Goal: Task Accomplishment & Management: Complete application form

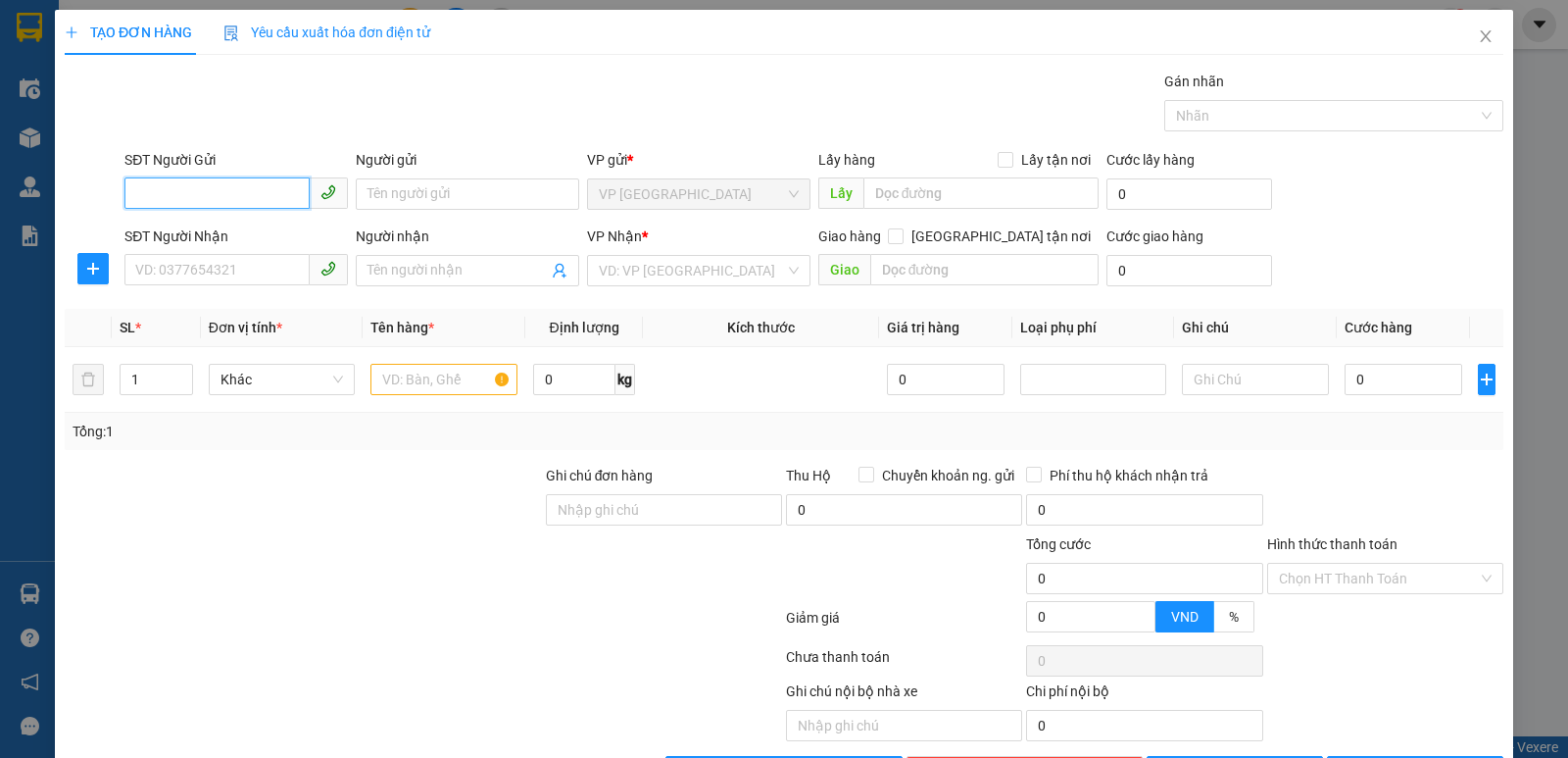
click at [179, 197] on input "SĐT Người Gửi" at bounding box center [217, 192] width 185 height 31
type input "0973779824"
click at [191, 231] on div "0973779824 - [PERSON_NAME]" at bounding box center [234, 233] width 198 height 22
type input "c hà"
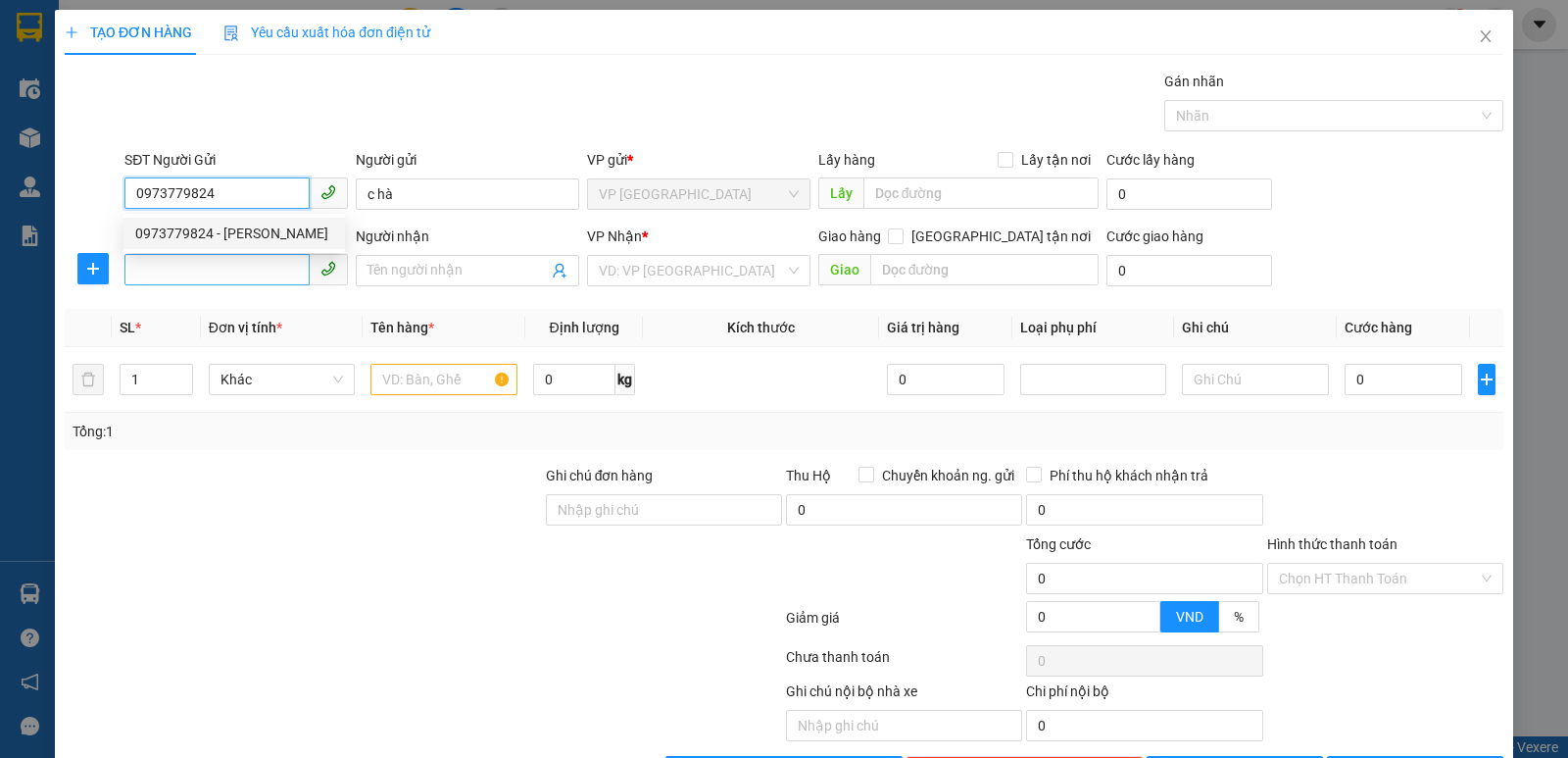
type input "0973779824"
click at [204, 268] on input "SĐT Người Nhận" at bounding box center [217, 269] width 185 height 31
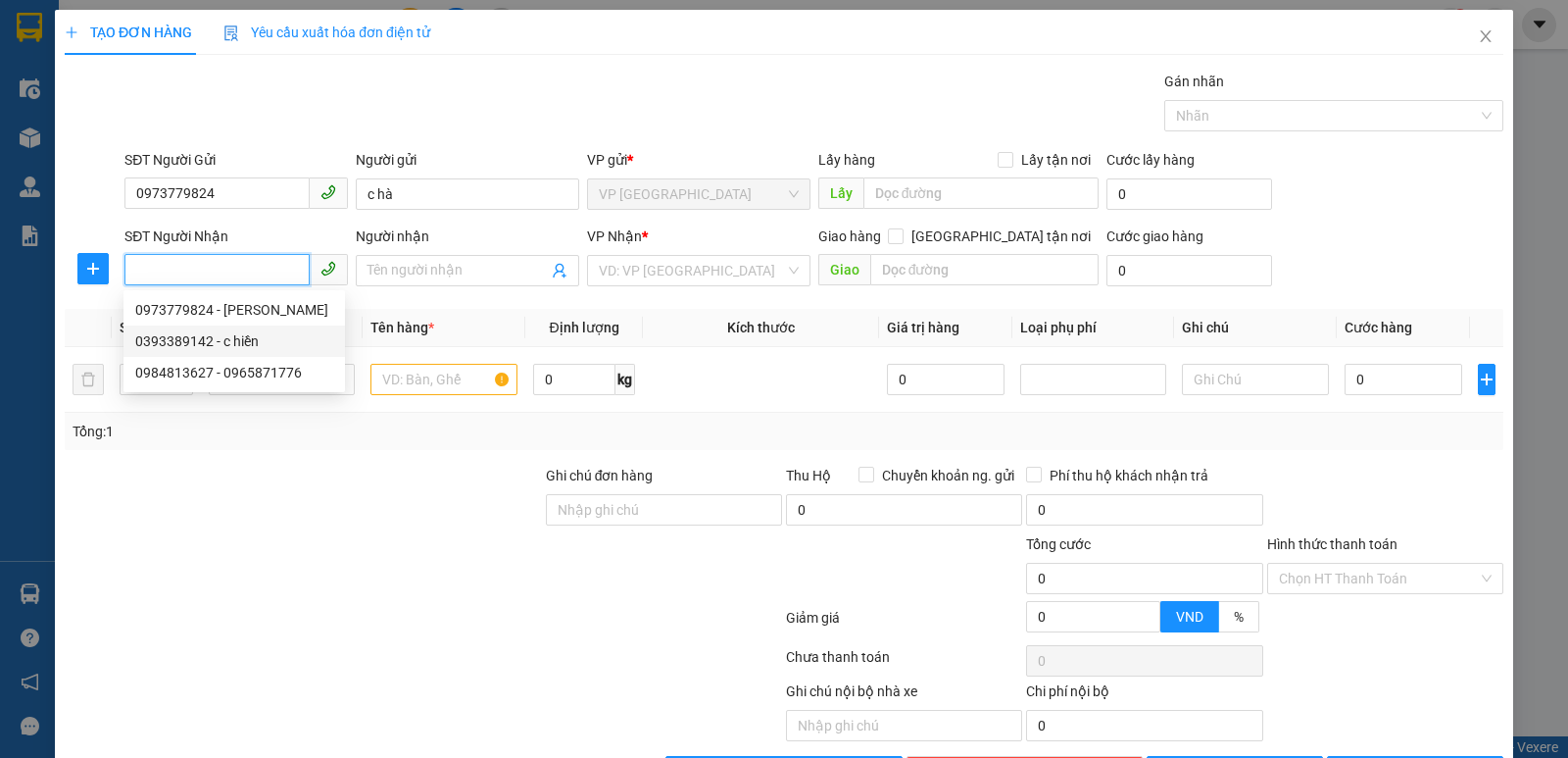
click at [218, 348] on div "0393389142 - c hiền" at bounding box center [234, 342] width 198 height 22
type input "0393389142"
type input "c hiền"
checkbox input "true"
type input "nh"
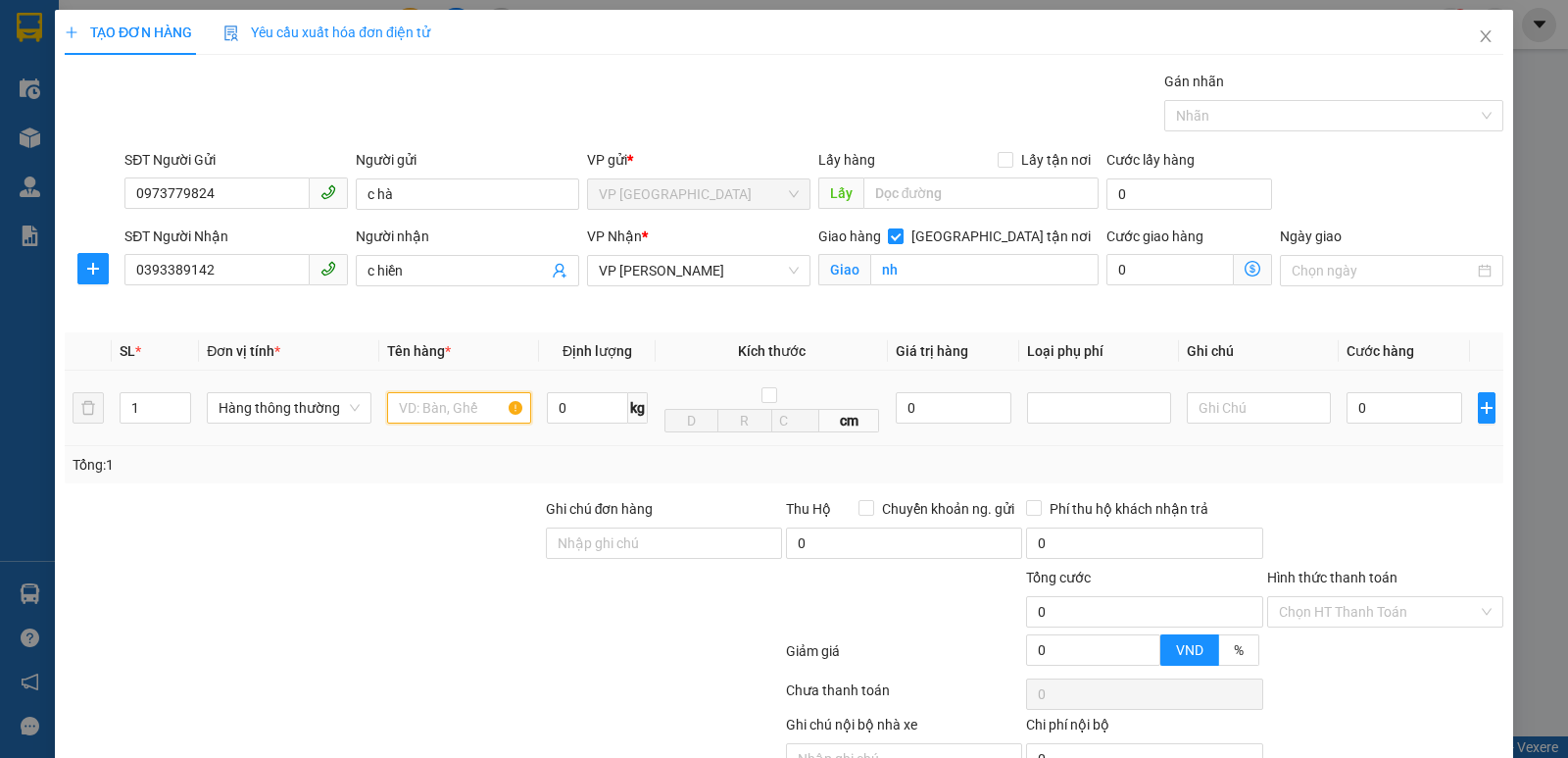
click at [406, 421] on input "text" at bounding box center [459, 407] width 144 height 31
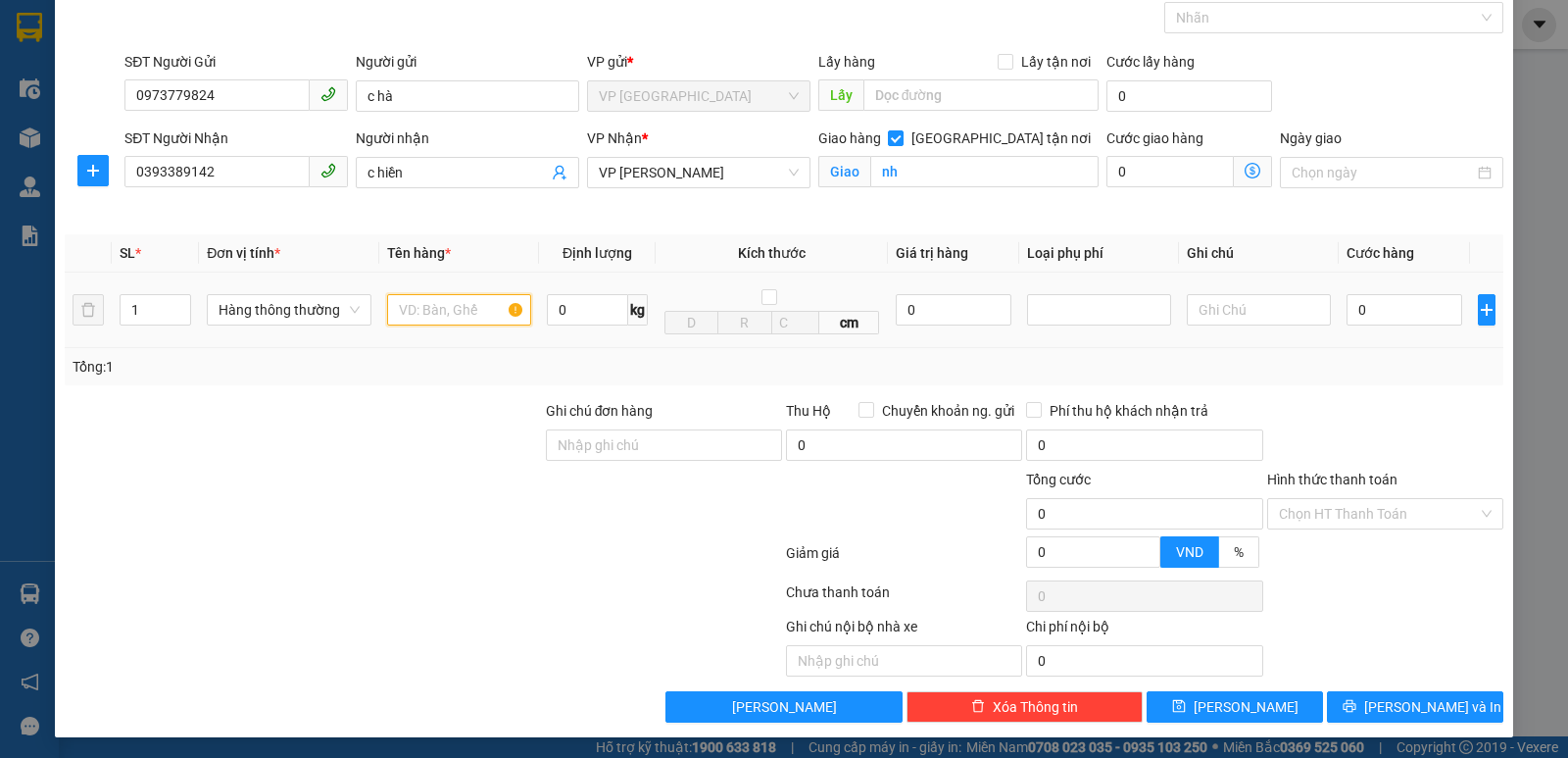
click at [462, 319] on input "text" at bounding box center [459, 309] width 144 height 31
type input "thực phẩm"
click at [1415, 292] on div "0" at bounding box center [1404, 309] width 115 height 39
click at [1414, 298] on input "0" at bounding box center [1404, 309] width 115 height 31
type input "4"
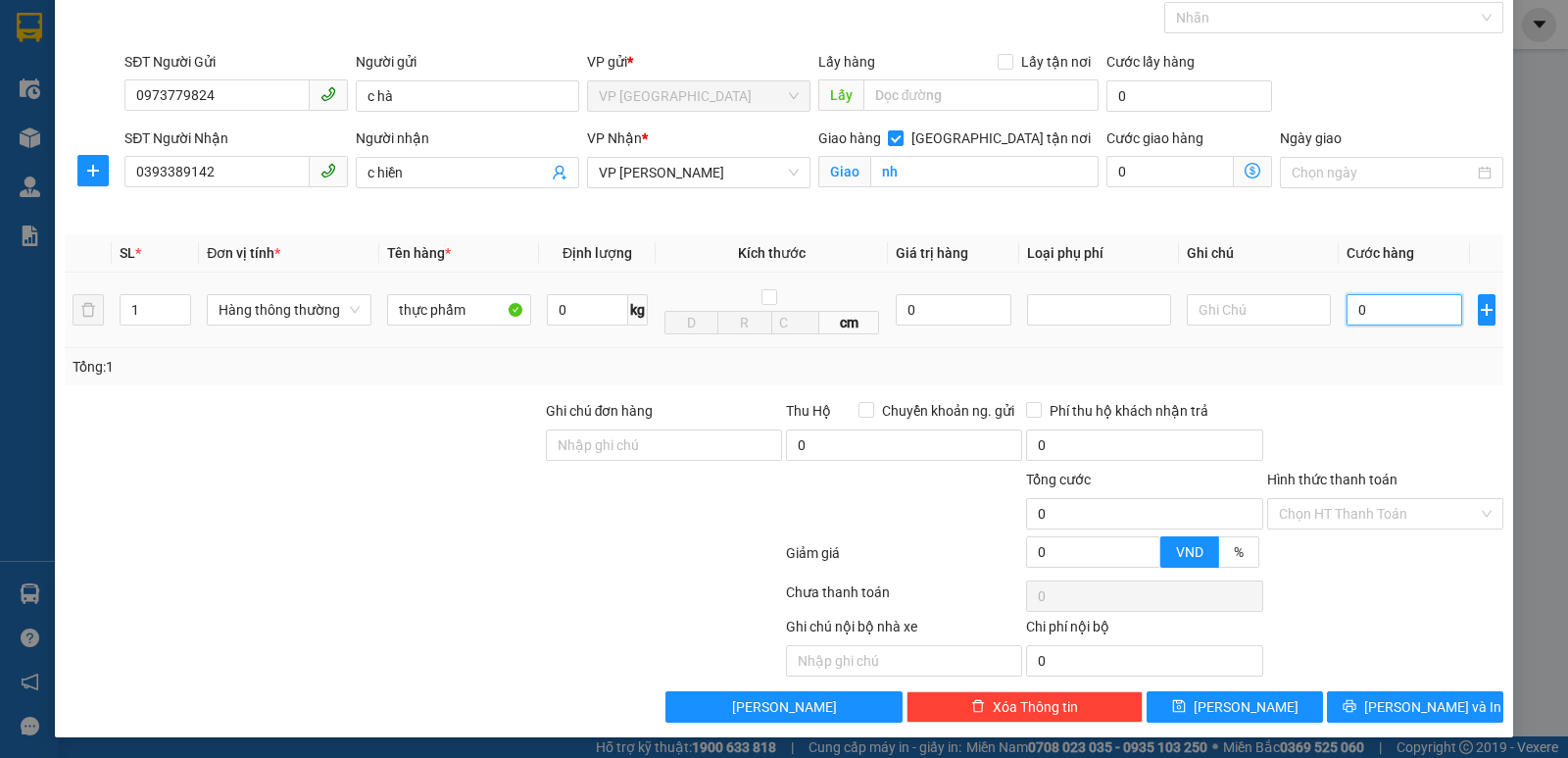
type input "4"
type input "40"
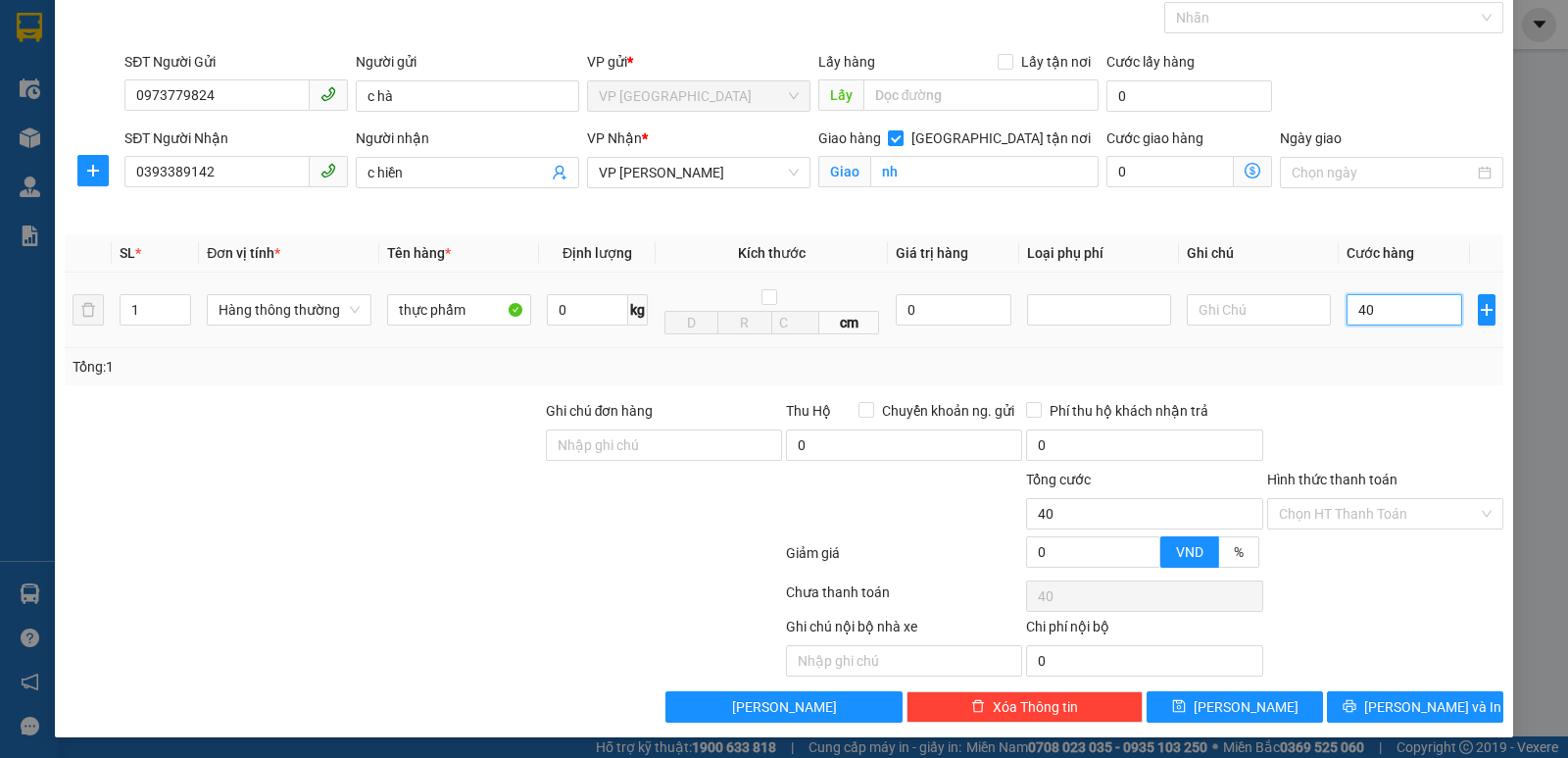
type input "400"
type input "4.000"
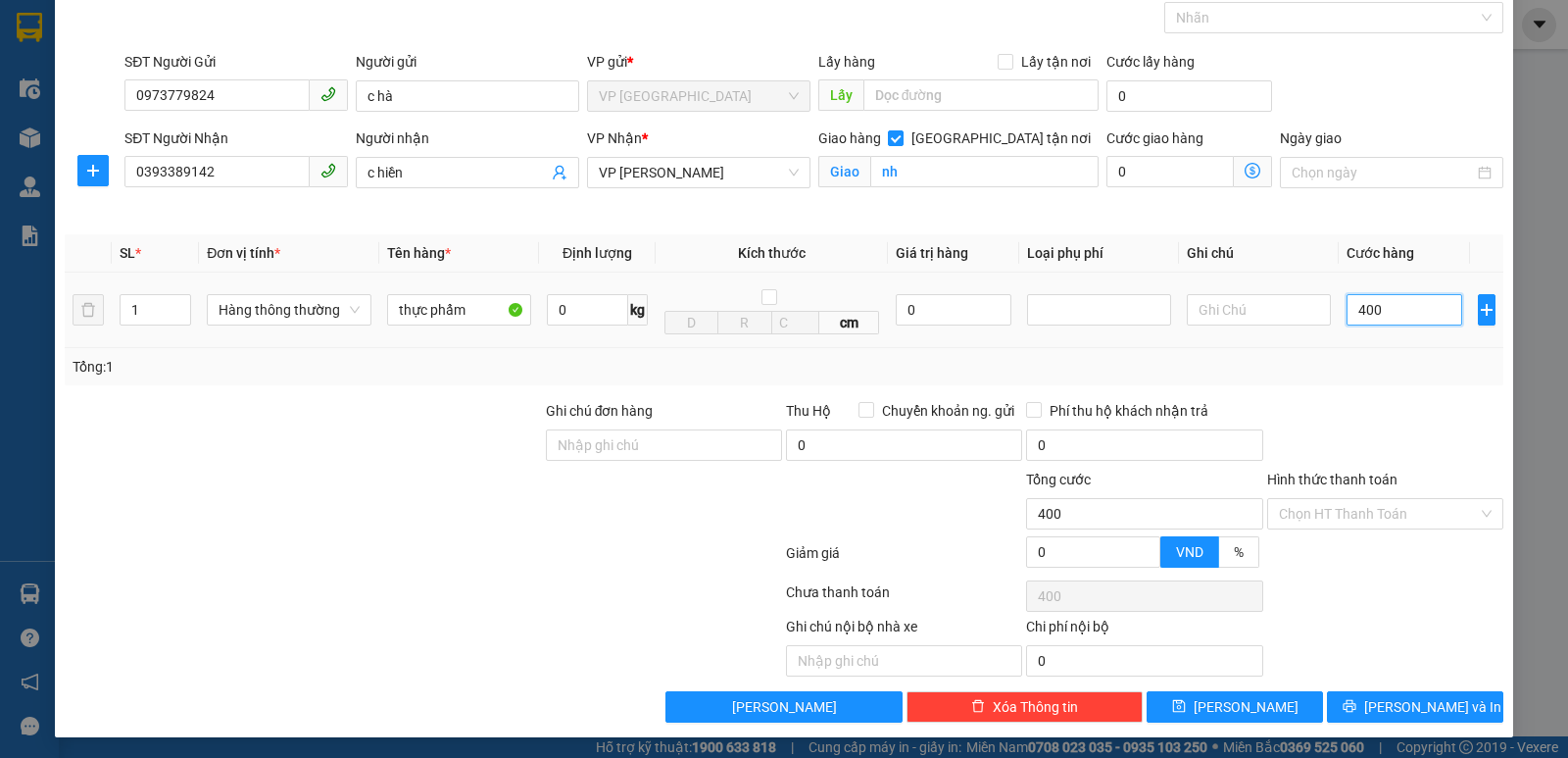
type input "4.000"
type input "40.000"
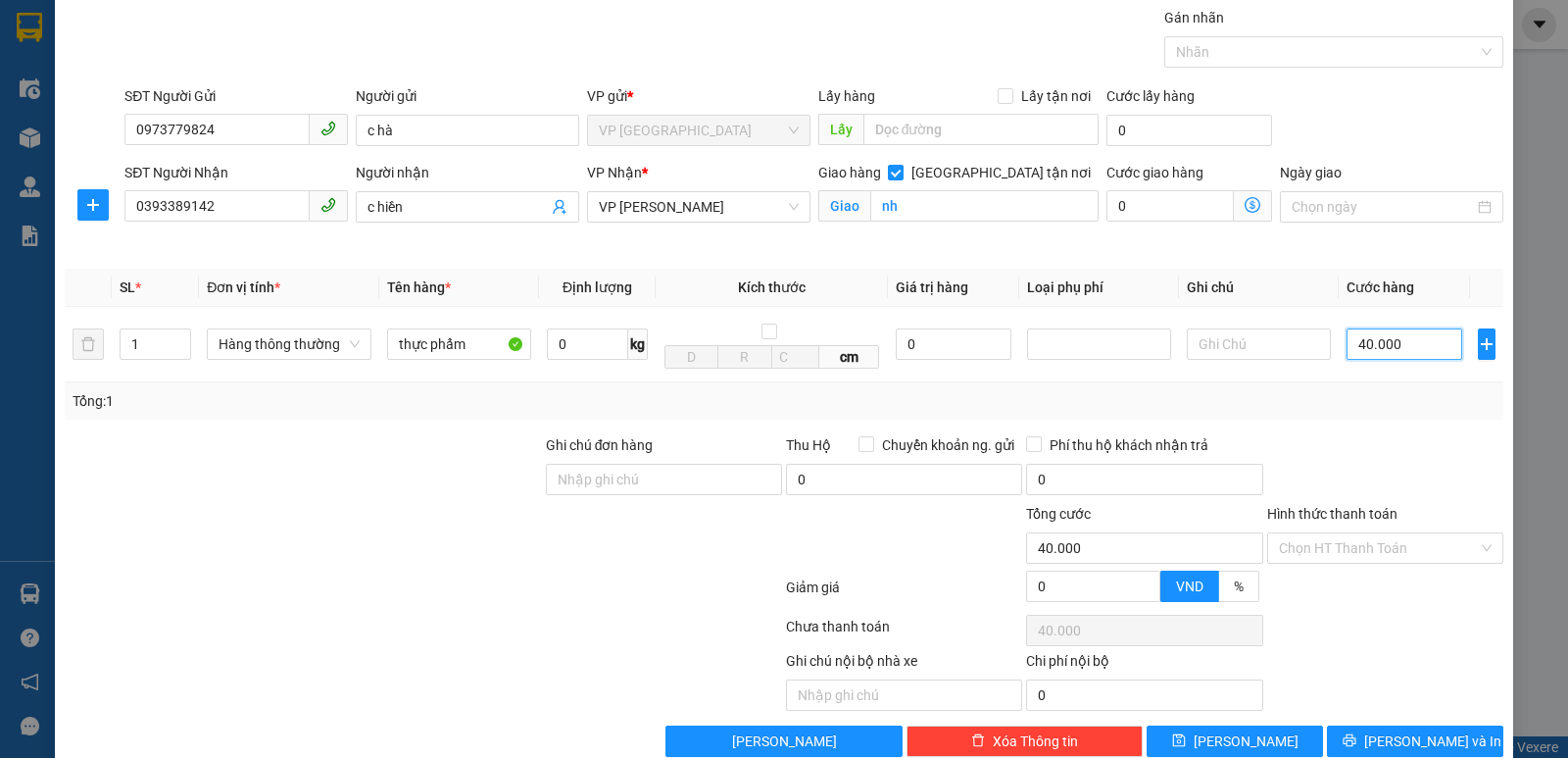
scroll to position [102, 0]
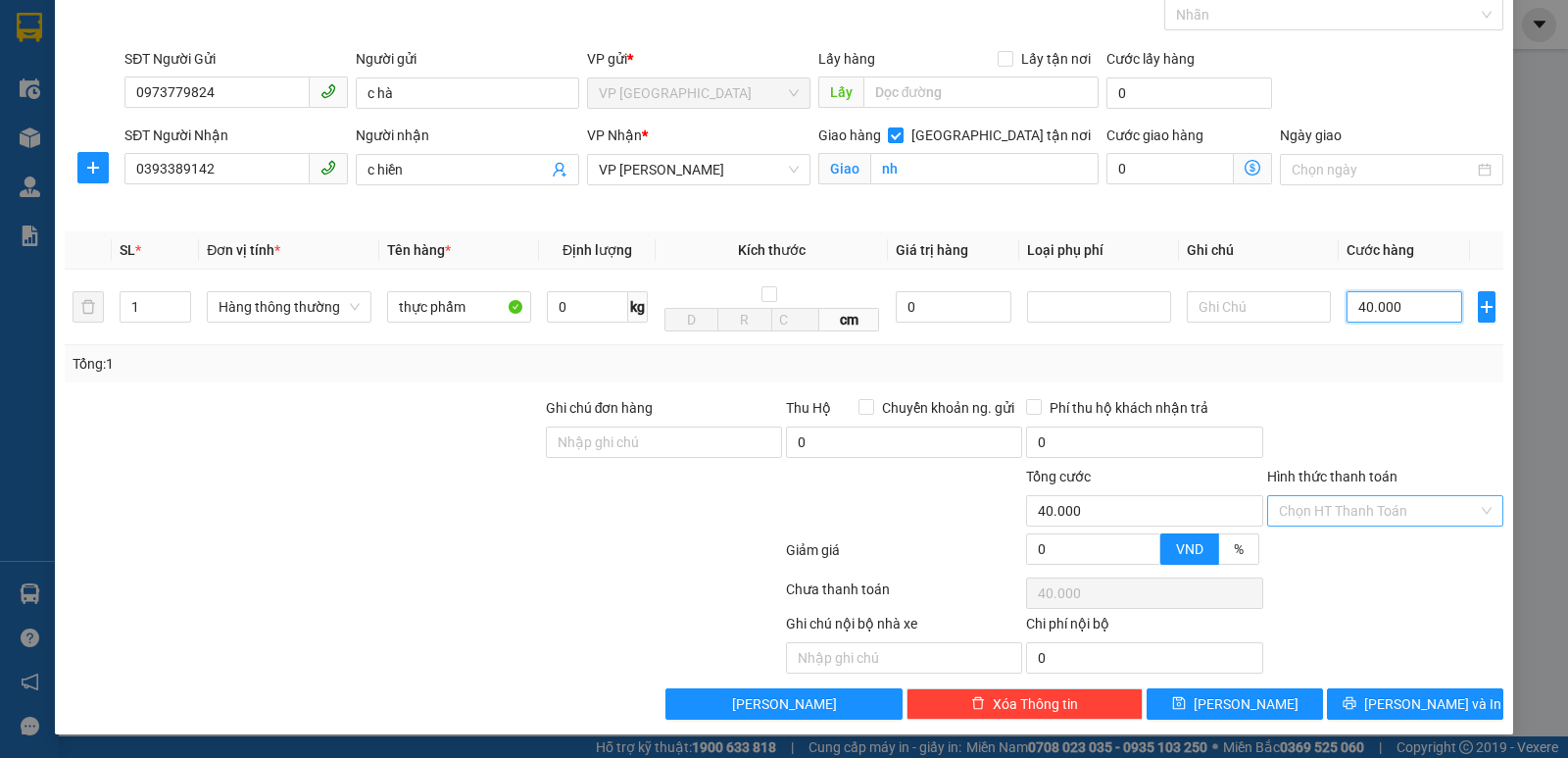
type input "40.000"
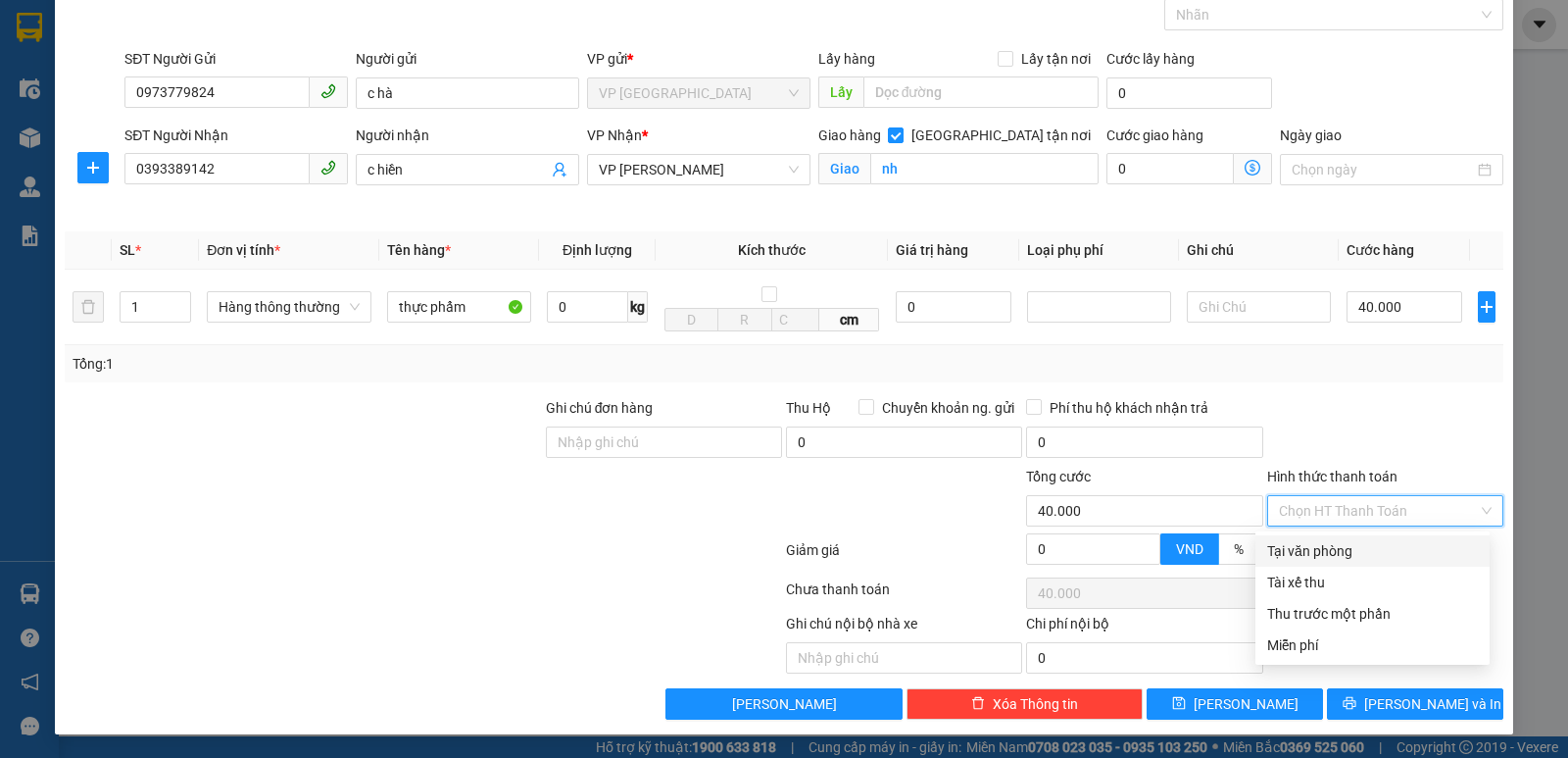
click at [1393, 520] on input "Hình thức thanh toán" at bounding box center [1378, 511] width 199 height 30
click at [1367, 552] on div "Tại văn phòng" at bounding box center [1373, 551] width 211 height 22
type input "0"
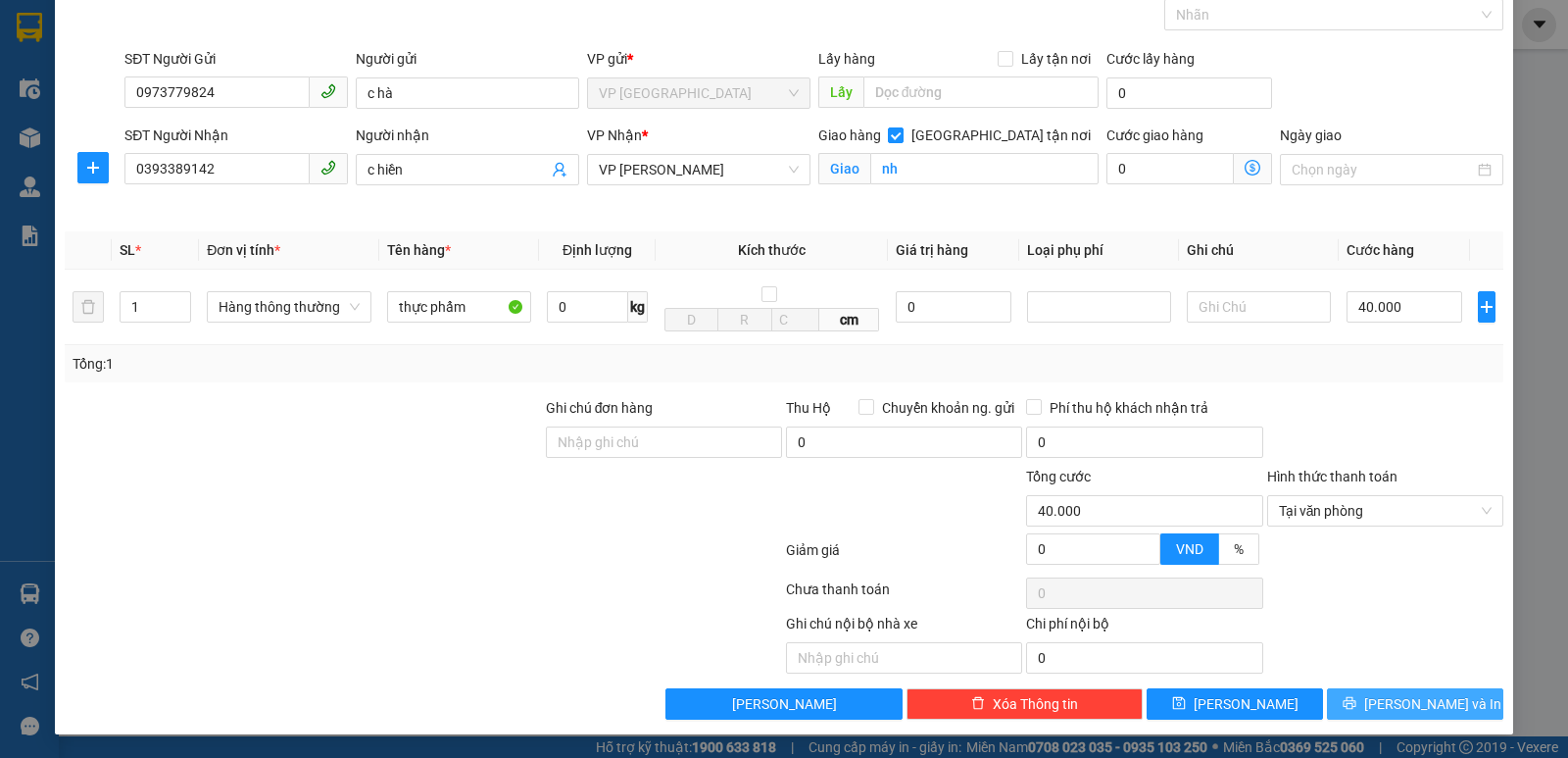
click at [1407, 698] on span "[PERSON_NAME] và In" at bounding box center [1433, 704] width 137 height 22
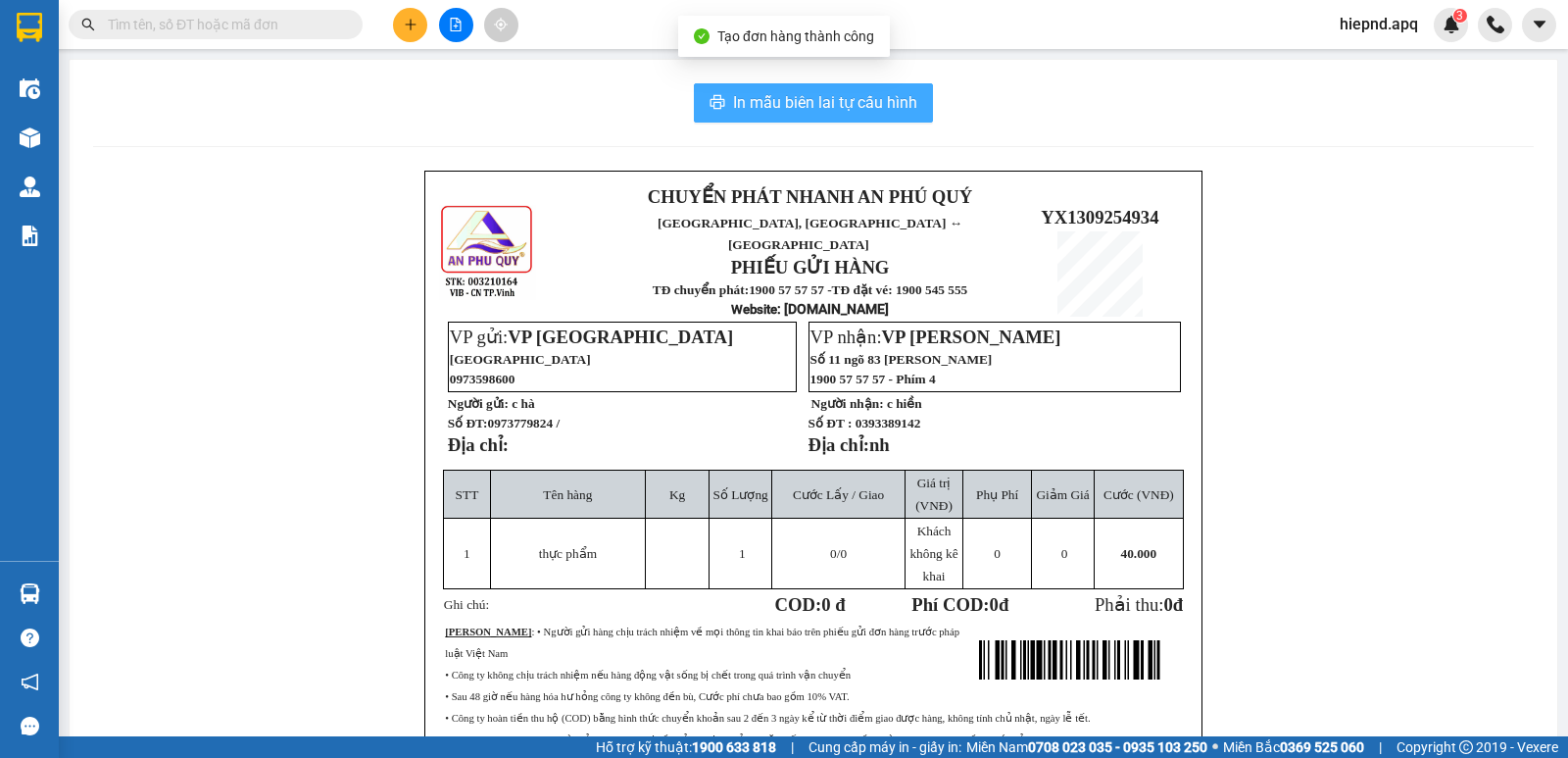
drag, startPoint x: 792, startPoint y: 94, endPoint x: 827, endPoint y: 99, distance: 35.4
click at [795, 94] on span "In mẫu biên lai tự cấu hình" at bounding box center [824, 103] width 184 height 25
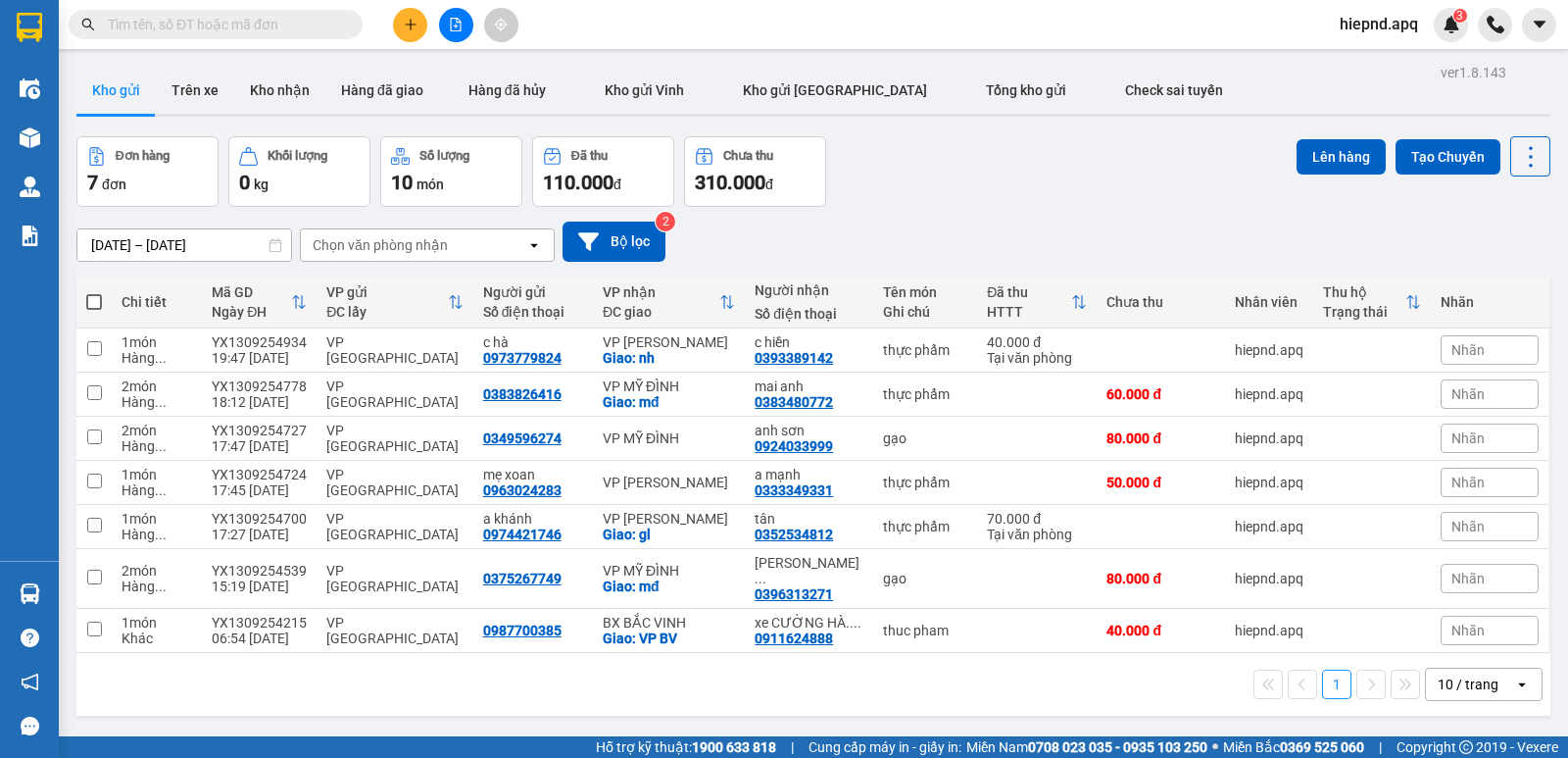
click at [417, 31] on button at bounding box center [410, 25] width 34 height 34
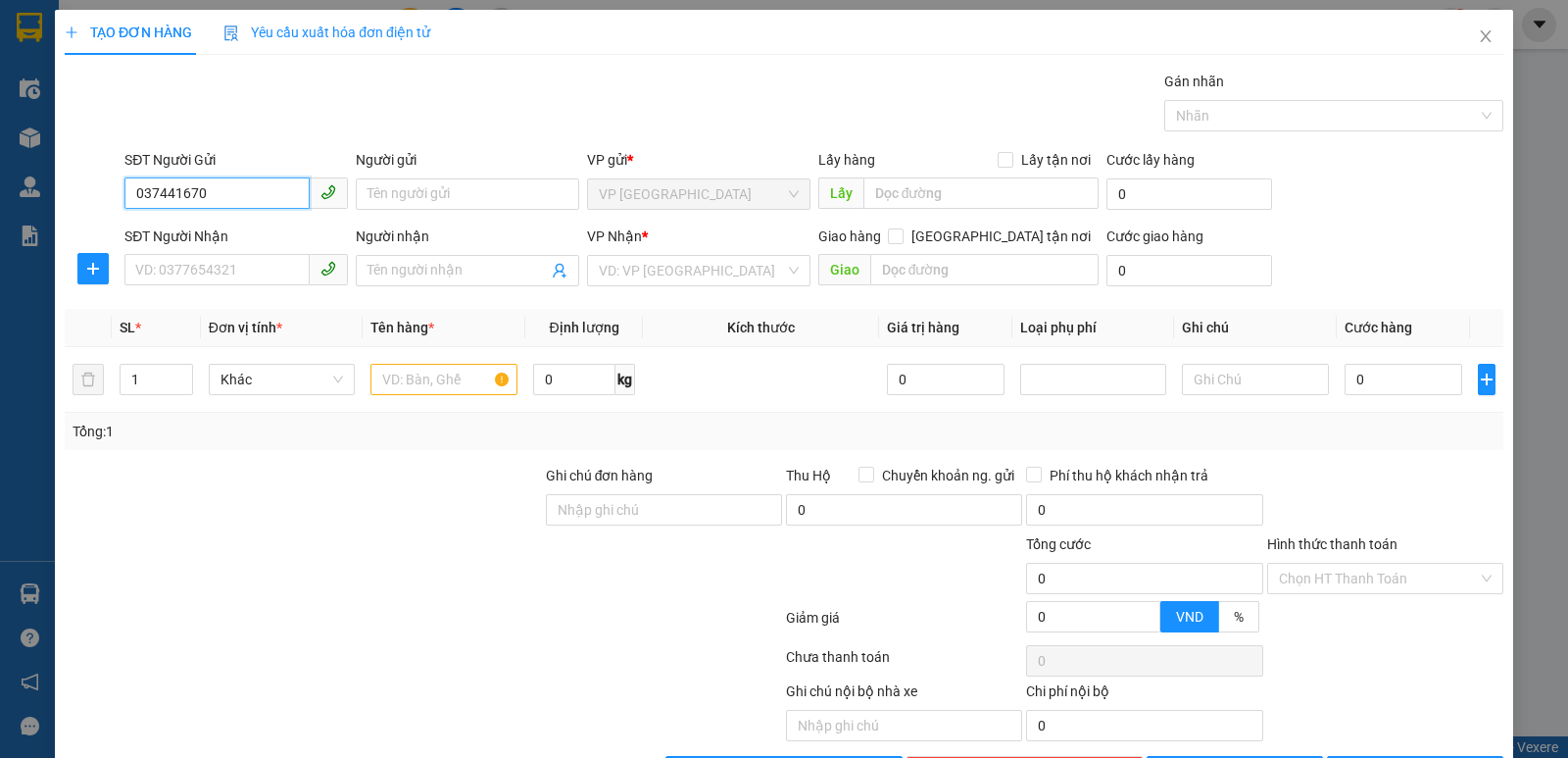
click at [170, 199] on input "037441670" at bounding box center [217, 192] width 185 height 31
click at [192, 238] on div "0374411670" at bounding box center [234, 233] width 198 height 22
type input "0374411670"
click at [216, 262] on input "SĐT Người Nhận" at bounding box center [217, 269] width 185 height 31
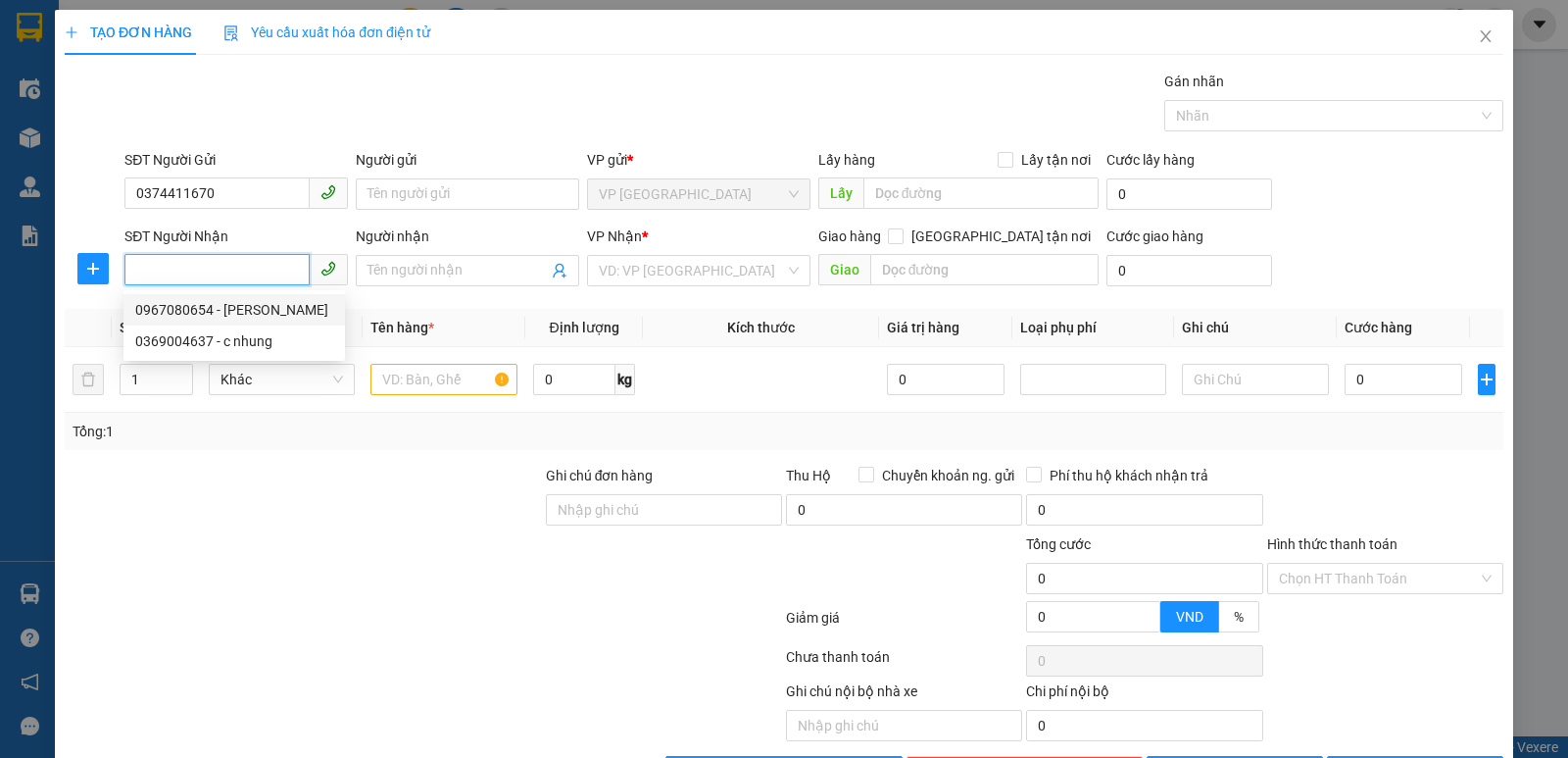
click at [187, 316] on div "0967080654 - [PERSON_NAME]" at bounding box center [234, 310] width 198 height 22
type input "0967080654"
type input "[PERSON_NAME]"
checkbox input "true"
type input "nh"
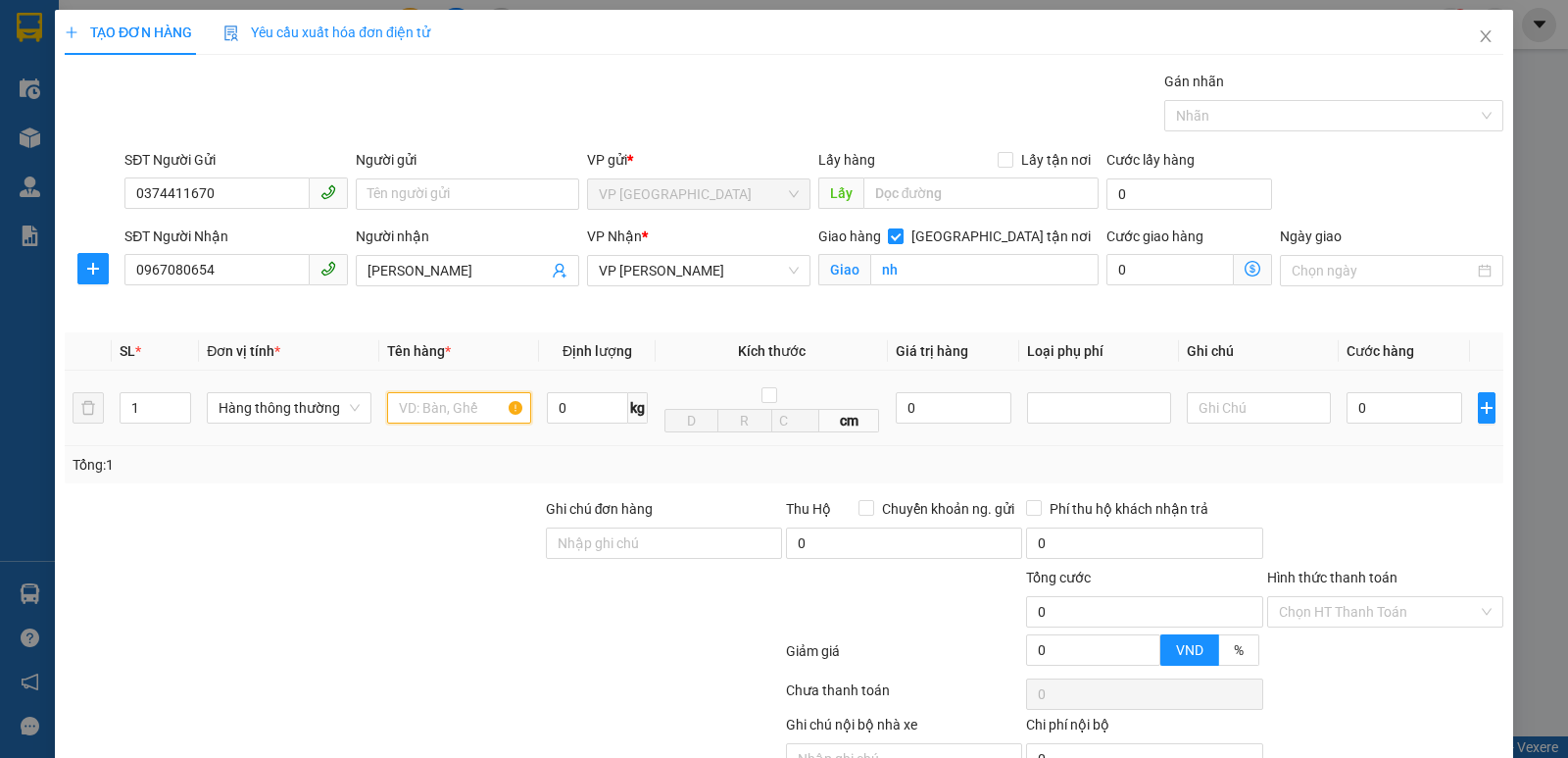
click at [457, 401] on input "text" at bounding box center [459, 407] width 144 height 31
type input "thực phẩm"
click at [1387, 396] on input "0" at bounding box center [1404, 407] width 115 height 31
type input "3"
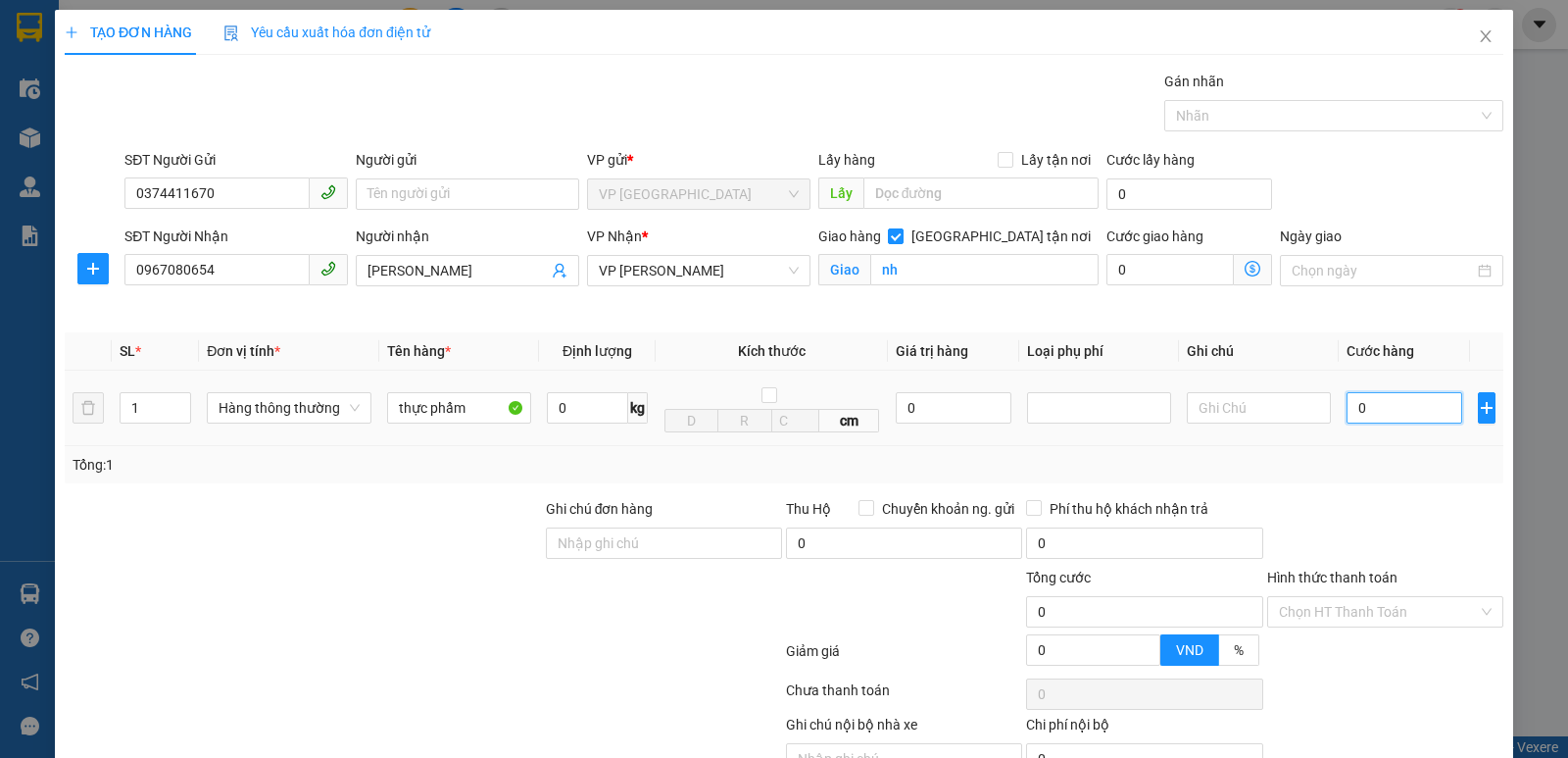
type input "3"
type input "30"
type input "300"
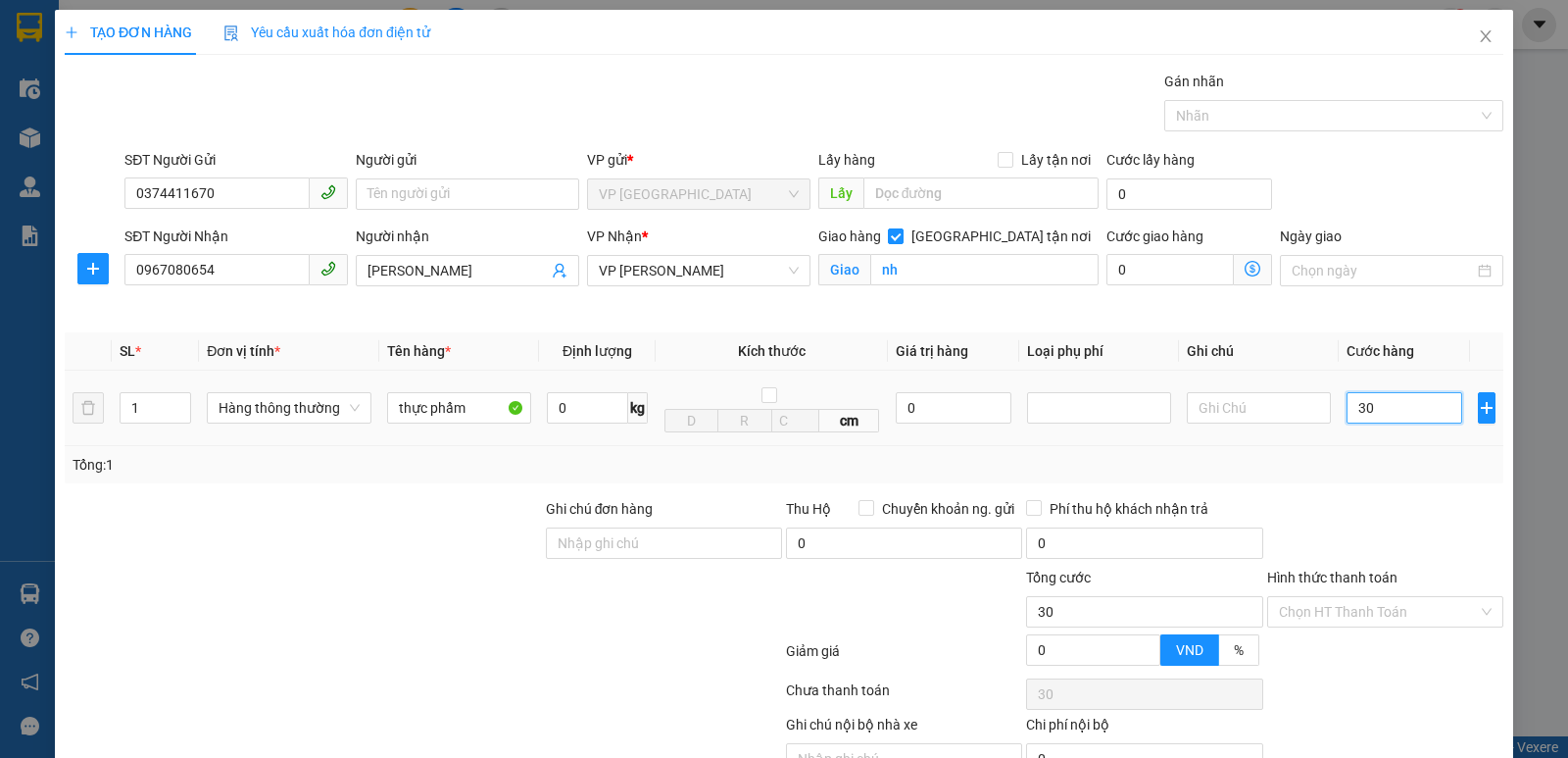
type input "300"
type input "3.000"
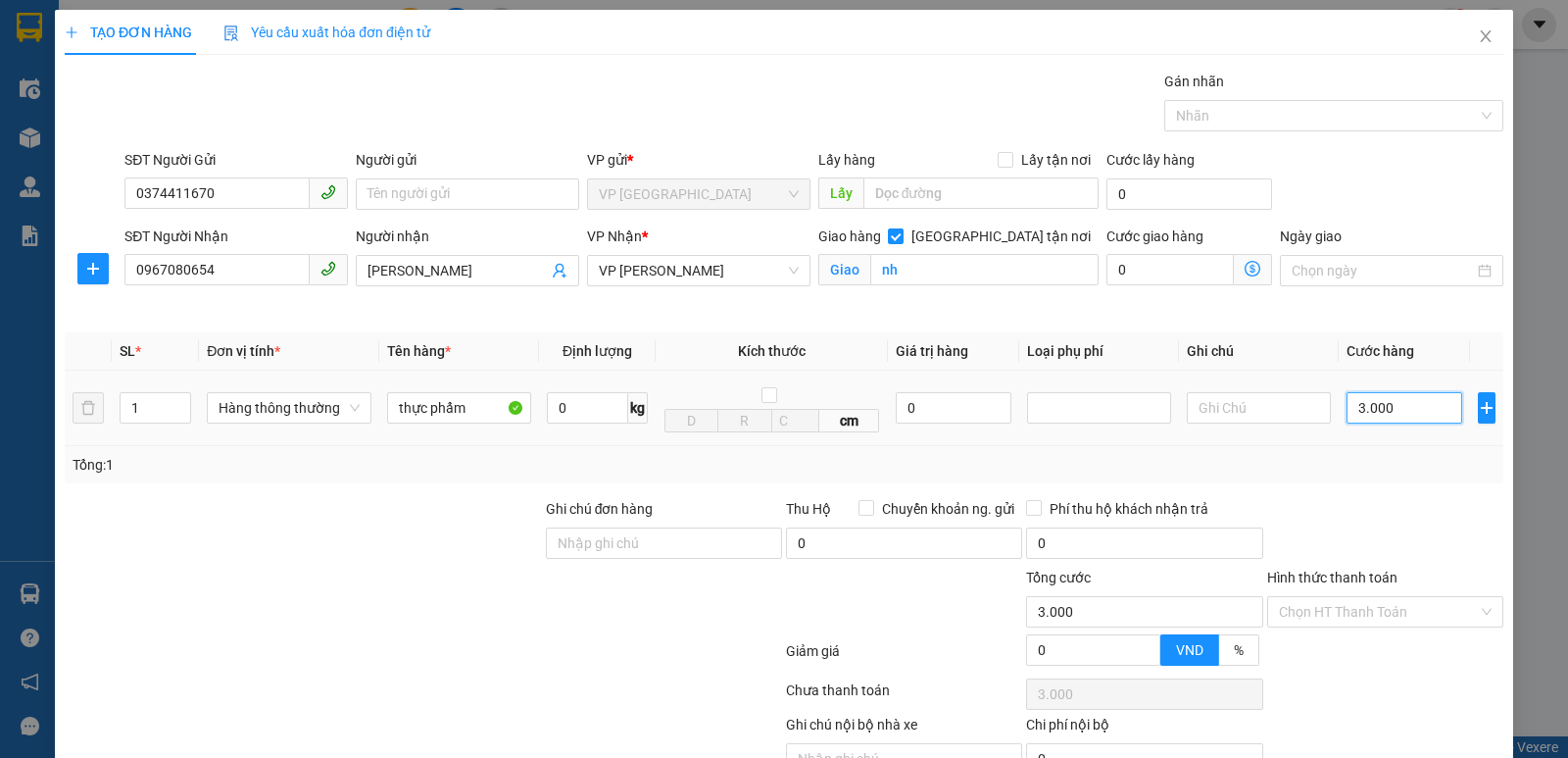
type input "30.000"
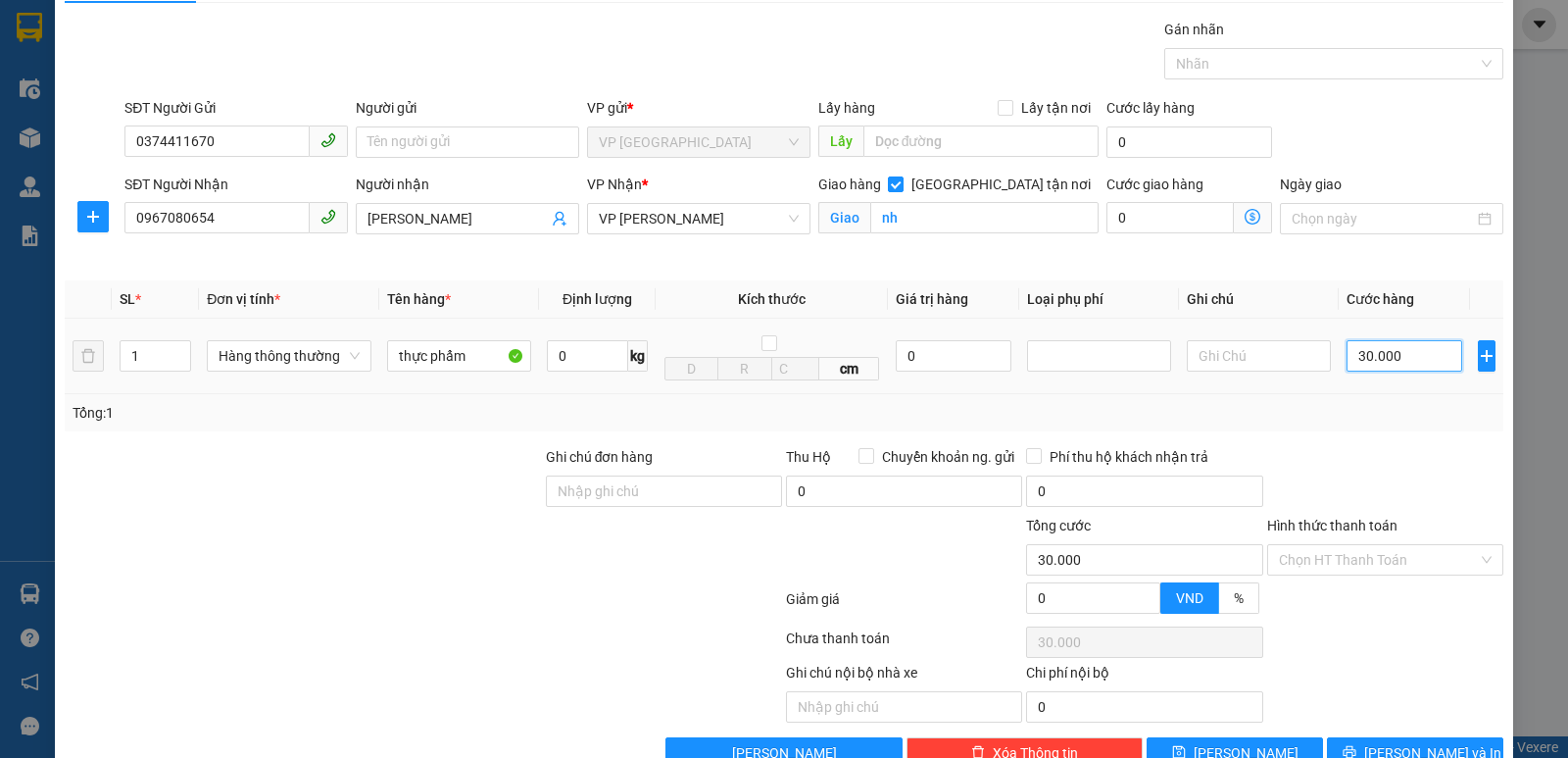
scroll to position [102, 0]
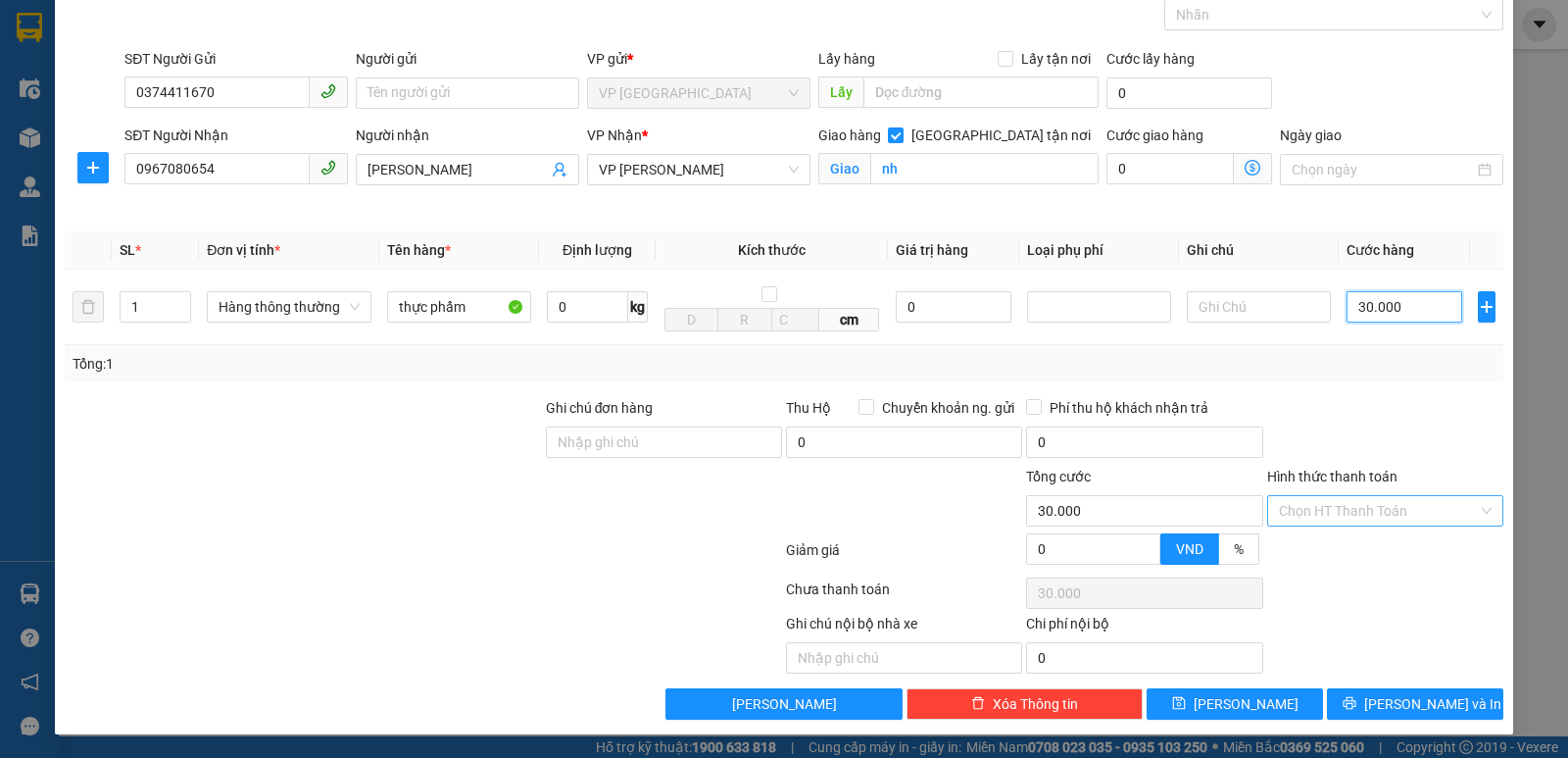
type input "30.000"
click at [1428, 514] on input "Hình thức thanh toán" at bounding box center [1378, 511] width 199 height 30
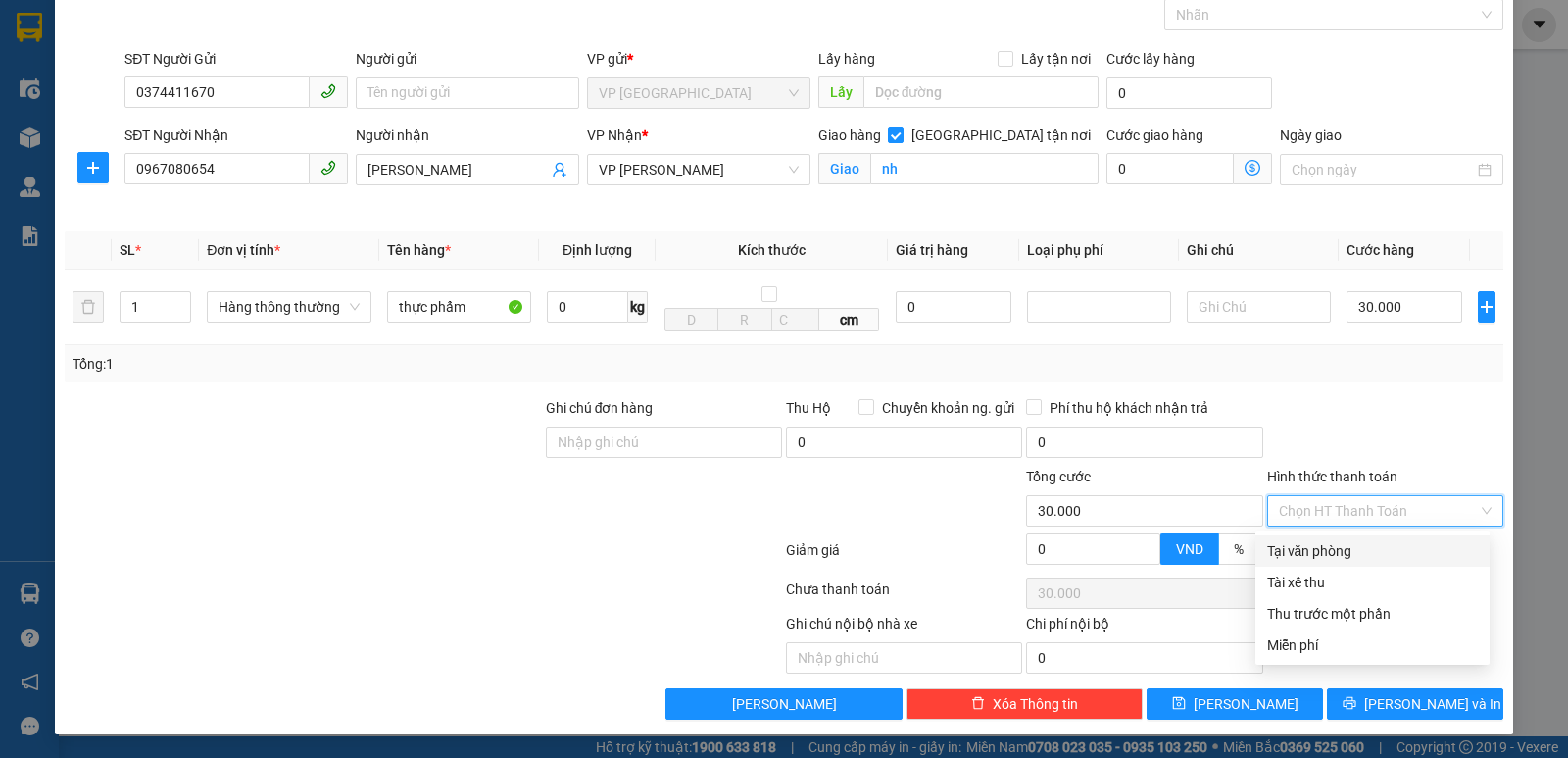
drag, startPoint x: 1412, startPoint y: 543, endPoint x: 1435, endPoint y: 619, distance: 79.4
click at [1411, 545] on div "Tại văn phòng" at bounding box center [1373, 551] width 211 height 22
type input "0"
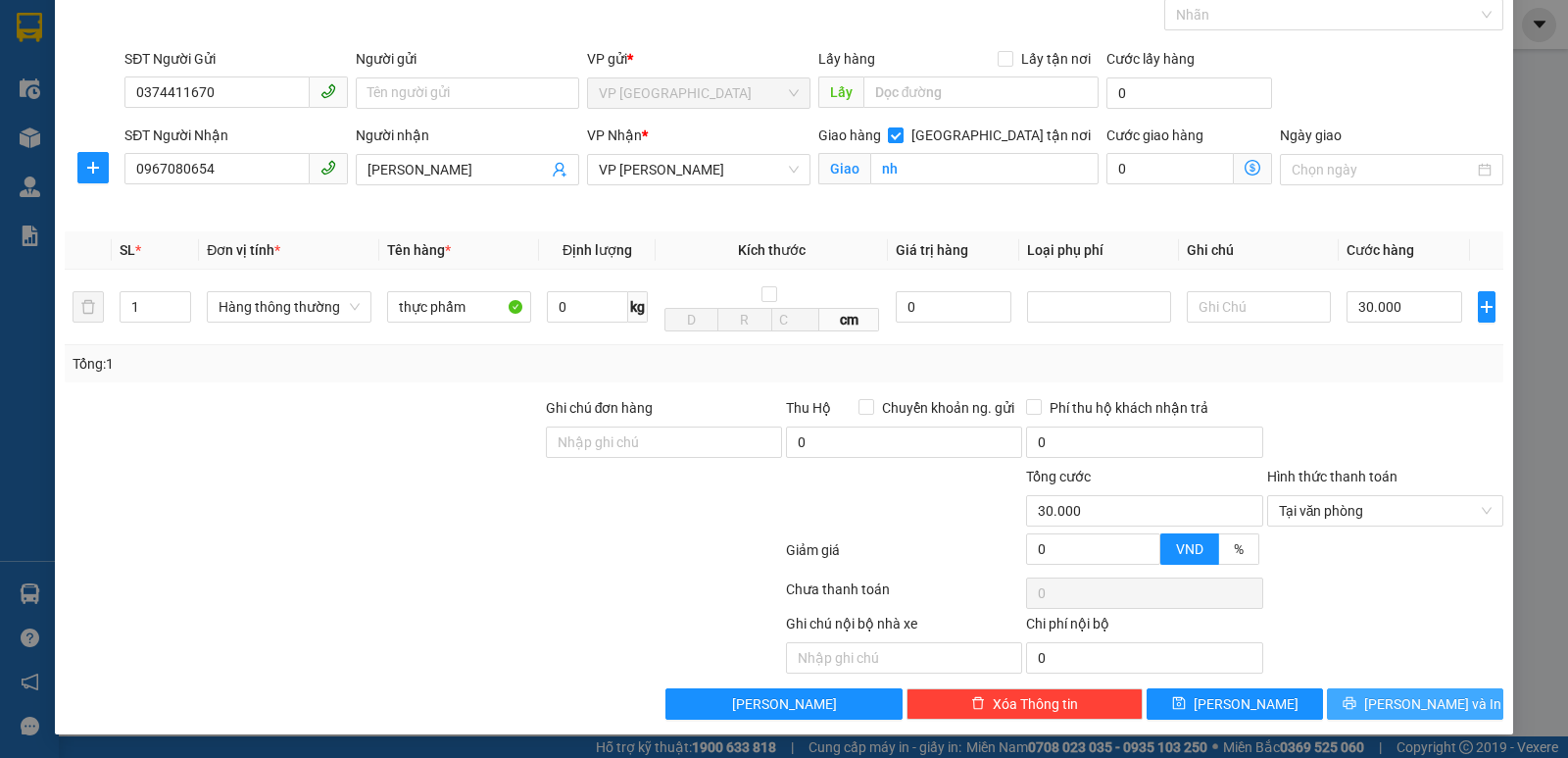
drag, startPoint x: 1452, startPoint y: 694, endPoint x: 1272, endPoint y: 531, distance: 242.8
click at [1451, 695] on button "[PERSON_NAME] và In" at bounding box center [1415, 703] width 176 height 31
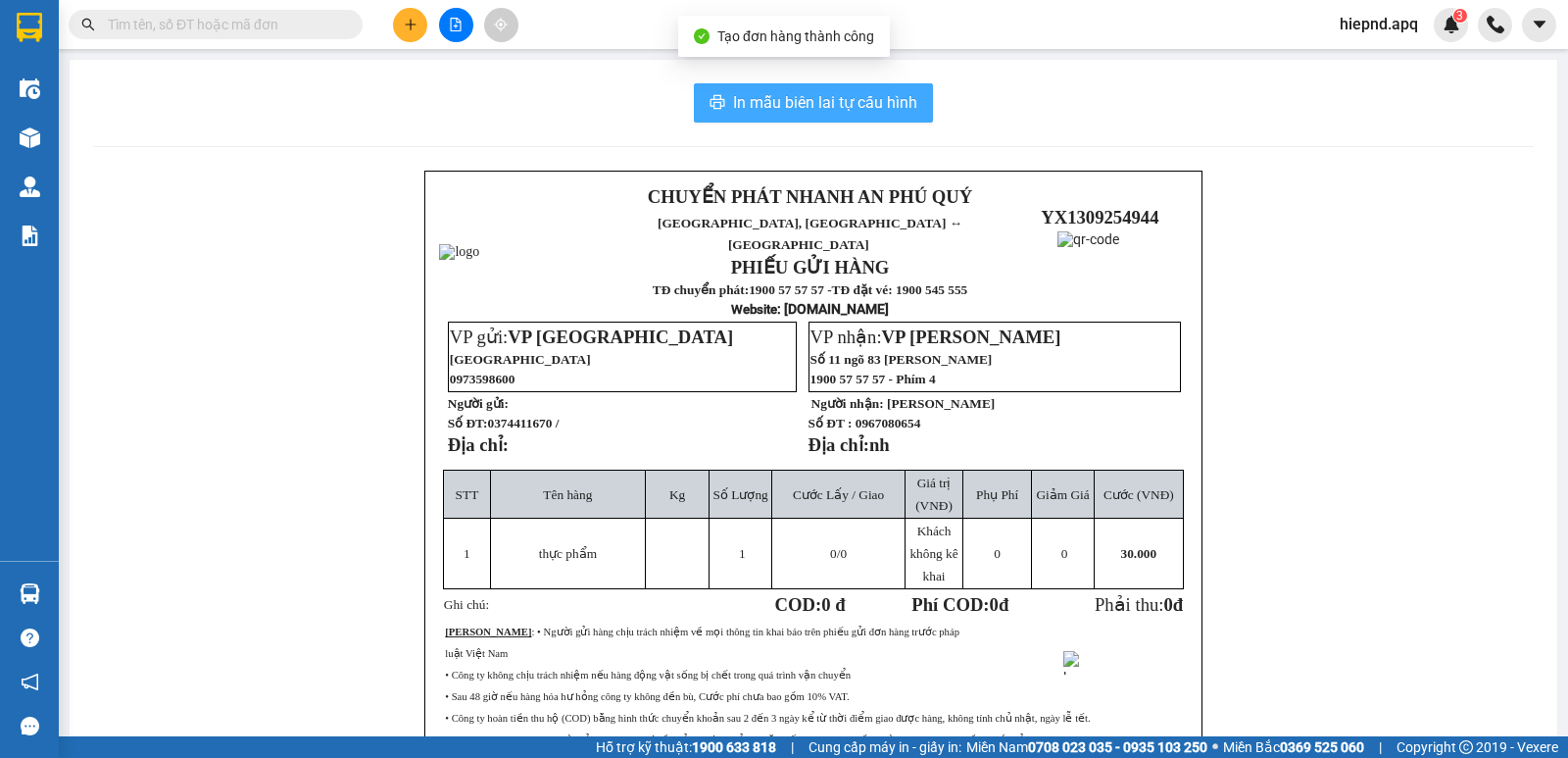
click at [846, 112] on span "In mẫu biên lai tự cấu hình" at bounding box center [824, 103] width 184 height 25
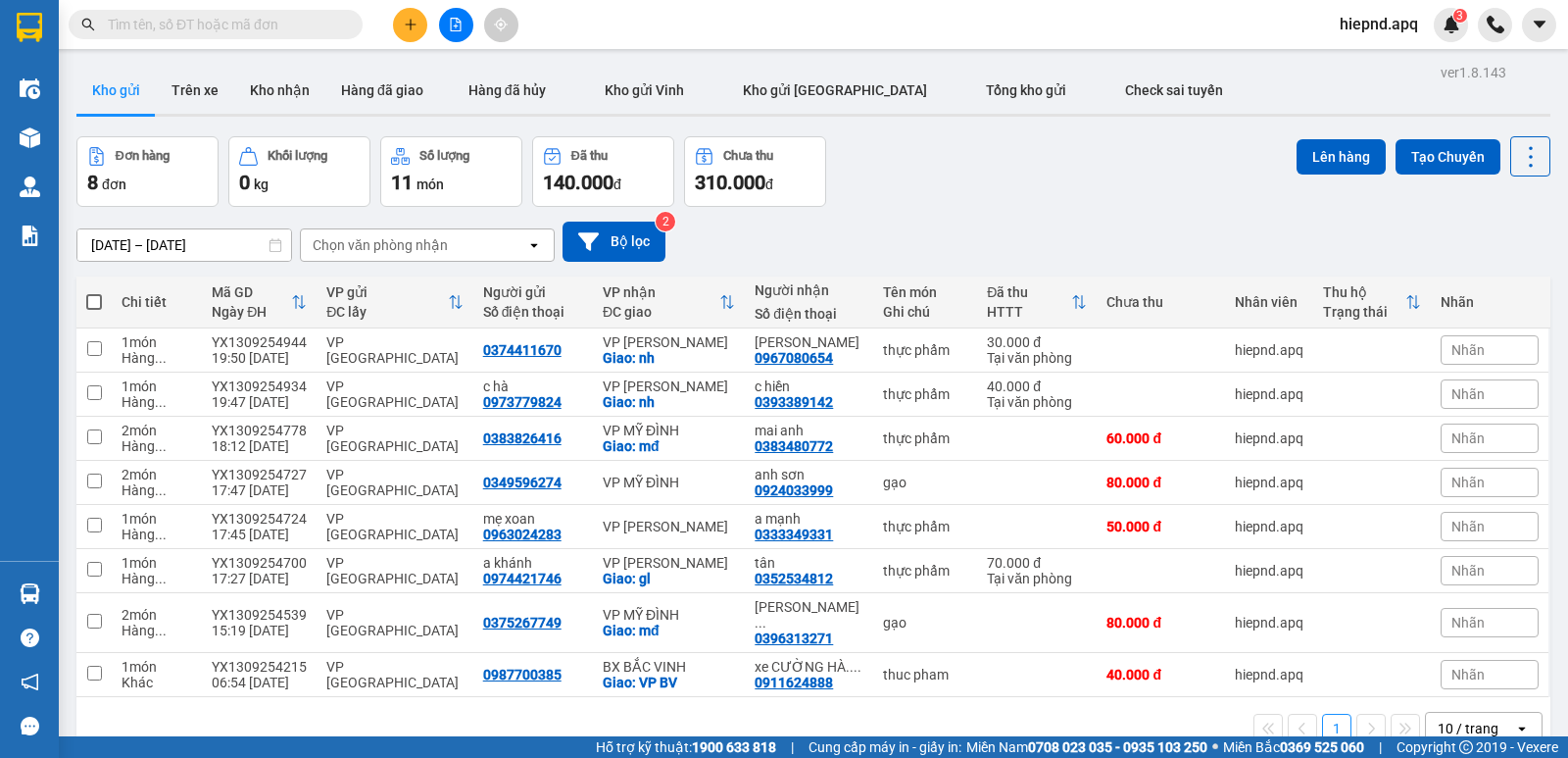
click at [368, 25] on div at bounding box center [191, 25] width 382 height 30
click at [397, 25] on button at bounding box center [410, 25] width 34 height 34
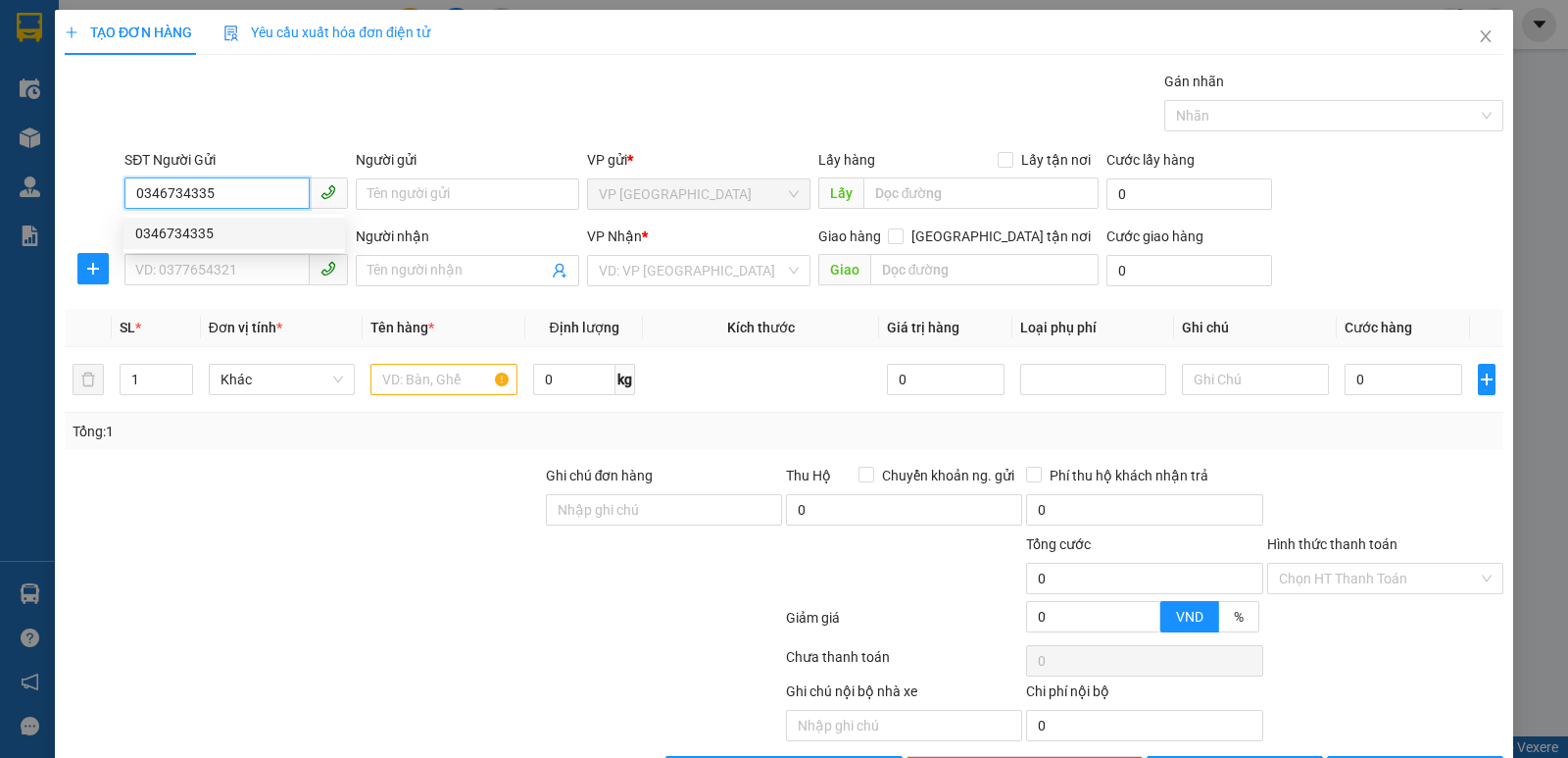
click at [260, 224] on div "0346734335" at bounding box center [234, 233] width 198 height 22
type input "0346734335"
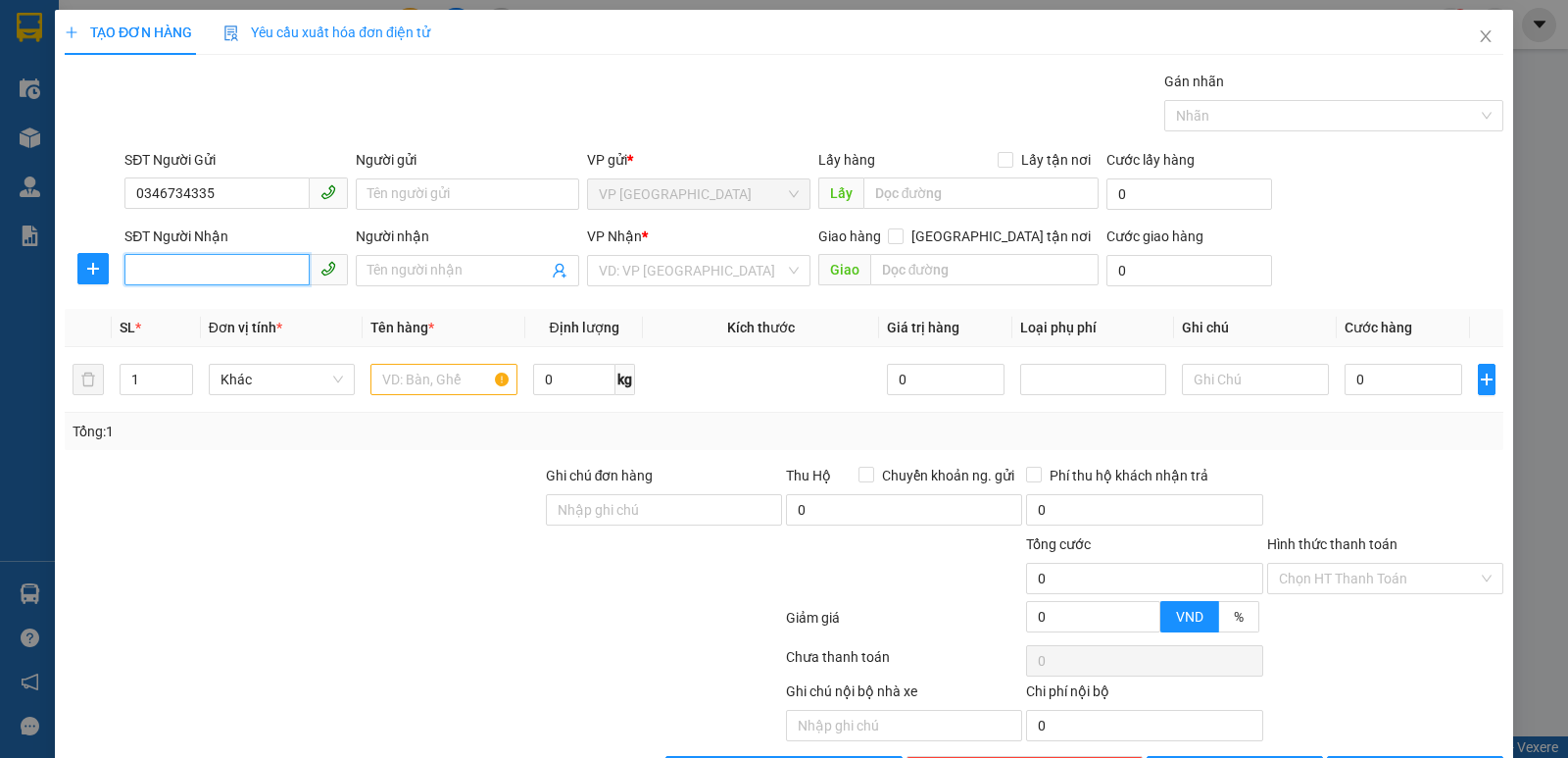
click at [261, 272] on input "SĐT Người Nhận" at bounding box center [217, 269] width 185 height 31
click at [256, 302] on div "0987732167 - [PERSON_NAME]" at bounding box center [251, 310] width 231 height 22
type input "0987732167"
type input "van [PERSON_NAME]"
checkbox input "true"
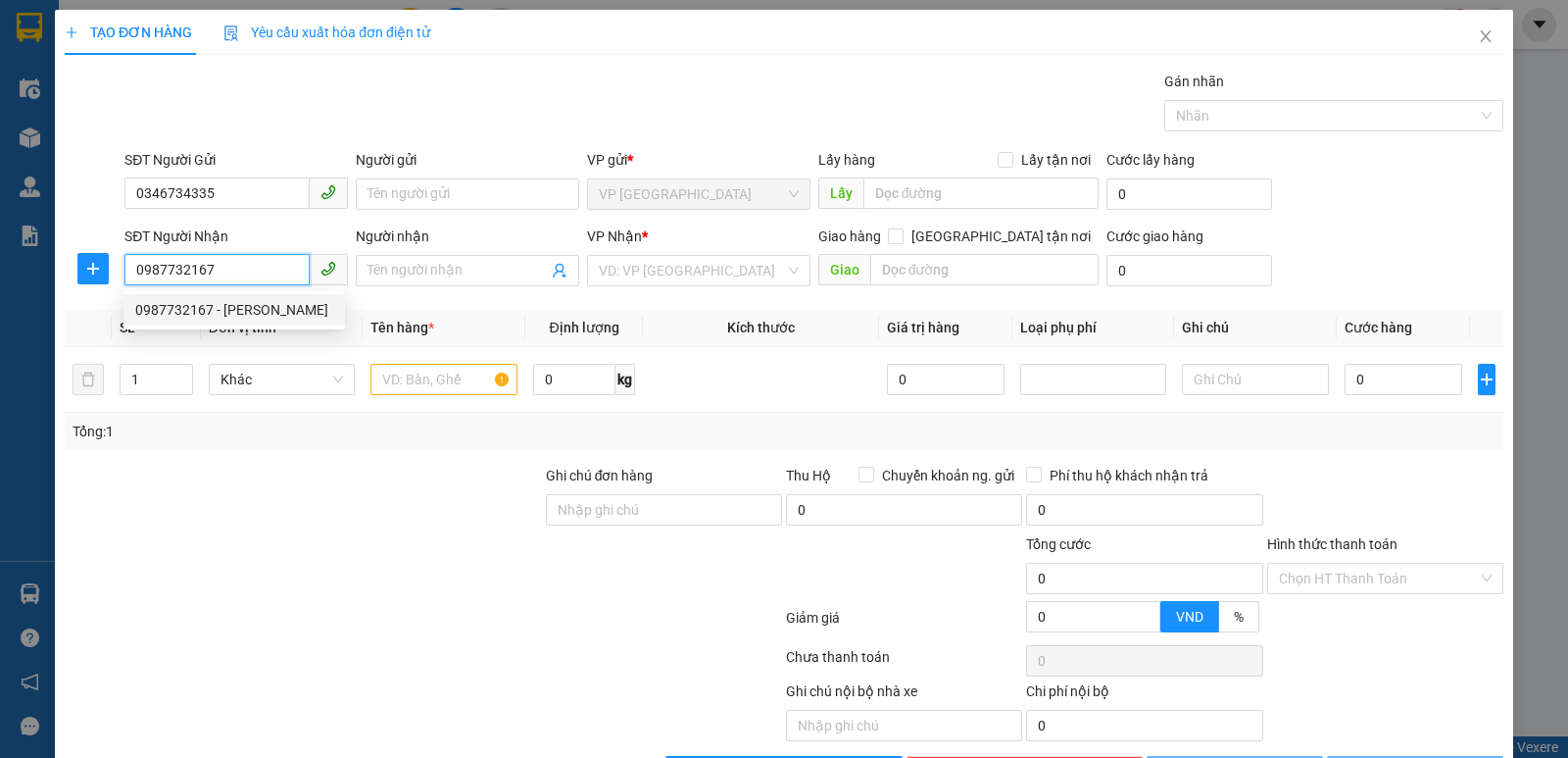
type input "NH"
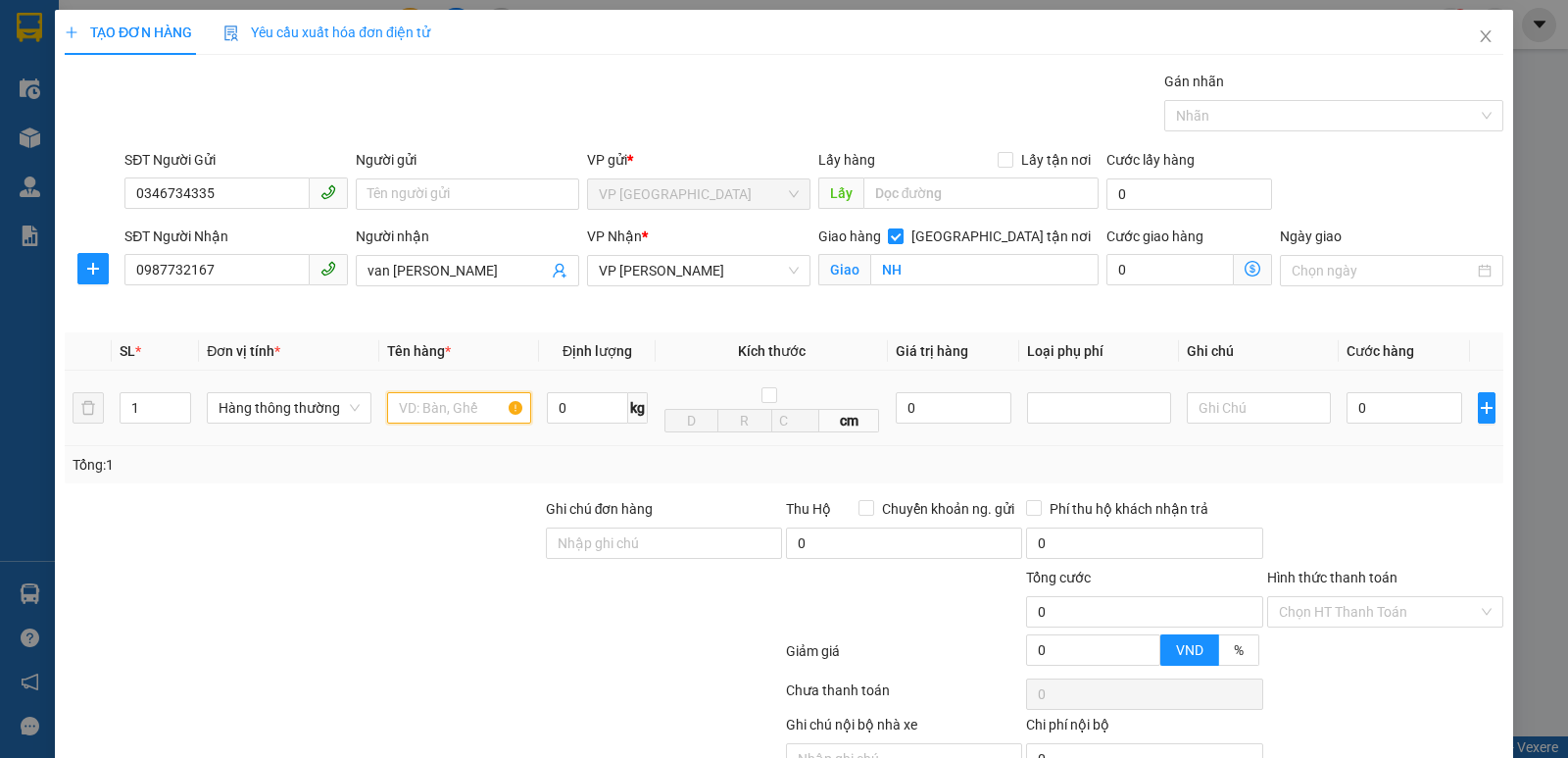
click at [464, 404] on input "text" at bounding box center [459, 407] width 144 height 31
type input "gạo"
click at [1403, 419] on input "0" at bounding box center [1404, 407] width 115 height 31
type input "6"
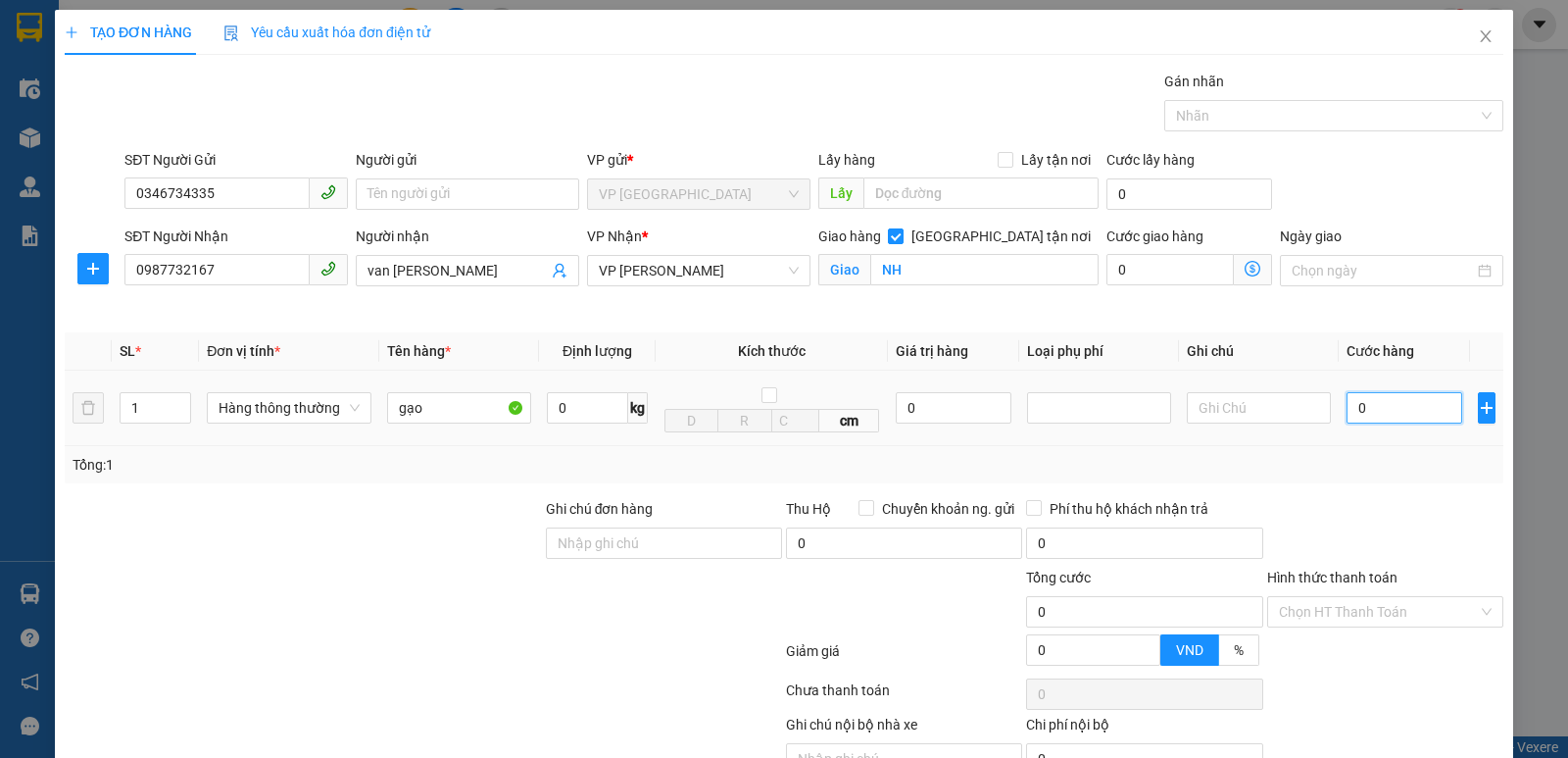
type input "6"
type input "60"
type input "600"
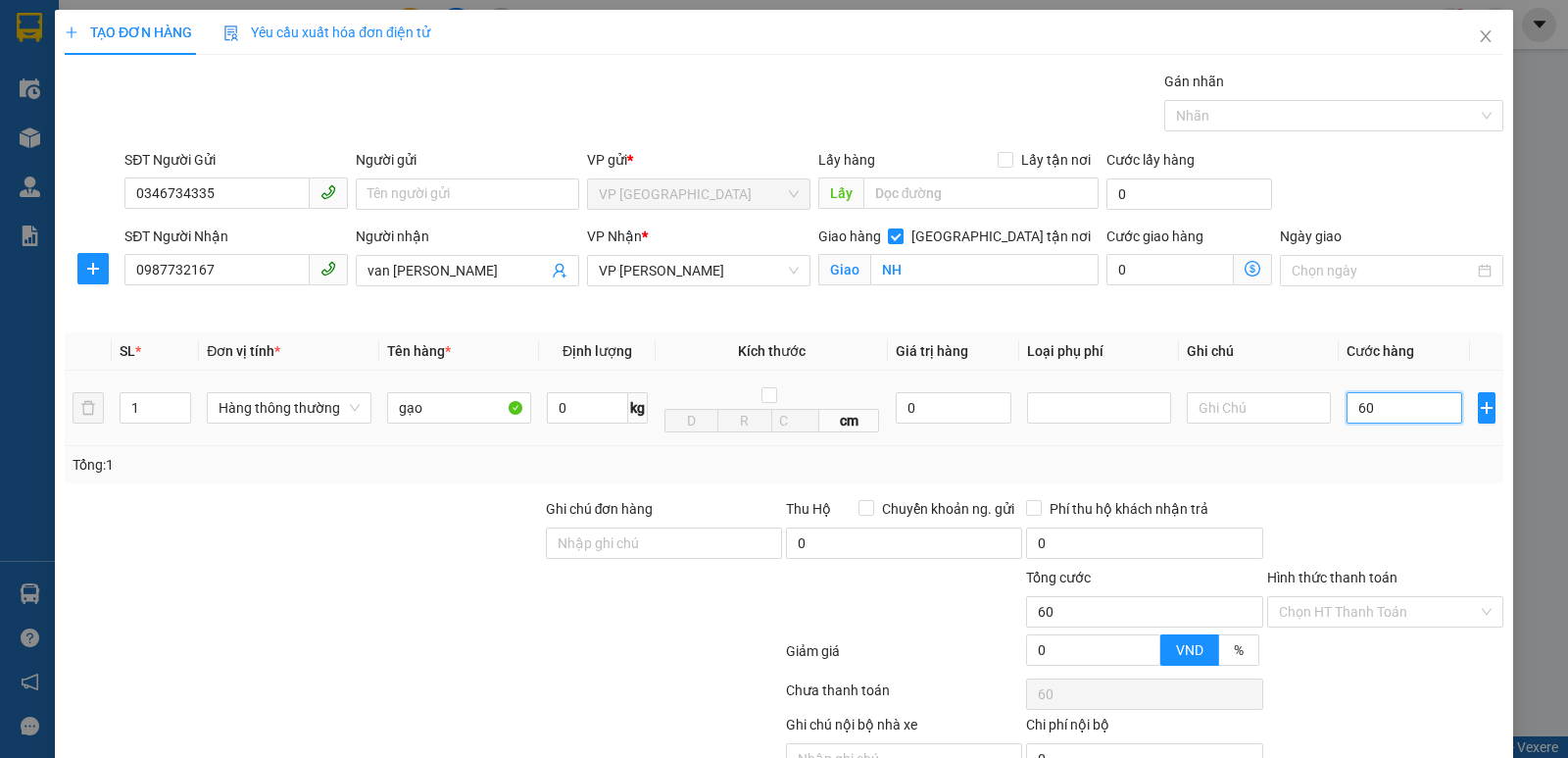
type input "600"
type input "6.000"
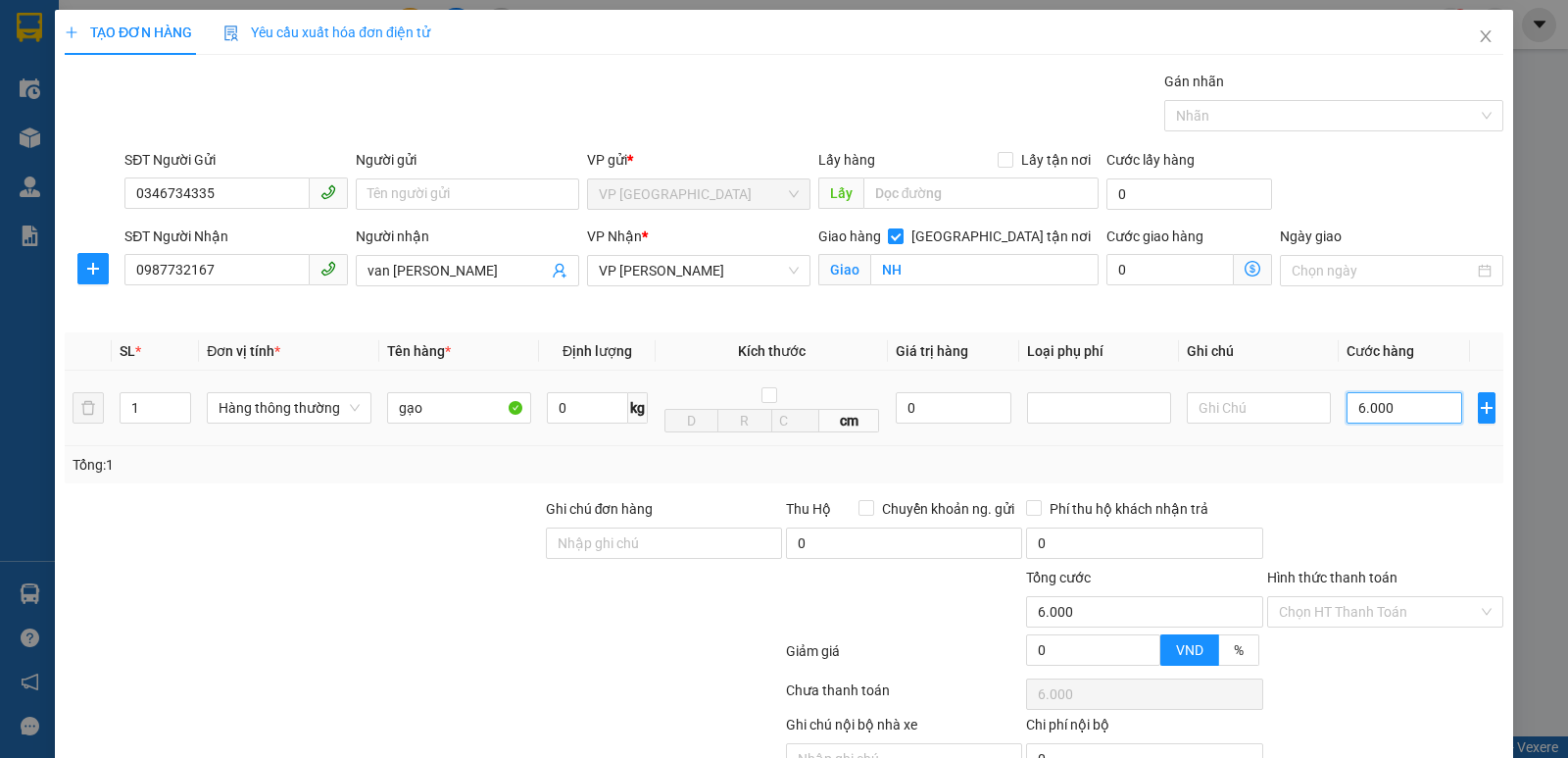
type input "60.000"
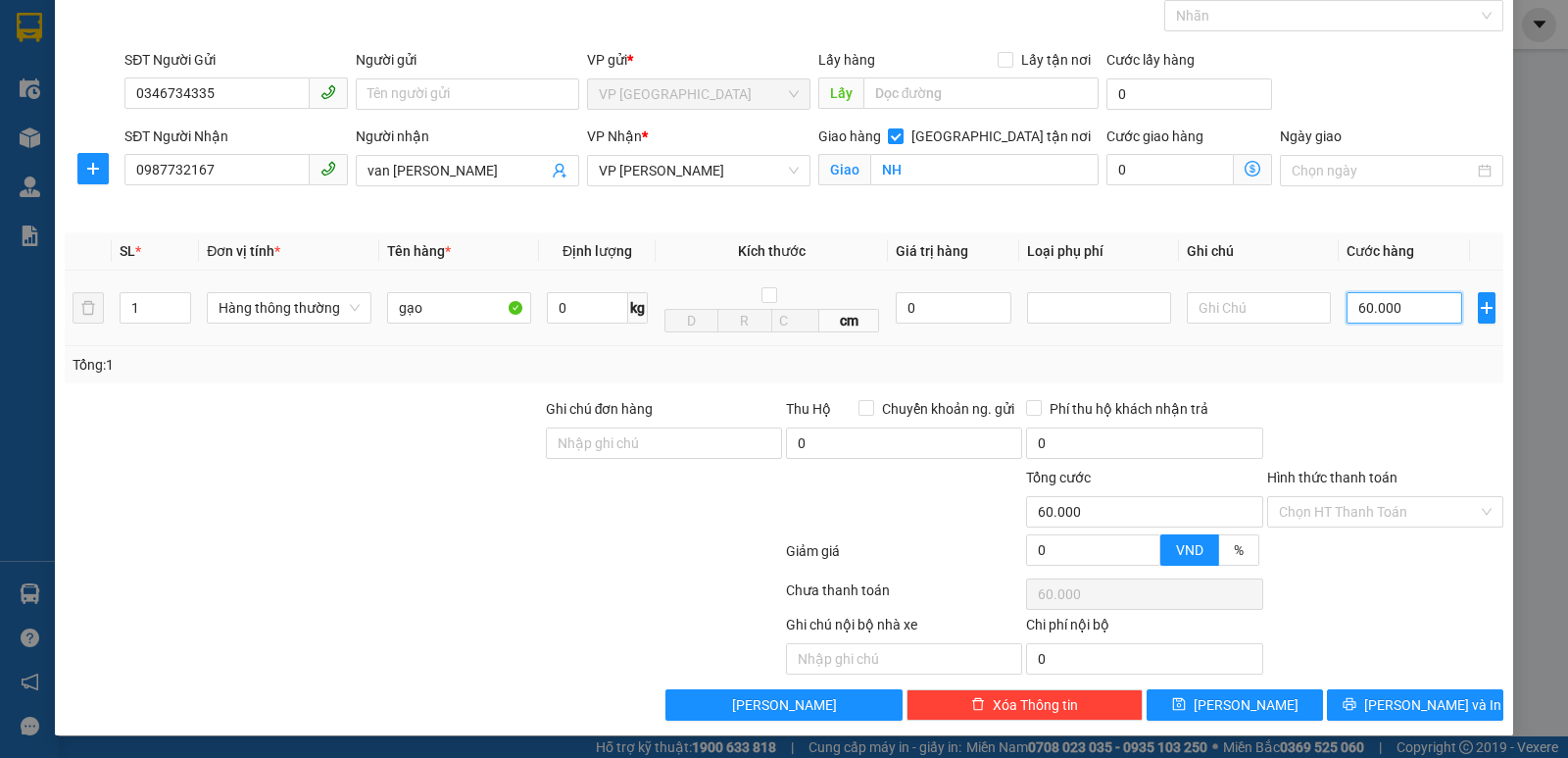
scroll to position [102, 0]
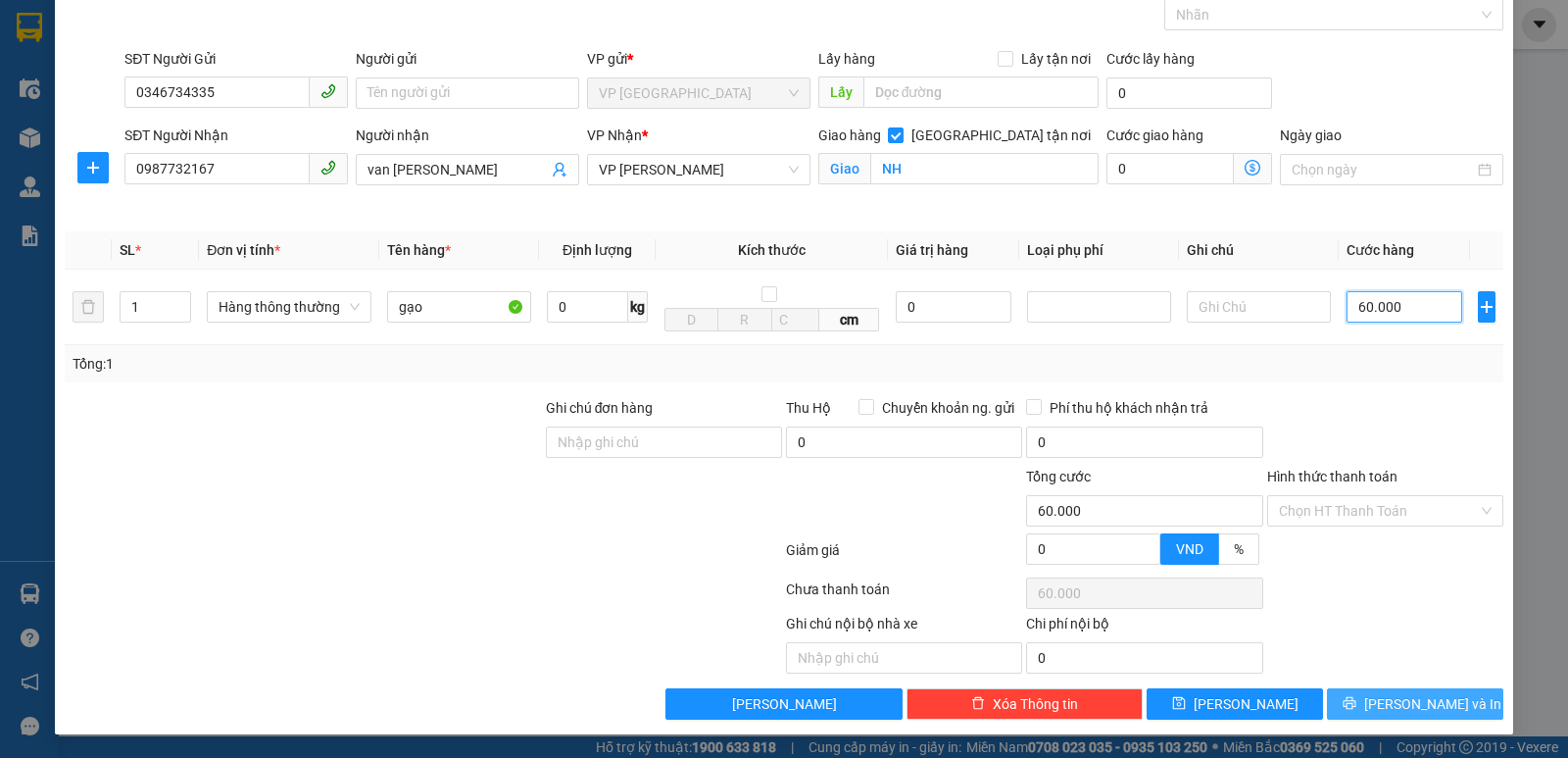
type input "60.000"
click at [1382, 710] on button "[PERSON_NAME] và In" at bounding box center [1415, 703] width 176 height 31
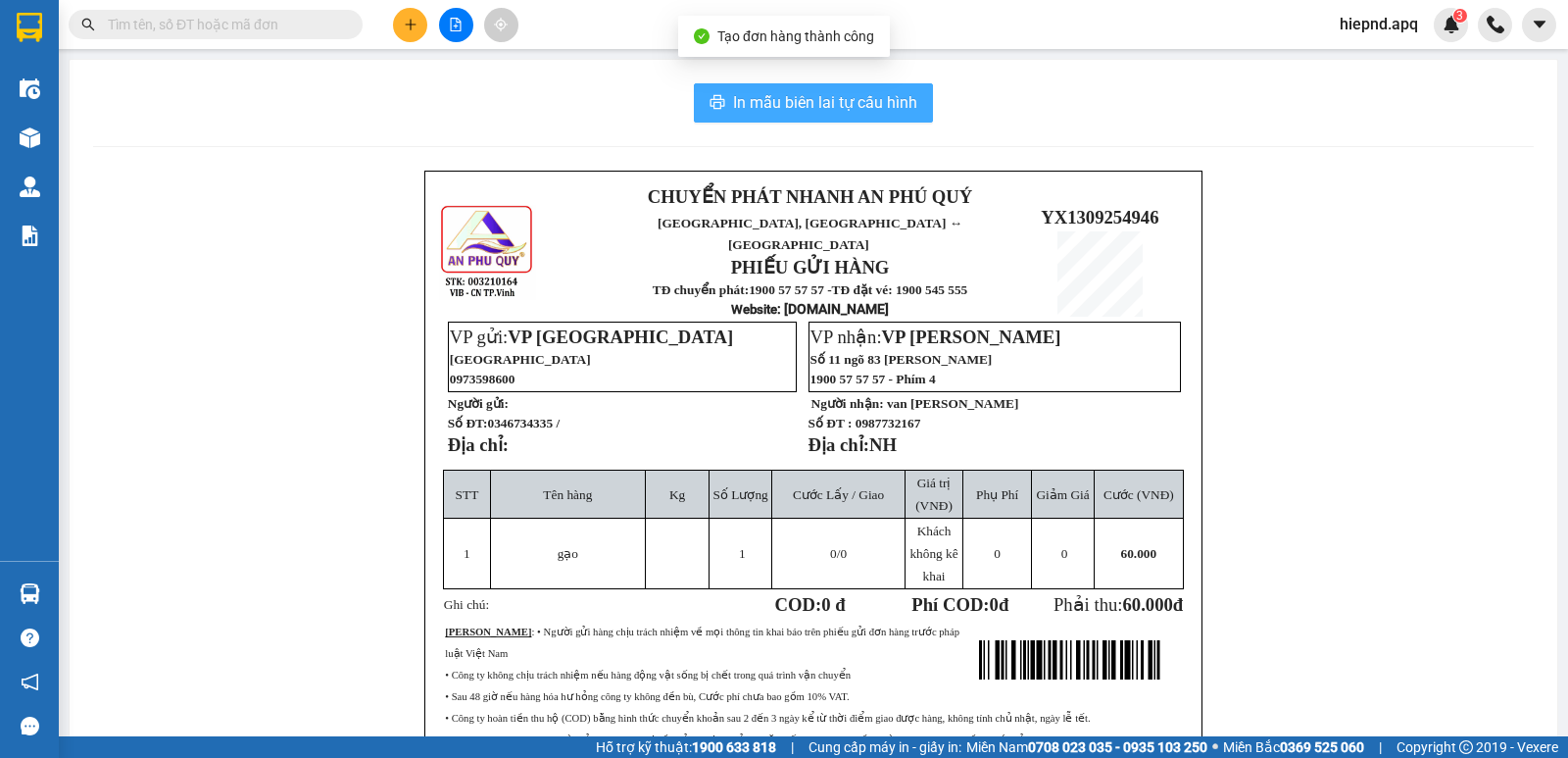
click at [894, 105] on span "In mẫu biên lai tự cấu hình" at bounding box center [824, 103] width 184 height 25
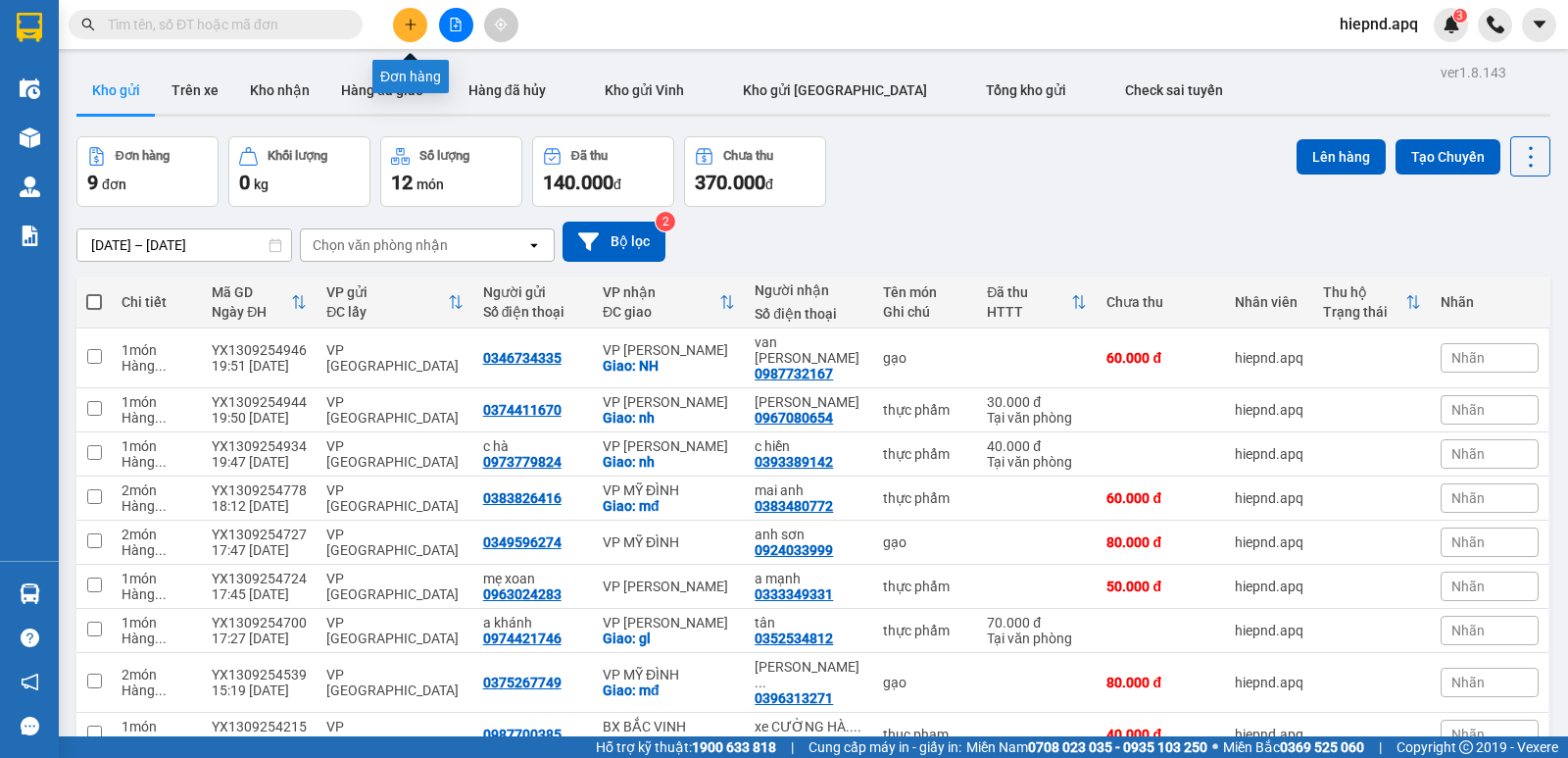
click at [417, 24] on button at bounding box center [410, 25] width 34 height 34
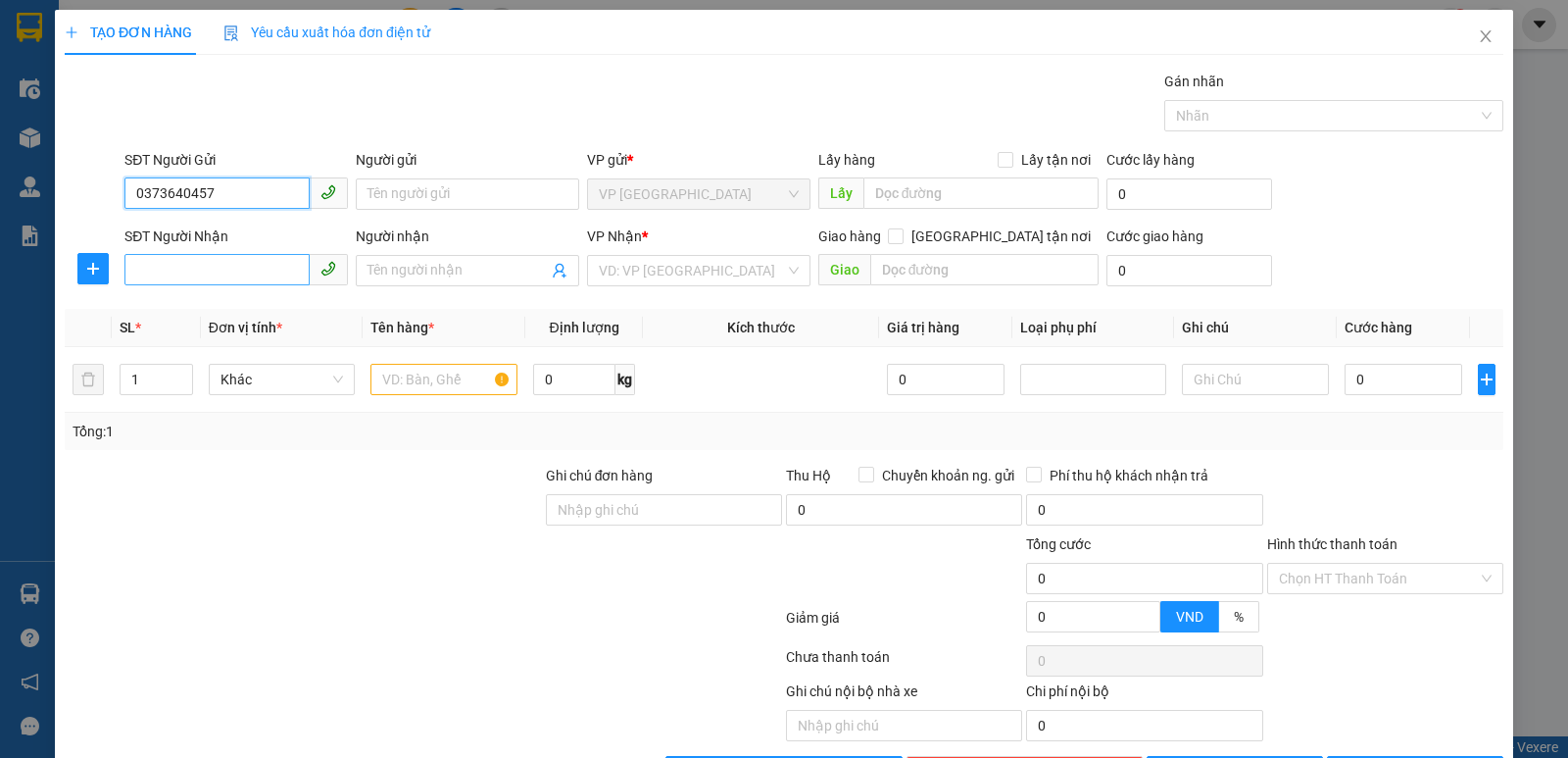
type input "0373640457"
click at [214, 260] on input "SĐT Người Nhận" at bounding box center [217, 269] width 185 height 31
type input "0372399843"
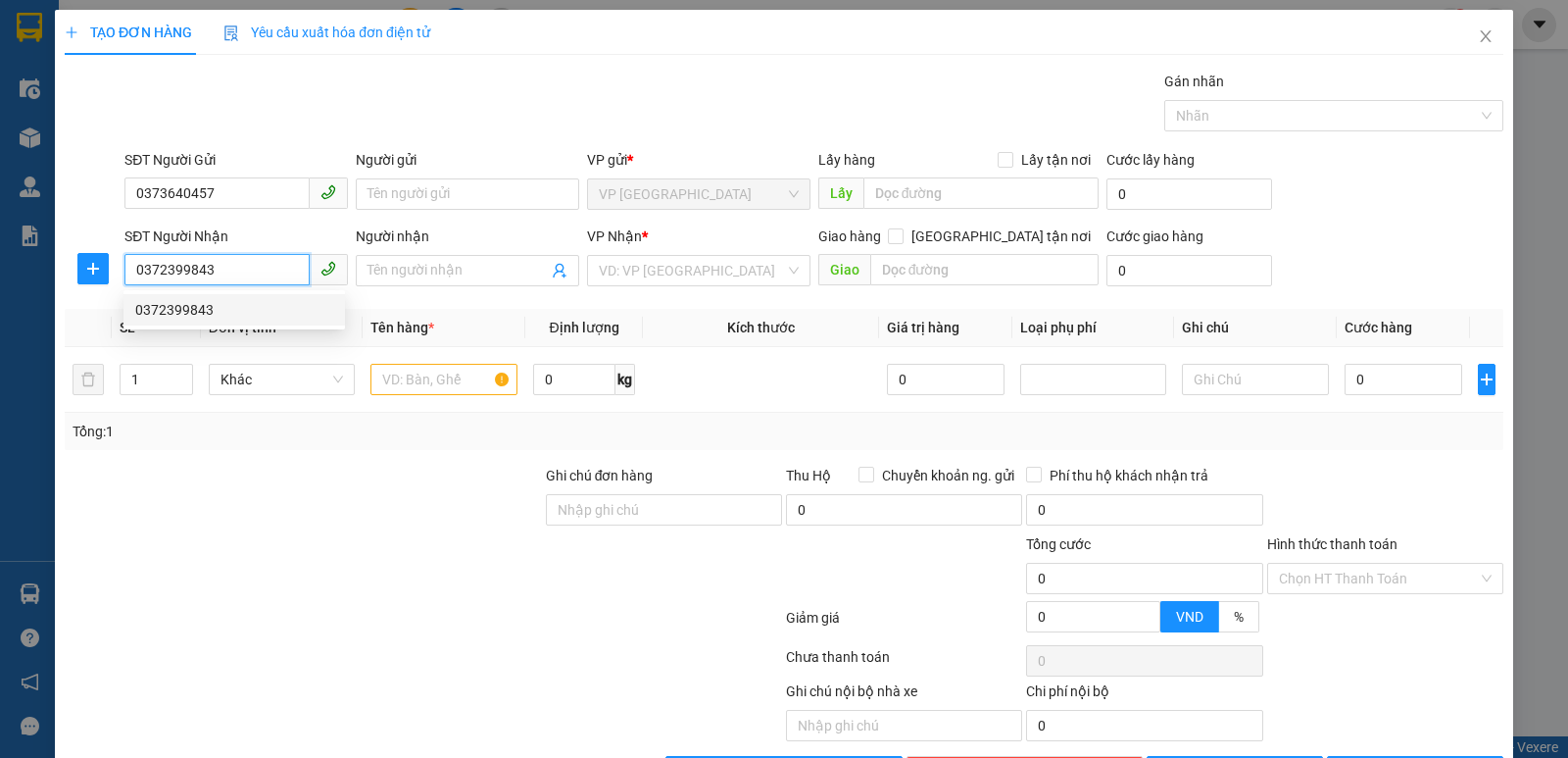
click at [216, 311] on div "0372399843" at bounding box center [234, 310] width 198 height 22
checkbox input "true"
type input "MD"
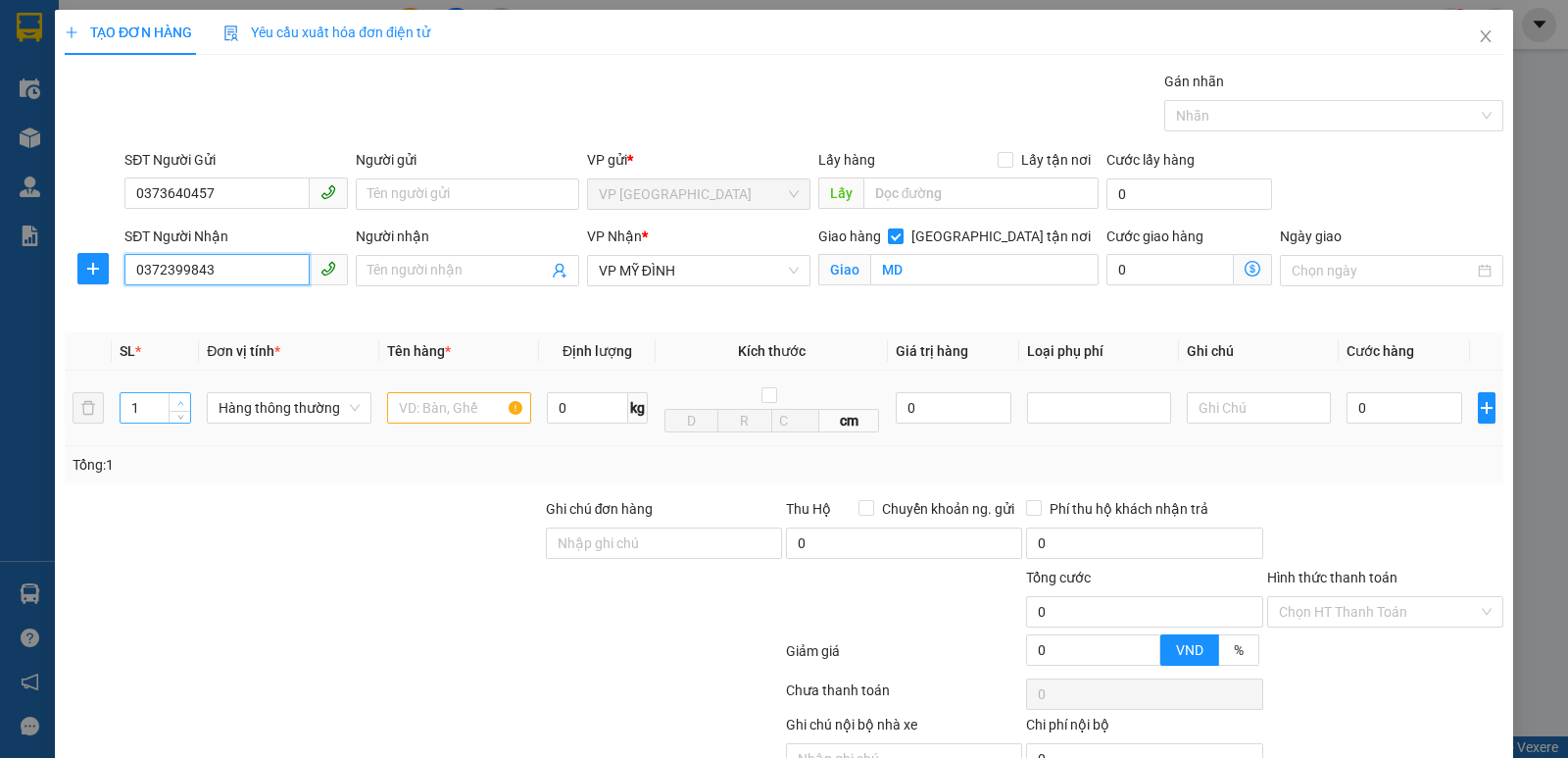
type input "0372399843"
type input "2"
click at [179, 400] on icon "up" at bounding box center [180, 403] width 7 height 7
click at [1363, 417] on input "0" at bounding box center [1404, 407] width 115 height 31
type input "8"
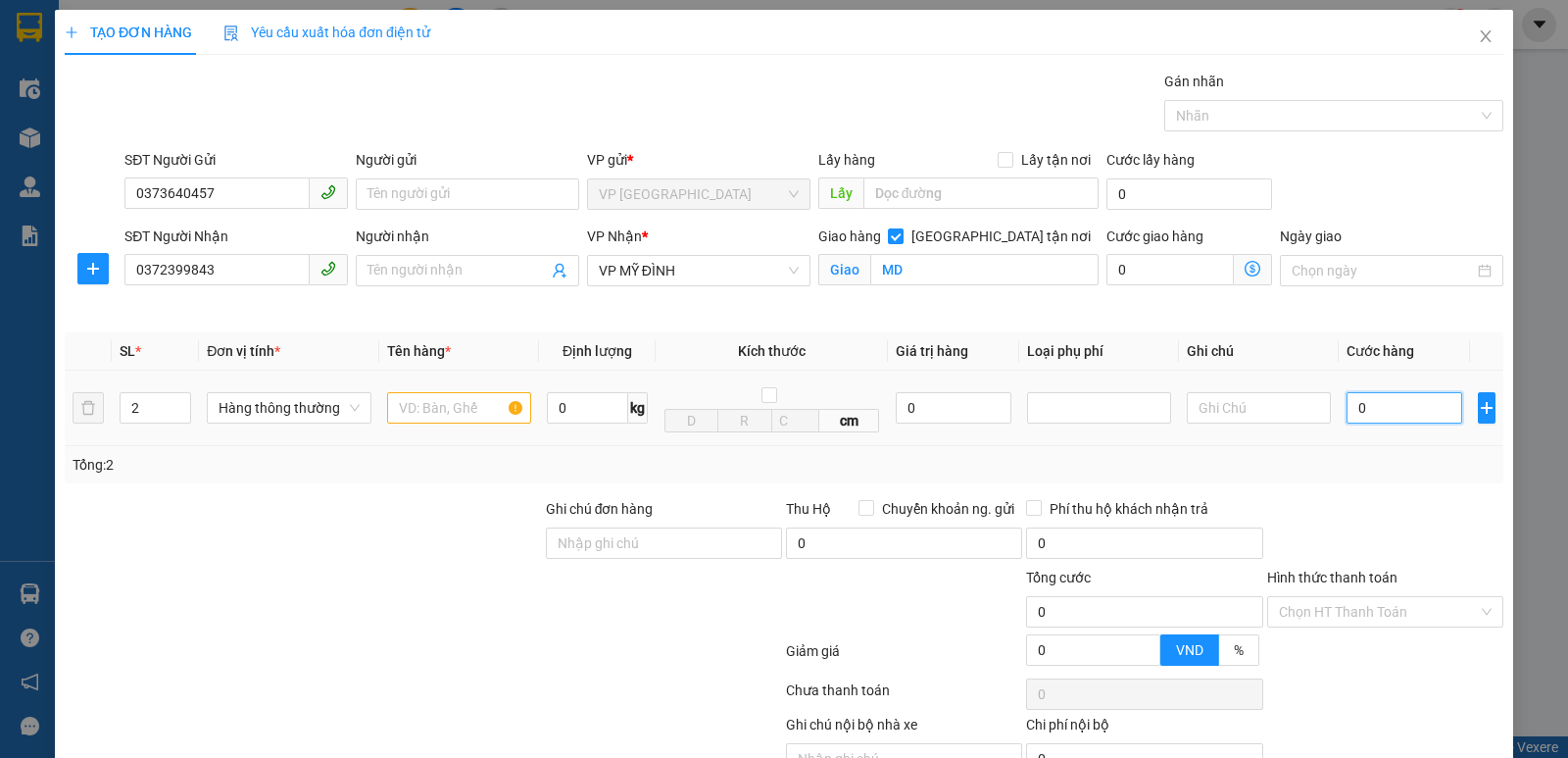
type input "8"
type input "80"
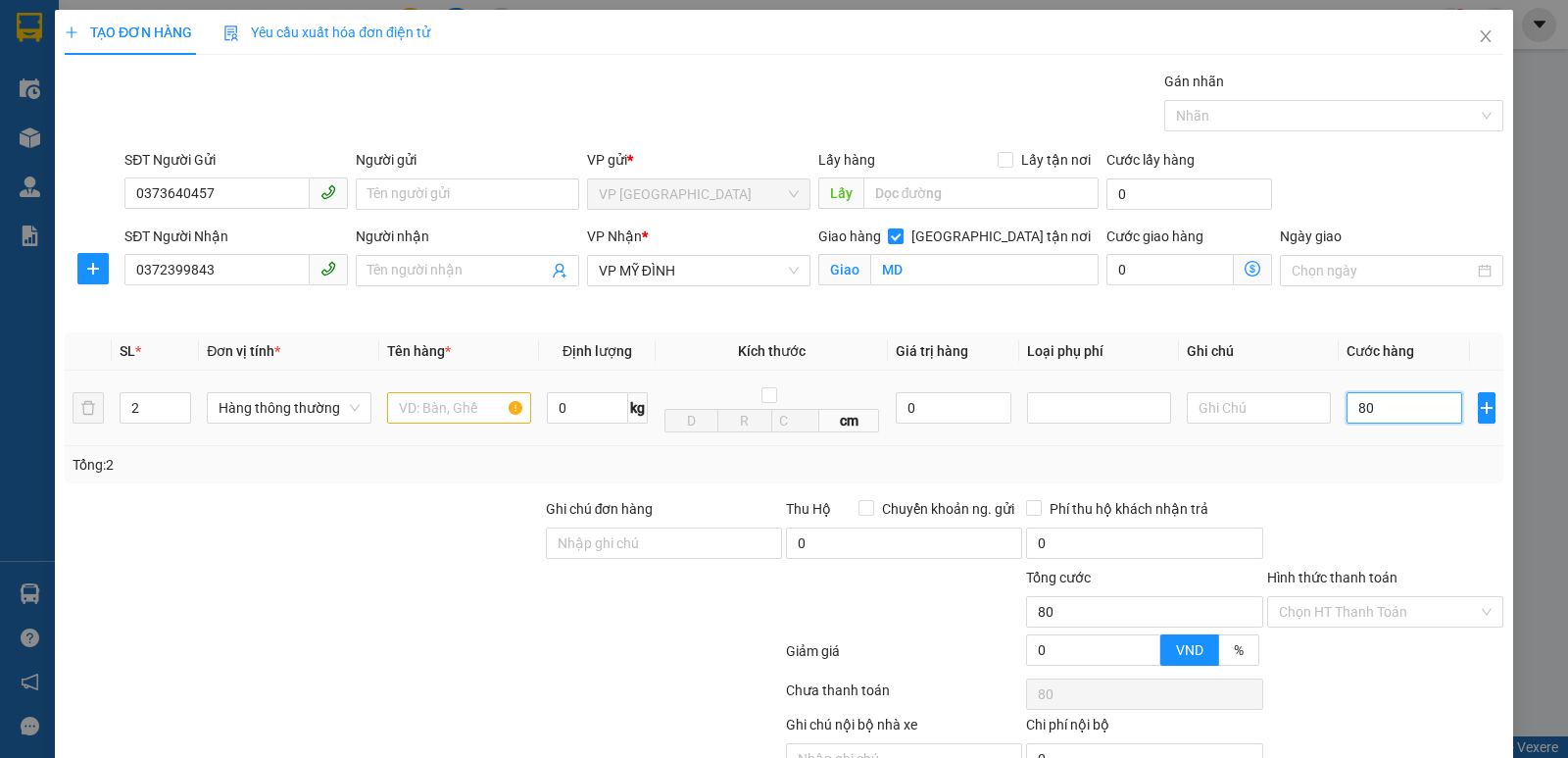
type input "800"
type input "8.000"
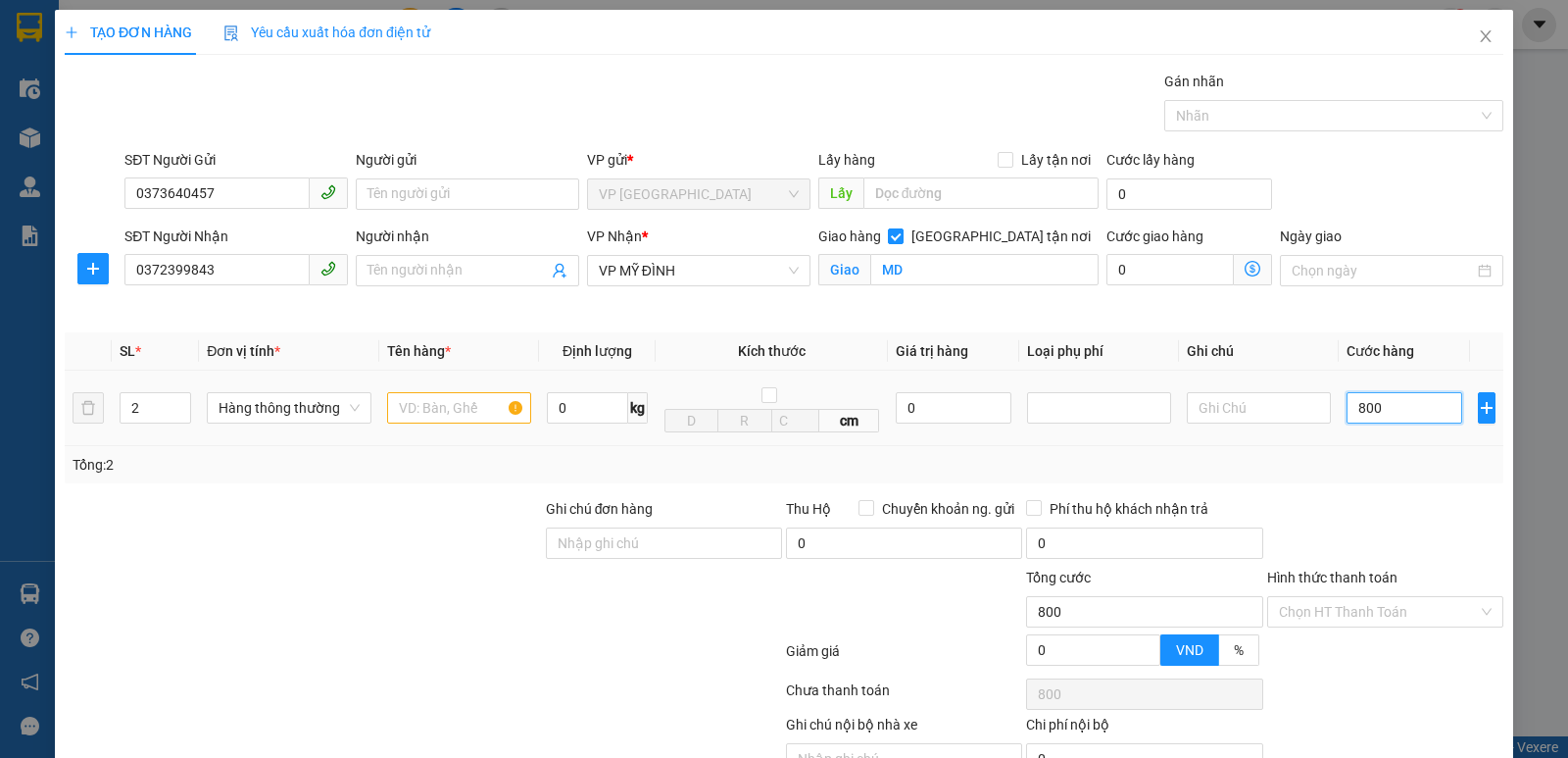
type input "8.000"
type input "80.000"
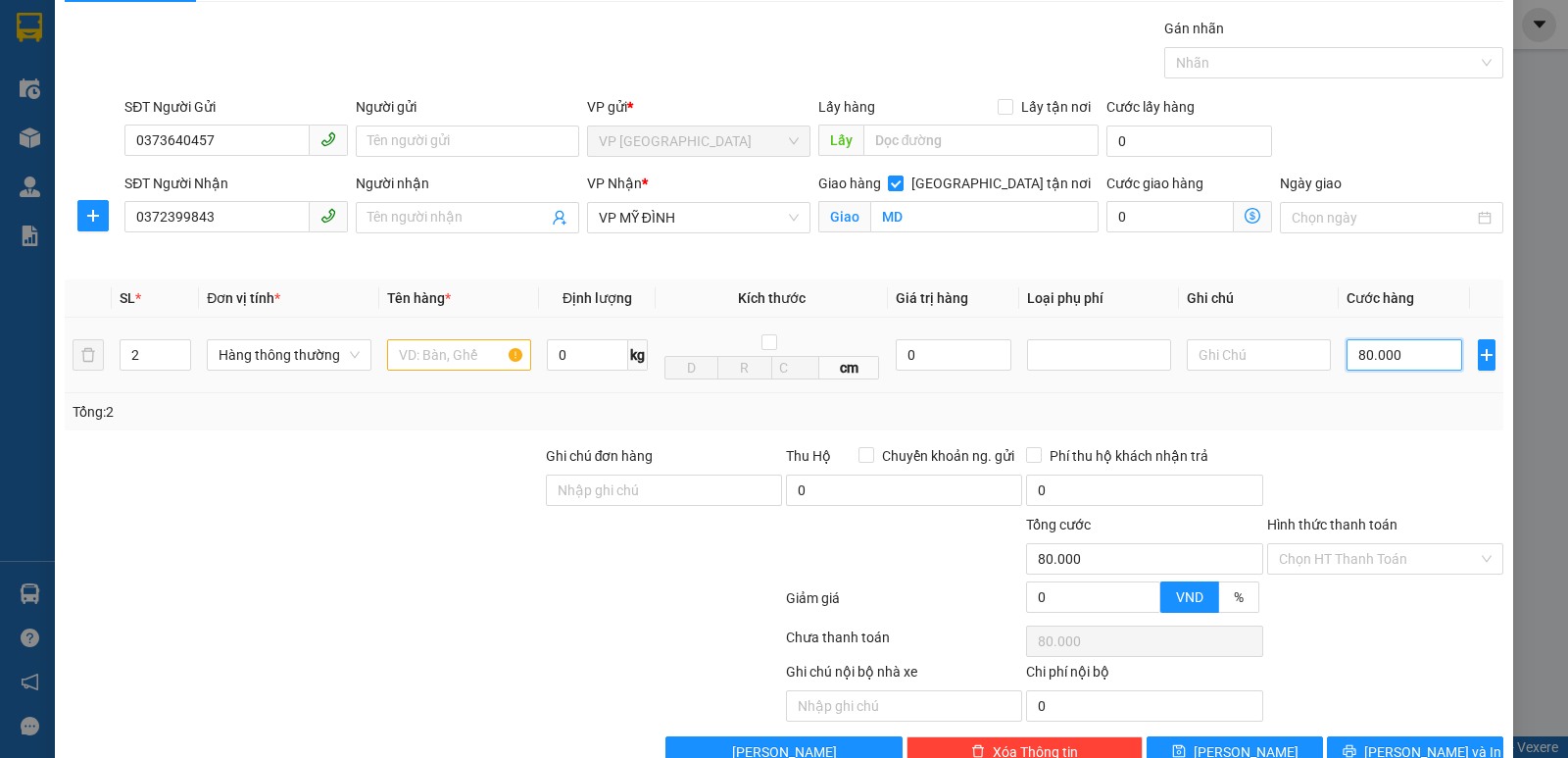
scroll to position [102, 0]
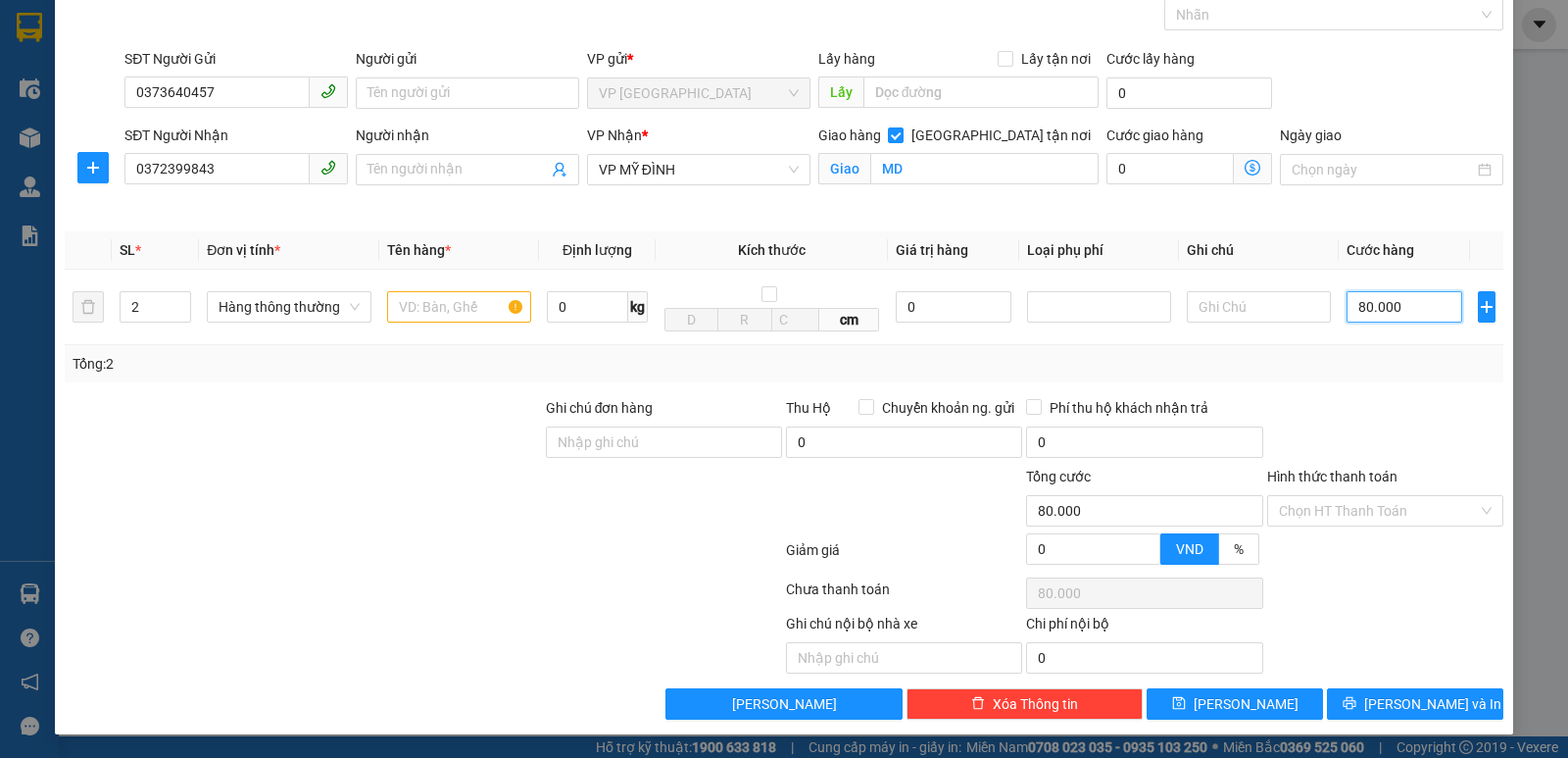
type input "80.000"
click at [1379, 488] on div "Hình thức thanh toán" at bounding box center [1385, 481] width 236 height 30
click at [1376, 515] on input "Hình thức thanh toán" at bounding box center [1378, 511] width 199 height 30
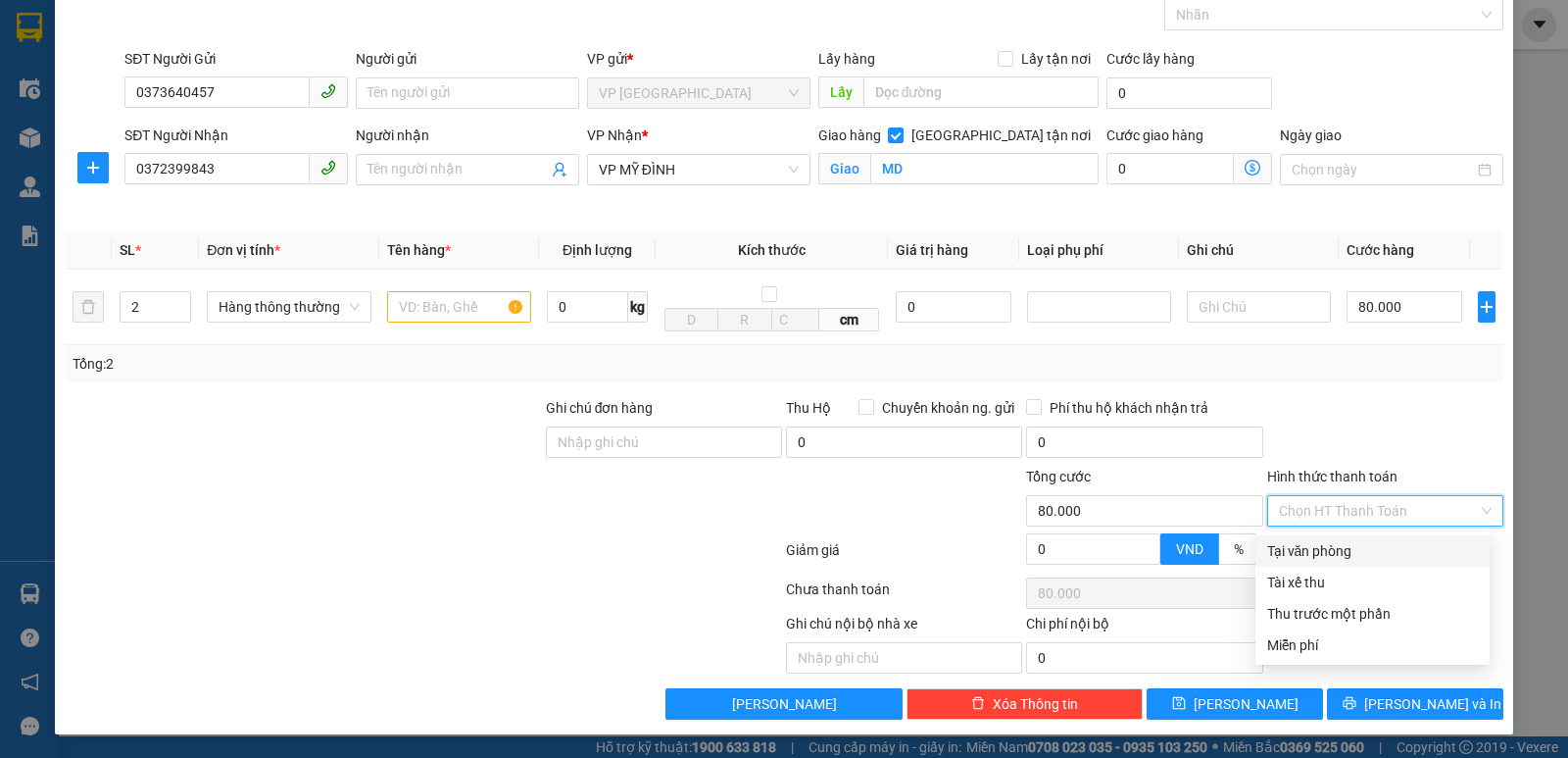
click at [1371, 553] on div "Tại văn phòng" at bounding box center [1373, 551] width 211 height 22
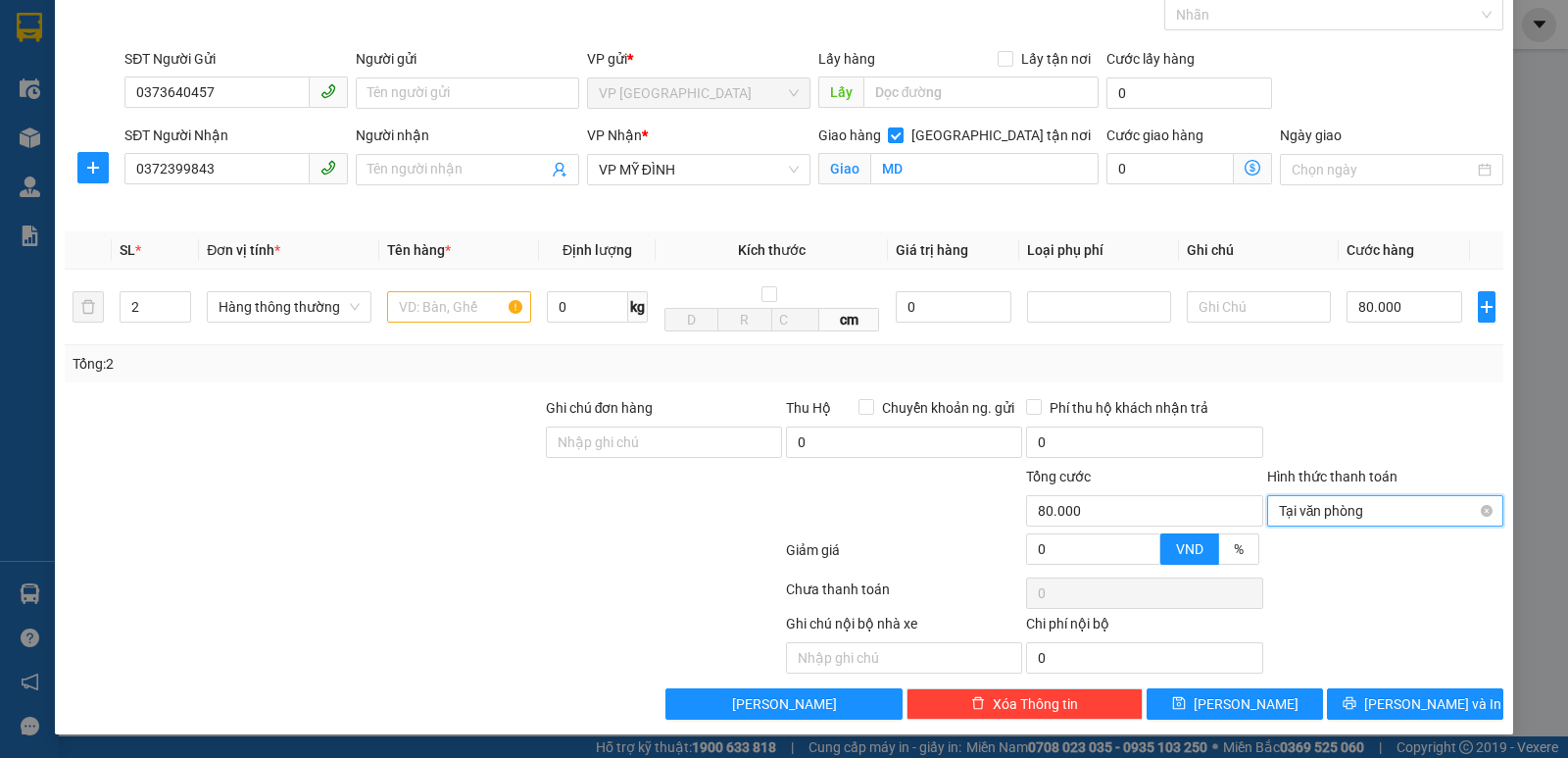
click at [1478, 510] on div "Tại văn phòng" at bounding box center [1385, 510] width 236 height 31
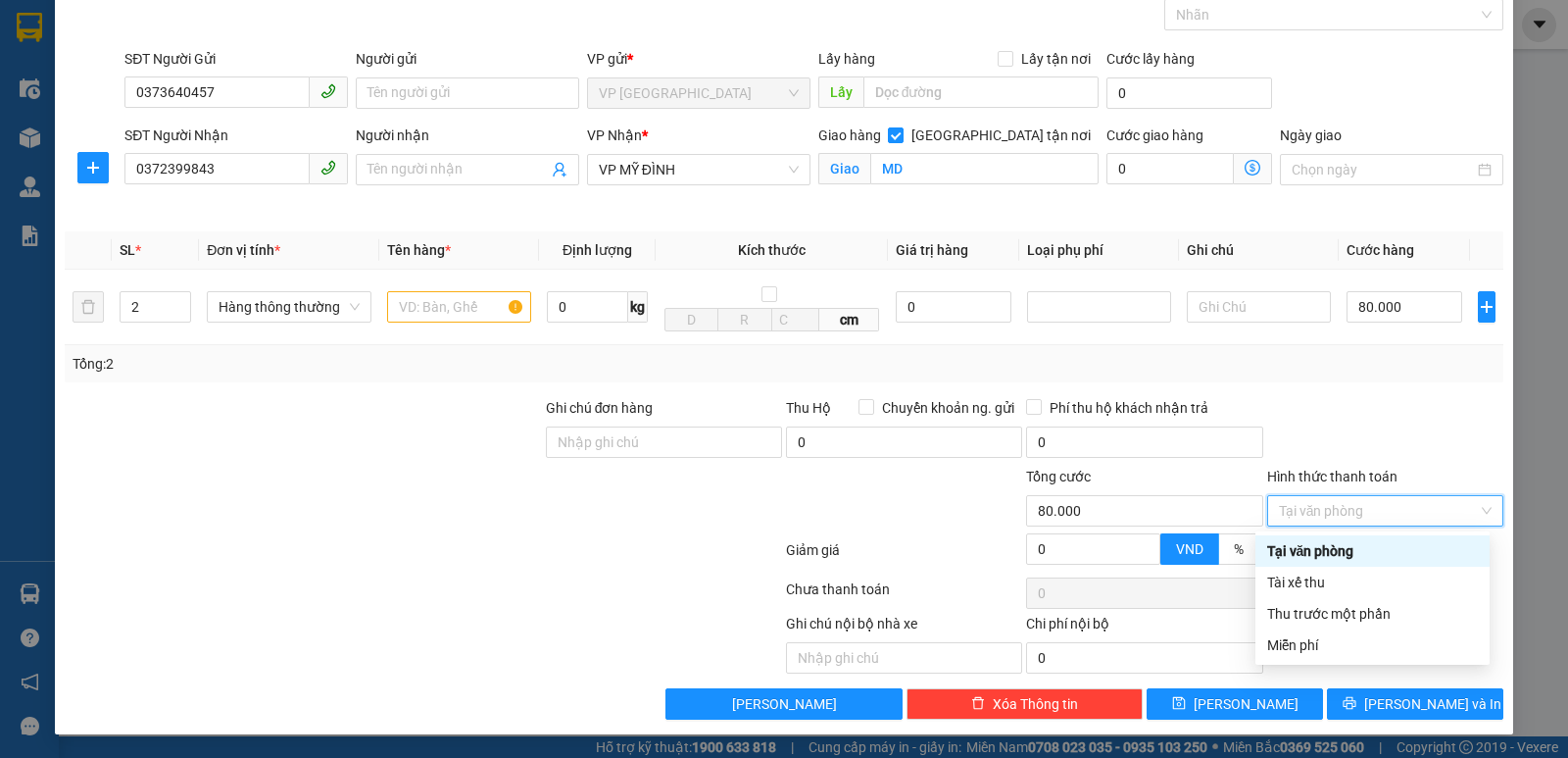
click at [1409, 440] on div at bounding box center [1385, 431] width 240 height 69
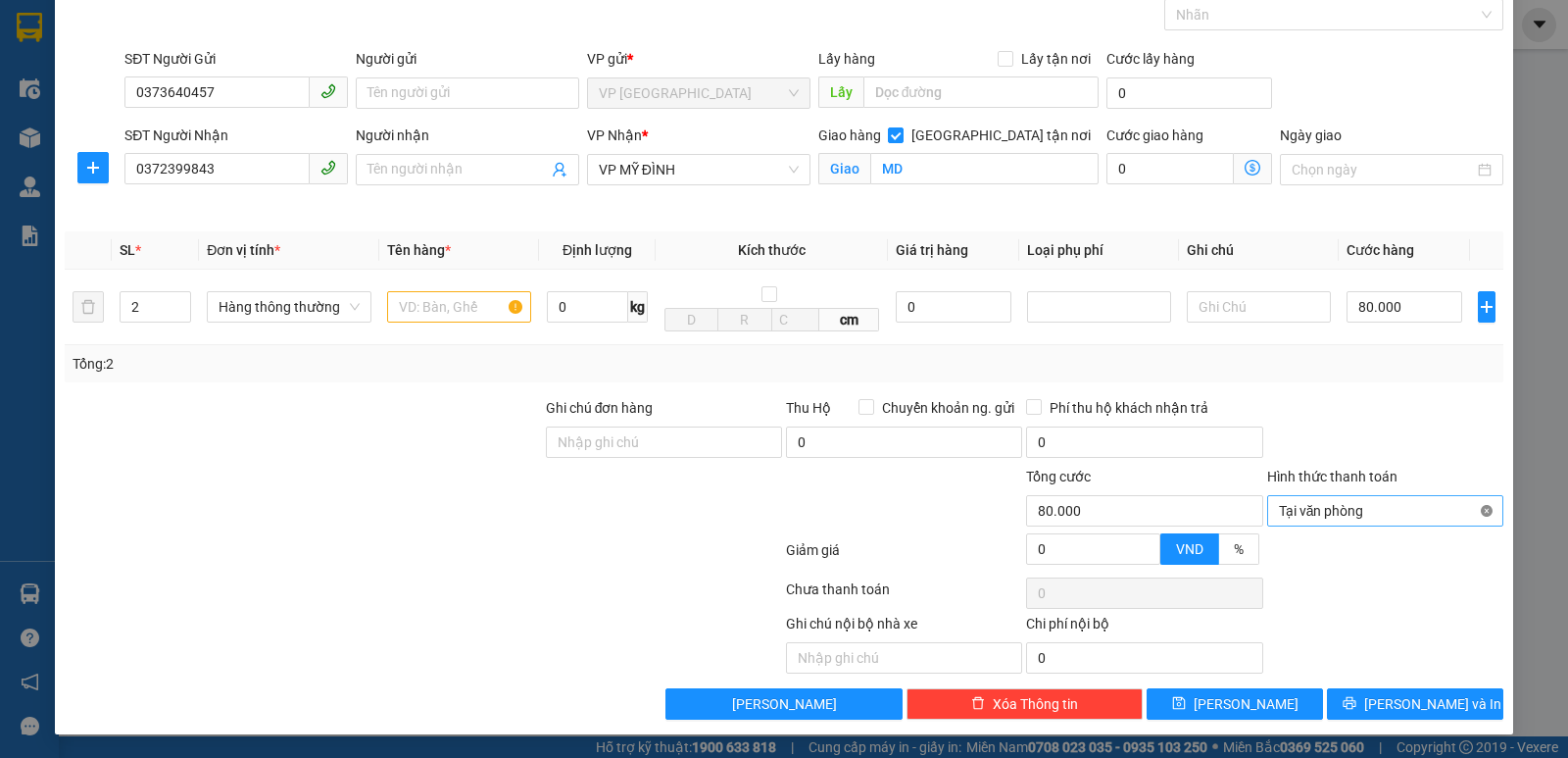
type input "80.000"
click at [1431, 711] on span "[PERSON_NAME] và In" at bounding box center [1433, 704] width 137 height 22
click at [509, 307] on input "text" at bounding box center [459, 306] width 144 height 31
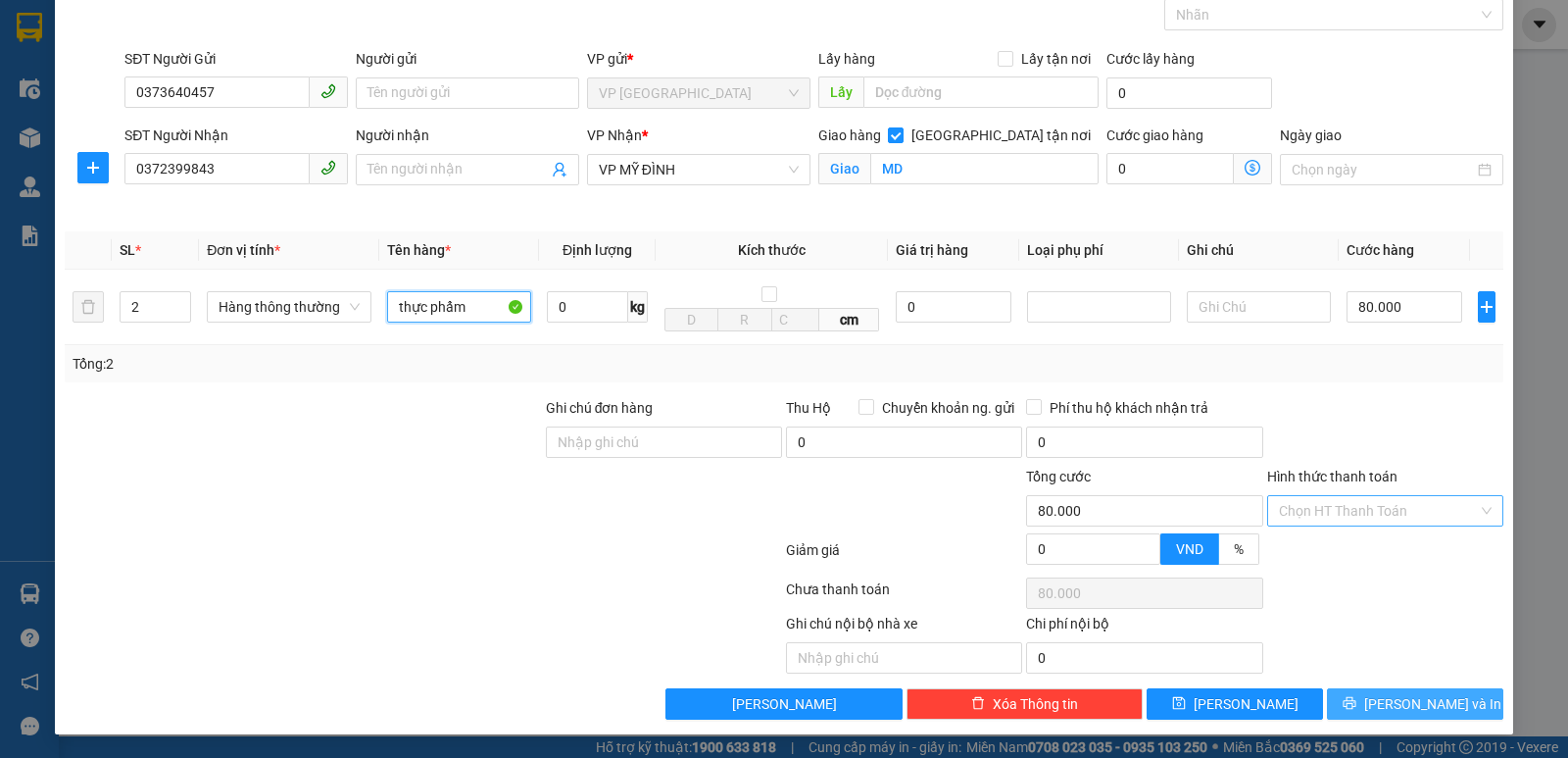
type input "thực phẩm"
click at [1353, 700] on button "[PERSON_NAME] và In" at bounding box center [1415, 703] width 176 height 31
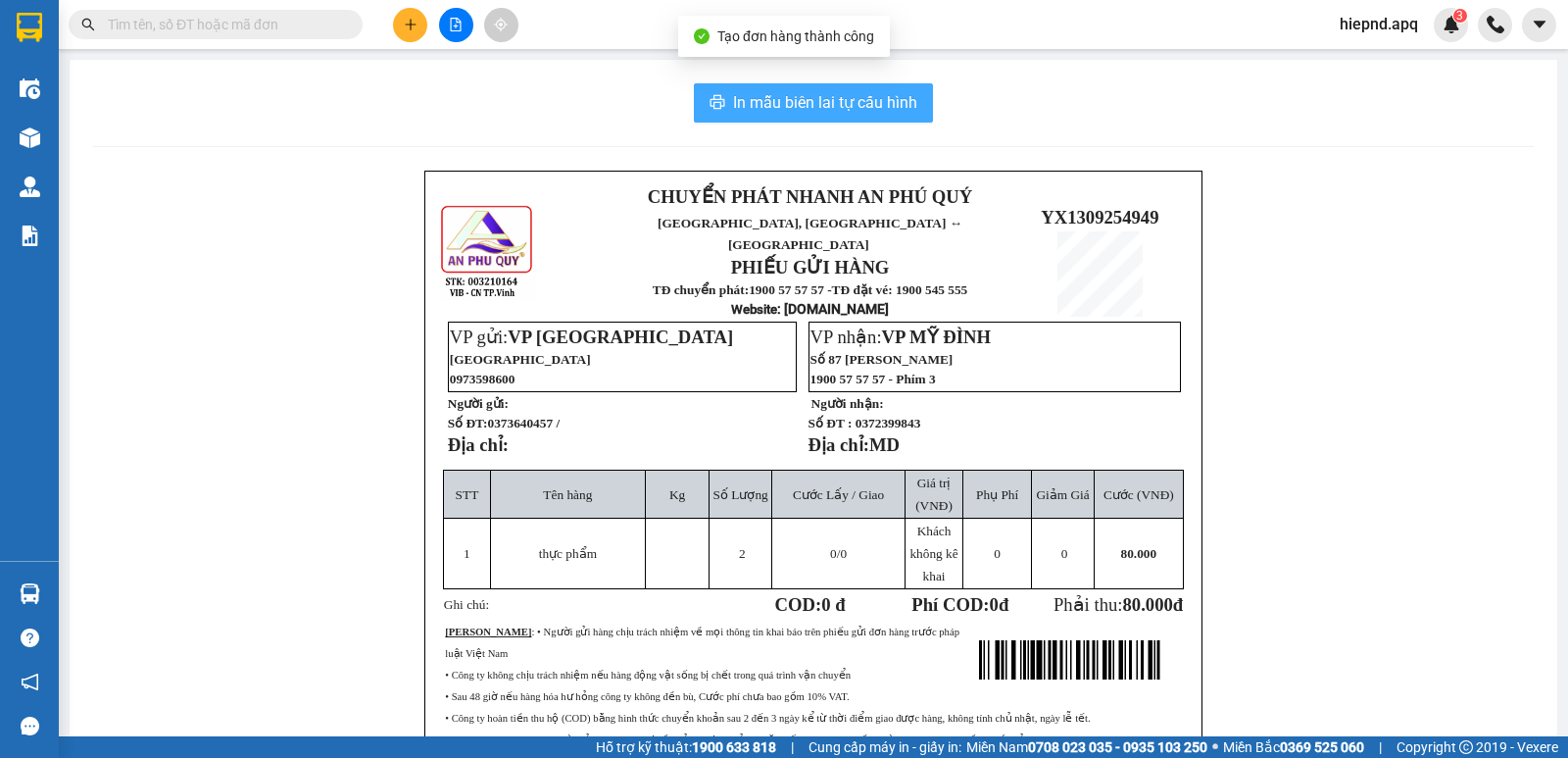
click at [717, 116] on button "In mẫu biên lai tự cấu hình" at bounding box center [813, 103] width 239 height 39
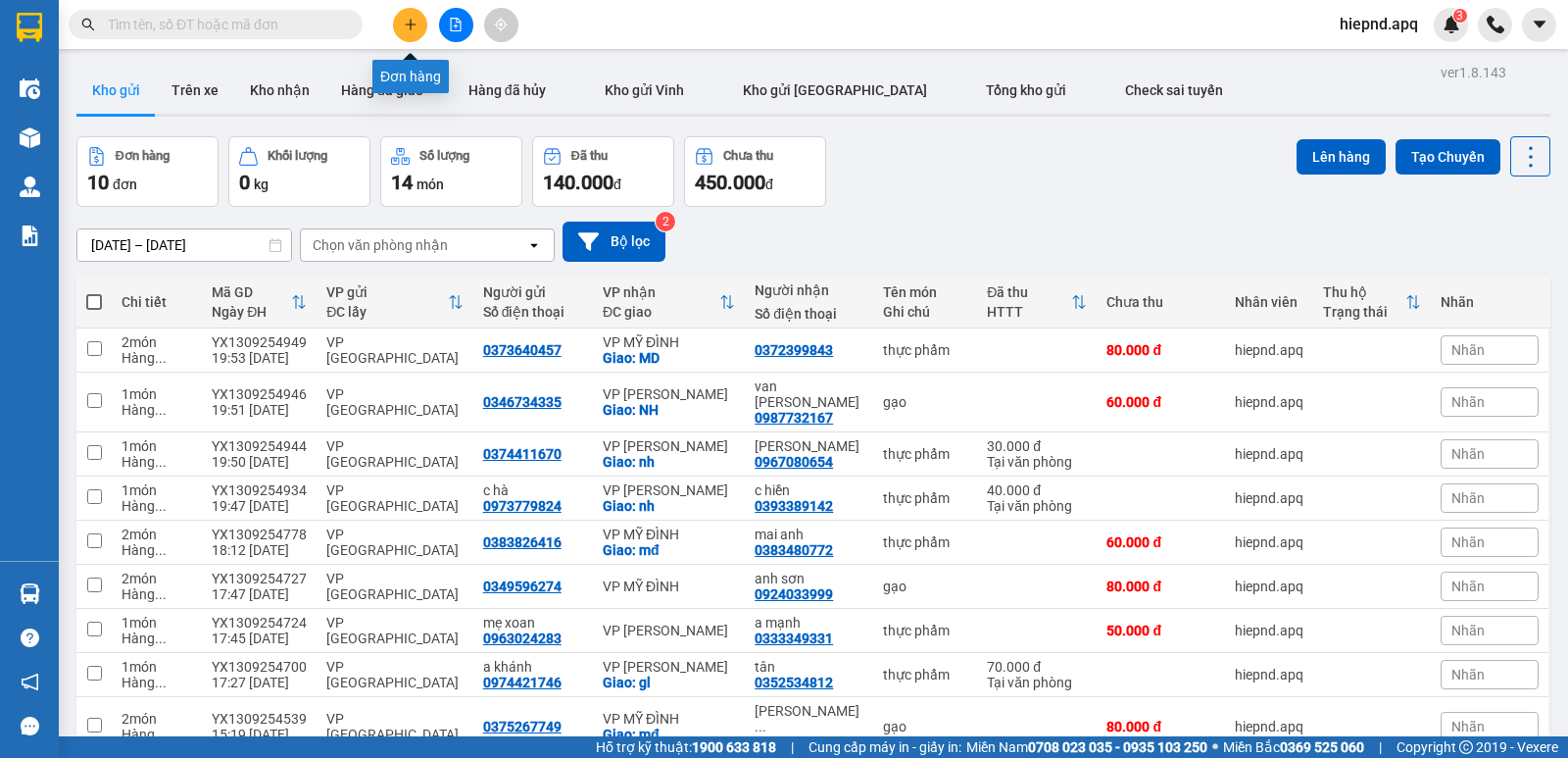
click at [404, 37] on button at bounding box center [410, 25] width 34 height 34
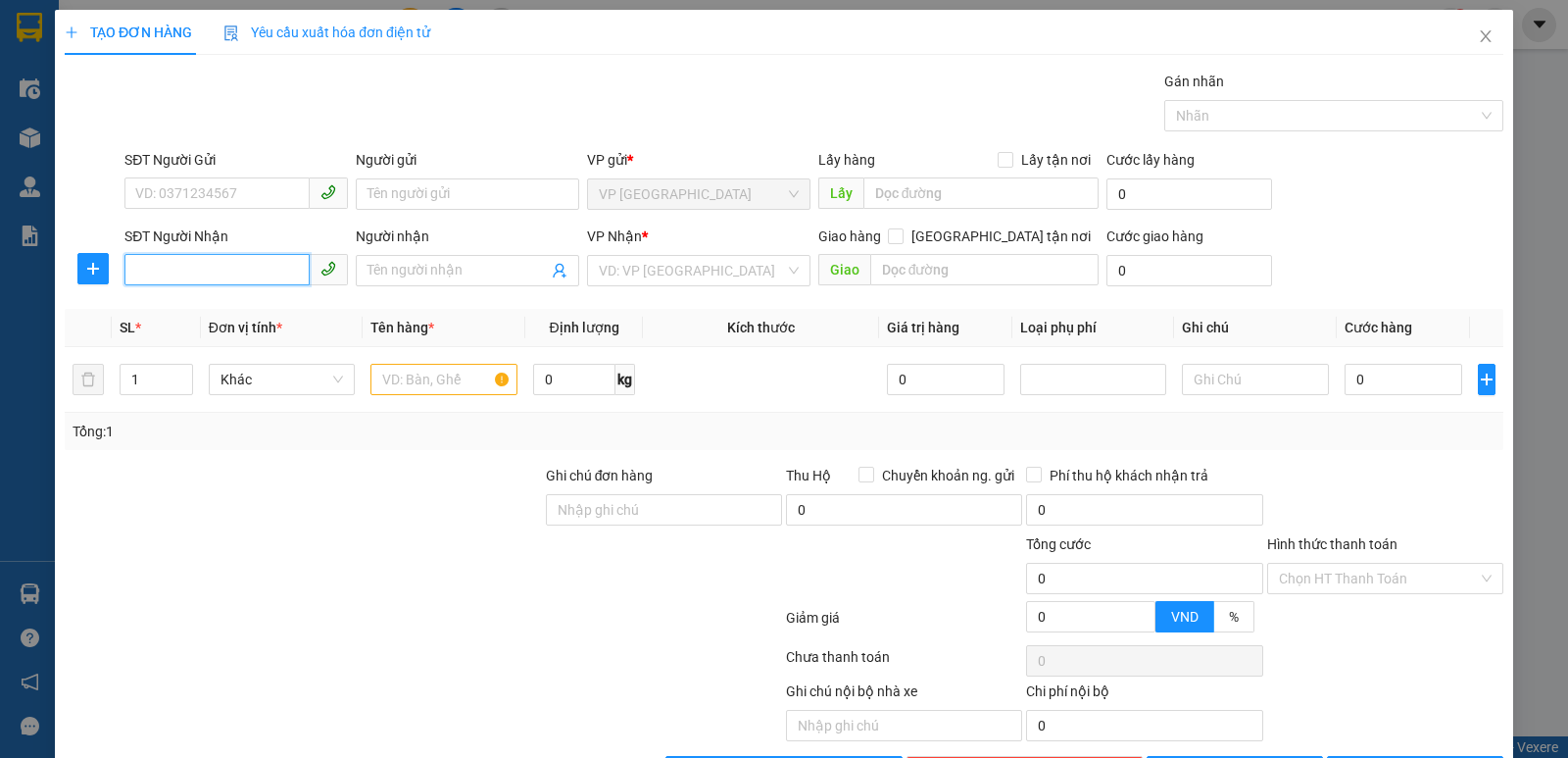
click at [235, 255] on input "SĐT Người Nhận" at bounding box center [217, 269] width 185 height 31
type input "0974858185"
click at [242, 306] on div "0974858185 - a cường" at bounding box center [234, 310] width 198 height 22
type input "a cường"
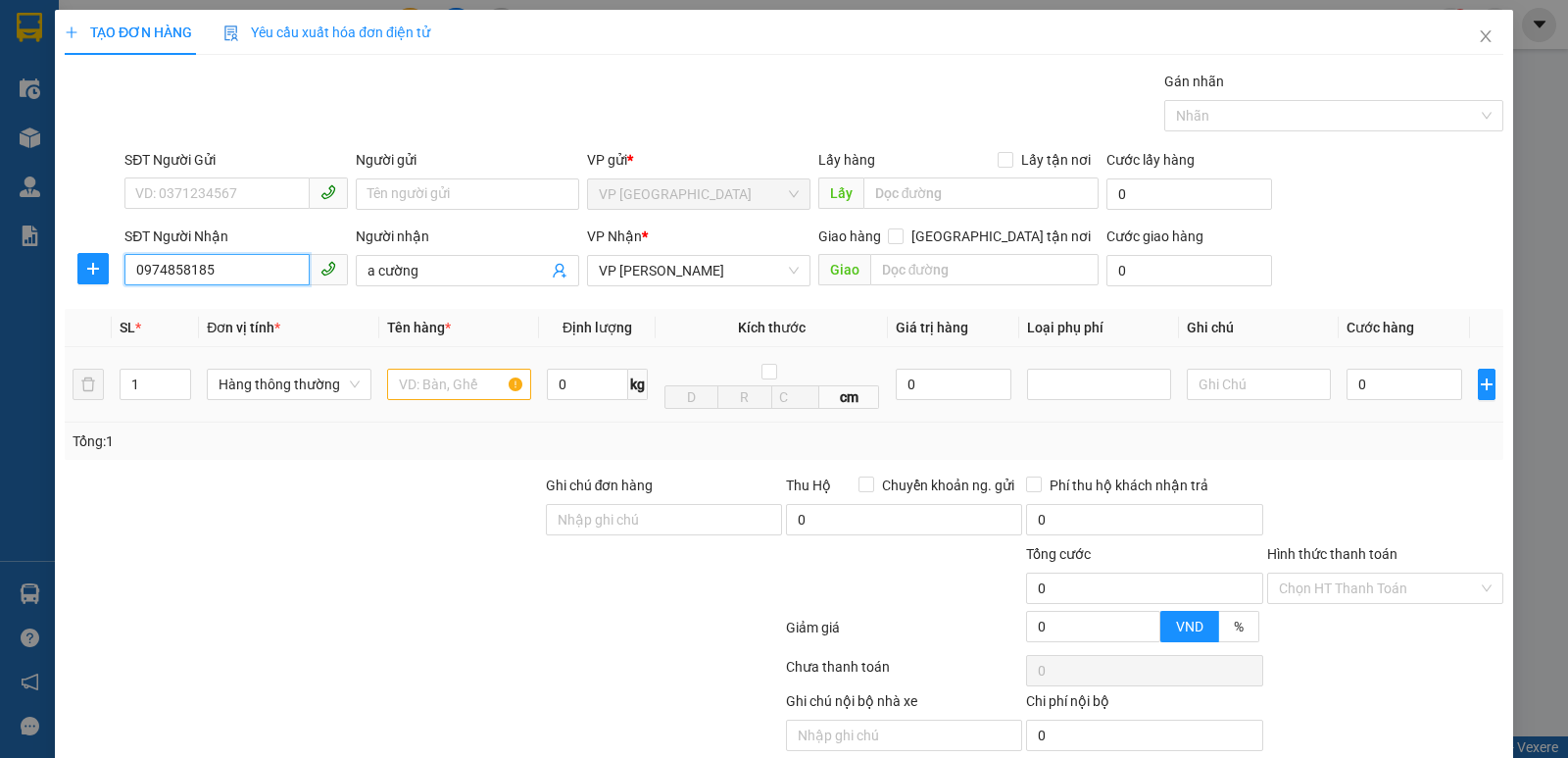
type input "0974858185"
click at [475, 380] on input "text" at bounding box center [459, 383] width 144 height 31
type input "rượu"
type input "2"
click at [182, 379] on icon "up" at bounding box center [180, 379] width 7 height 7
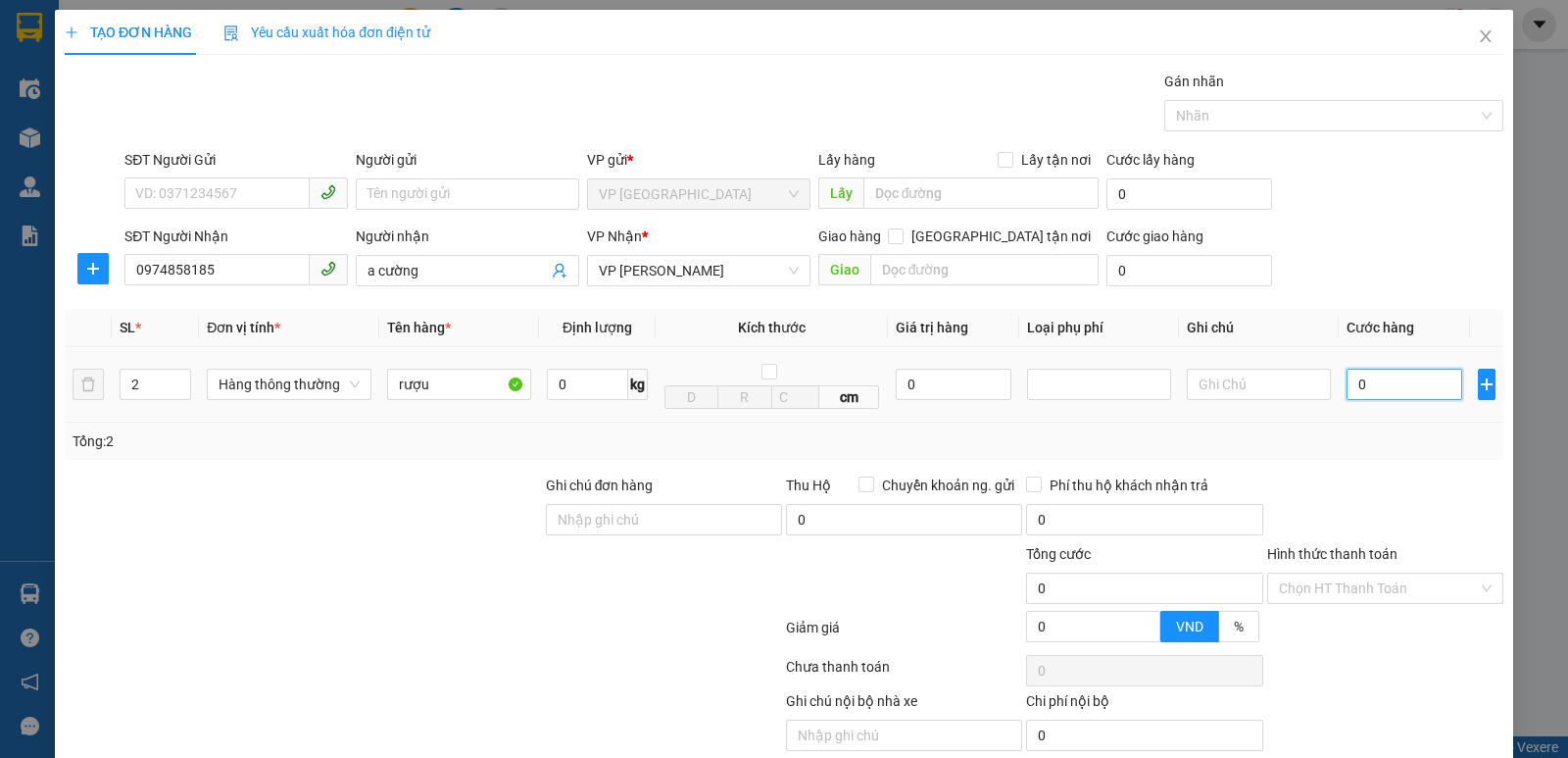
type input "8"
type input "80"
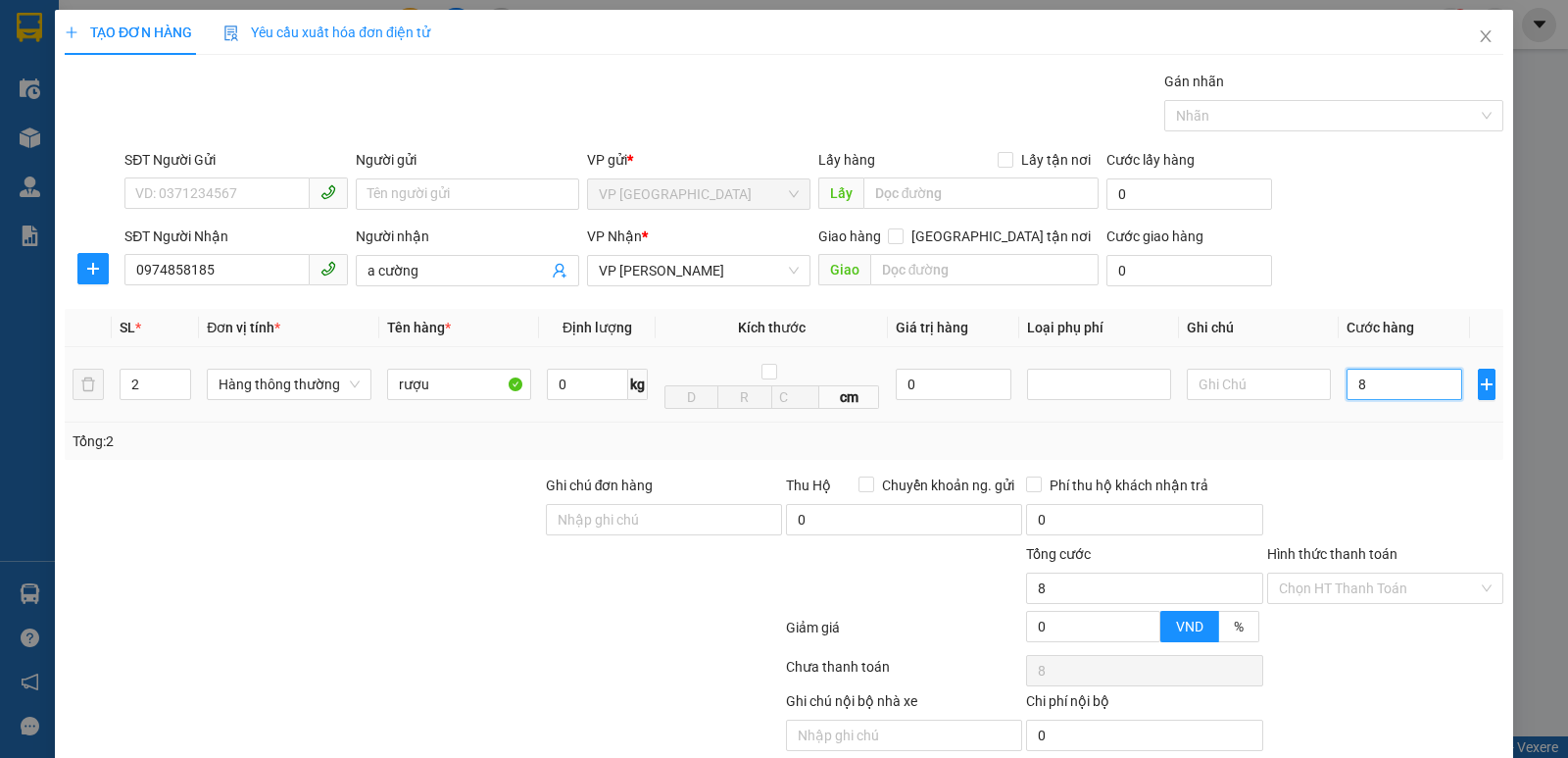
type input "80"
type input "800"
type input "8.000"
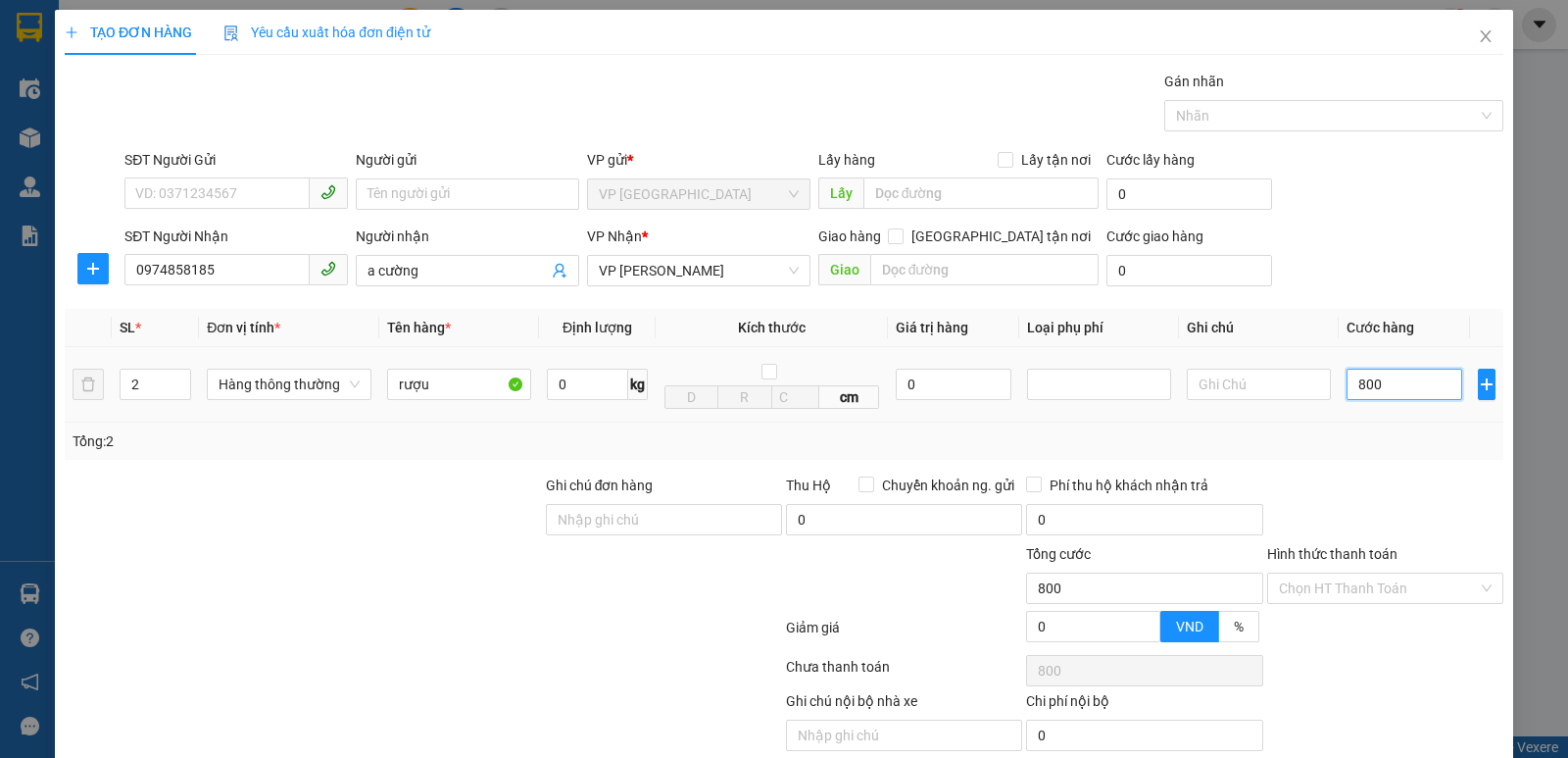
type input "8.000"
type input "80.000"
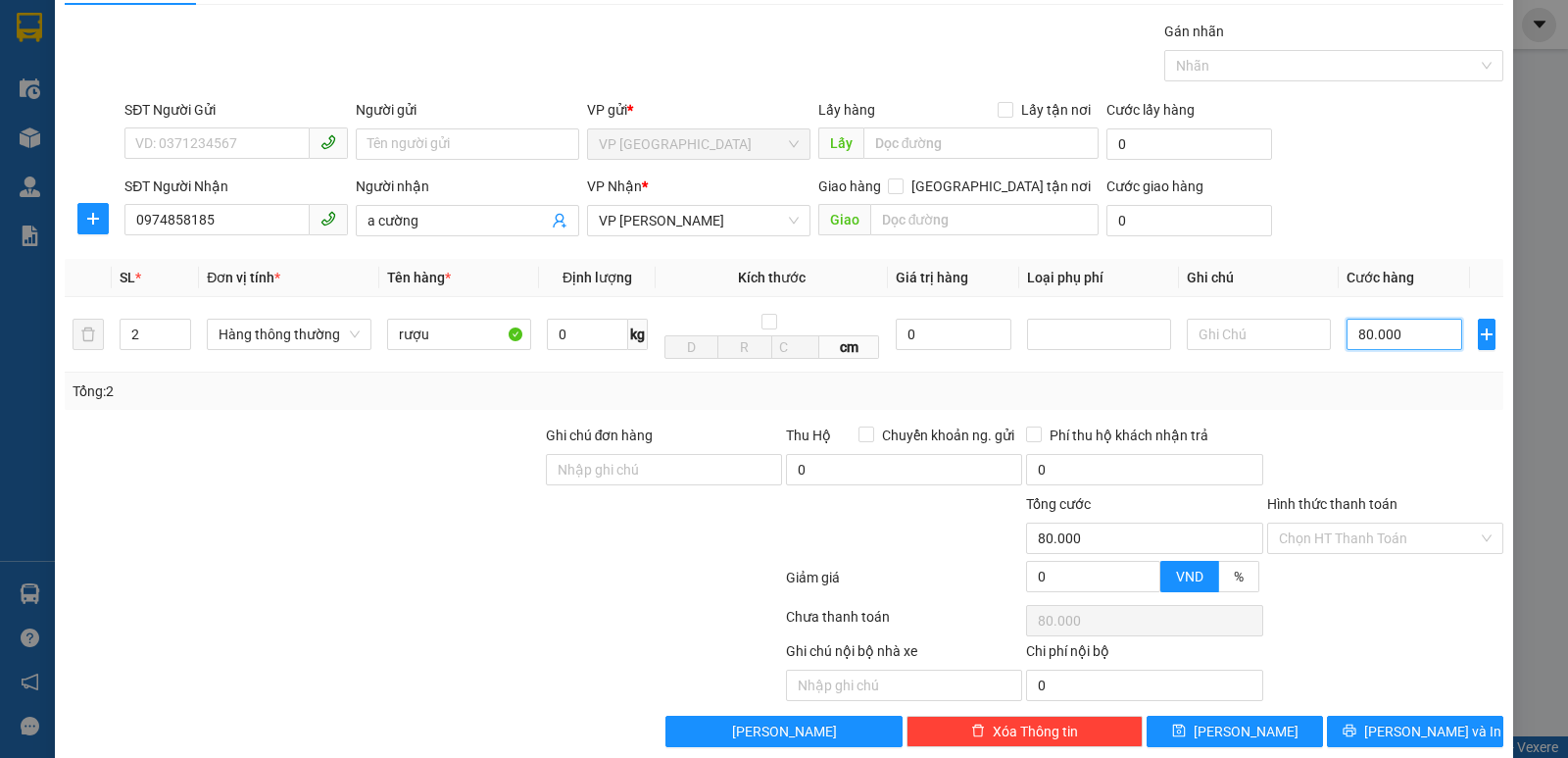
scroll to position [79, 0]
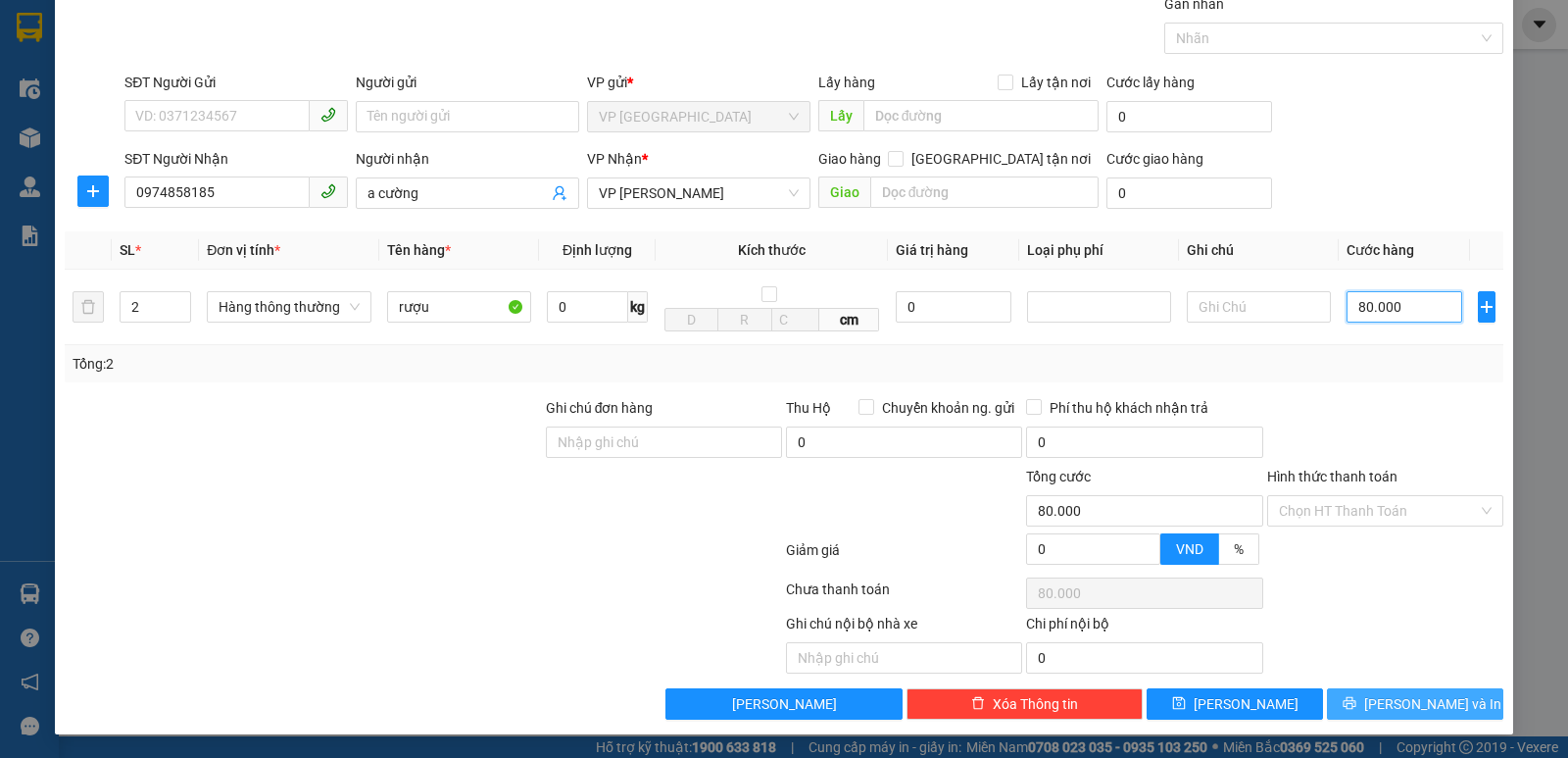
type input "80.000"
click at [1393, 688] on button "[PERSON_NAME] và In" at bounding box center [1415, 703] width 176 height 31
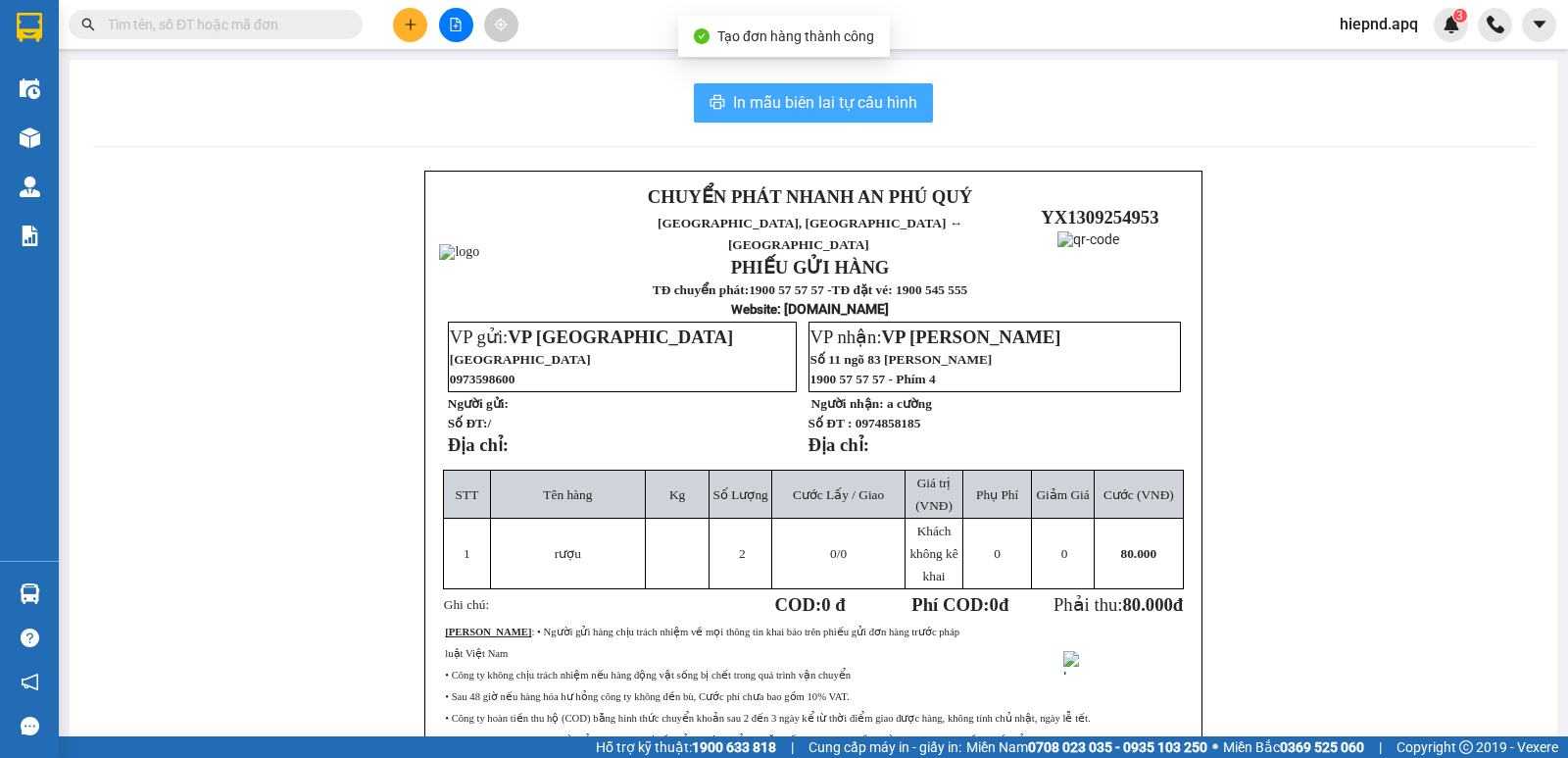
click at [879, 88] on button "In mẫu biên lai tự cấu hình" at bounding box center [813, 103] width 239 height 39
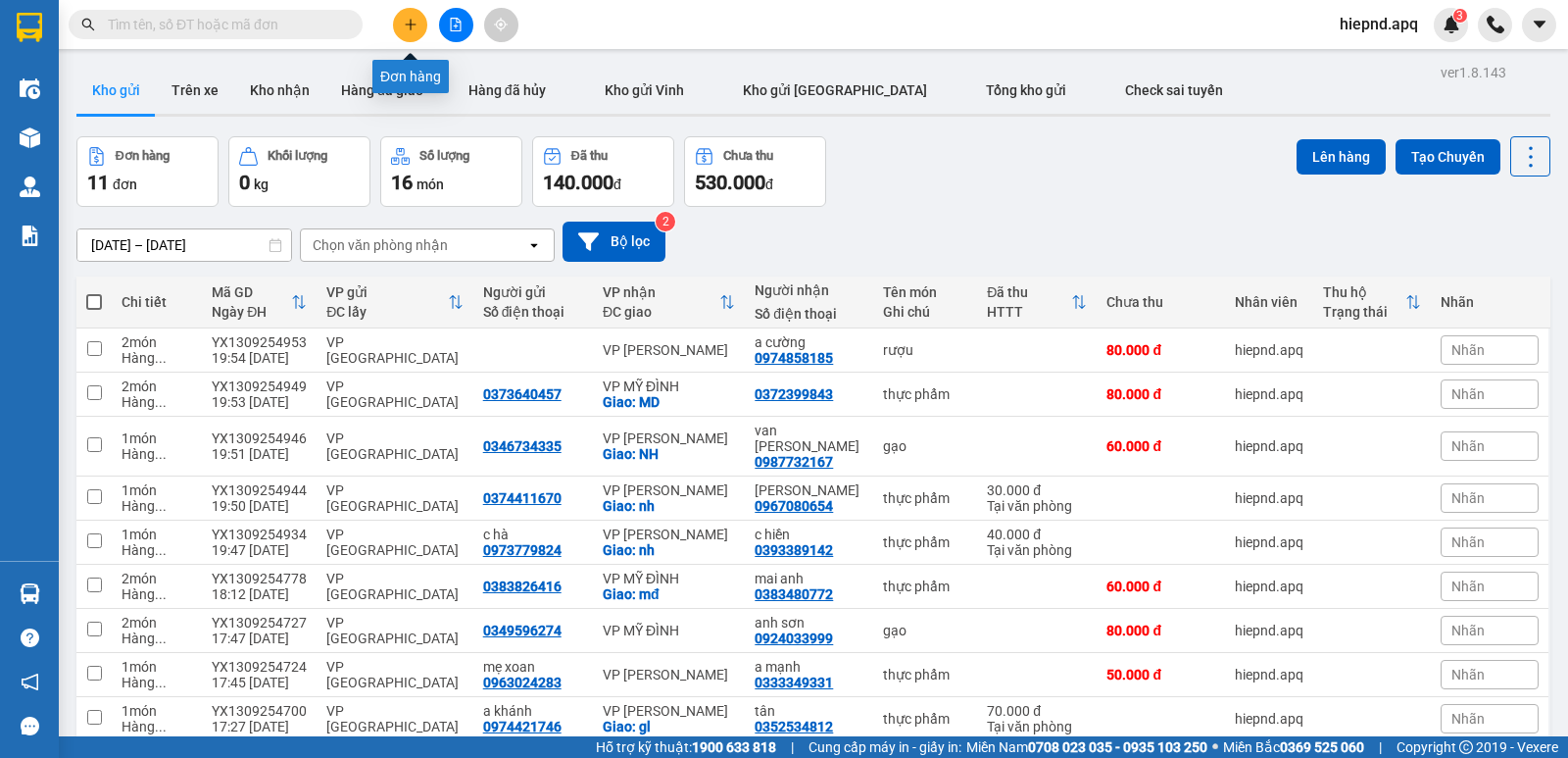
click at [420, 28] on button at bounding box center [410, 25] width 34 height 34
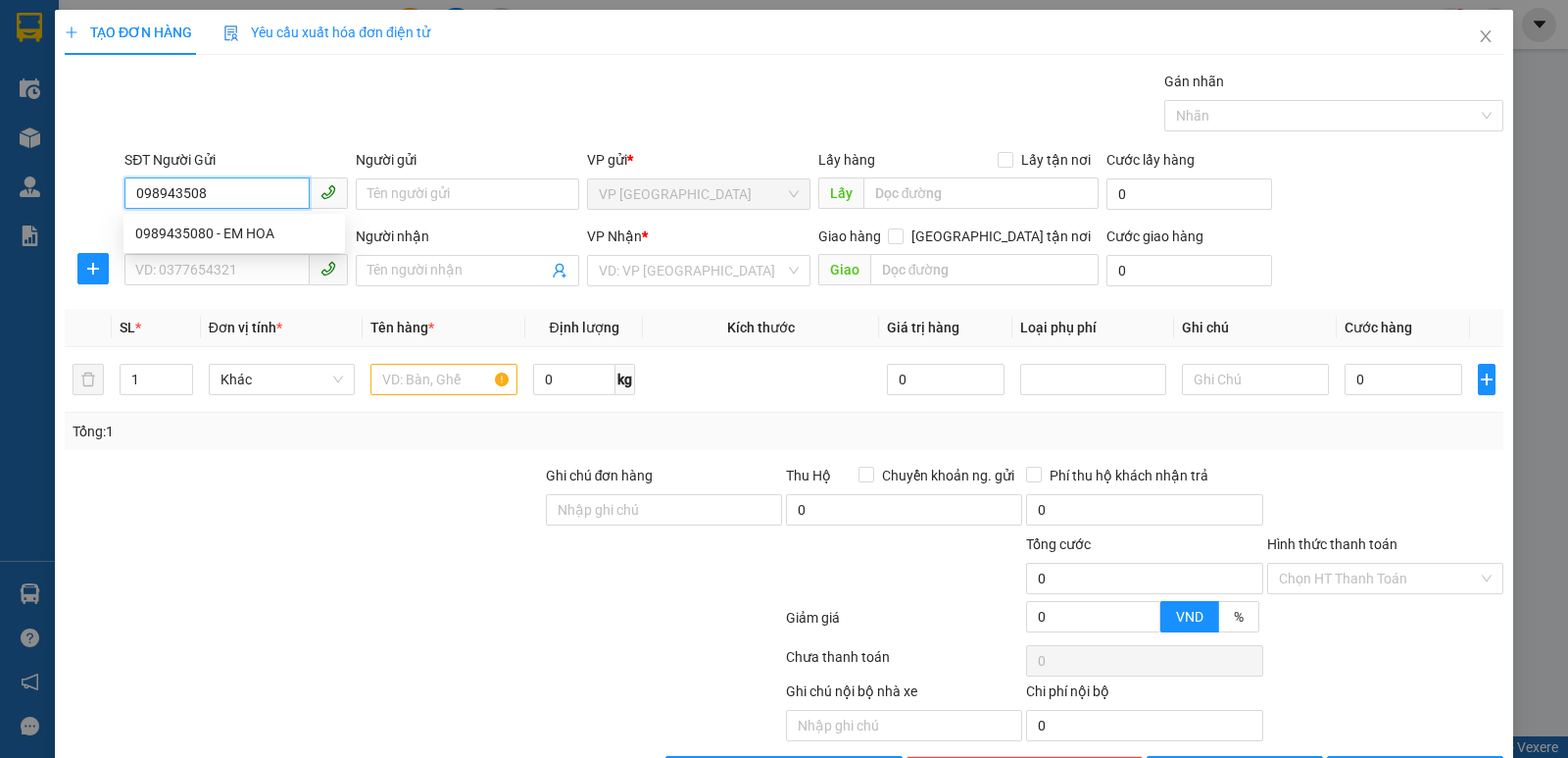
type input "0989435080"
click at [243, 229] on div "0989435080 - EM HOA" at bounding box center [234, 233] width 198 height 22
type input "EM HOA"
type input "0989435080"
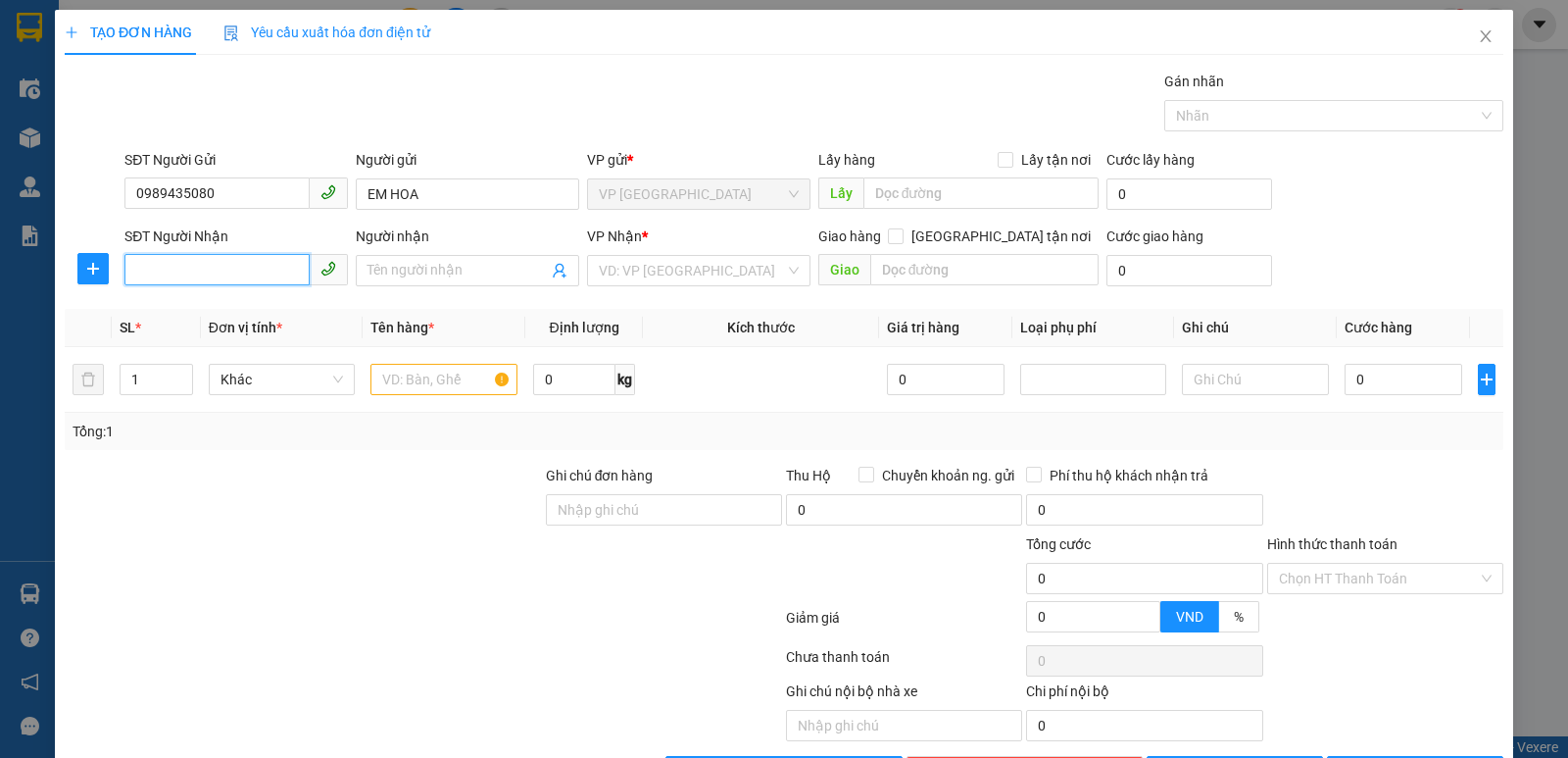
click at [238, 283] on input "SĐT Người Nhận" at bounding box center [217, 269] width 185 height 31
click at [227, 306] on div "0967936267 - [PERSON_NAME]" at bounding box center [234, 310] width 198 height 22
type input "0967936267"
type input "CHI LAN"
checkbox input "true"
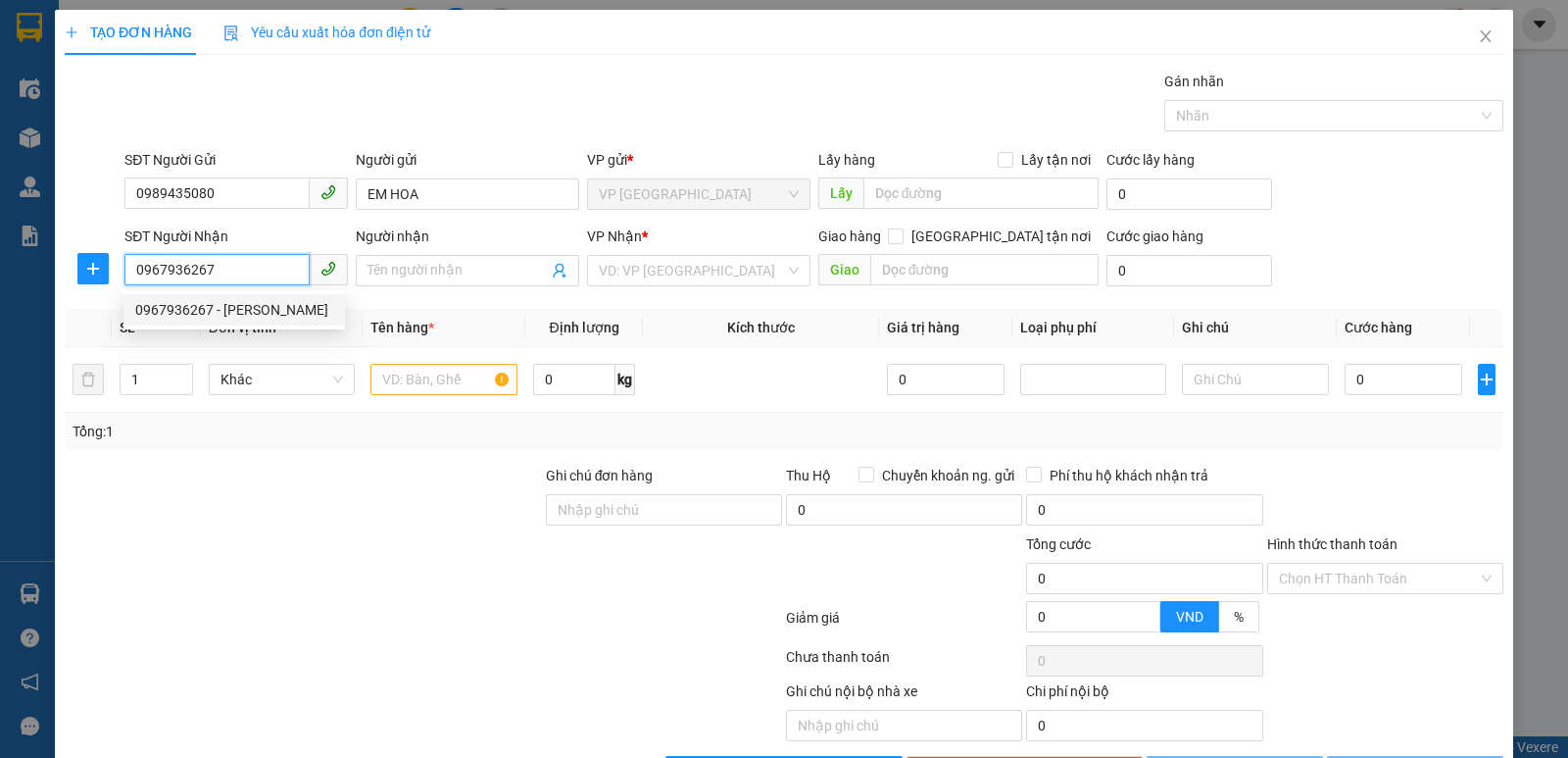
type input "vp"
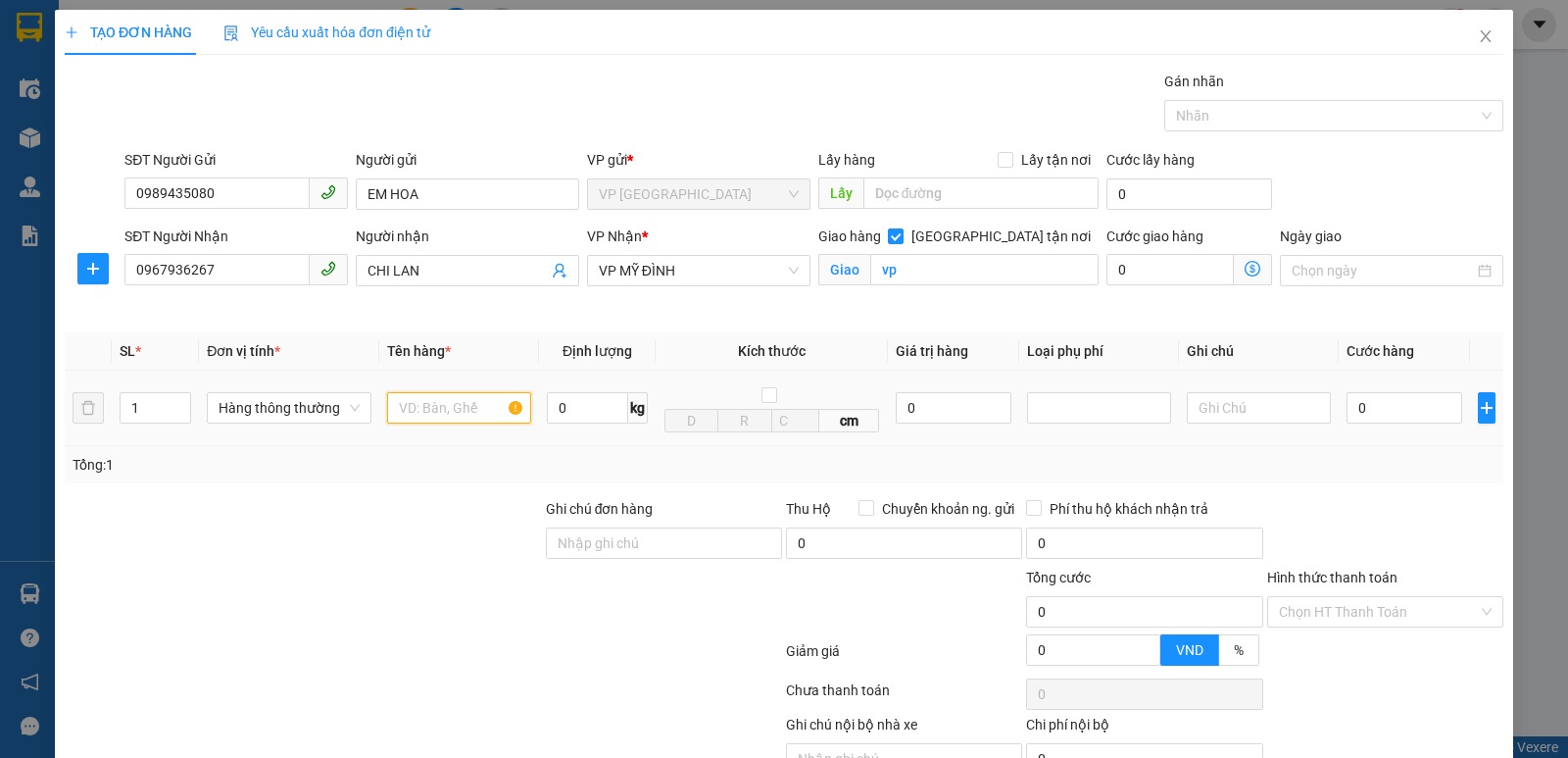
click at [463, 408] on input "text" at bounding box center [459, 407] width 144 height 31
type input "thực phẩm"
click at [1385, 414] on input "0" at bounding box center [1404, 407] width 115 height 31
type input "6"
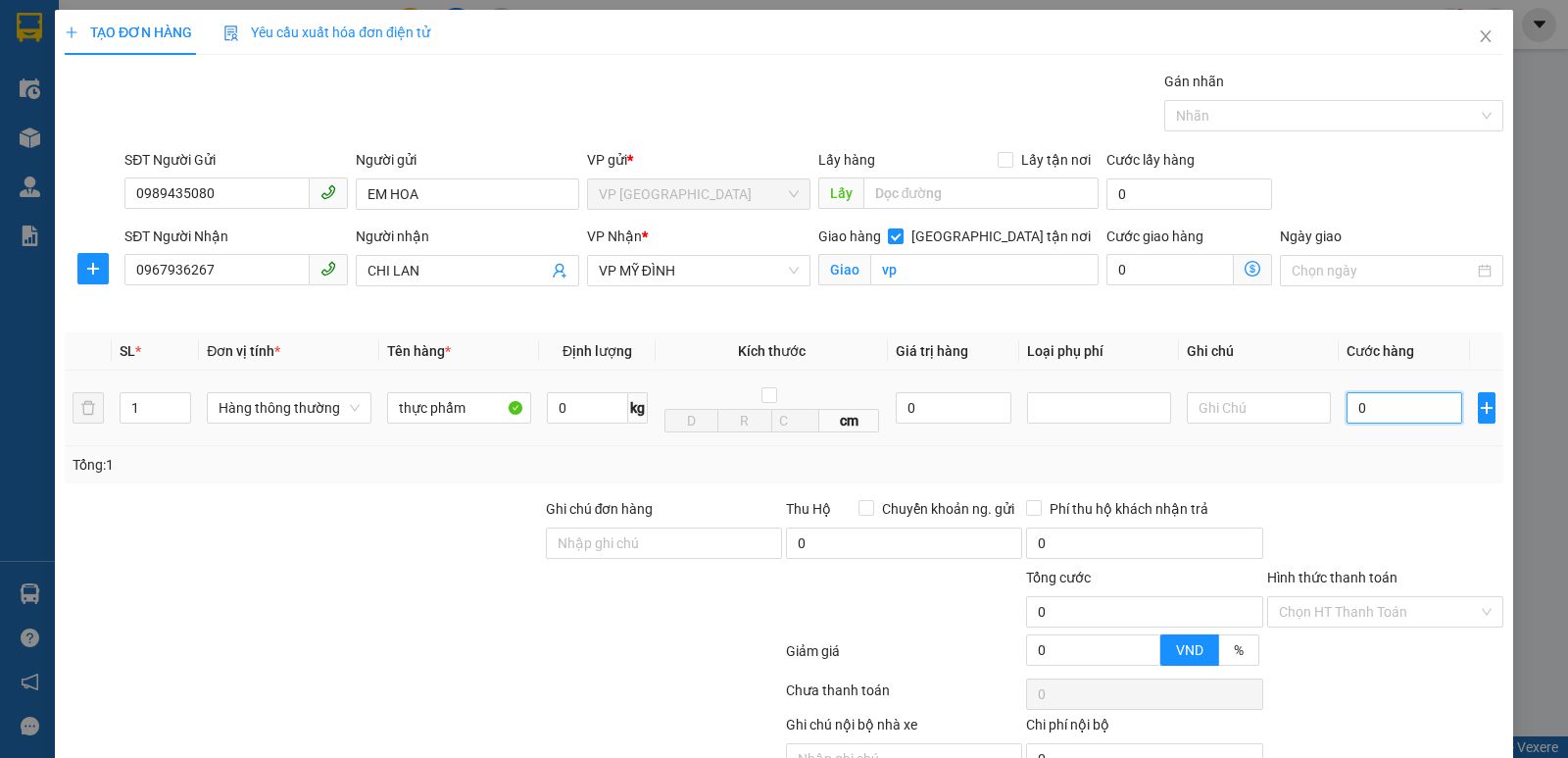
type input "6"
type input "60"
type input "600"
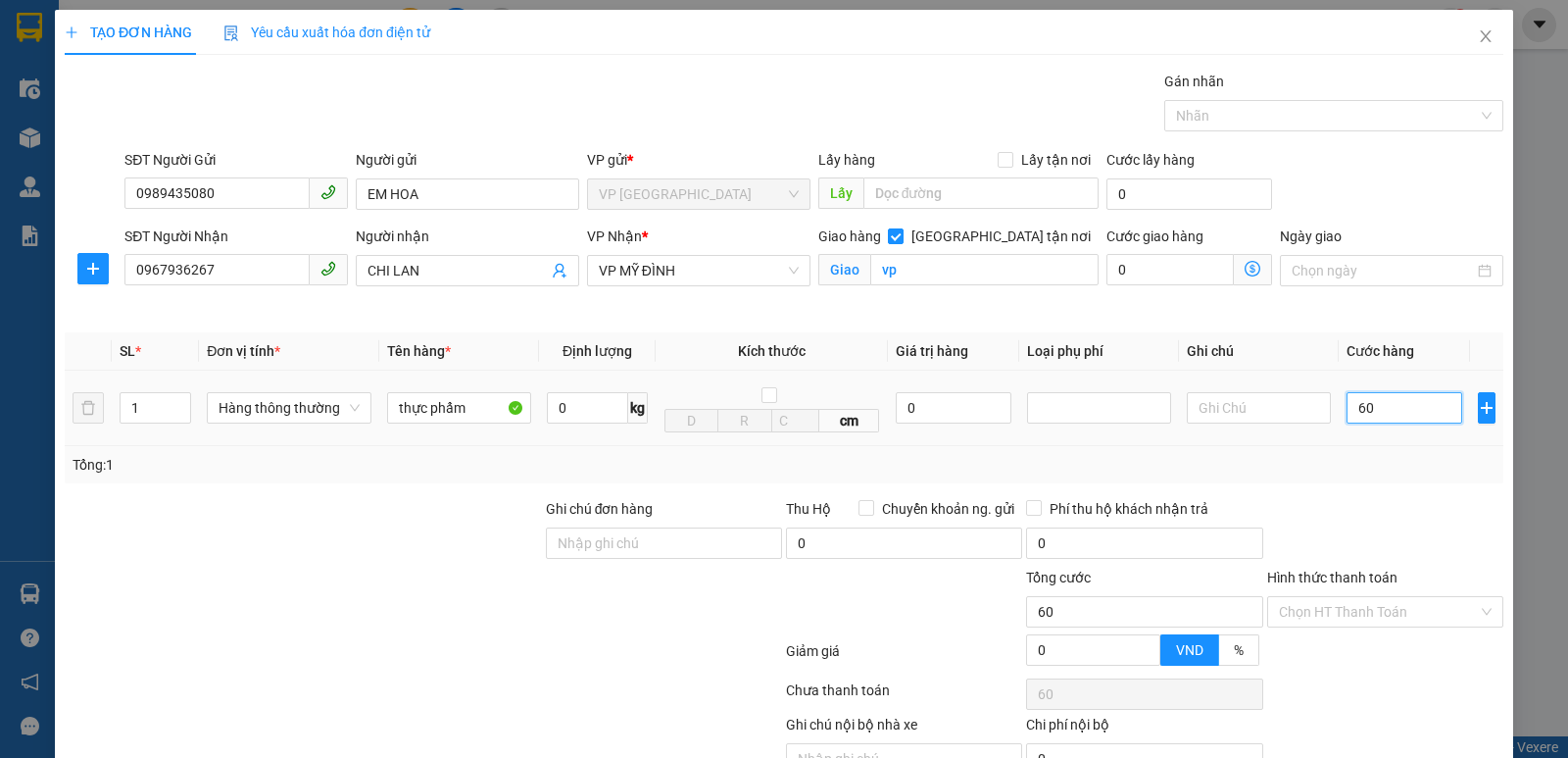
type input "600"
type input "6.000"
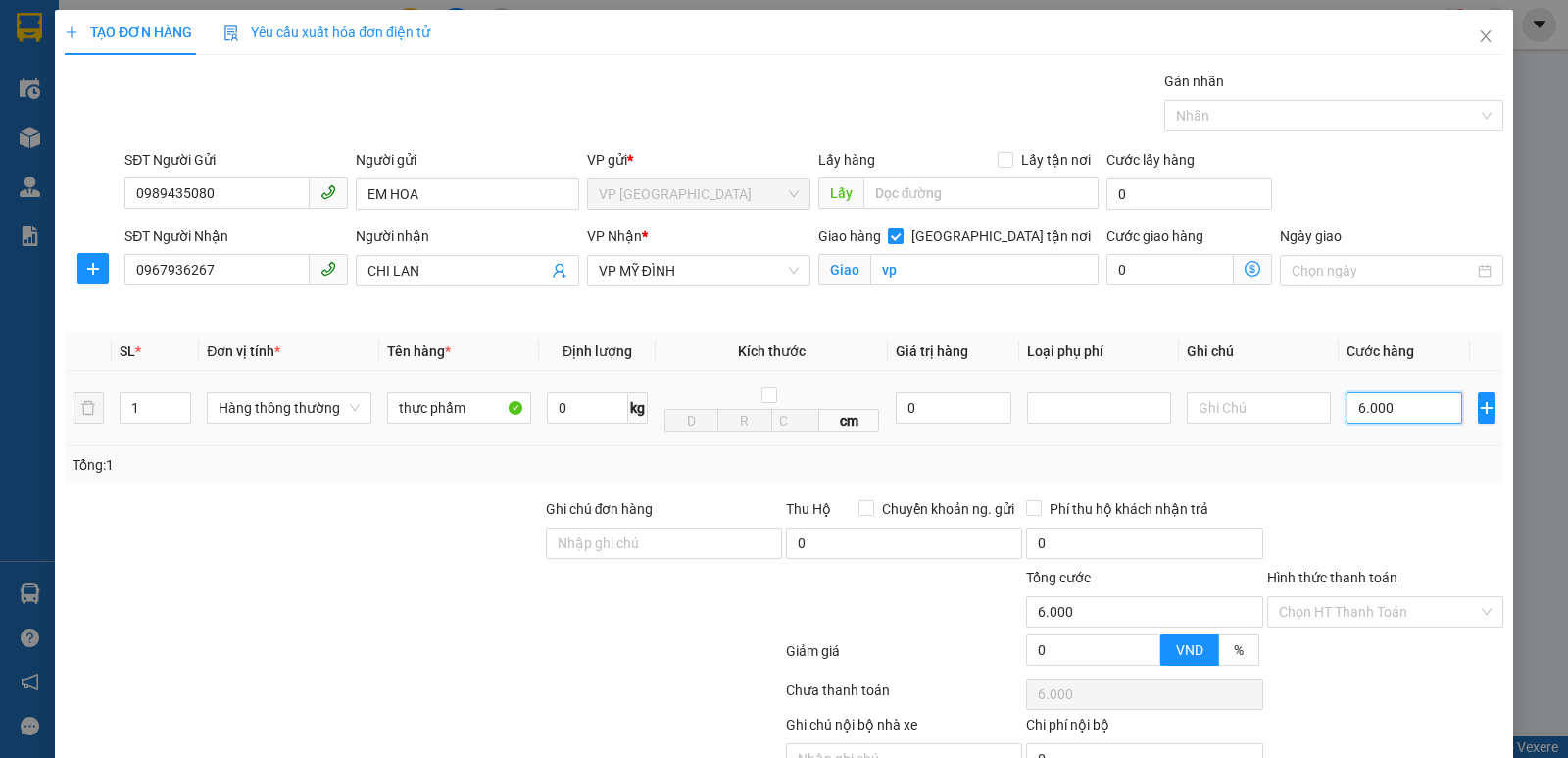
type input "60.000"
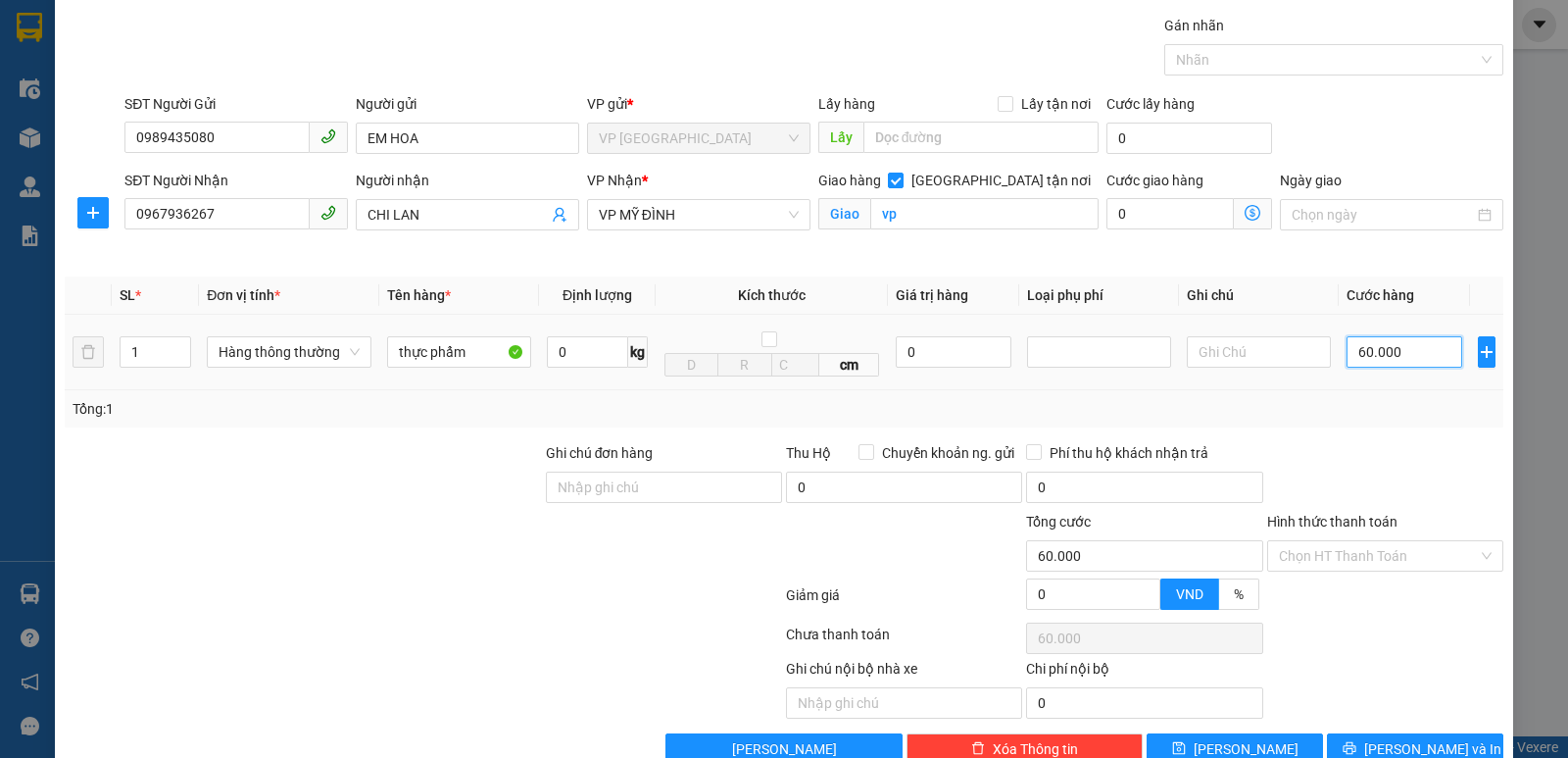
scroll to position [102, 0]
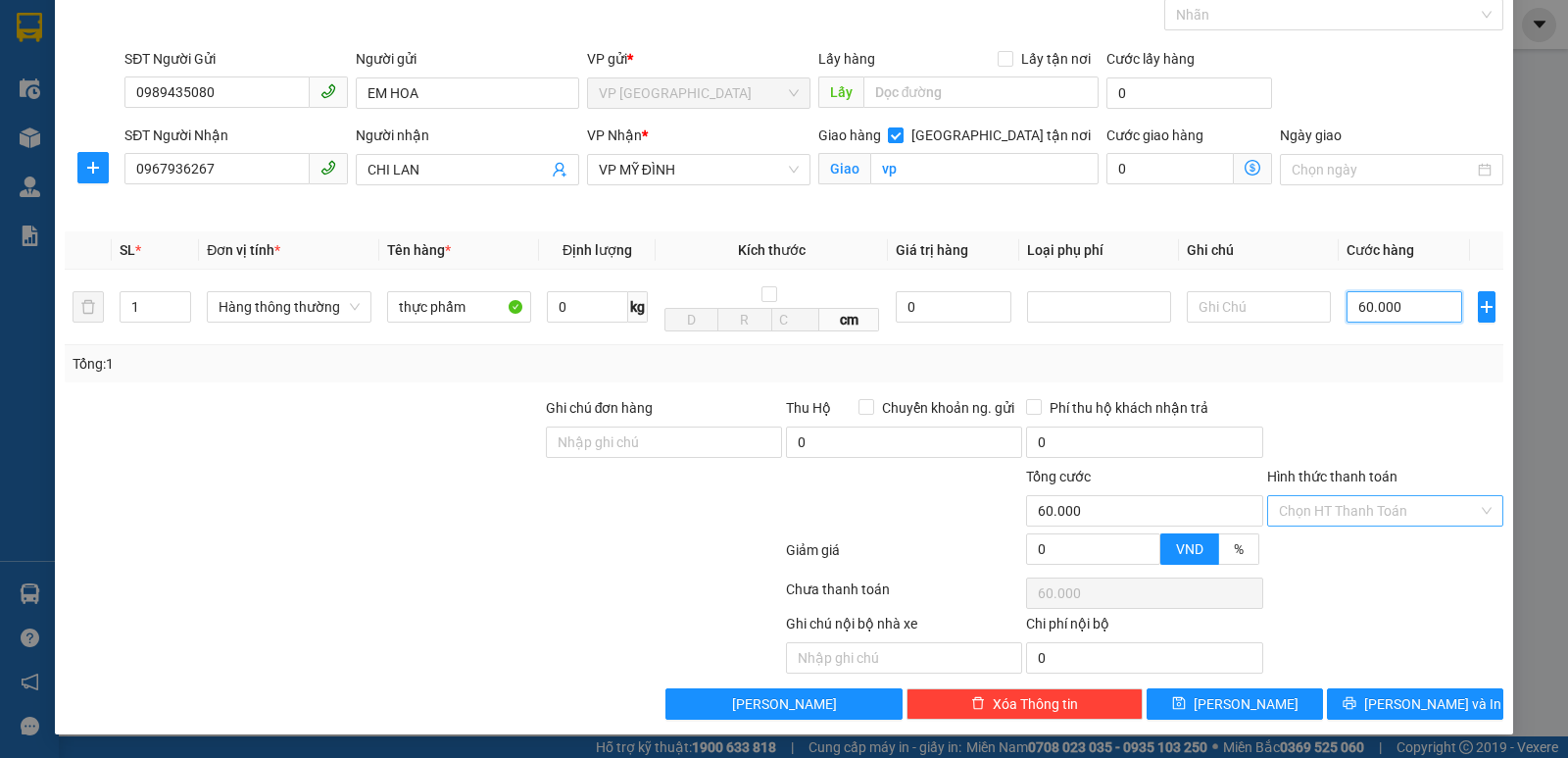
type input "60.000"
click at [1396, 503] on input "Hình thức thanh toán" at bounding box center [1378, 511] width 199 height 30
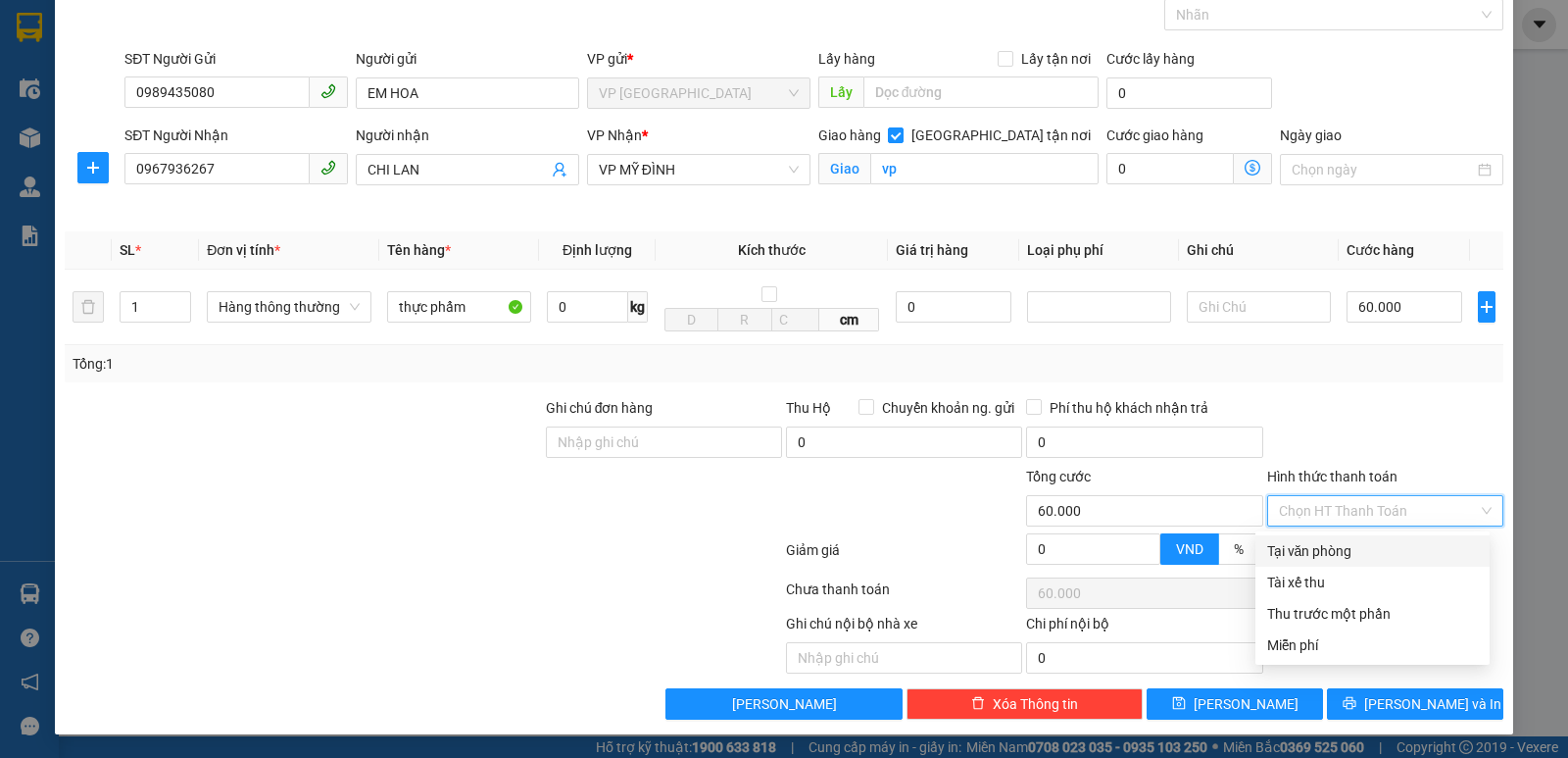
click at [1375, 543] on div "Tại văn phòng" at bounding box center [1373, 551] width 211 height 22
type input "0"
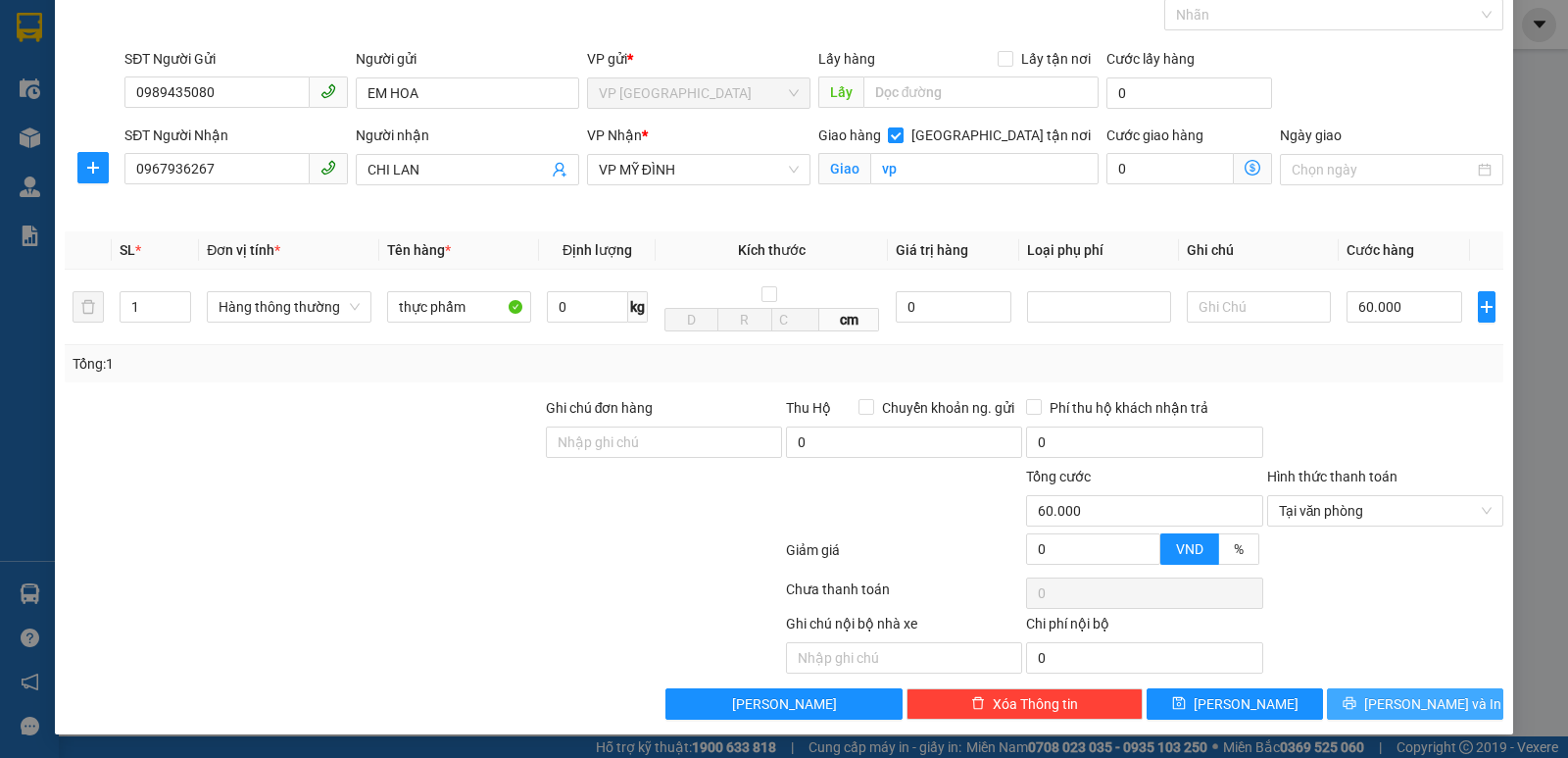
click at [1359, 713] on button "[PERSON_NAME] và In" at bounding box center [1415, 703] width 176 height 31
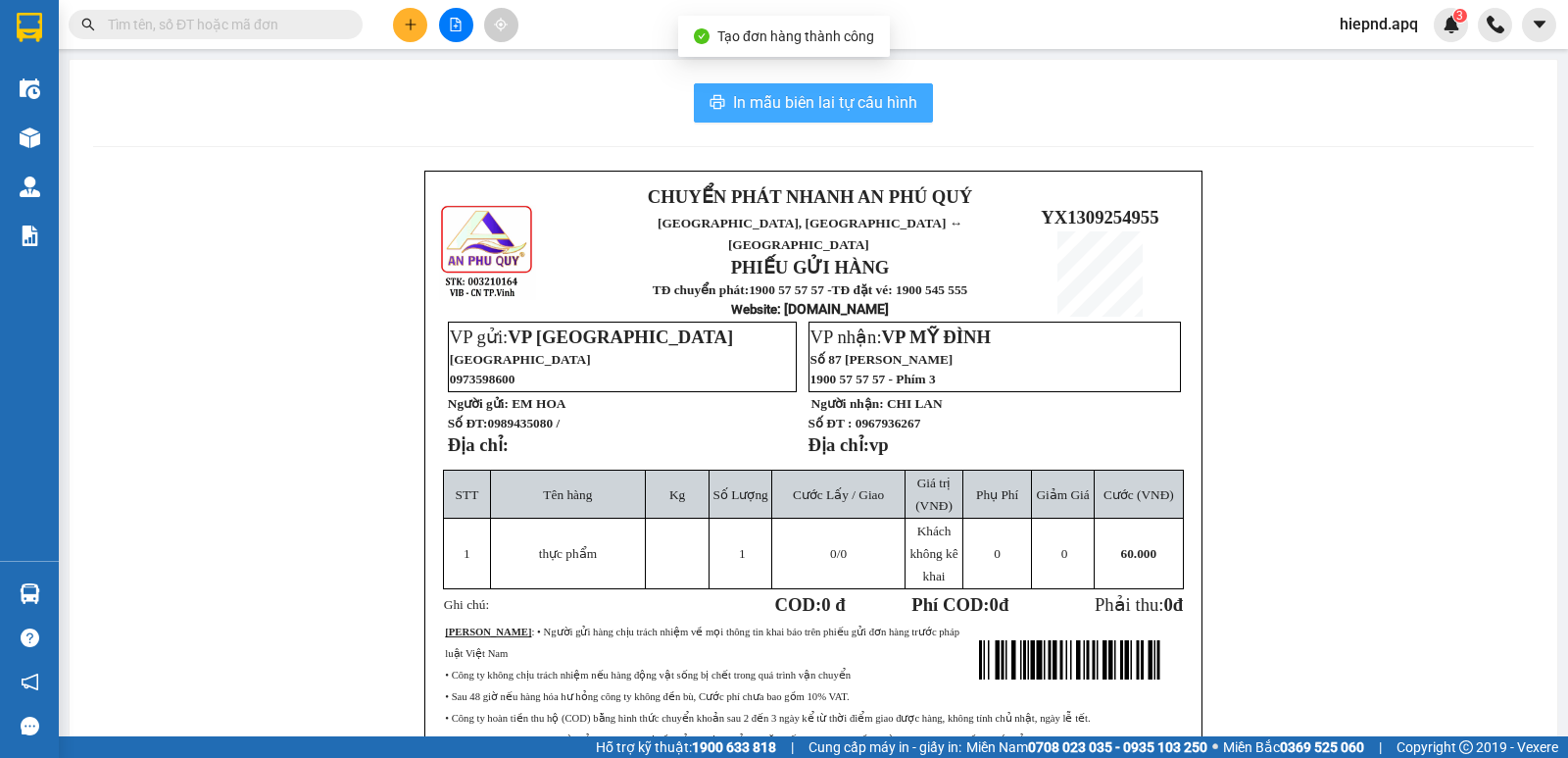
drag, startPoint x: 773, startPoint y: 117, endPoint x: 788, endPoint y: 121, distance: 15.5
click at [775, 118] on button "In mẫu biên lai tự cấu hình" at bounding box center [813, 103] width 239 height 39
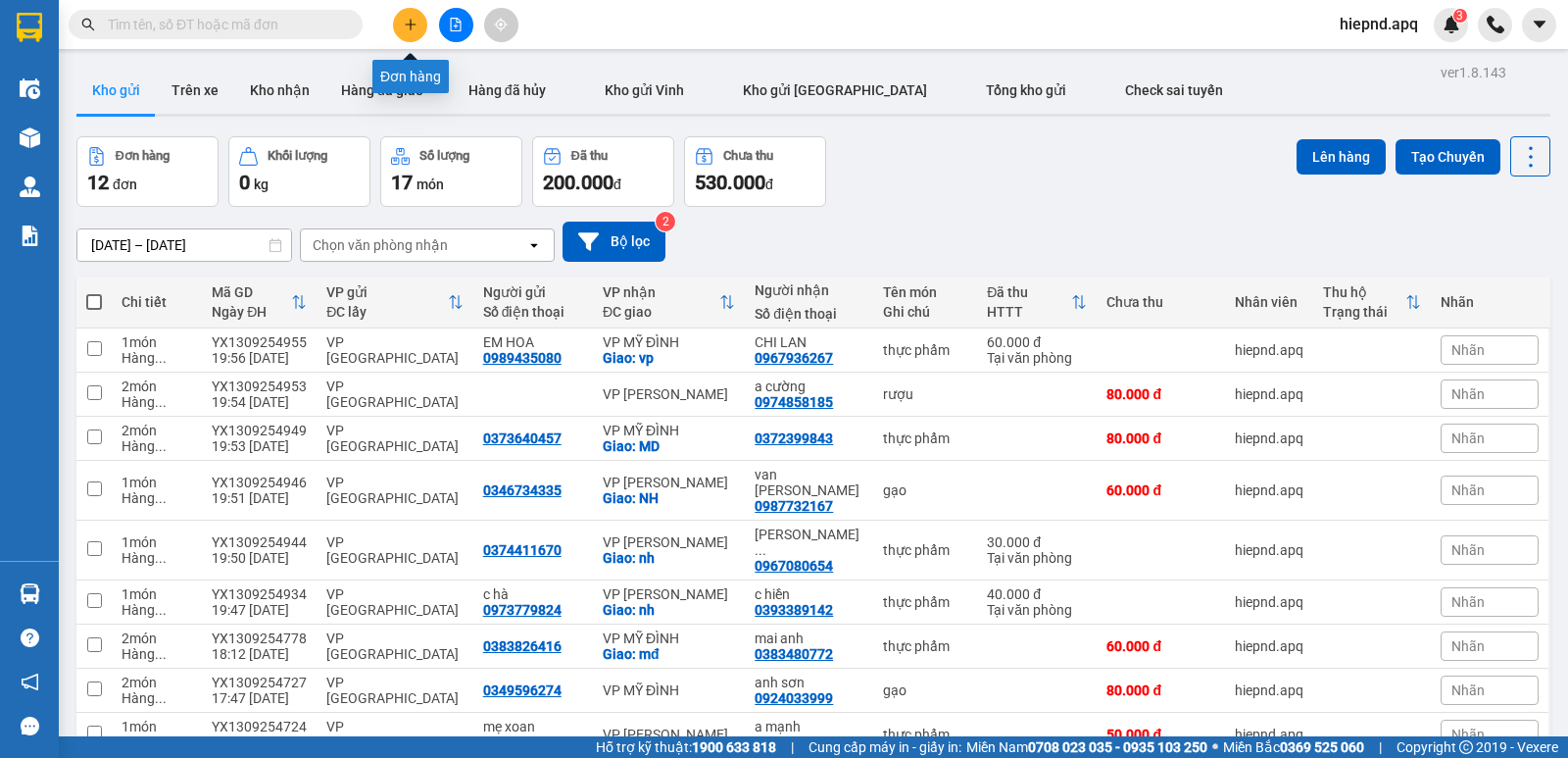
click at [410, 29] on icon "plus" at bounding box center [409, 24] width 1 height 11
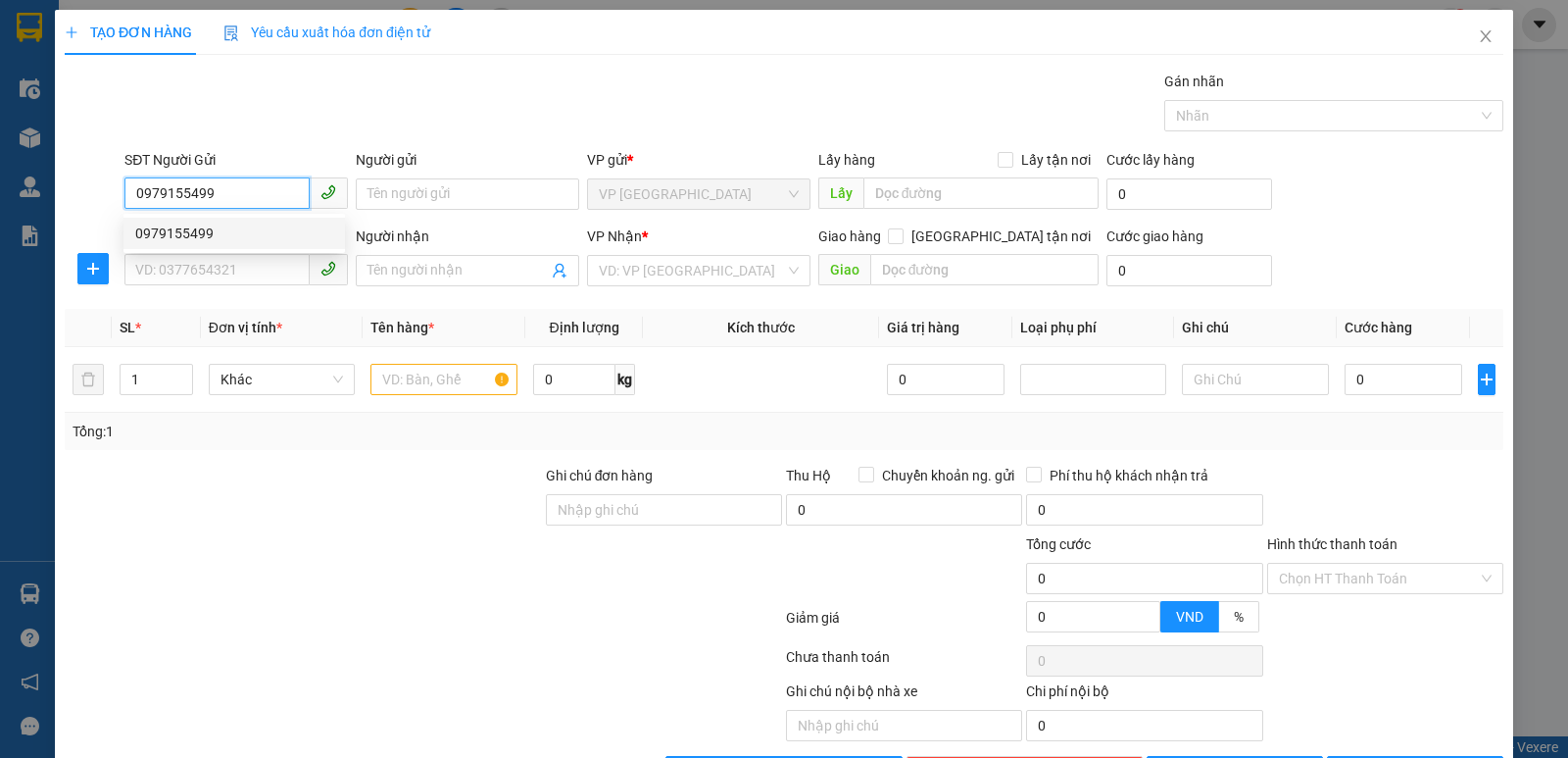
click at [242, 226] on div "0979155499" at bounding box center [234, 233] width 198 height 22
type input "0979155499"
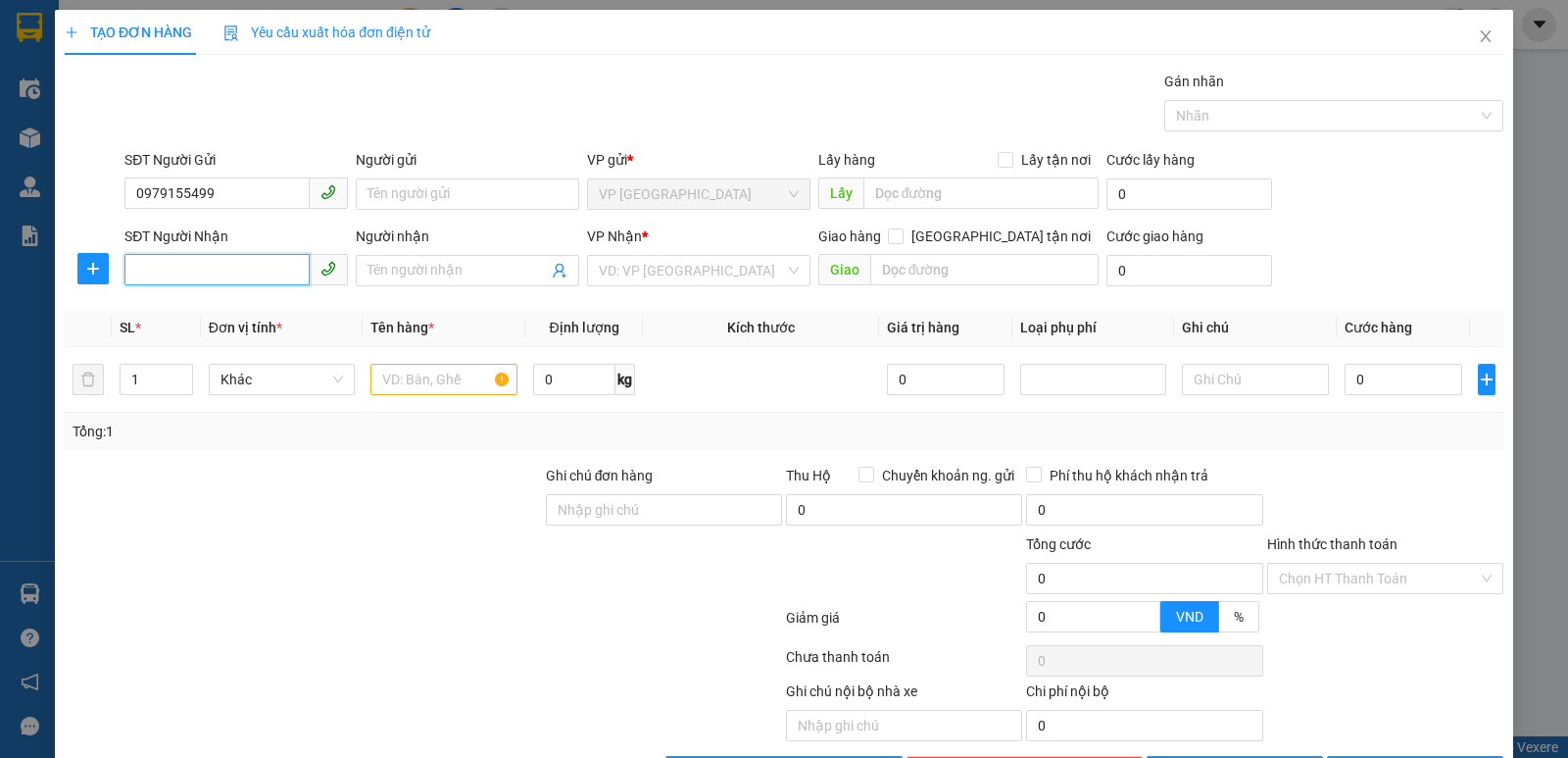
click at [252, 270] on input "SĐT Người Nhận" at bounding box center [217, 269] width 185 height 31
click at [240, 307] on div "0929812222" at bounding box center [234, 310] width 198 height 22
type input "0929812222"
checkbox input "true"
type input "234 trân cung cổ nhuế"
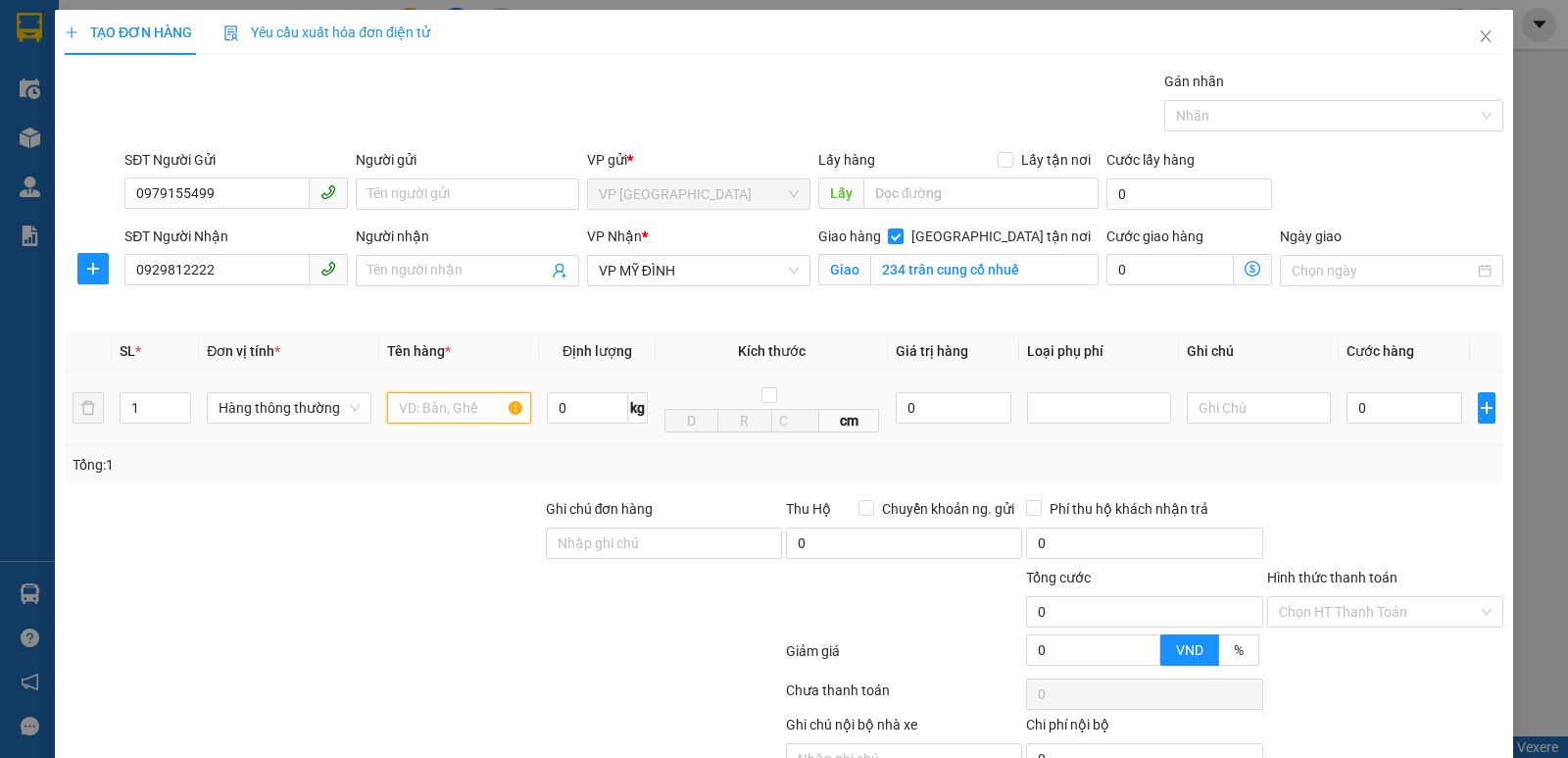
click at [483, 405] on input "text" at bounding box center [459, 407] width 144 height 31
type input "thực phẩm"
click at [1384, 418] on input "0" at bounding box center [1404, 407] width 115 height 31
type input "4"
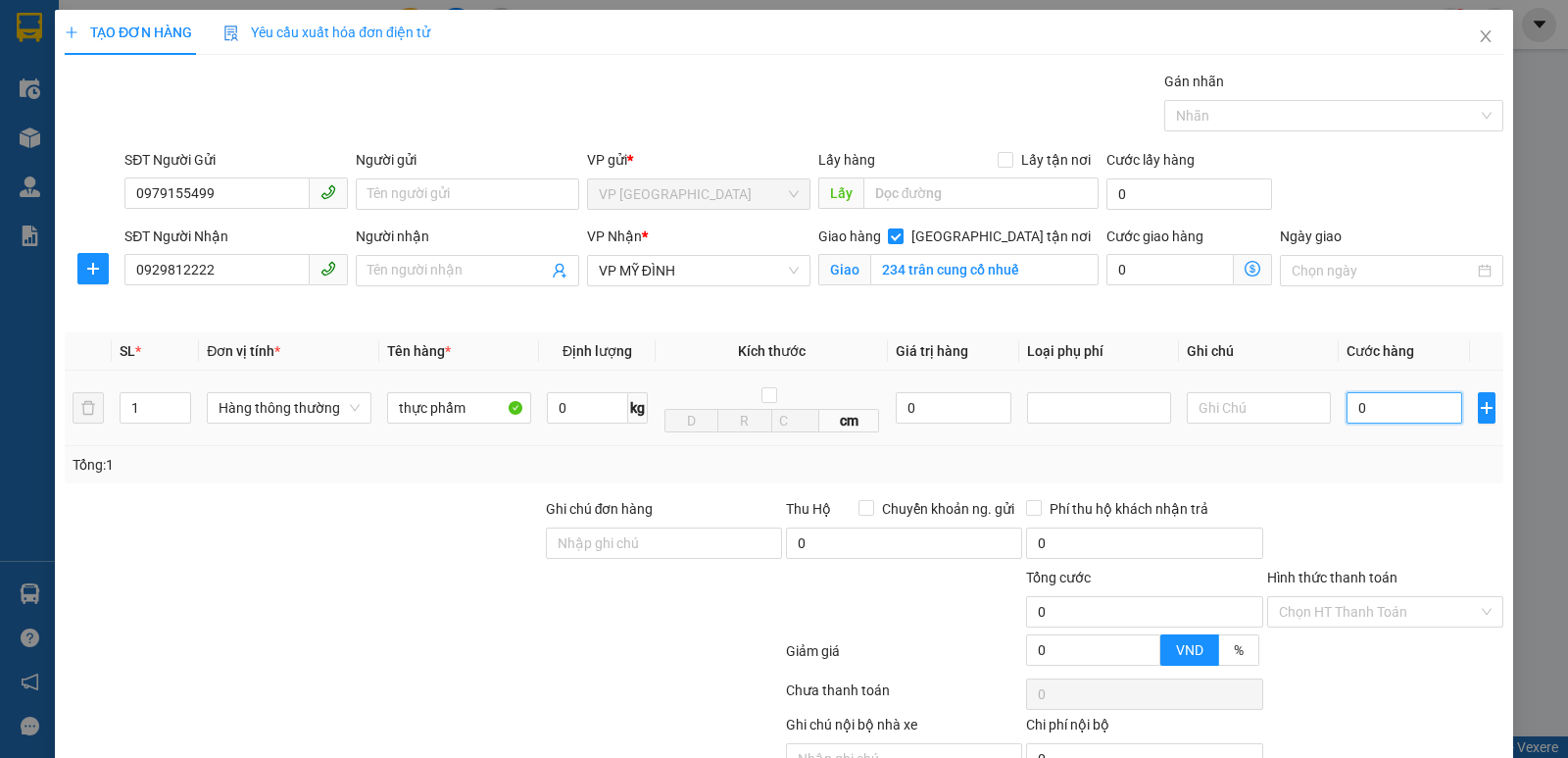
type input "4"
type input "40"
type input "400"
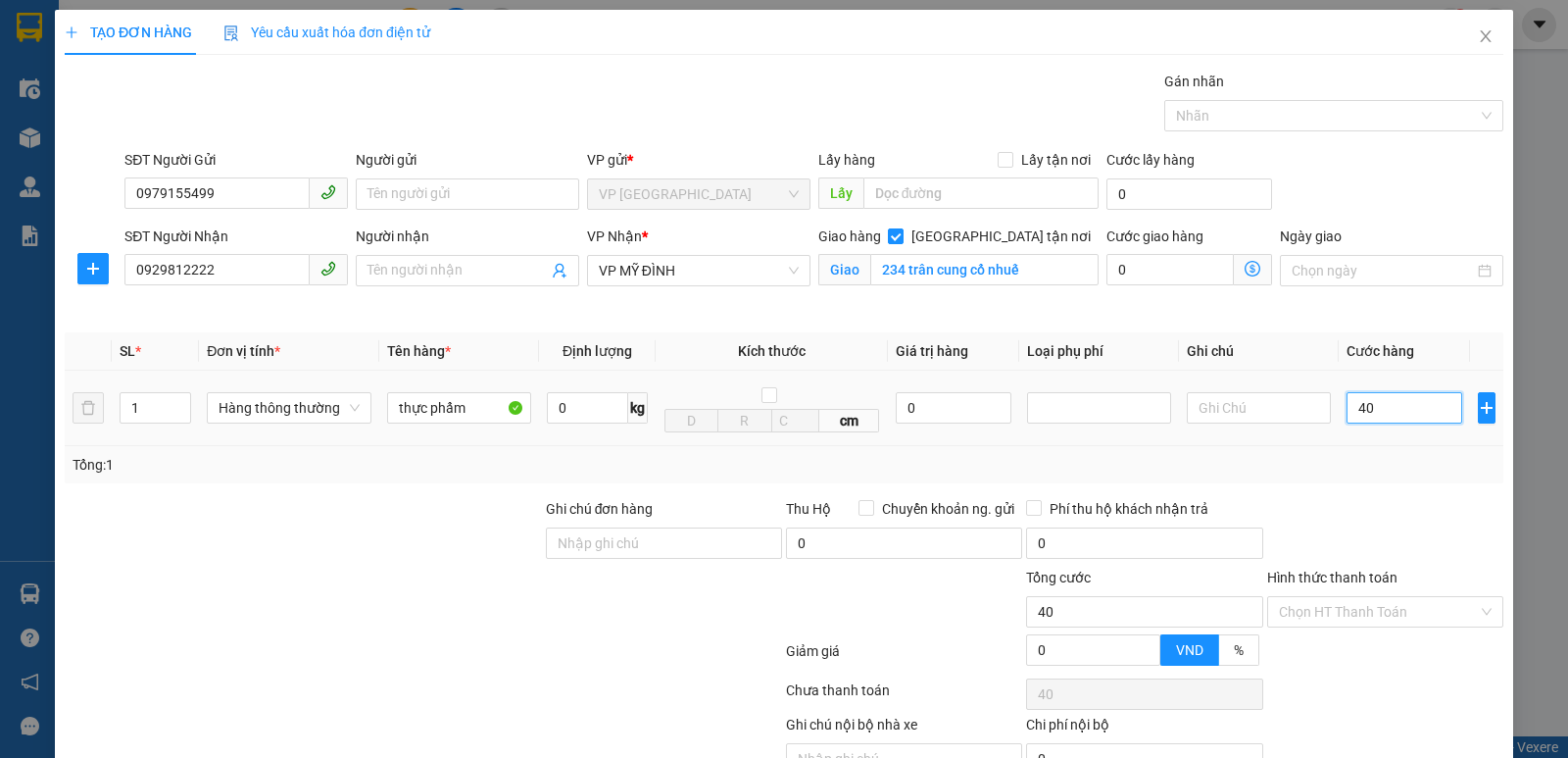
type input "400"
type input "4.000"
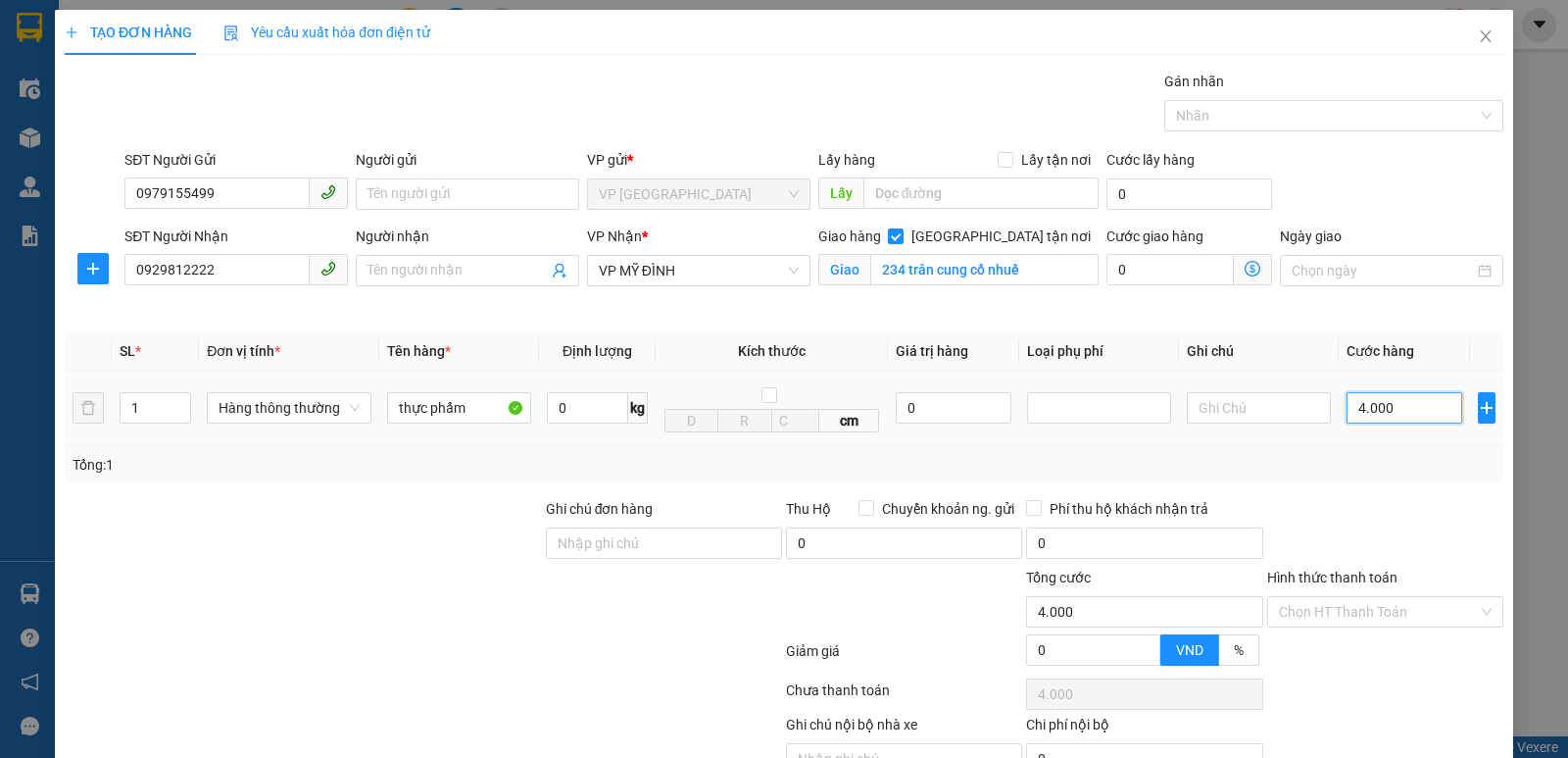
type input "40.000"
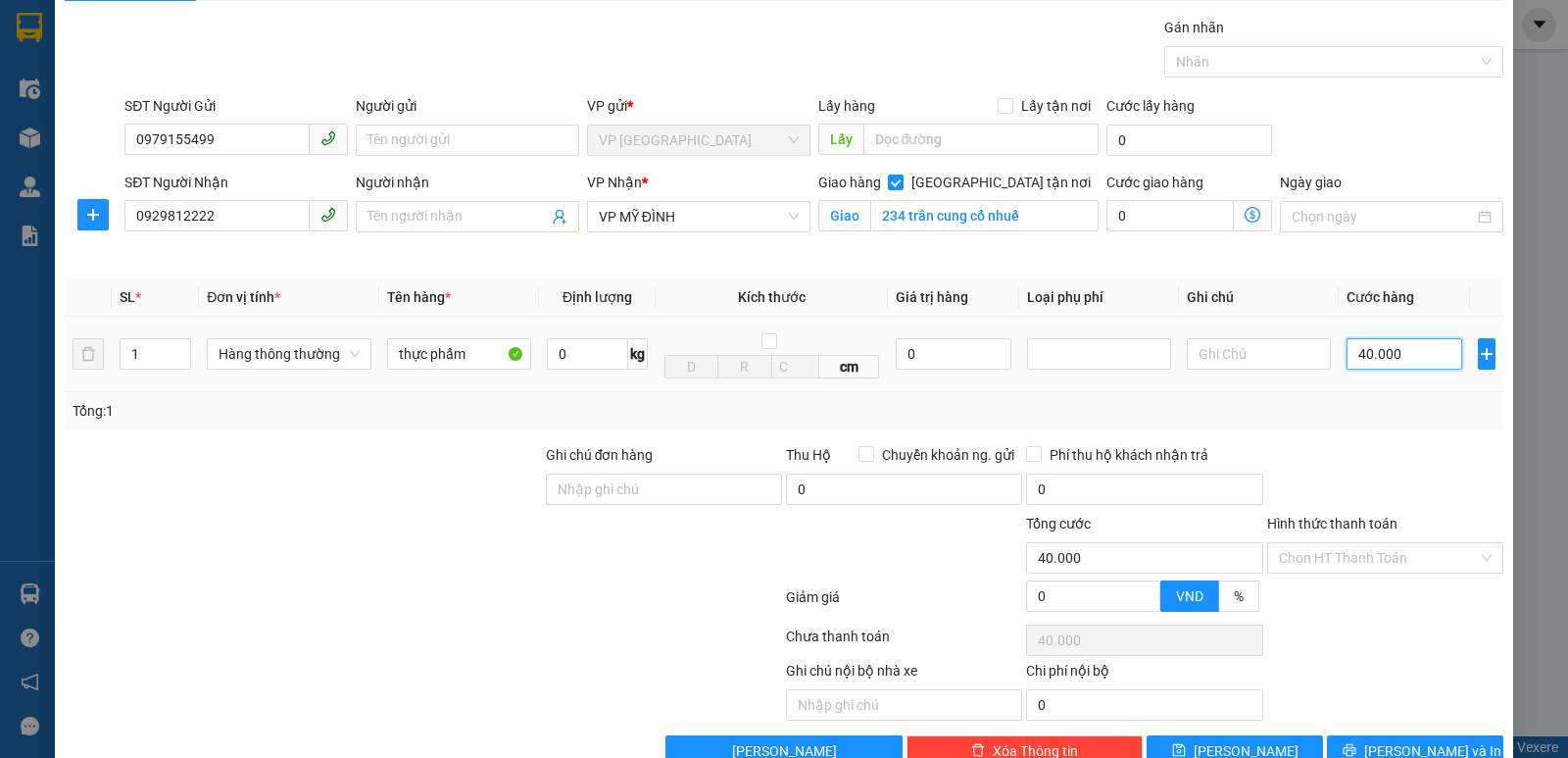
scroll to position [102, 0]
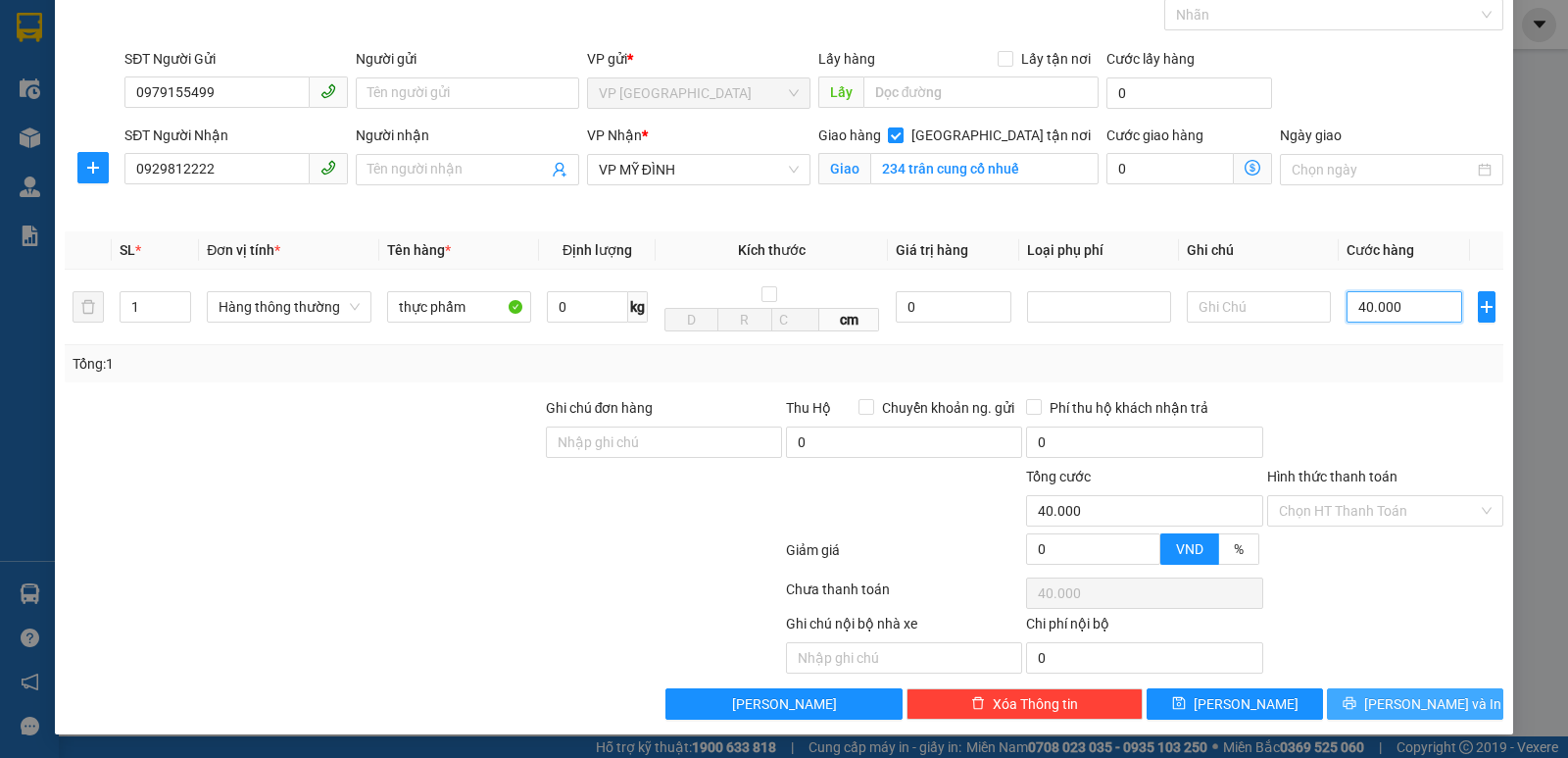
type input "40.000"
drag, startPoint x: 1376, startPoint y: 712, endPoint x: 1309, endPoint y: 628, distance: 107.4
click at [1356, 712] on span "printer" at bounding box center [1349, 704] width 14 height 16
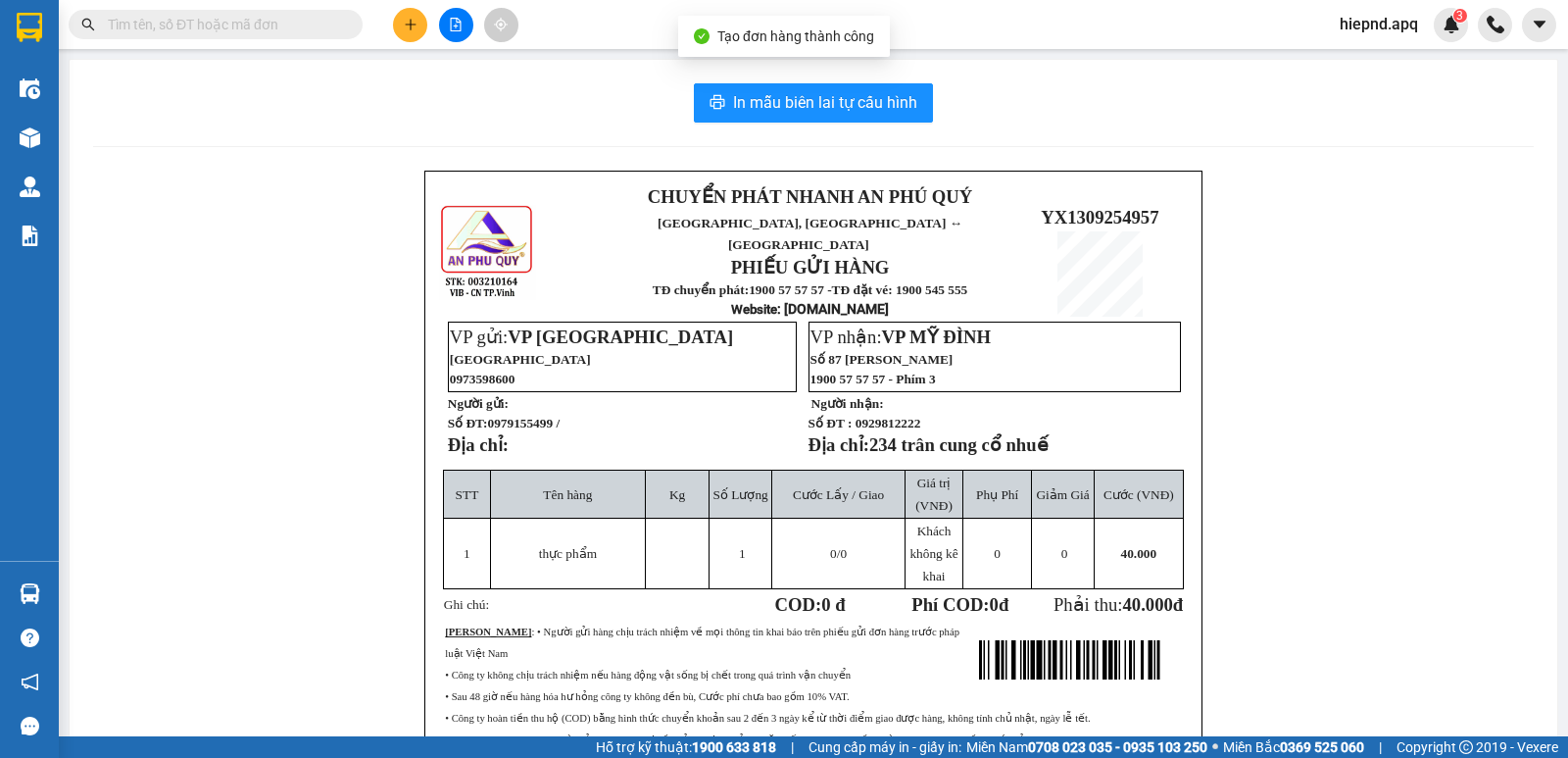
click at [810, 74] on div "In mẫu biên lai tự cấu hình CHUYỂN PHÁT NHANH AN [GEOGRAPHIC_DATA], [GEOGRAPHIC…" at bounding box center [813, 482] width 1487 height 846
click at [819, 112] on span "In mẫu biên lai tự cấu hình" at bounding box center [824, 103] width 184 height 25
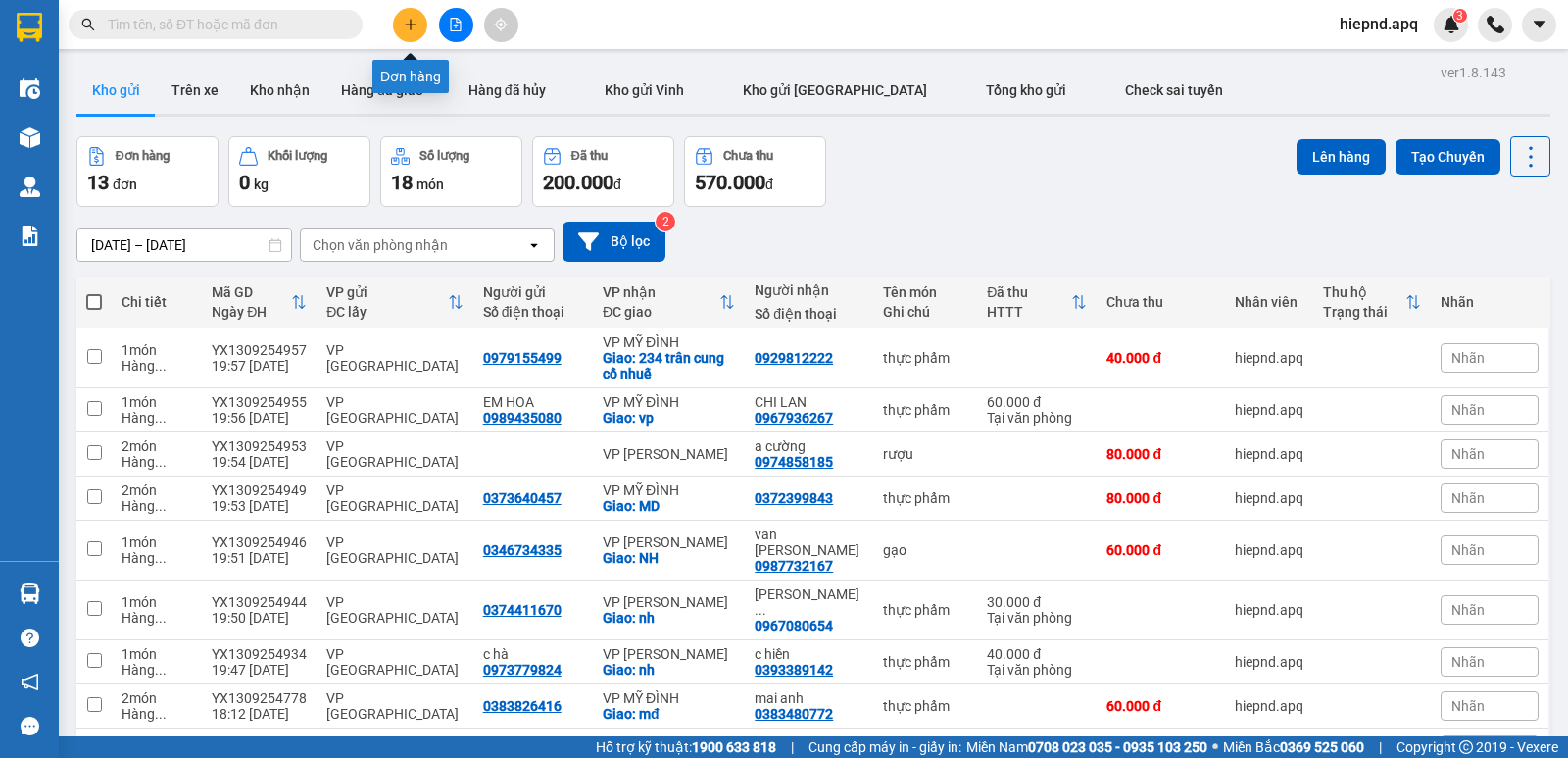
click at [404, 19] on icon "plus" at bounding box center [411, 25] width 14 height 14
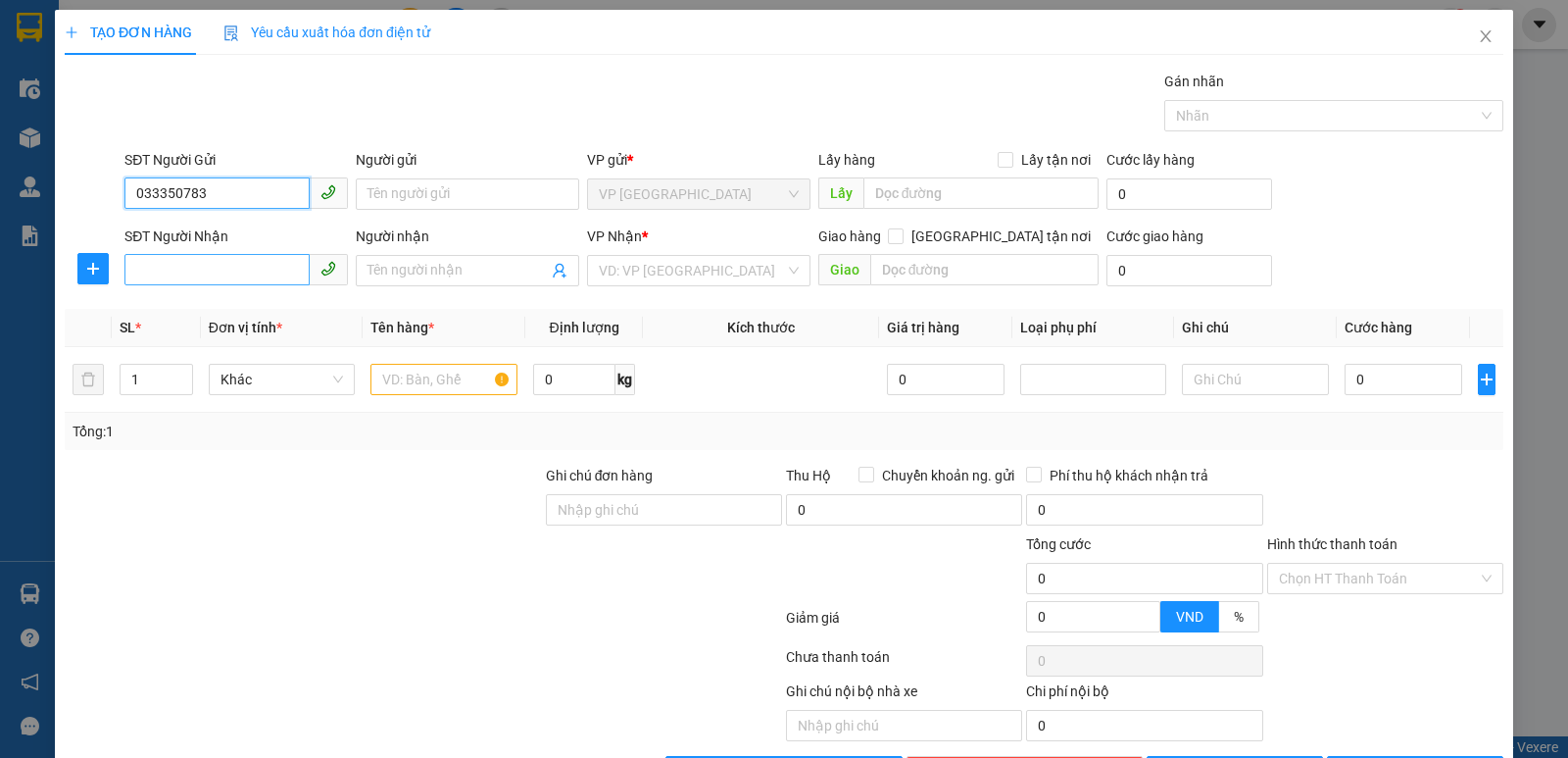
type input "033350783"
click at [204, 270] on input "SĐT Người Nhận" at bounding box center [217, 269] width 185 height 31
type input "0911993683"
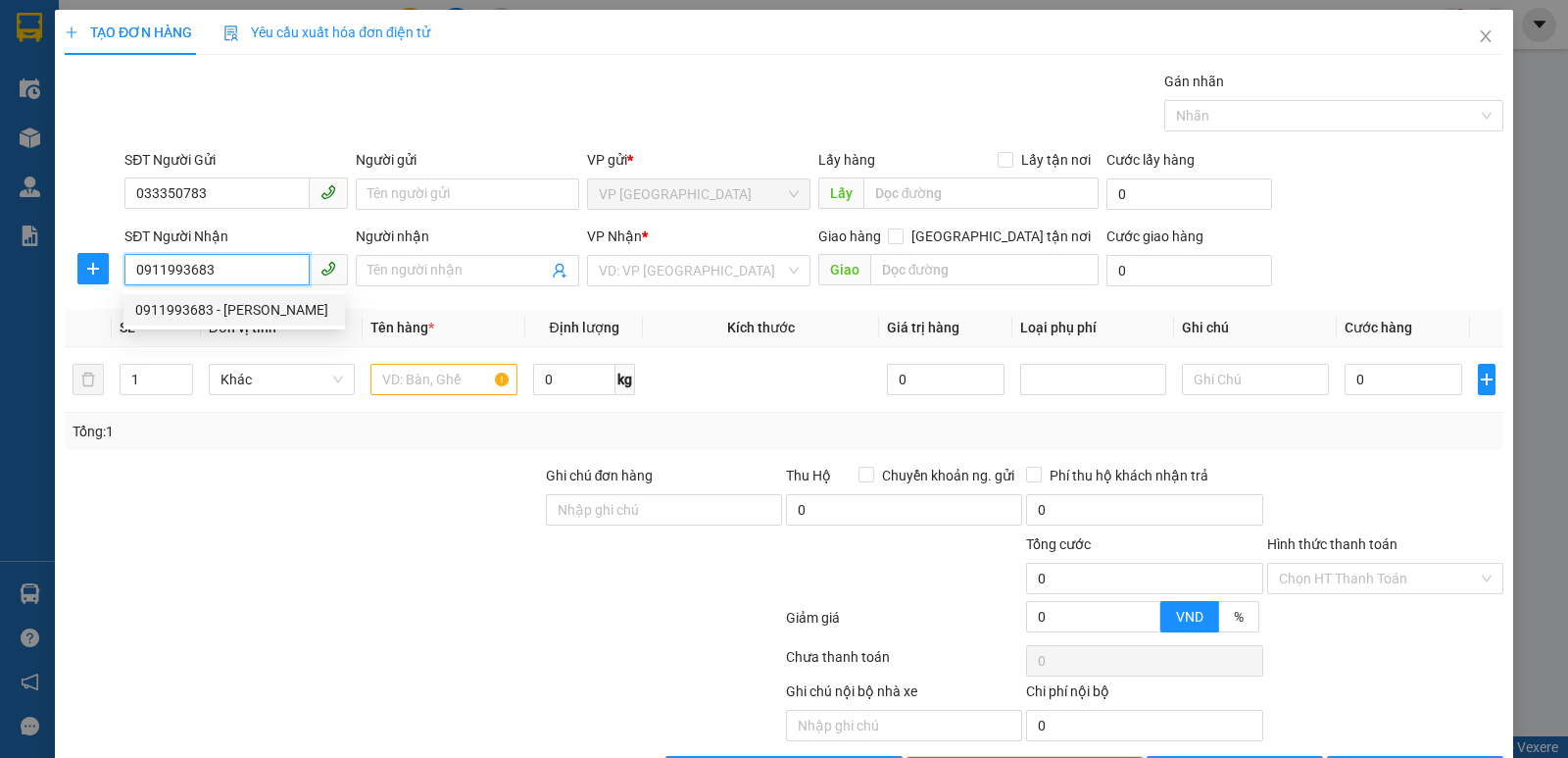
drag, startPoint x: 217, startPoint y: 318, endPoint x: 237, endPoint y: 280, distance: 42.9
click at [219, 314] on div "0911993683 - [PERSON_NAME]" at bounding box center [234, 310] width 198 height 22
type input "c huyền"
checkbox input "true"
type input "mđ"
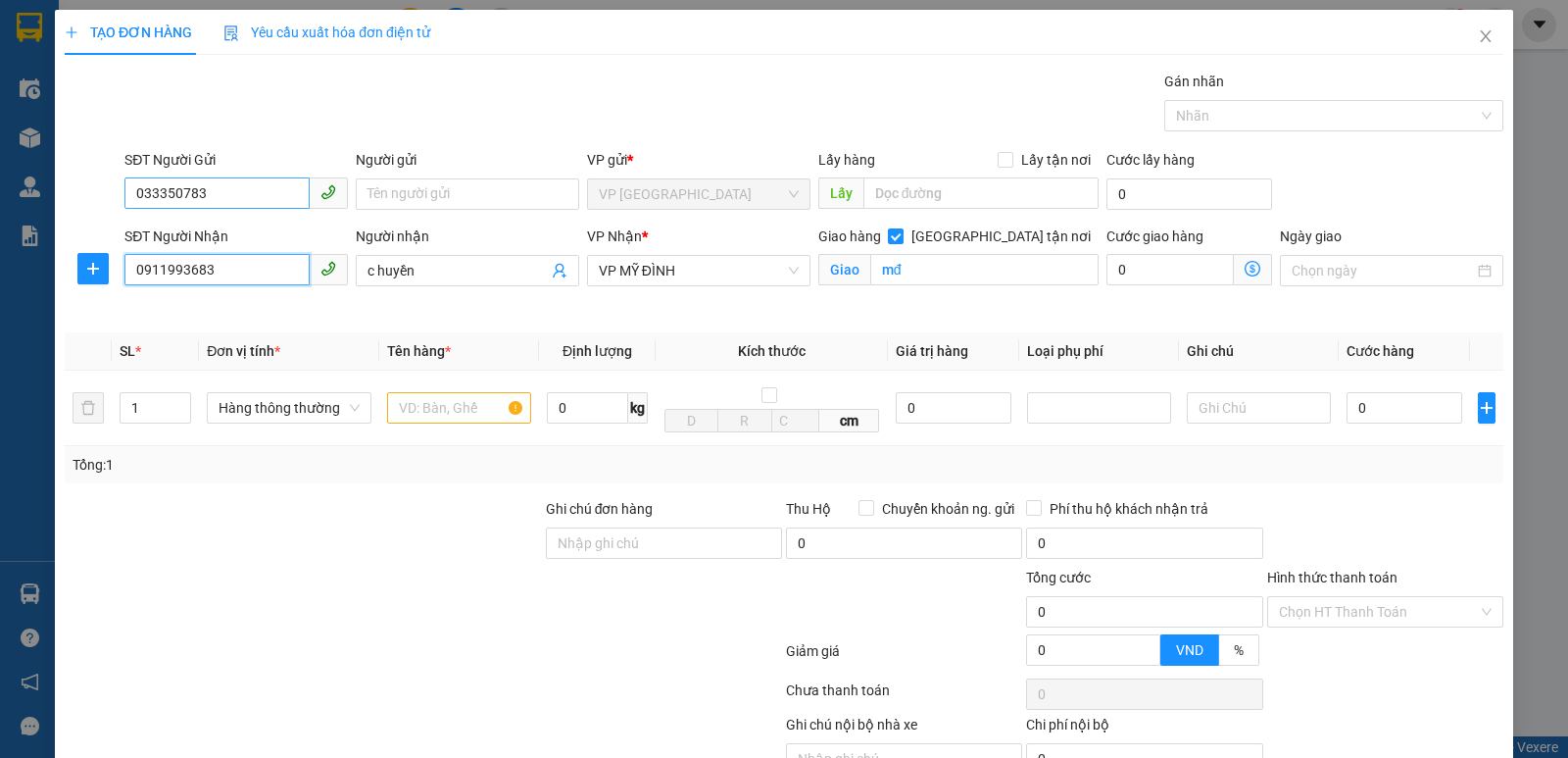
type input "0911993683"
click at [256, 186] on input "033350783" at bounding box center [217, 192] width 185 height 31
click at [204, 233] on div "0363350783" at bounding box center [234, 233] width 198 height 22
type input "0363350783"
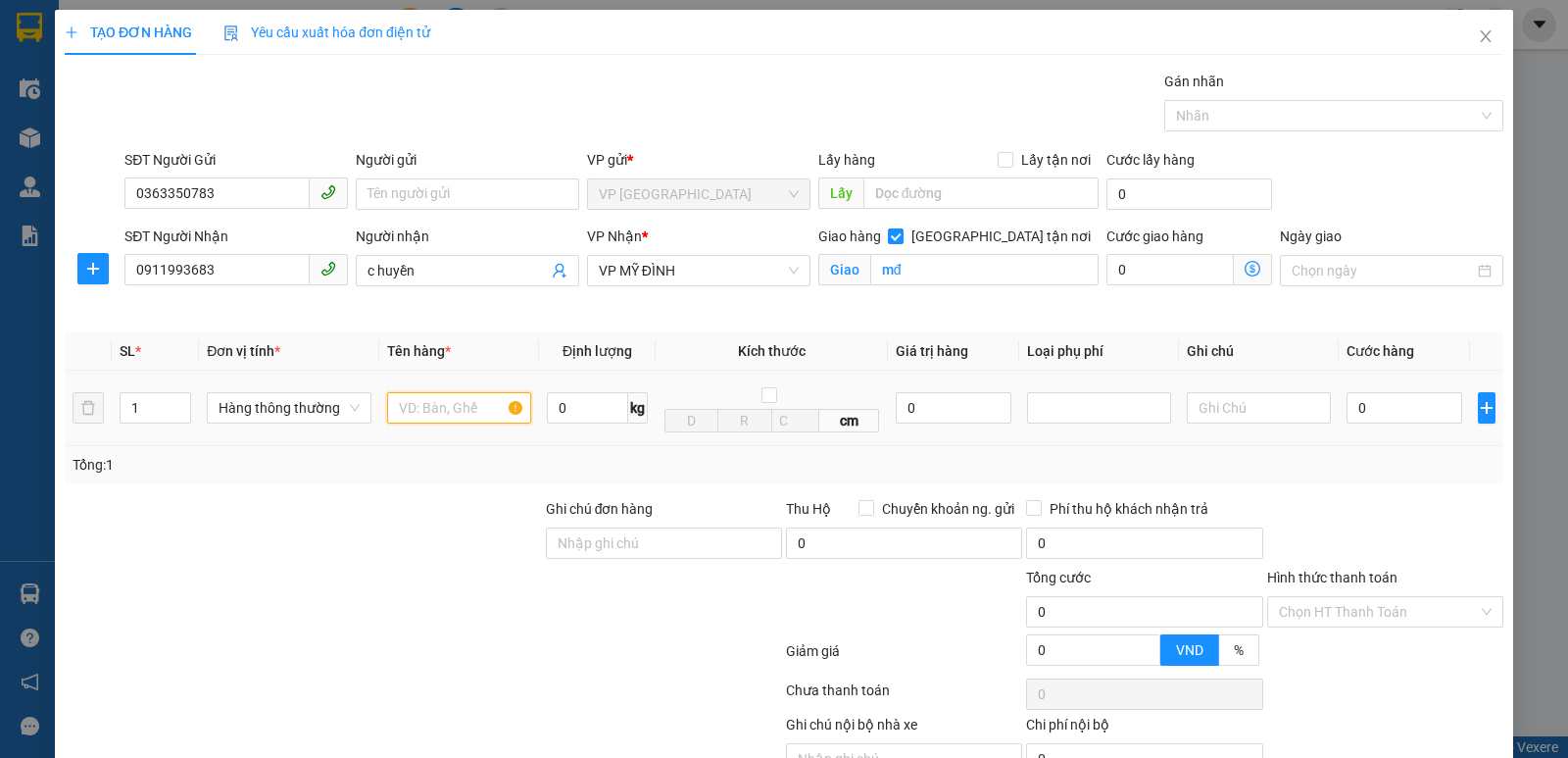
click at [484, 406] on input "text" at bounding box center [459, 407] width 144 height 31
type input "thực phẩm"
click at [1353, 409] on input "0" at bounding box center [1404, 407] width 115 height 31
type input "4"
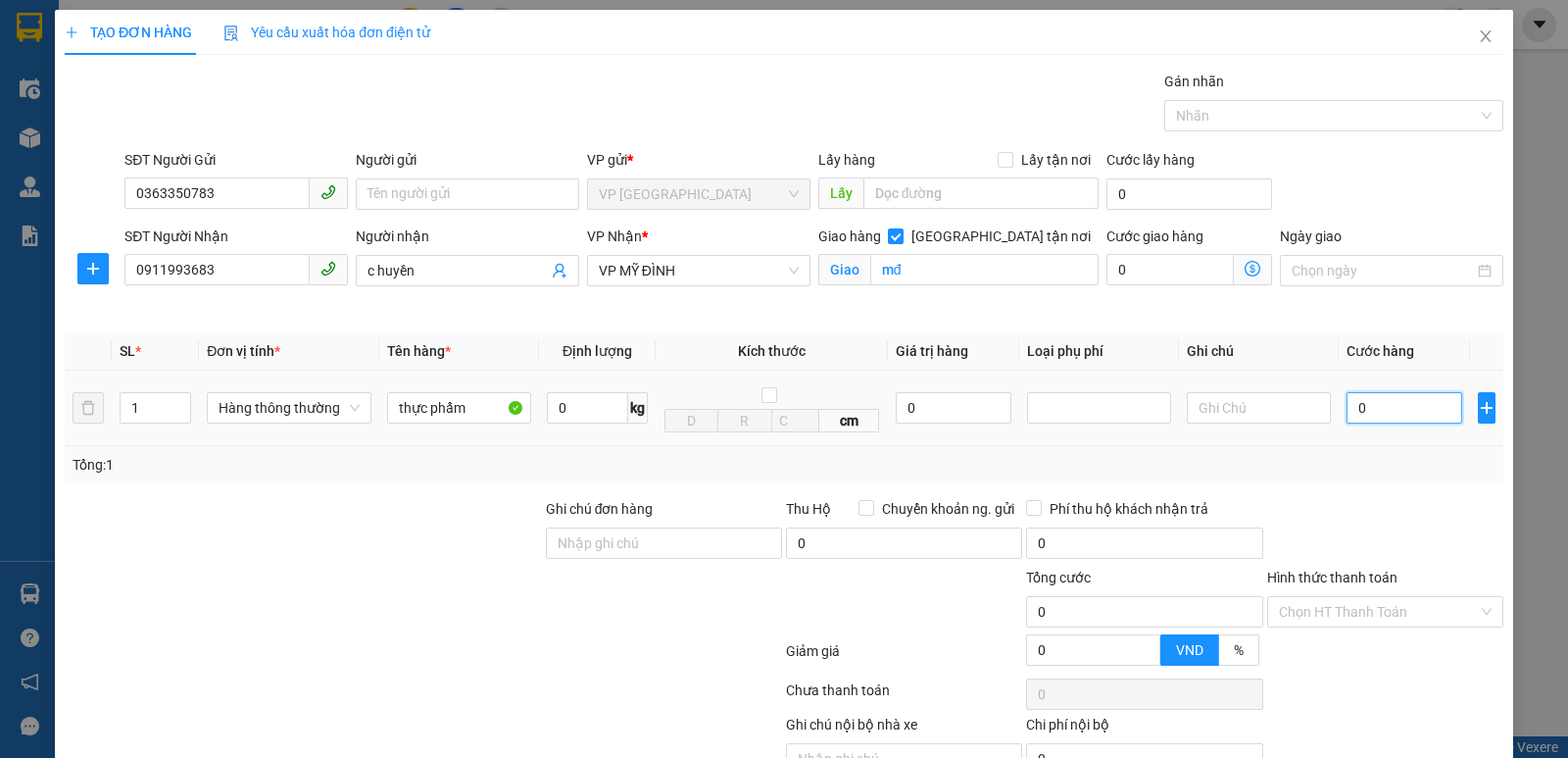
type input "4"
type input "40"
type input "400"
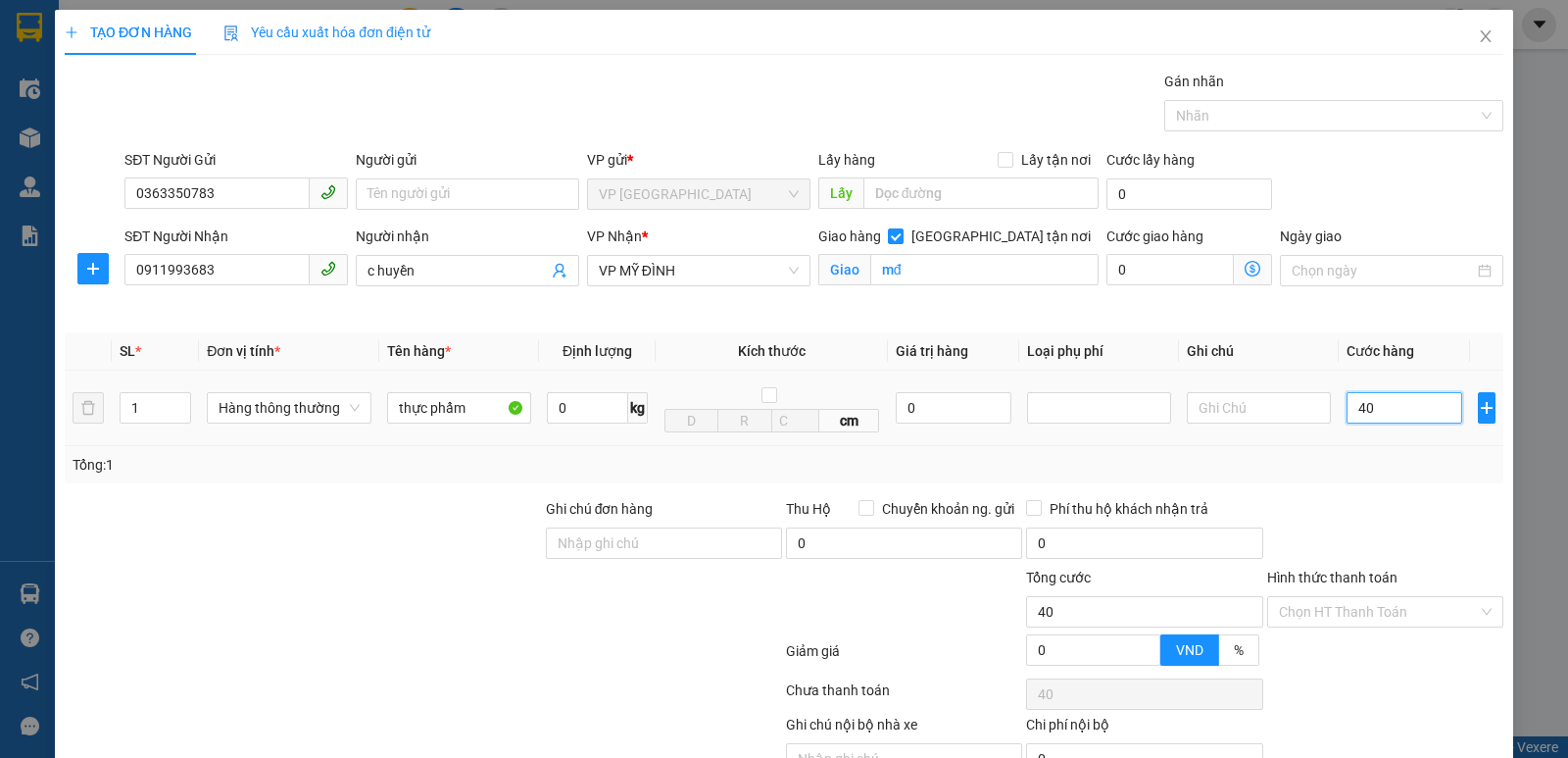
type input "400"
type input "4.000"
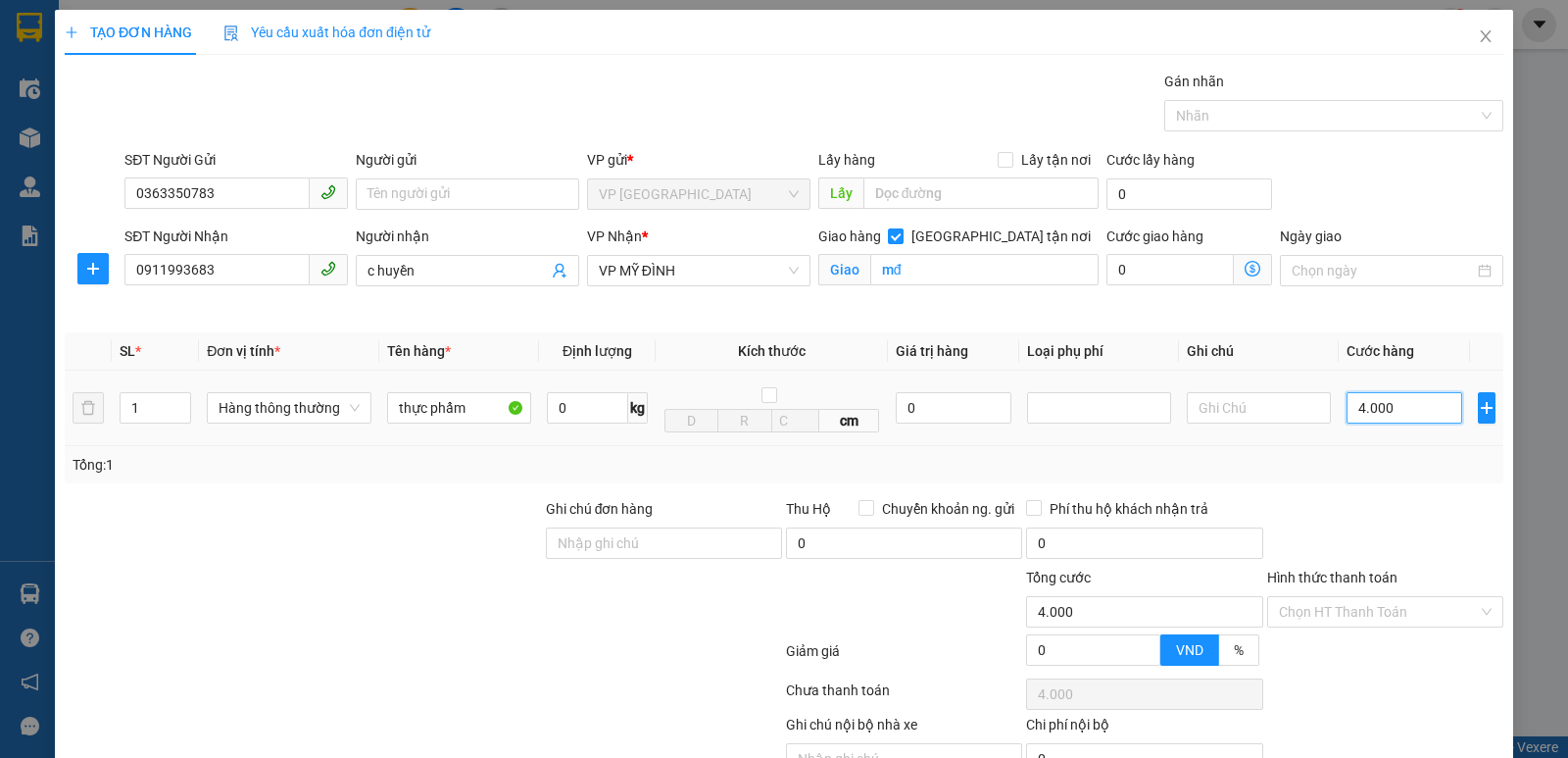
type input "40.000"
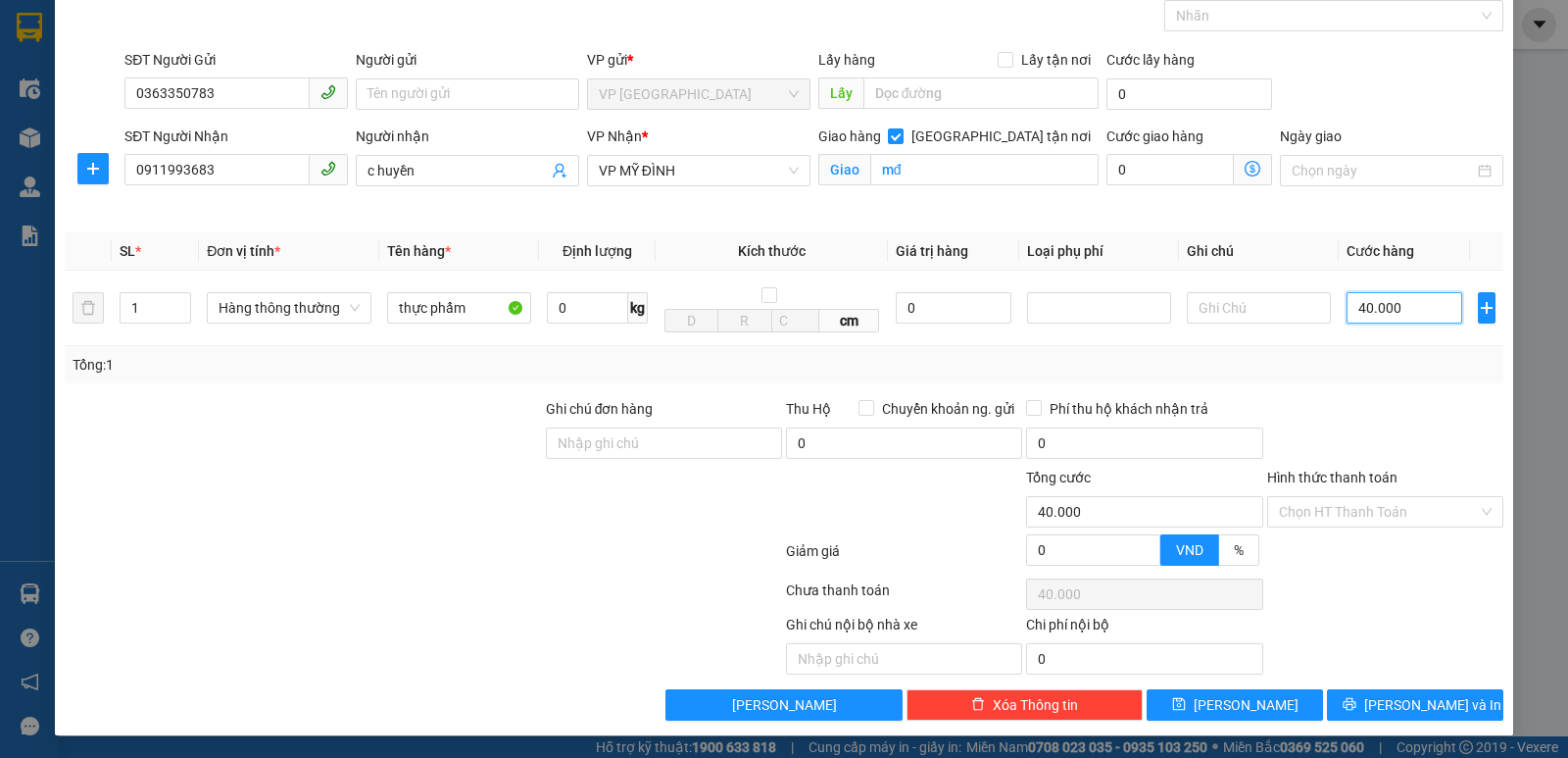
scroll to position [102, 0]
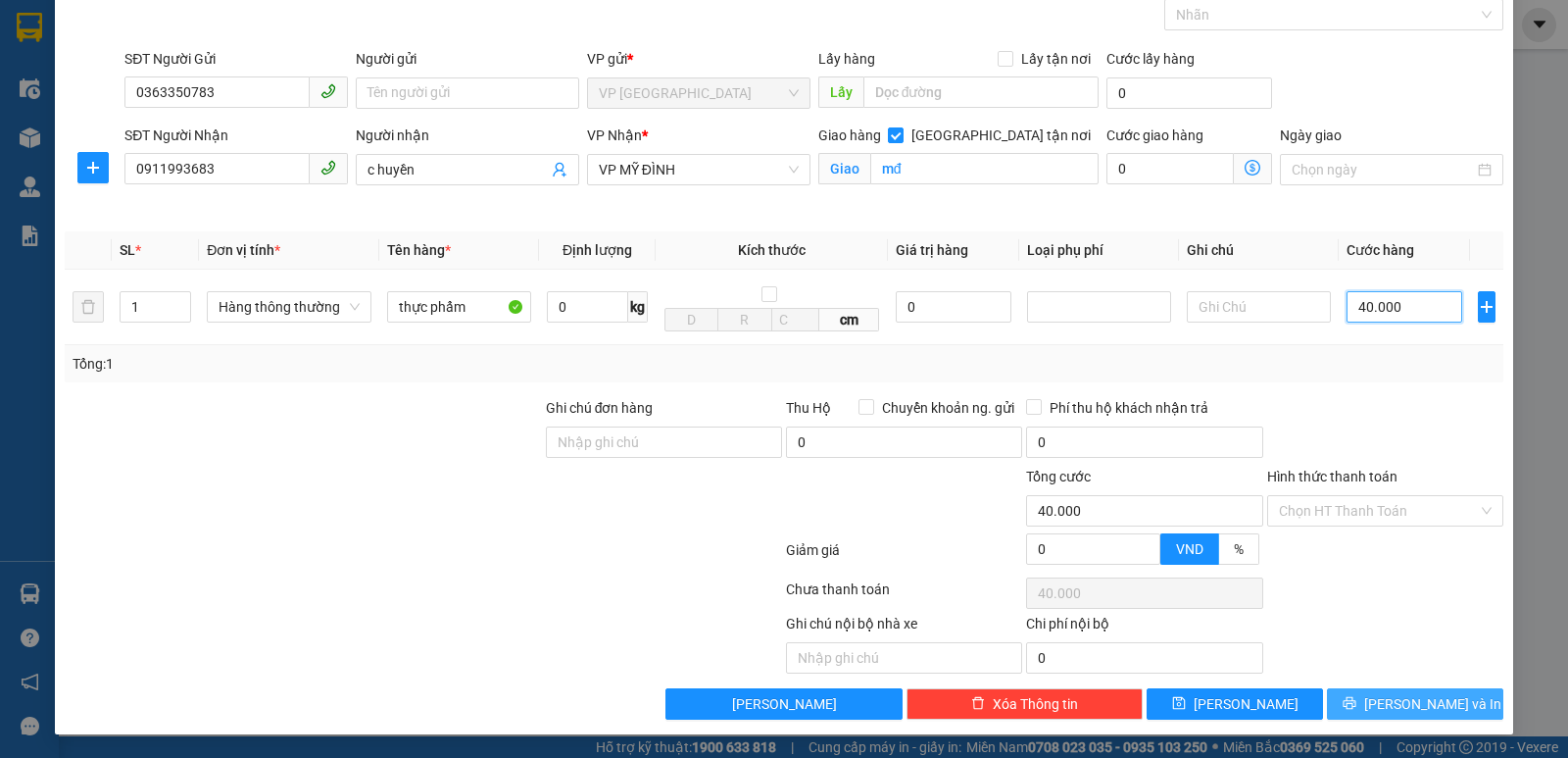
type input "40.000"
drag, startPoint x: 1371, startPoint y: 694, endPoint x: 1374, endPoint y: 631, distance: 63.1
click at [1374, 691] on button "[PERSON_NAME] và In" at bounding box center [1415, 703] width 176 height 31
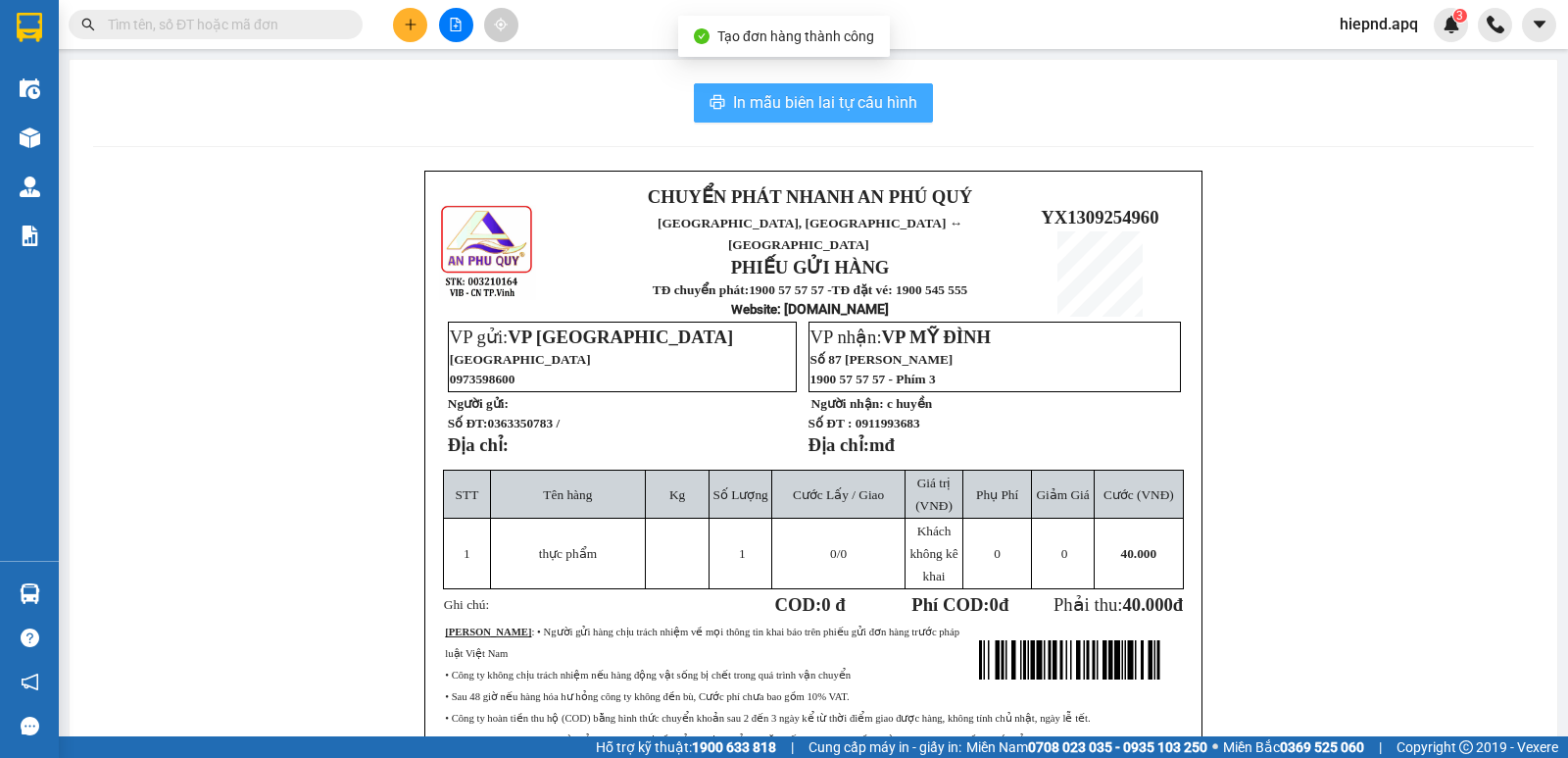
click at [904, 109] on span "In mẫu biên lai tự cấu hình" at bounding box center [824, 103] width 184 height 25
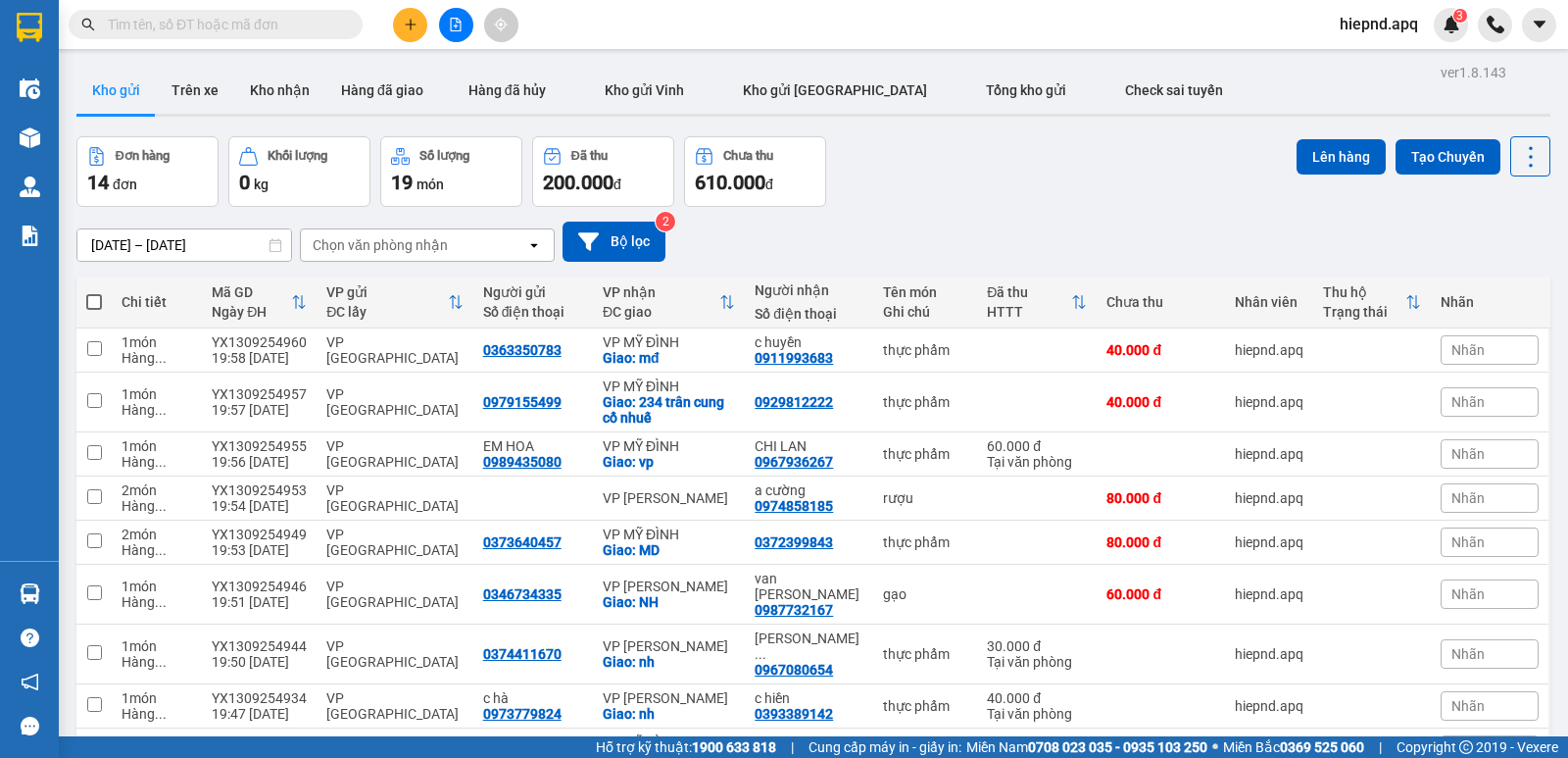
click at [392, 20] on div at bounding box center [456, 25] width 147 height 34
click at [405, 25] on icon "plus" at bounding box center [411, 25] width 14 height 14
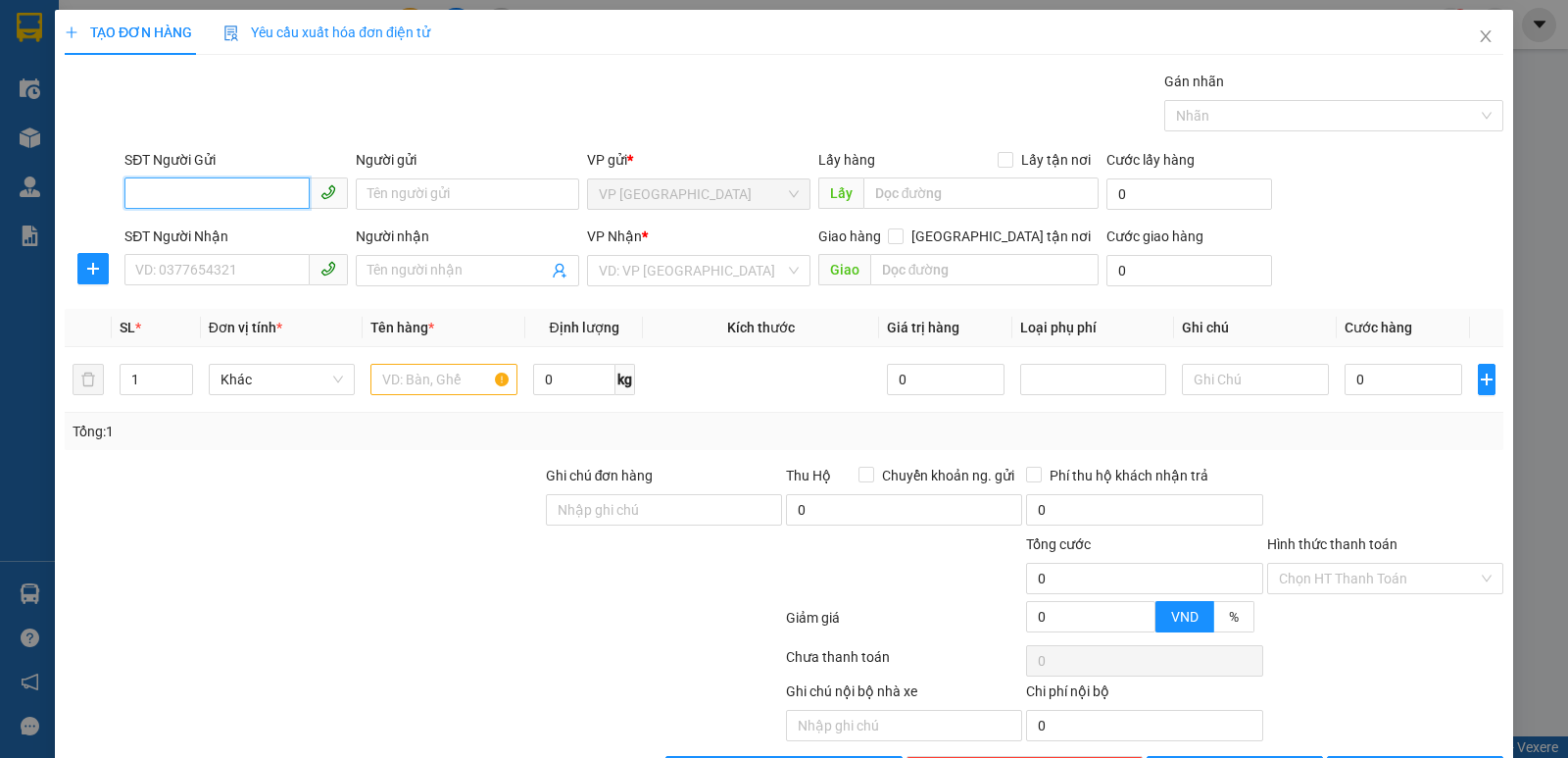
click at [241, 194] on input "SĐT Người Gửi" at bounding box center [217, 192] width 185 height 31
type input "0963211154"
drag, startPoint x: 234, startPoint y: 227, endPoint x: 240, endPoint y: 259, distance: 32.6
click at [235, 228] on div "0963211154 - CHỊ QUÝ" at bounding box center [234, 233] width 198 height 22
type input "CHỊ QUÝ"
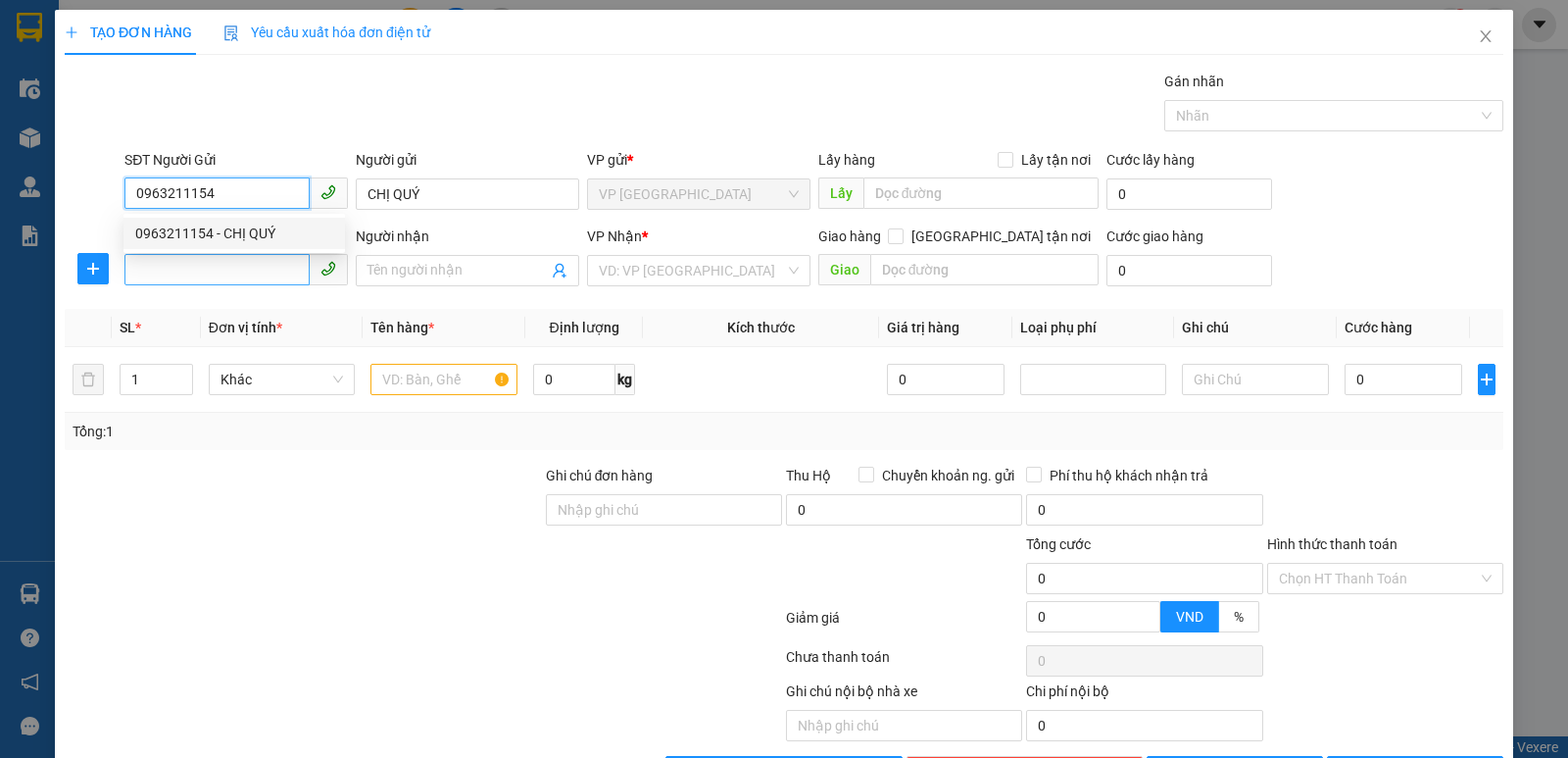
type input "0963211154"
click at [240, 259] on input "SĐT Người Nhận" at bounding box center [217, 269] width 185 height 31
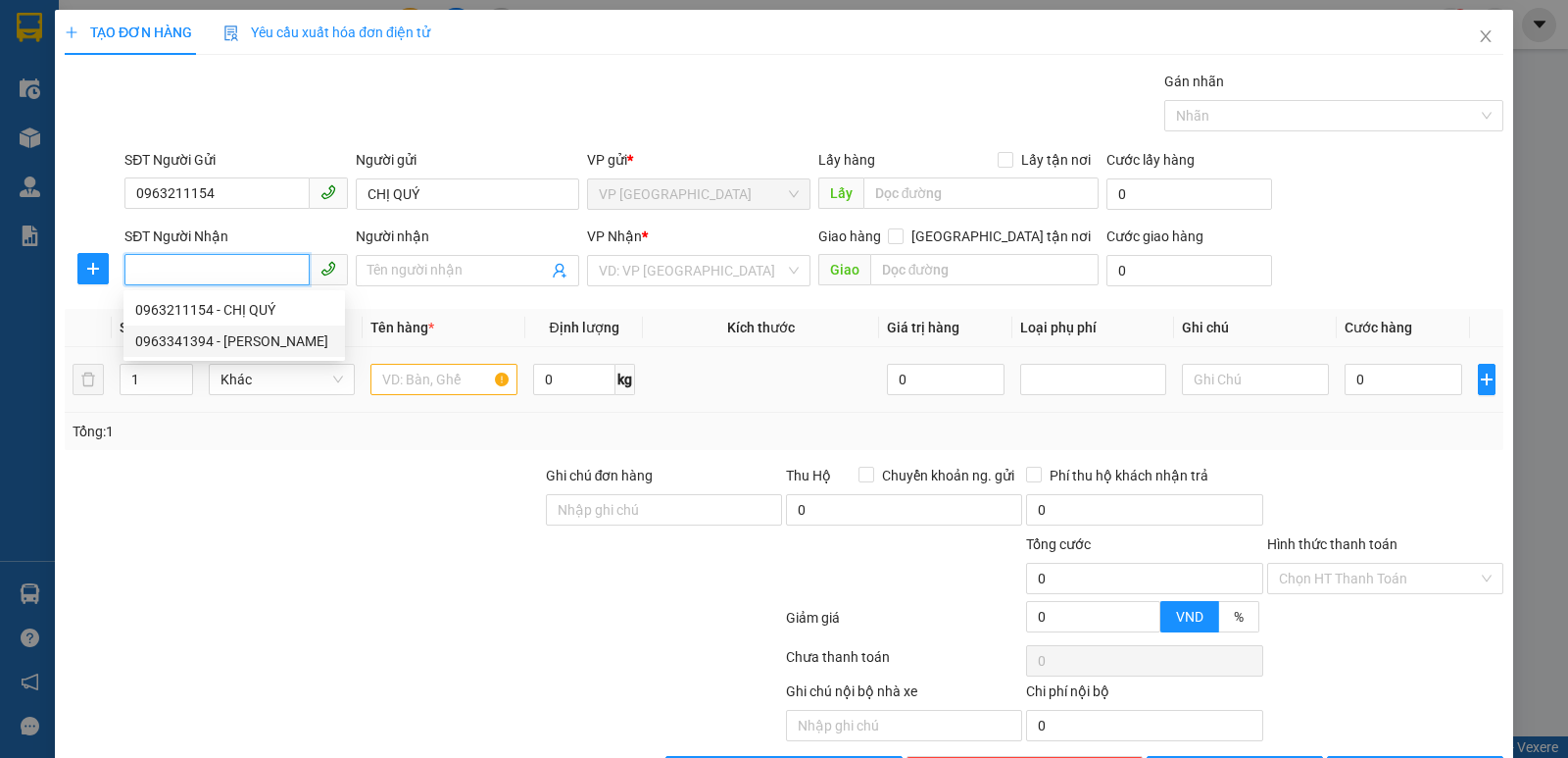
click at [235, 348] on div "0963341394 - [PERSON_NAME]" at bounding box center [234, 342] width 198 height 22
type input "0963341394"
type input "[PERSON_NAME]"
checkbox input "true"
type input "gl"
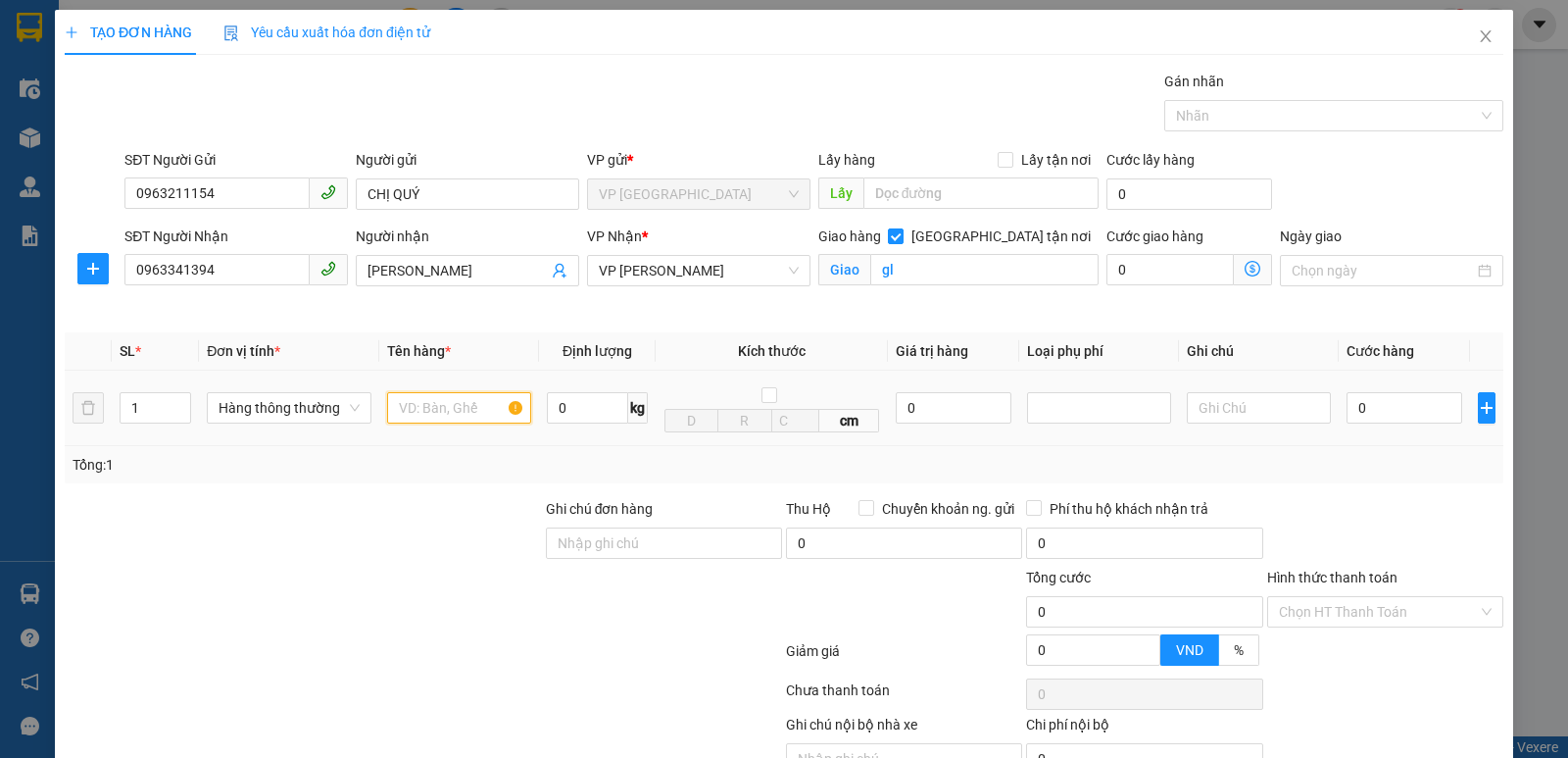
click at [419, 410] on input "text" at bounding box center [459, 407] width 144 height 31
type input "thực phẩm"
click at [1395, 396] on input "0" at bounding box center [1404, 407] width 115 height 31
type input "4"
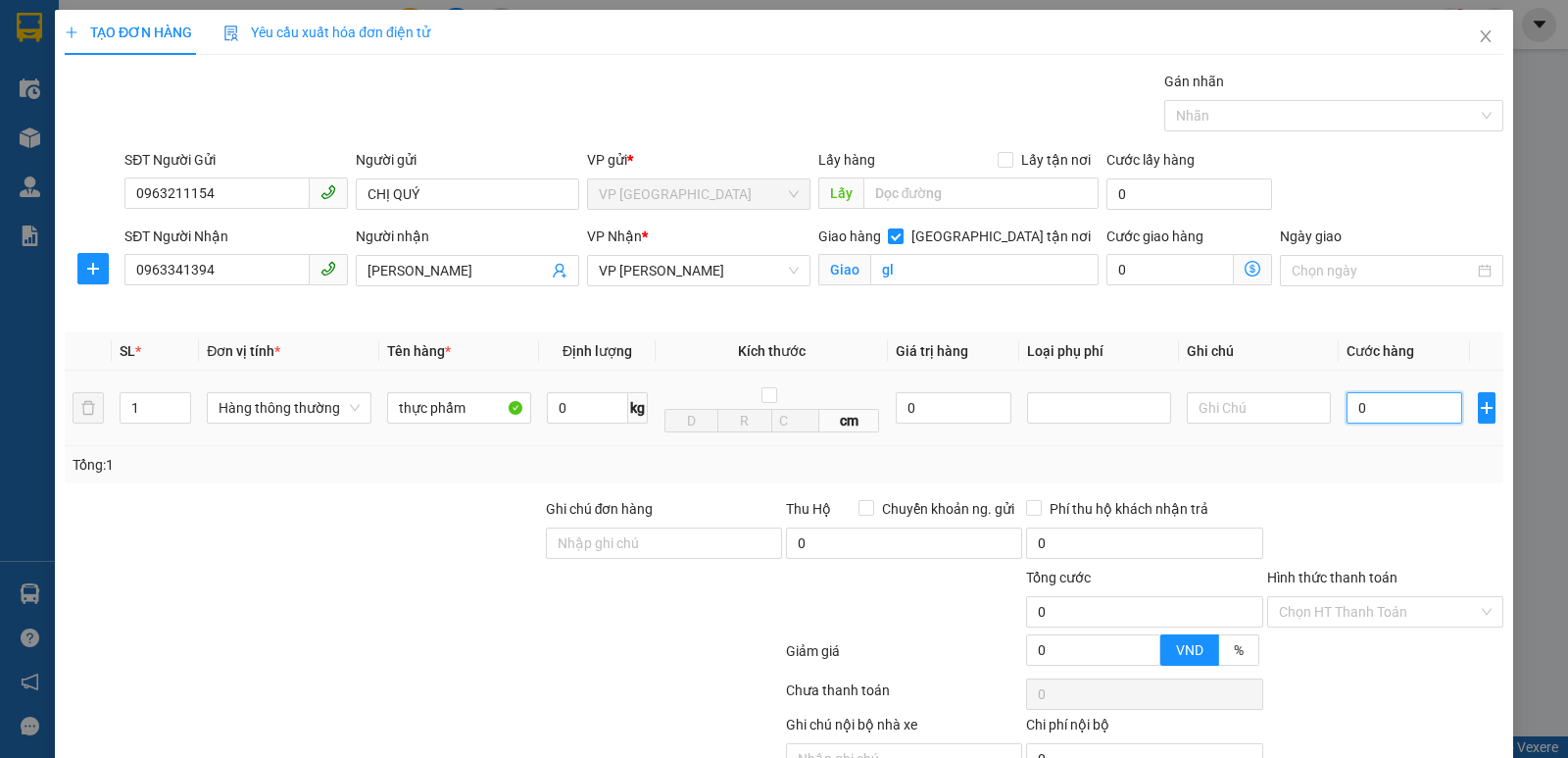
type input "4"
type input "0"
type input "07"
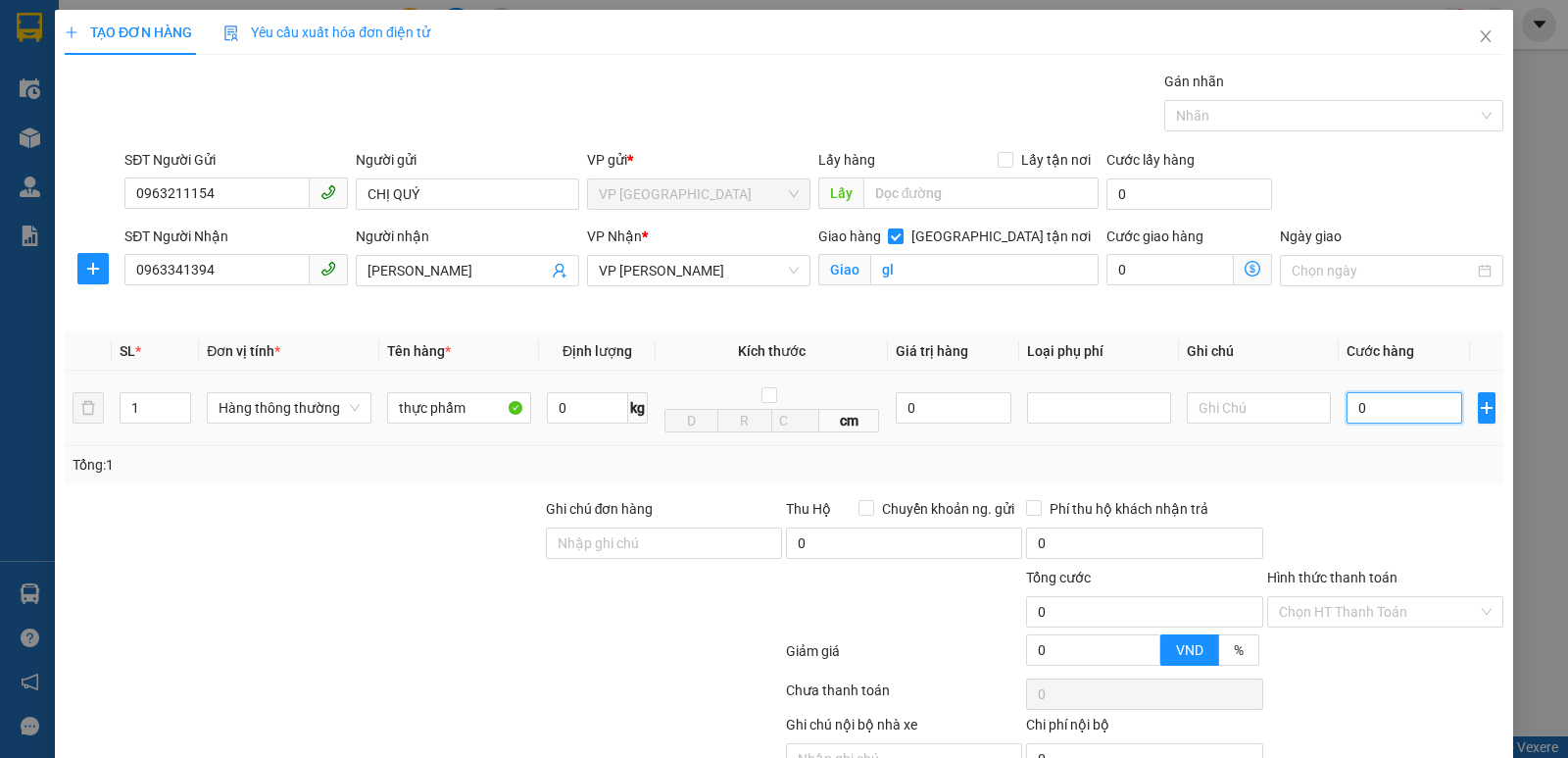
click at [1404, 392] on input "0" at bounding box center [1404, 407] width 115 height 31
click at [1416, 389] on div "0" at bounding box center [1404, 407] width 115 height 39
click at [1395, 451] on div "Tổng: 1" at bounding box center [784, 464] width 1439 height 37
click at [1399, 419] on input "0" at bounding box center [1404, 407] width 115 height 31
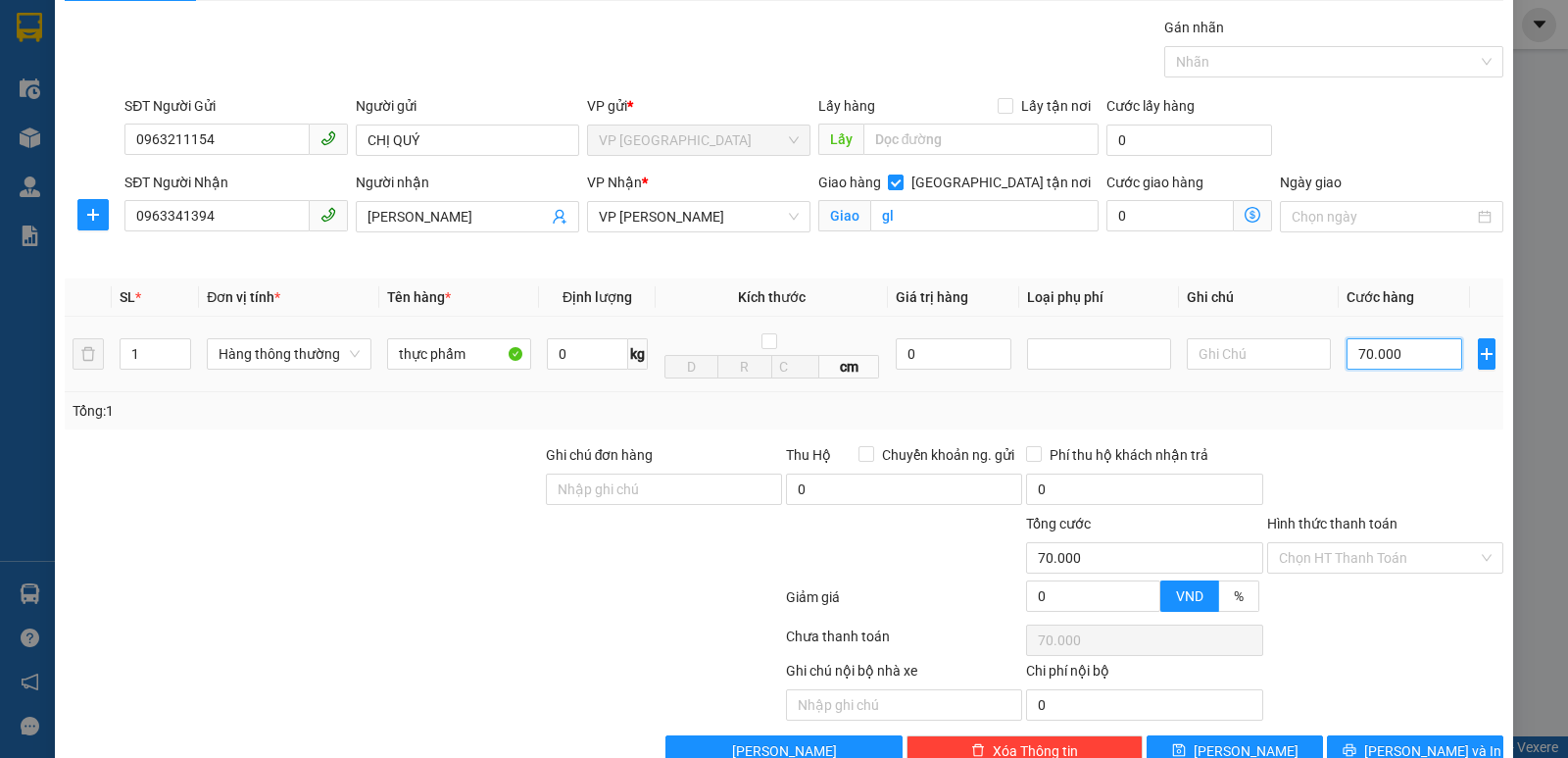
scroll to position [102, 0]
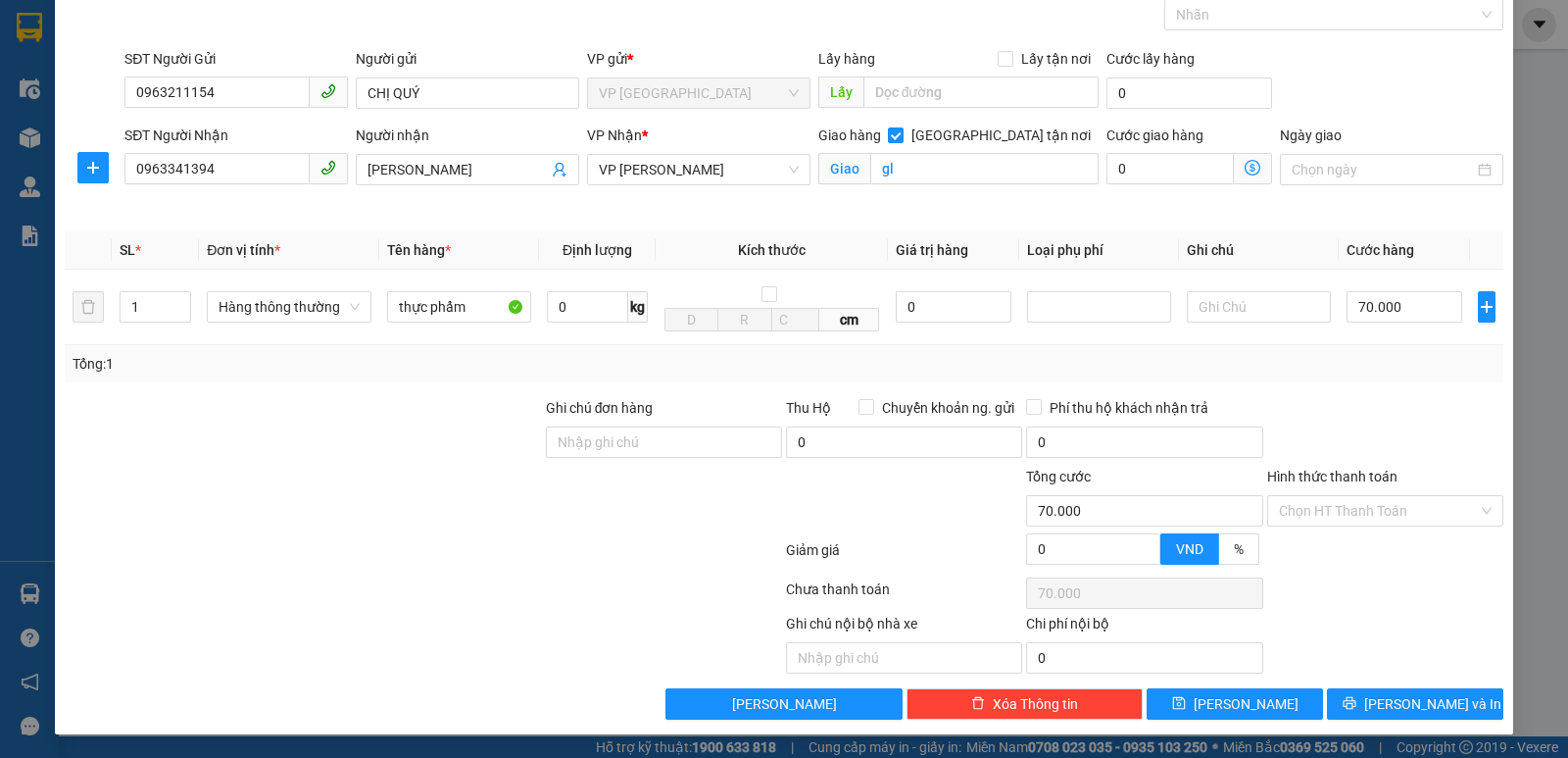
click at [1383, 668] on div "Ghi chú nội bộ nhà xe Chi phí nội bộ 0" at bounding box center [784, 642] width 1443 height 61
click at [1446, 702] on button "[PERSON_NAME] và In" at bounding box center [1415, 703] width 176 height 31
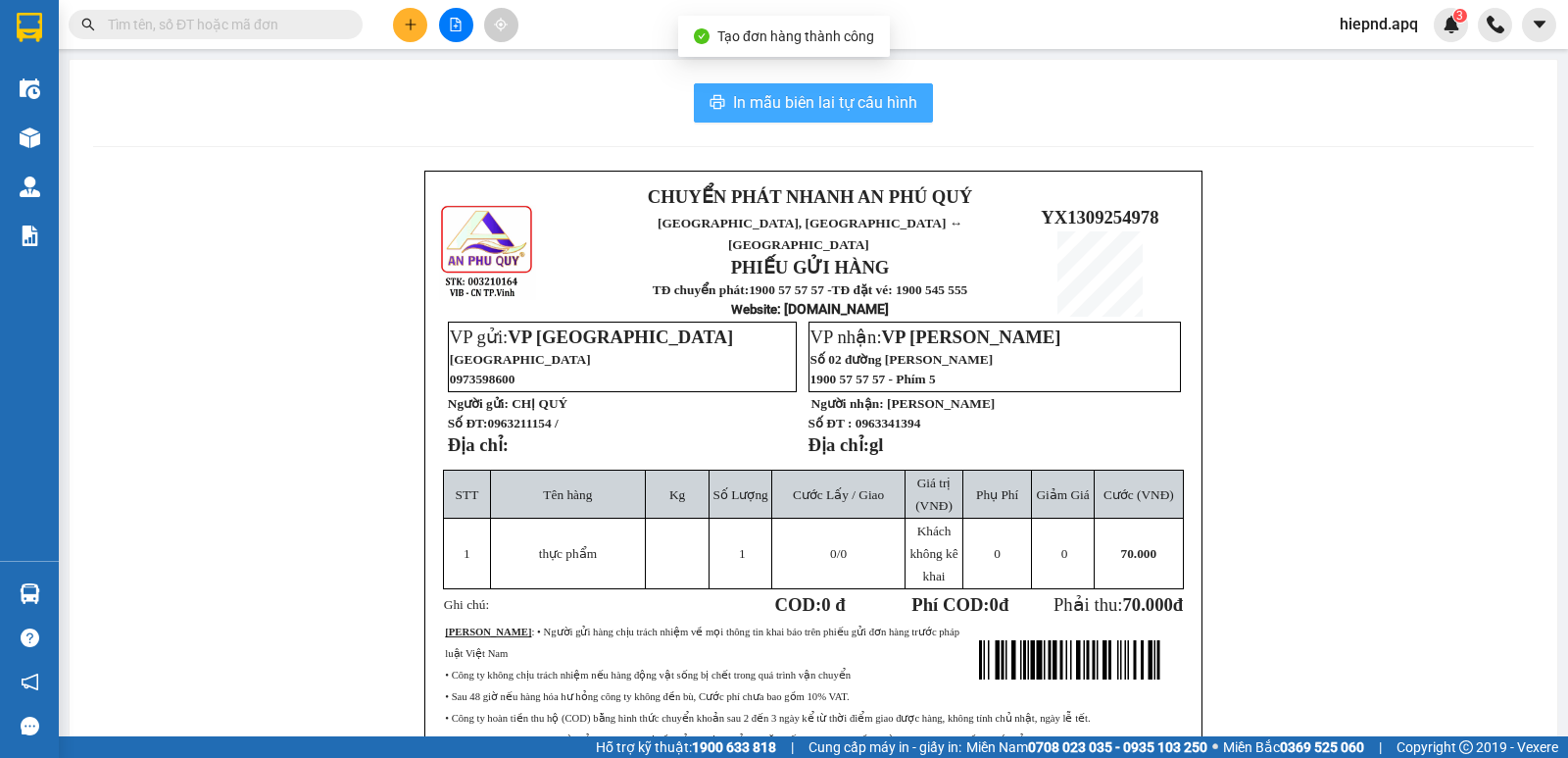
drag, startPoint x: 747, startPoint y: 106, endPoint x: 735, endPoint y: 96, distance: 15.6
click at [747, 108] on span "In mẫu biên lai tự cấu hình" at bounding box center [824, 103] width 184 height 25
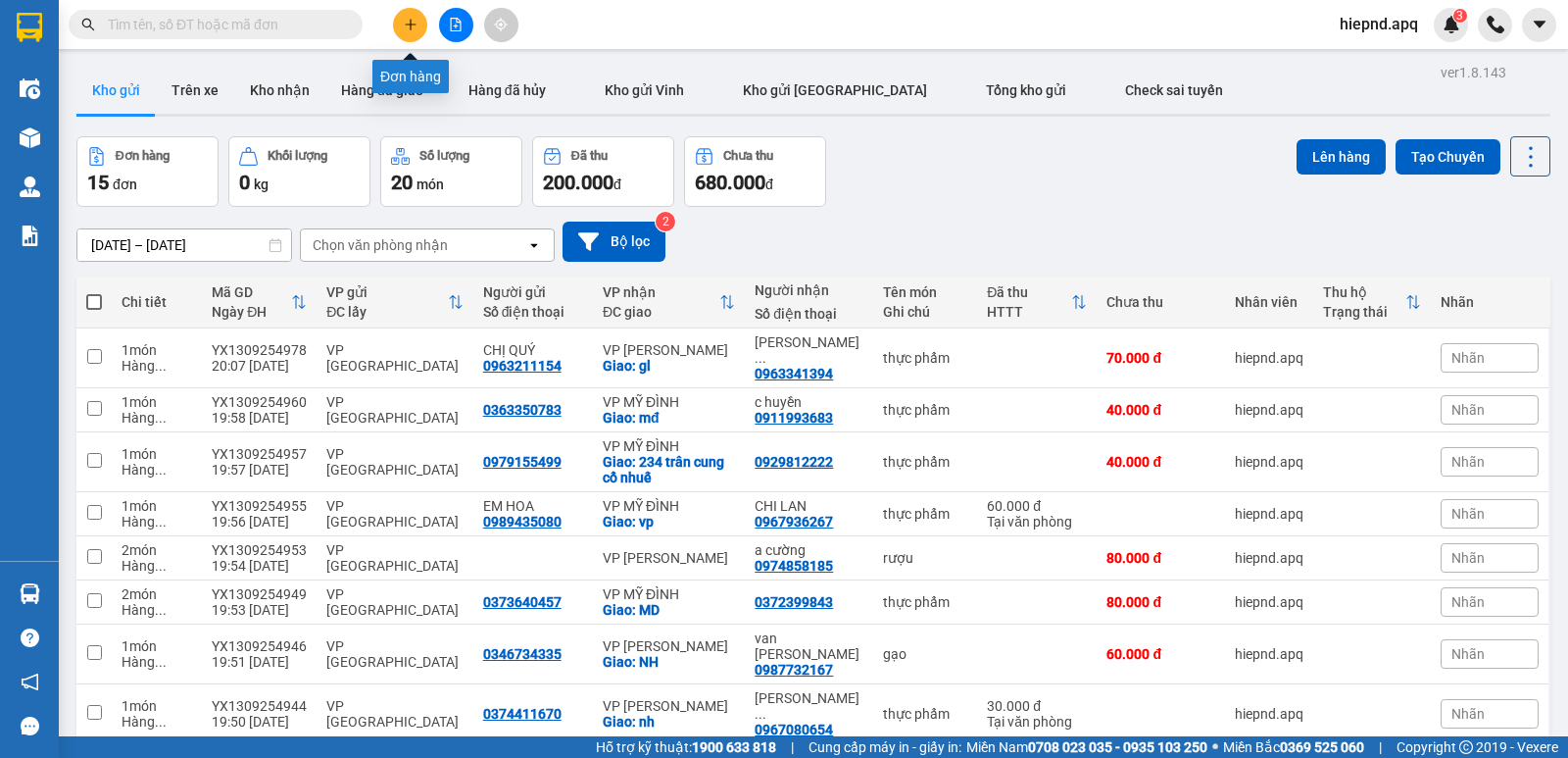
click at [395, 26] on button at bounding box center [410, 25] width 34 height 34
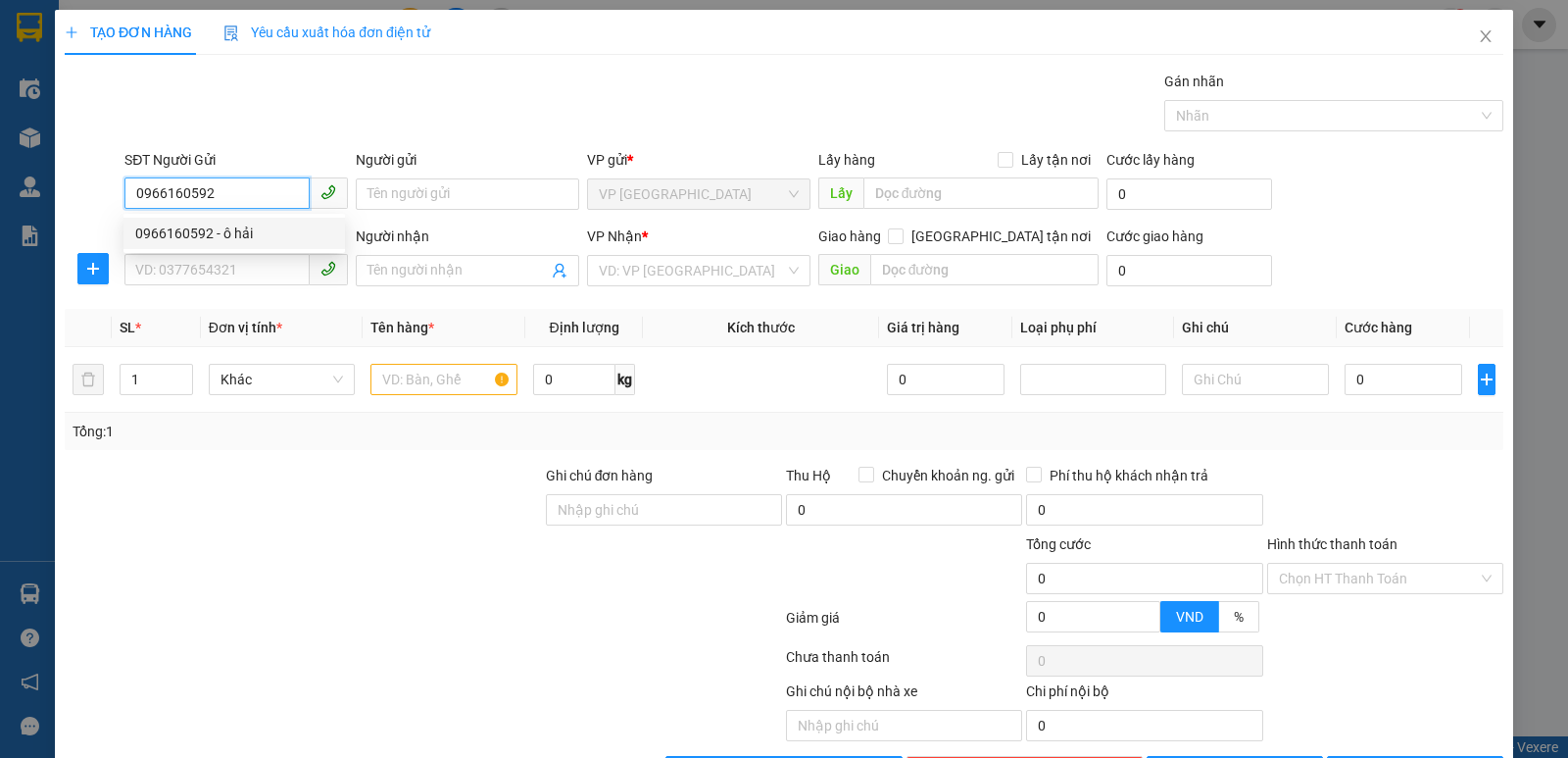
click at [278, 232] on div "0966160592 - ô hải" at bounding box center [234, 233] width 198 height 22
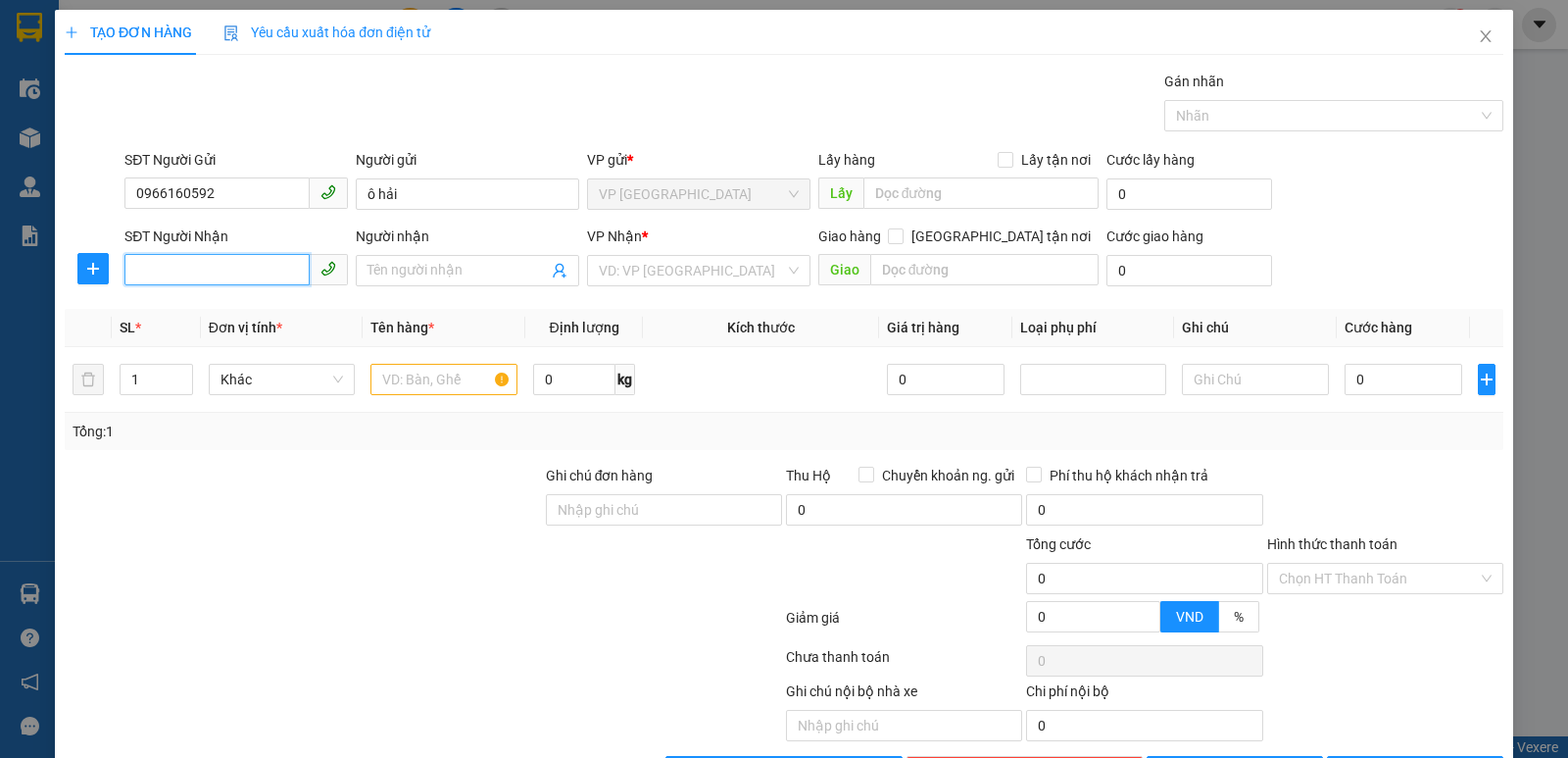
click at [245, 278] on input "SĐT Người Nhận" at bounding box center [217, 269] width 185 height 31
click at [235, 316] on div "0988189848 - a cường" at bounding box center [234, 310] width 198 height 22
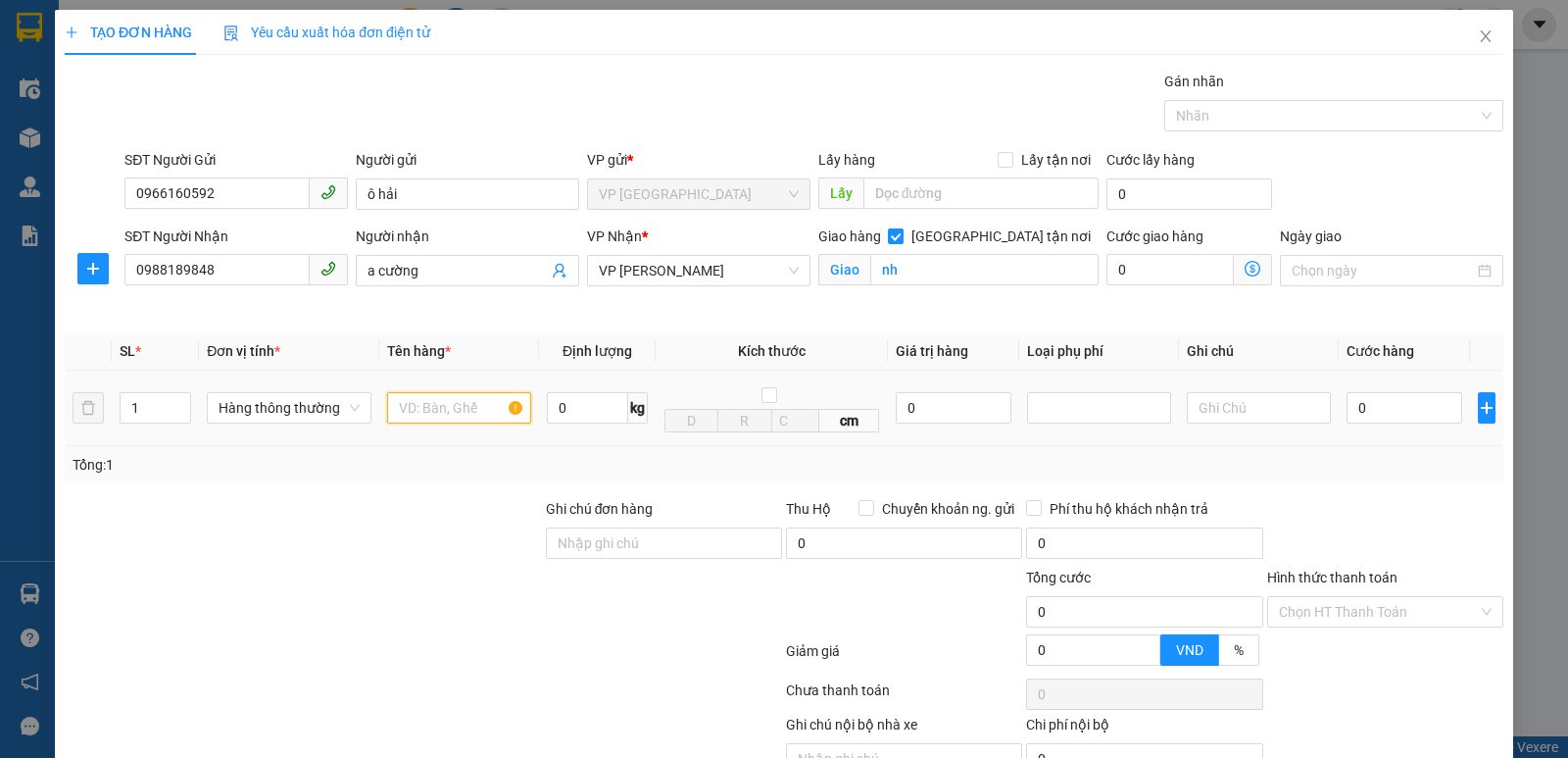
click at [451, 415] on input "text" at bounding box center [459, 407] width 144 height 31
click at [177, 400] on icon "up" at bounding box center [180, 403] width 7 height 7
click at [1356, 406] on input "0" at bounding box center [1404, 407] width 115 height 31
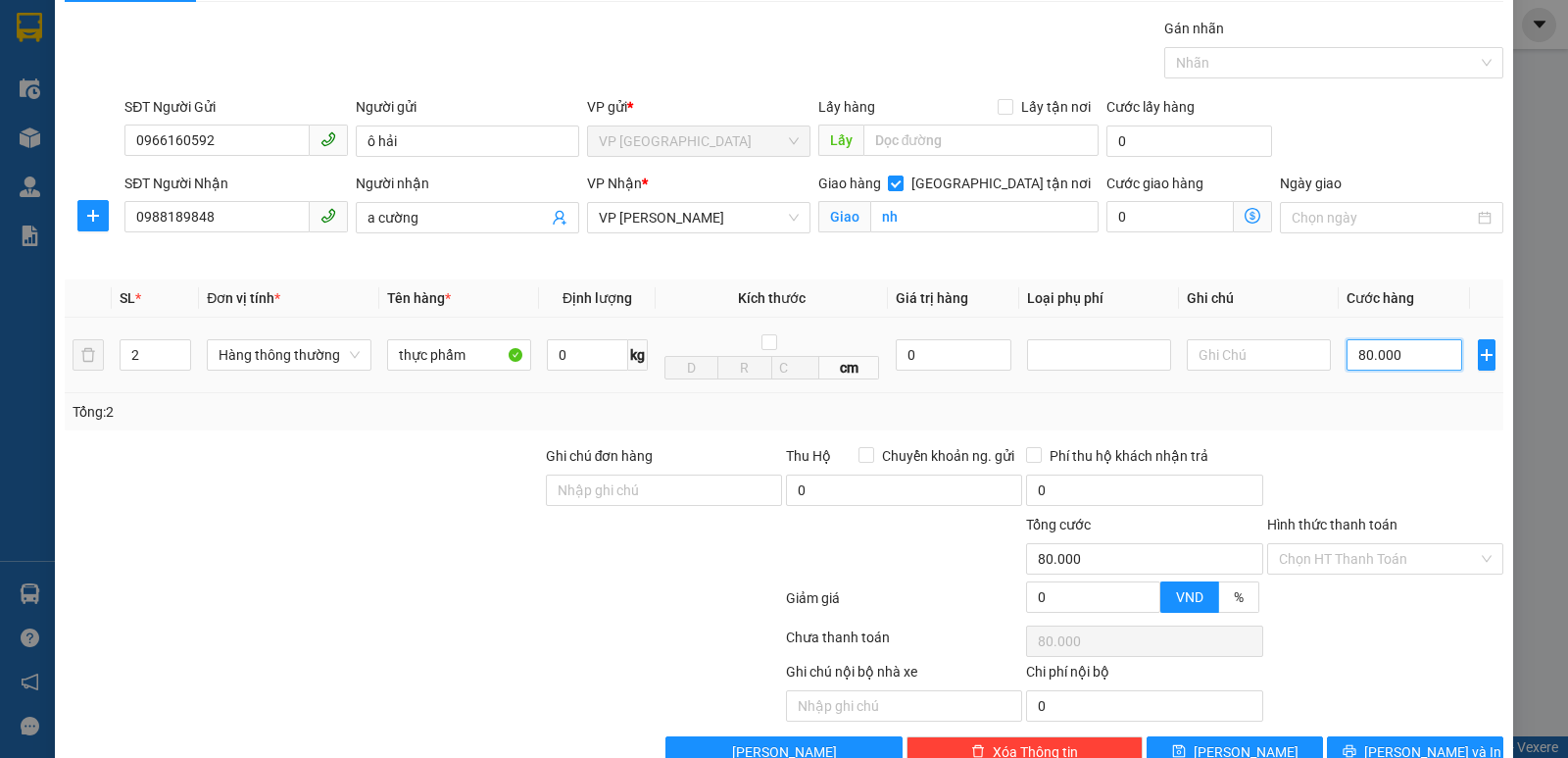
scroll to position [102, 0]
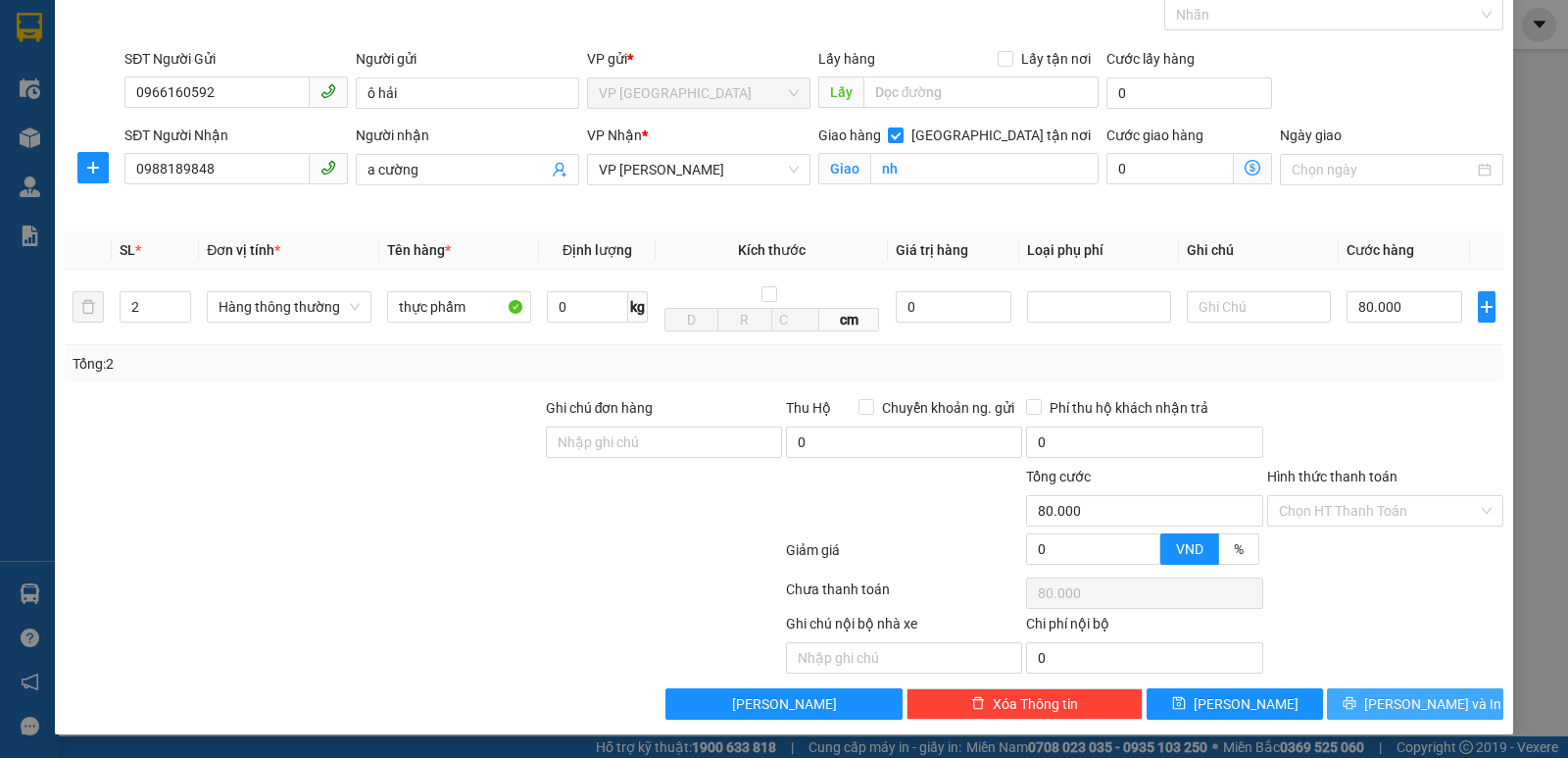
click at [1394, 712] on span "[PERSON_NAME] và In" at bounding box center [1433, 704] width 137 height 22
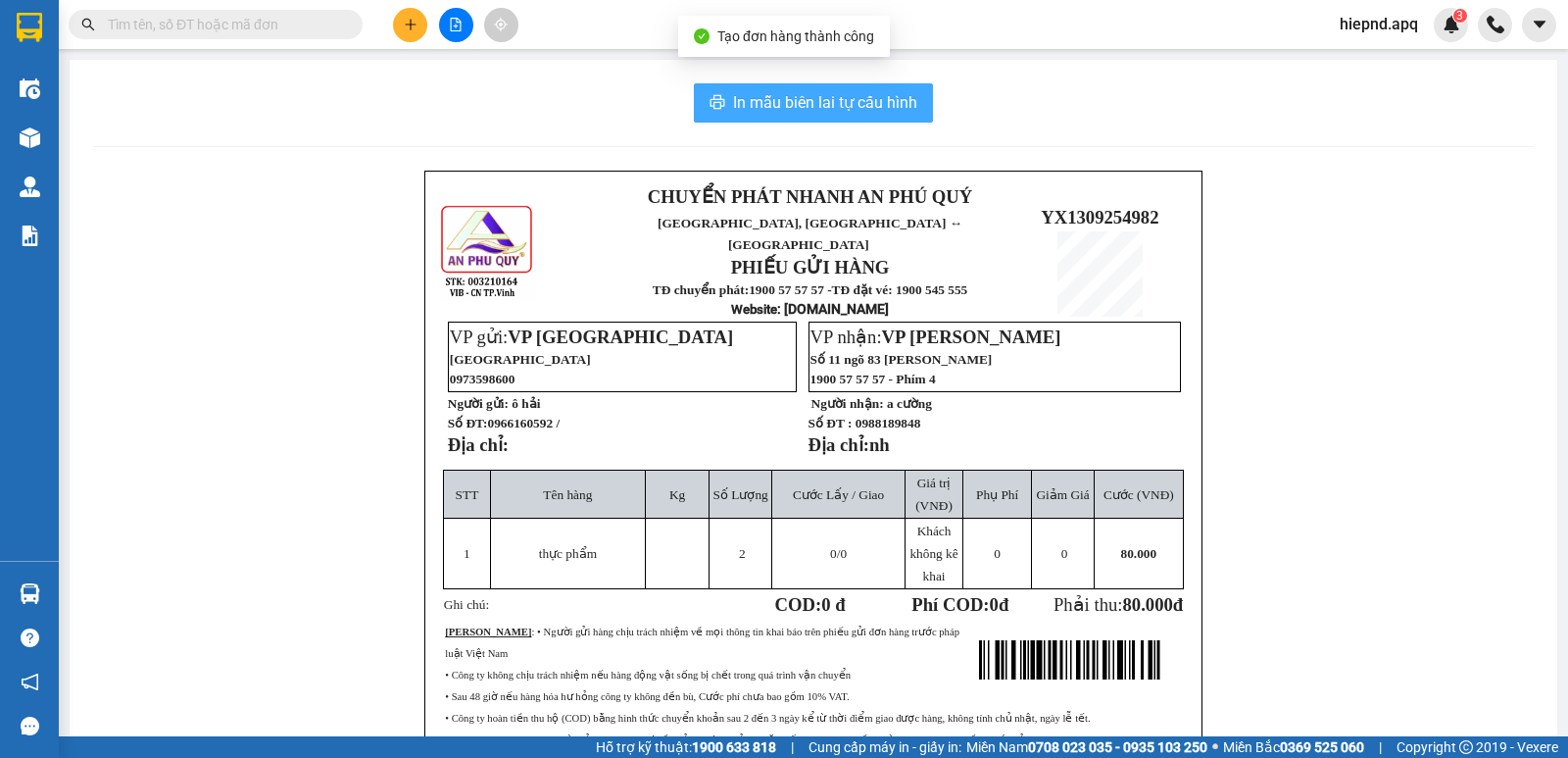
click at [778, 120] on button "In mẫu biên lai tự cấu hình" at bounding box center [813, 103] width 239 height 39
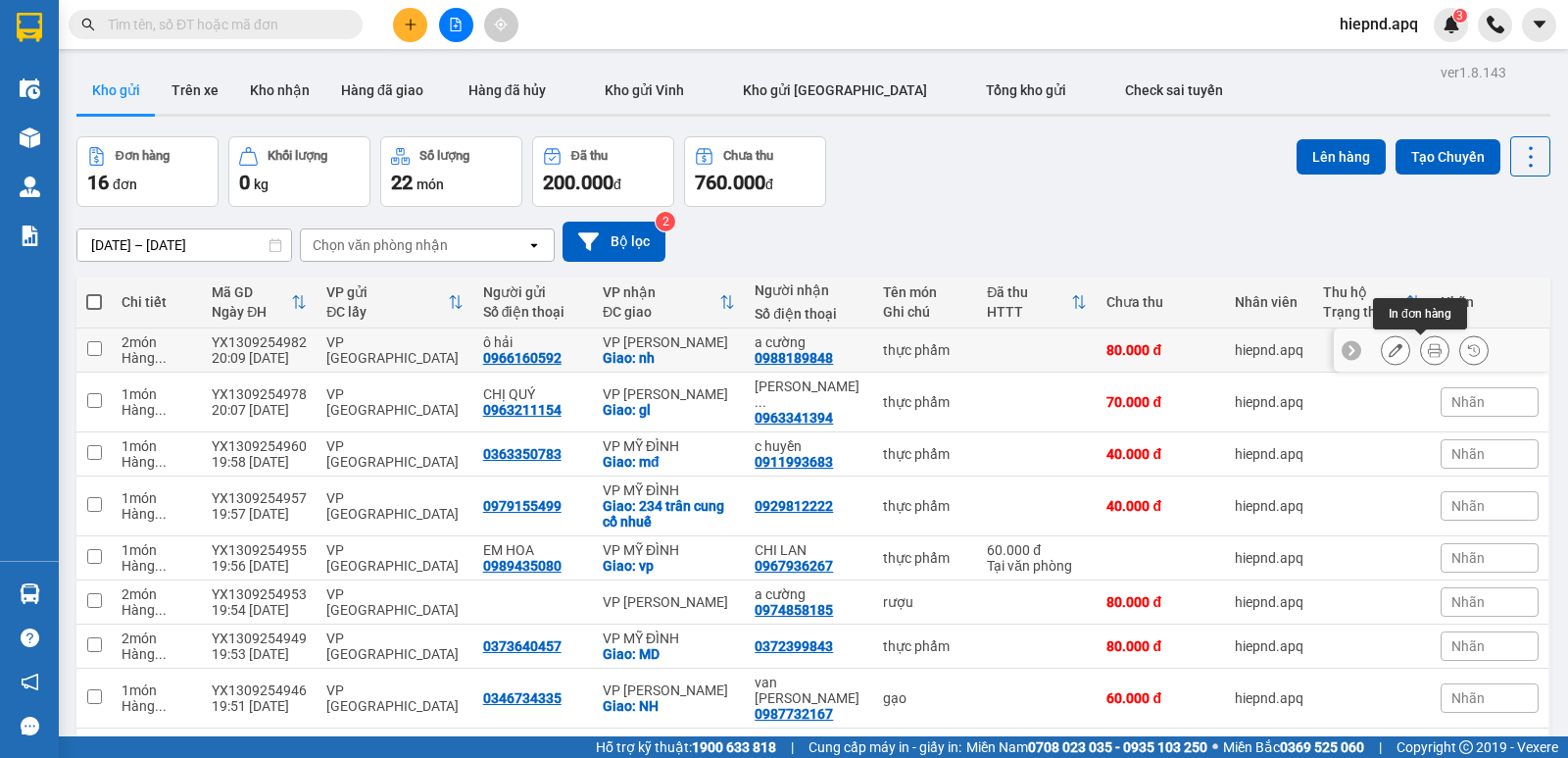
click at [1428, 346] on icon at bounding box center [1435, 350] width 14 height 14
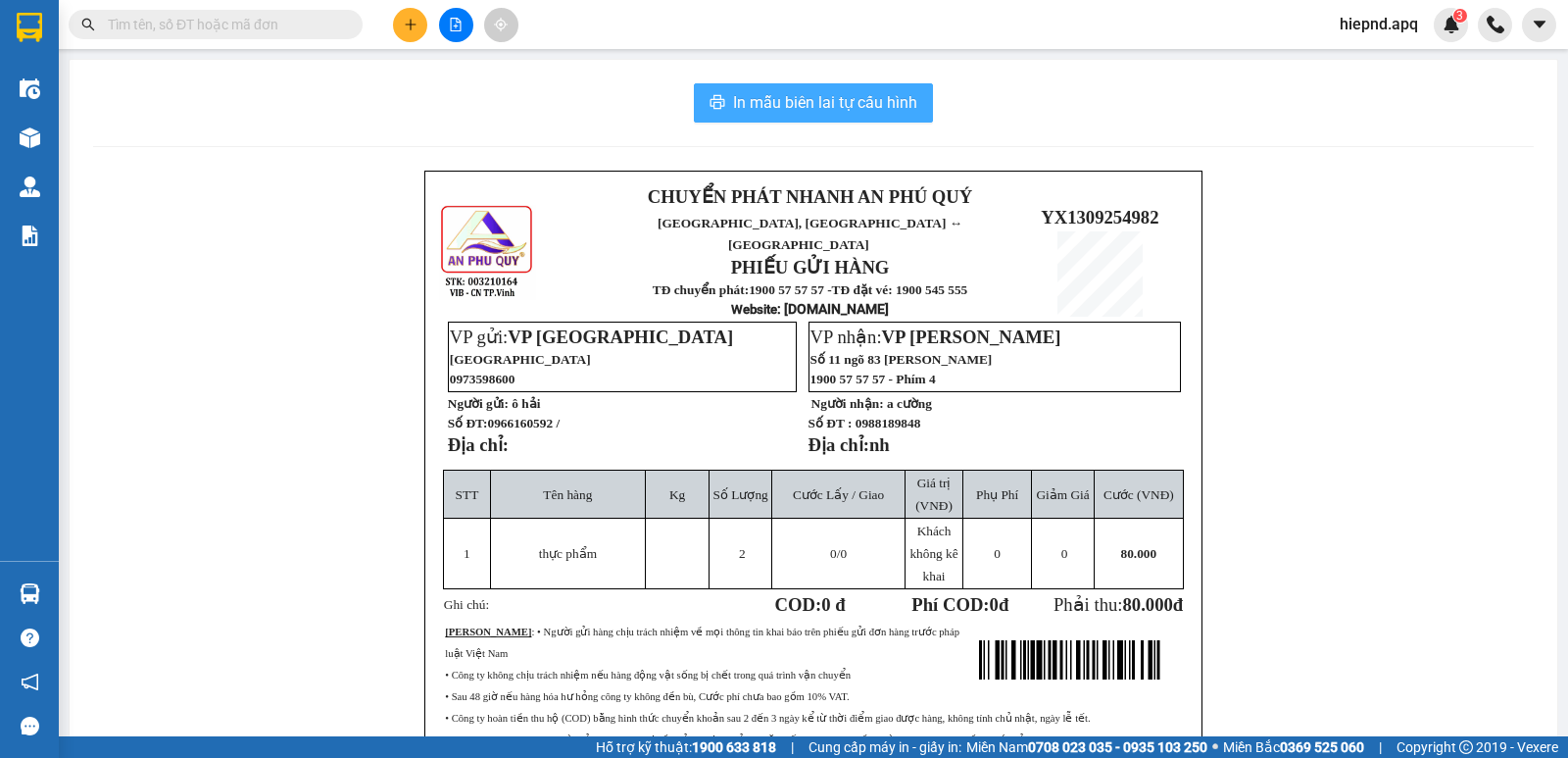
click at [780, 91] on span "In mẫu biên lai tự cấu hình" at bounding box center [824, 103] width 184 height 25
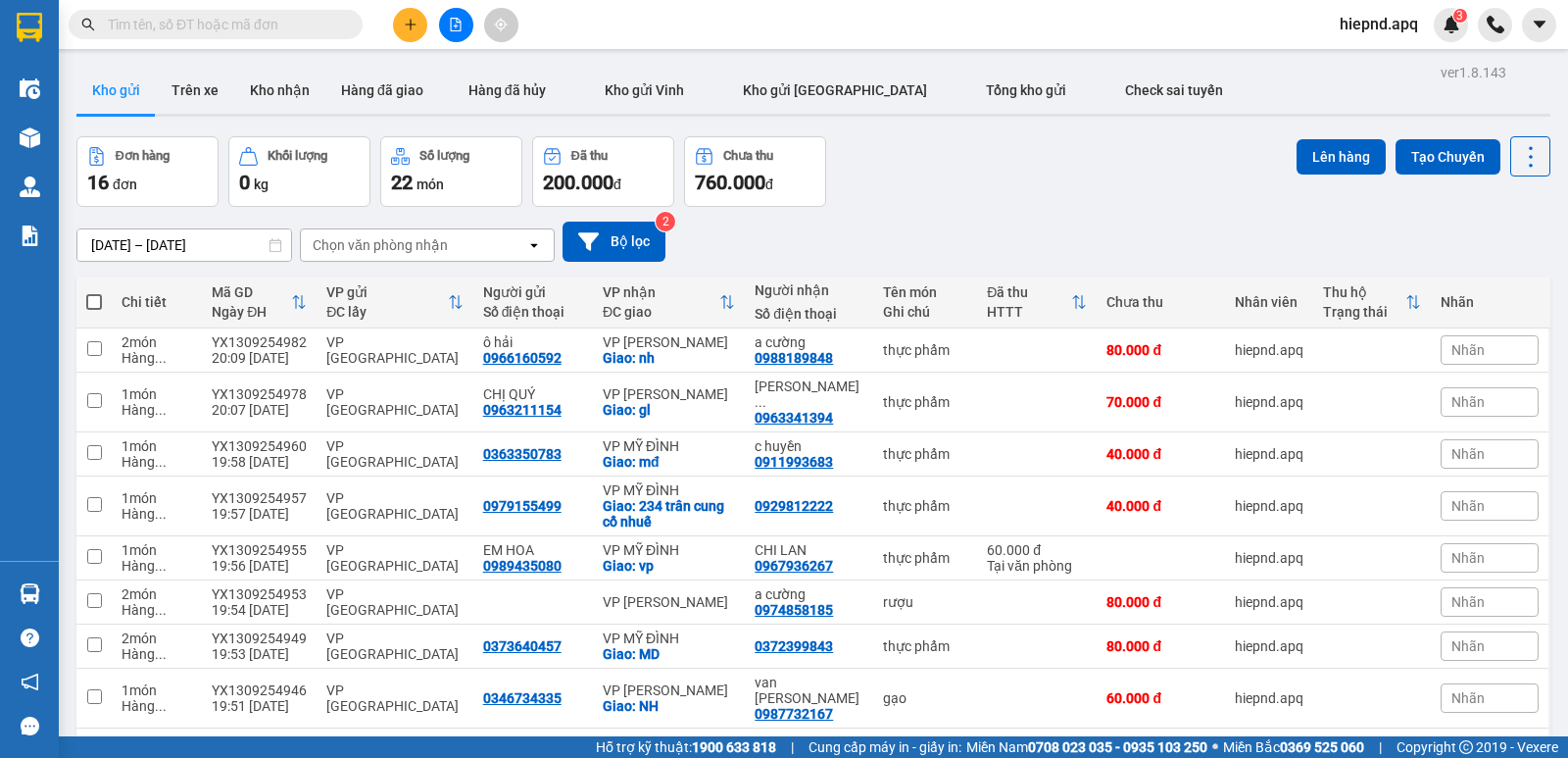
drag, startPoint x: 1056, startPoint y: 147, endPoint x: 1035, endPoint y: 166, distance: 28.3
click at [1056, 147] on div "Đơn hàng 16 đơn Khối lượng 0 kg Số lượng 22 món Đã thu 200.000 đ Chưa thu 760.0…" at bounding box center [813, 171] width 1473 height 71
click at [1428, 595] on icon at bounding box center [1435, 602] width 14 height 14
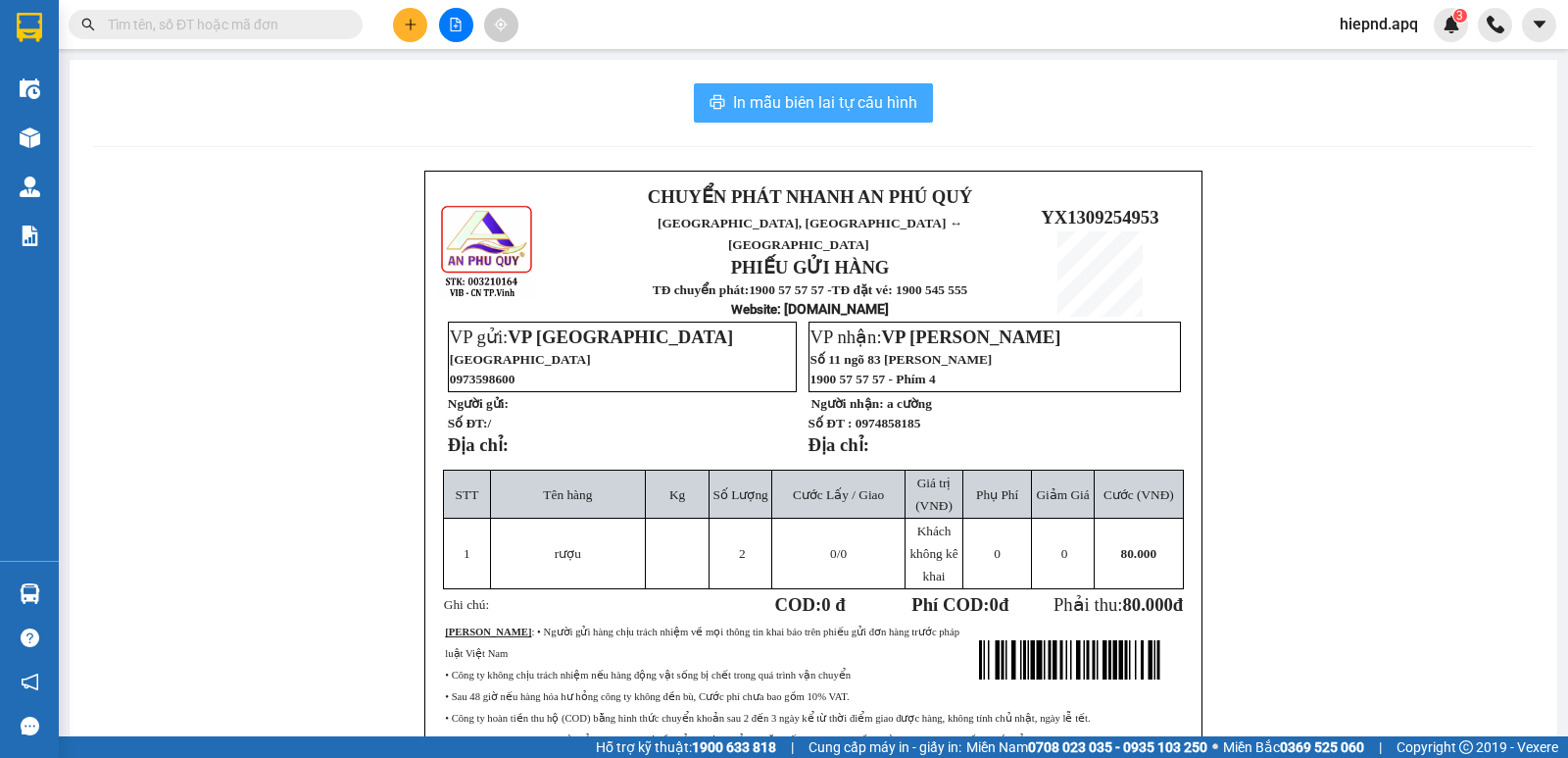
click at [889, 104] on span "In mẫu biên lai tự cấu hình" at bounding box center [824, 103] width 184 height 25
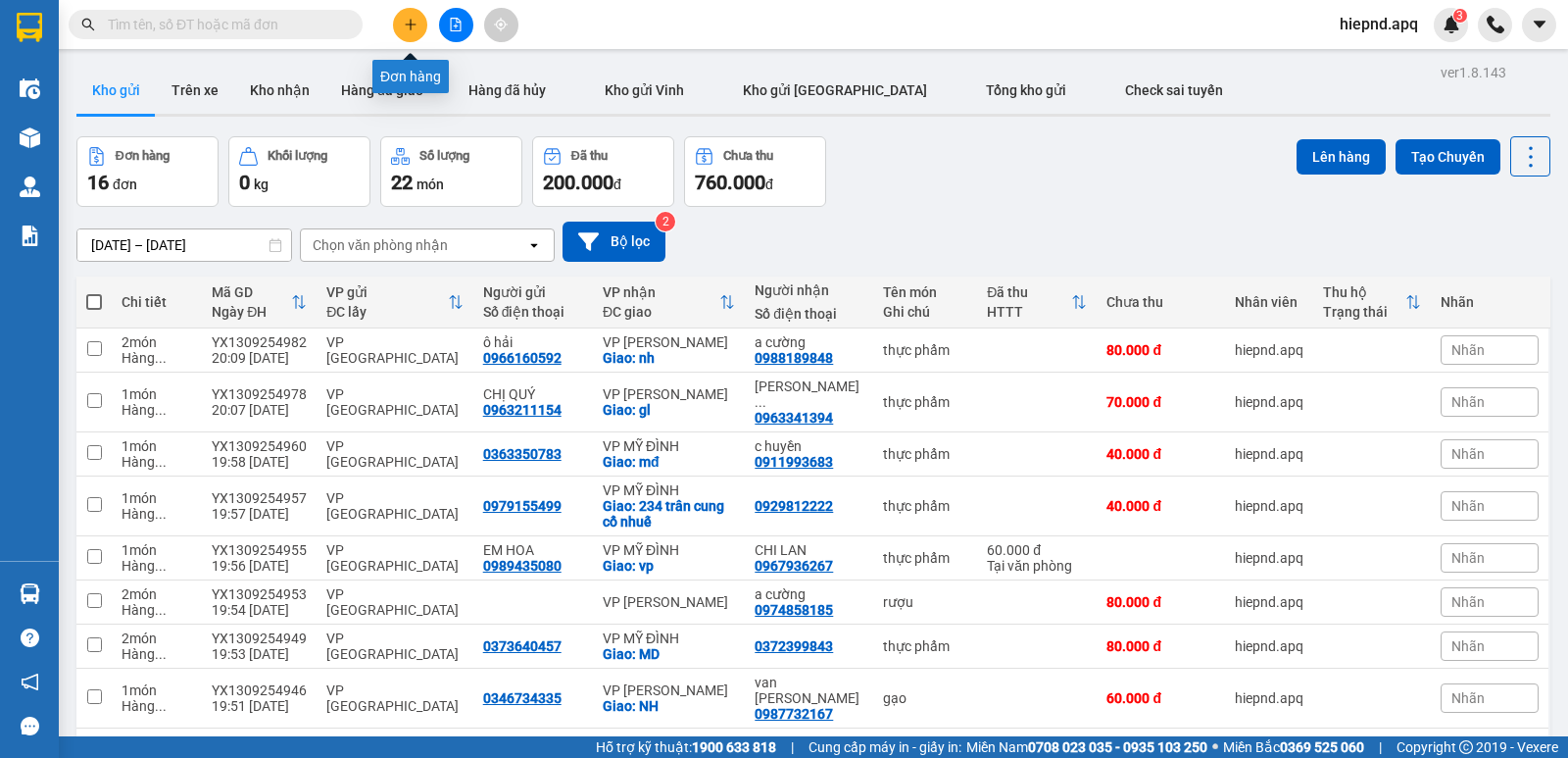
click at [408, 32] on button at bounding box center [410, 25] width 34 height 34
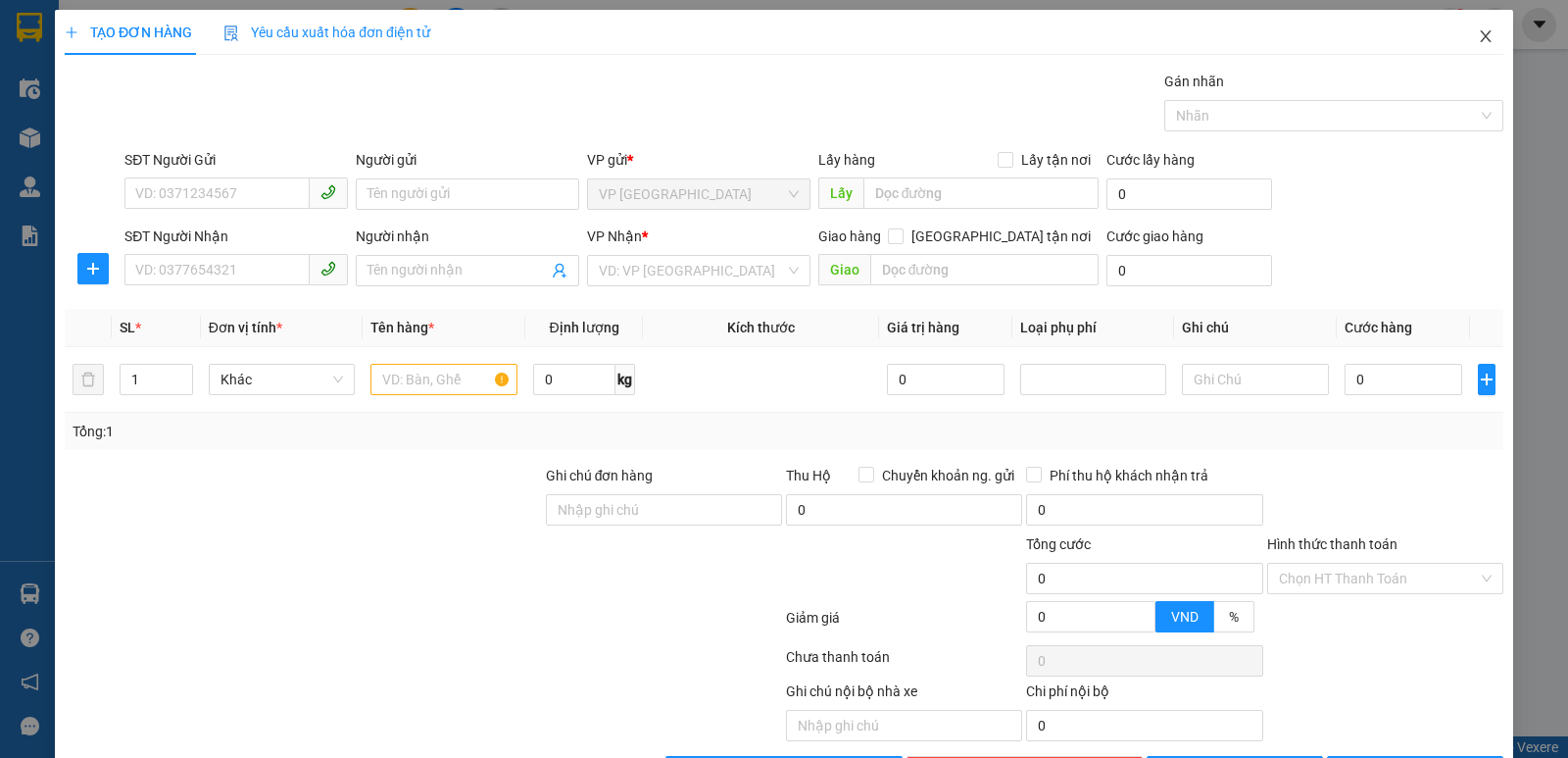
click at [1481, 41] on span "Close" at bounding box center [1485, 37] width 55 height 55
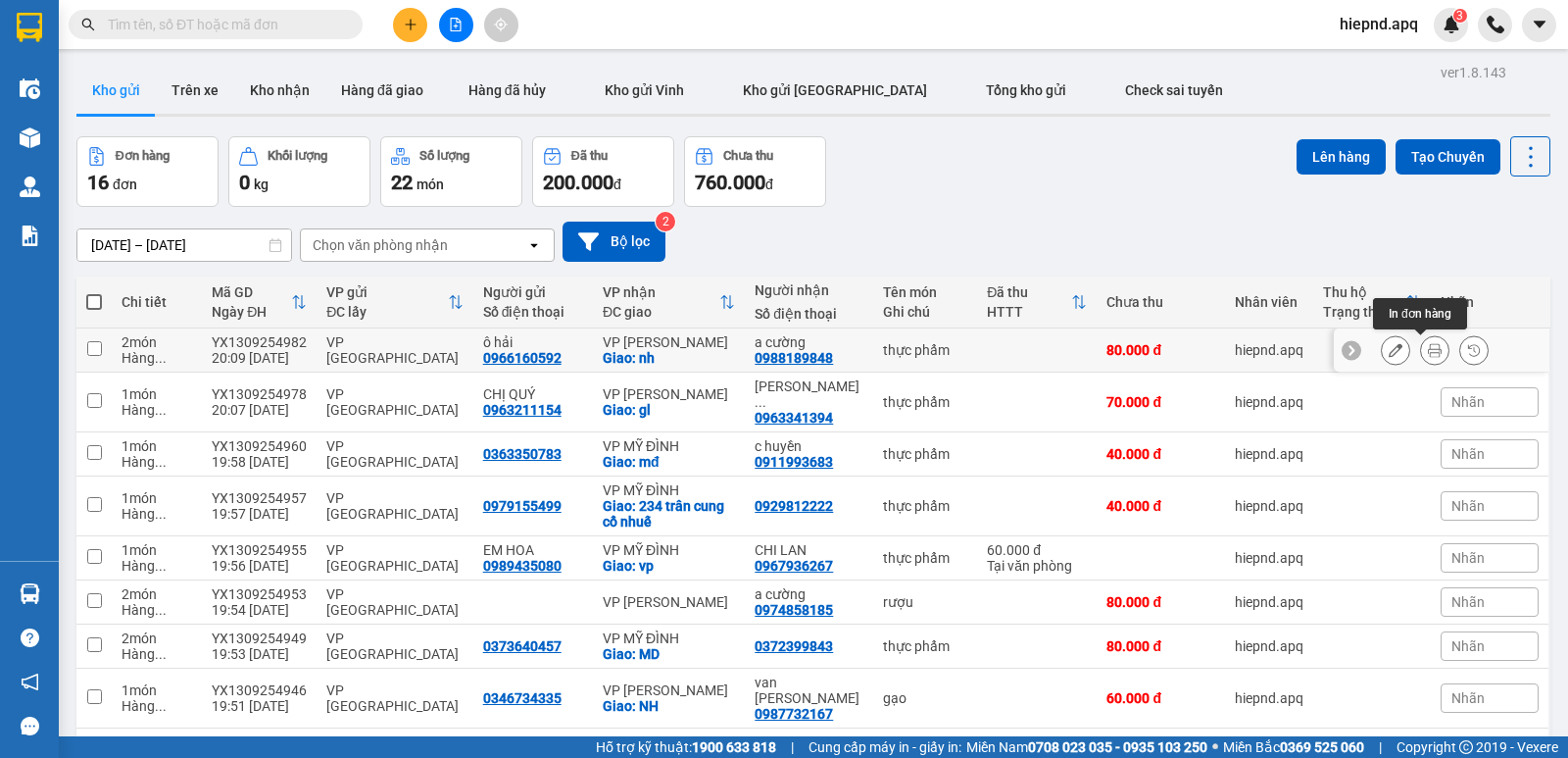
click at [1428, 346] on icon at bounding box center [1435, 350] width 14 height 14
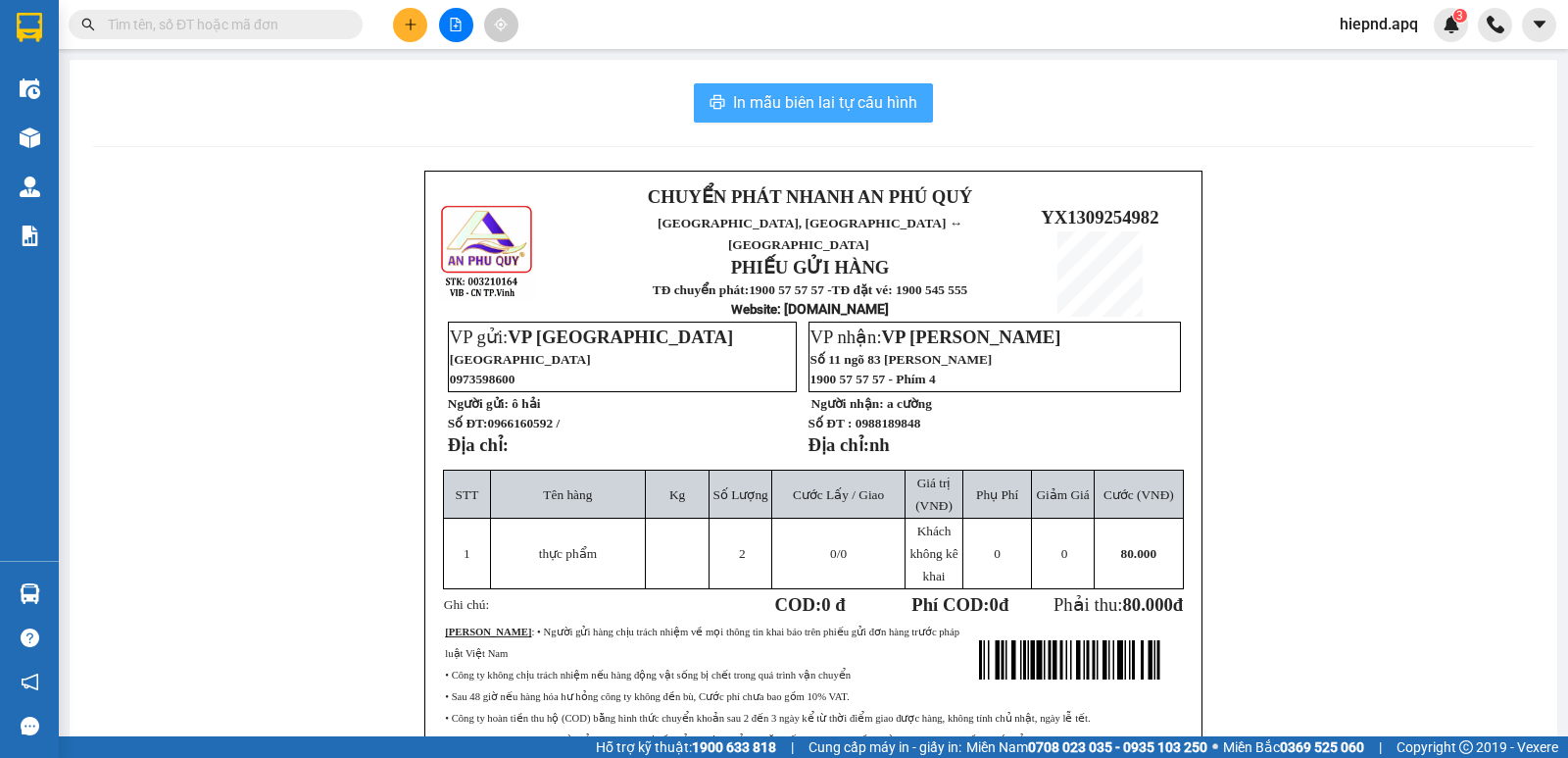
click at [784, 105] on span "In mẫu biên lai tự cấu hình" at bounding box center [824, 103] width 184 height 25
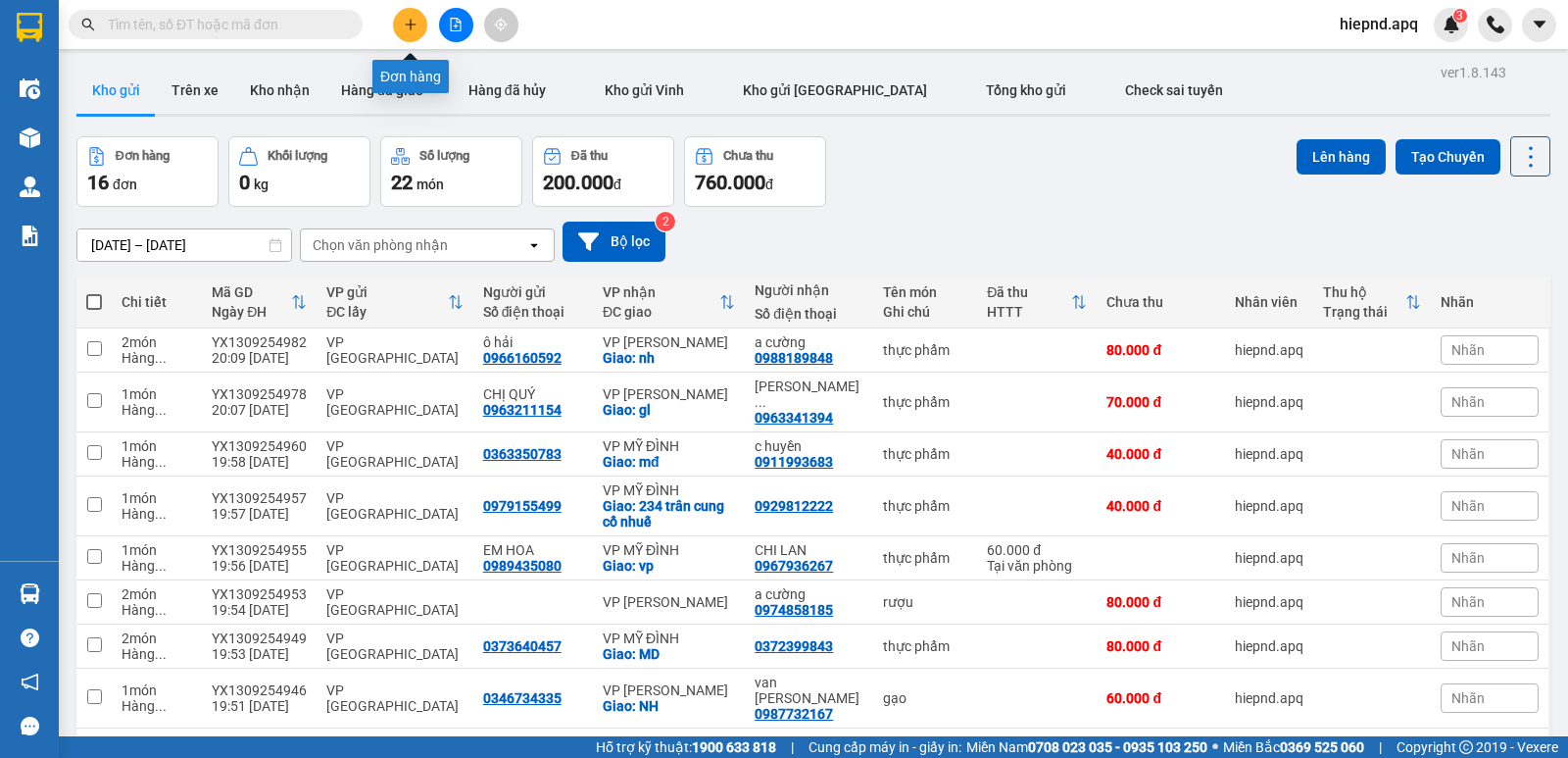
click at [413, 14] on button at bounding box center [410, 25] width 34 height 34
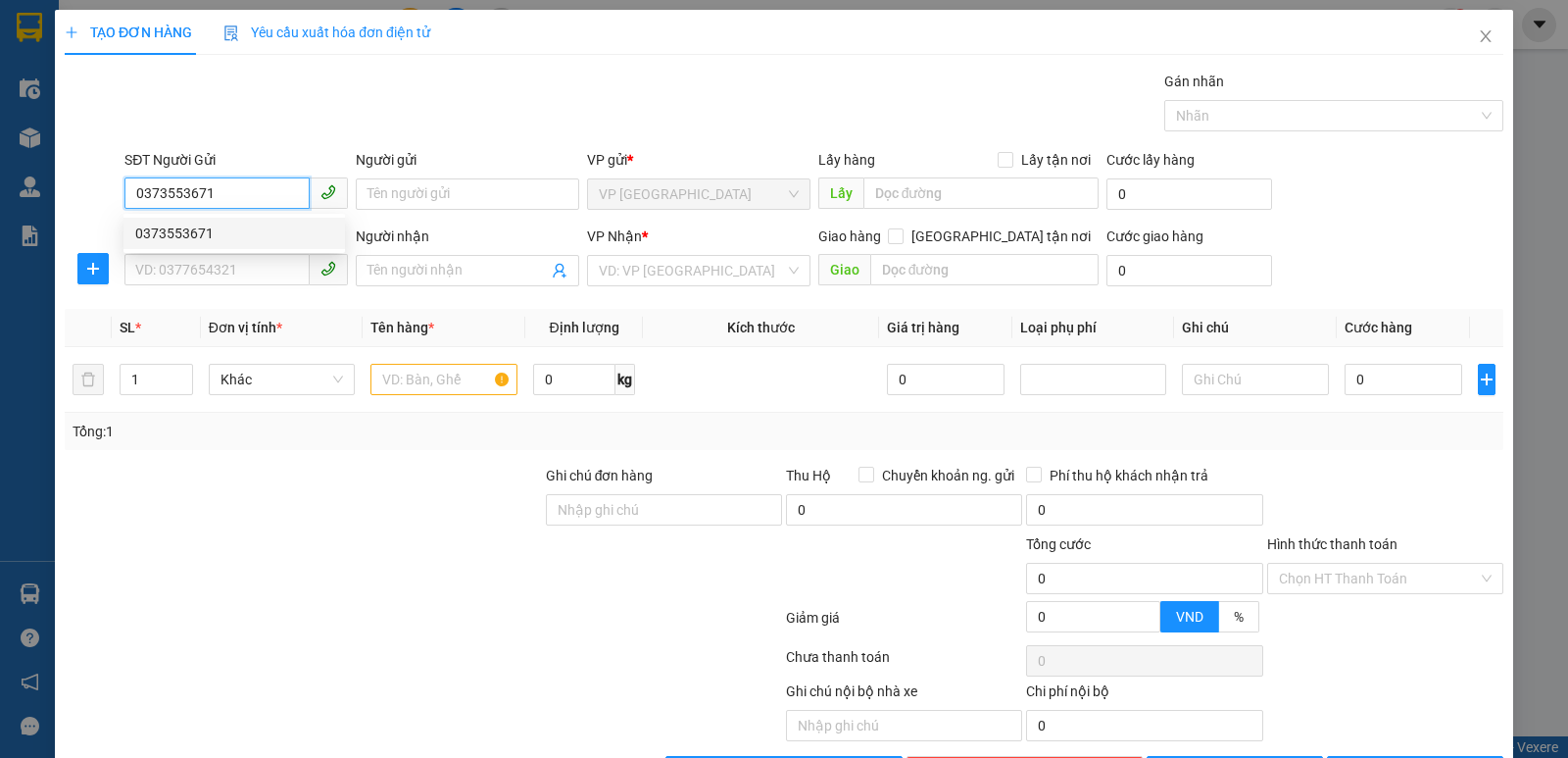
click at [184, 233] on div "0373553671" at bounding box center [234, 233] width 198 height 22
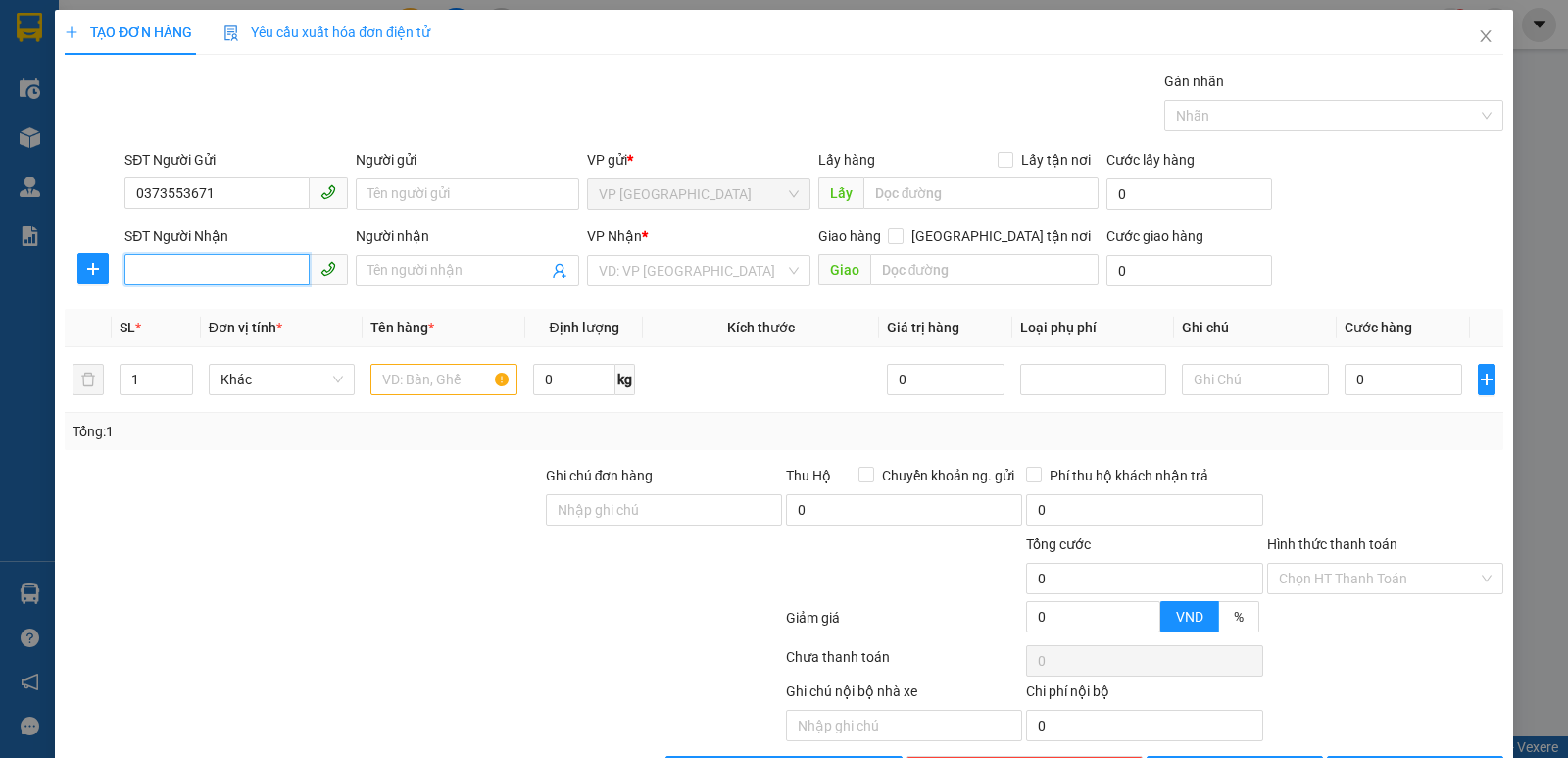
click at [178, 278] on input "SĐT Người Nhận" at bounding box center [217, 269] width 185 height 31
drag, startPoint x: 222, startPoint y: 268, endPoint x: 115, endPoint y: 257, distance: 107.6
click at [115, 257] on div "SĐT Người Nhận 0912326486 0912326486 Người nhận Tên người nhận VP Nhận * VD: VP…" at bounding box center [784, 259] width 1443 height 69
click at [1477, 35] on icon "close" at bounding box center [1485, 37] width 16 height 16
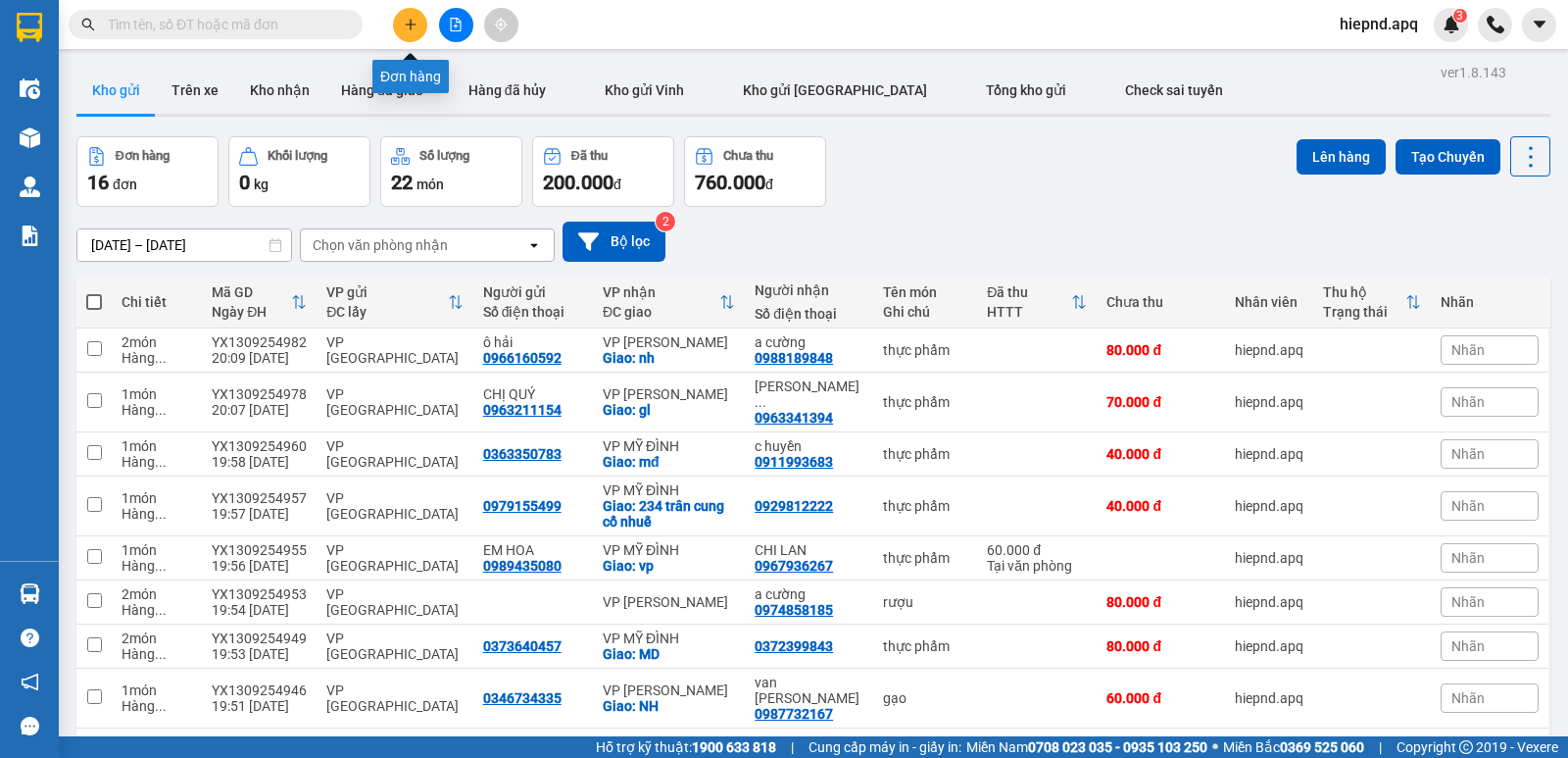
click at [415, 21] on icon "plus" at bounding box center [411, 25] width 14 height 14
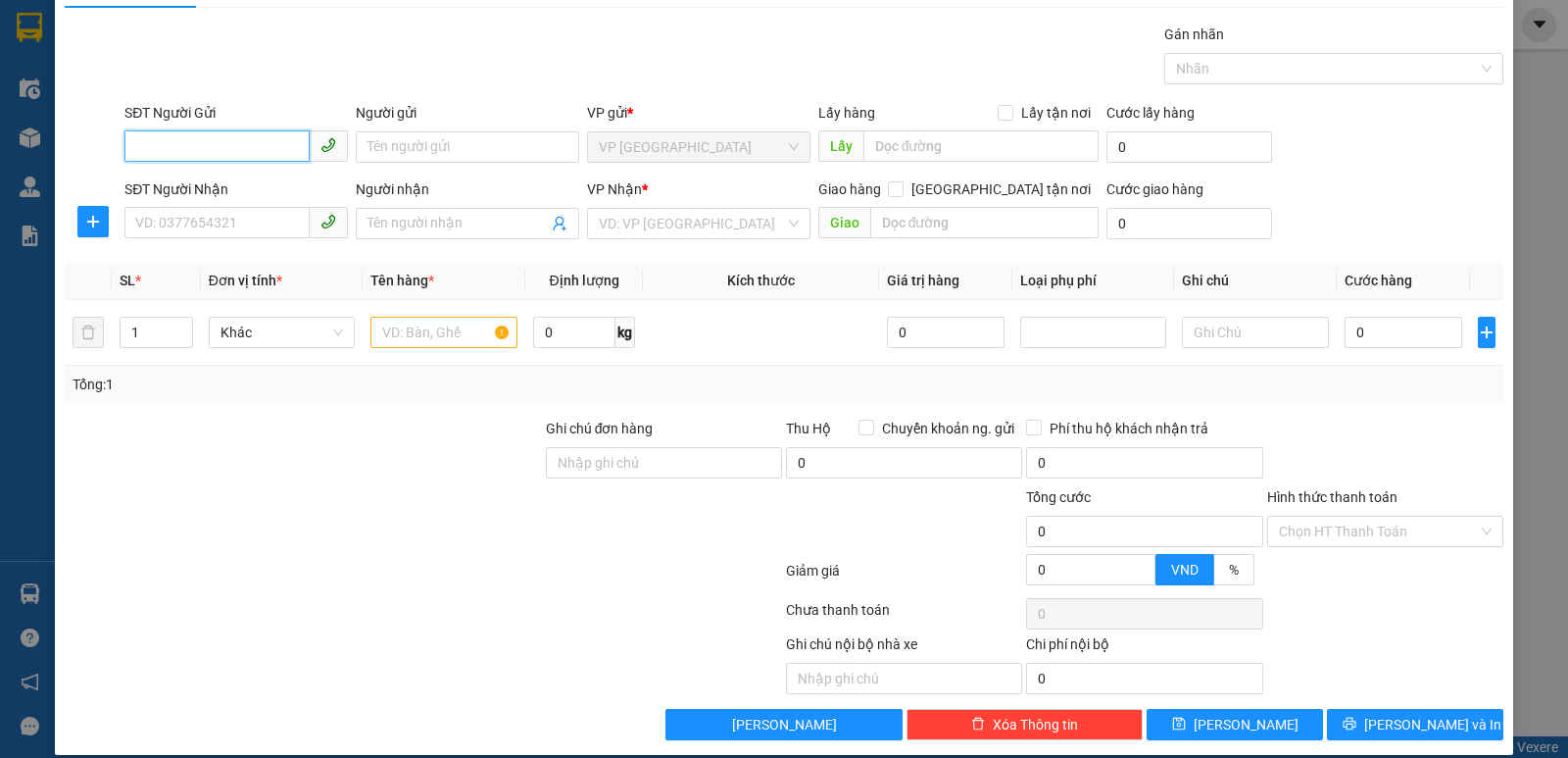
scroll to position [68, 0]
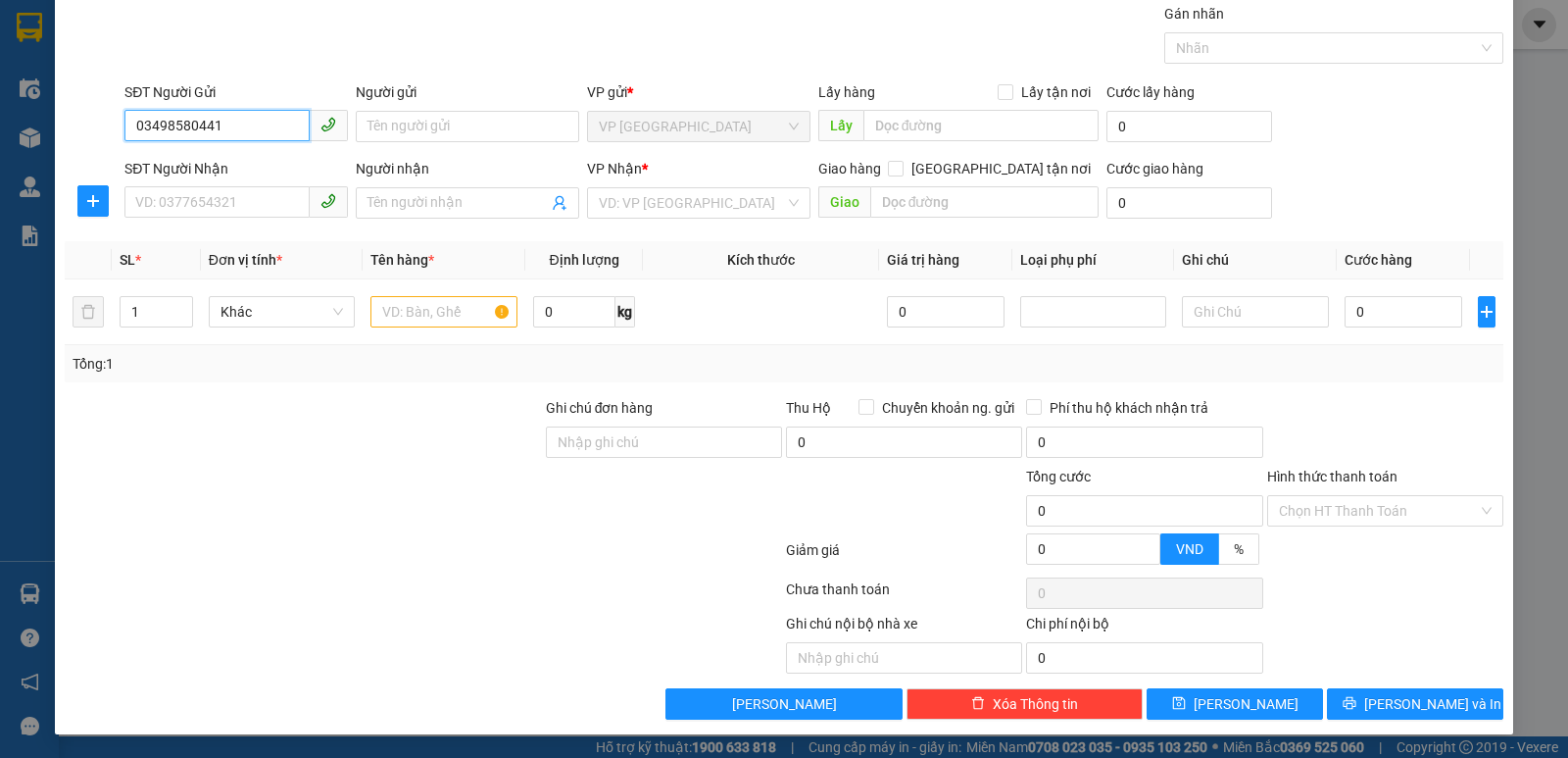
click at [171, 126] on input "03498580441" at bounding box center [217, 125] width 185 height 31
click at [152, 155] on div "0349580441 - đạo" at bounding box center [234, 166] width 198 height 22
click at [172, 202] on input "SĐT Người Nhận" at bounding box center [217, 201] width 185 height 31
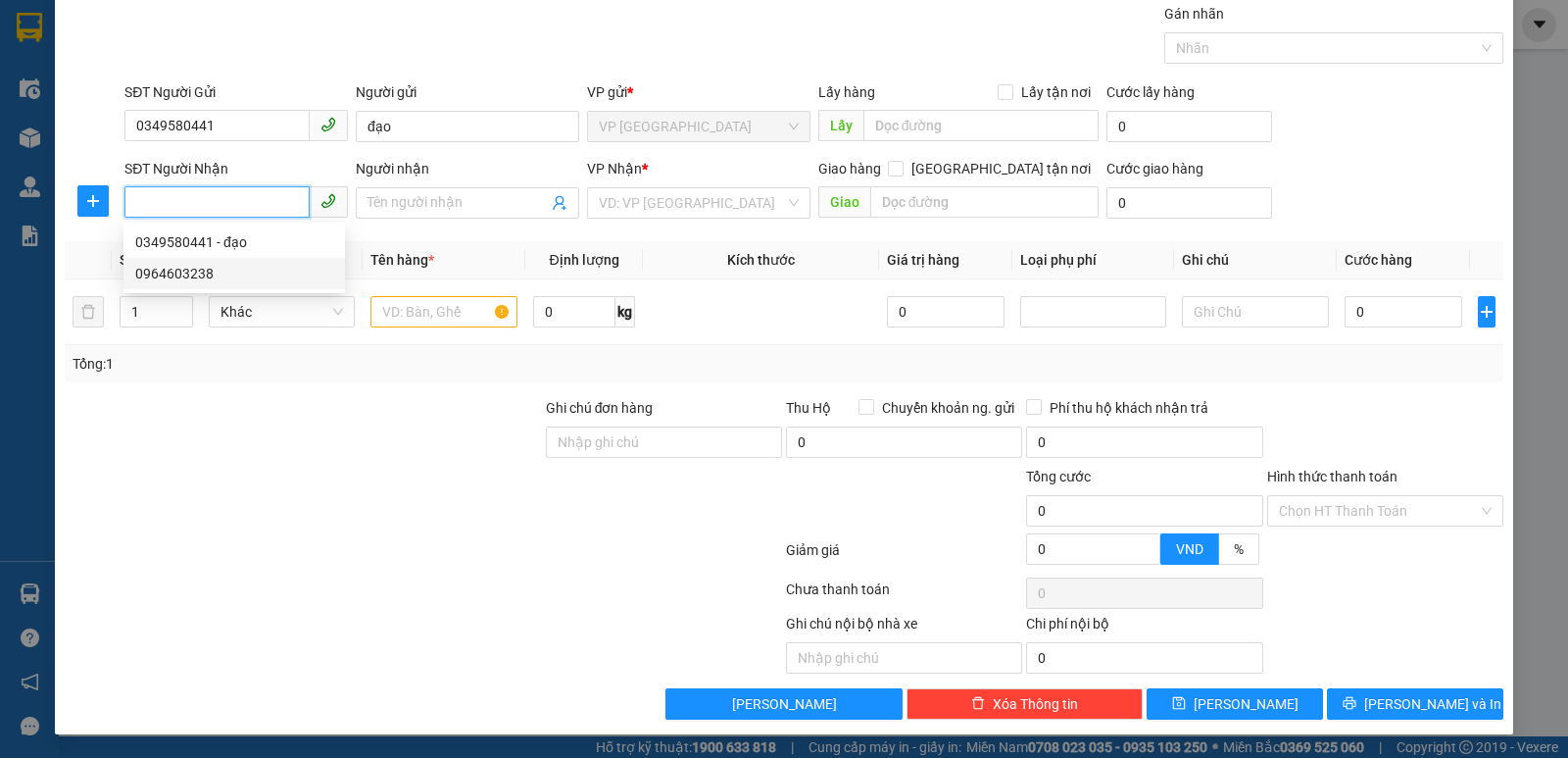
click at [168, 267] on div "0964603238" at bounding box center [234, 274] width 198 height 22
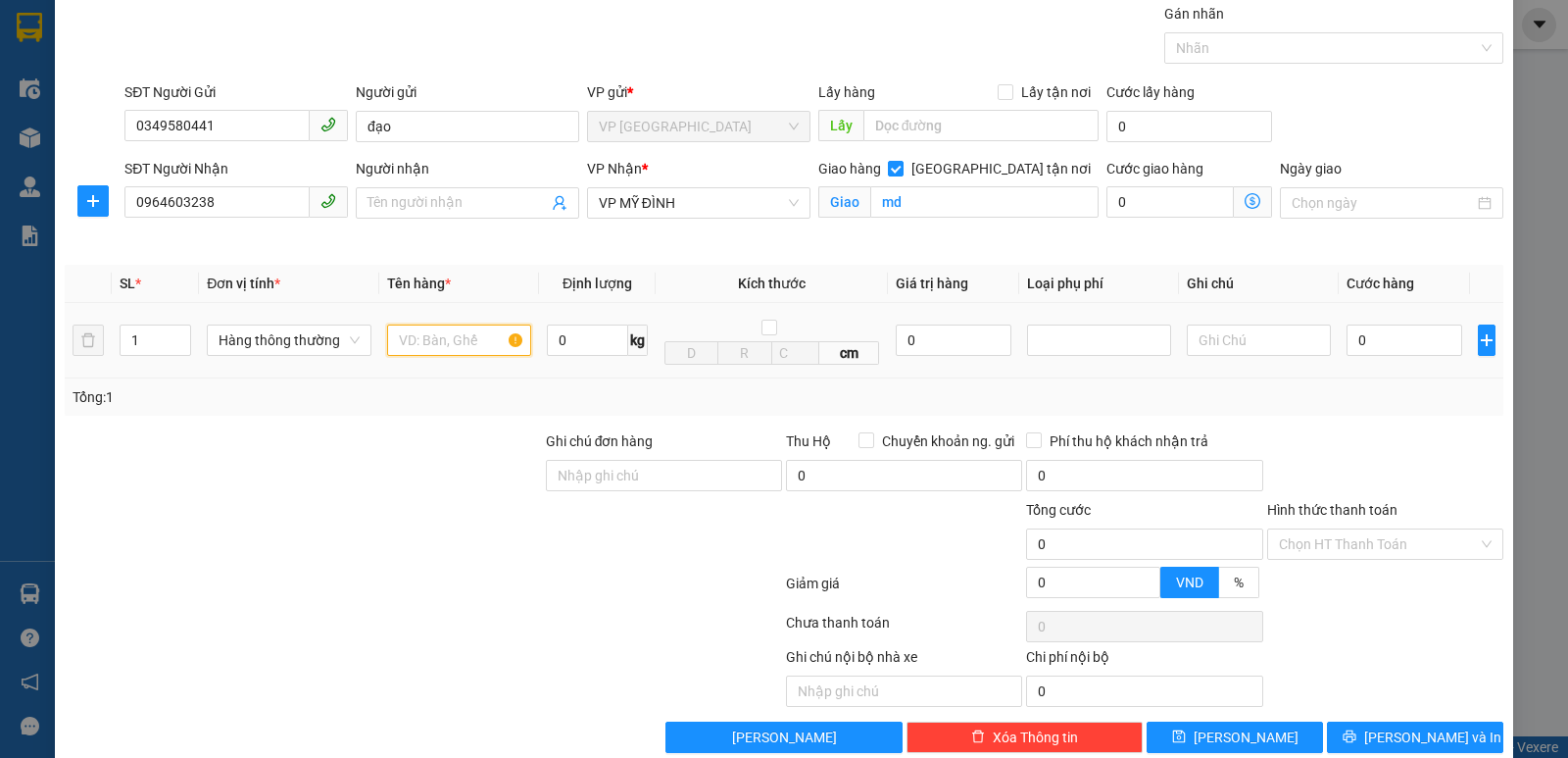
click at [453, 336] on input "text" at bounding box center [459, 340] width 144 height 31
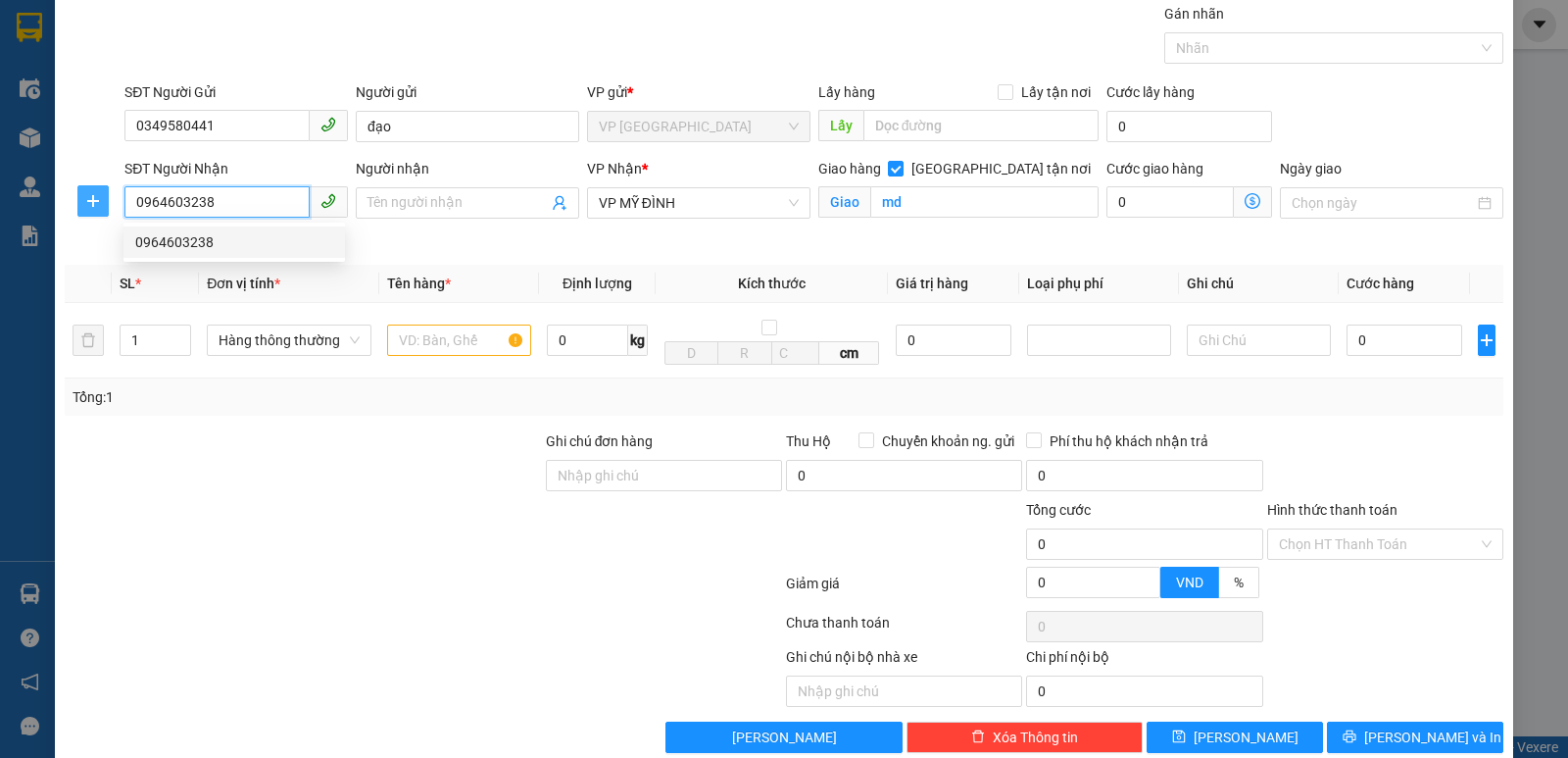
drag, startPoint x: 245, startPoint y: 208, endPoint x: 79, endPoint y: 213, distance: 166.1
click at [79, 213] on div "SĐT Người Nhận 0964603238 Người nhận Tên người nhận VP Nhận * VP MỸ ĐÌNH Giao h…" at bounding box center [784, 203] width 1443 height 93
click at [144, 241] on div "0358543517 - A hai" at bounding box center [234, 242] width 198 height 22
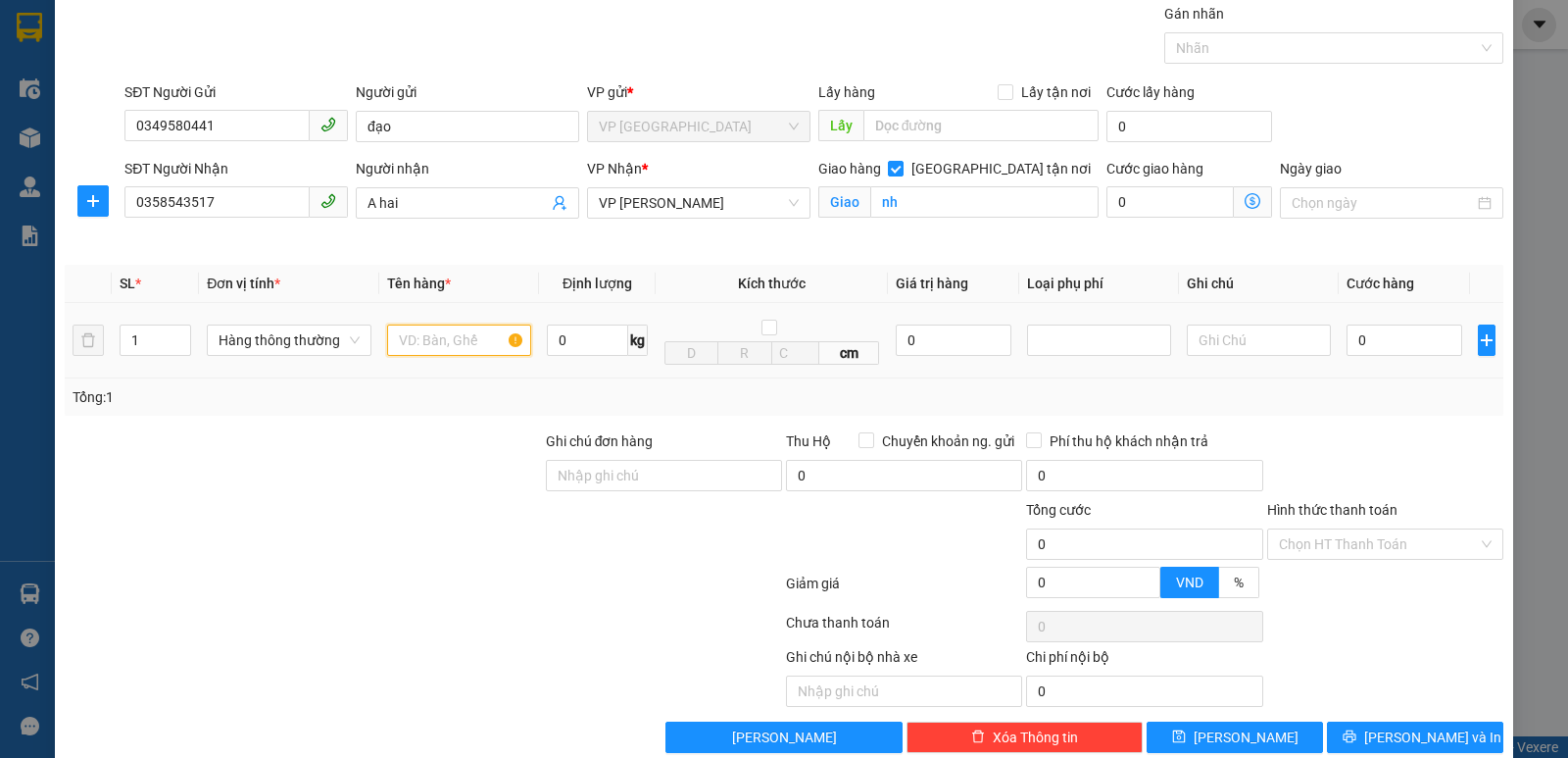
click at [444, 352] on input "text" at bounding box center [459, 340] width 144 height 31
click at [1308, 253] on div "Transit Pickup Surcharge Ids Transit Deliver Surcharge Ids Transit Deliver Surc…" at bounding box center [784, 378] width 1439 height 750
click at [1371, 343] on input "0" at bounding box center [1404, 340] width 115 height 31
click at [936, 343] on input "0" at bounding box center [954, 340] width 115 height 31
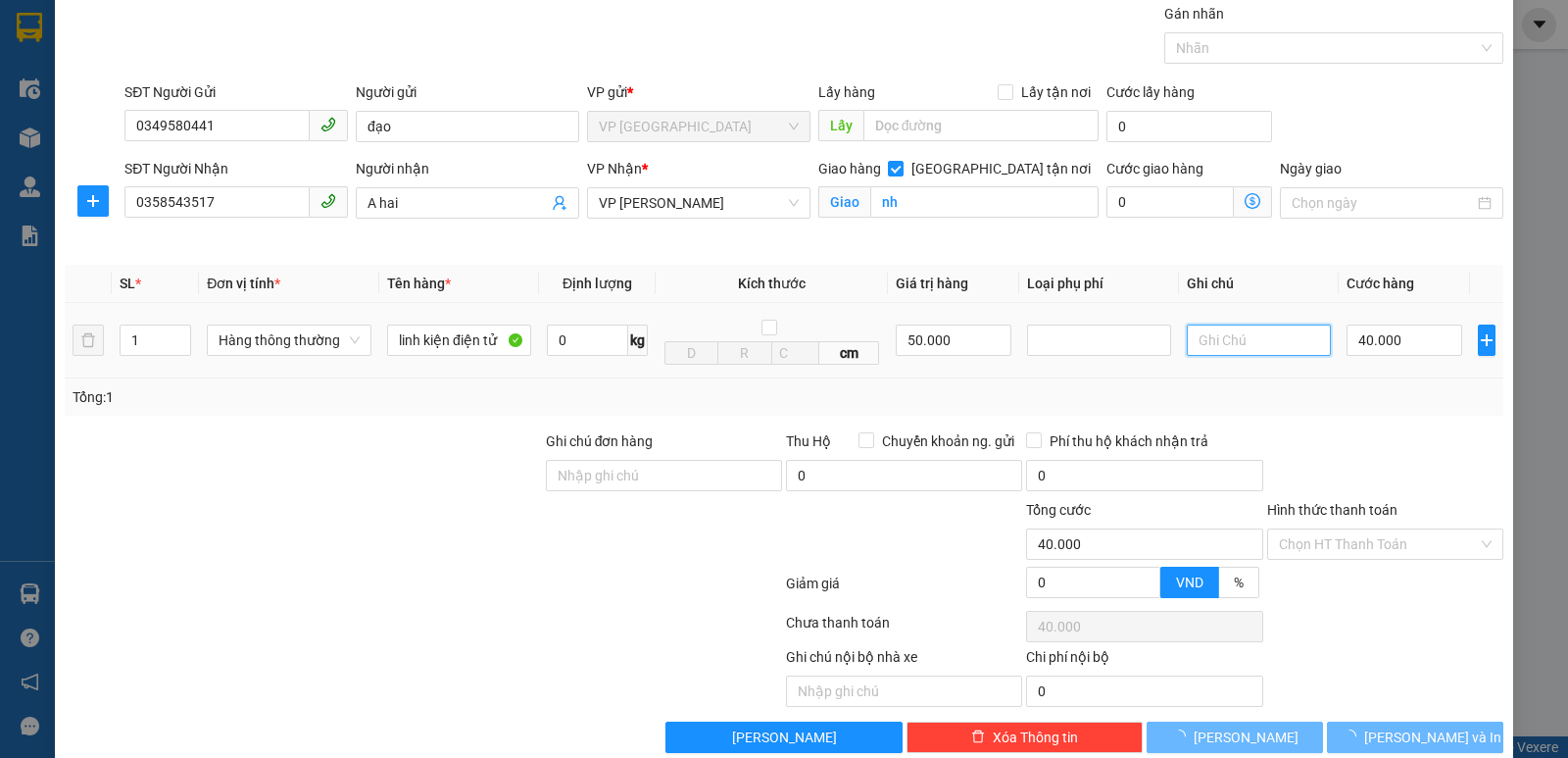
click at [1238, 343] on input "text" at bounding box center [1258, 340] width 144 height 31
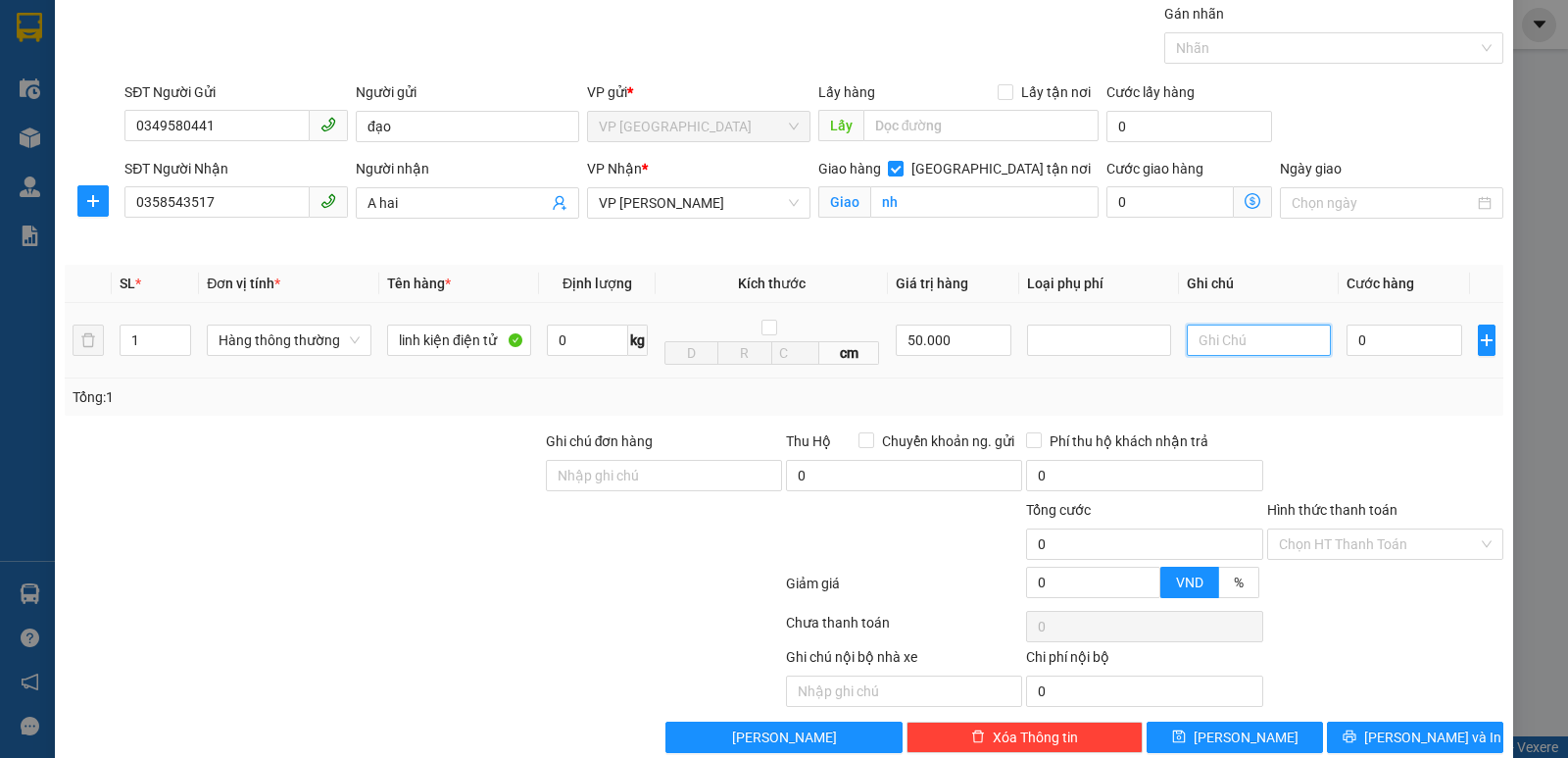
click at [1238, 343] on input "text" at bounding box center [1258, 340] width 144 height 31
click at [1089, 348] on div at bounding box center [1098, 341] width 134 height 24
click at [1052, 384] on div "Hàng giá trị cao" at bounding box center [1087, 380] width 118 height 22
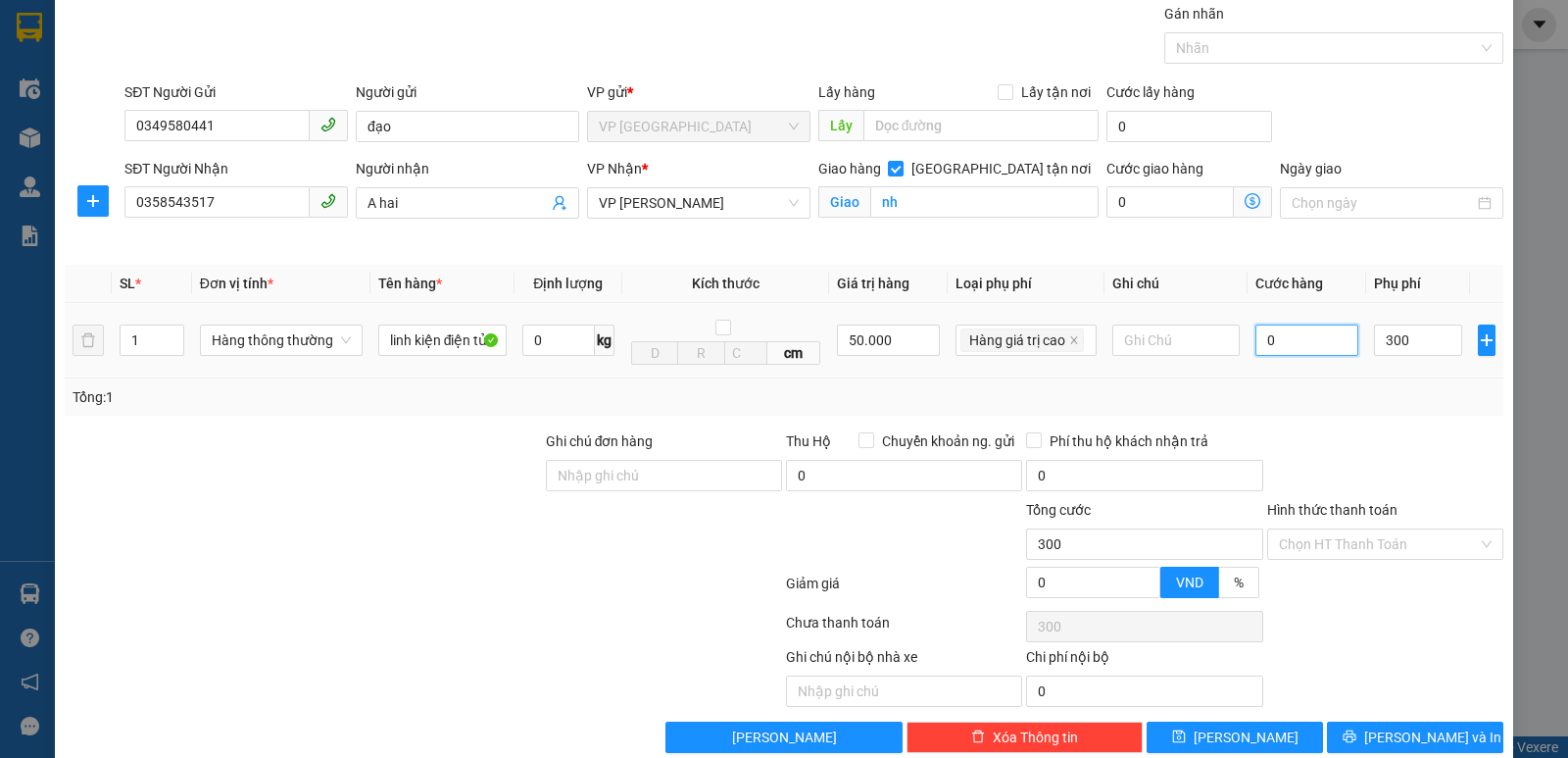
click at [1271, 347] on input "0" at bounding box center [1306, 340] width 103 height 31
click at [900, 347] on input "50.000" at bounding box center [888, 340] width 103 height 31
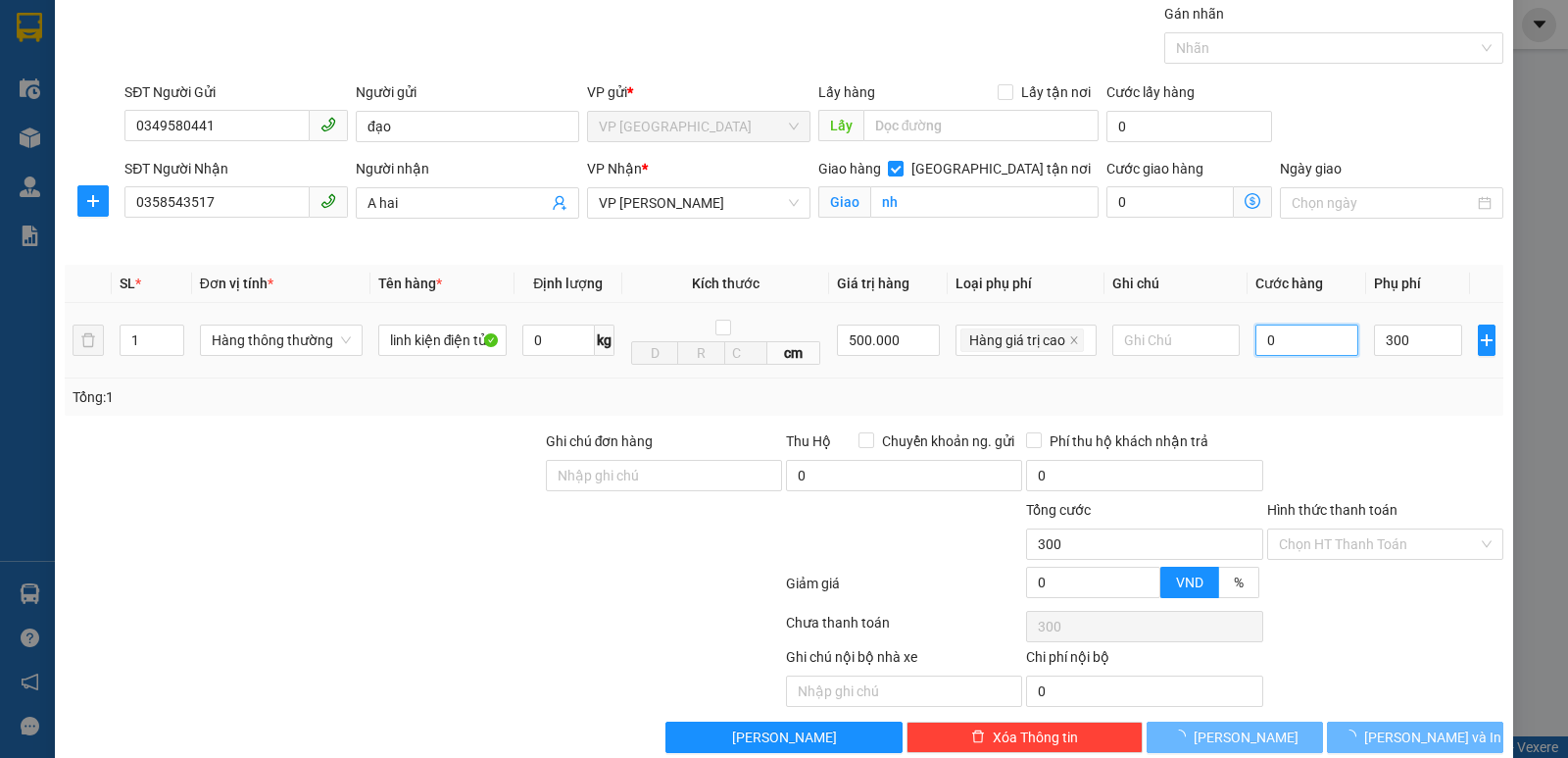
click at [1277, 343] on input "0" at bounding box center [1306, 340] width 103 height 31
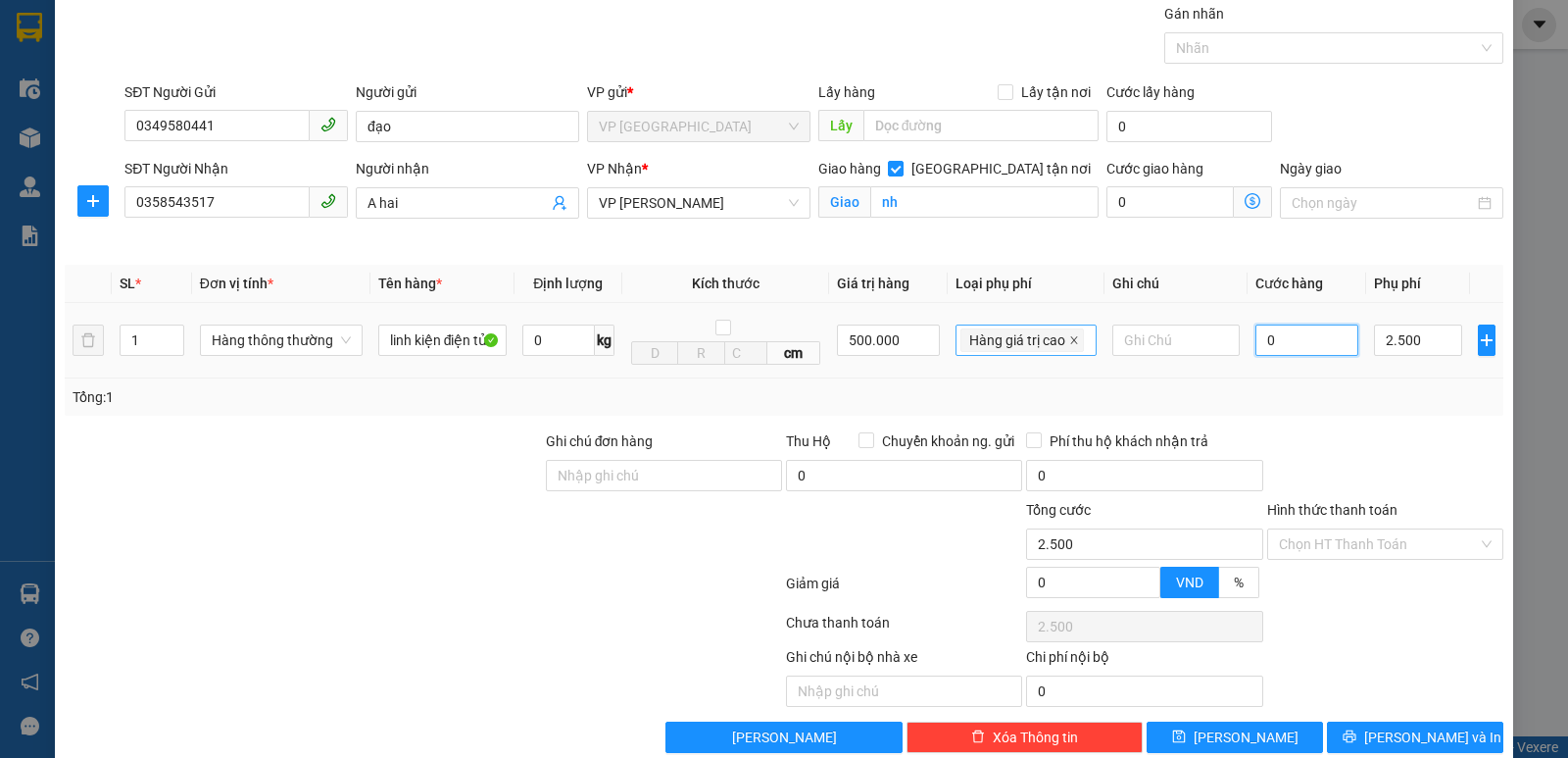
click at [1069, 337] on icon "close" at bounding box center [1074, 341] width 10 height 10
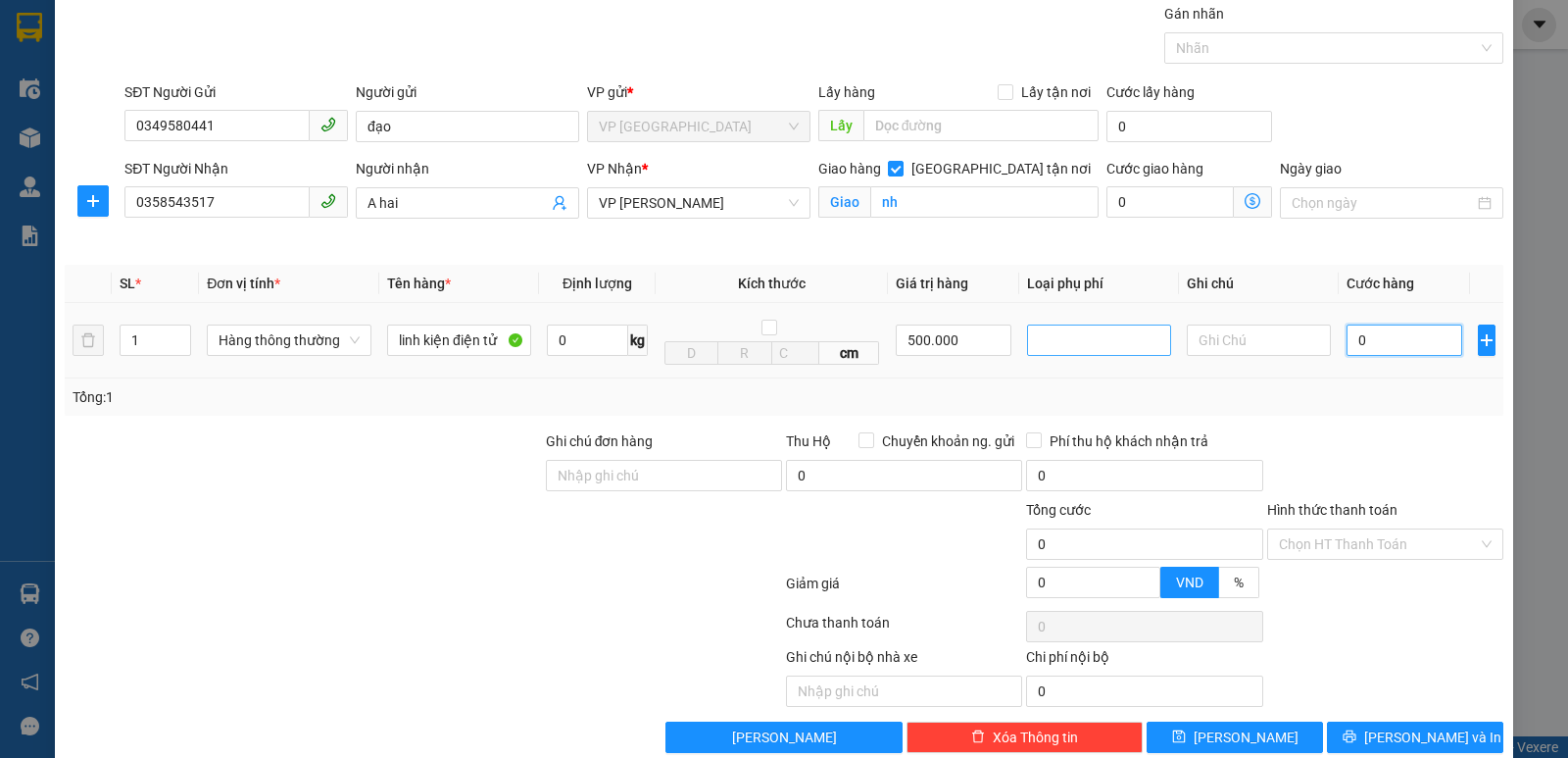
click at [1053, 336] on div at bounding box center [1098, 341] width 134 height 24
click at [1097, 379] on div "Hàng giá trị cao" at bounding box center [1087, 380] width 118 height 22
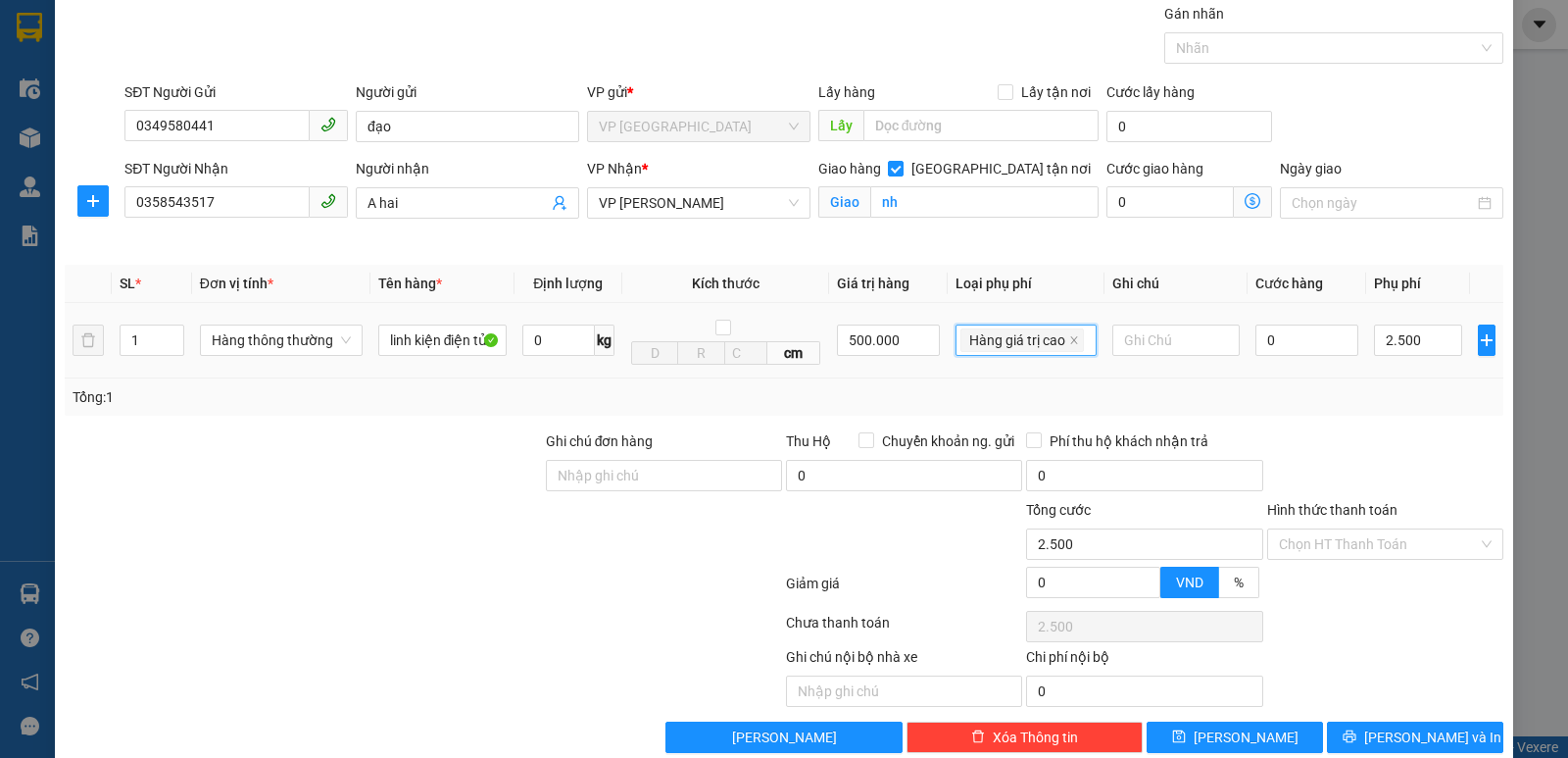
drag, startPoint x: 1063, startPoint y: 334, endPoint x: 1044, endPoint y: 338, distance: 19.4
click at [1069, 336] on icon "close" at bounding box center [1074, 341] width 10 height 10
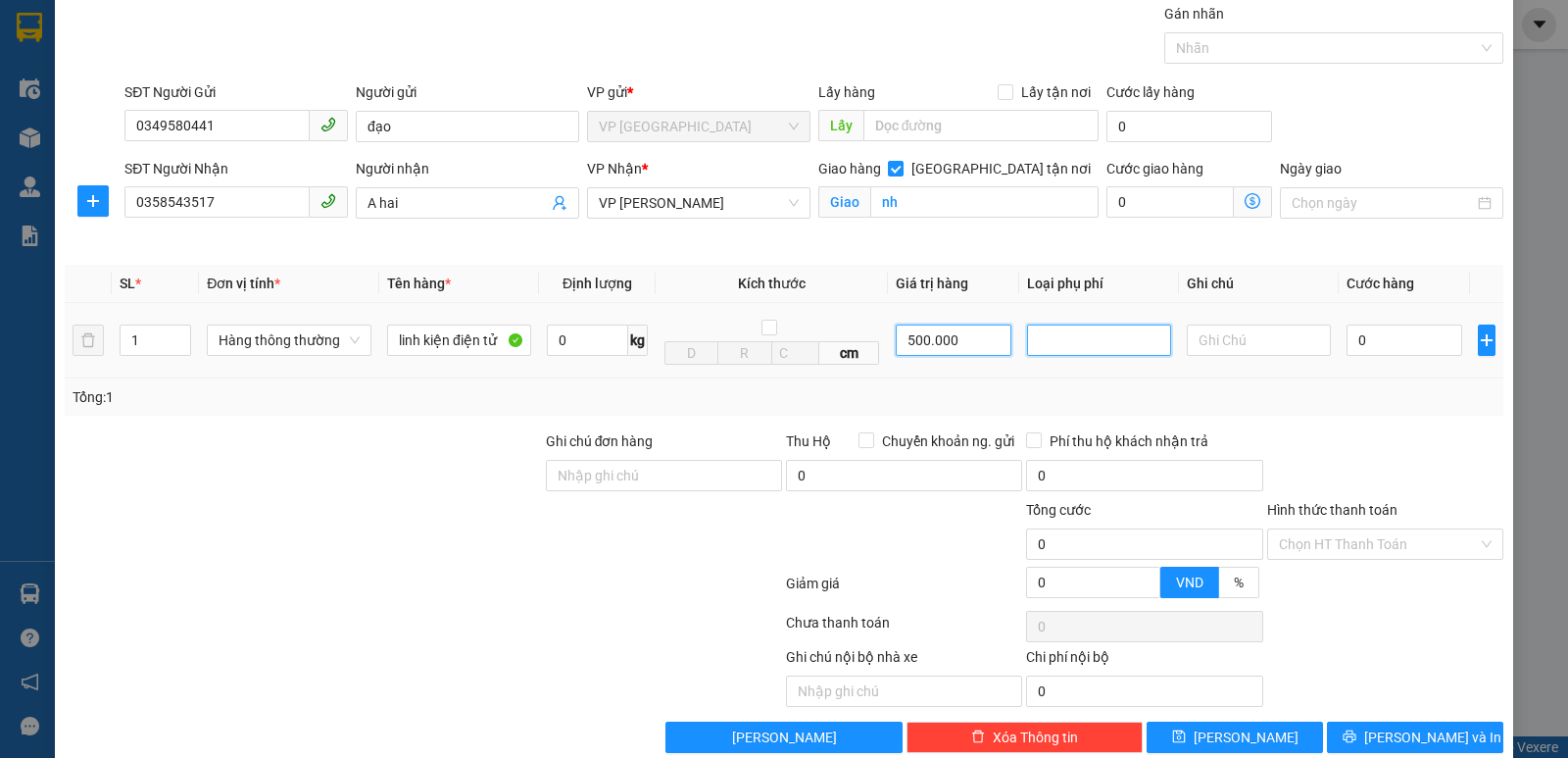
click at [955, 339] on input "500.000" at bounding box center [954, 340] width 115 height 31
click at [1372, 330] on input "0" at bounding box center [1404, 340] width 115 height 31
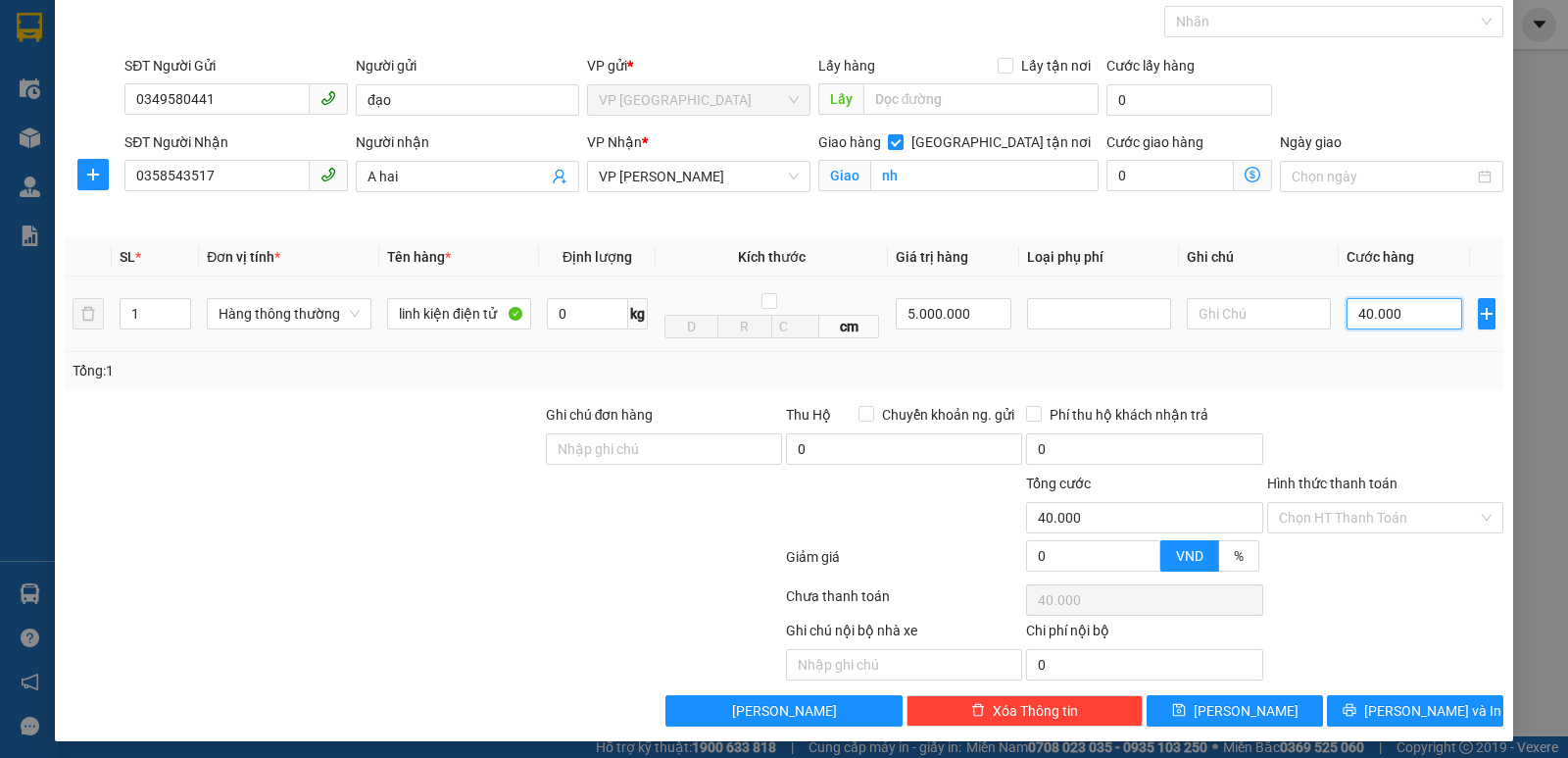
scroll to position [102, 0]
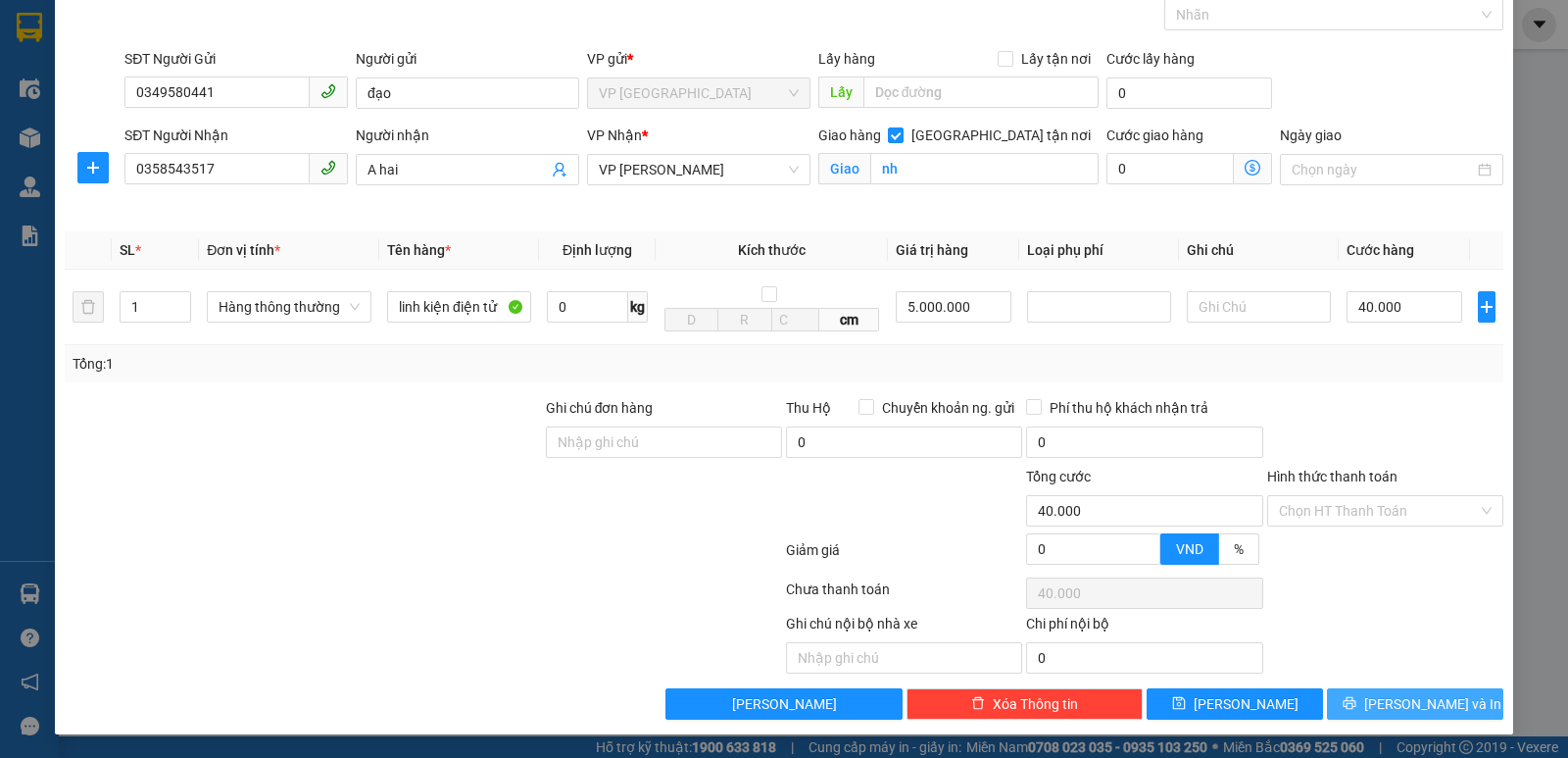
click at [1393, 701] on span "[PERSON_NAME] và In" at bounding box center [1433, 704] width 137 height 22
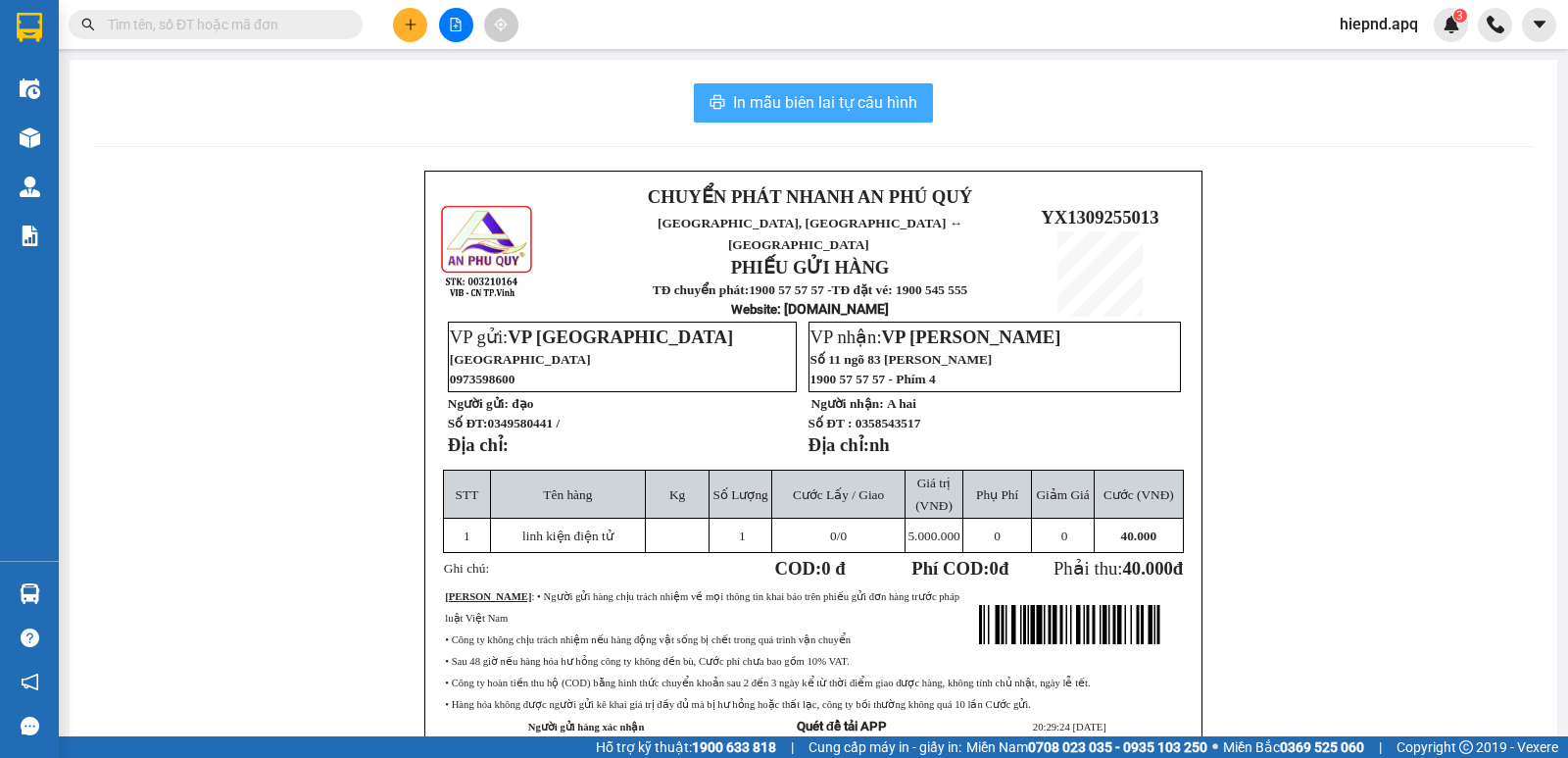
click at [820, 107] on span "In mẫu biên lai tự cấu hình" at bounding box center [824, 103] width 184 height 25
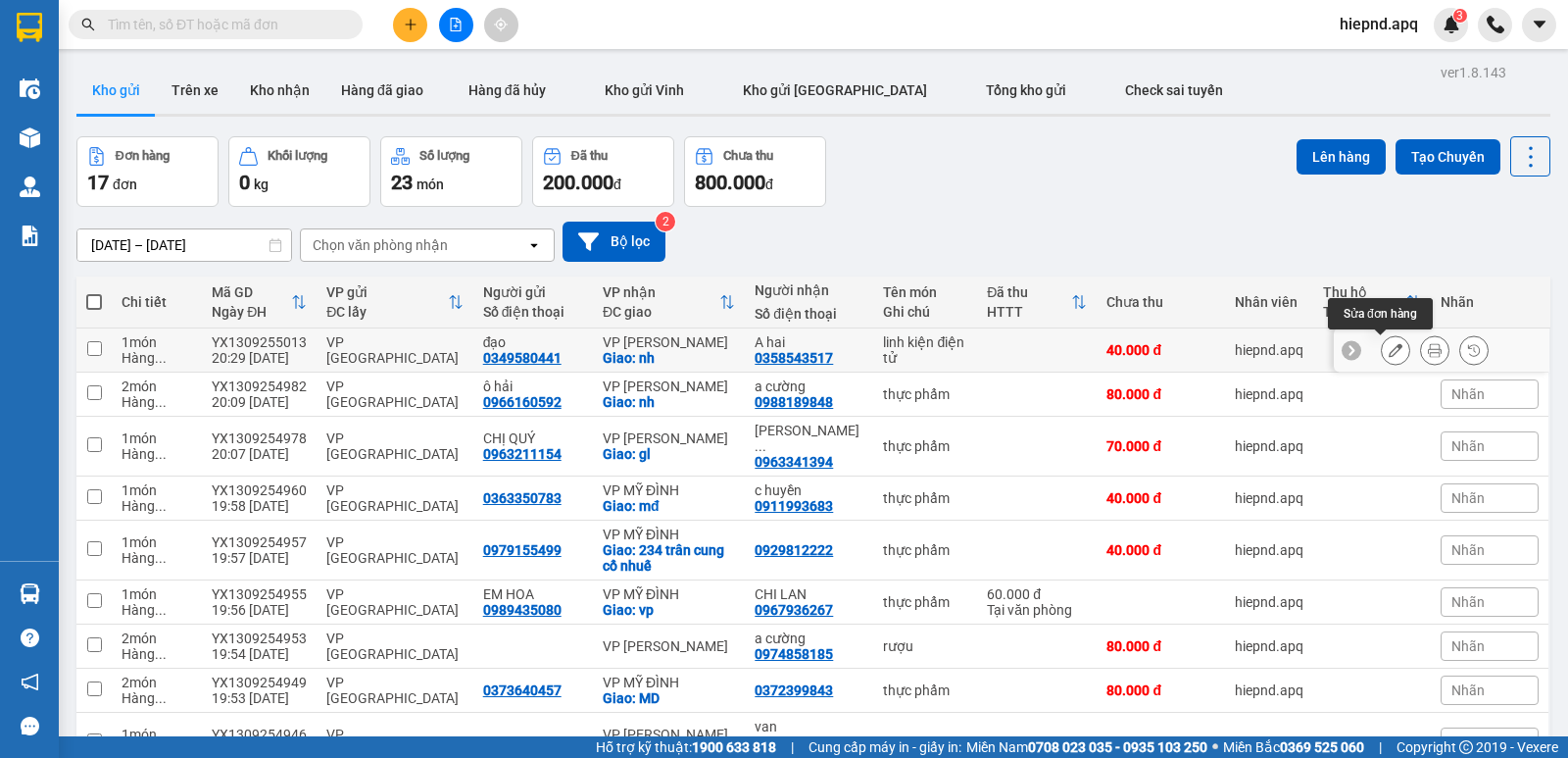
click at [1389, 350] on icon at bounding box center [1396, 350] width 14 height 14
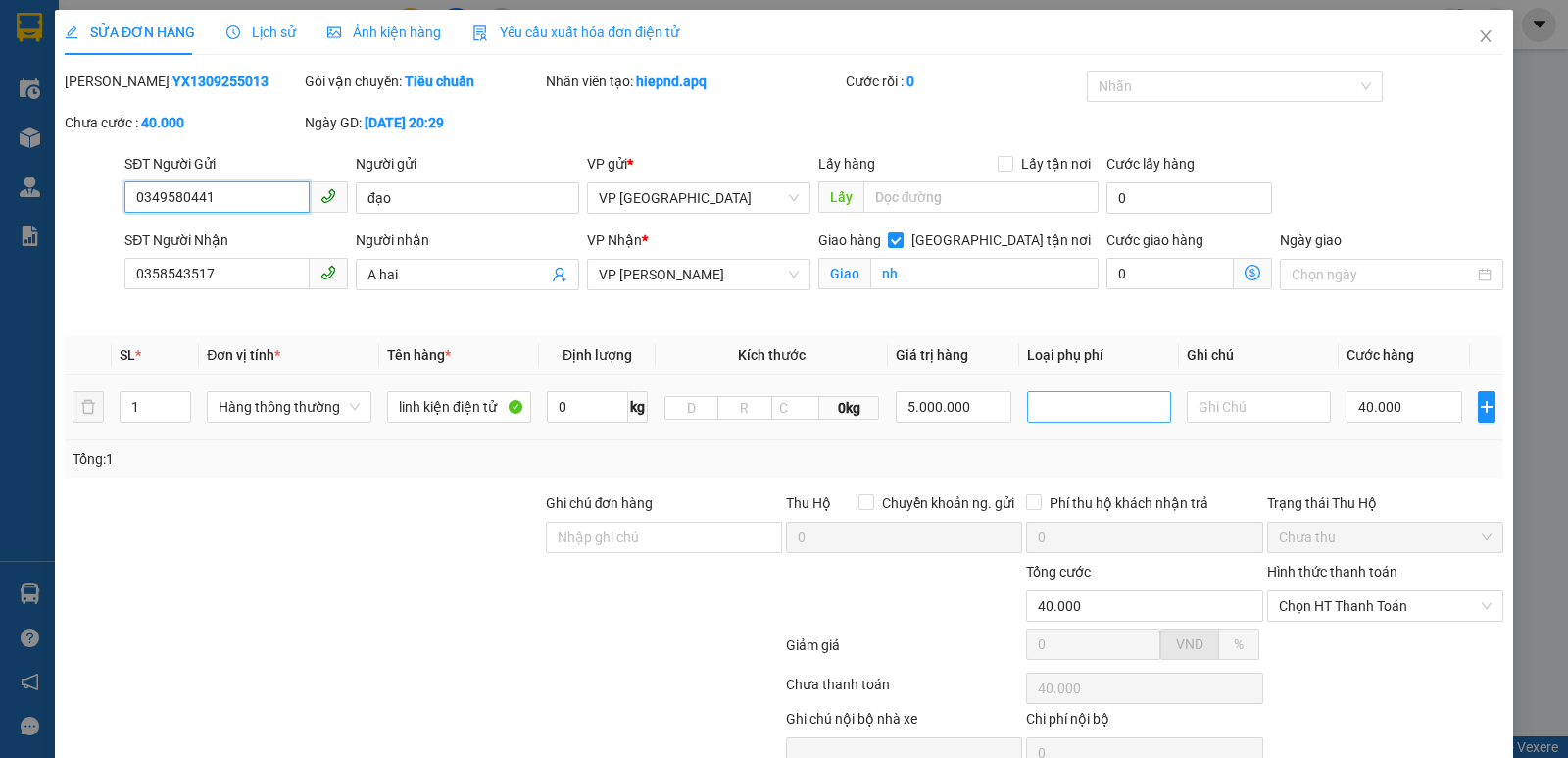
click at [1083, 405] on div at bounding box center [1098, 407] width 134 height 24
click at [1107, 442] on div "Hàng giá trị cao" at bounding box center [1087, 446] width 118 height 22
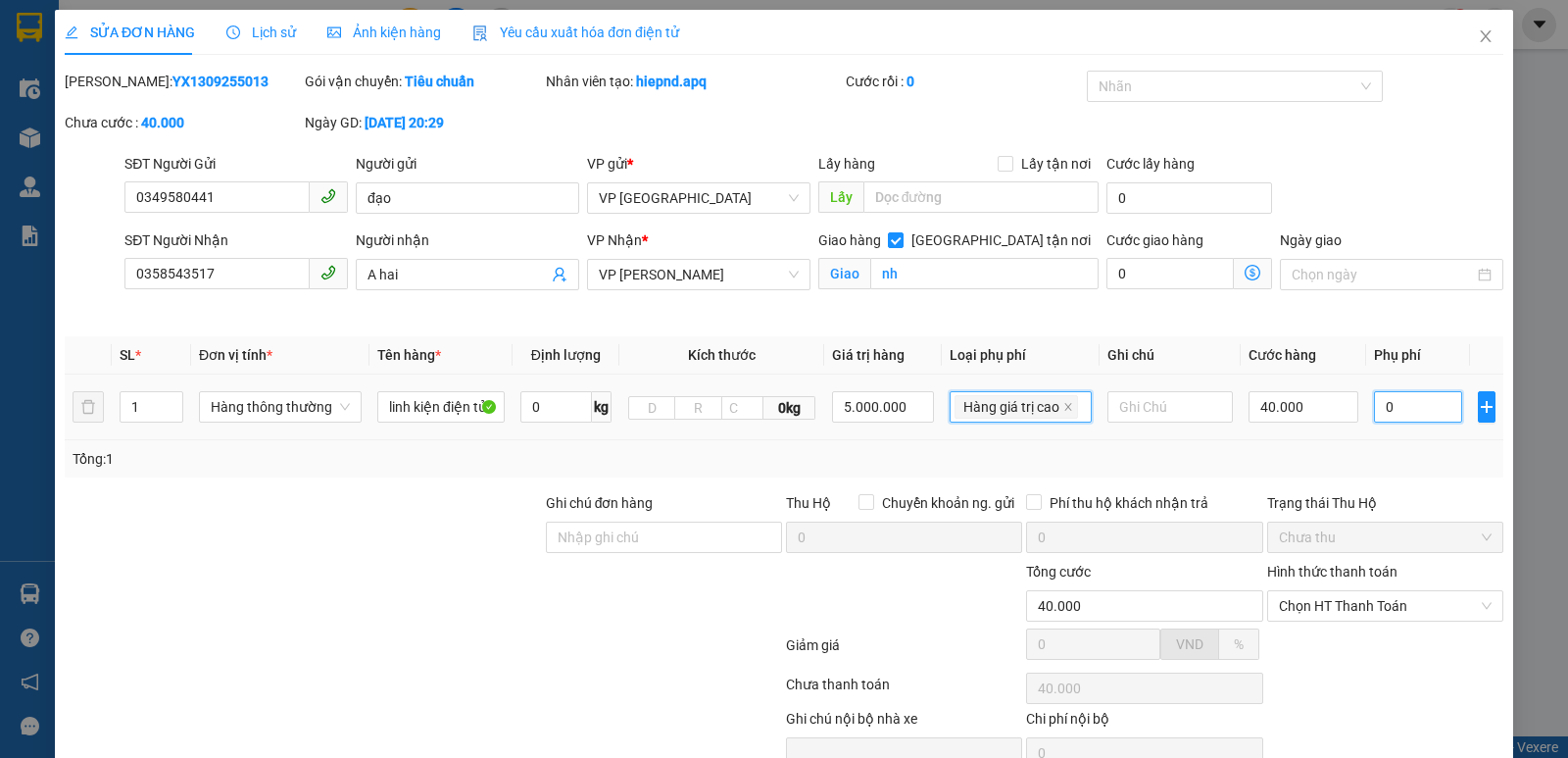
click at [1395, 419] on input "0" at bounding box center [1418, 406] width 89 height 31
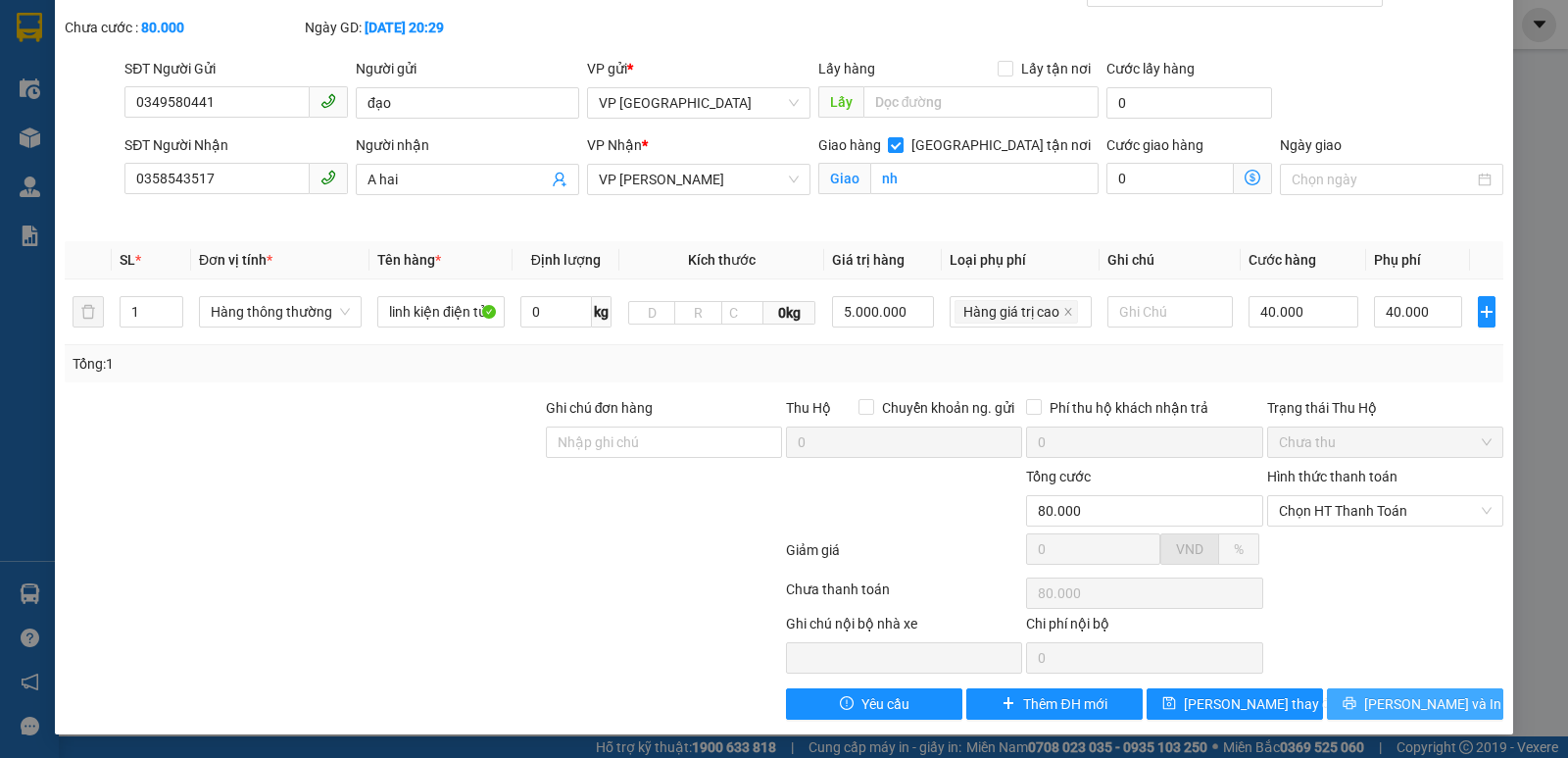
click at [1355, 702] on icon "printer" at bounding box center [1348, 703] width 13 height 13
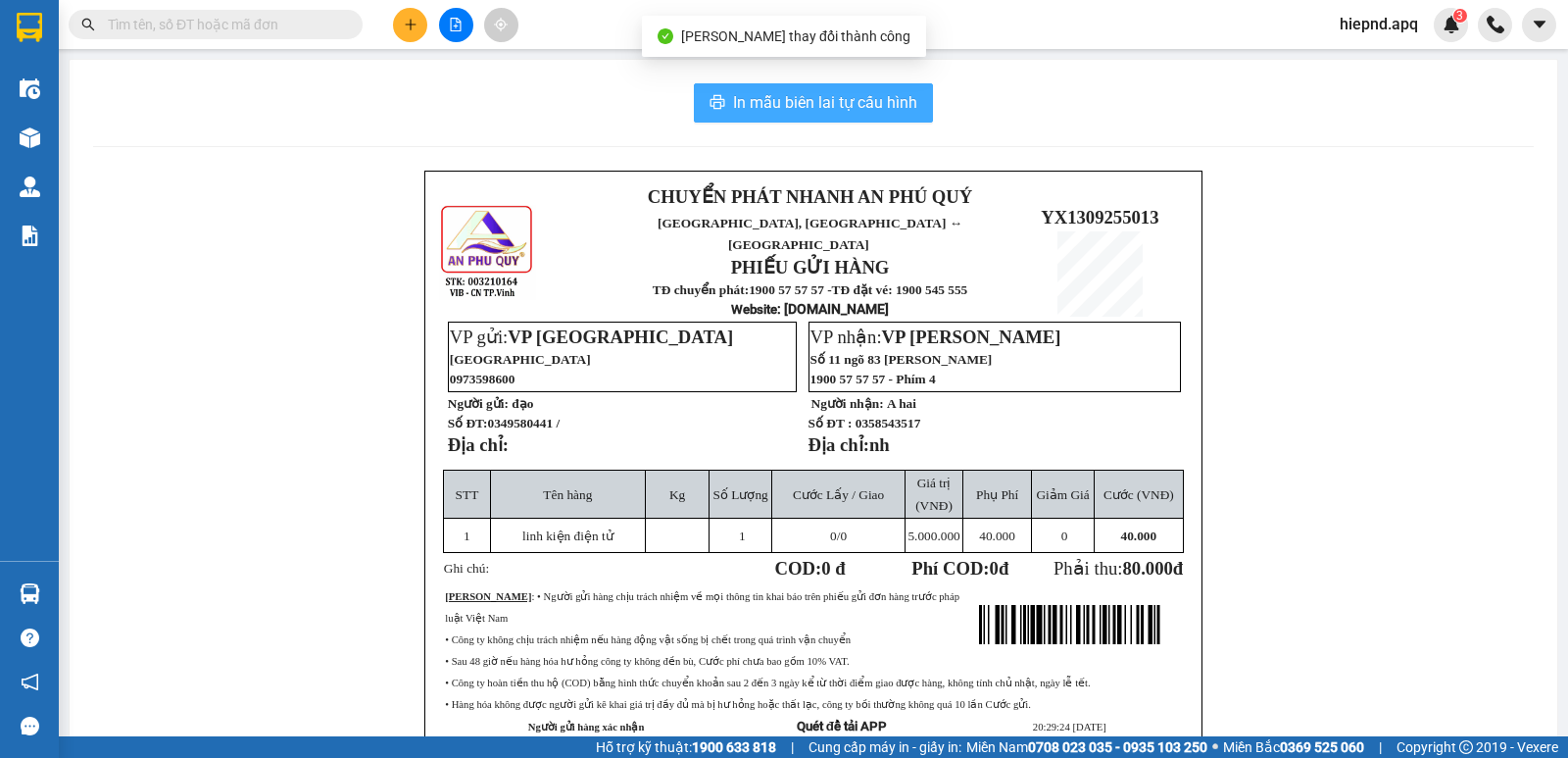
click at [842, 106] on span "In mẫu biên lai tự cấu hình" at bounding box center [824, 103] width 184 height 25
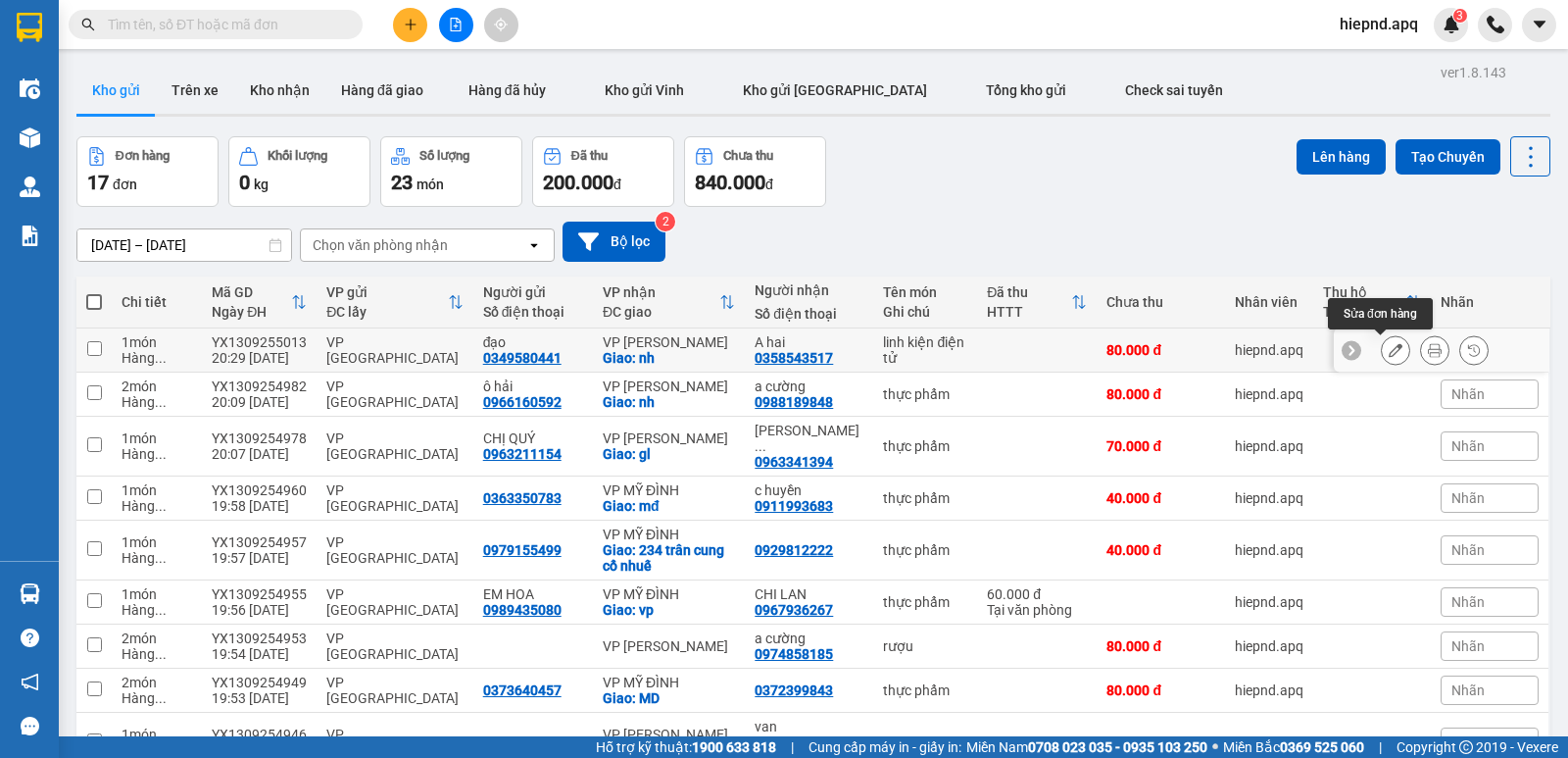
click at [1389, 345] on icon at bounding box center [1396, 350] width 14 height 14
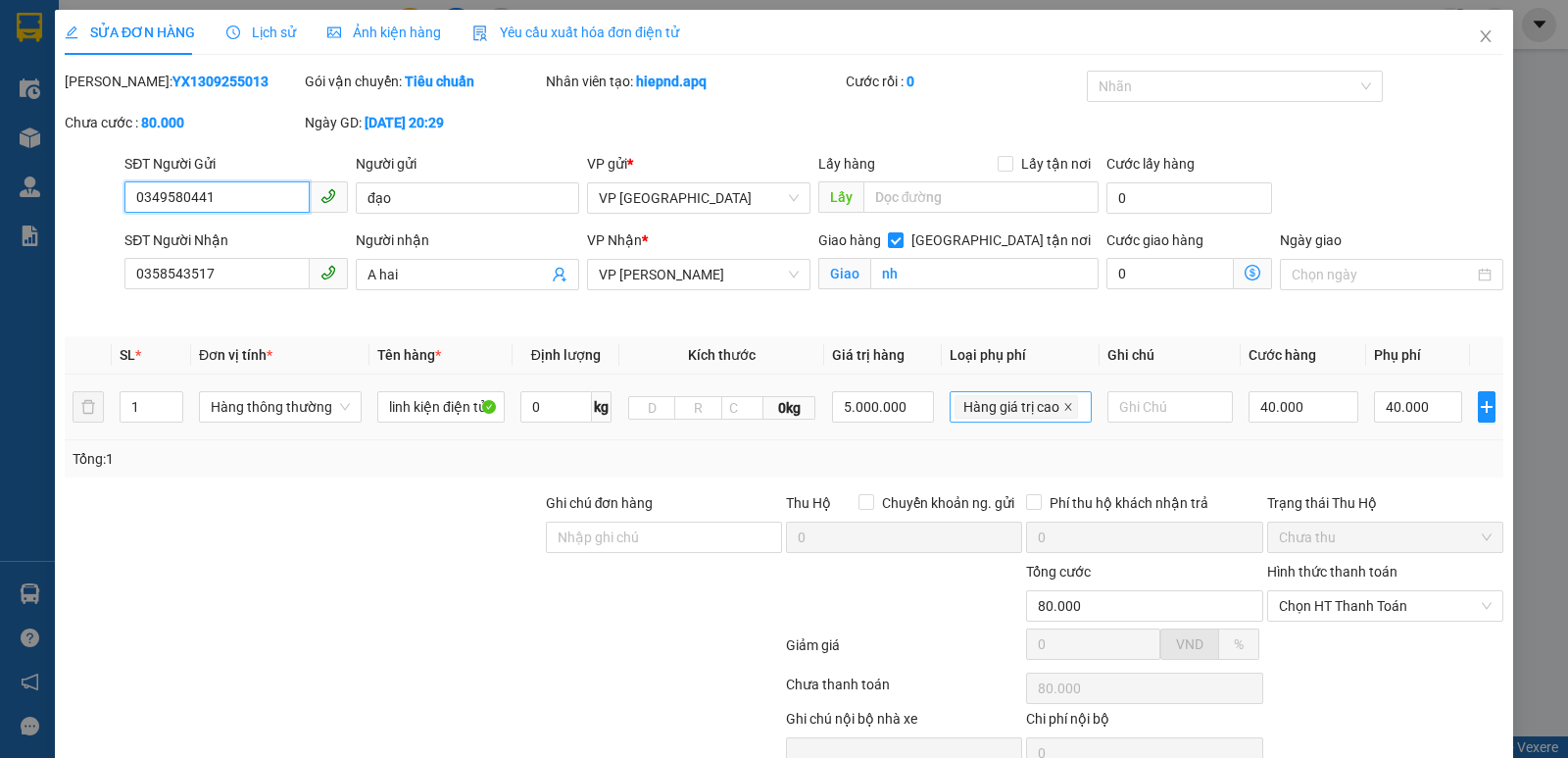
click at [1063, 406] on icon "close" at bounding box center [1068, 407] width 10 height 10
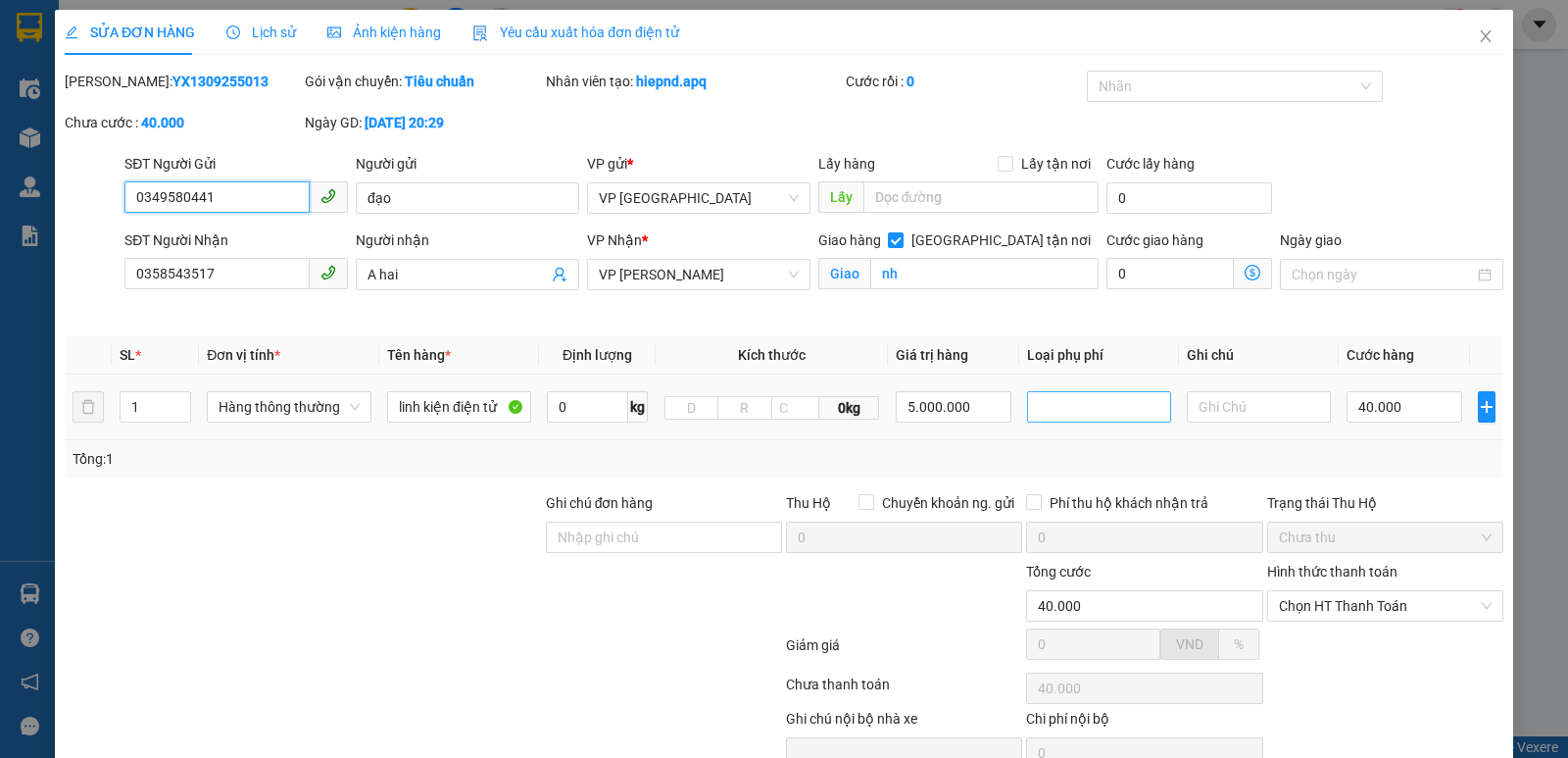
click at [1056, 406] on div at bounding box center [1098, 407] width 134 height 24
click at [1081, 442] on div "Hàng giá trị cao" at bounding box center [1087, 446] width 118 height 22
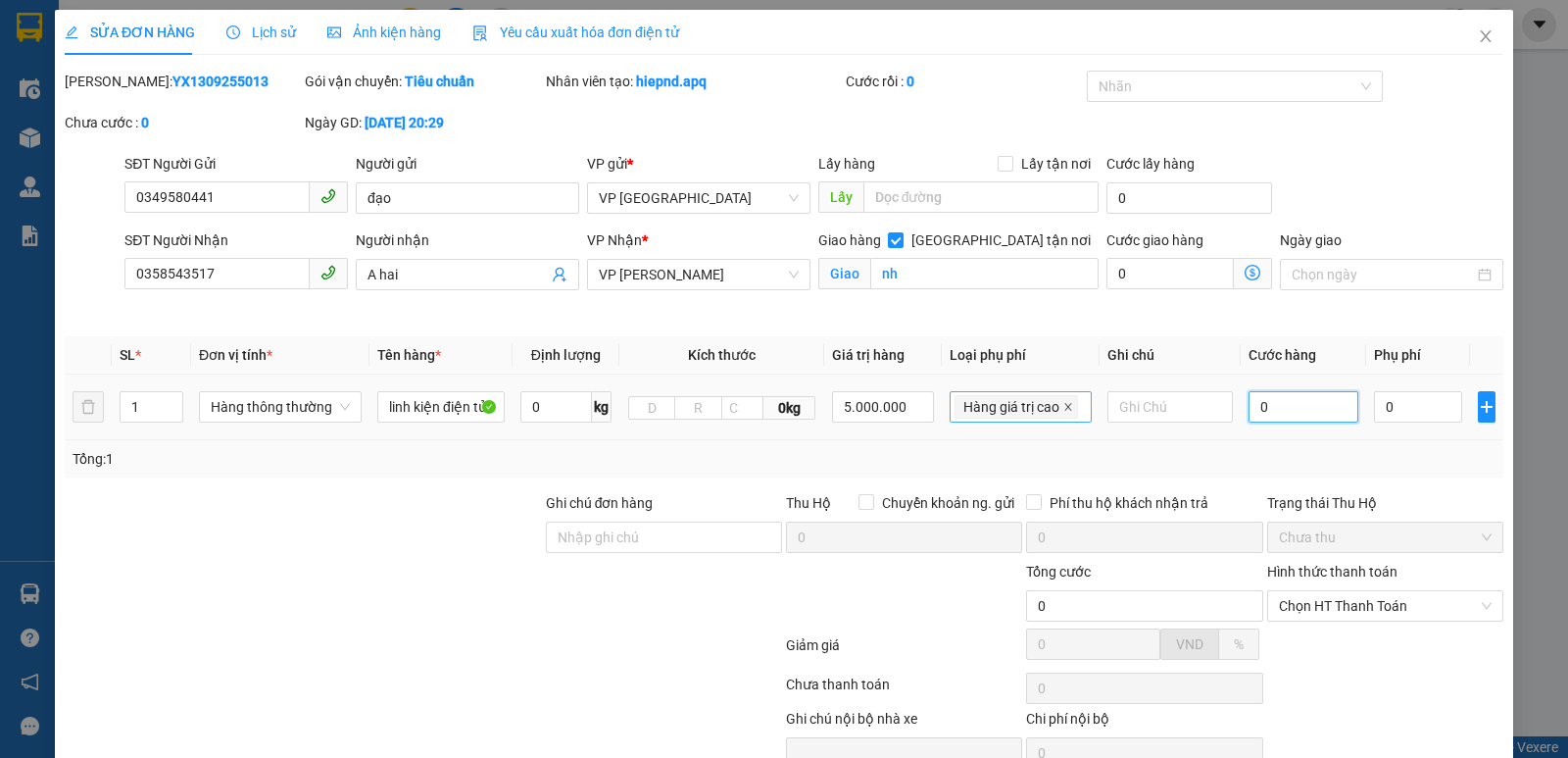
click at [1063, 410] on icon "close" at bounding box center [1068, 407] width 10 height 10
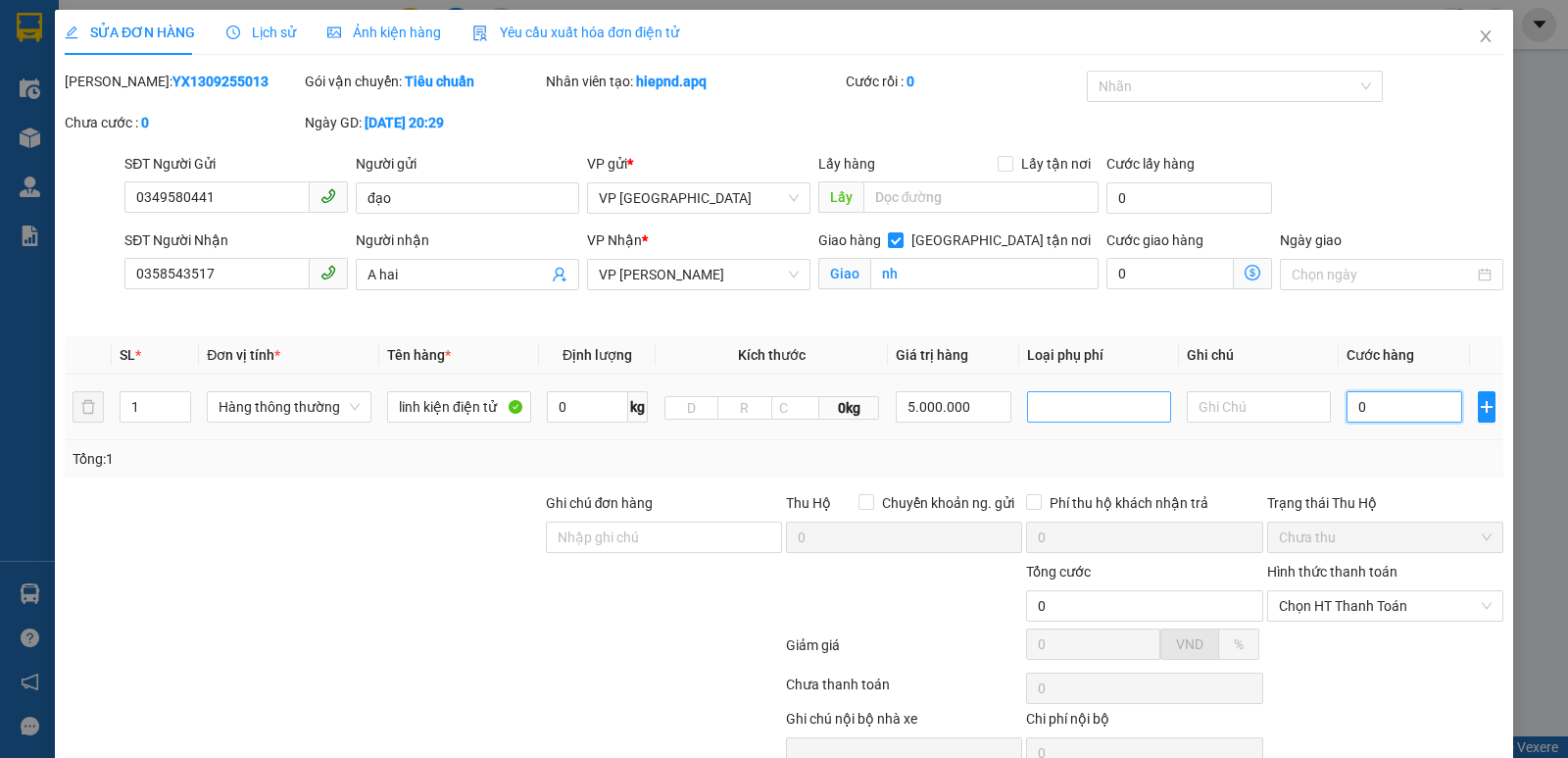
click at [1066, 406] on div at bounding box center [1098, 407] width 134 height 24
click at [1073, 449] on div "Hàng giá trị cao" at bounding box center [1087, 446] width 118 height 22
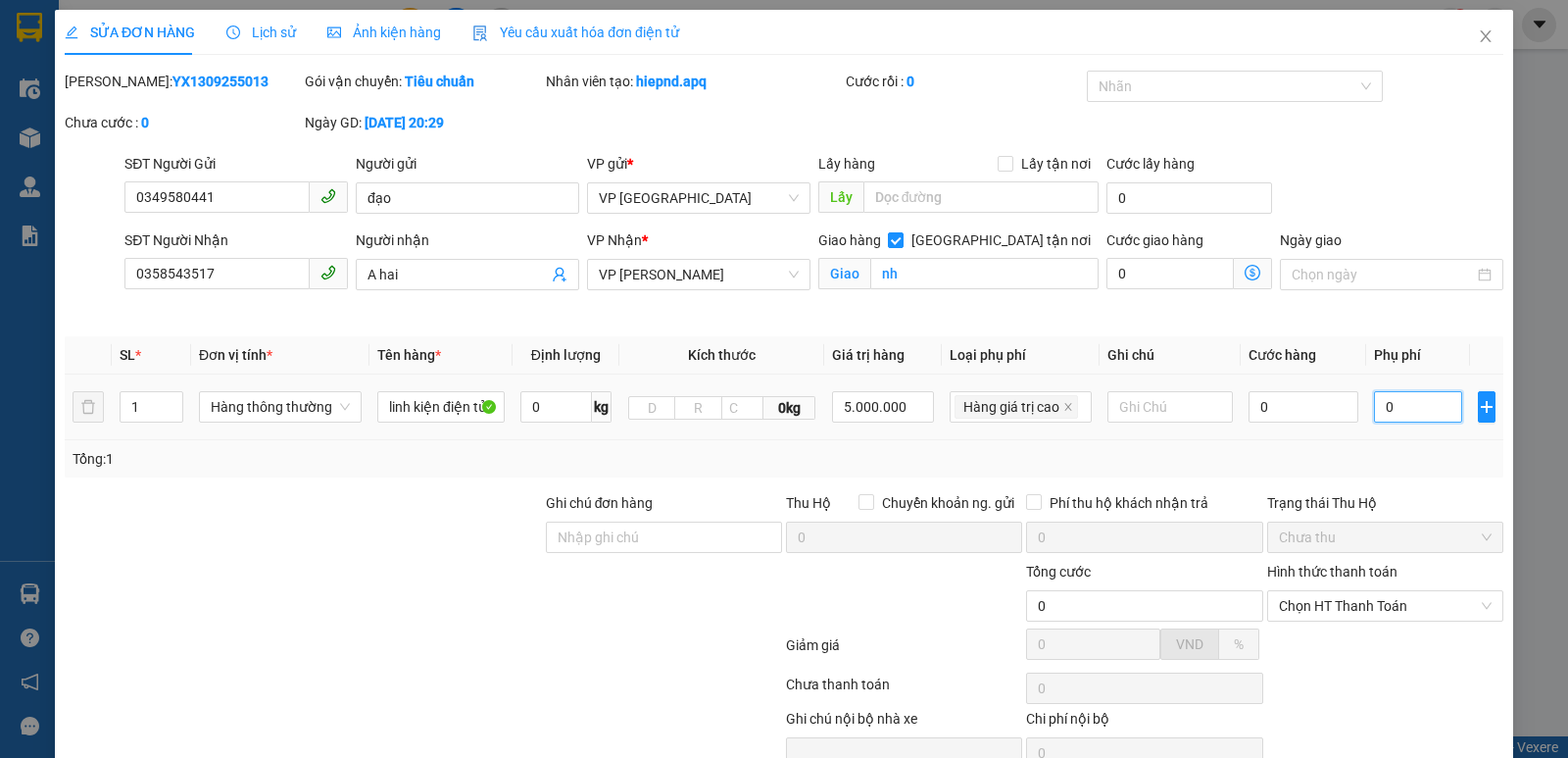
click at [1399, 416] on input "0" at bounding box center [1418, 406] width 89 height 31
click at [1321, 422] on input "0" at bounding box center [1303, 406] width 110 height 31
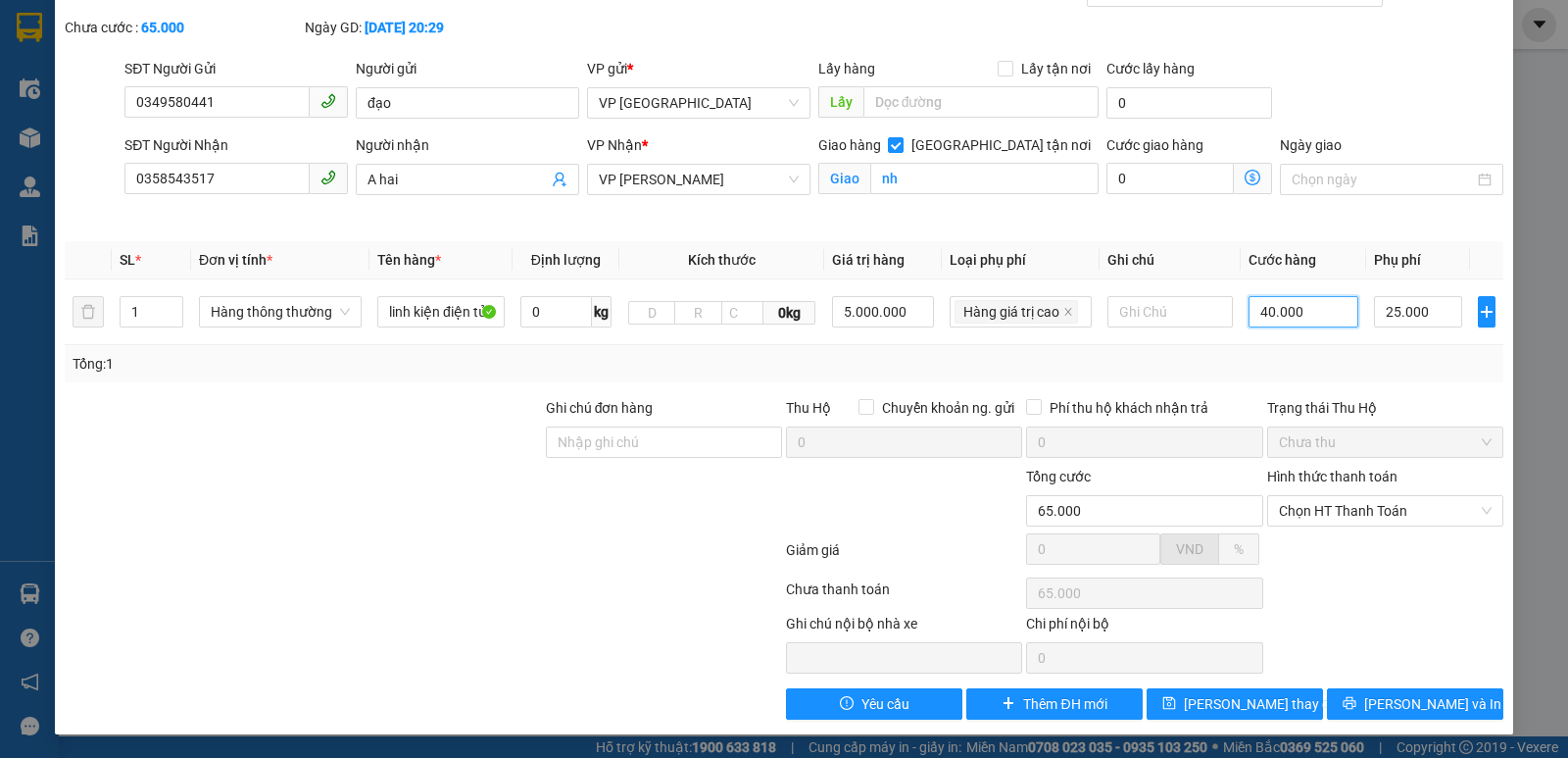
scroll to position [115, 0]
click at [1259, 704] on span "[PERSON_NAME] thay đổi" at bounding box center [1261, 704] width 156 height 22
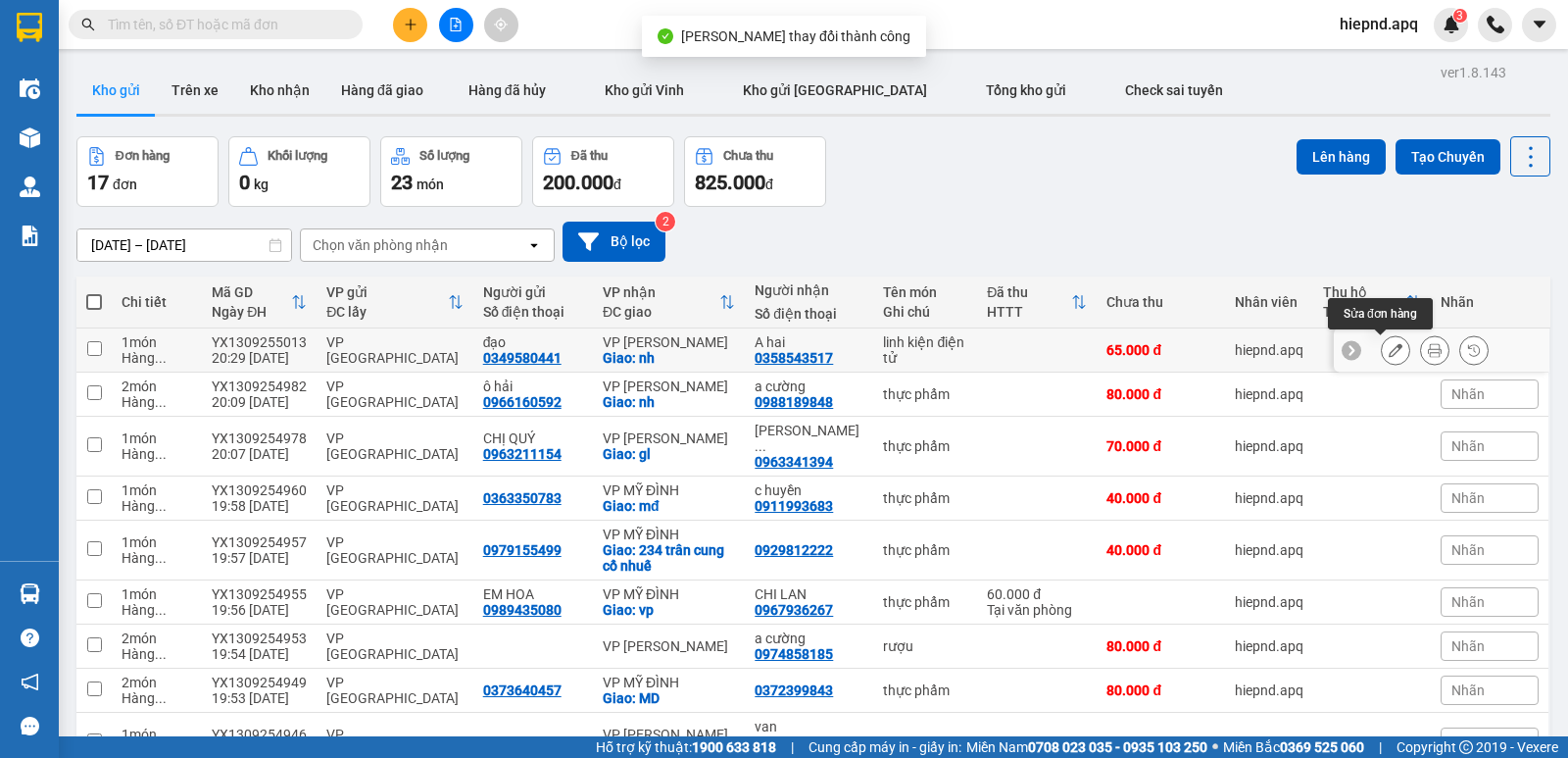
click at [1389, 352] on icon at bounding box center [1396, 350] width 14 height 14
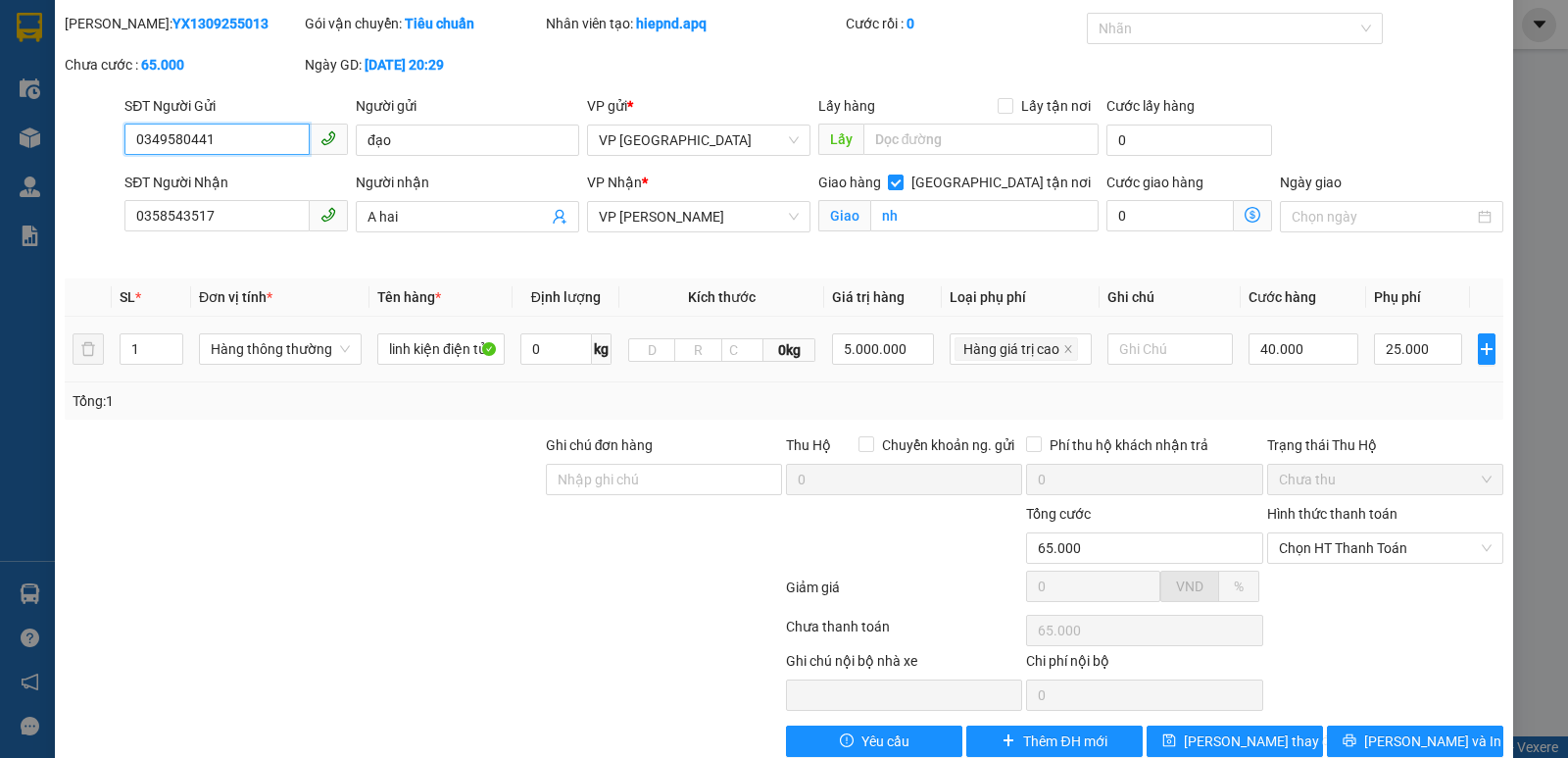
scroll to position [115, 0]
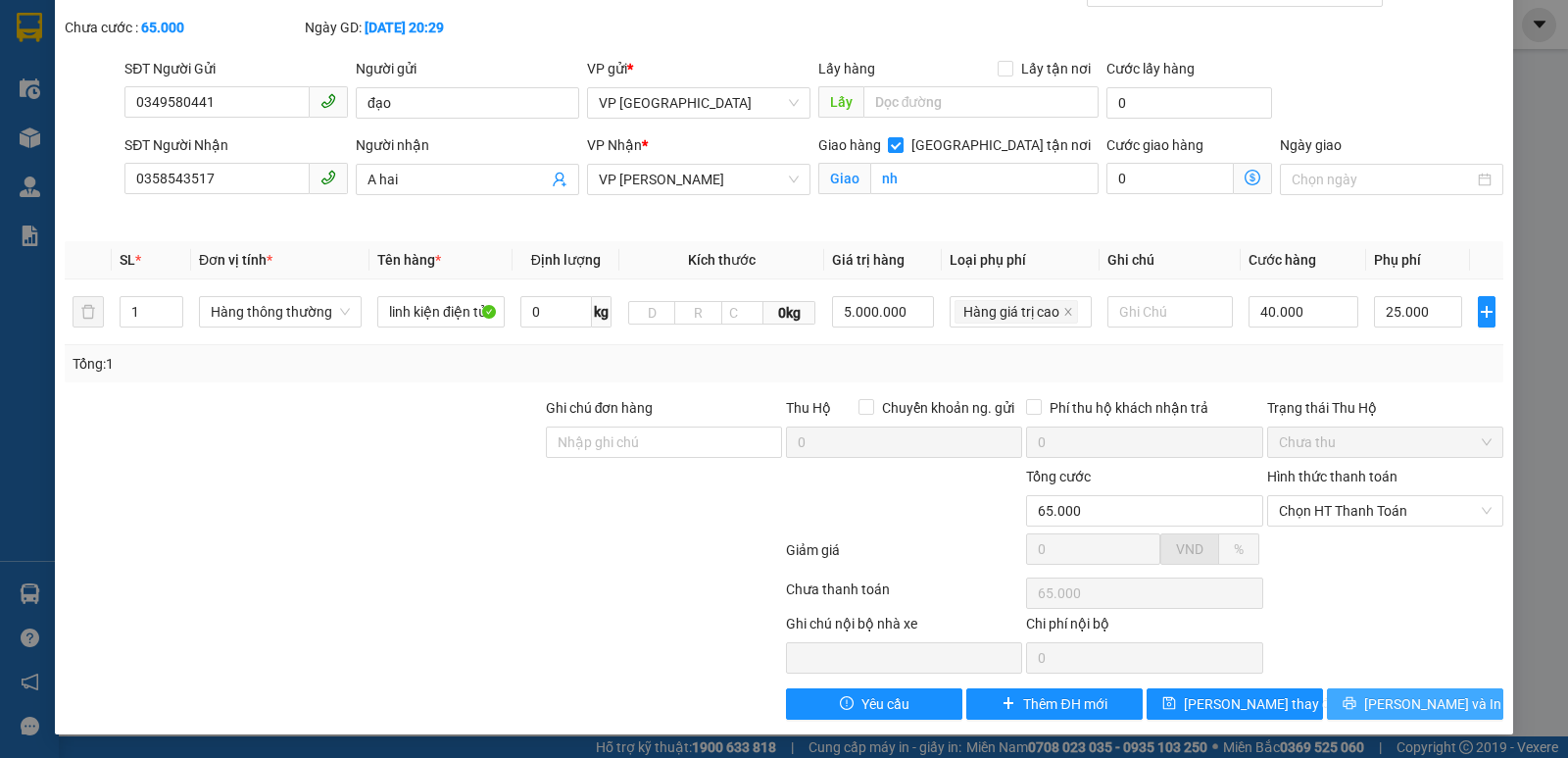
click at [1403, 701] on span "[PERSON_NAME] và In" at bounding box center [1433, 704] width 137 height 22
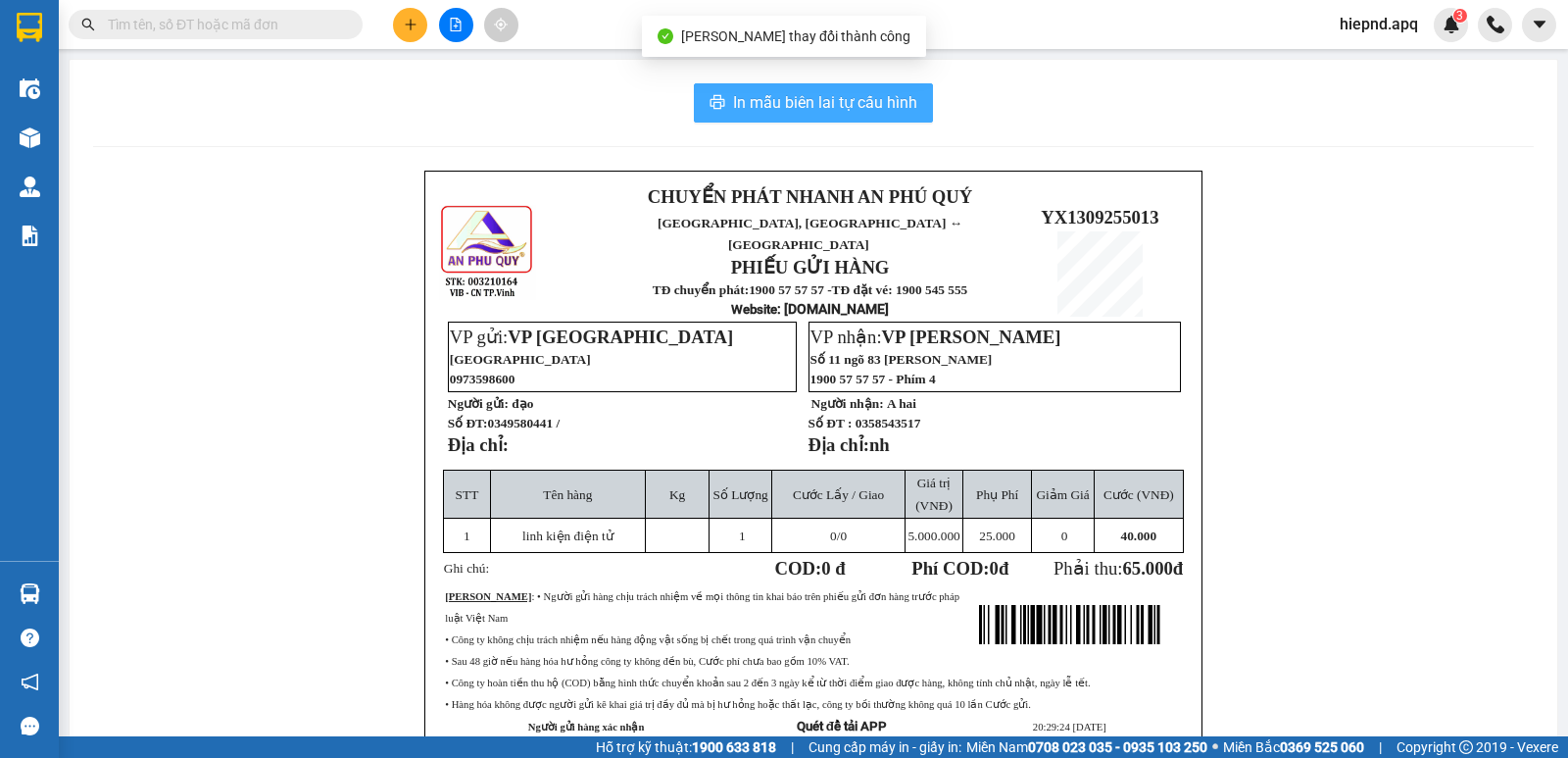
click at [817, 112] on span "In mẫu biên lai tự cấu hình" at bounding box center [824, 103] width 184 height 25
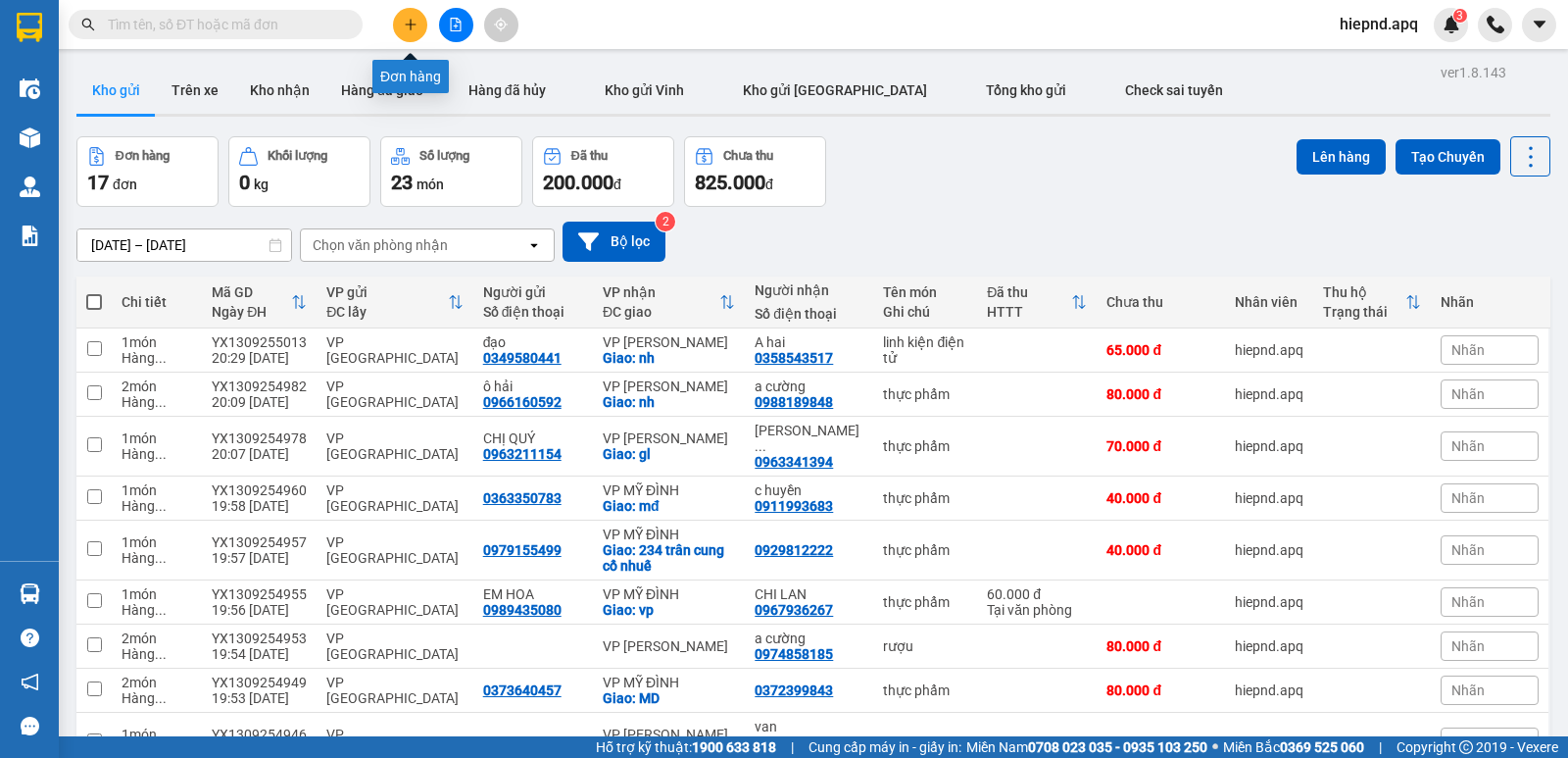
click at [405, 28] on icon "plus" at bounding box center [411, 25] width 14 height 14
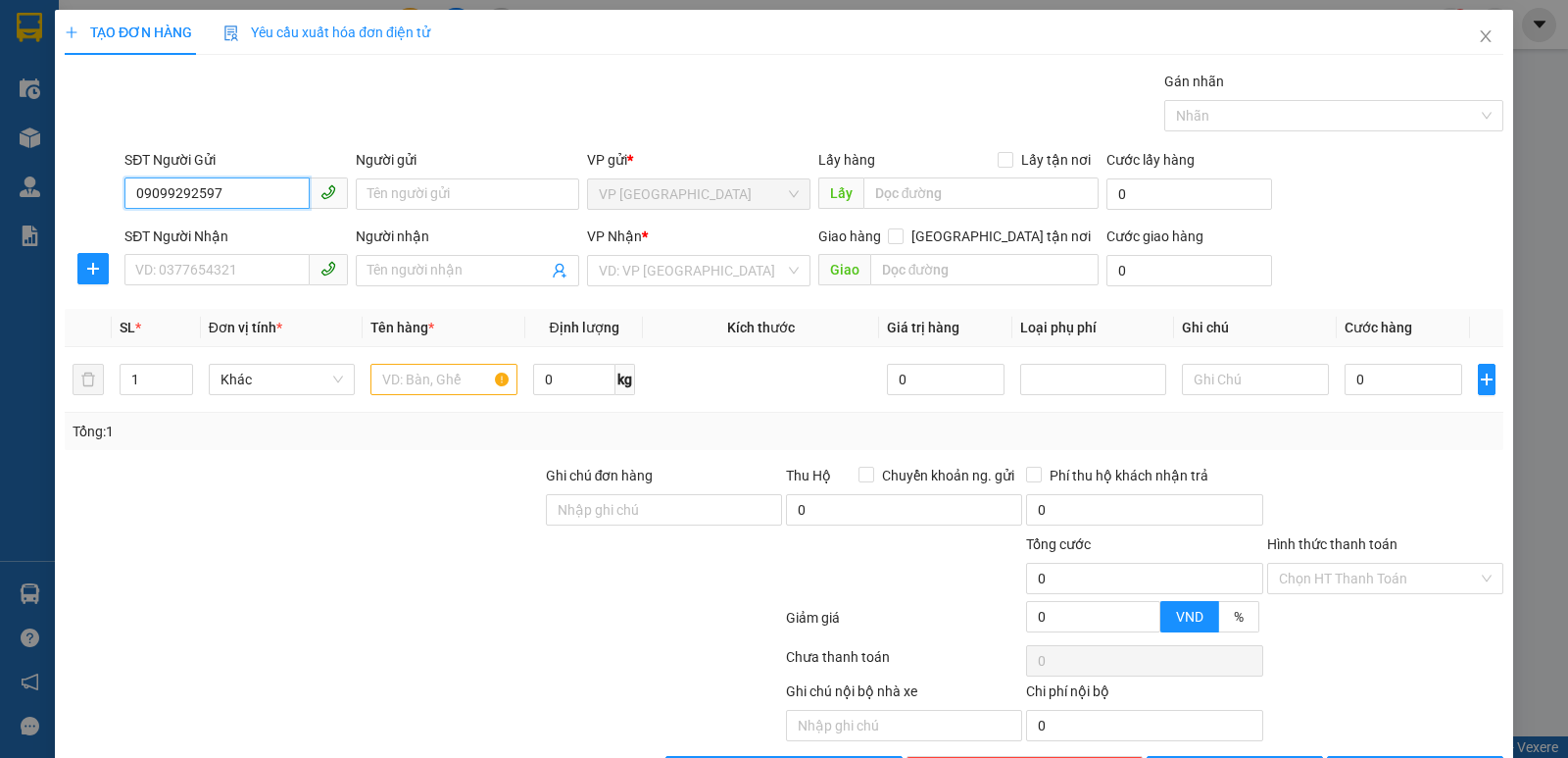
drag, startPoint x: 228, startPoint y: 197, endPoint x: 93, endPoint y: 192, distance: 135.1
click at [93, 192] on div "SĐT Người Gửi 09099292597 09099292597 Người gửi Tên người gửi VP gửi * VP [GEOG…" at bounding box center [784, 183] width 1443 height 69
click at [161, 196] on input "090929597" at bounding box center [217, 192] width 185 height 31
click at [181, 239] on div "0909929597 - [GEOGRAPHIC_DATA]" at bounding box center [245, 233] width 220 height 22
click at [181, 265] on input "SĐT Người Nhận" at bounding box center [217, 269] width 185 height 31
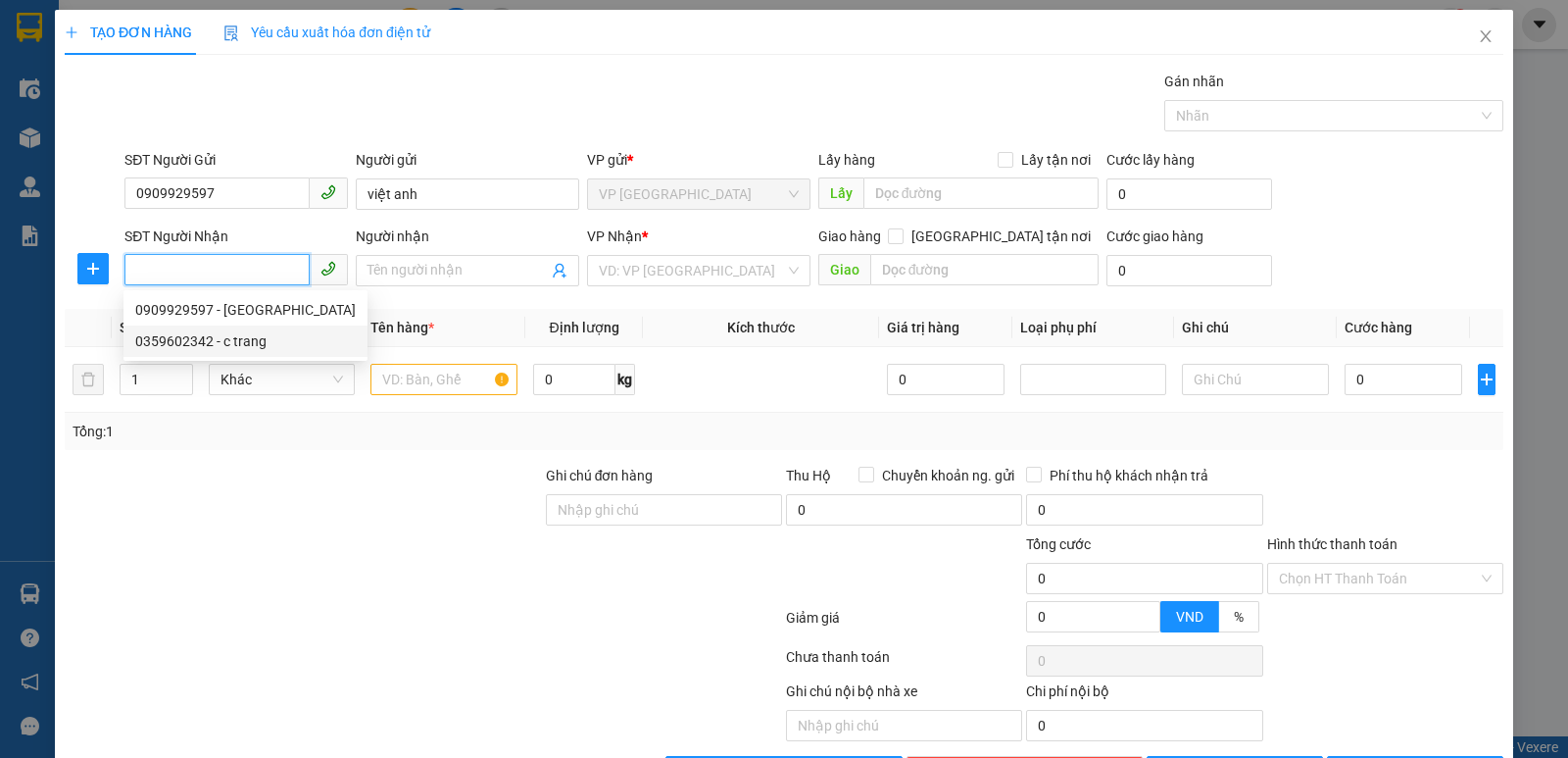
click at [181, 338] on div "0359602342 - c trang" at bounding box center [245, 342] width 220 height 22
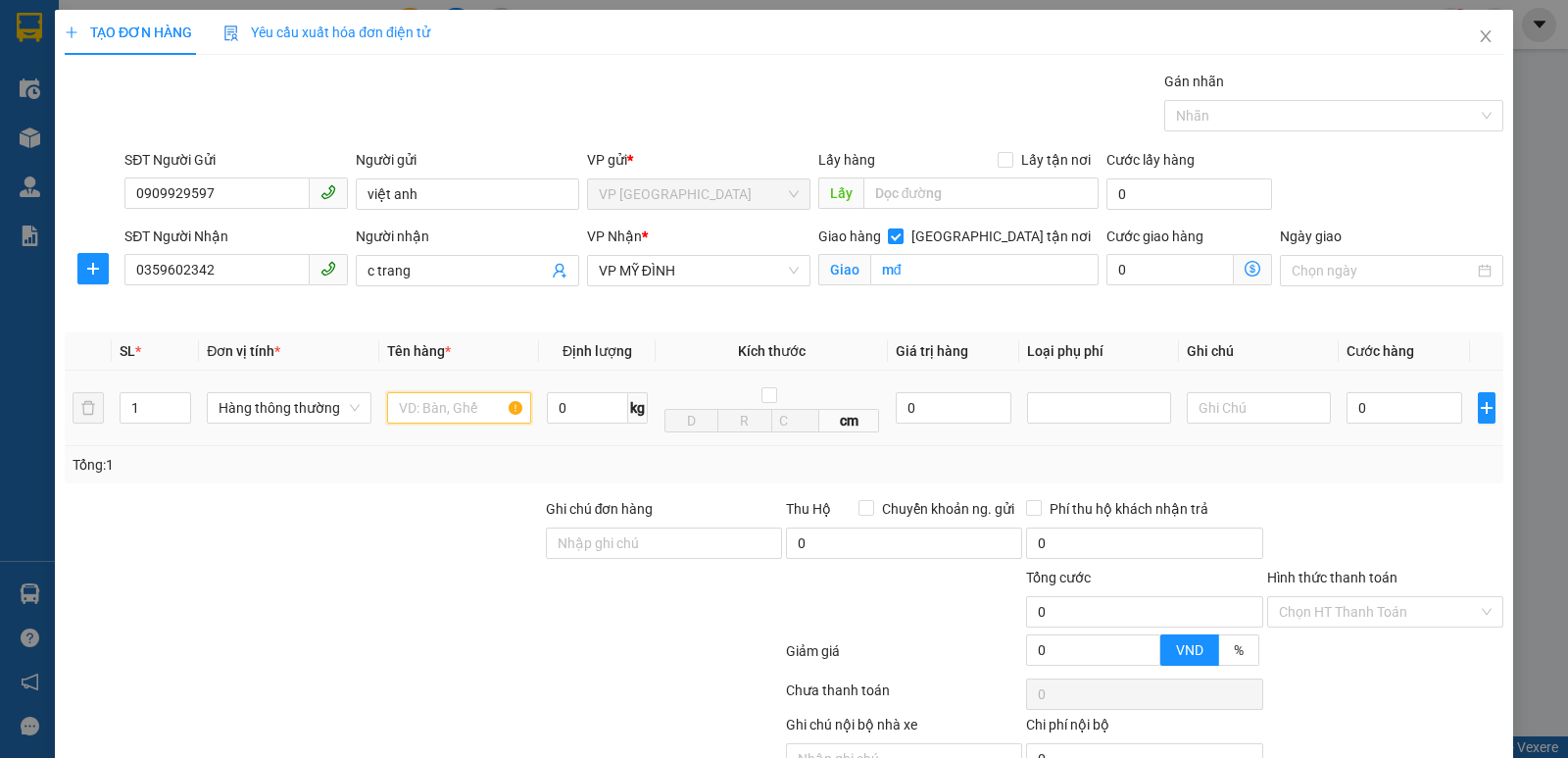
drag, startPoint x: 417, startPoint y: 414, endPoint x: 464, endPoint y: 327, distance: 98.9
click at [425, 400] on input "text" at bounding box center [459, 407] width 144 height 31
click at [1375, 404] on input "0" at bounding box center [1404, 407] width 115 height 31
click at [1373, 611] on input "Hình thức thanh toán" at bounding box center [1378, 612] width 199 height 30
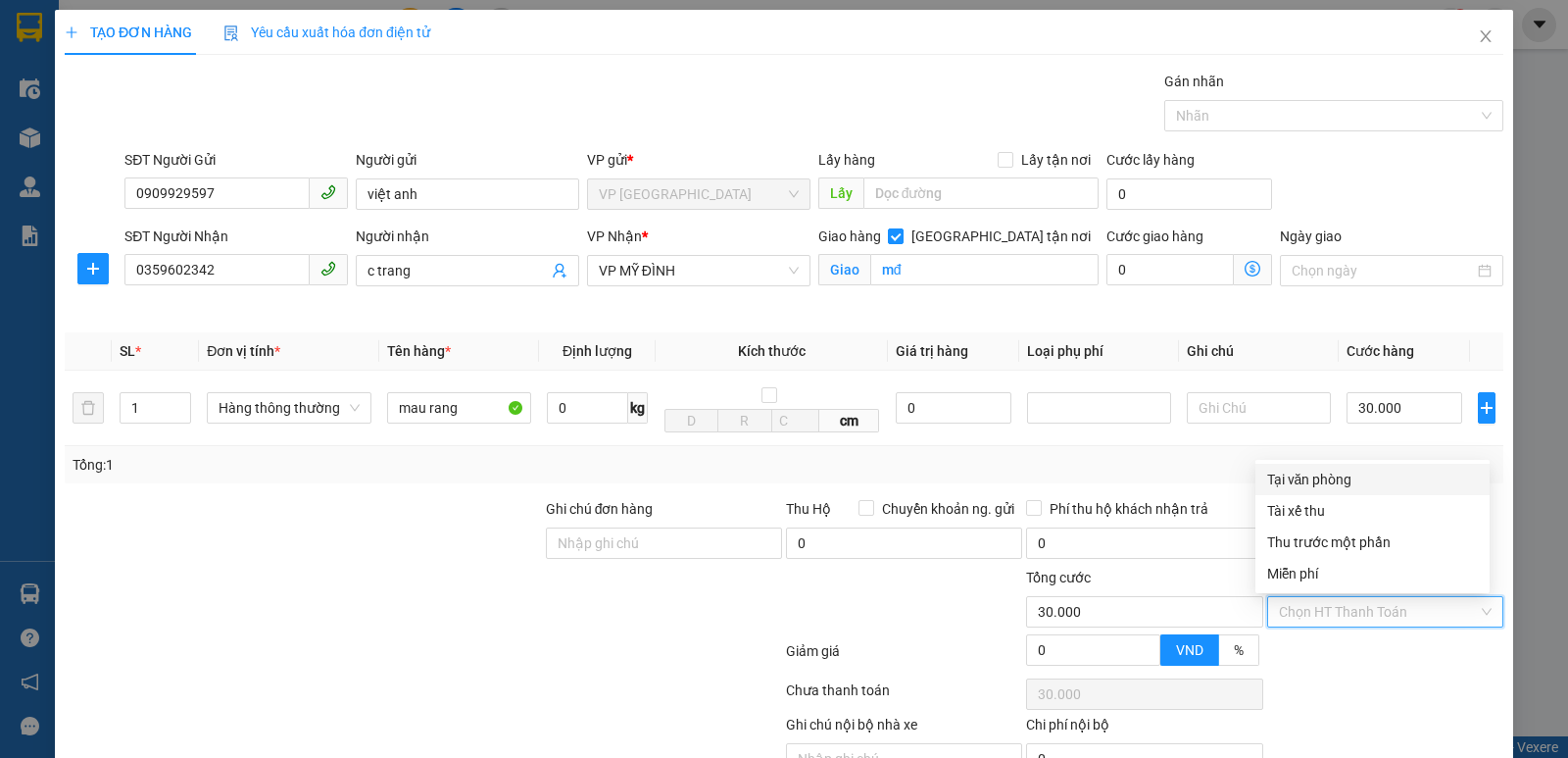
click at [1359, 481] on div "Tại văn phòng" at bounding box center [1373, 479] width 211 height 22
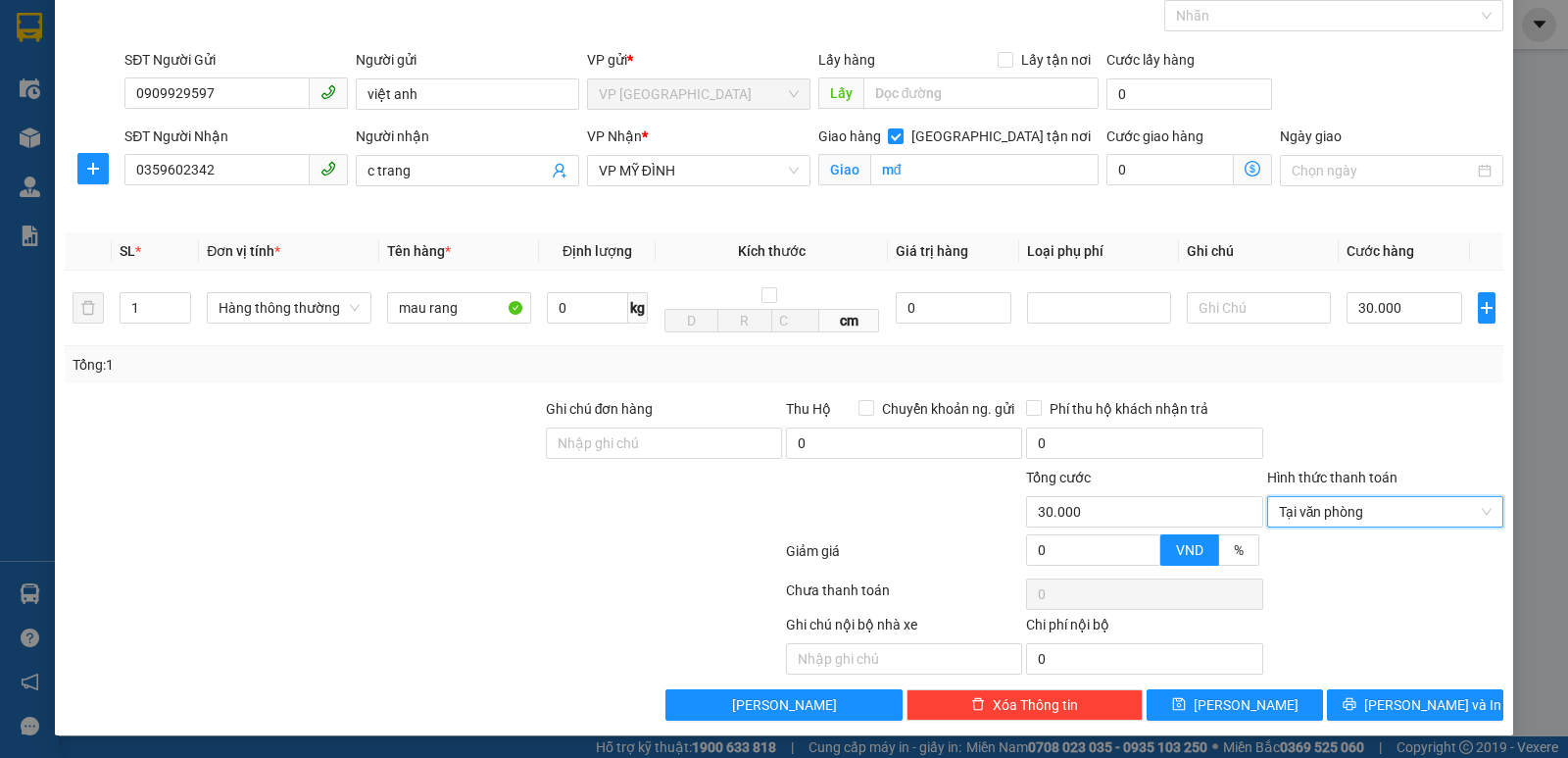
scroll to position [102, 0]
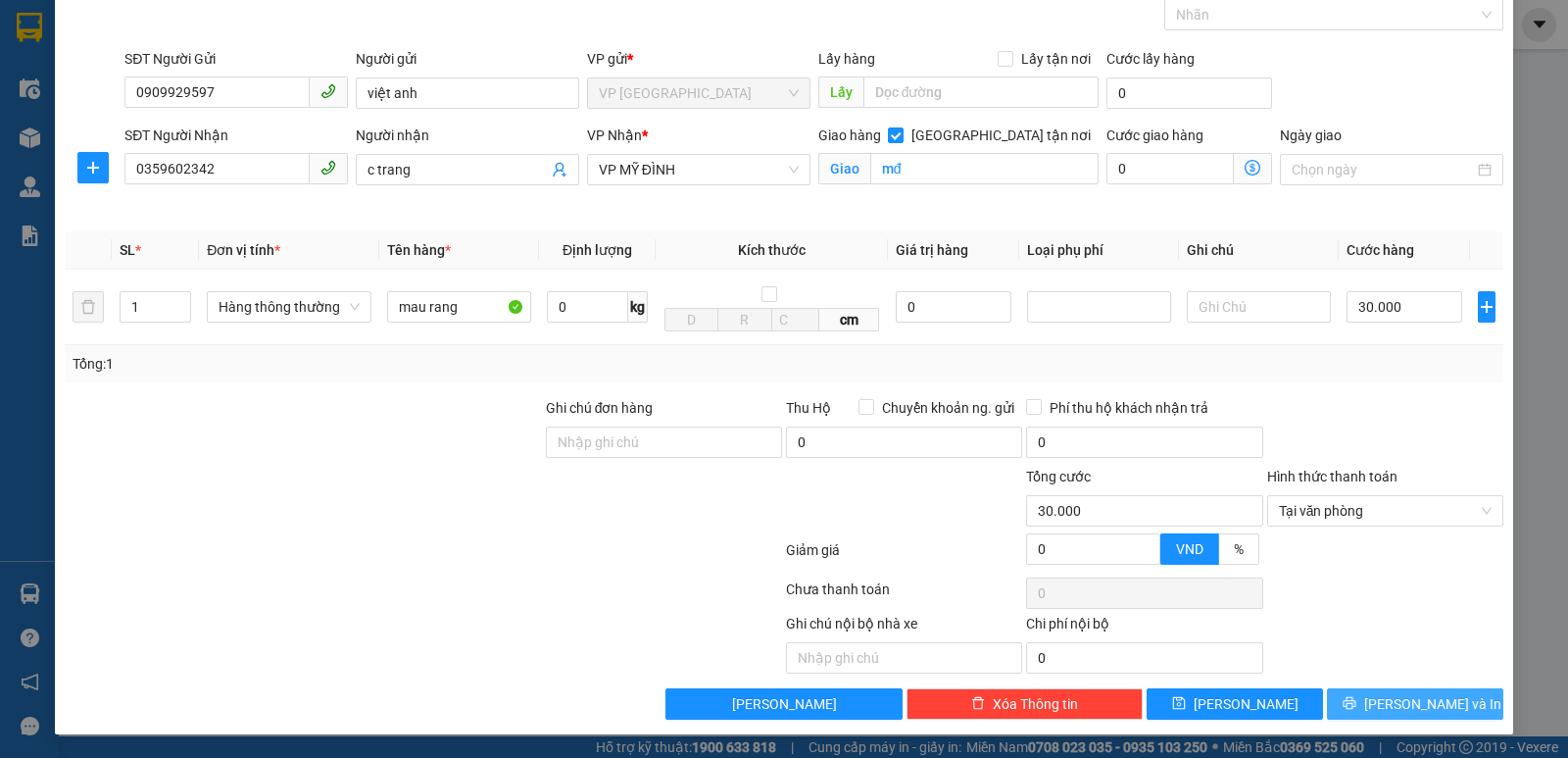
click at [1403, 708] on span "[PERSON_NAME] và In" at bounding box center [1433, 704] width 137 height 22
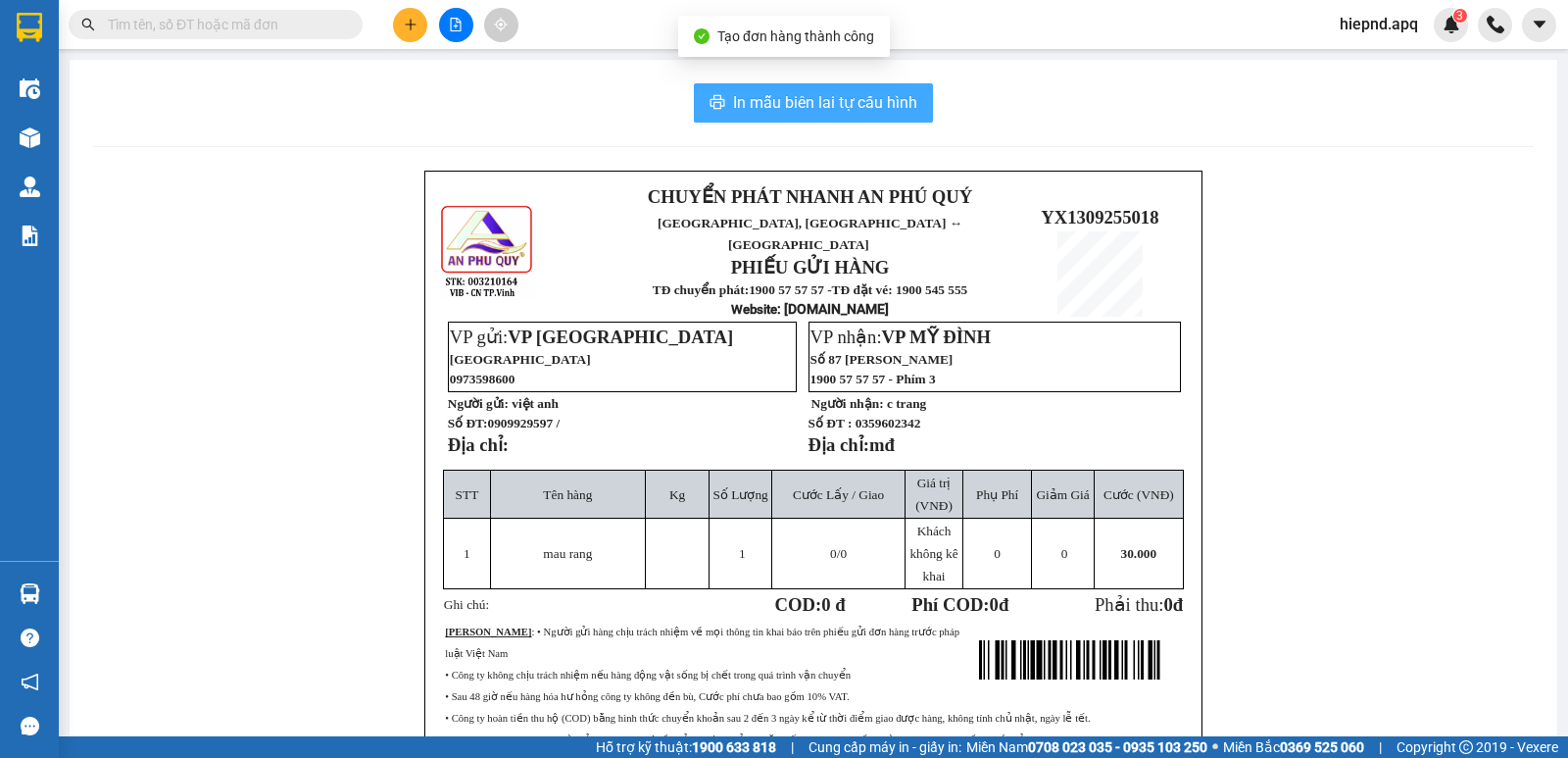
click at [803, 102] on span "In mẫu biên lai tự cấu hình" at bounding box center [824, 103] width 184 height 25
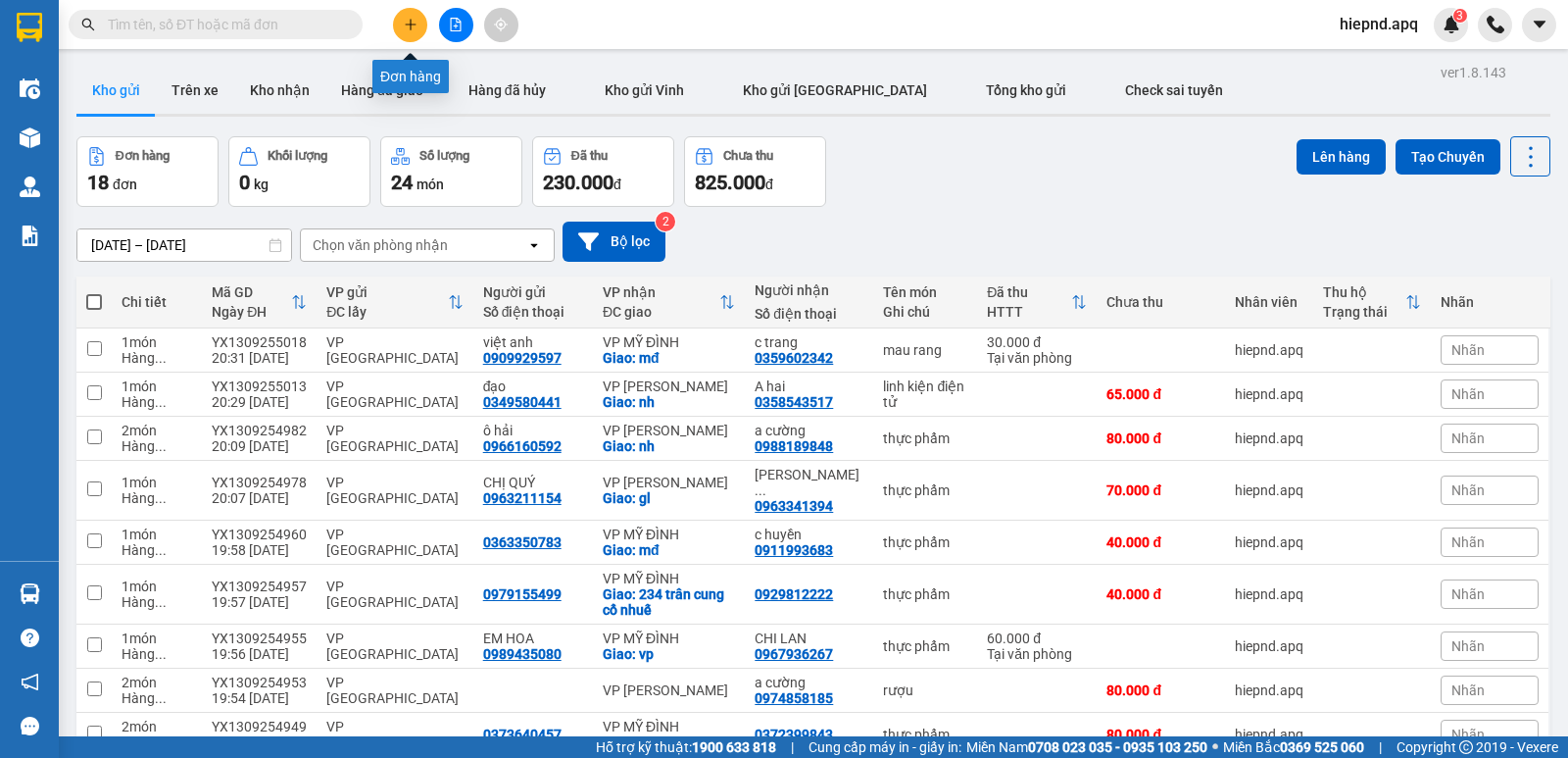
click at [404, 23] on icon "plus" at bounding box center [411, 25] width 14 height 14
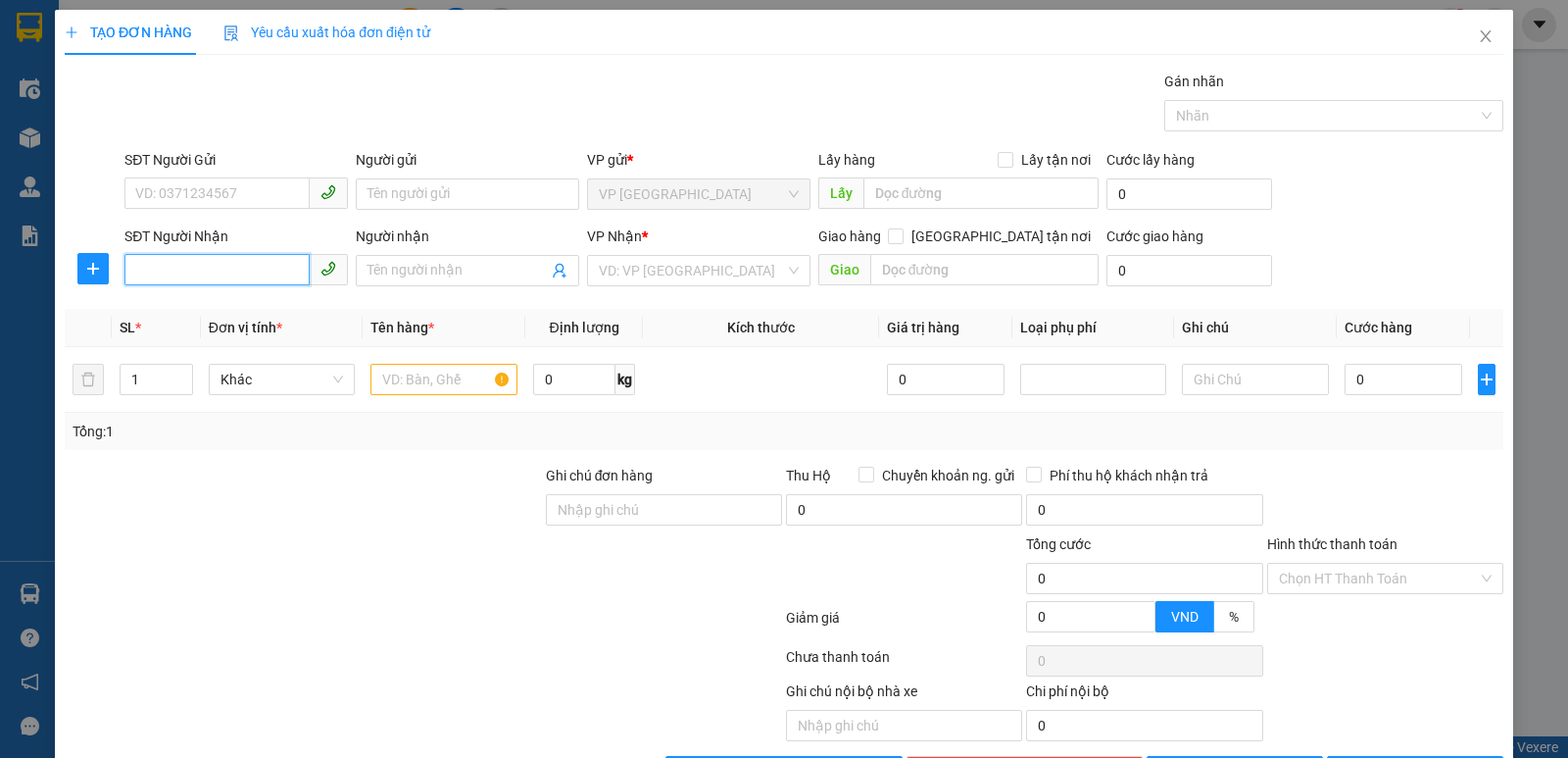
click at [201, 276] on input "SĐT Người Nhận" at bounding box center [217, 269] width 185 height 31
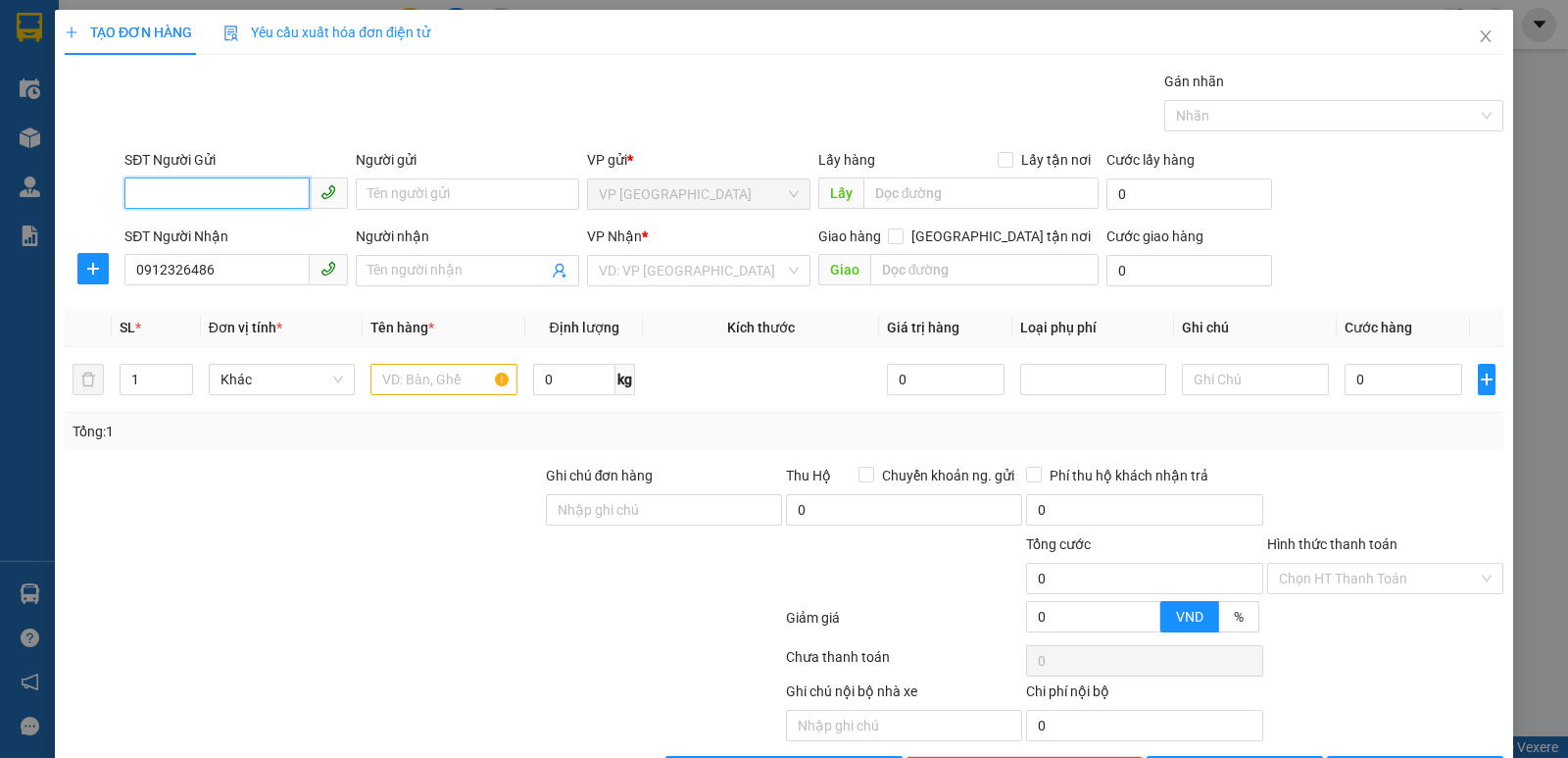
click at [255, 197] on input "SĐT Người Gửi" at bounding box center [217, 192] width 185 height 31
click at [190, 243] on div "0373553671" at bounding box center [234, 233] width 198 height 22
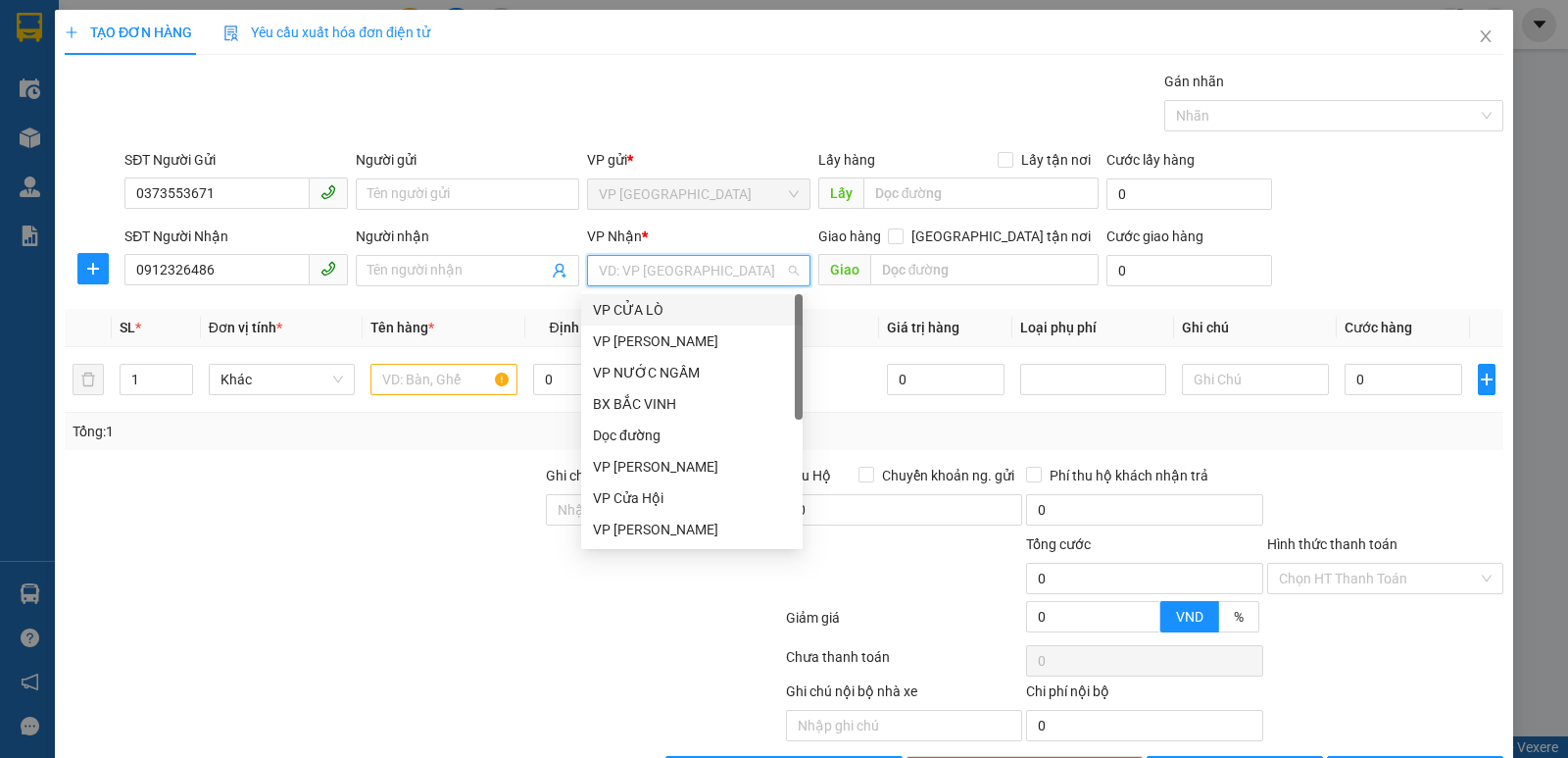
click at [720, 275] on input "search" at bounding box center [691, 271] width 186 height 30
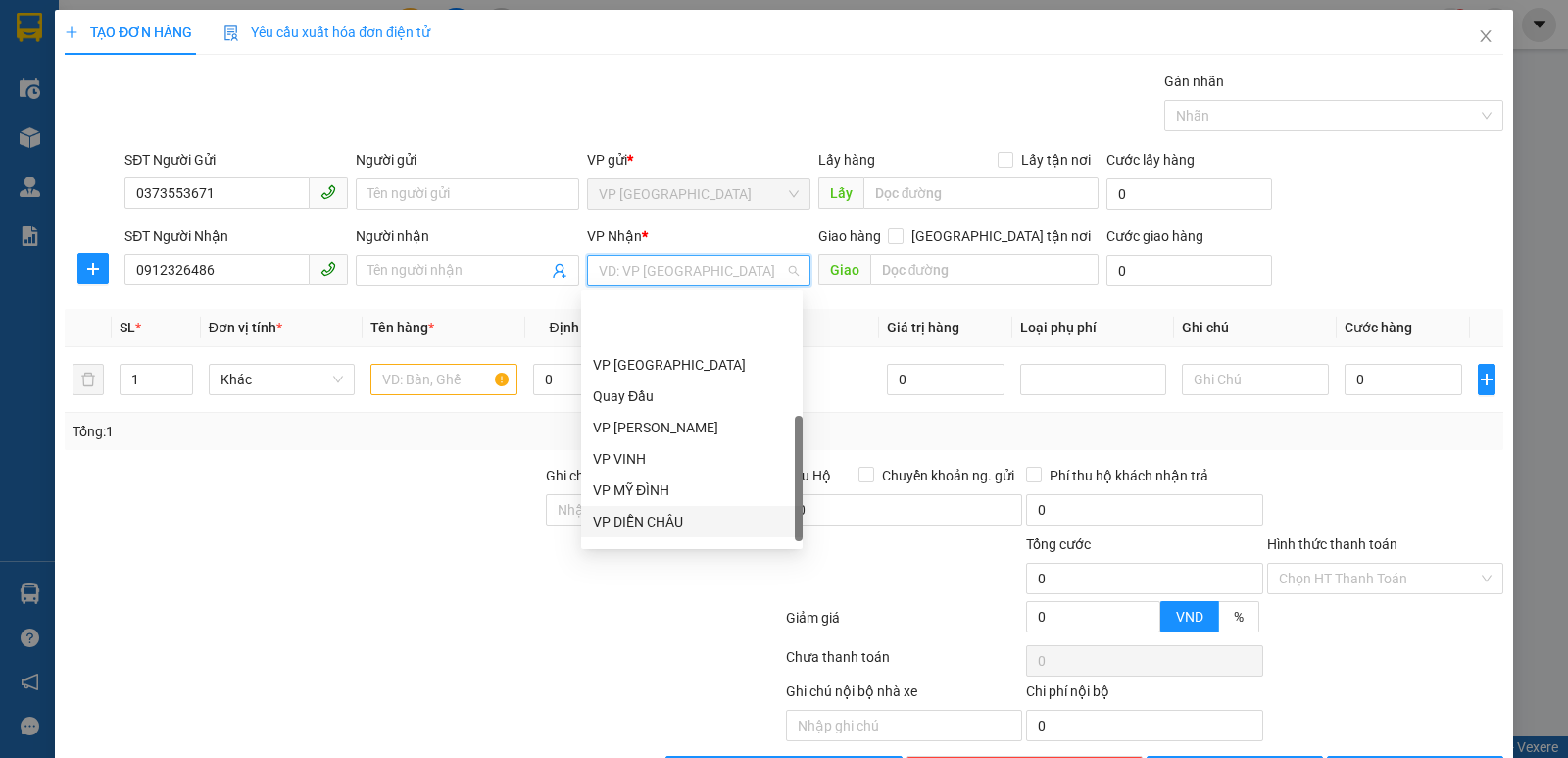
scroll to position [275, 0]
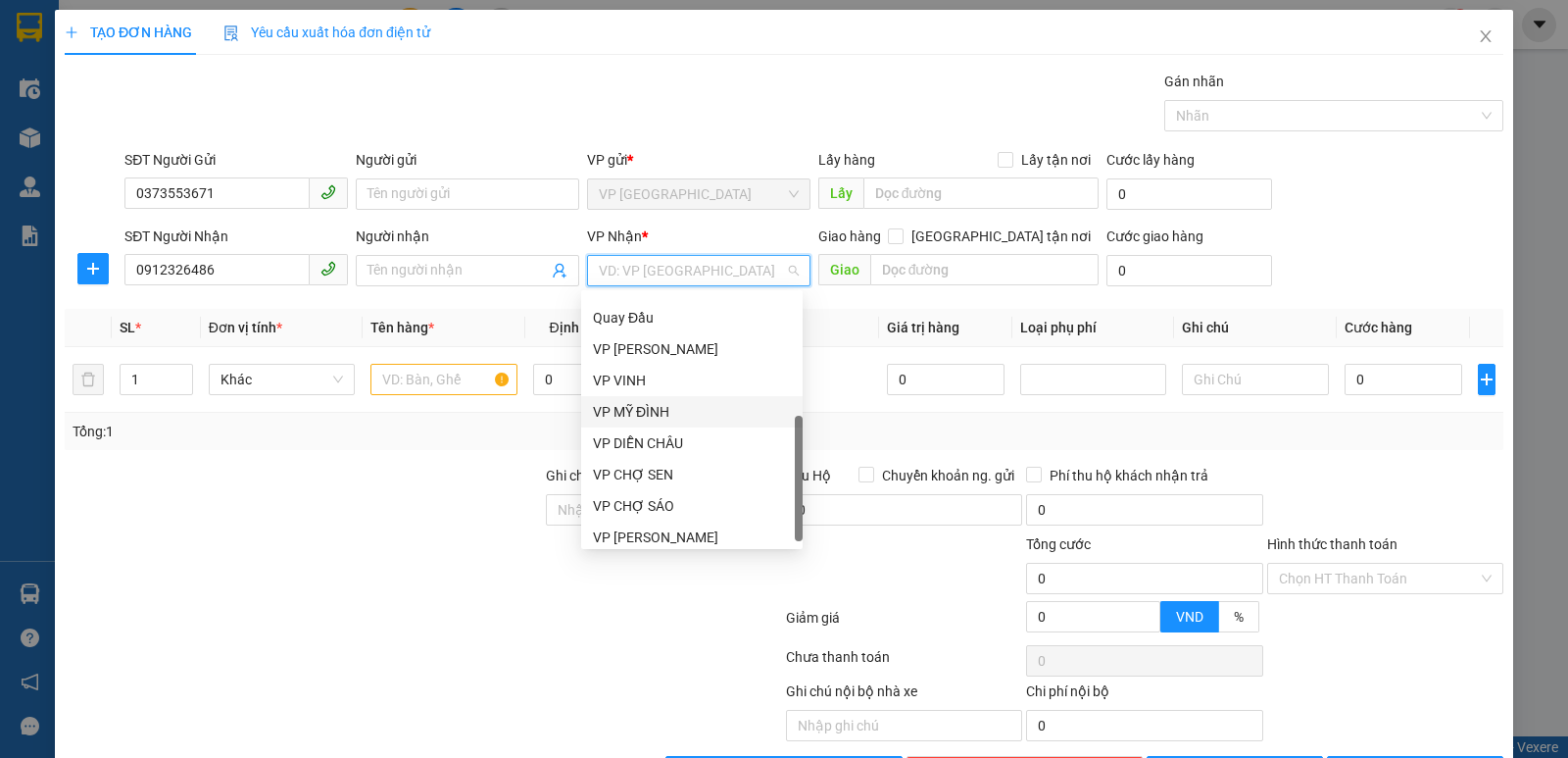
click at [663, 415] on div "VP MỸ ĐÌNH" at bounding box center [691, 412] width 198 height 22
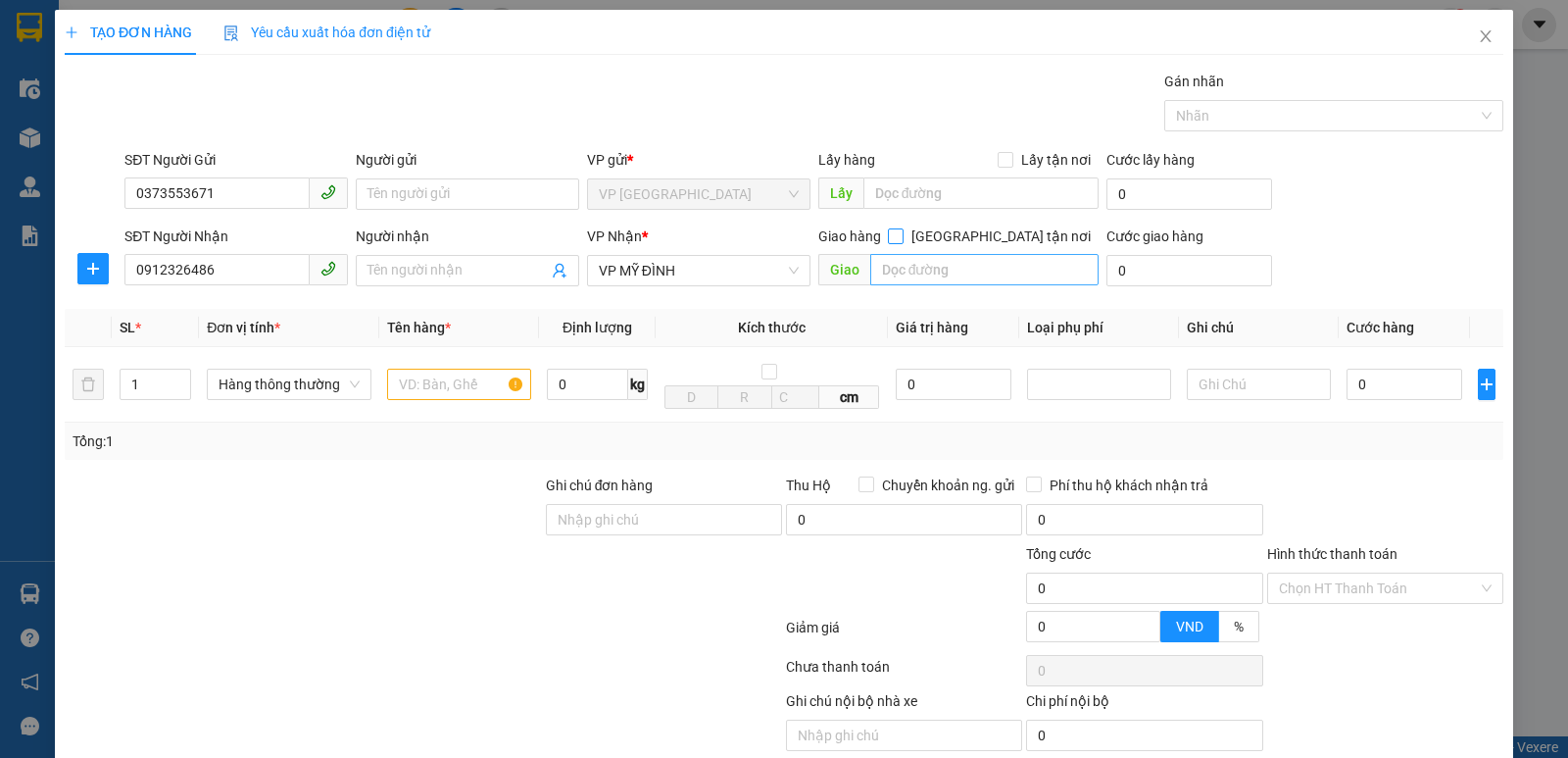
drag, startPoint x: 993, startPoint y: 232, endPoint x: 959, endPoint y: 254, distance: 40.5
click at [902, 233] on input "[GEOGRAPHIC_DATA] tận nơi" at bounding box center [895, 235] width 14 height 14
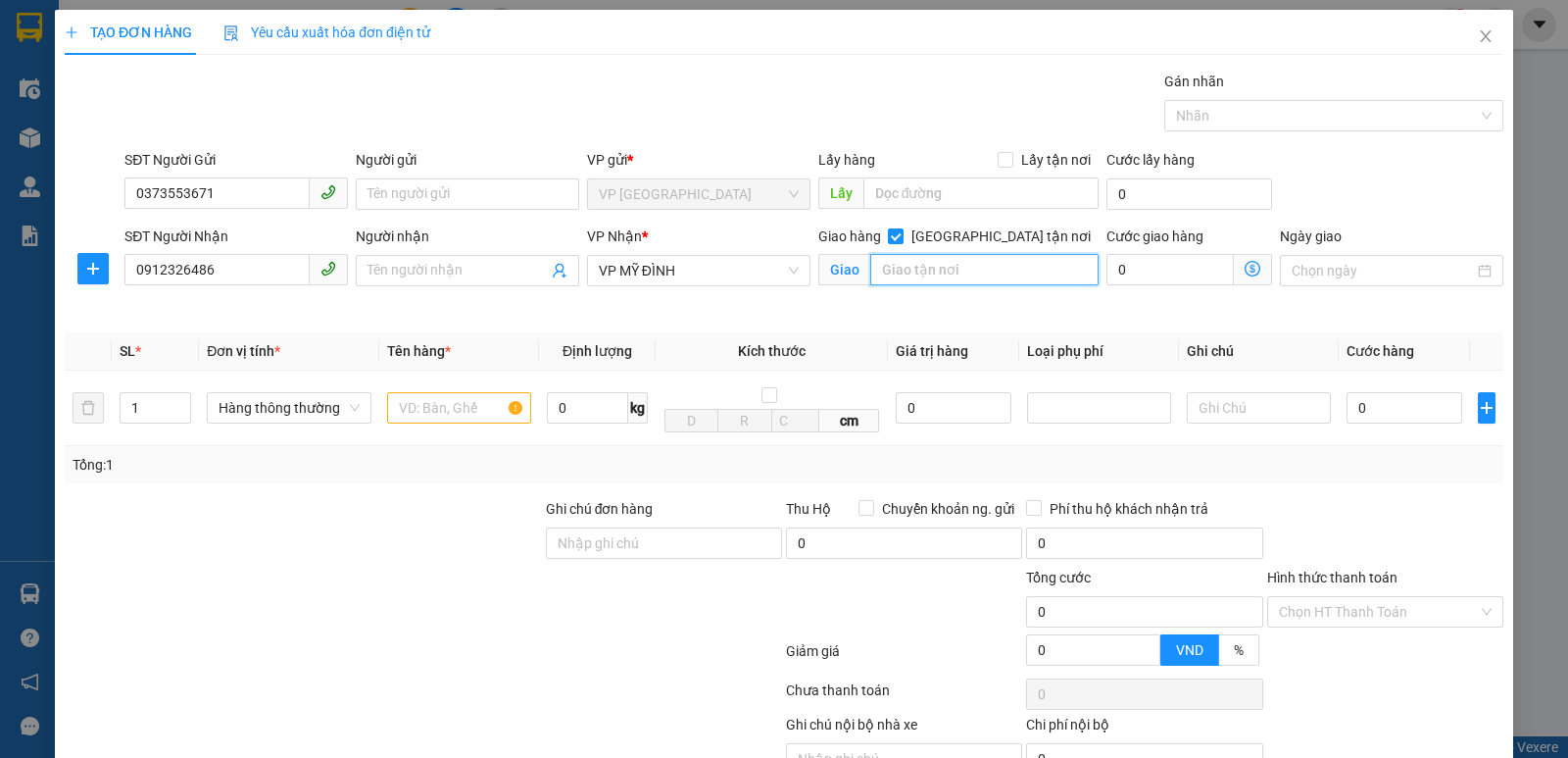
click at [957, 257] on input "text" at bounding box center [985, 269] width 229 height 31
click at [430, 416] on input "text" at bounding box center [459, 407] width 144 height 31
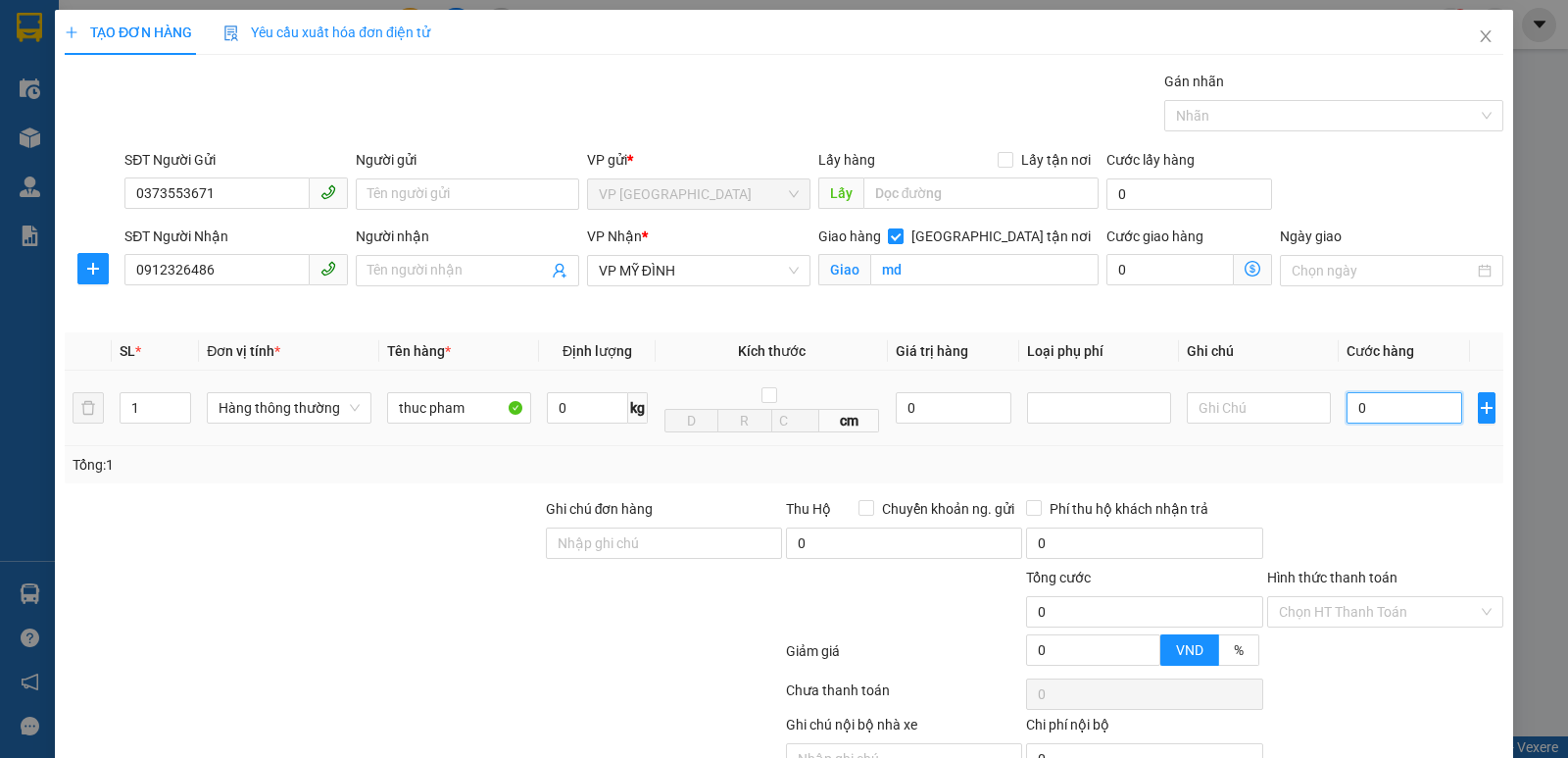
click at [1361, 412] on input "0" at bounding box center [1404, 407] width 115 height 31
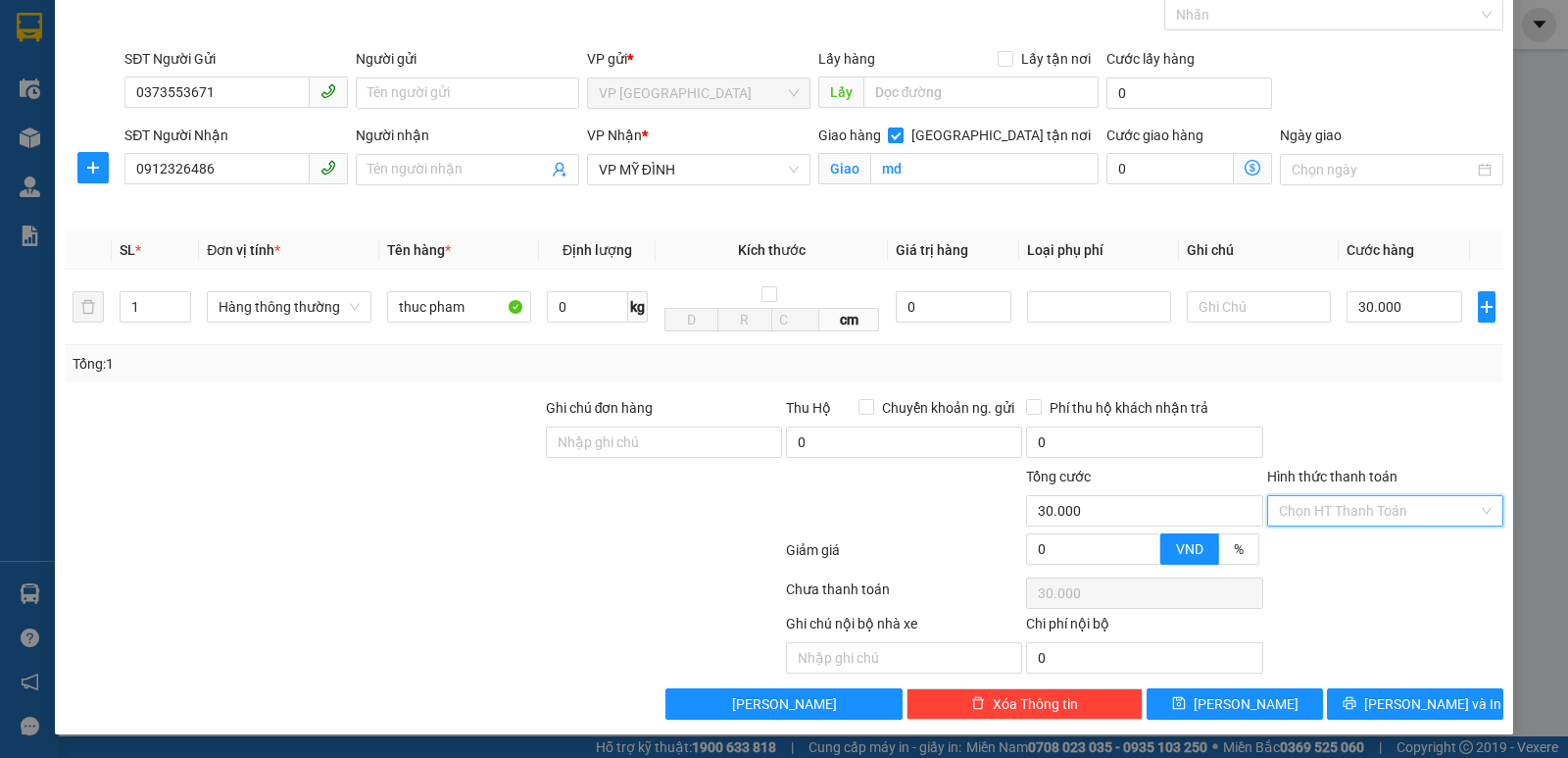
click at [1341, 516] on input "Hình thức thanh toán" at bounding box center [1378, 511] width 199 height 30
click at [1328, 545] on div "Tại văn phòng" at bounding box center [1373, 551] width 211 height 22
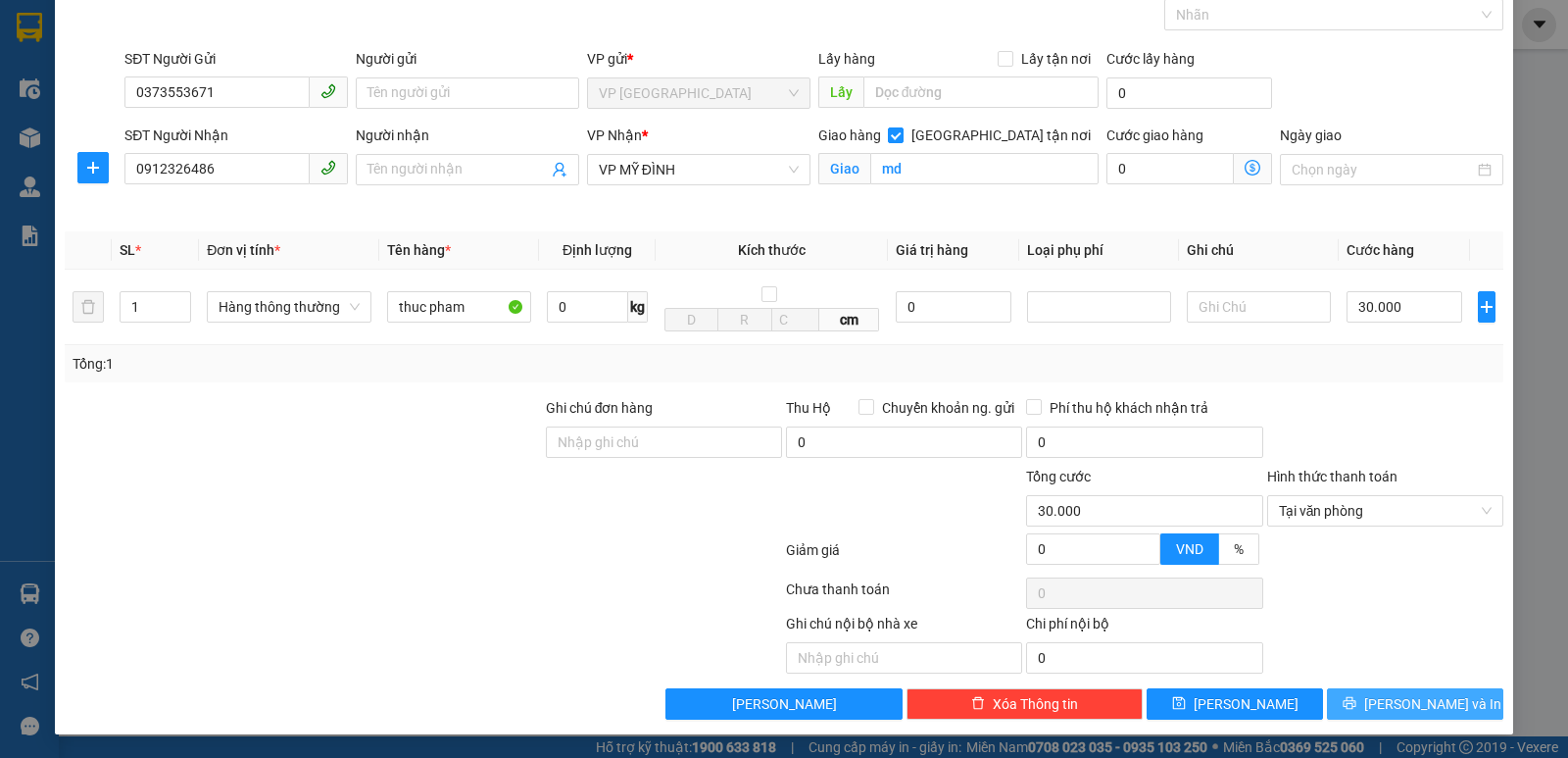
click at [1409, 699] on span "[PERSON_NAME] và In" at bounding box center [1433, 704] width 137 height 22
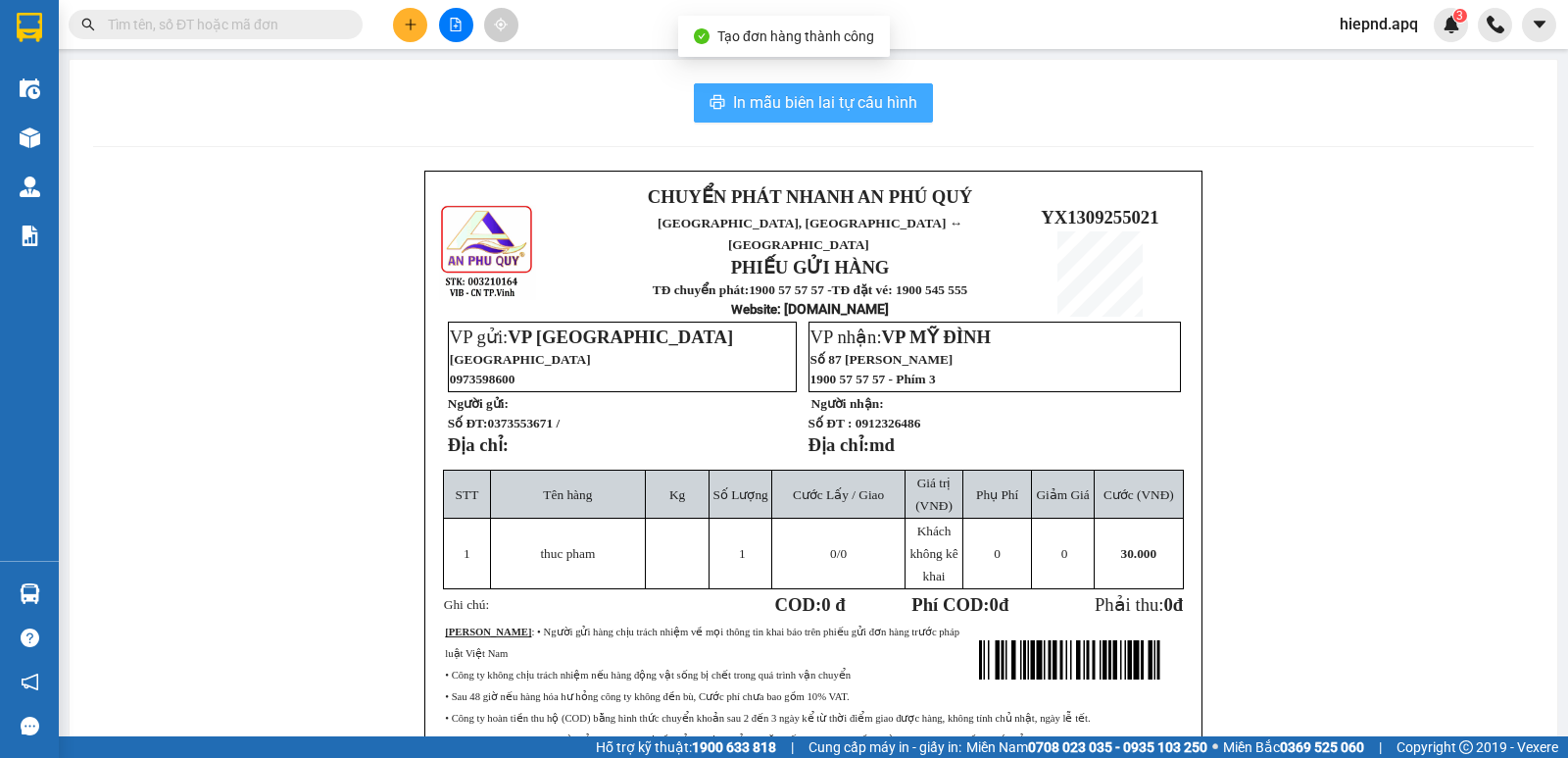
click at [842, 100] on span "In mẫu biên lai tự cấu hình" at bounding box center [824, 103] width 184 height 25
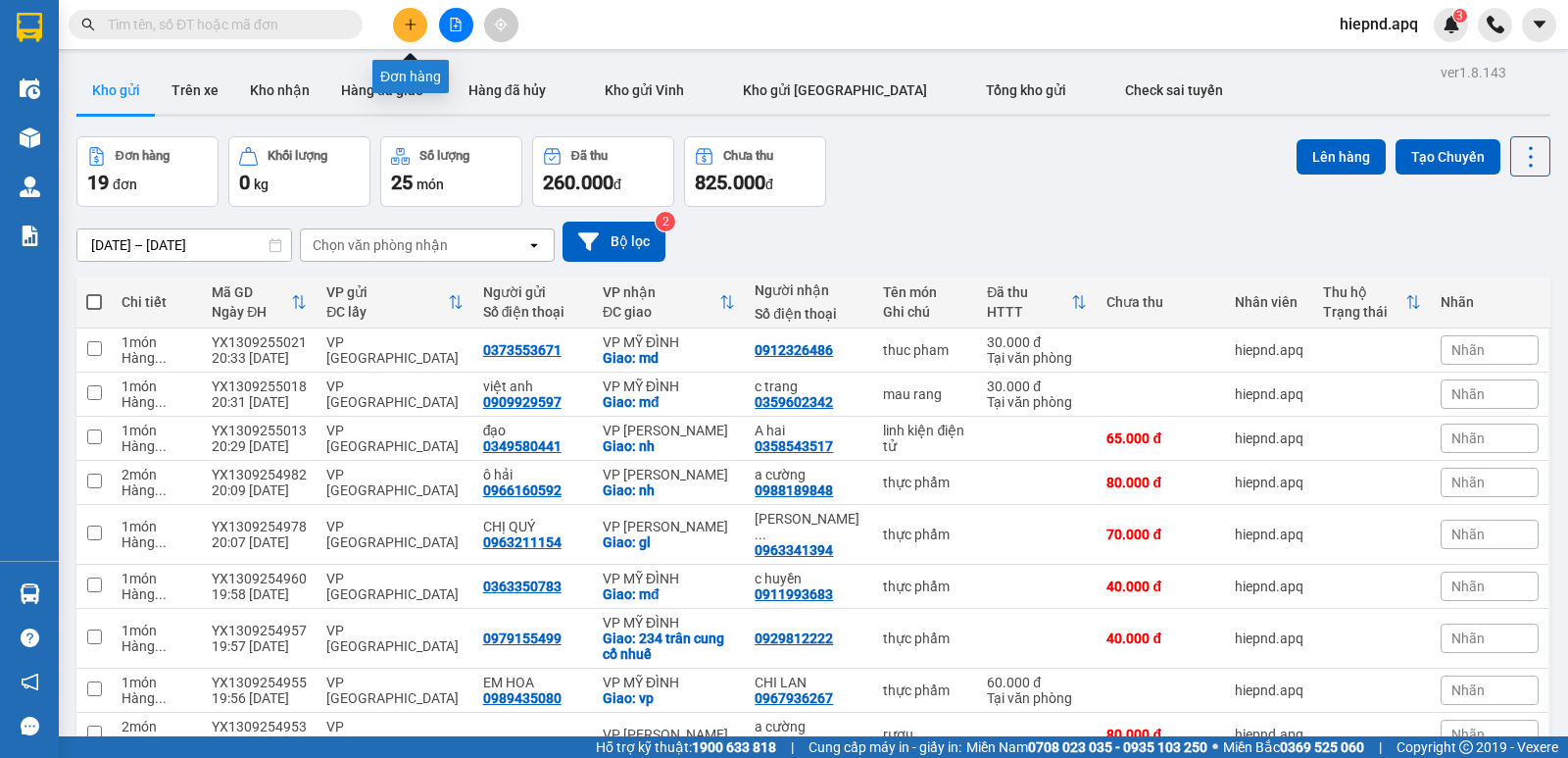
click at [408, 27] on icon "plus" at bounding box center [411, 25] width 14 height 14
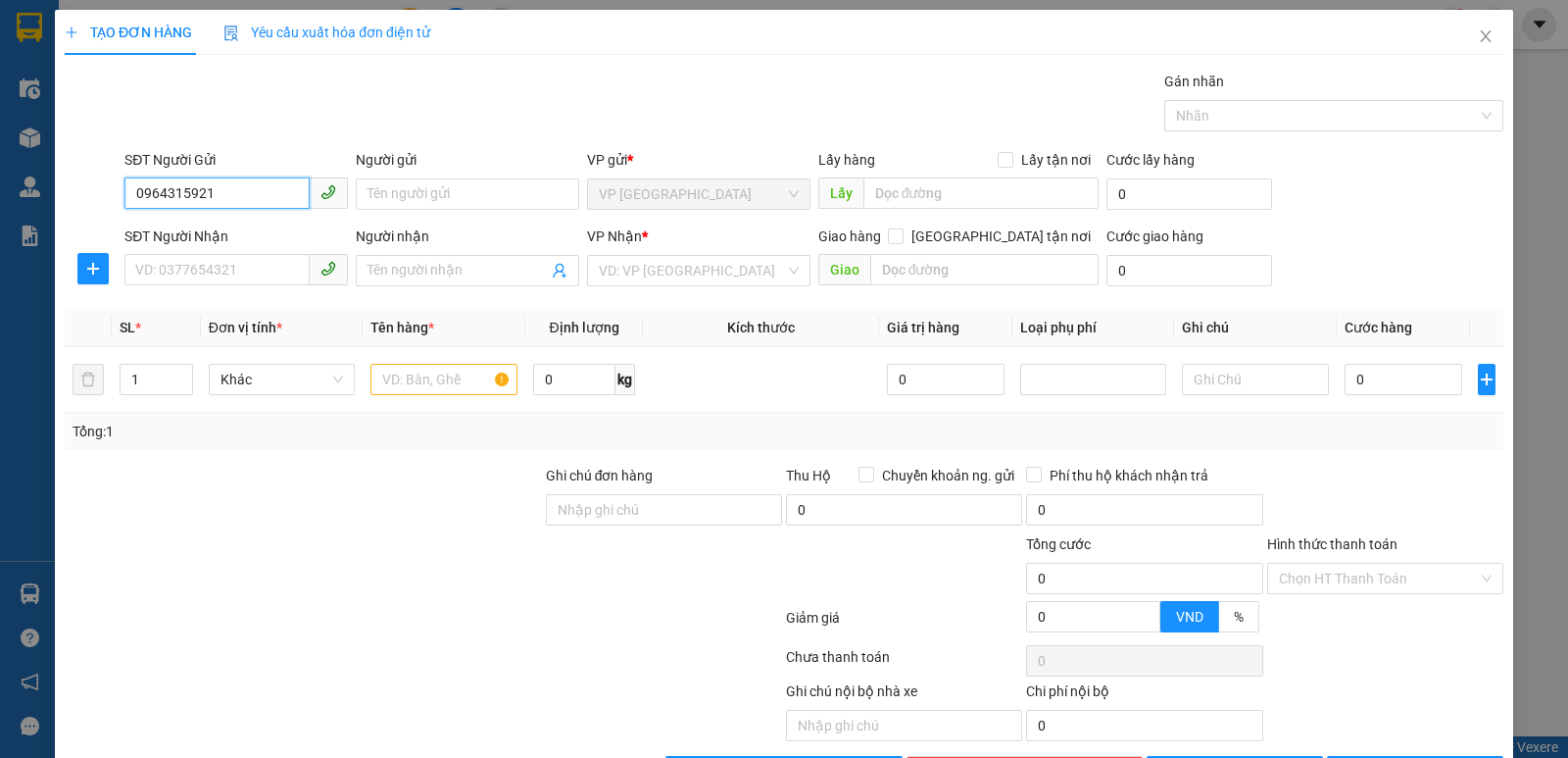
click at [192, 285] on span at bounding box center [236, 270] width 223 height 31
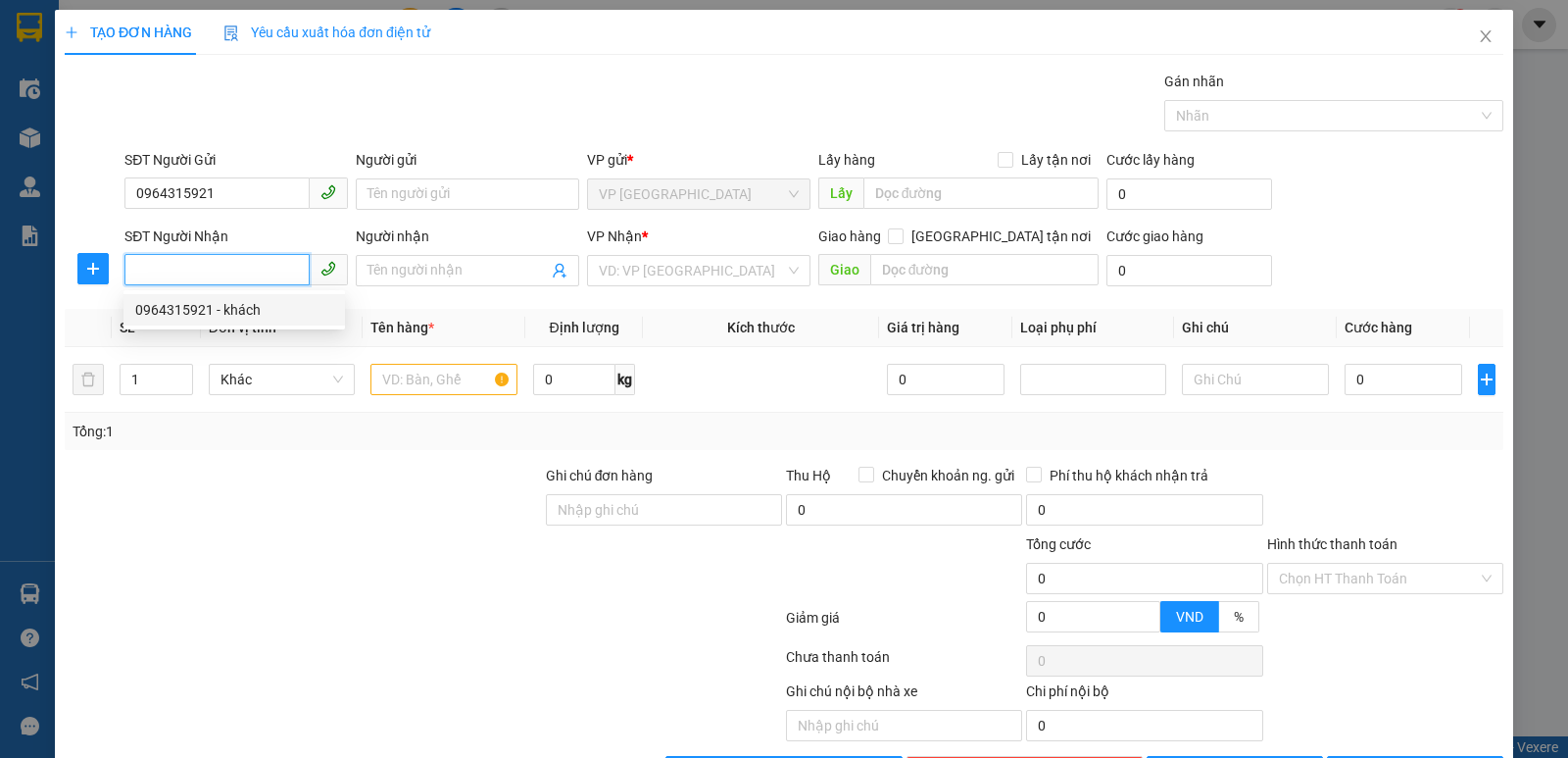
click at [185, 311] on div "0964315921 - khách" at bounding box center [234, 310] width 198 height 22
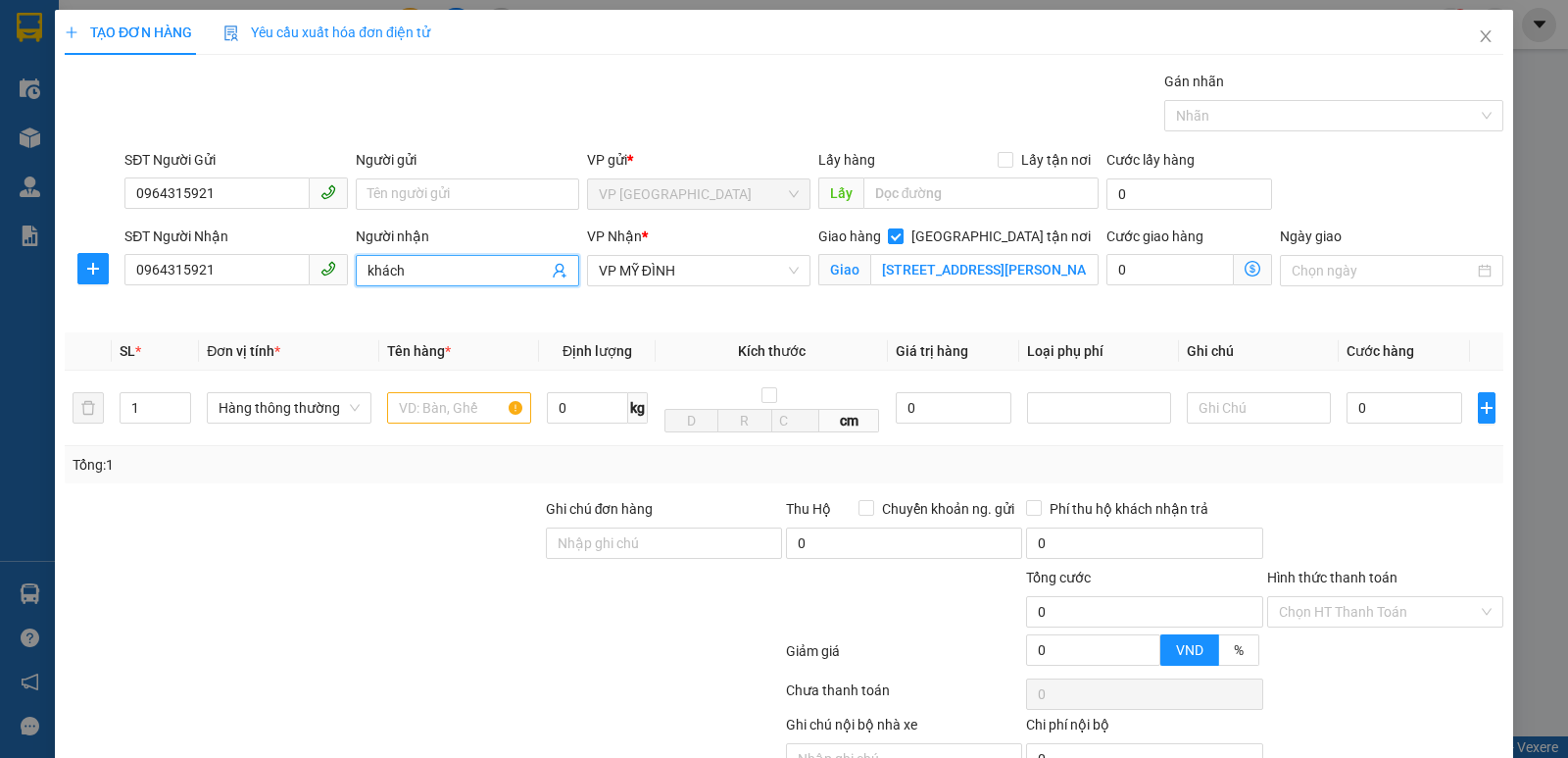
click at [413, 274] on input "khách" at bounding box center [457, 271] width 180 height 22
click at [467, 414] on input "text" at bounding box center [459, 407] width 144 height 31
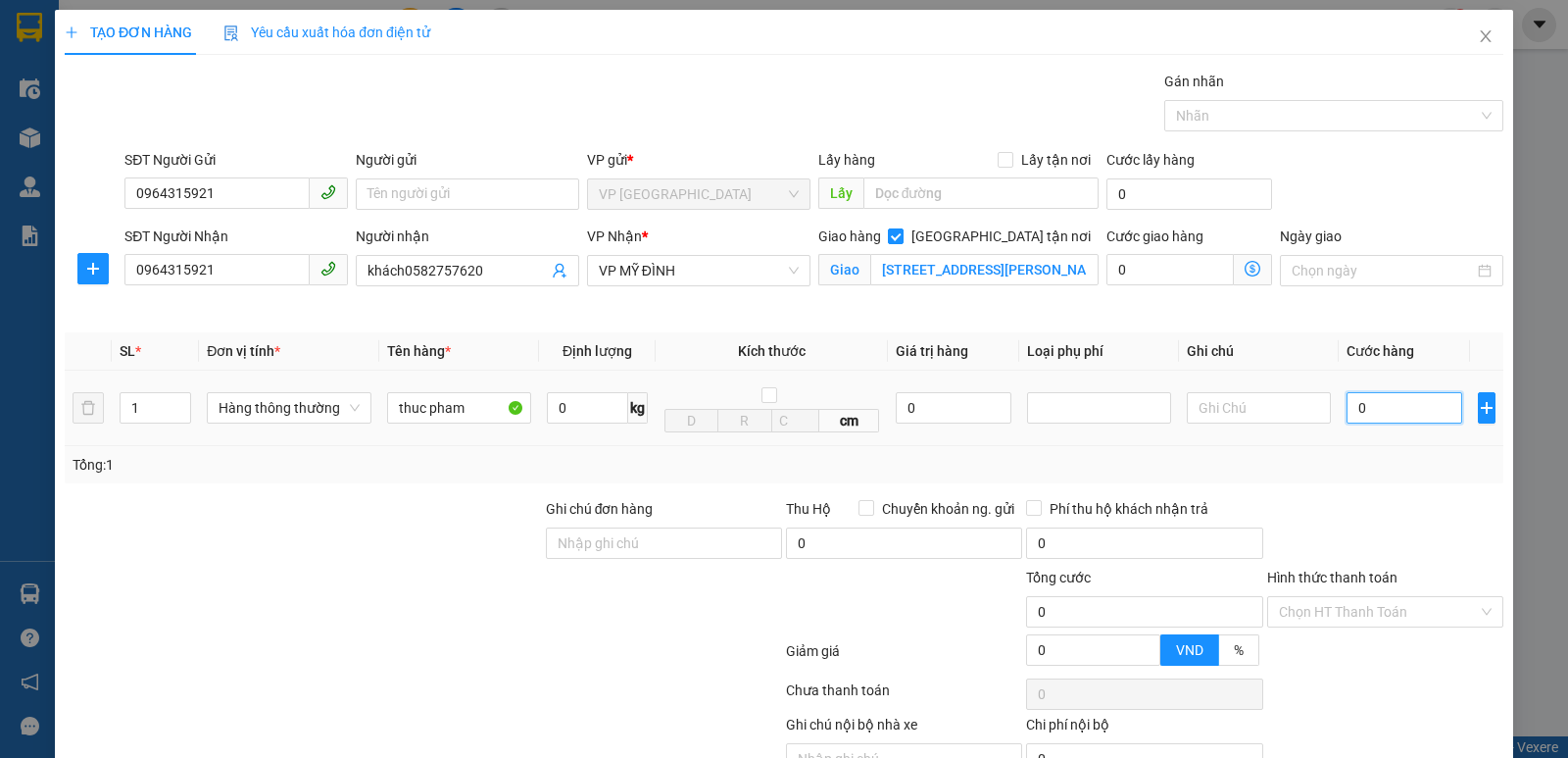
click at [1366, 405] on input "0" at bounding box center [1404, 407] width 115 height 31
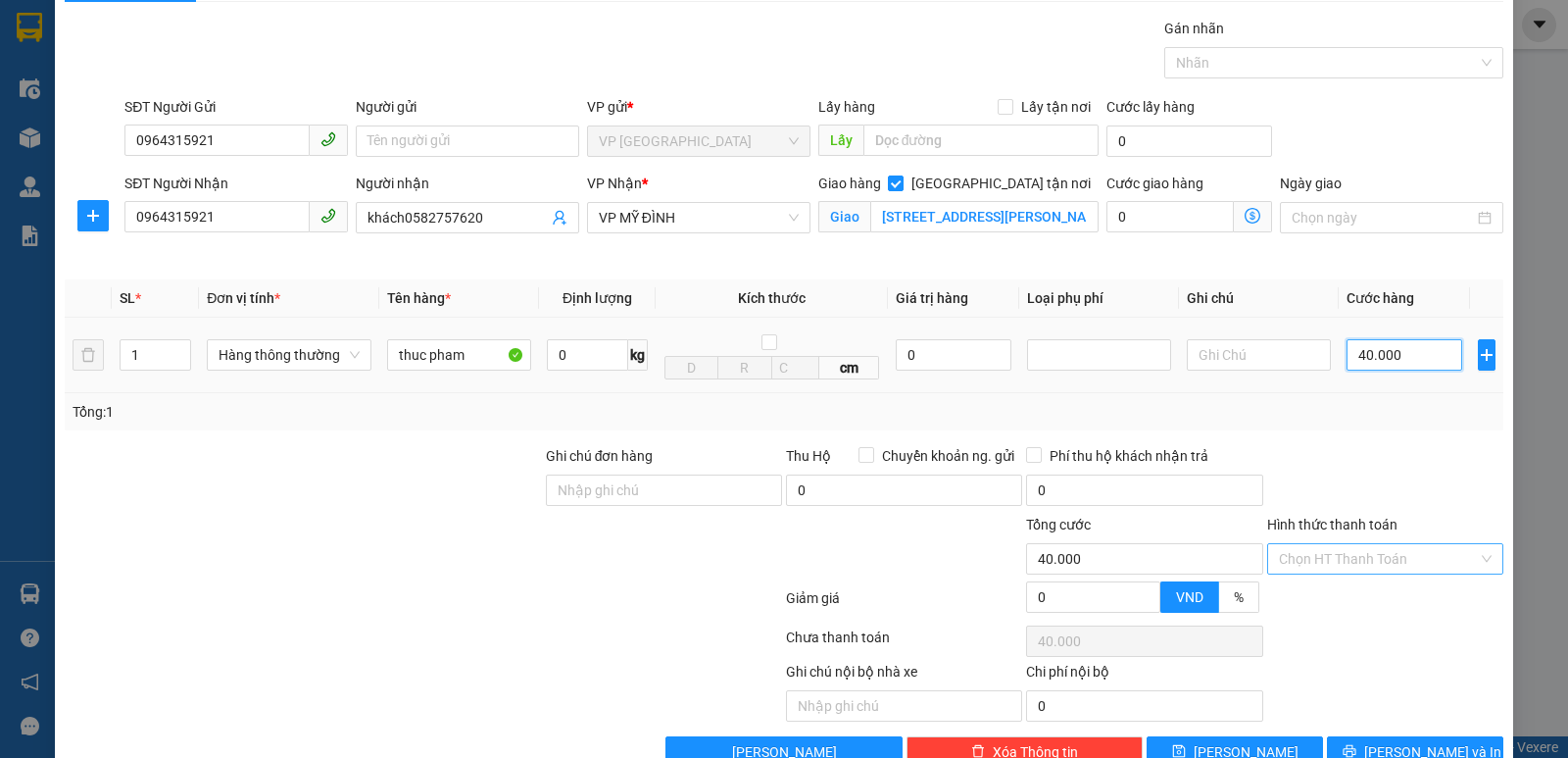
scroll to position [102, 0]
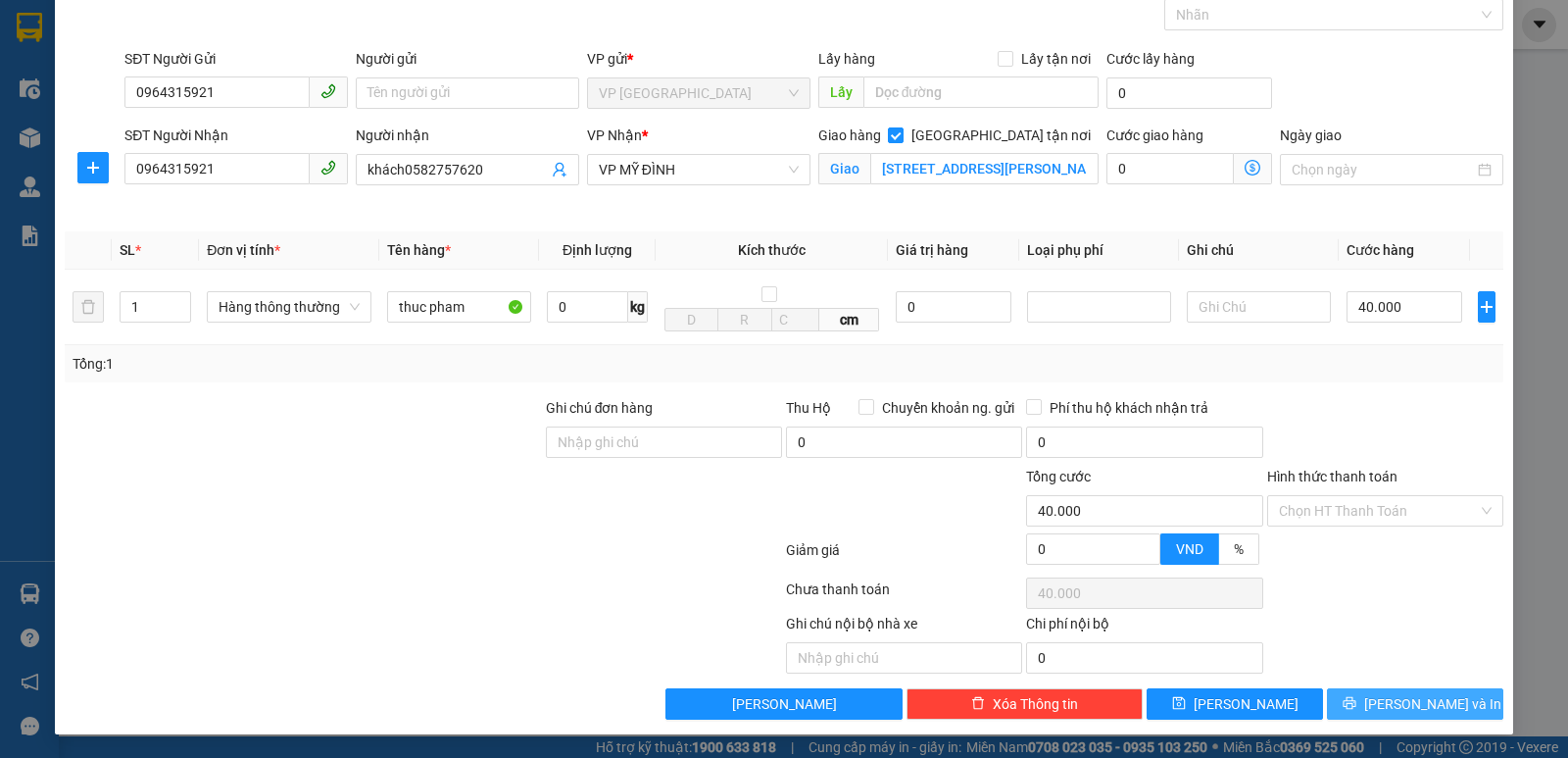
click at [1355, 701] on icon "printer" at bounding box center [1348, 703] width 13 height 13
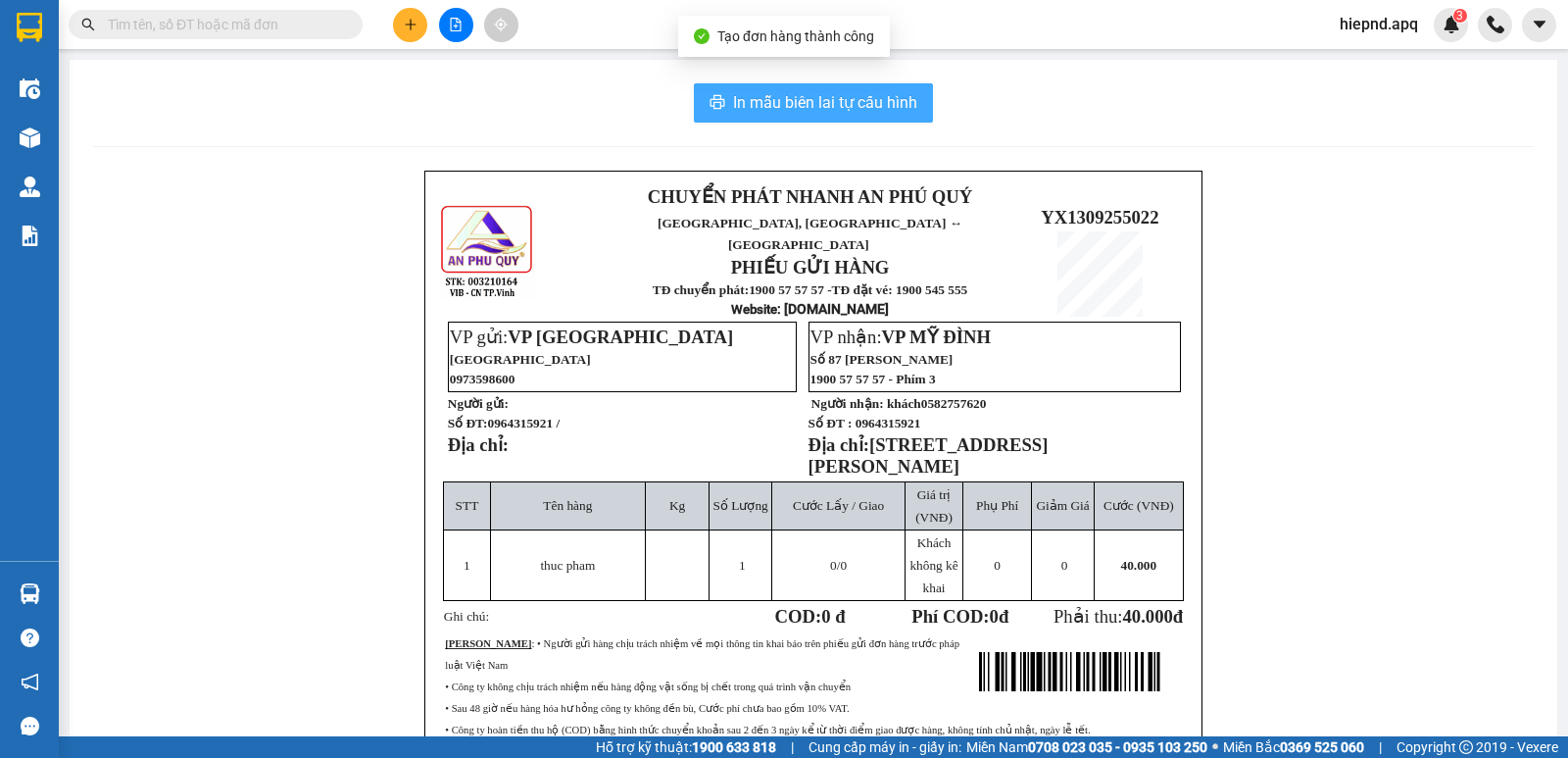
click at [770, 103] on span "In mẫu biên lai tự cấu hình" at bounding box center [824, 103] width 184 height 25
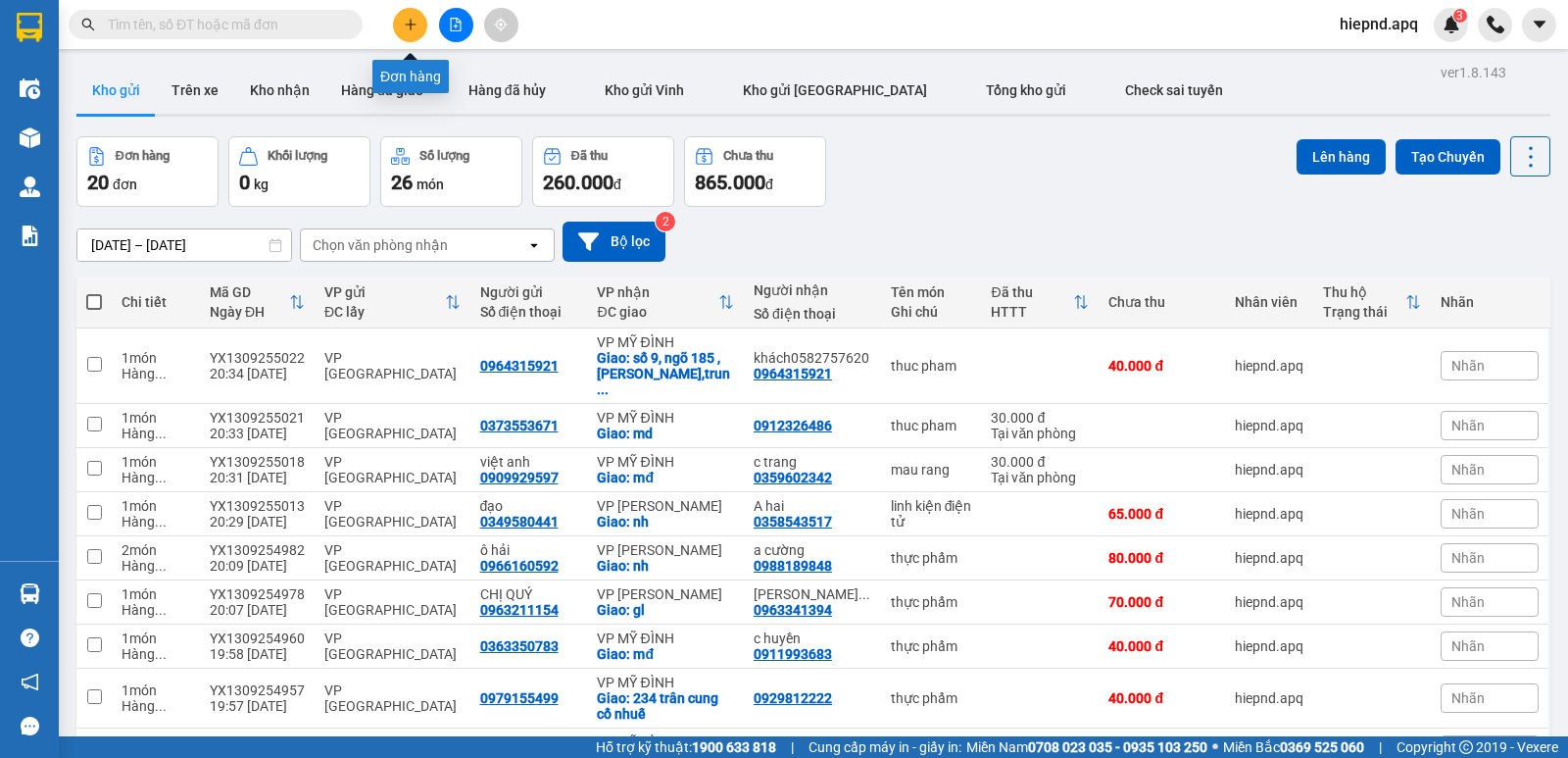
click at [415, 31] on icon "plus" at bounding box center [411, 25] width 14 height 14
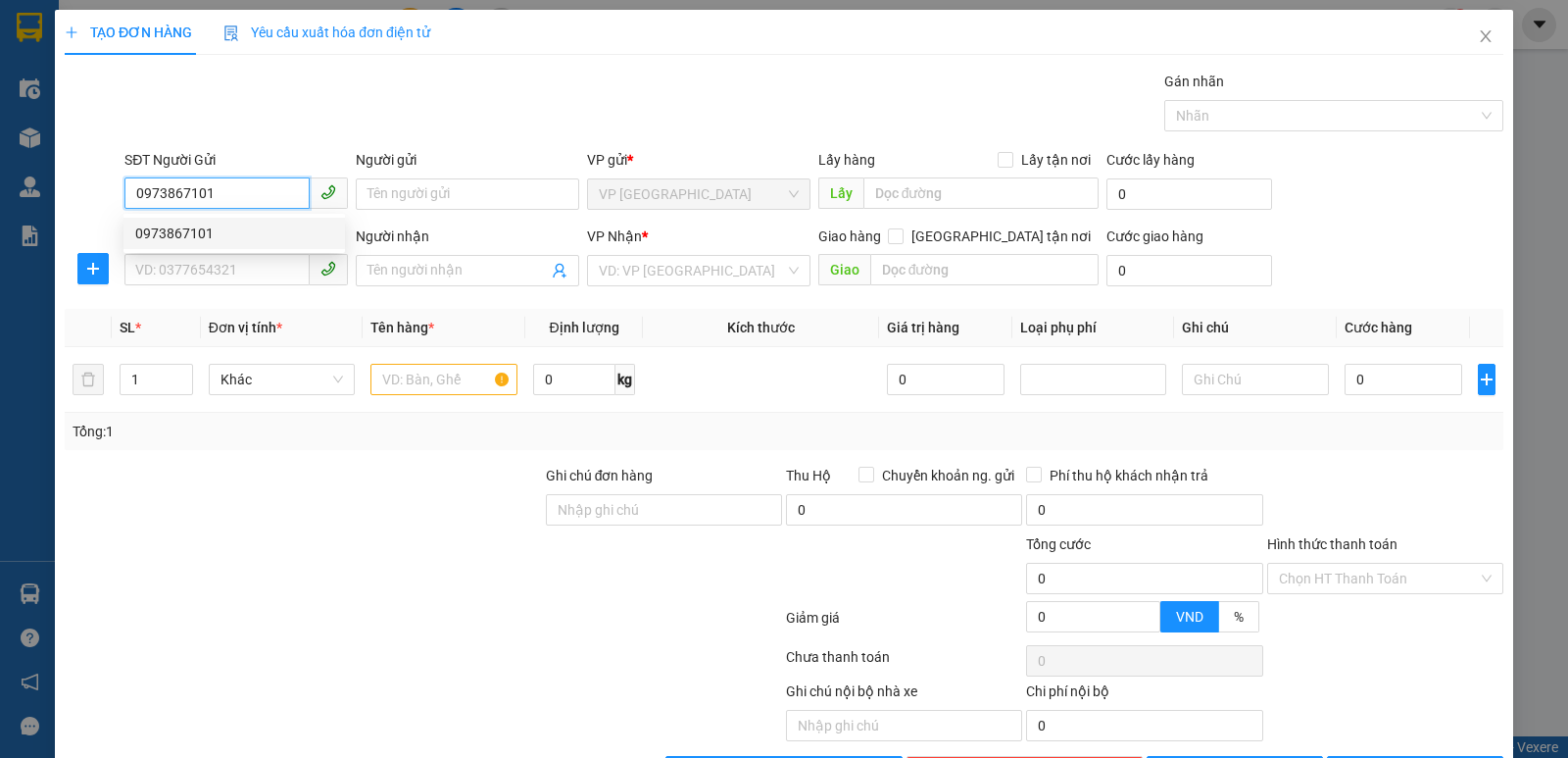
click at [196, 239] on div "0973867101" at bounding box center [234, 233] width 198 height 22
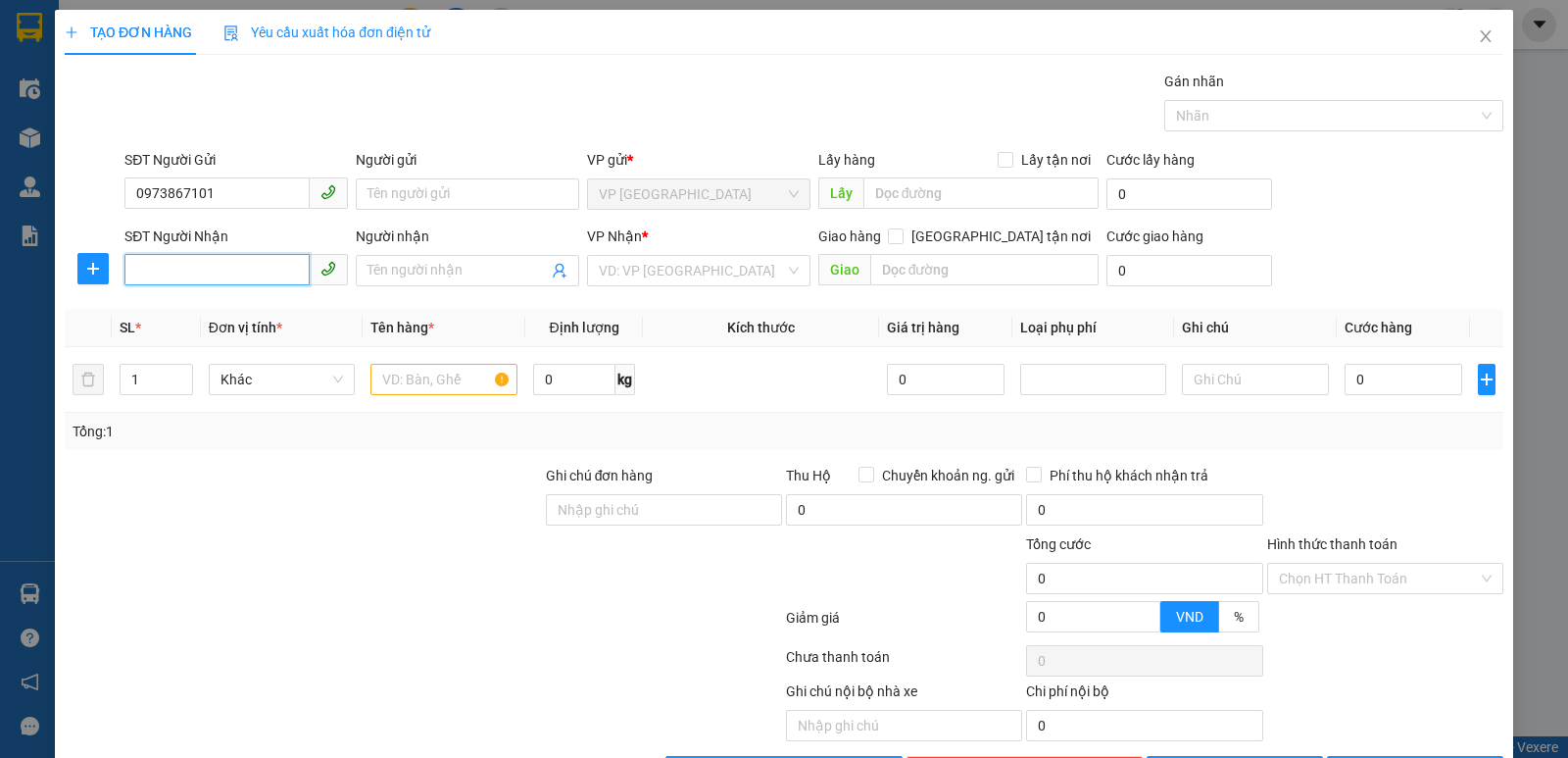
click at [195, 268] on input "SĐT Người Nhận" at bounding box center [217, 269] width 185 height 31
click at [186, 303] on div "0974484461 - A tiệp" at bounding box center [234, 310] width 198 height 22
click at [732, 266] on span "Dọc đường" at bounding box center [698, 271] width 200 height 30
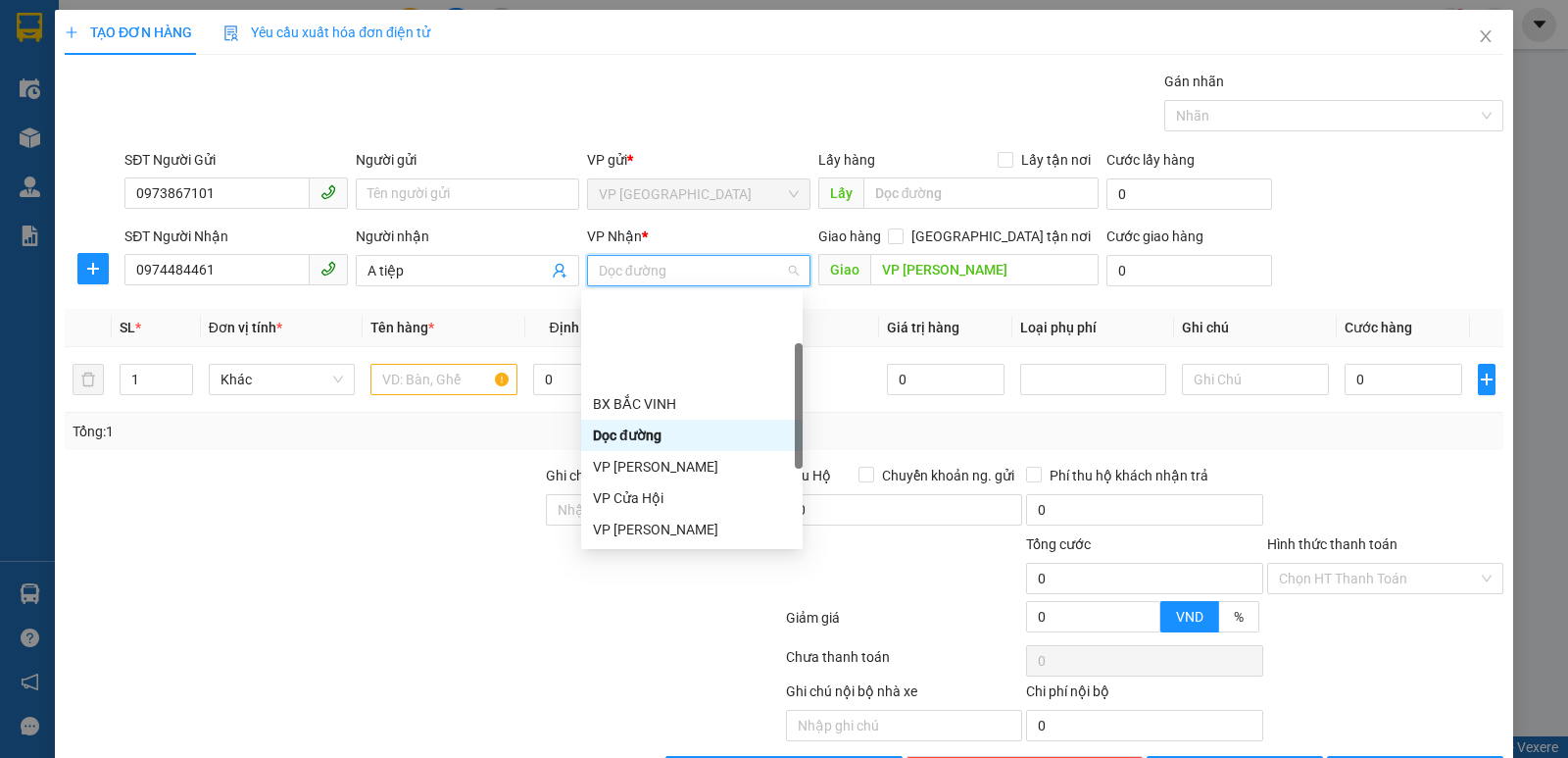
scroll to position [196, 0]
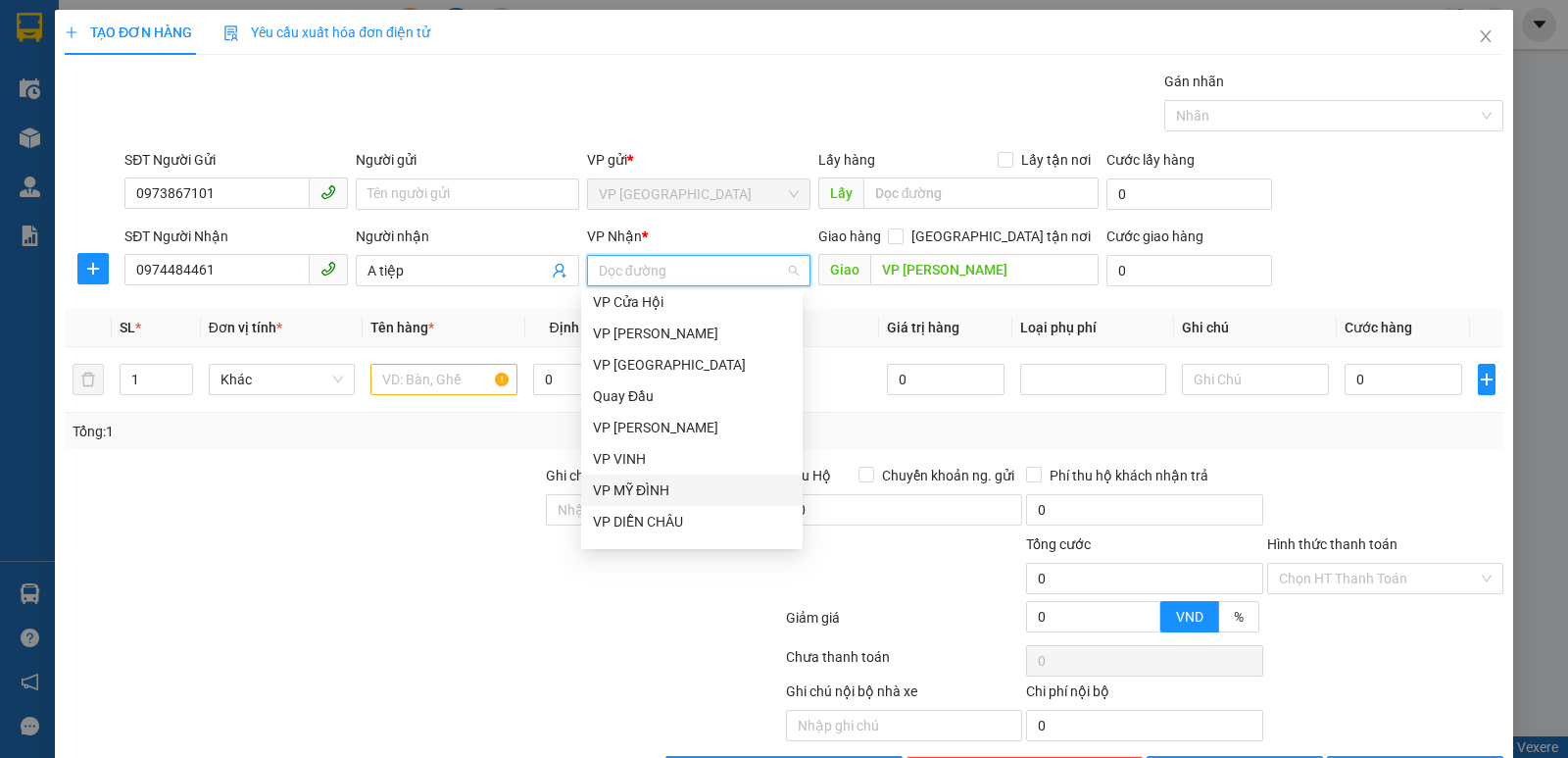
click at [645, 495] on div "VP MỸ ĐÌNH" at bounding box center [691, 490] width 198 height 22
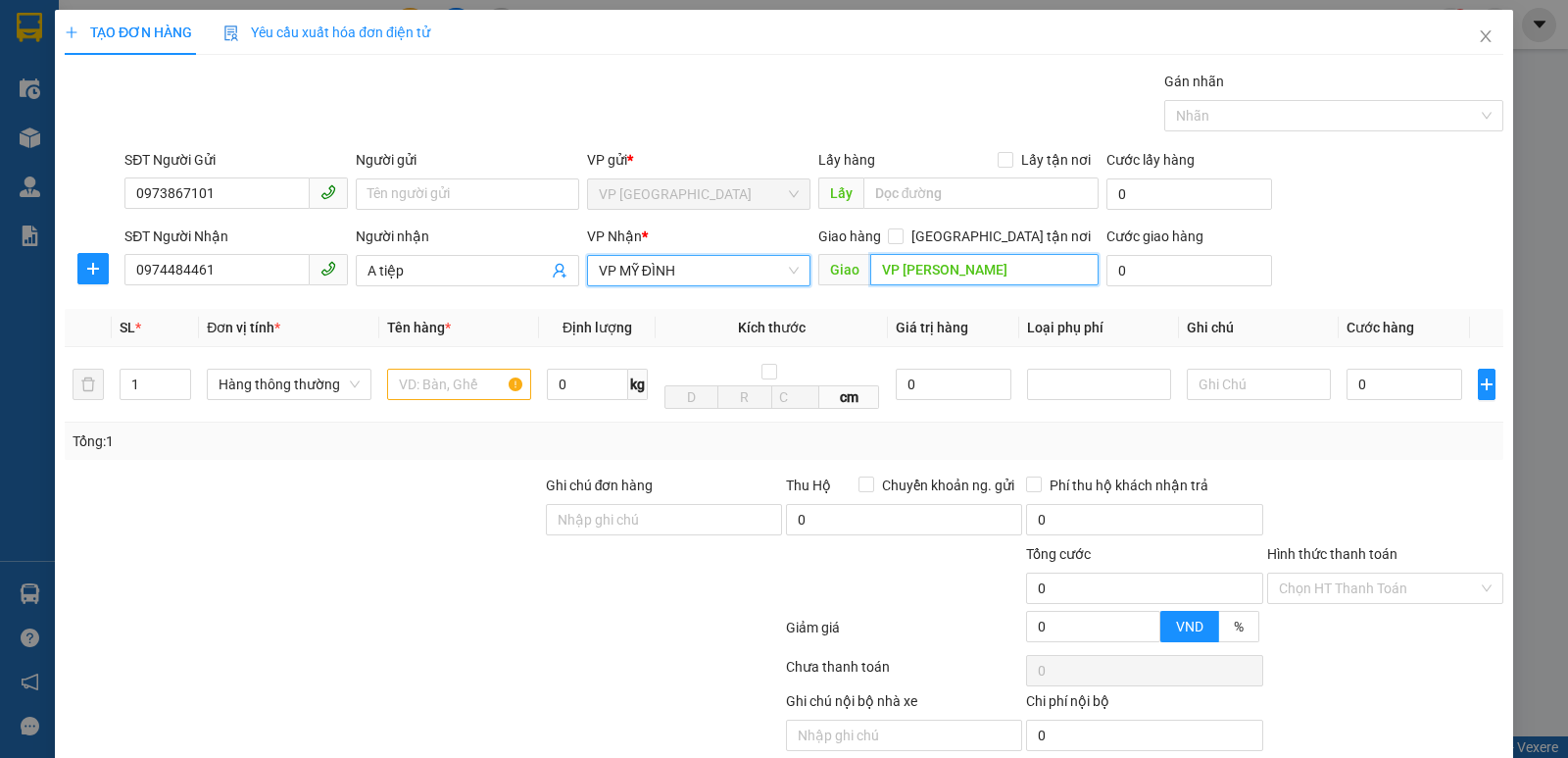
click at [968, 274] on input "VP [PERSON_NAME]" at bounding box center [985, 269] width 229 height 31
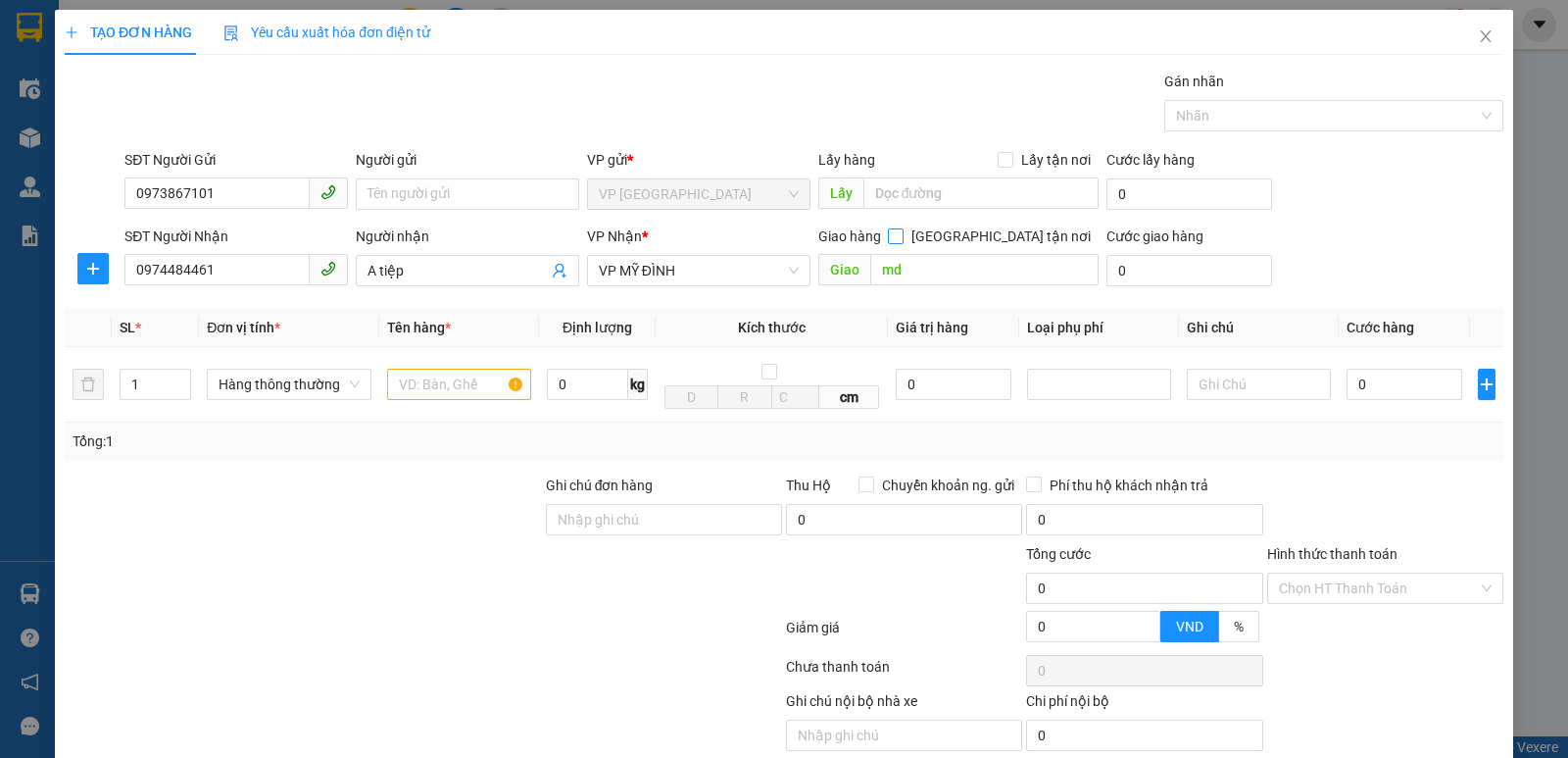
click at [902, 237] on input "[GEOGRAPHIC_DATA] tận nơi" at bounding box center [895, 235] width 14 height 14
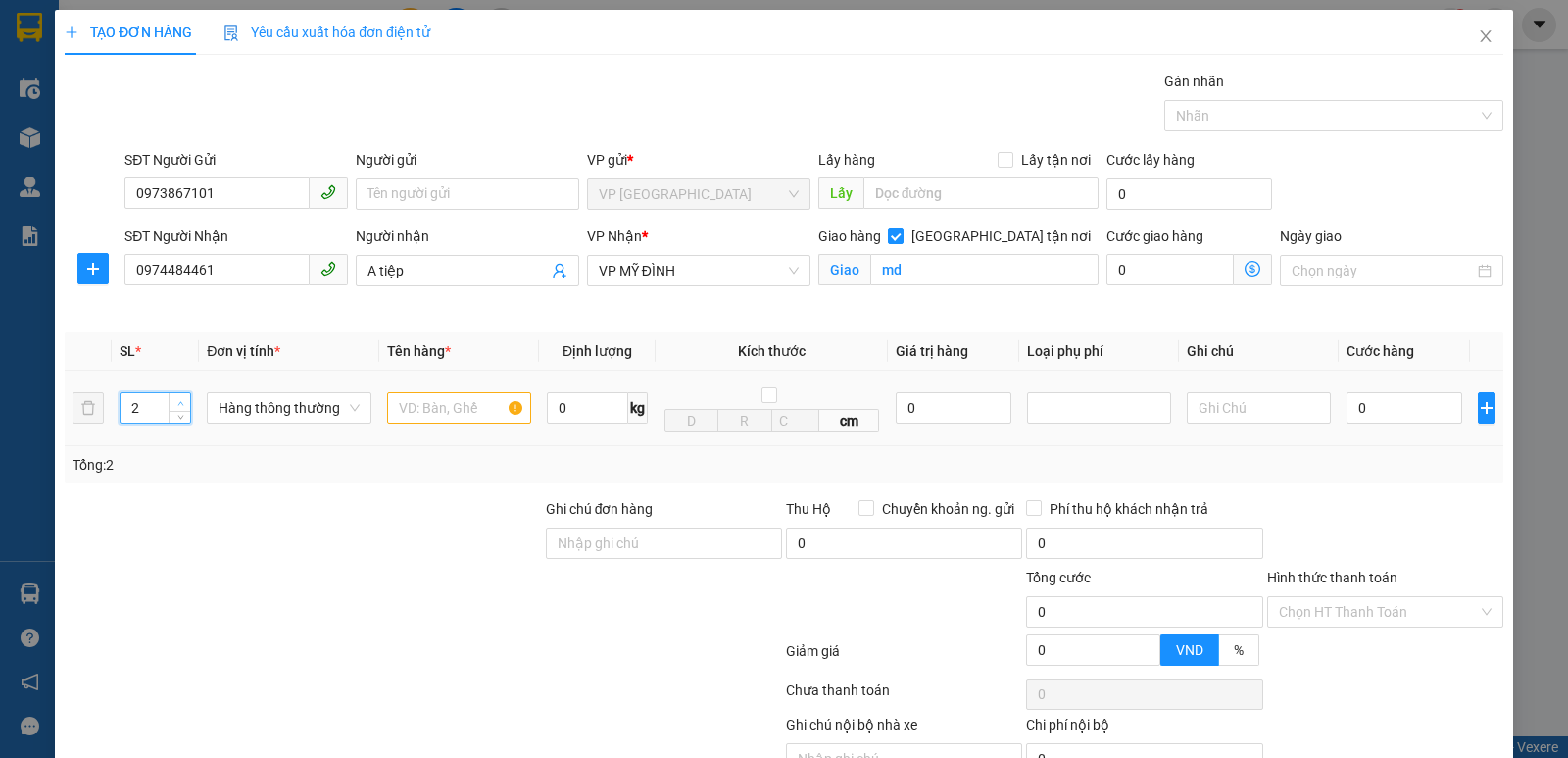
click at [179, 400] on icon "up" at bounding box center [180, 403] width 7 height 7
click at [415, 399] on input "text" at bounding box center [459, 407] width 144 height 31
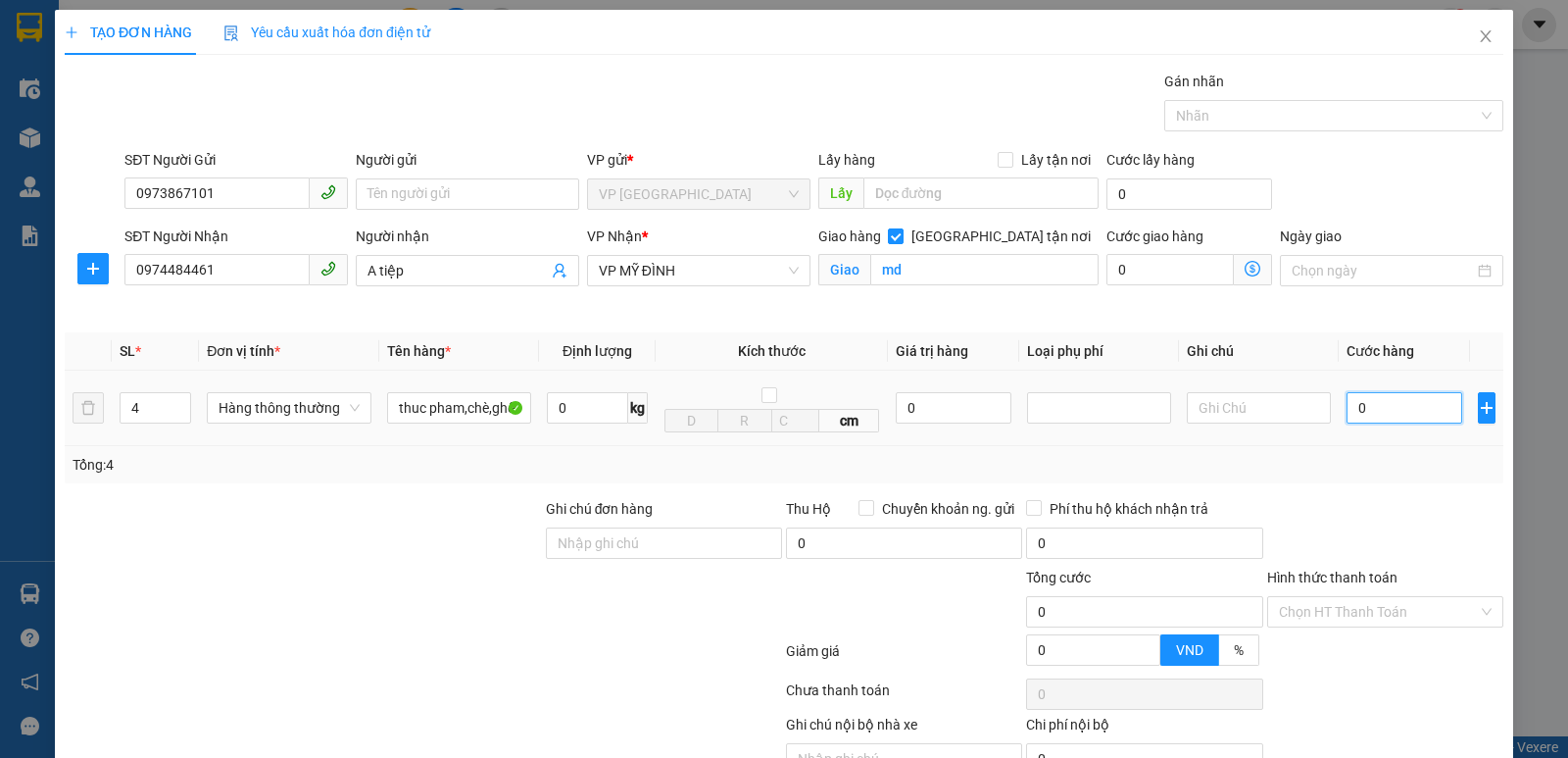
click at [1346, 405] on input "0" at bounding box center [1404, 407] width 115 height 31
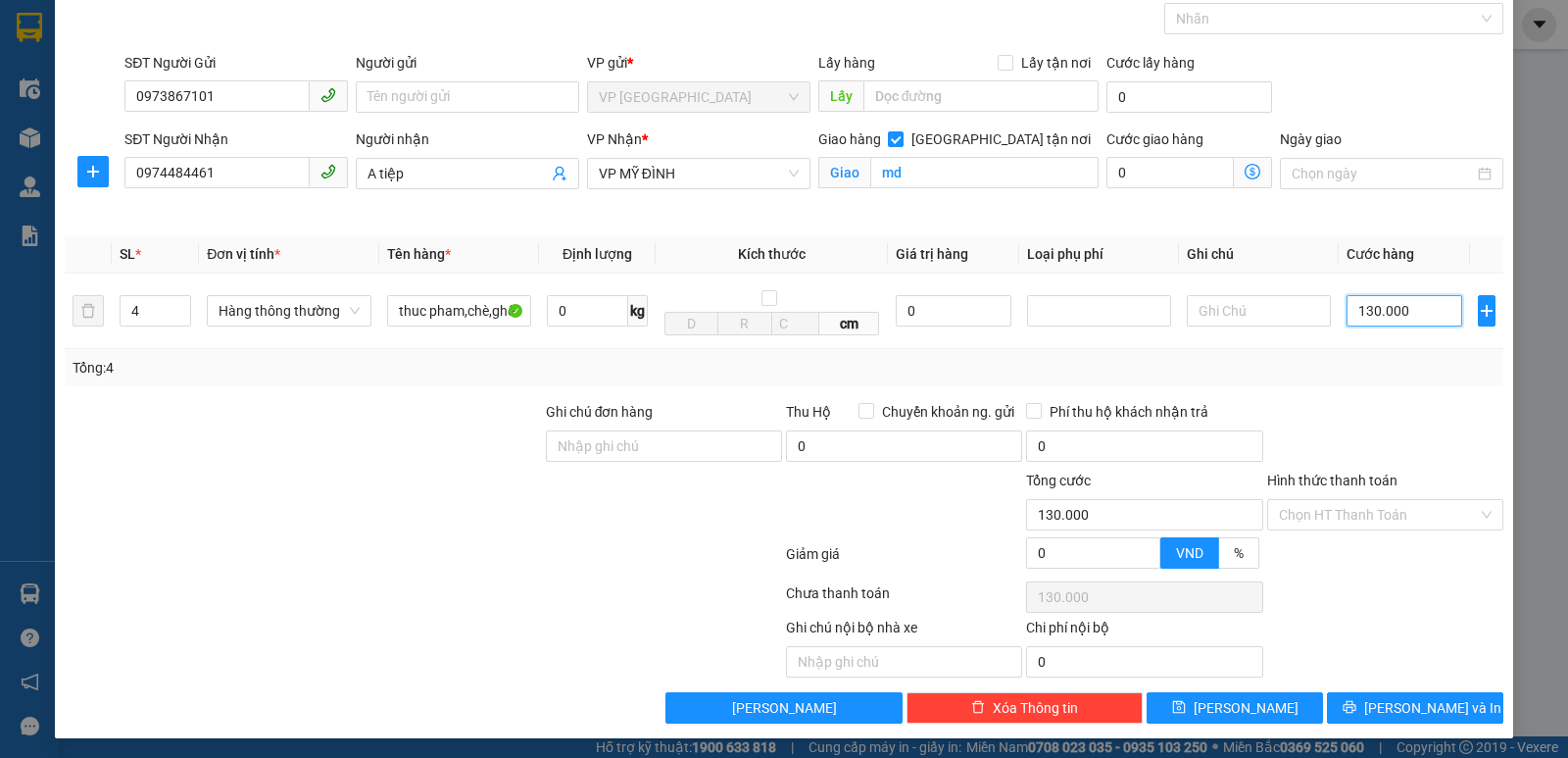
scroll to position [98, 0]
click at [1390, 705] on span "[PERSON_NAME] và In" at bounding box center [1433, 707] width 137 height 22
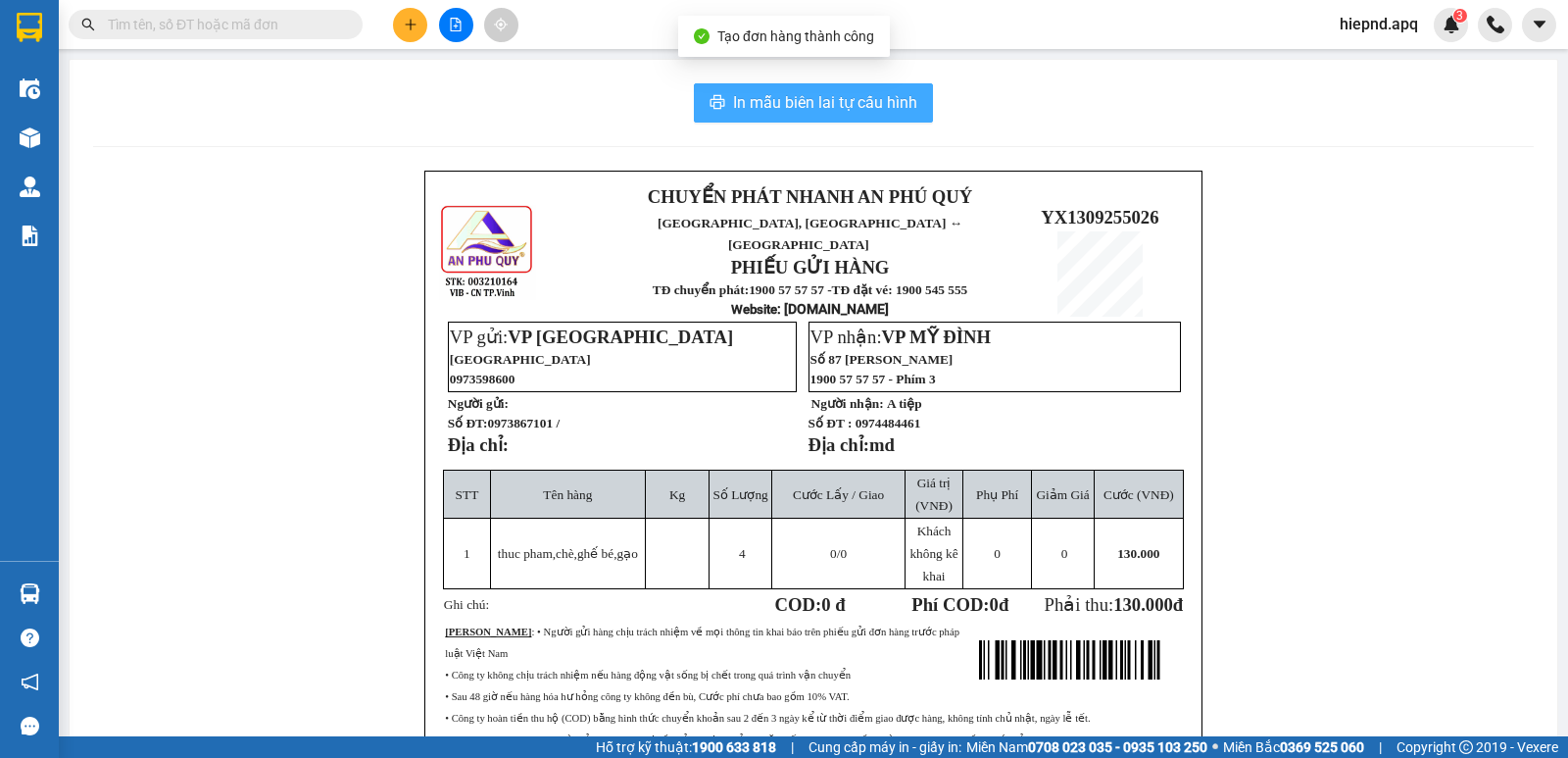
click at [819, 105] on span "In mẫu biên lai tự cấu hình" at bounding box center [824, 103] width 184 height 25
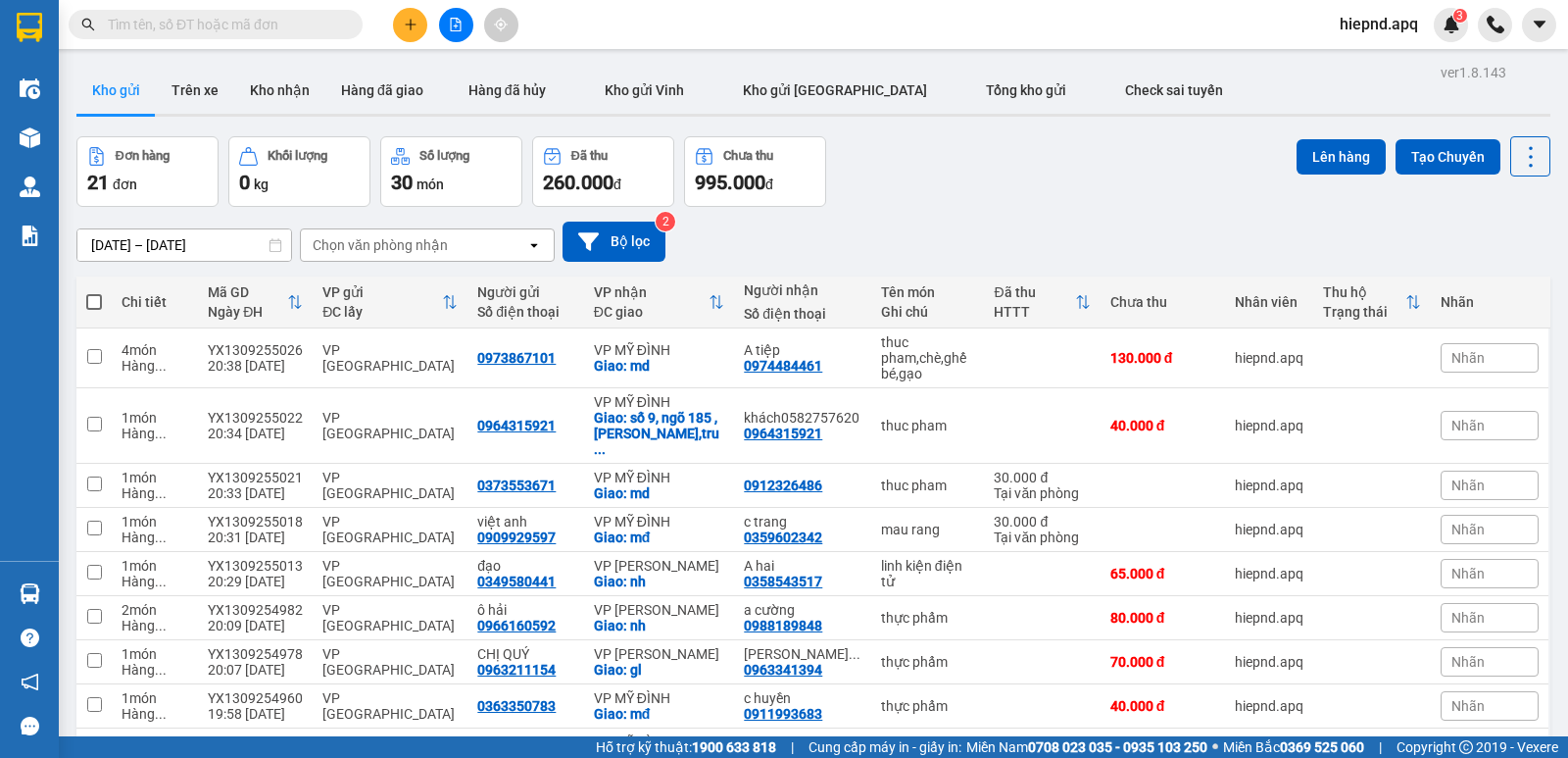
click at [1029, 240] on div "[DATE] – [DATE] Press the down arrow key to interact with the calendar and sele…" at bounding box center [813, 241] width 1473 height 40
click at [411, 19] on icon "plus" at bounding box center [411, 25] width 14 height 14
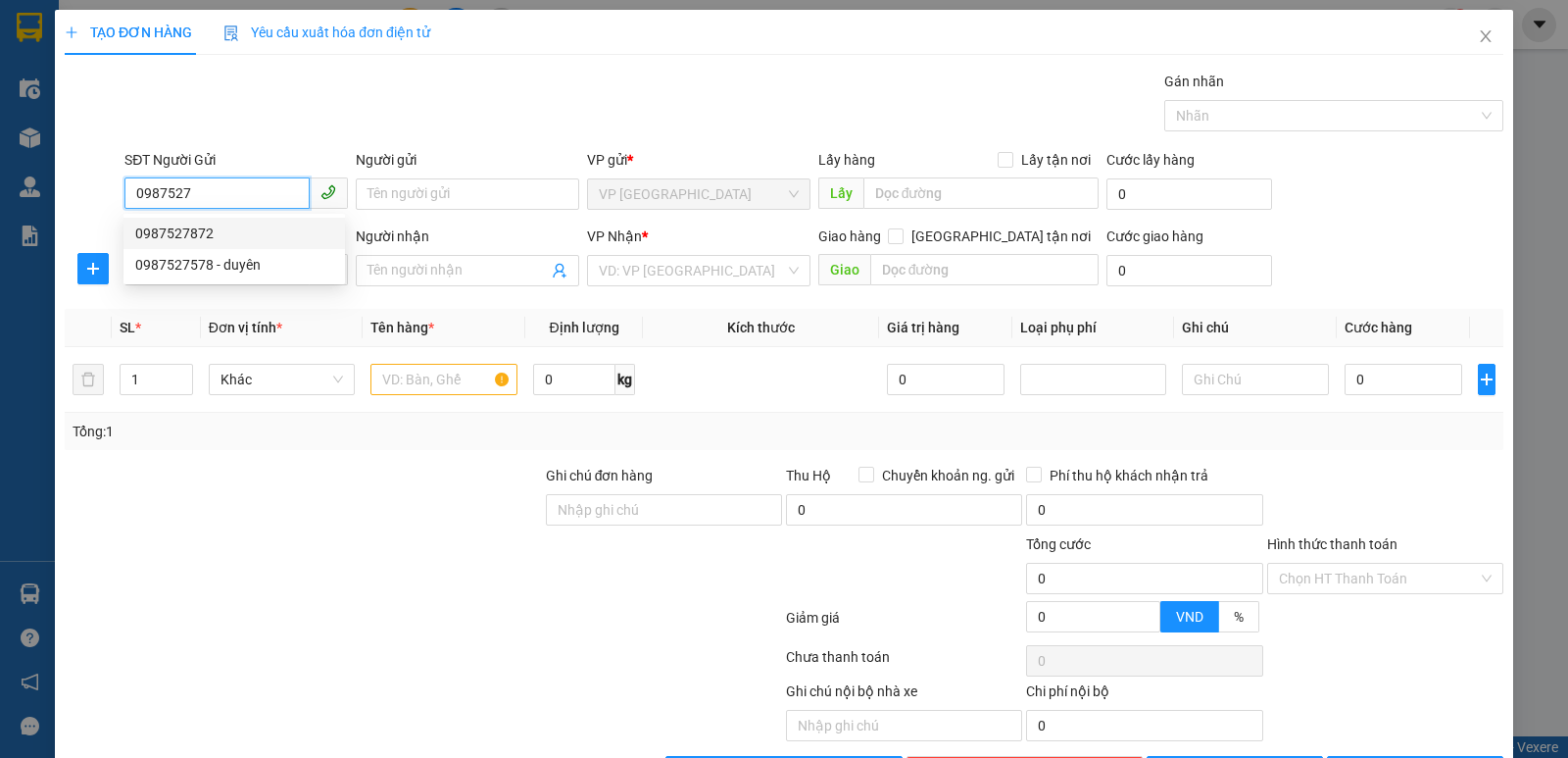
click at [195, 237] on div "0987527872" at bounding box center [234, 233] width 198 height 22
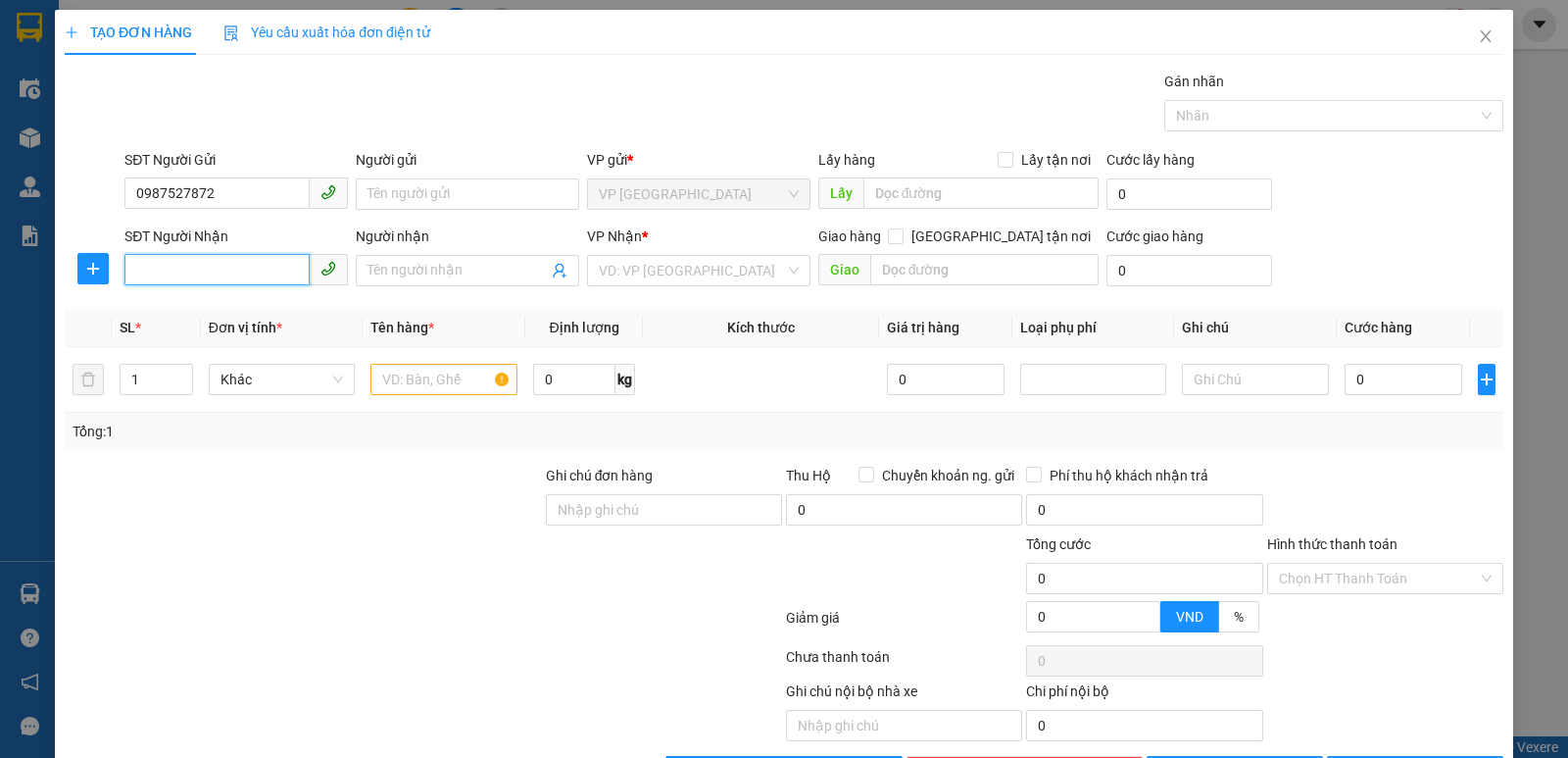
click at [187, 268] on input "SĐT Người Nhận" at bounding box center [217, 269] width 185 height 31
click at [185, 305] on div "0378997039 - [PERSON_NAME]" at bounding box center [234, 310] width 198 height 22
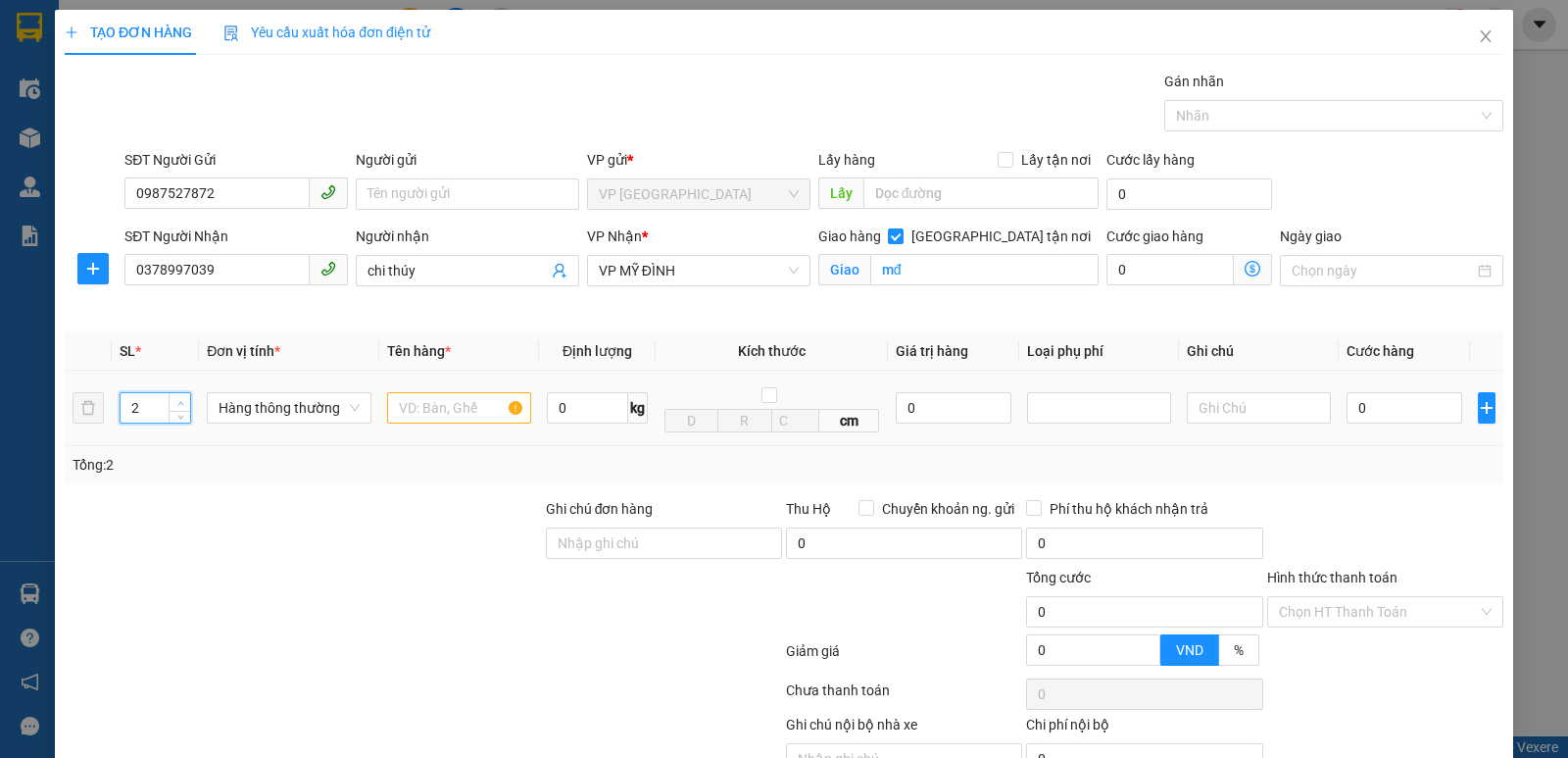
click at [180, 400] on icon "up" at bounding box center [180, 403] width 7 height 7
click at [442, 406] on input "text" at bounding box center [459, 407] width 144 height 31
click at [1380, 410] on input "0" at bounding box center [1404, 407] width 115 height 31
click at [1398, 610] on input "Hình thức thanh toán" at bounding box center [1378, 612] width 199 height 30
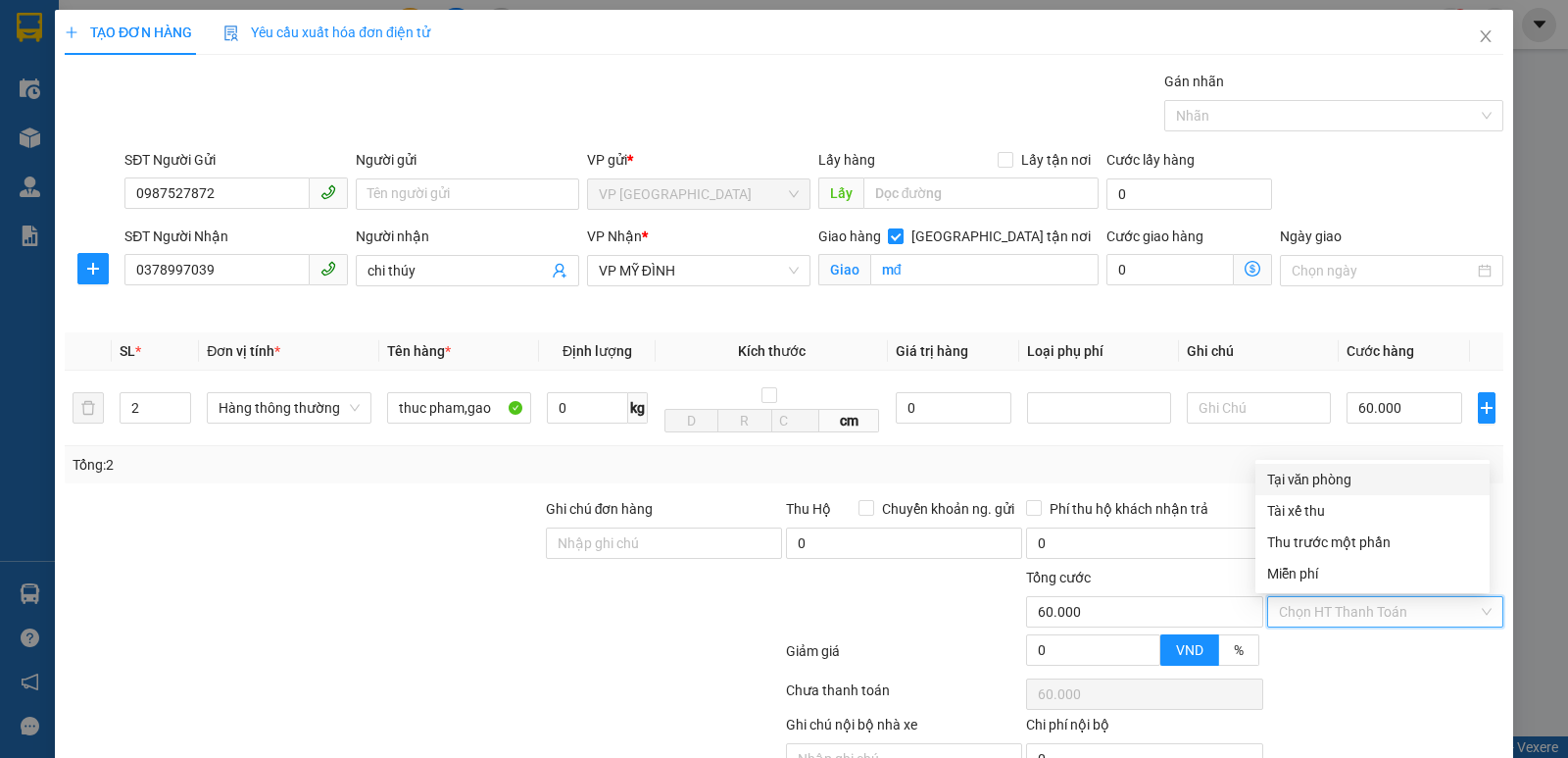
click at [1310, 474] on div "Tại văn phòng" at bounding box center [1373, 479] width 211 height 22
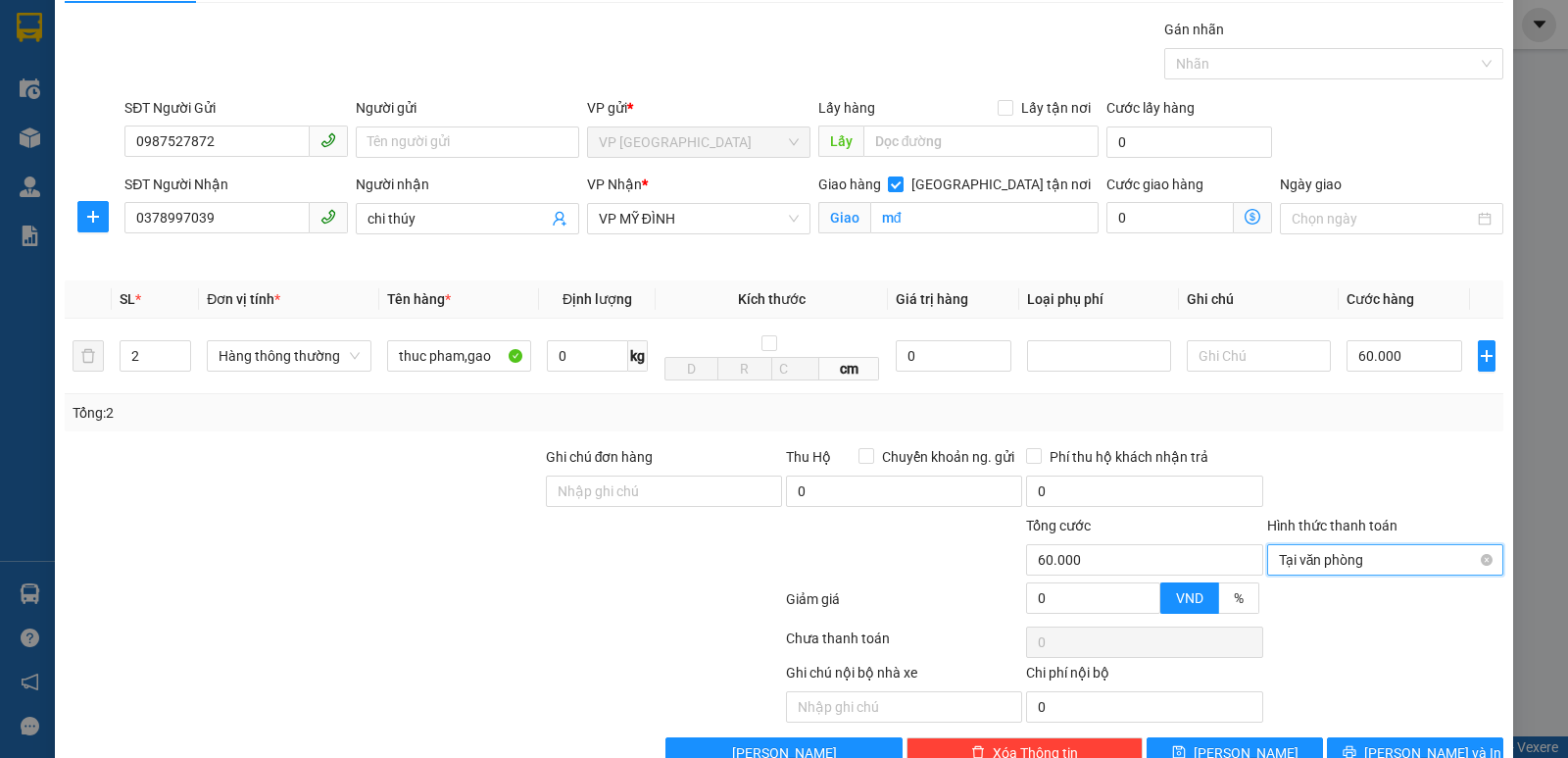
scroll to position [102, 0]
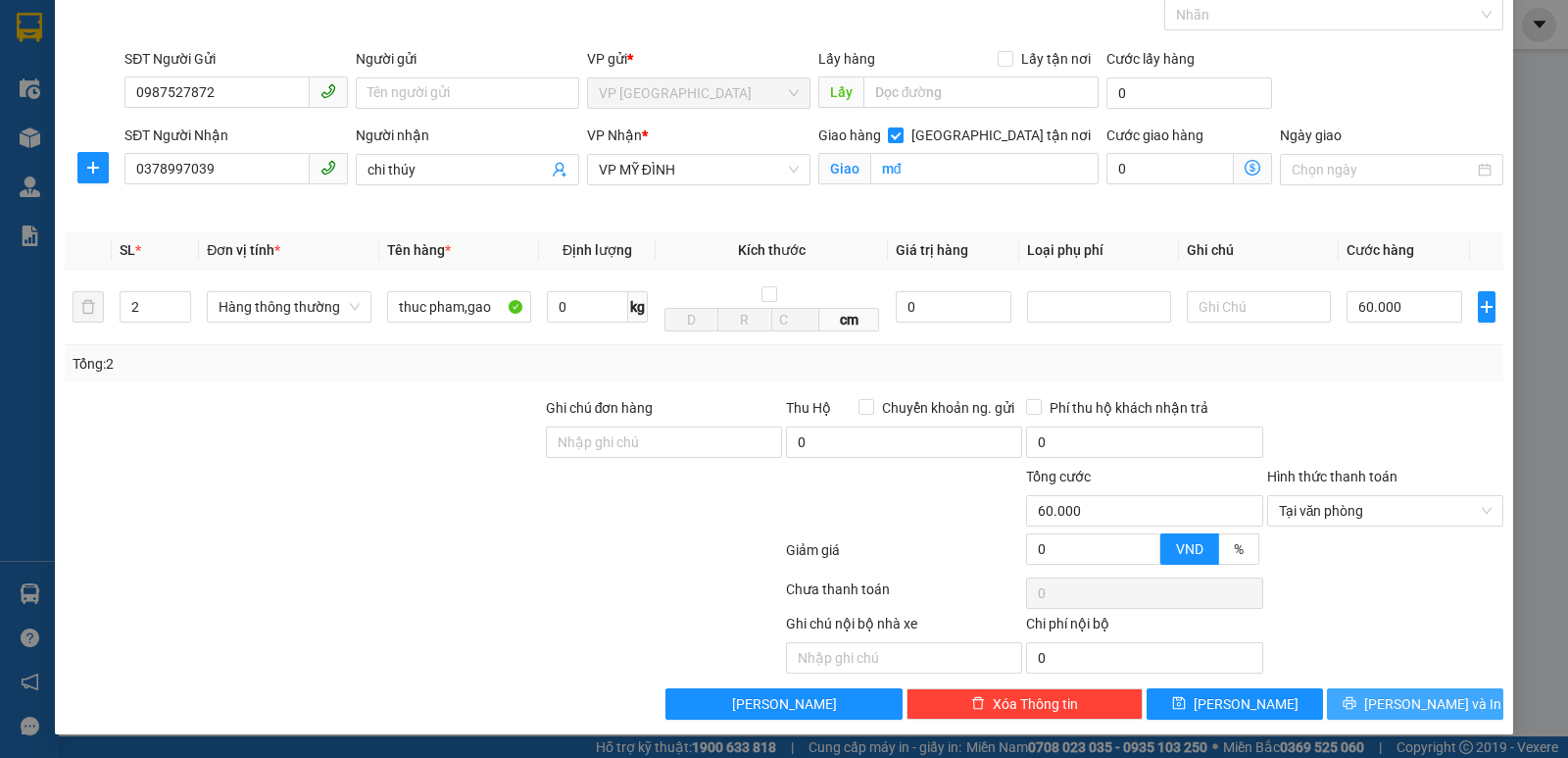
click at [1399, 698] on span "[PERSON_NAME] và In" at bounding box center [1433, 704] width 137 height 22
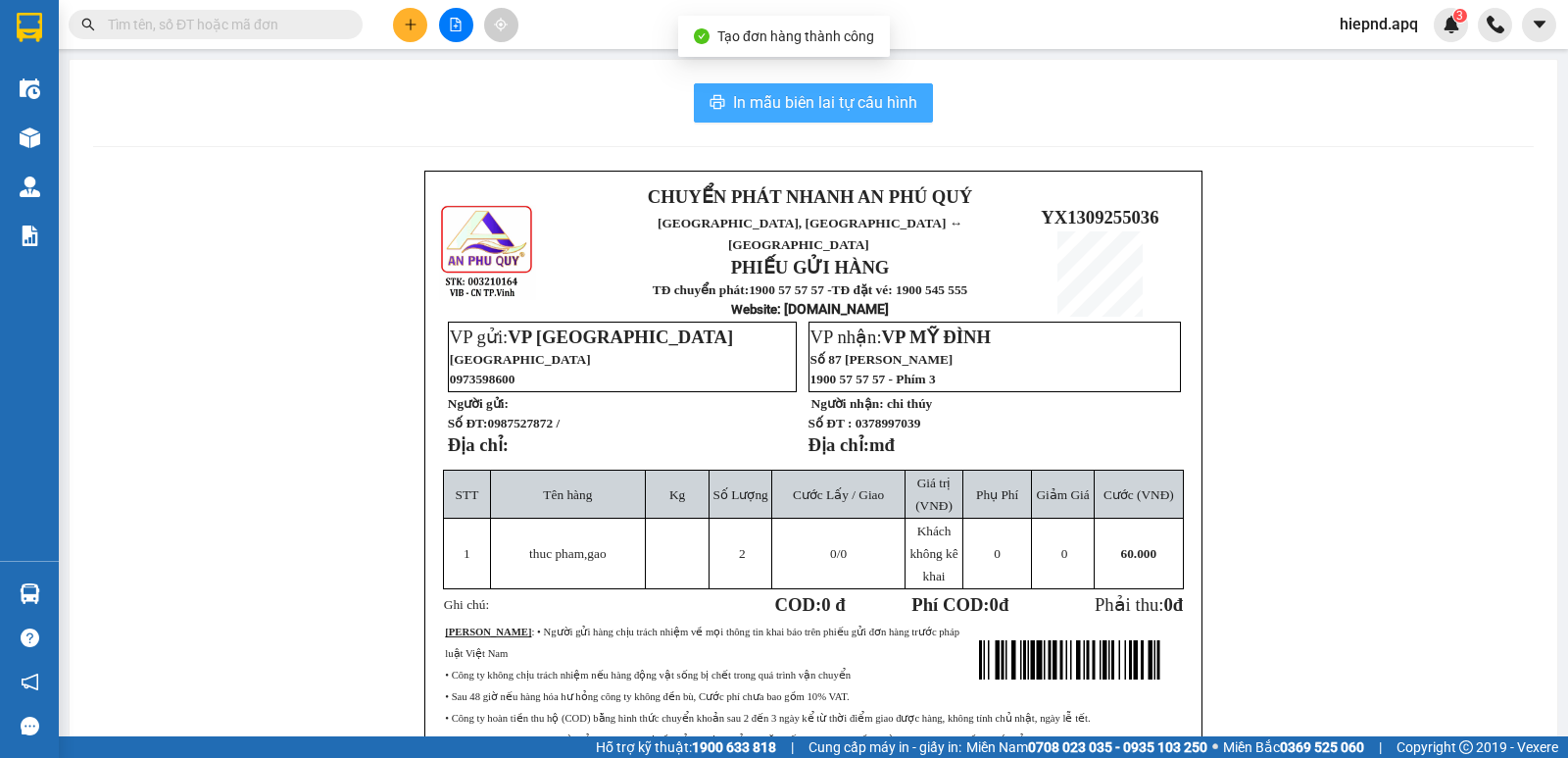
click at [862, 109] on span "In mẫu biên lai tự cấu hình" at bounding box center [824, 103] width 184 height 25
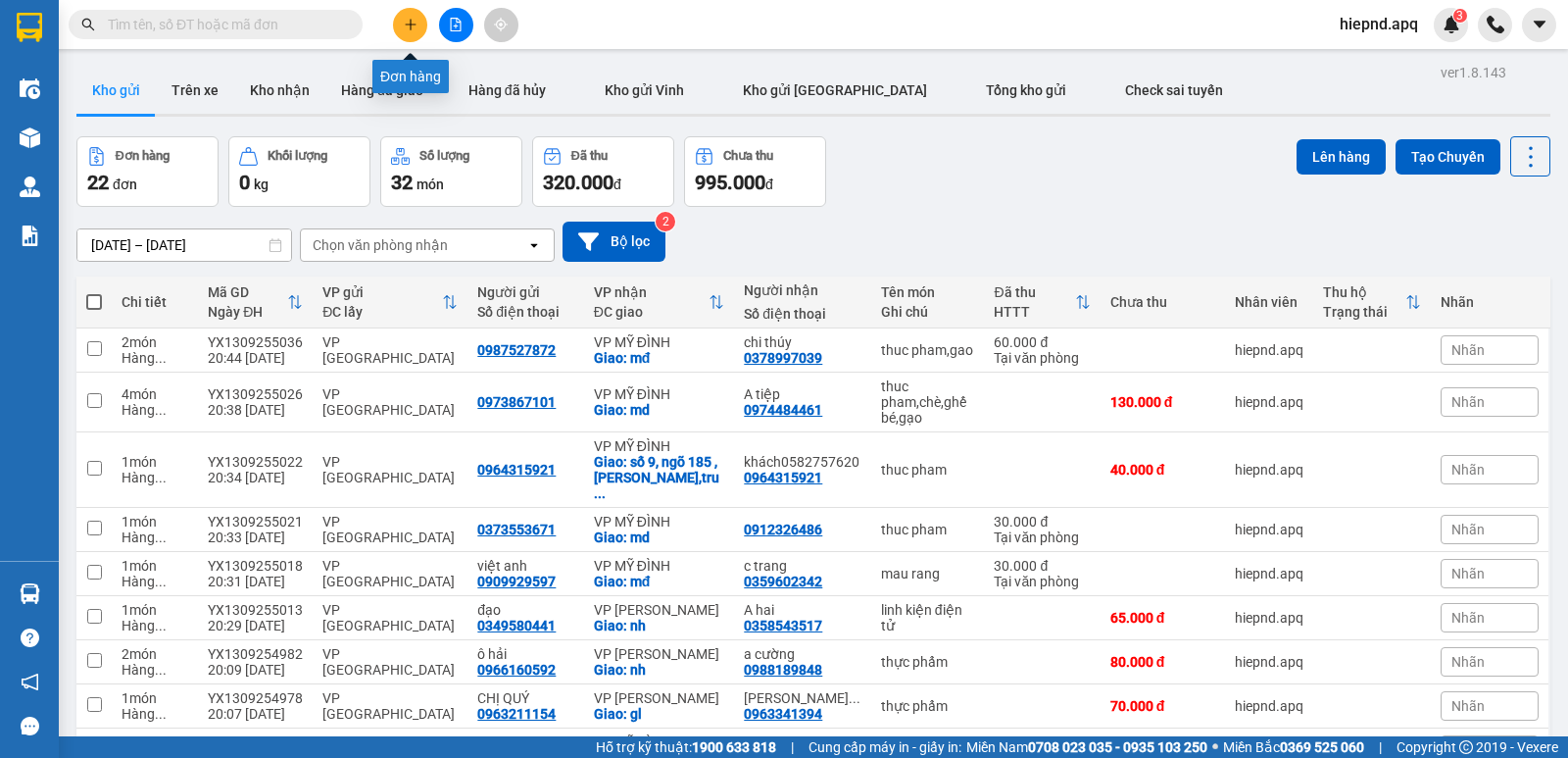
click at [416, 29] on icon "plus" at bounding box center [411, 25] width 14 height 14
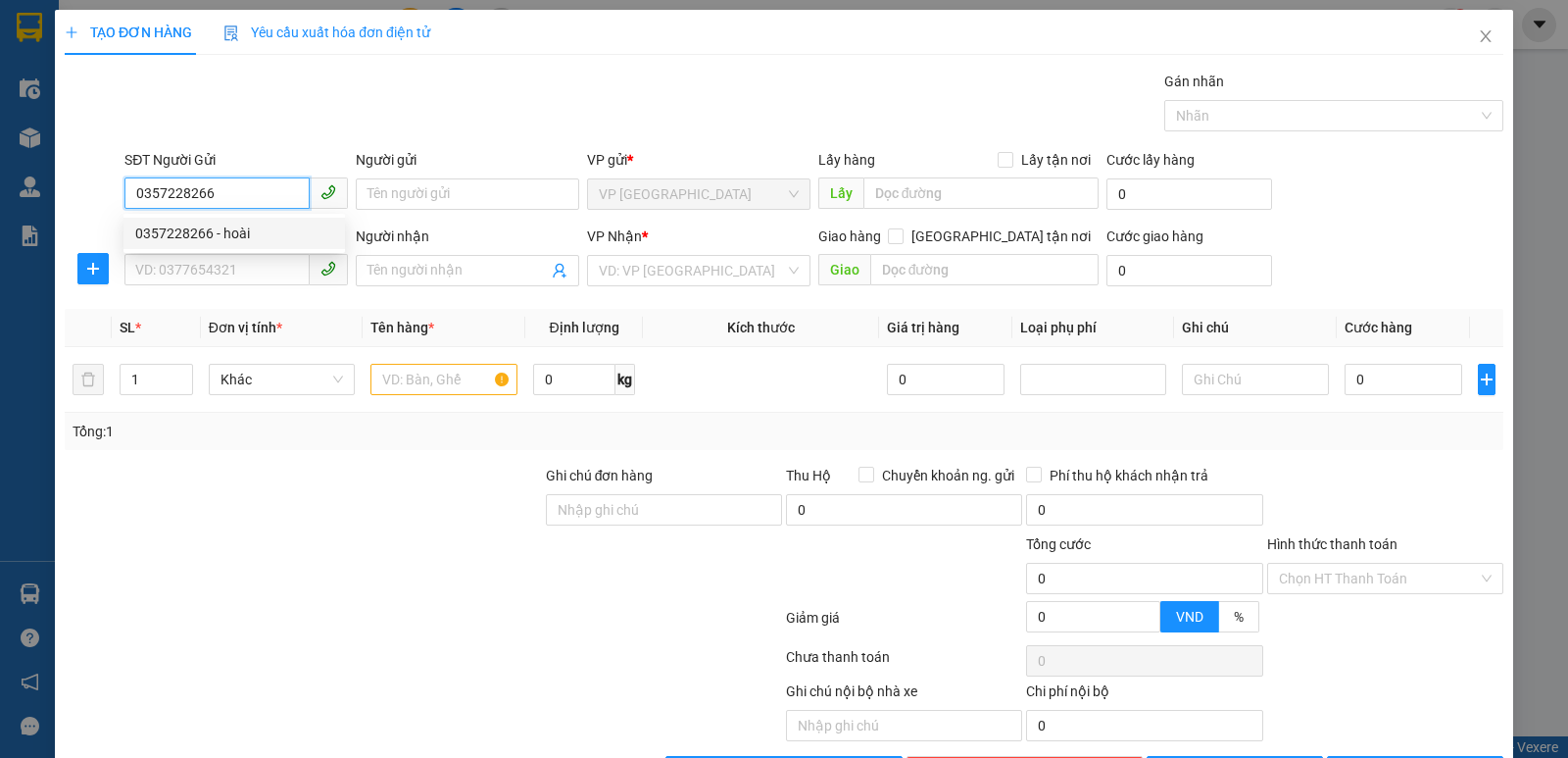
click at [207, 230] on div "0357228266 - hoài" at bounding box center [234, 233] width 198 height 22
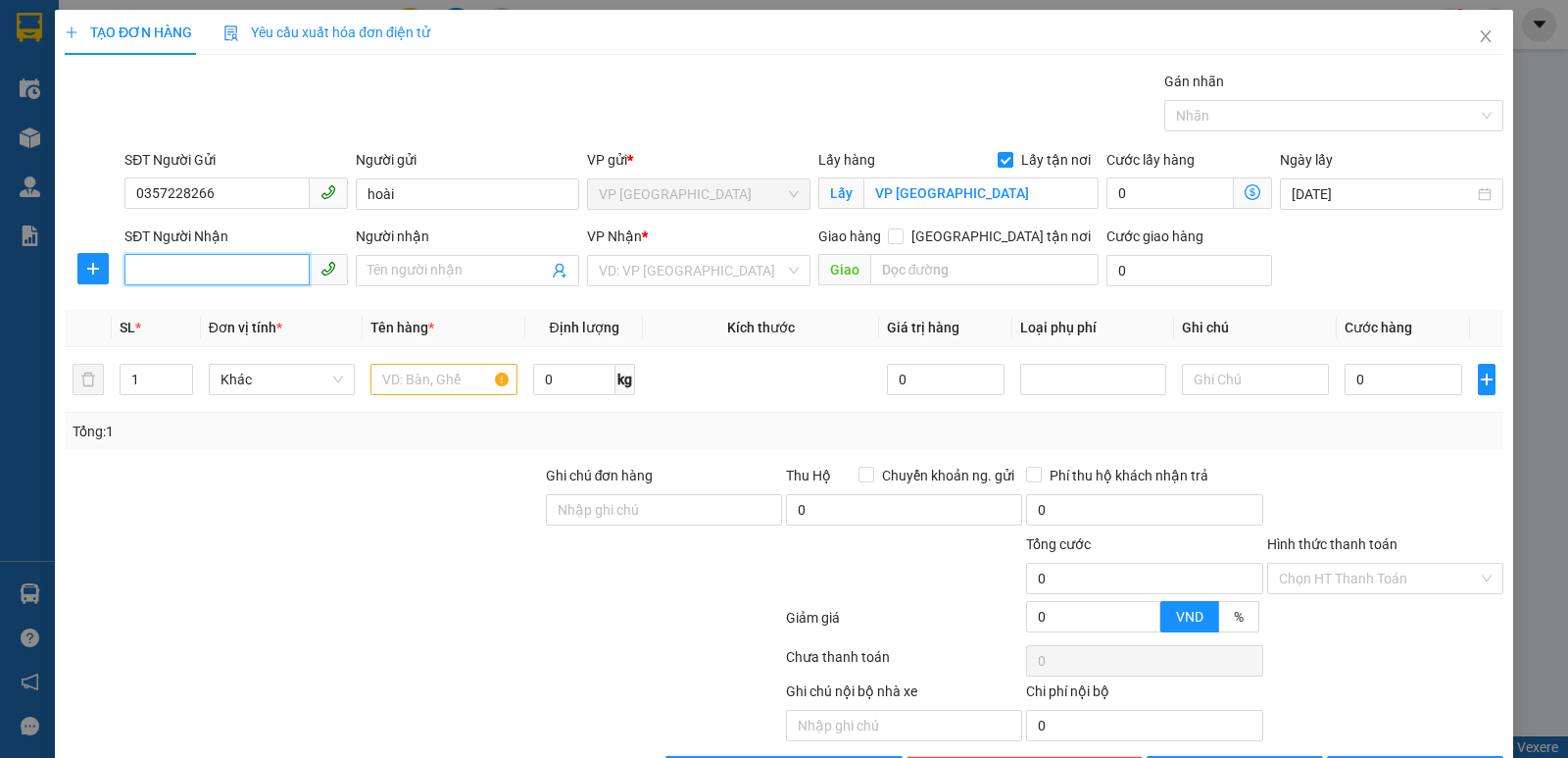
click at [194, 264] on input "SĐT Người Nhận" at bounding box center [217, 269] width 185 height 31
click at [172, 265] on input "033251896" at bounding box center [217, 269] width 185 height 31
click at [194, 317] on div "0332531896 - đạt" at bounding box center [234, 310] width 198 height 22
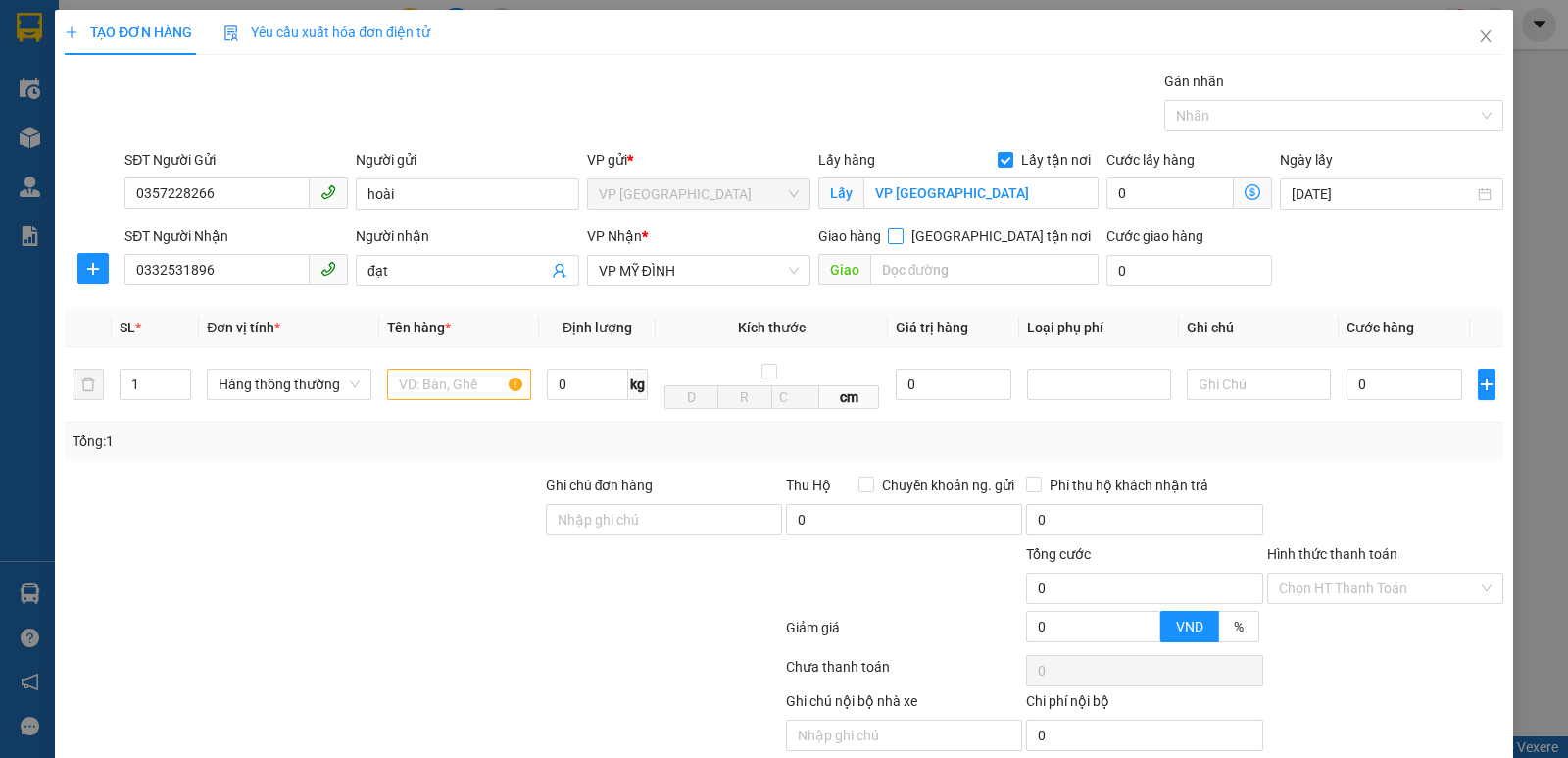
click at [902, 235] on input "[GEOGRAPHIC_DATA] tận nơi" at bounding box center [895, 235] width 14 height 14
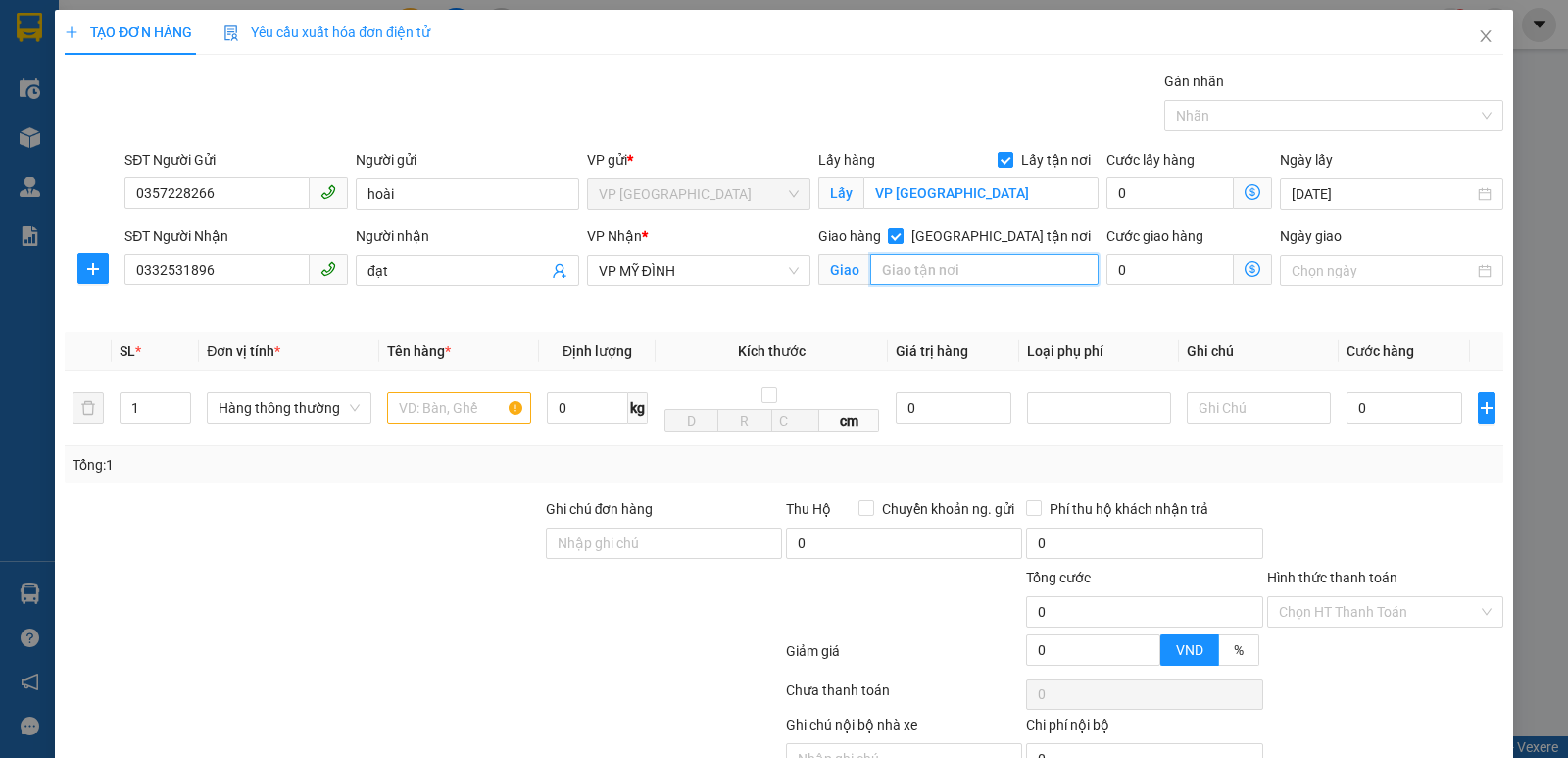
click at [952, 261] on input "text" at bounding box center [985, 269] width 229 height 31
click at [484, 418] on input "text" at bounding box center [459, 407] width 144 height 31
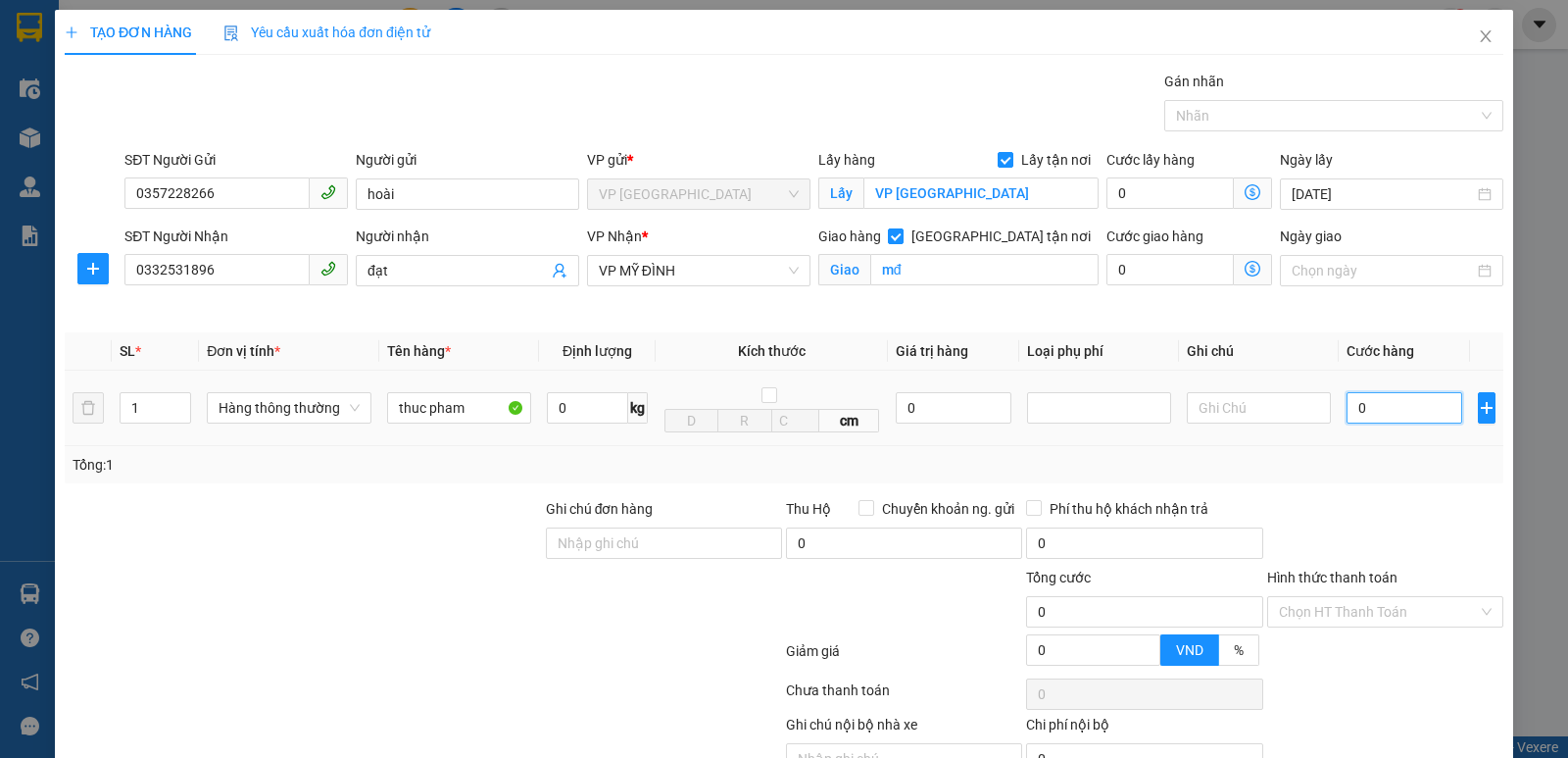
click at [1394, 419] on input "0" at bounding box center [1404, 407] width 115 height 31
click at [1348, 618] on input "Hình thức thanh toán" at bounding box center [1378, 612] width 199 height 30
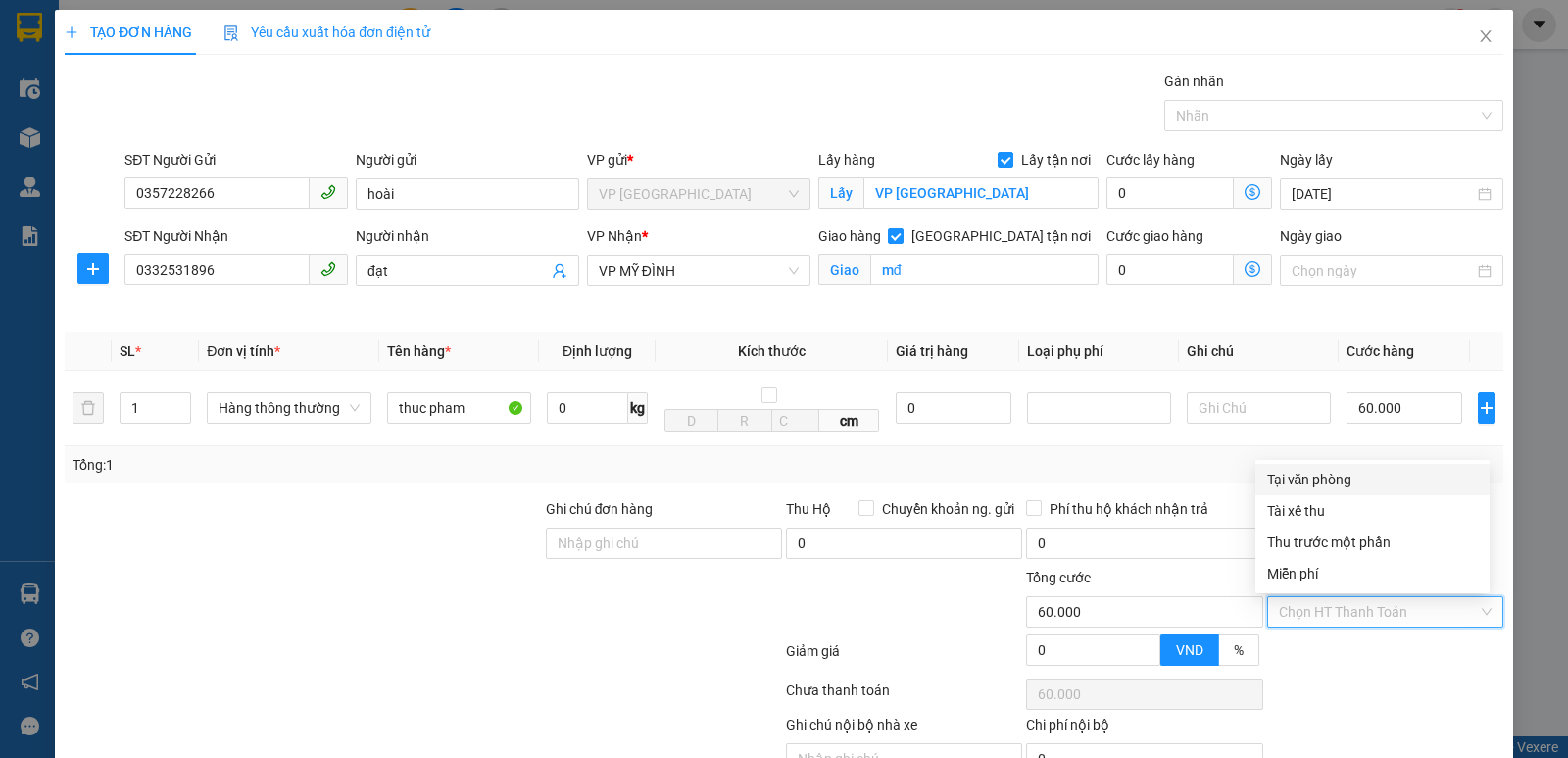
click at [1318, 485] on div "Tại văn phòng" at bounding box center [1373, 479] width 211 height 22
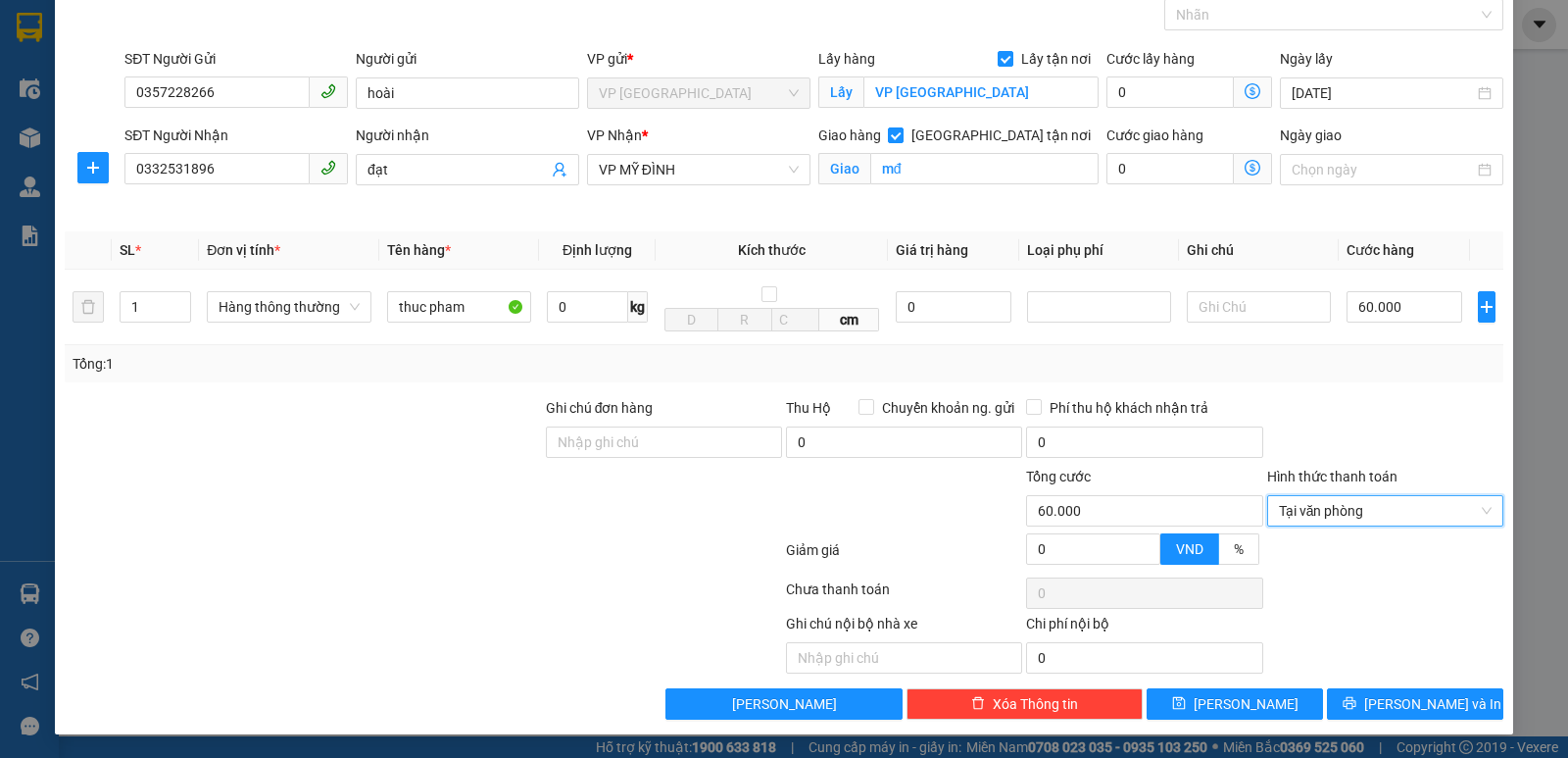
scroll to position [102, 0]
click at [1384, 701] on button "[PERSON_NAME] và In" at bounding box center [1415, 703] width 176 height 31
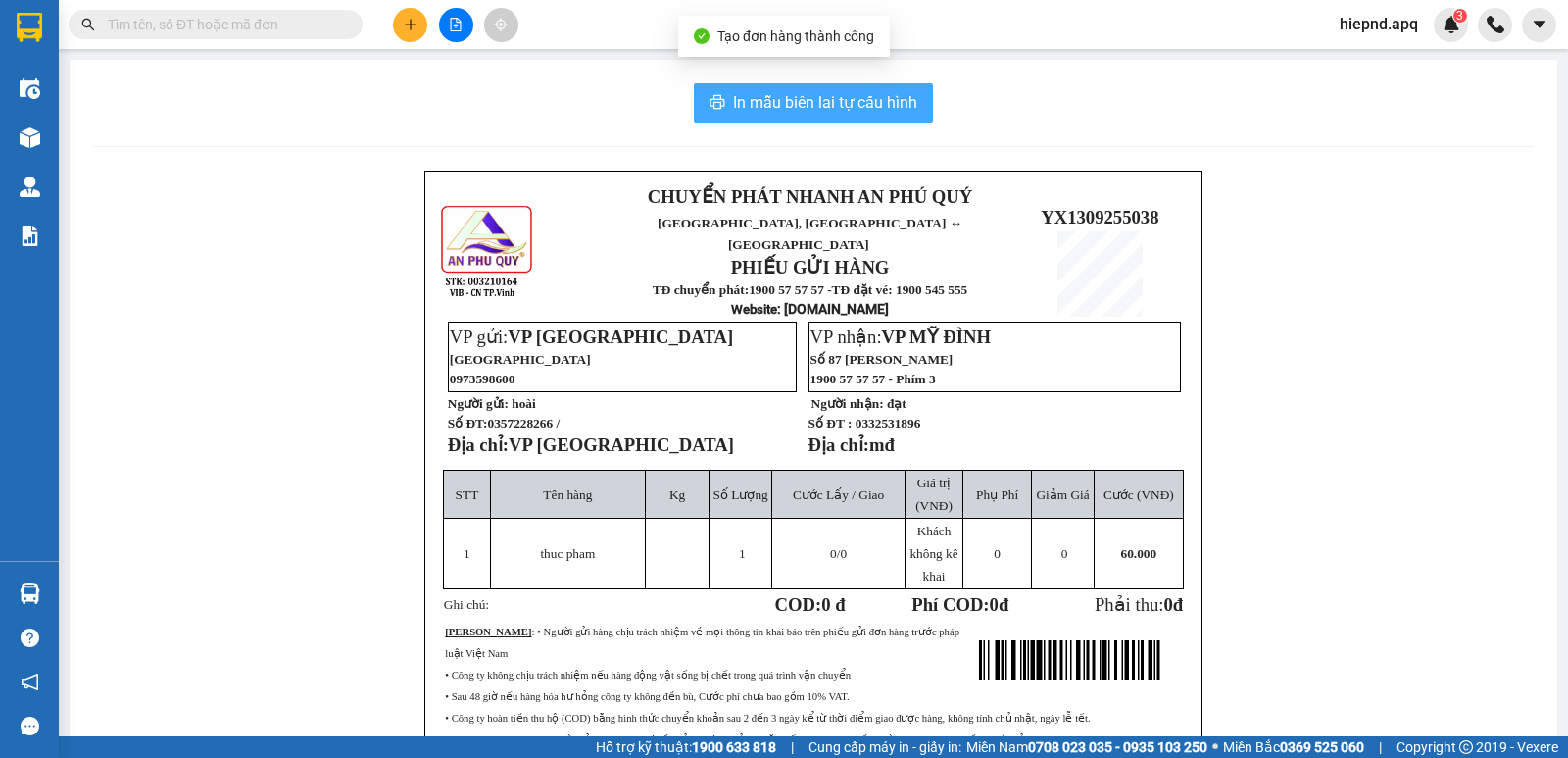
click at [865, 110] on span "In mẫu biên lai tự cấu hình" at bounding box center [824, 103] width 184 height 25
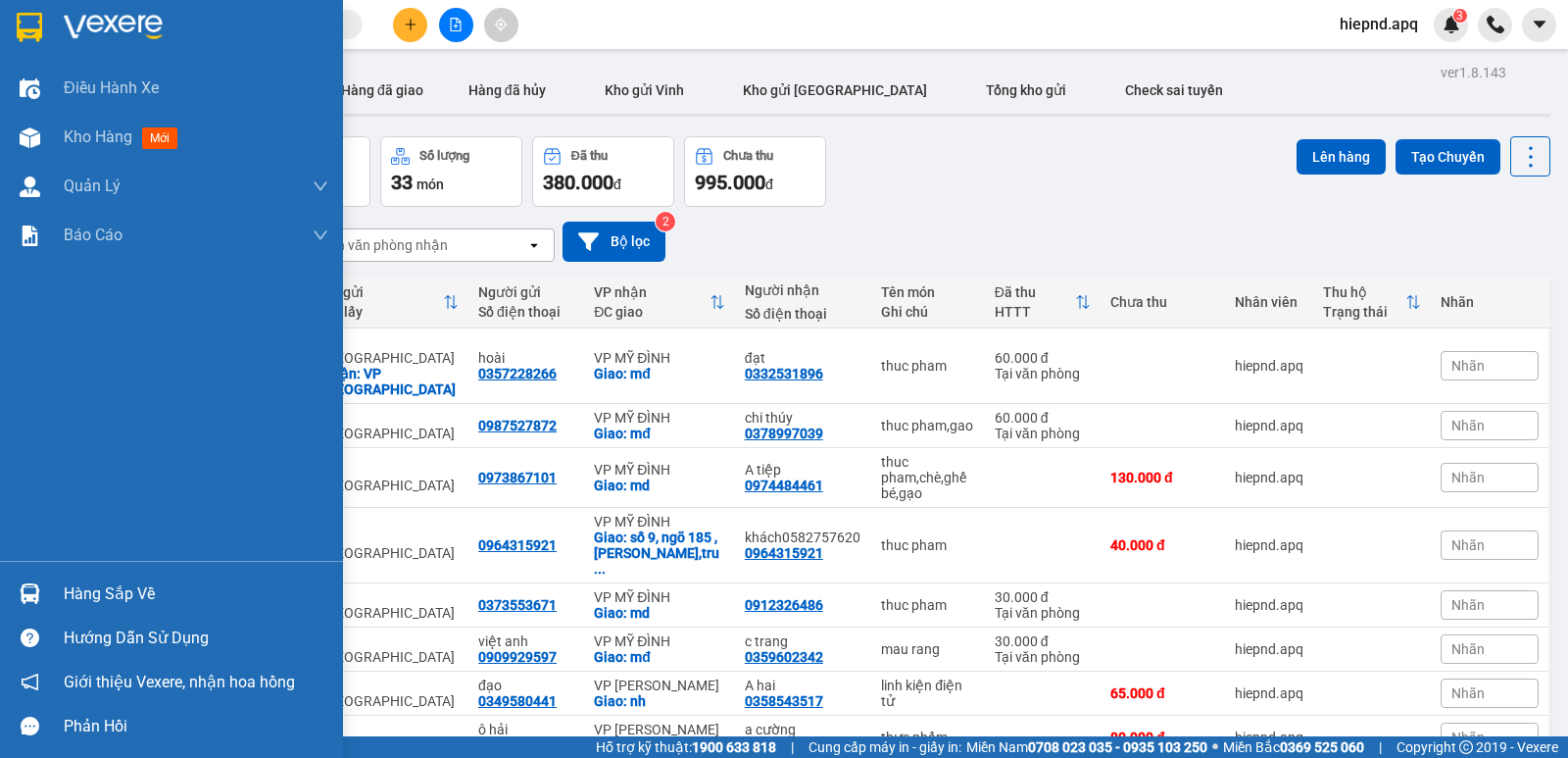
click at [107, 597] on div "Hàng sắp về" at bounding box center [196, 595] width 265 height 30
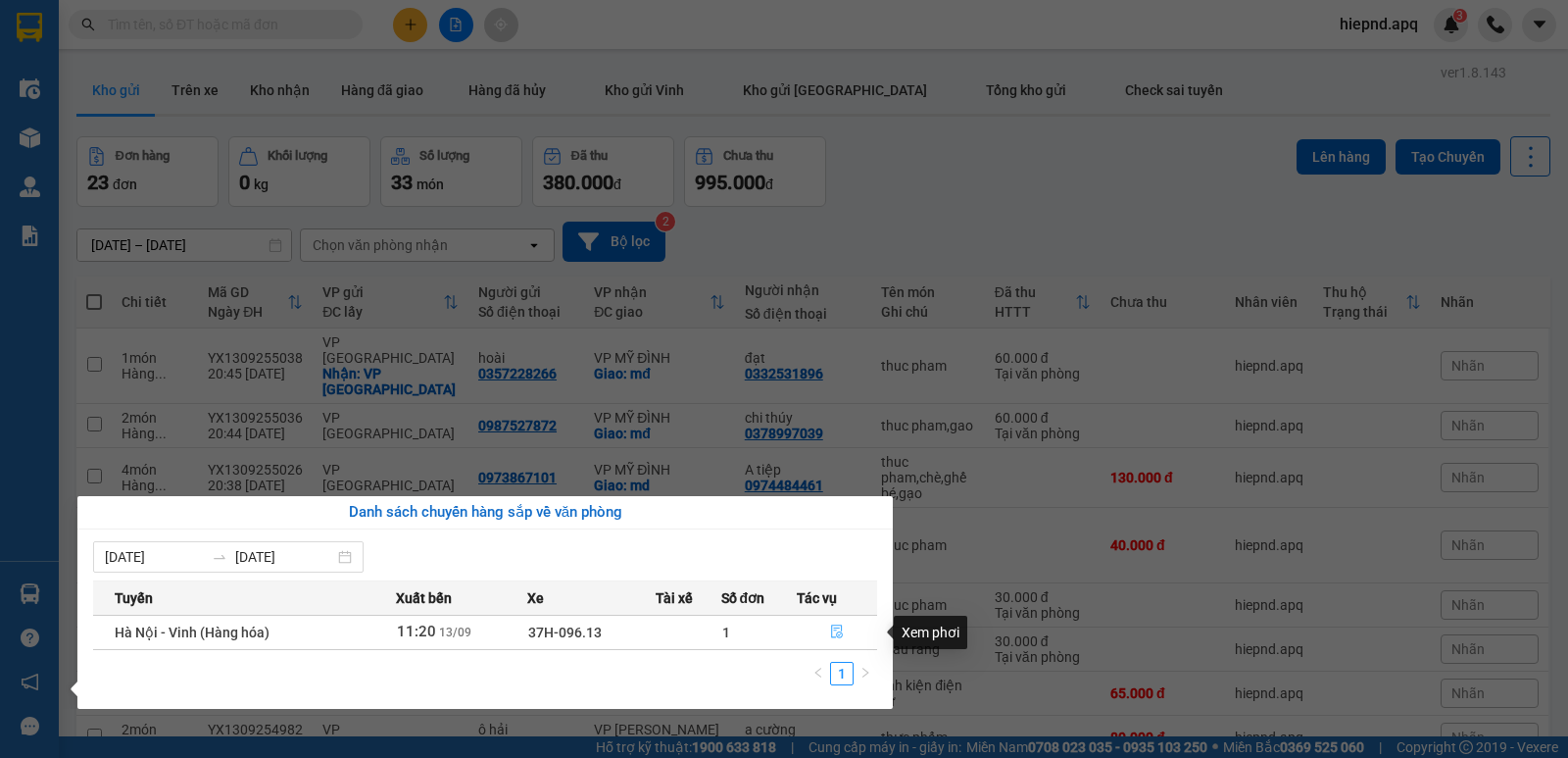
click at [835, 633] on icon "file-done" at bounding box center [837, 632] width 14 height 14
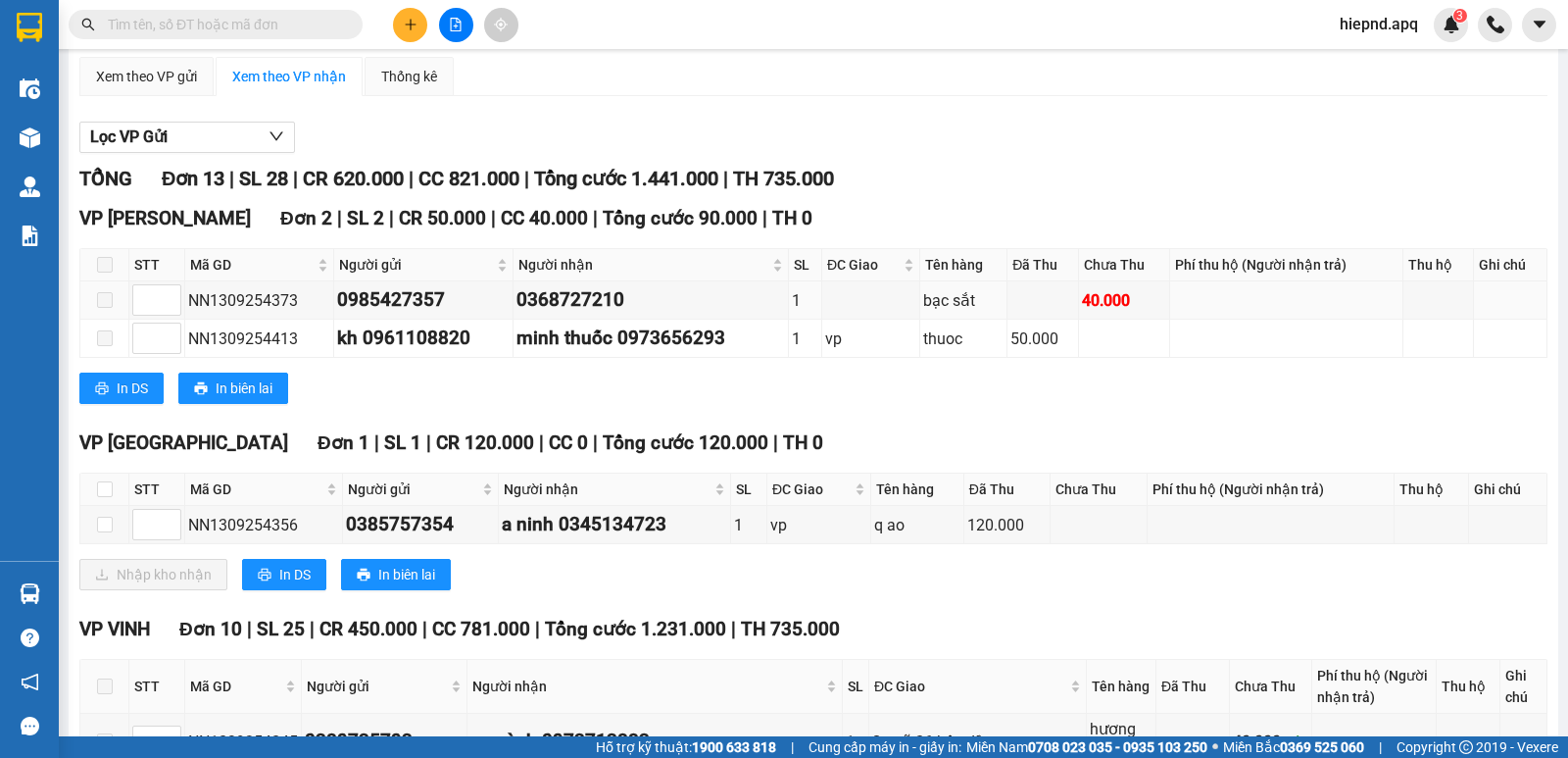
scroll to position [196, 0]
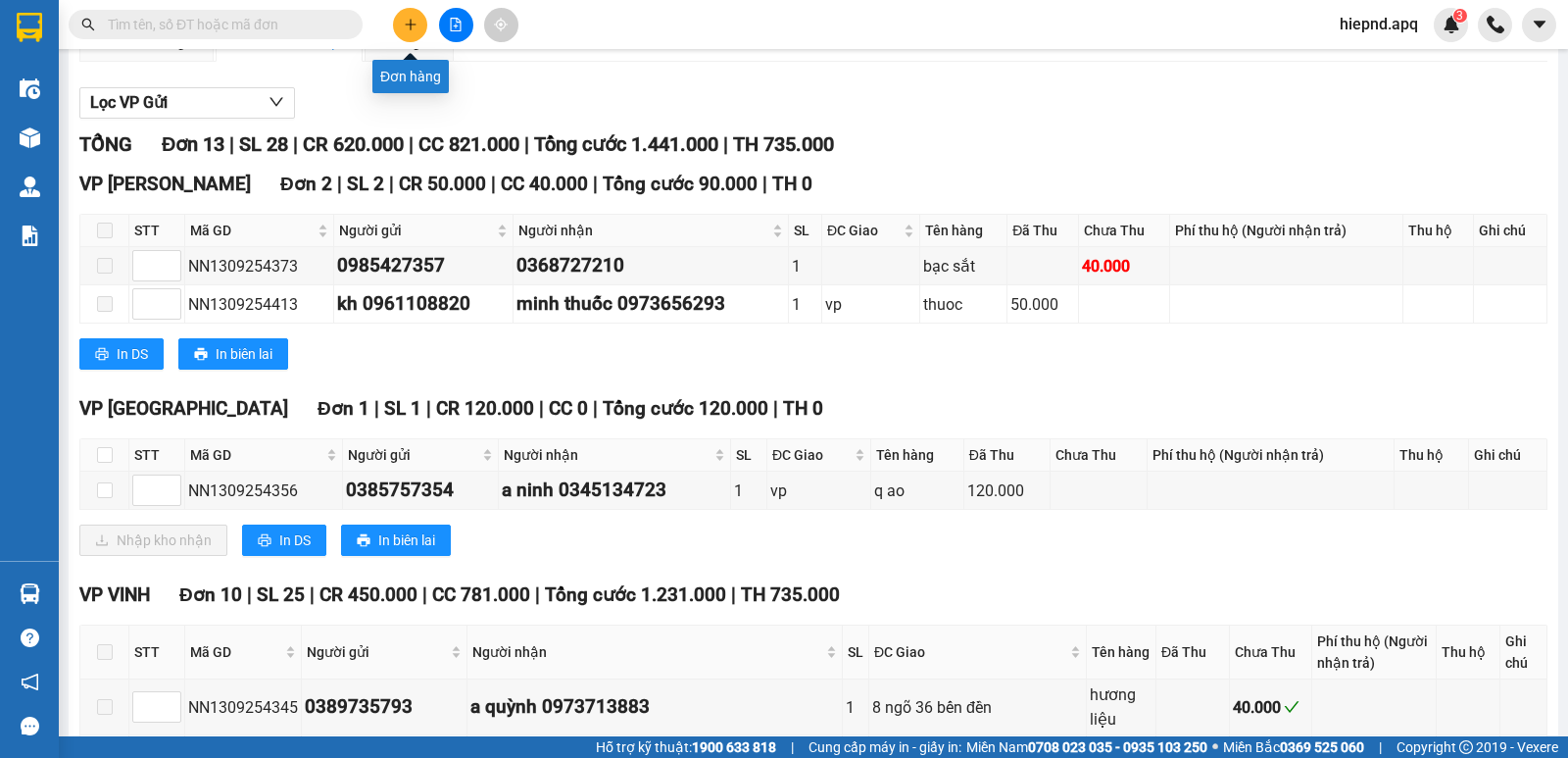
click at [412, 28] on icon "plus" at bounding box center [411, 25] width 14 height 14
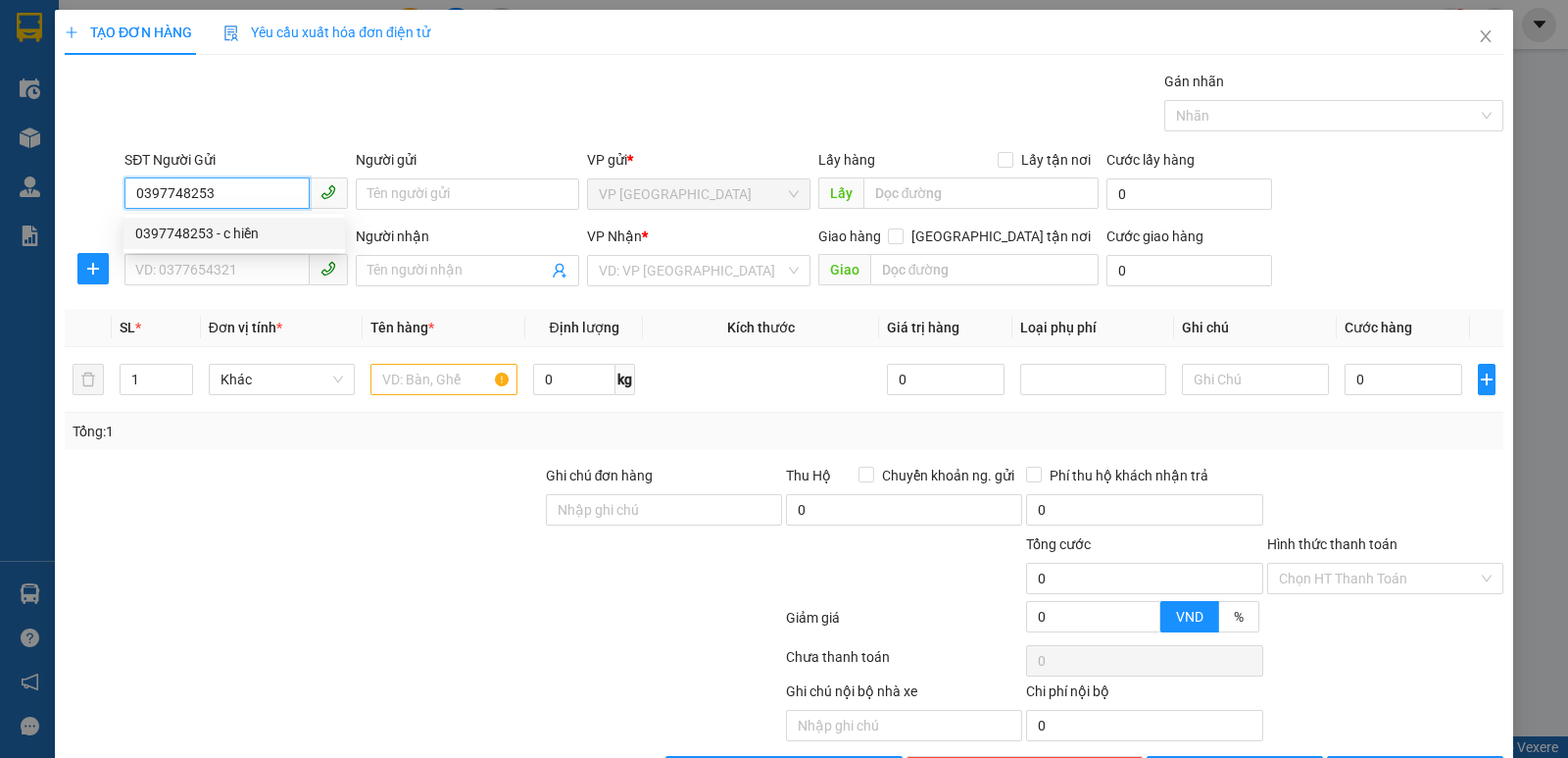
click at [199, 238] on div "0397748253 - c hiền" at bounding box center [234, 233] width 198 height 22
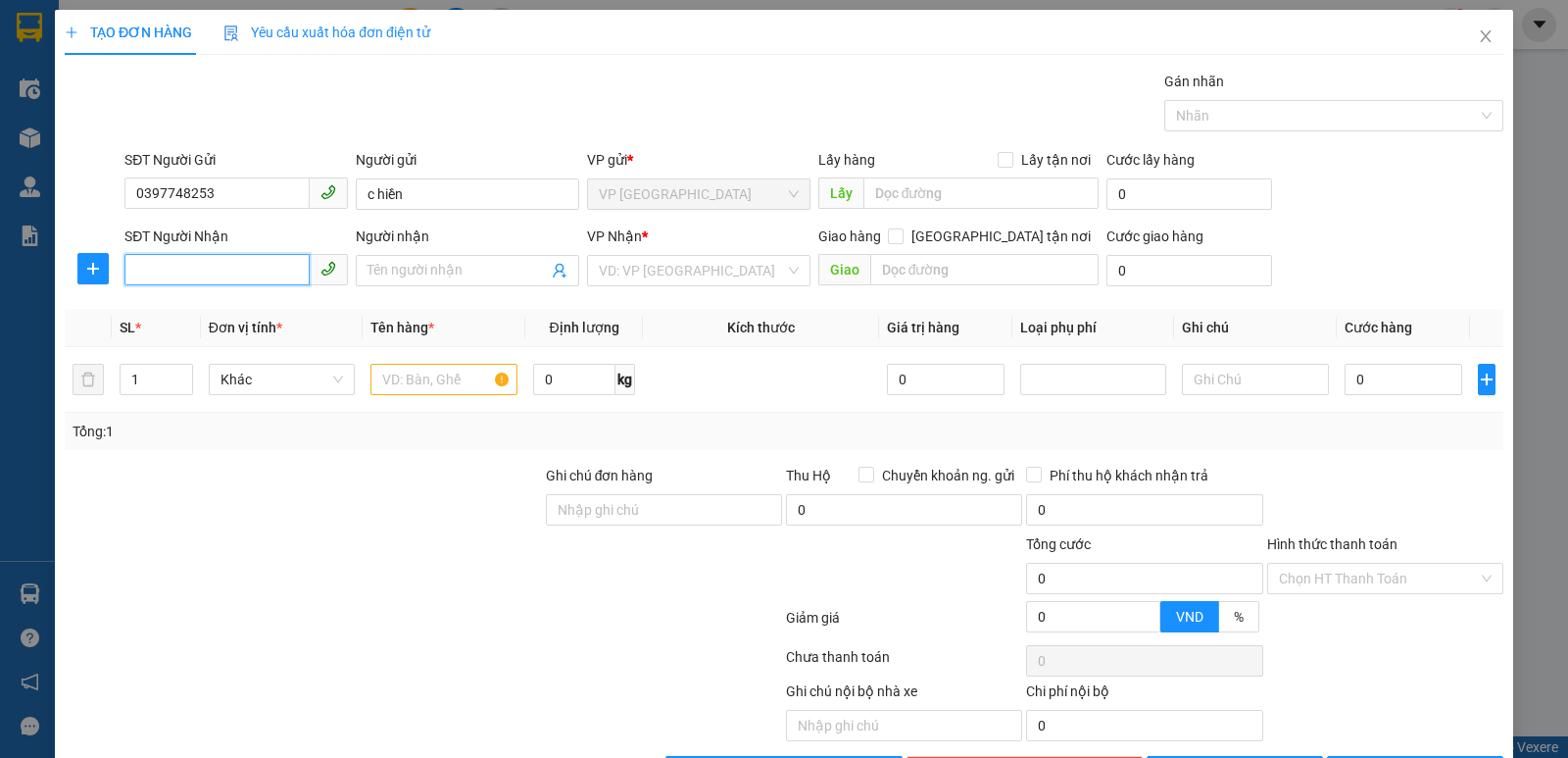
click at [189, 269] on input "SĐT Người Nhận" at bounding box center [217, 269] width 185 height 31
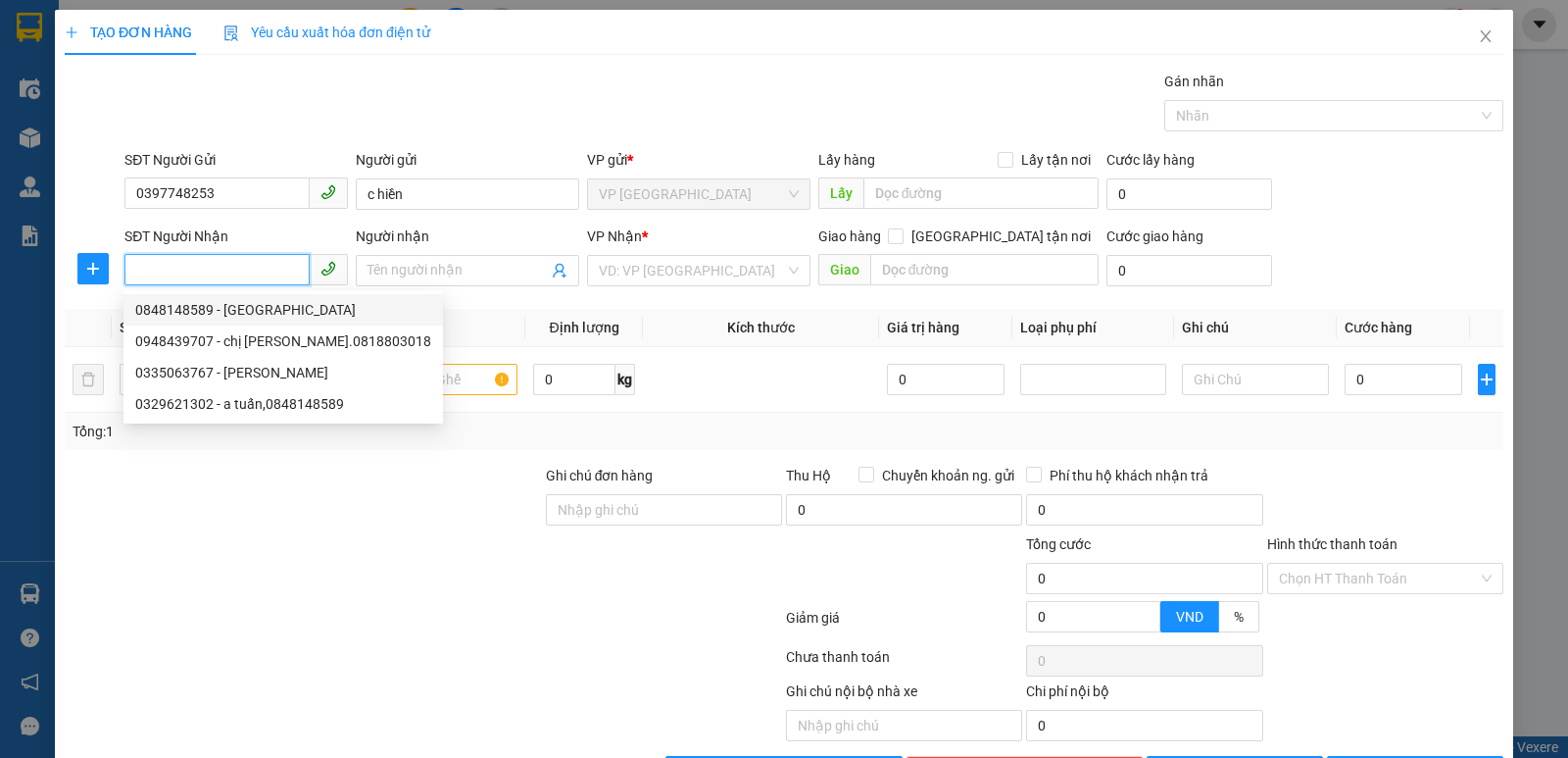
click at [178, 306] on div "0848148589 - [GEOGRAPHIC_DATA]" at bounding box center [283, 310] width 296 height 22
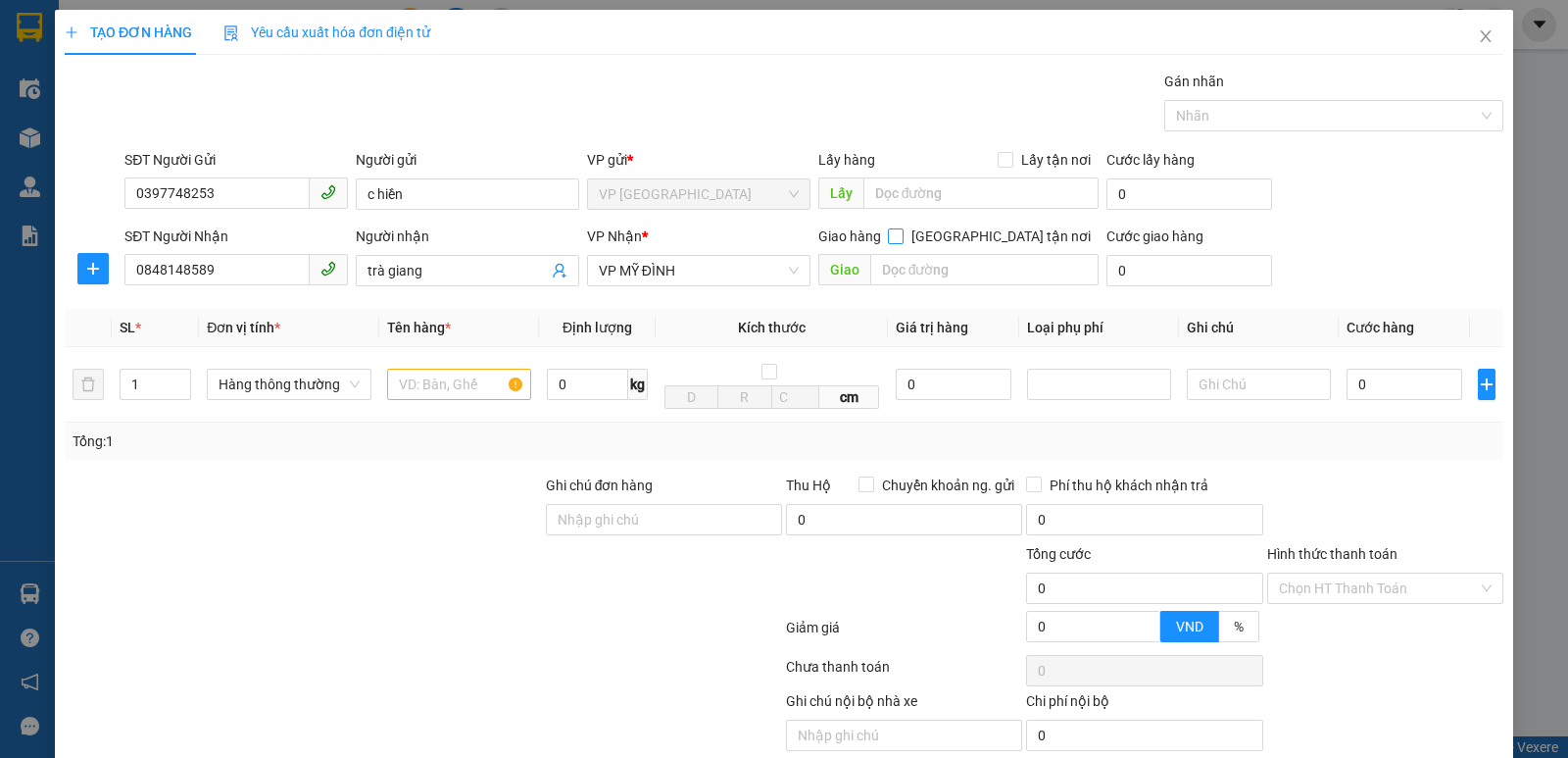
drag, startPoint x: 990, startPoint y: 239, endPoint x: 973, endPoint y: 243, distance: 17.5
click at [902, 239] on input "[GEOGRAPHIC_DATA] tận nơi" at bounding box center [895, 235] width 14 height 14
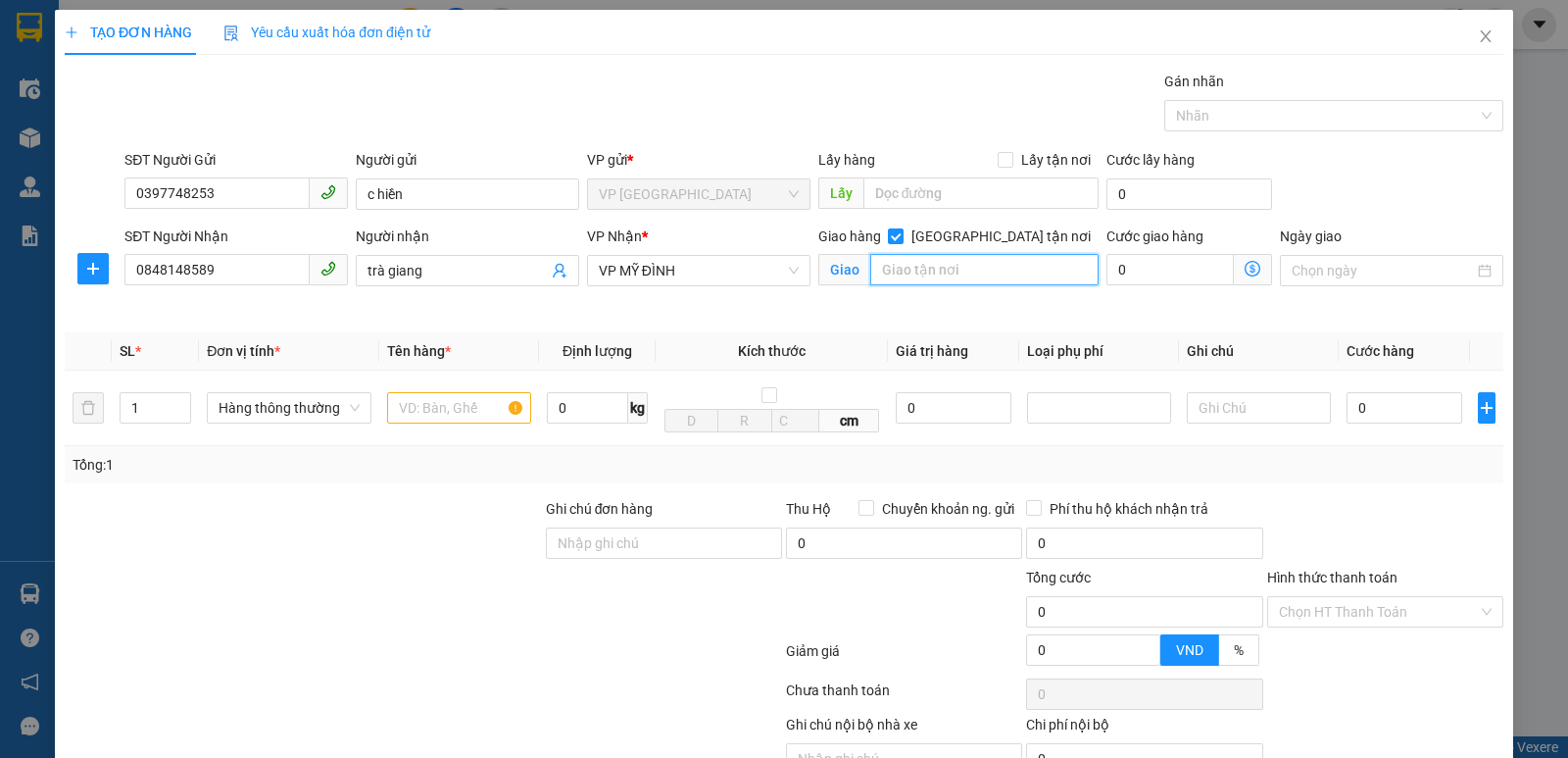
click at [950, 278] on input "text" at bounding box center [985, 269] width 229 height 31
click at [180, 401] on icon "up" at bounding box center [180, 403] width 7 height 7
click at [429, 406] on input "text" at bounding box center [459, 407] width 144 height 31
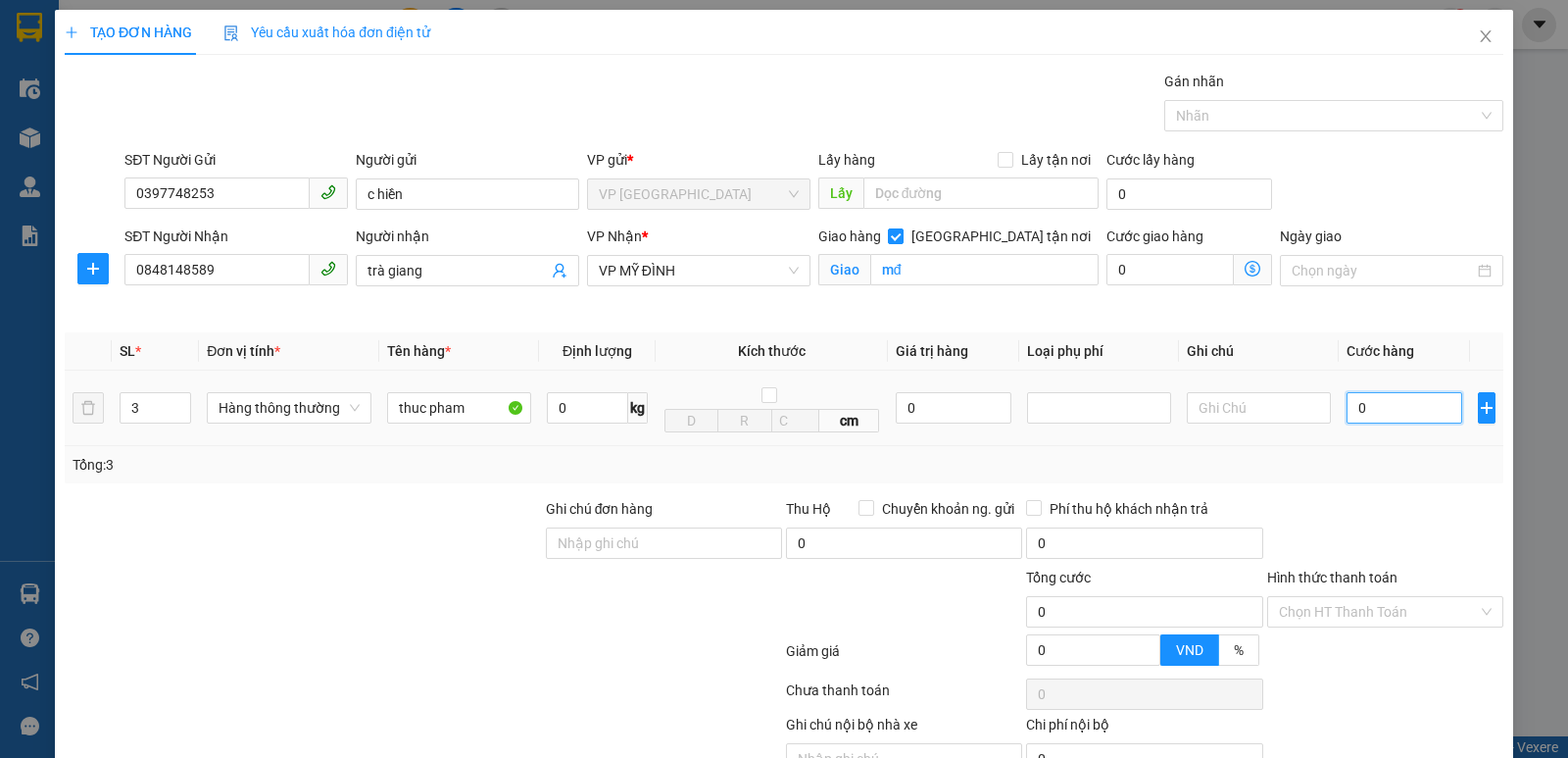
click at [1376, 417] on input "0" at bounding box center [1404, 407] width 115 height 31
click at [1366, 618] on input "Hình thức thanh toán" at bounding box center [1378, 612] width 199 height 30
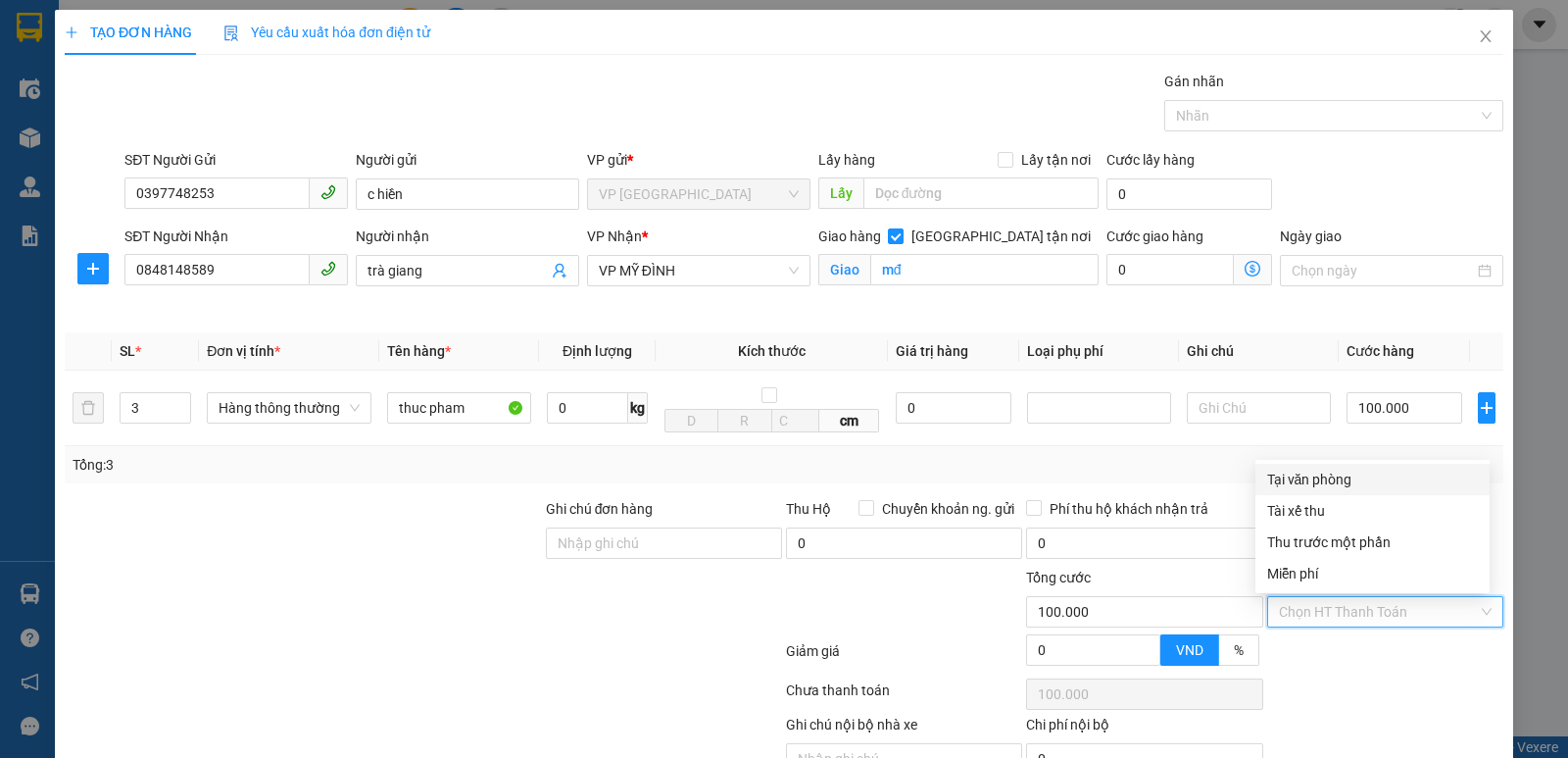
click at [1361, 488] on div "Tại văn phòng" at bounding box center [1373, 479] width 211 height 22
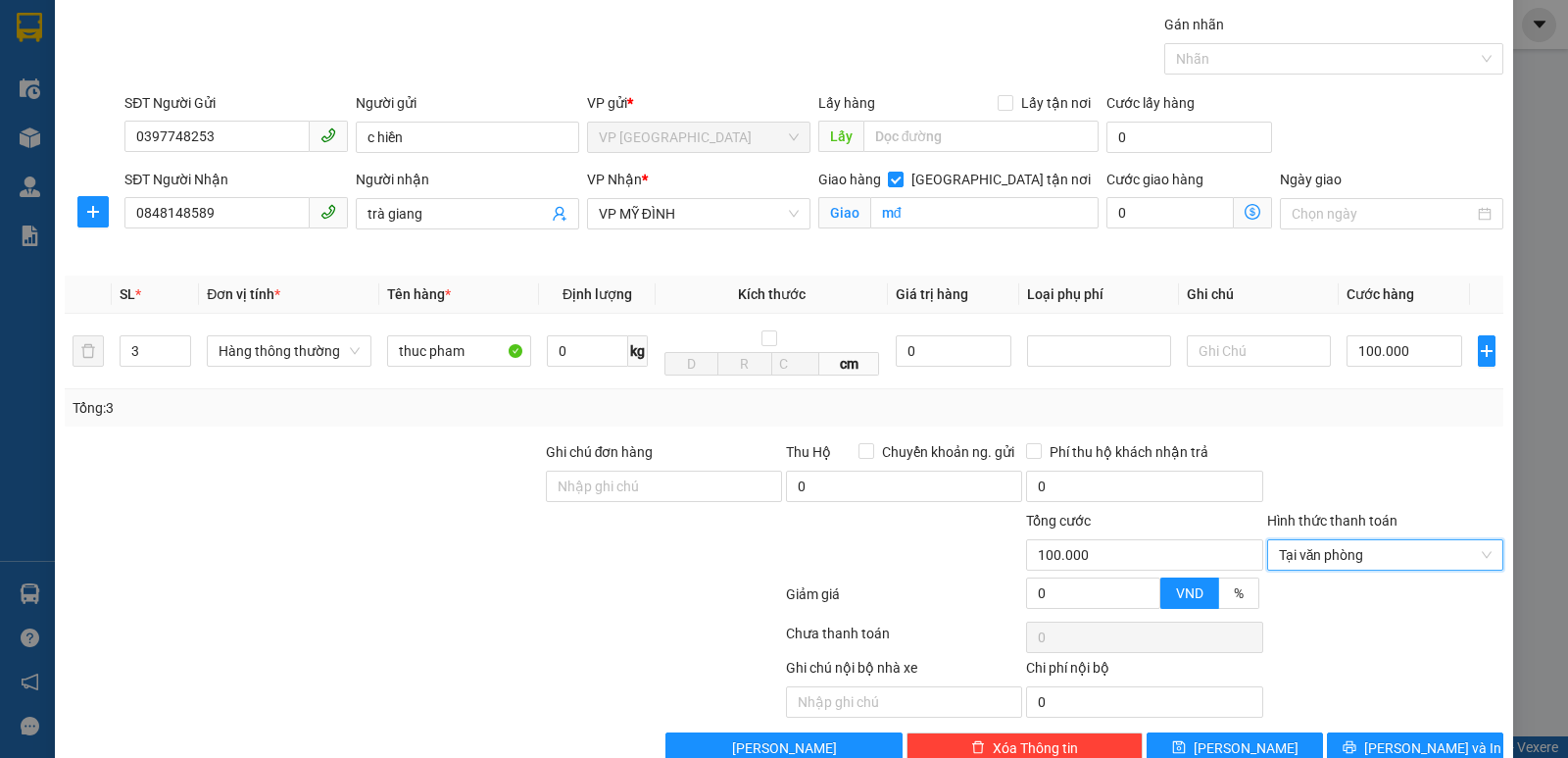
scroll to position [102, 0]
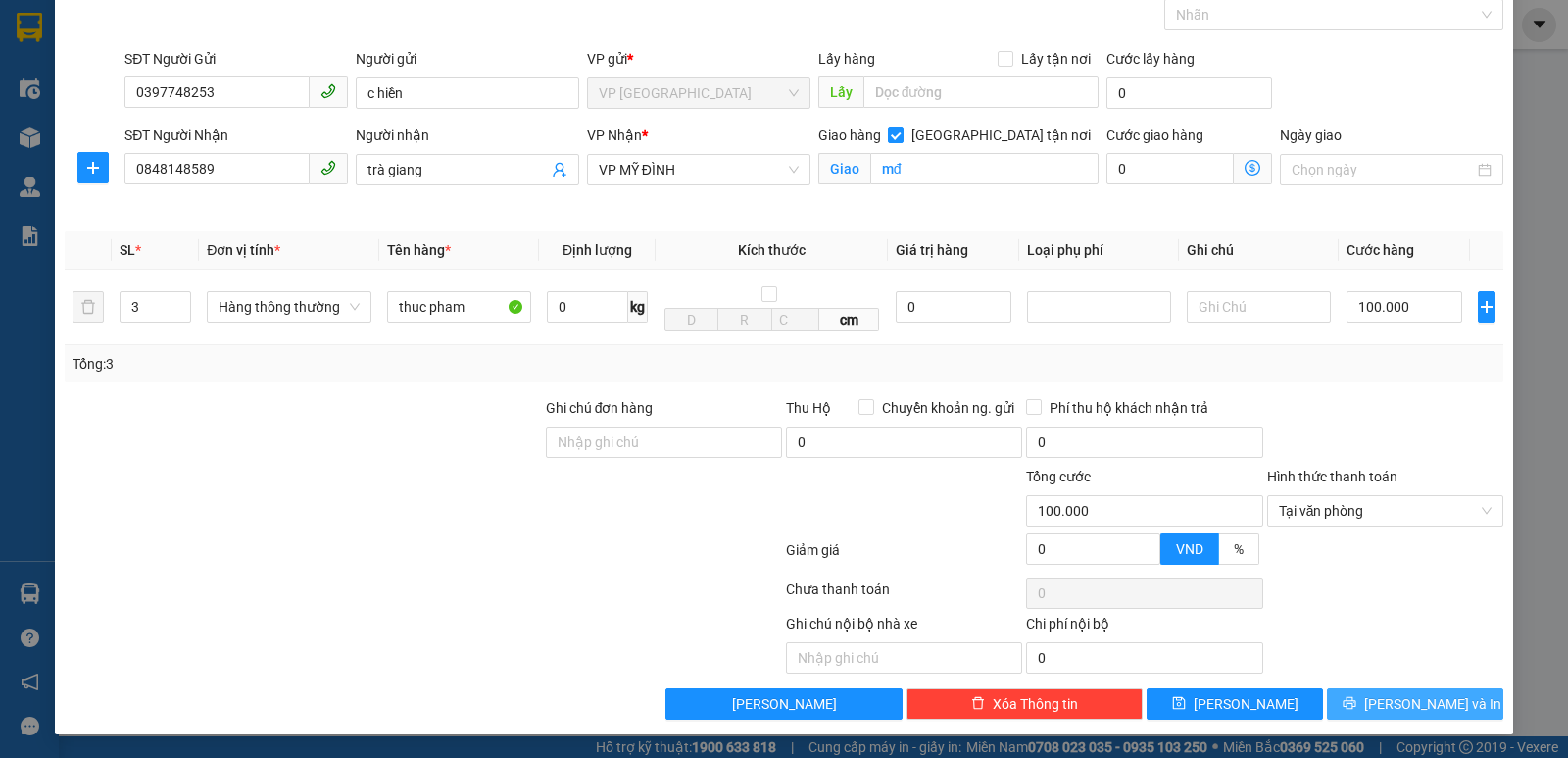
click at [1401, 702] on span "[PERSON_NAME] và In" at bounding box center [1433, 704] width 137 height 22
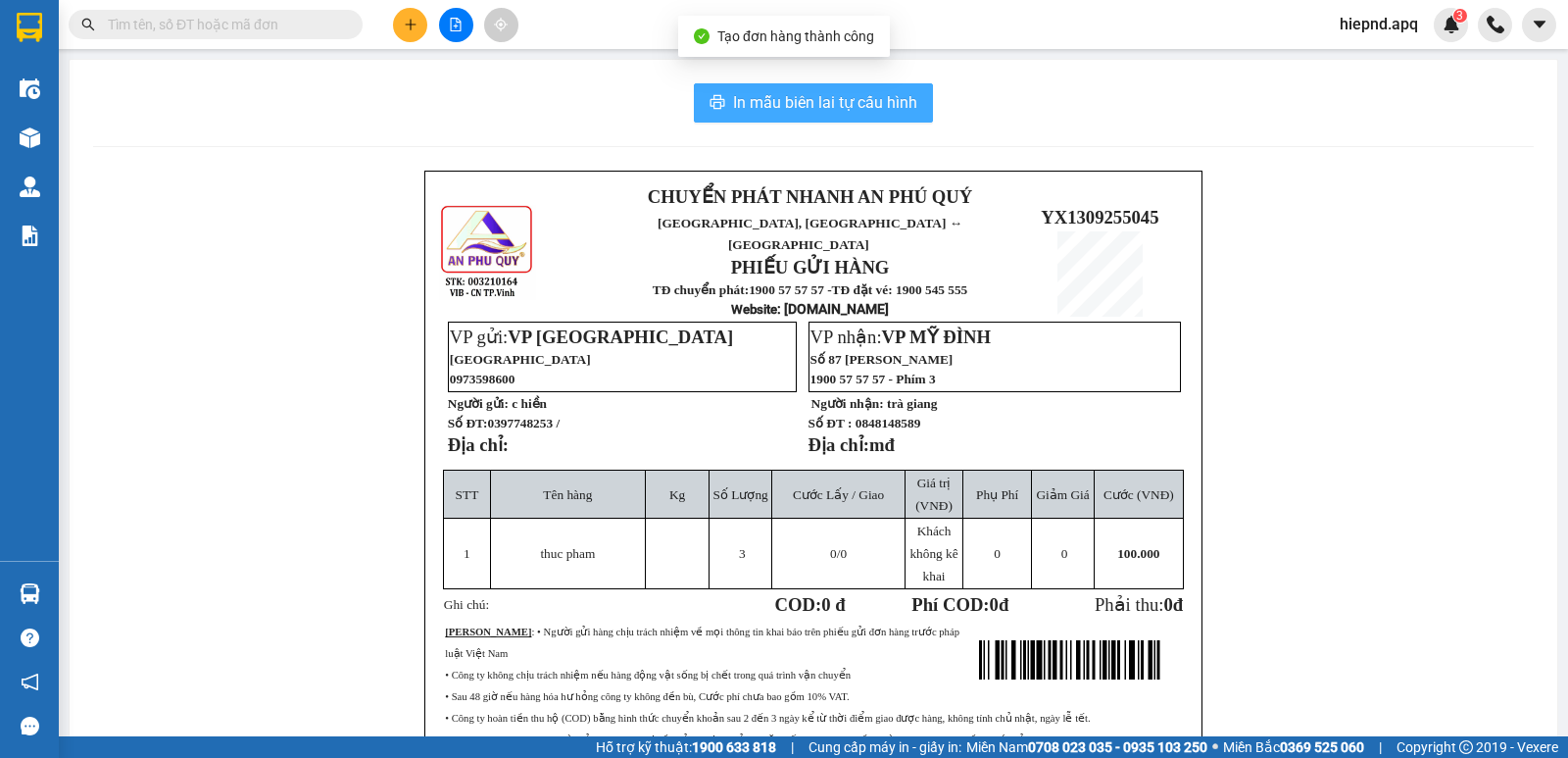
click at [837, 99] on span "In mẫu biên lai tự cấu hình" at bounding box center [824, 103] width 184 height 25
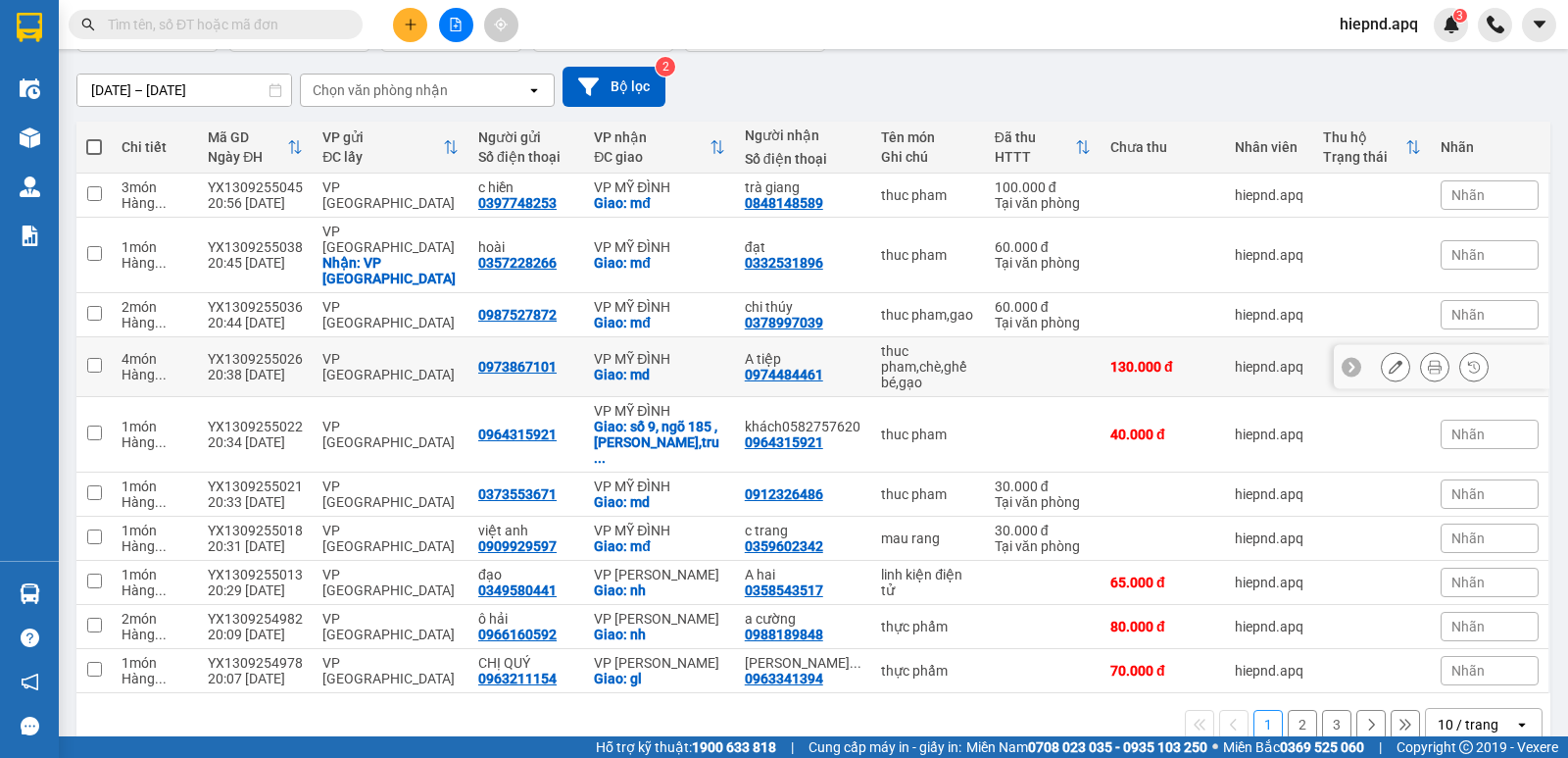
scroll to position [160, 0]
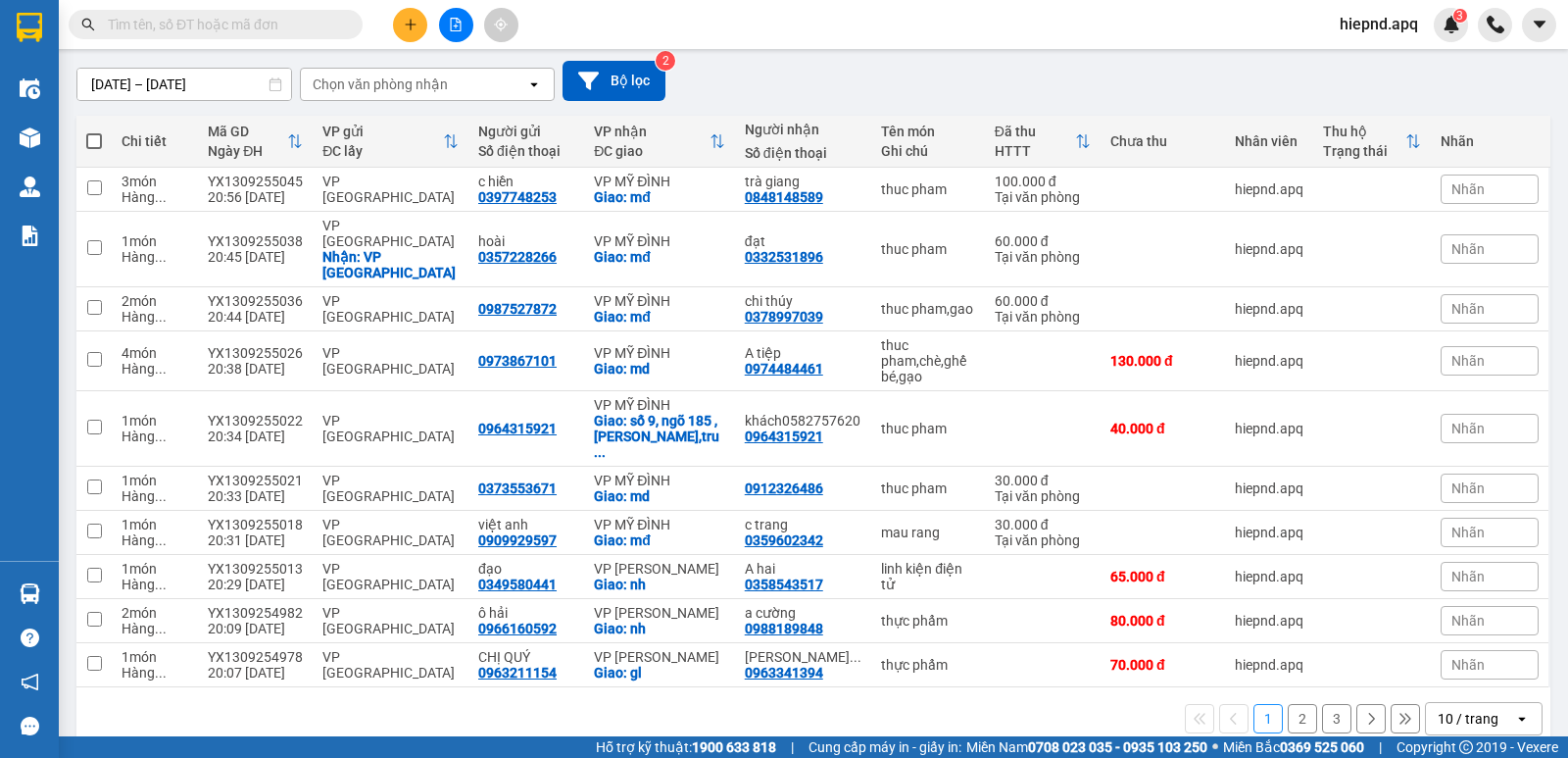
click at [1364, 712] on icon at bounding box center [1371, 719] width 14 height 14
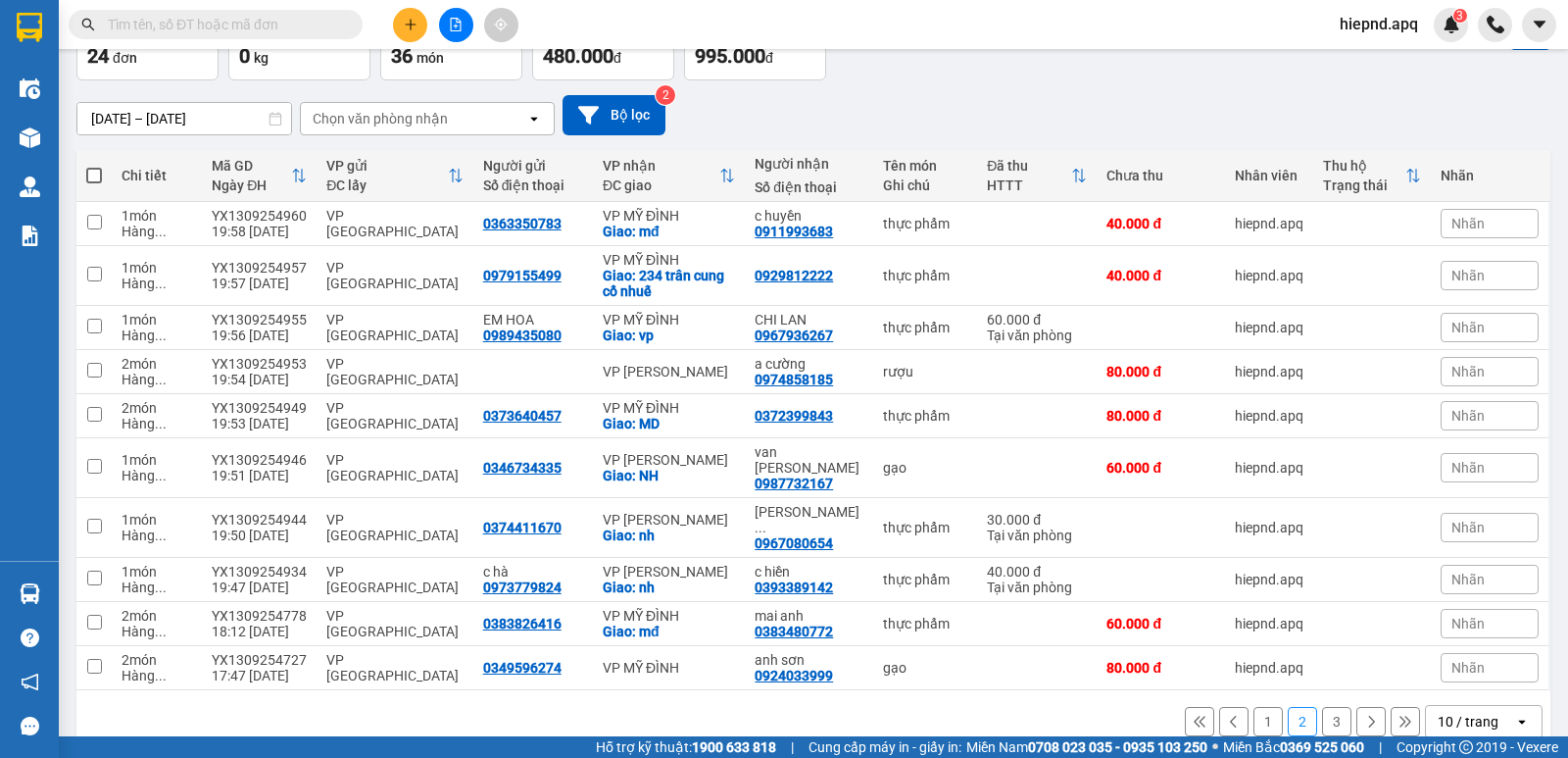
scroll to position [129, 0]
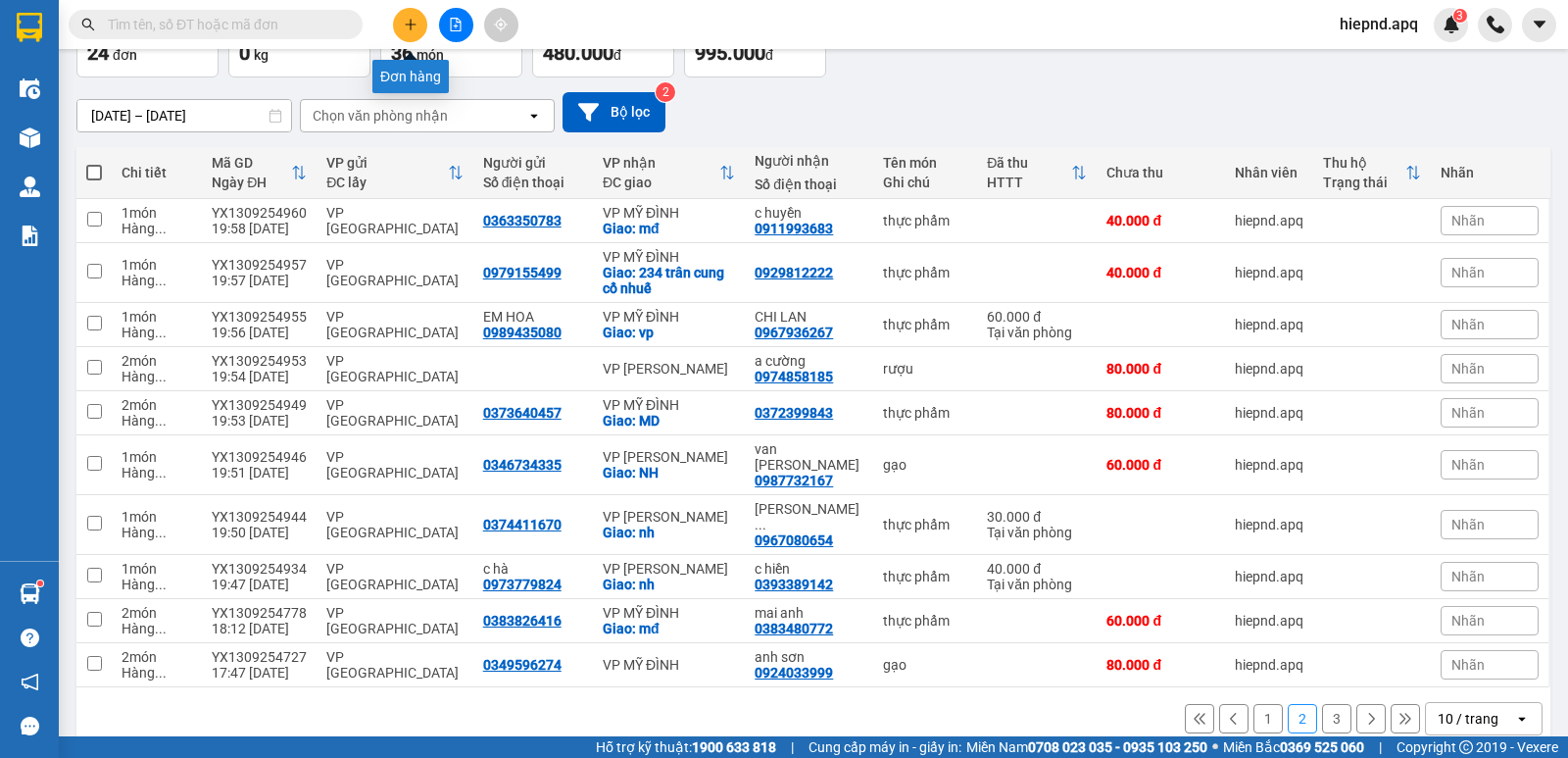
click at [408, 21] on icon "plus" at bounding box center [411, 25] width 14 height 14
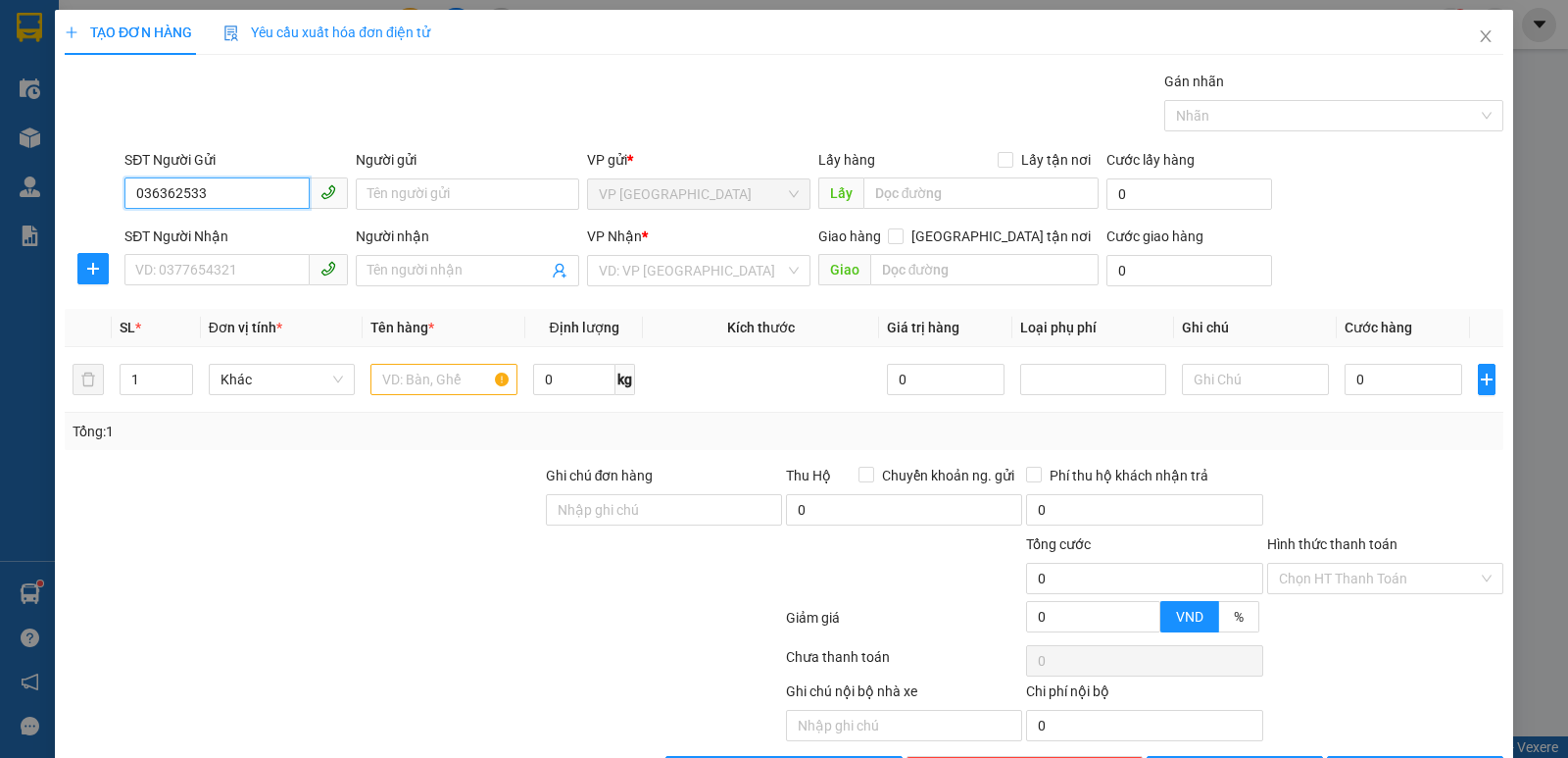
type input "0363625333"
click at [181, 238] on div "0363625333 - A Chung" at bounding box center [234, 233] width 198 height 22
type input "A Chung"
type input "0363625333"
click at [175, 261] on input "SĐT Người Nhận" at bounding box center [217, 269] width 185 height 31
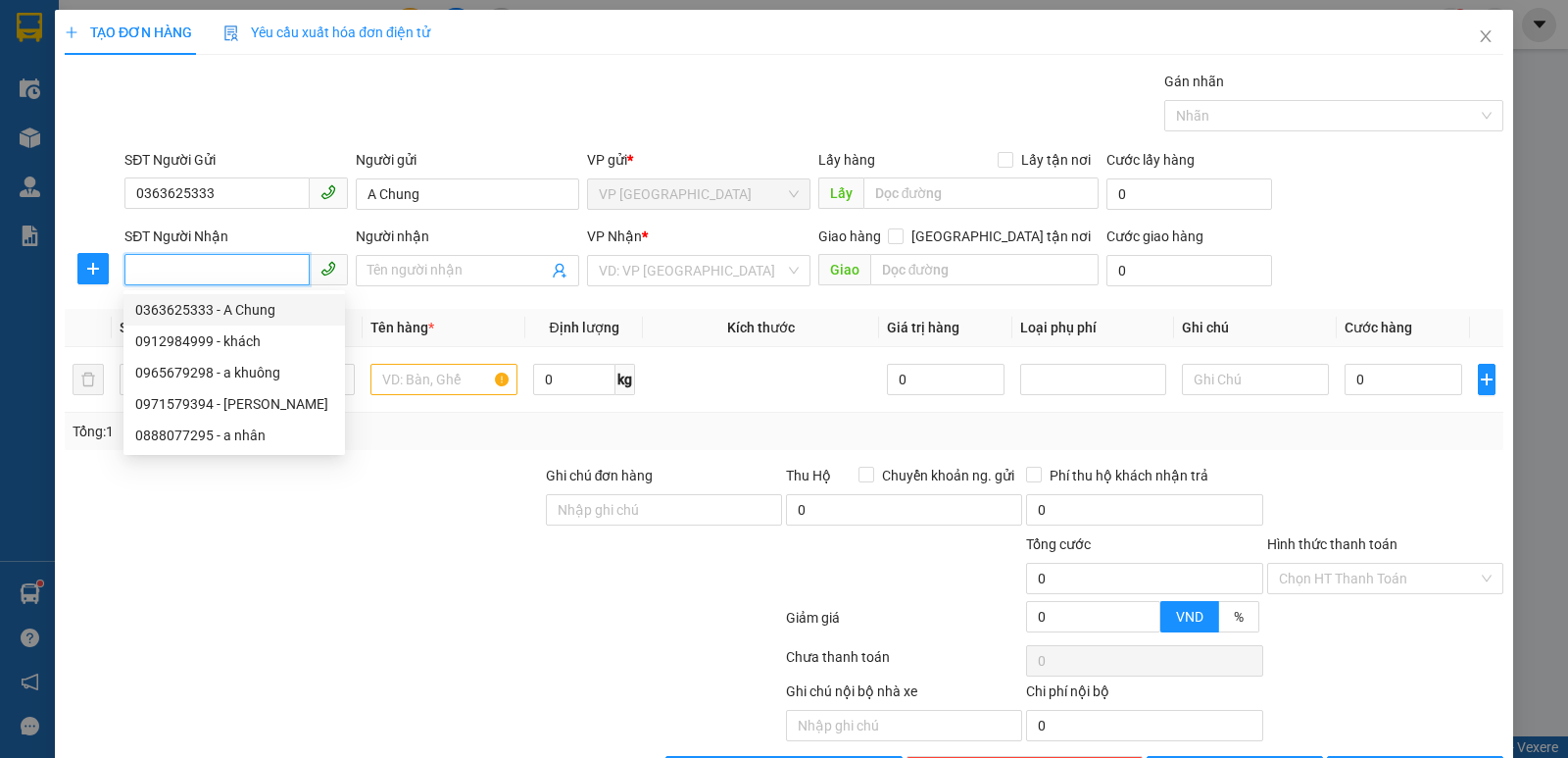
click at [164, 316] on div "0363625333 - A Chung" at bounding box center [234, 310] width 198 height 22
type input "0363625333"
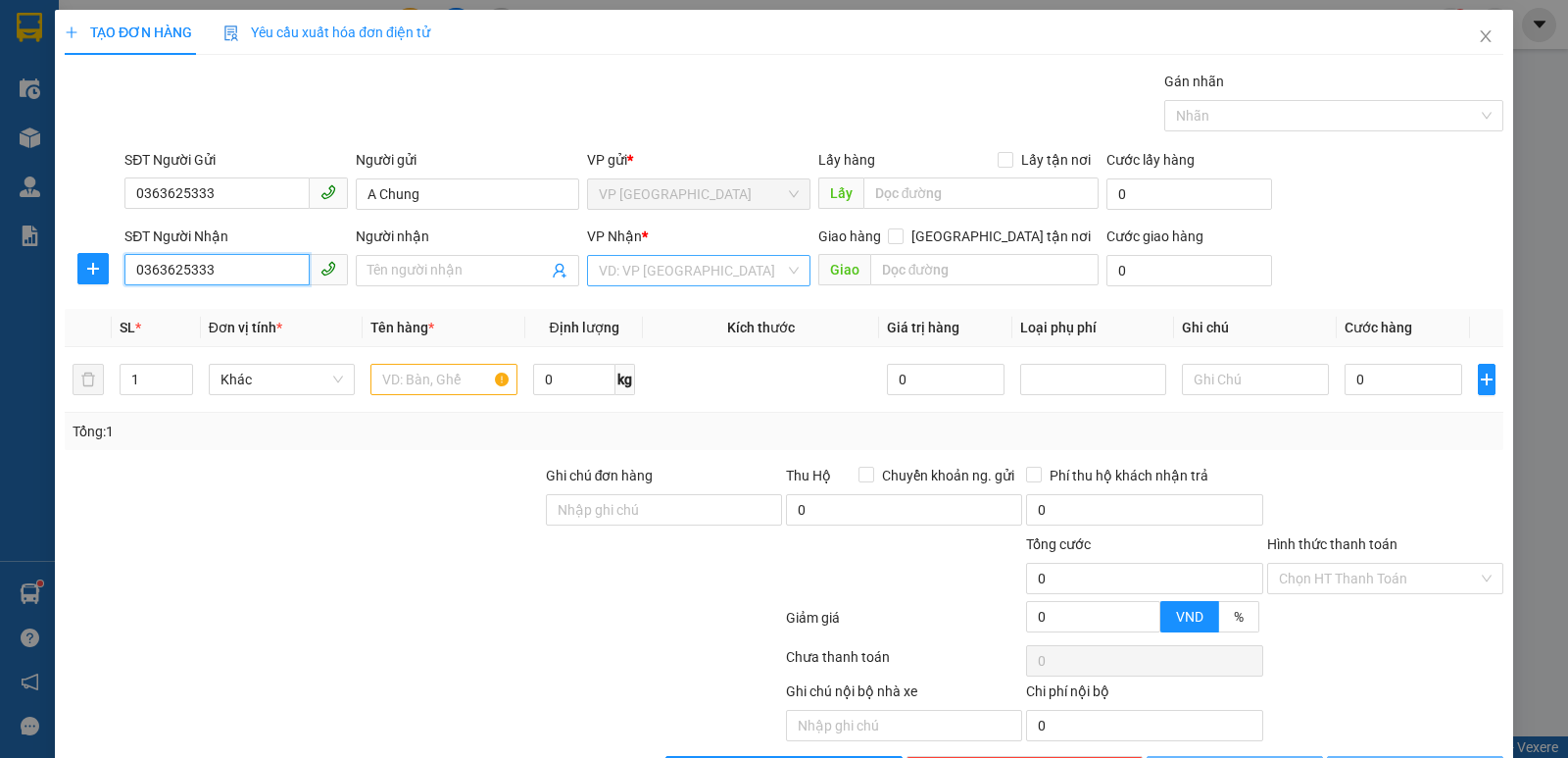
type input "A Chung"
checkbox input "true"
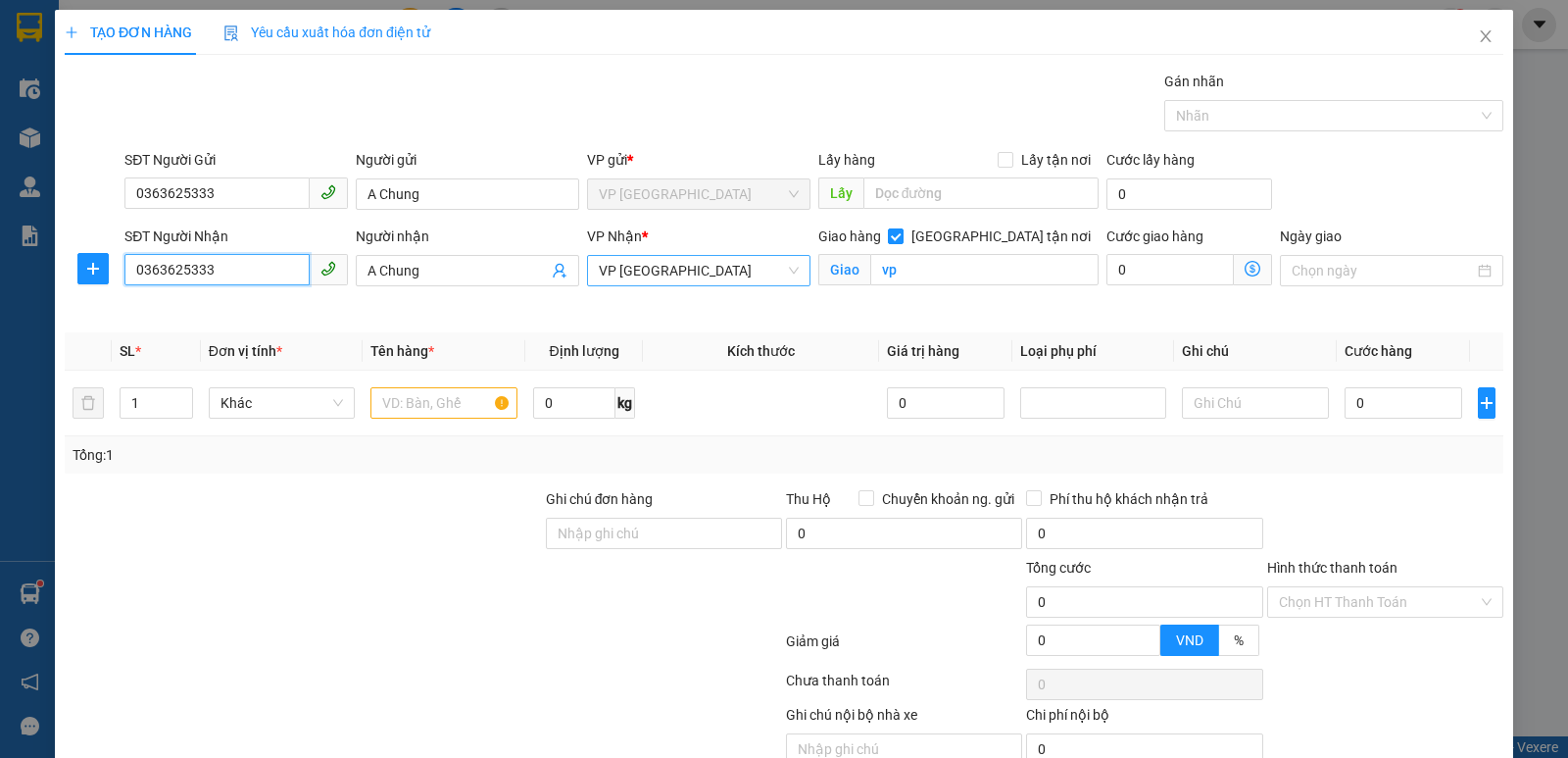
click at [679, 262] on span "VP [GEOGRAPHIC_DATA]" at bounding box center [698, 271] width 200 height 30
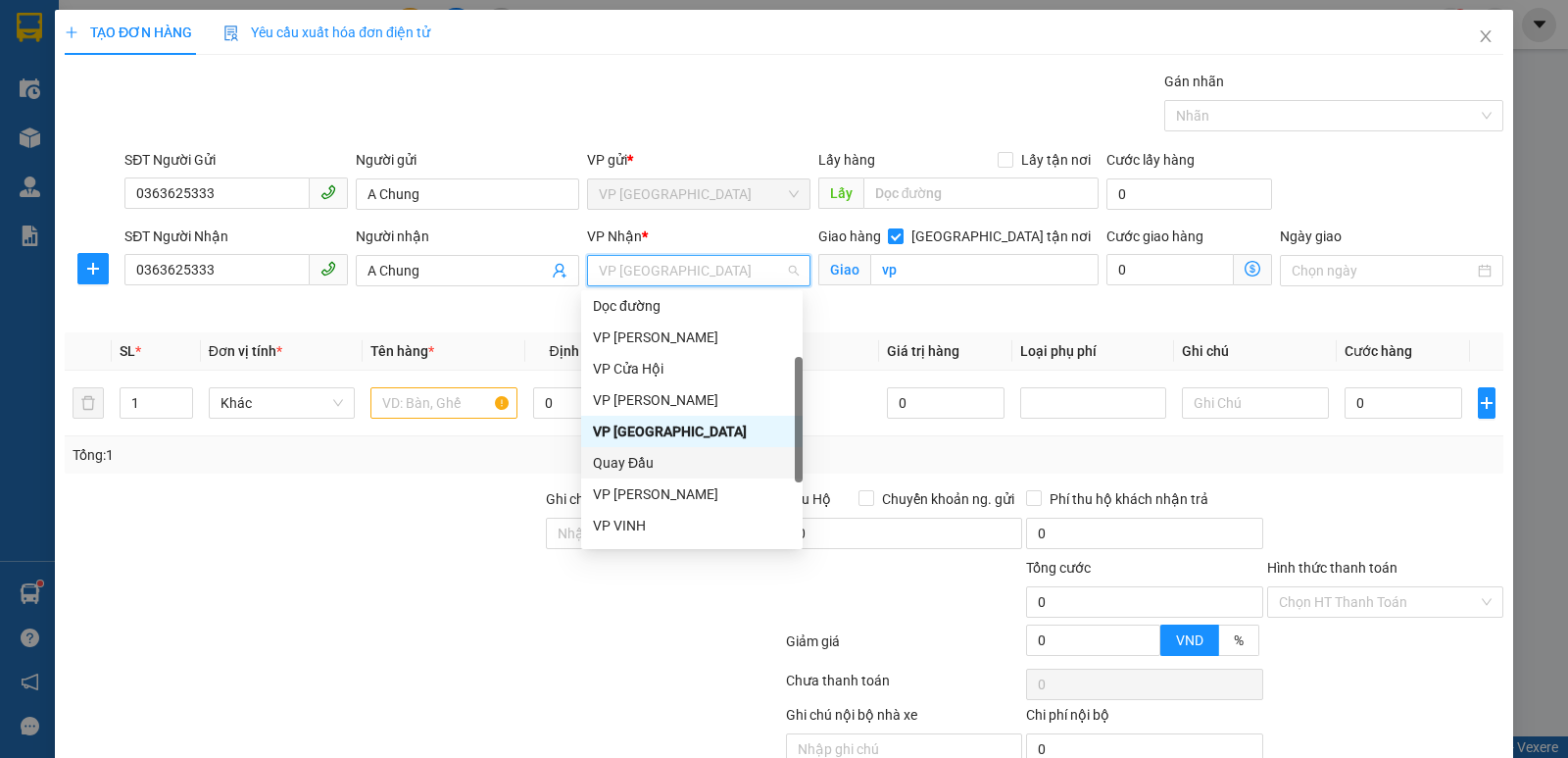
scroll to position [227, 0]
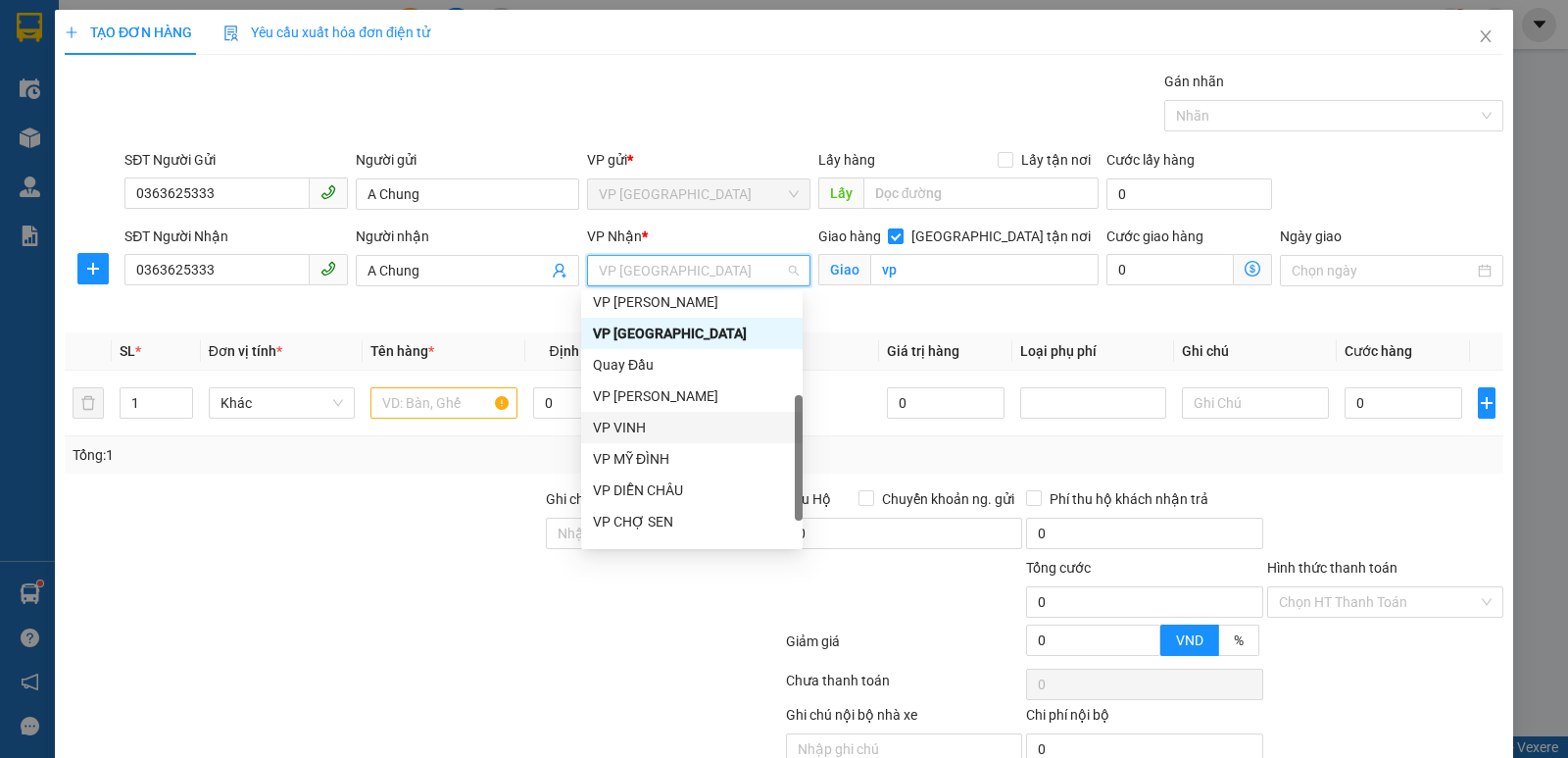
click at [651, 421] on div "VP VINH" at bounding box center [691, 427] width 198 height 22
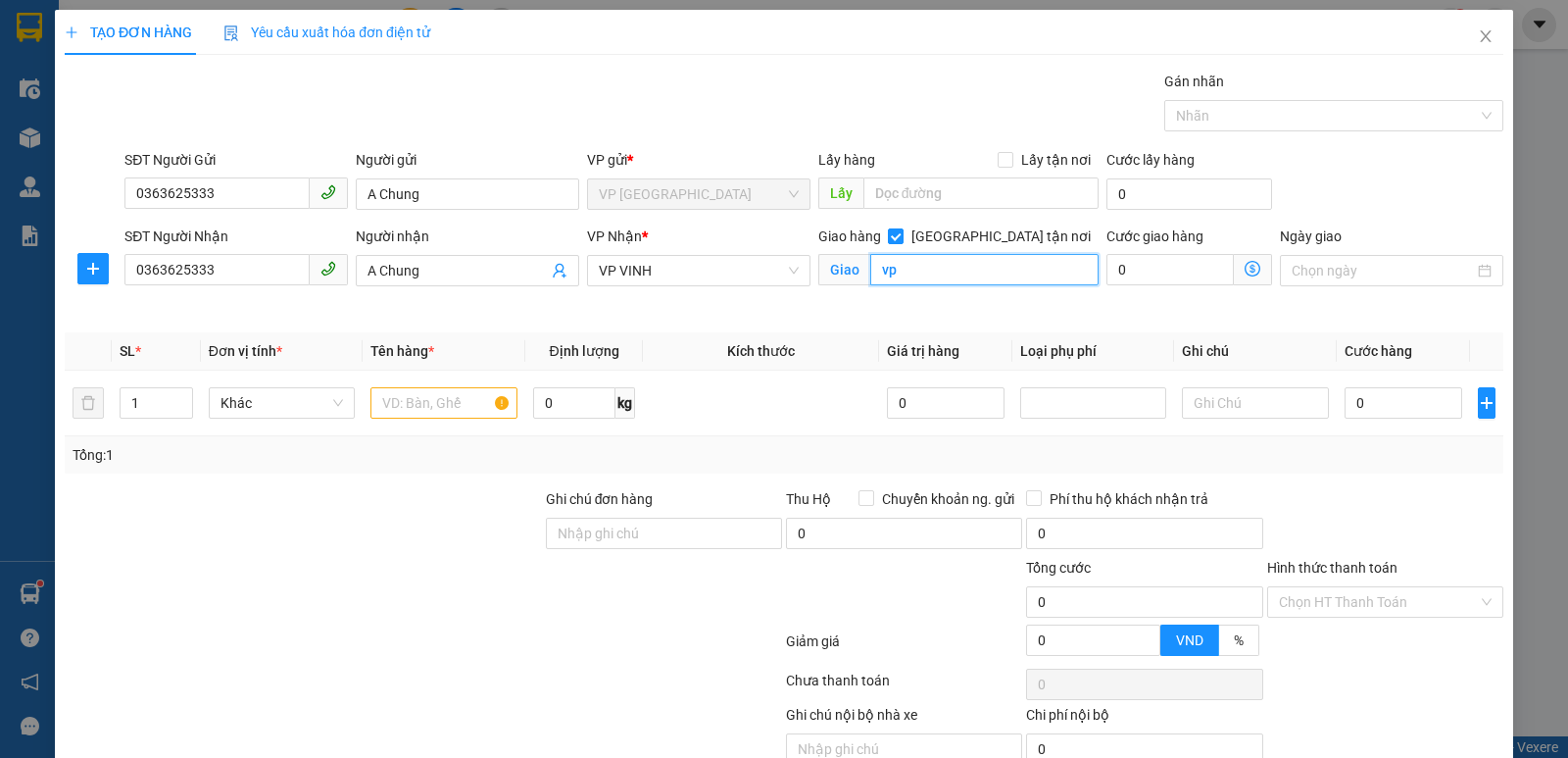
click at [924, 273] on input "vp" at bounding box center [985, 269] width 229 height 31
type input "s1 PHAN CÔNG TÍCH"
click at [434, 402] on input "text" at bounding box center [444, 402] width 147 height 31
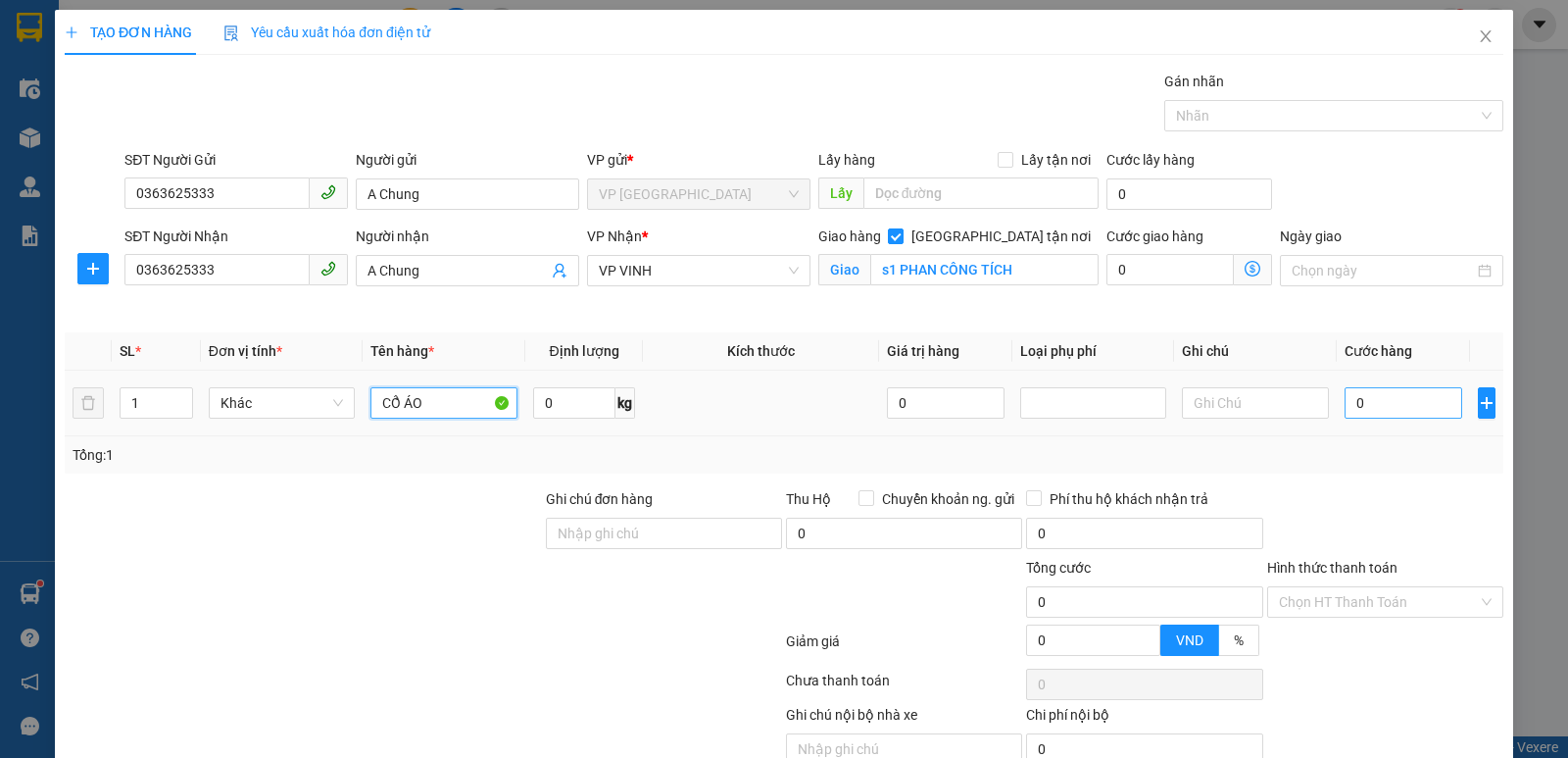
type input "CỔ ÁO"
click at [1359, 395] on input "0" at bounding box center [1403, 402] width 117 height 31
type input "3"
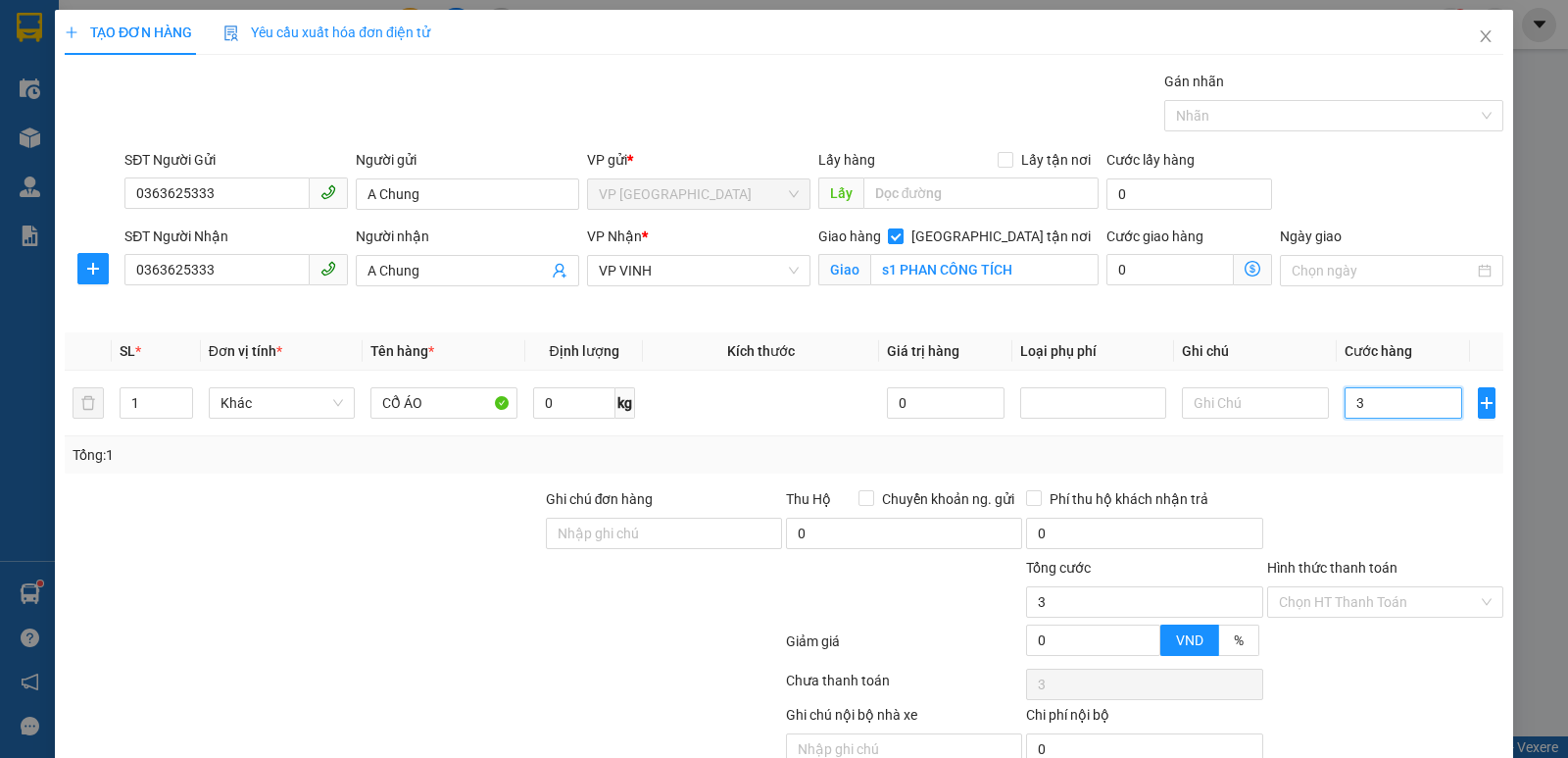
type input "34"
type input "3"
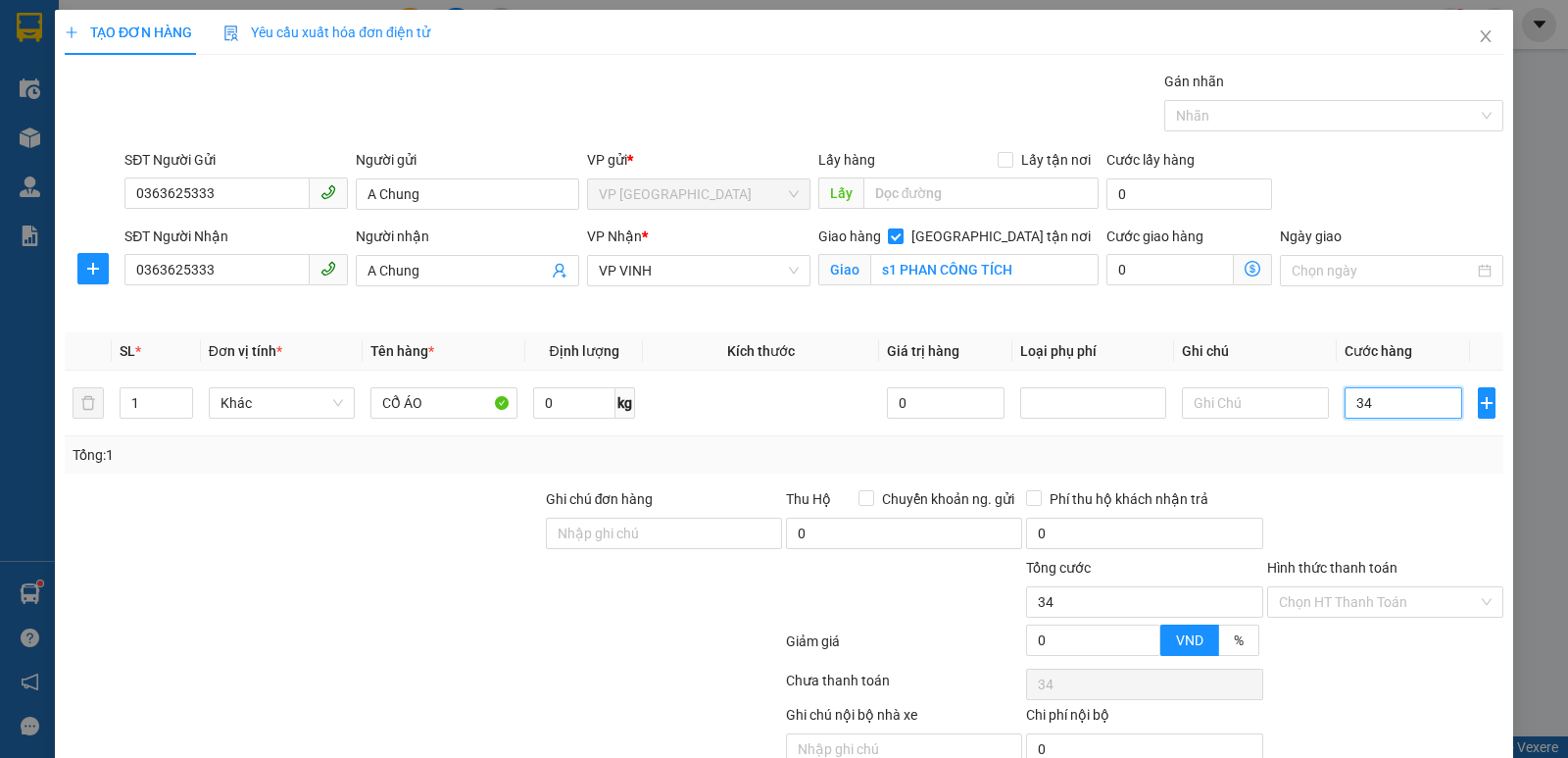
type input "3"
type input "0"
type input "03"
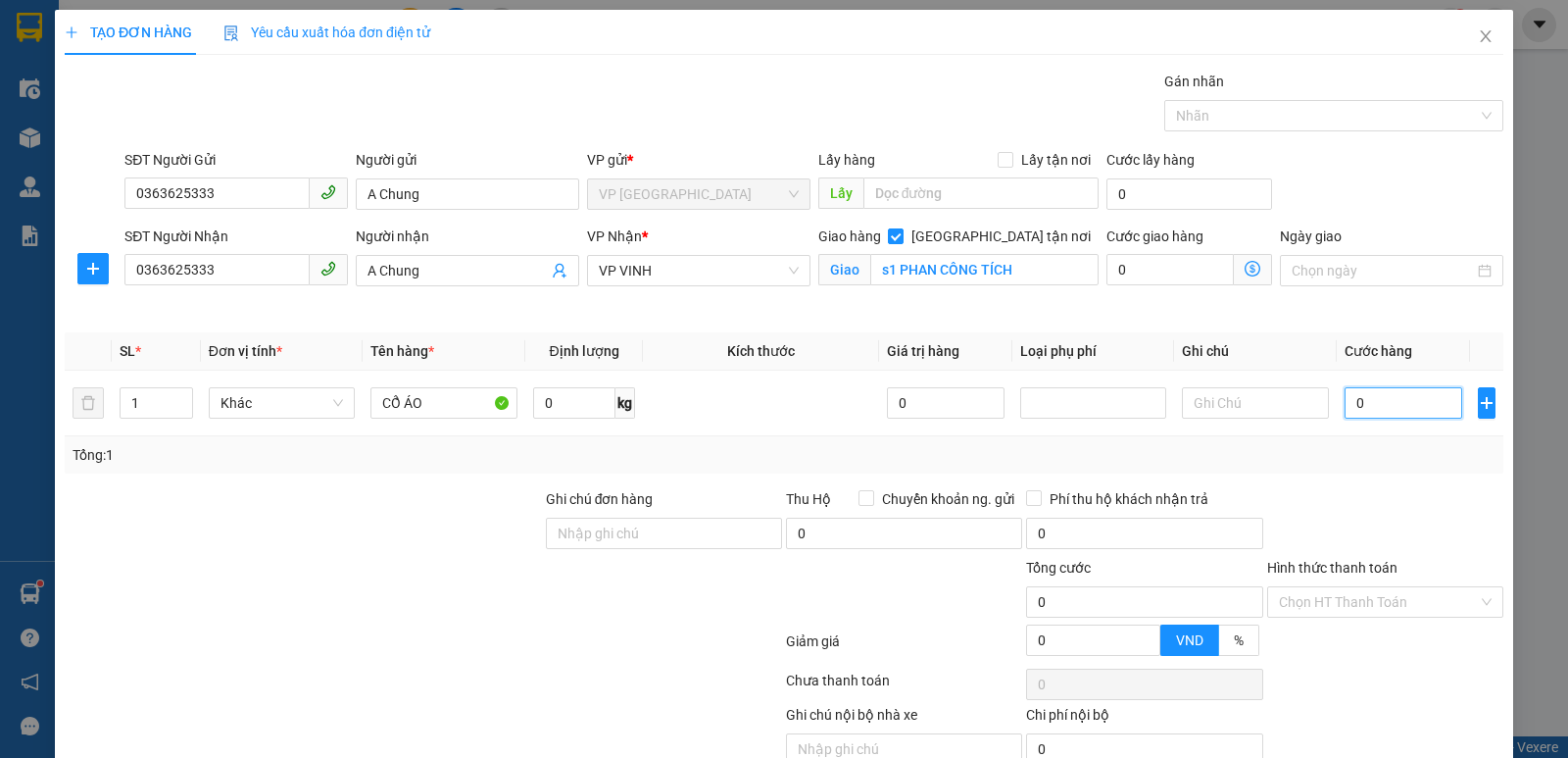
type input "3"
type input "0"
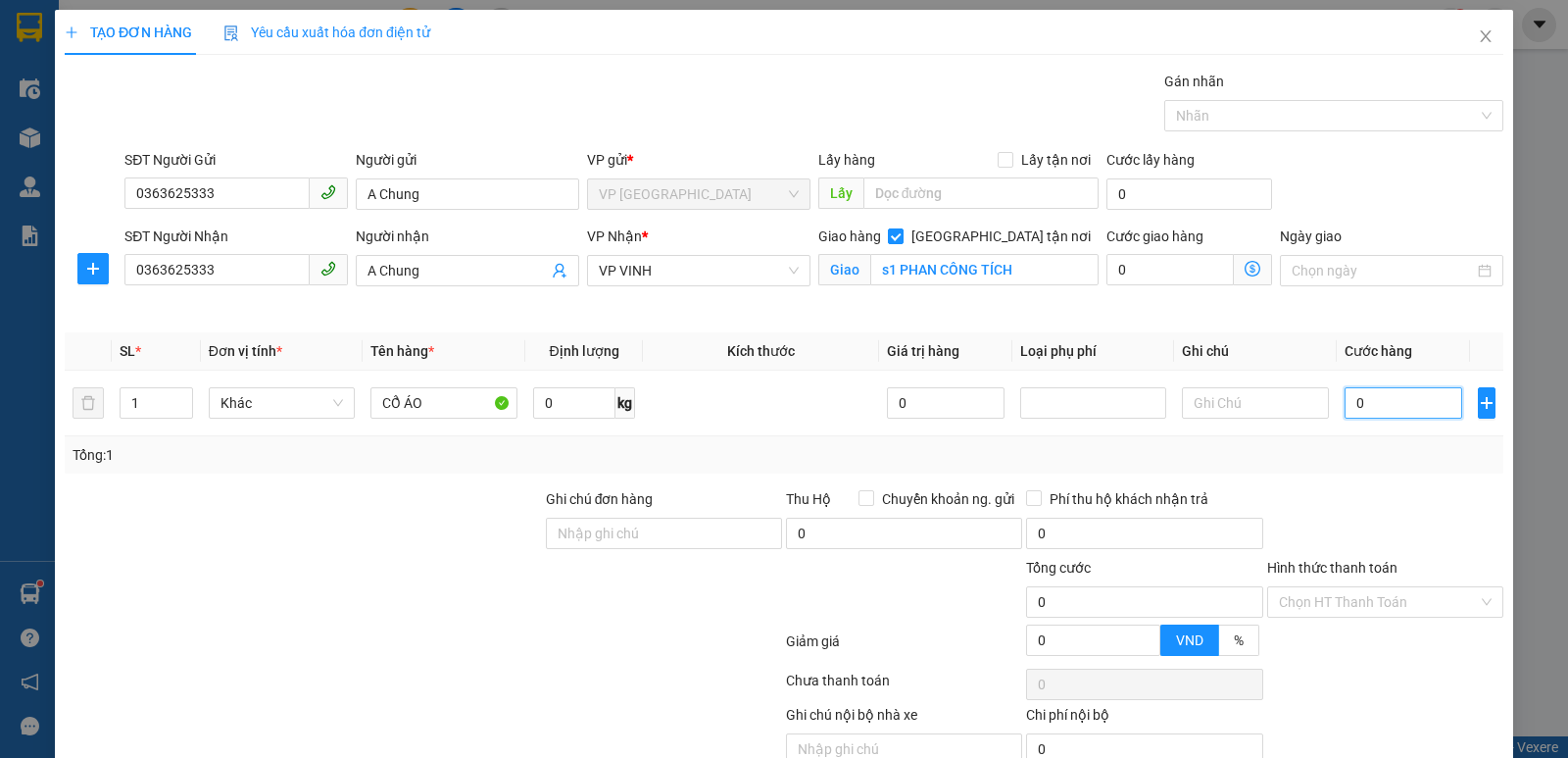
type input "04"
type input "4"
type input "040"
type input "40"
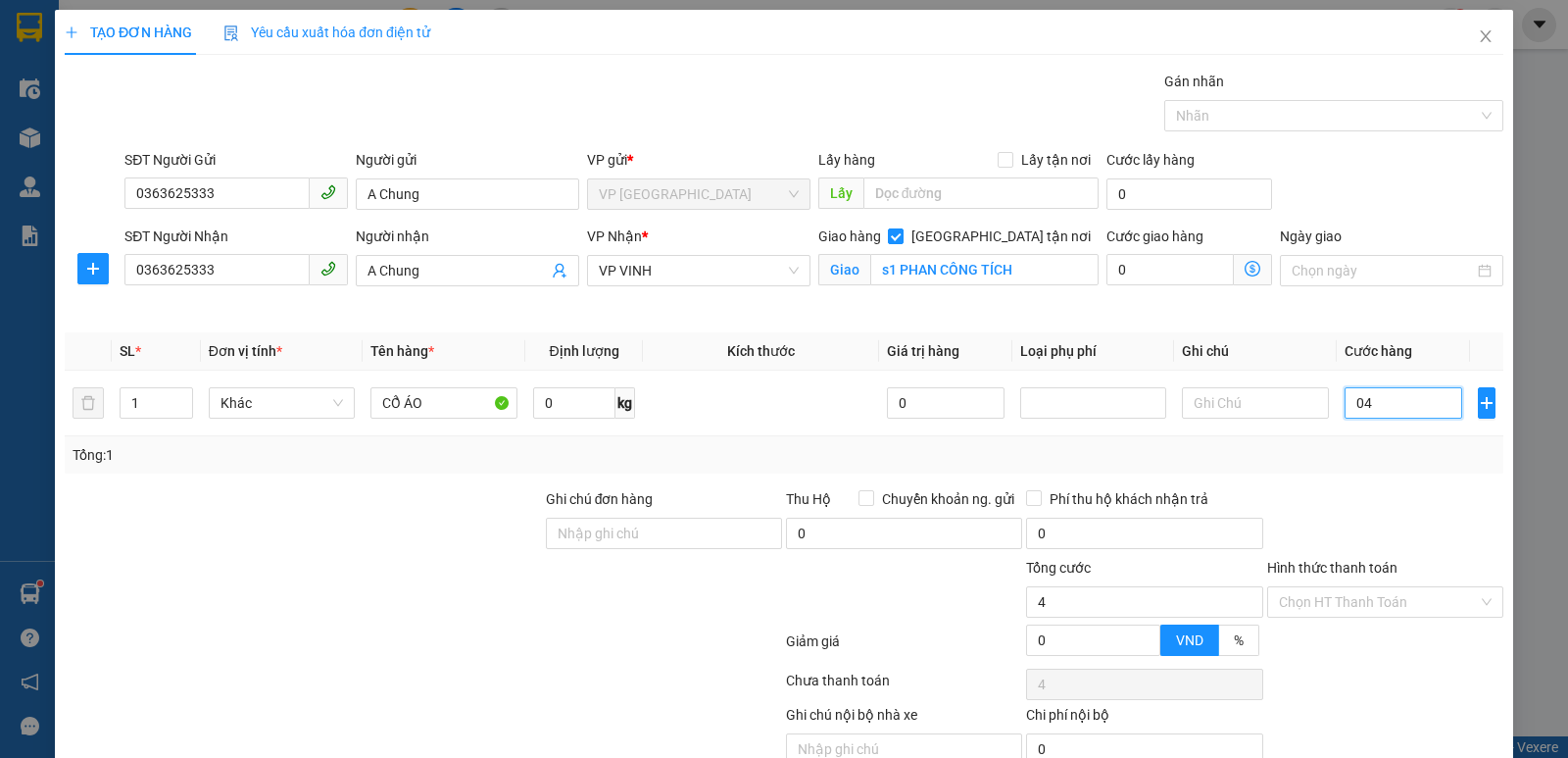
type input "40"
type input "0.400"
type input "400"
type input "04.000"
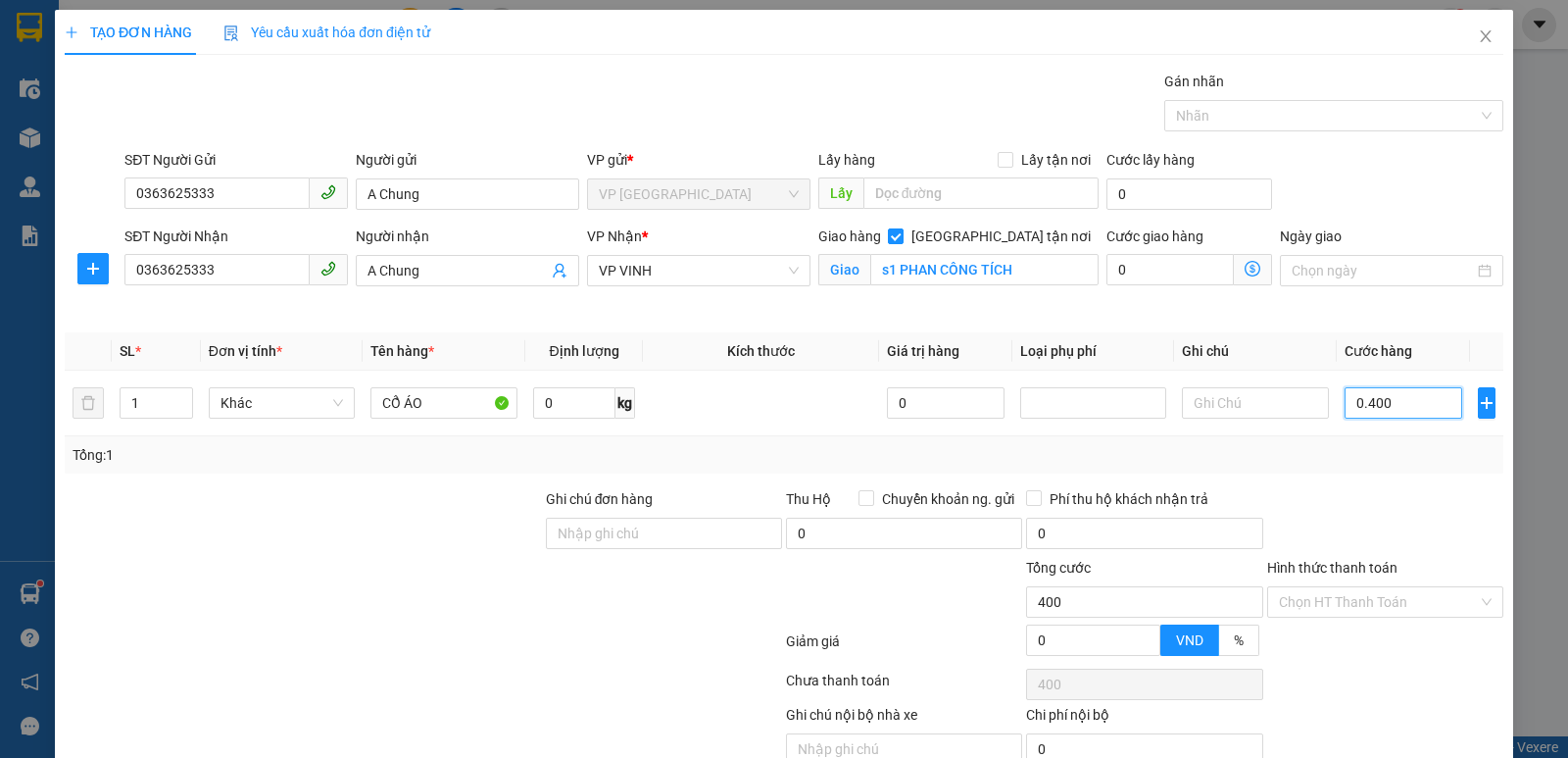
type input "4.000"
type input "040.000"
type input "40.000"
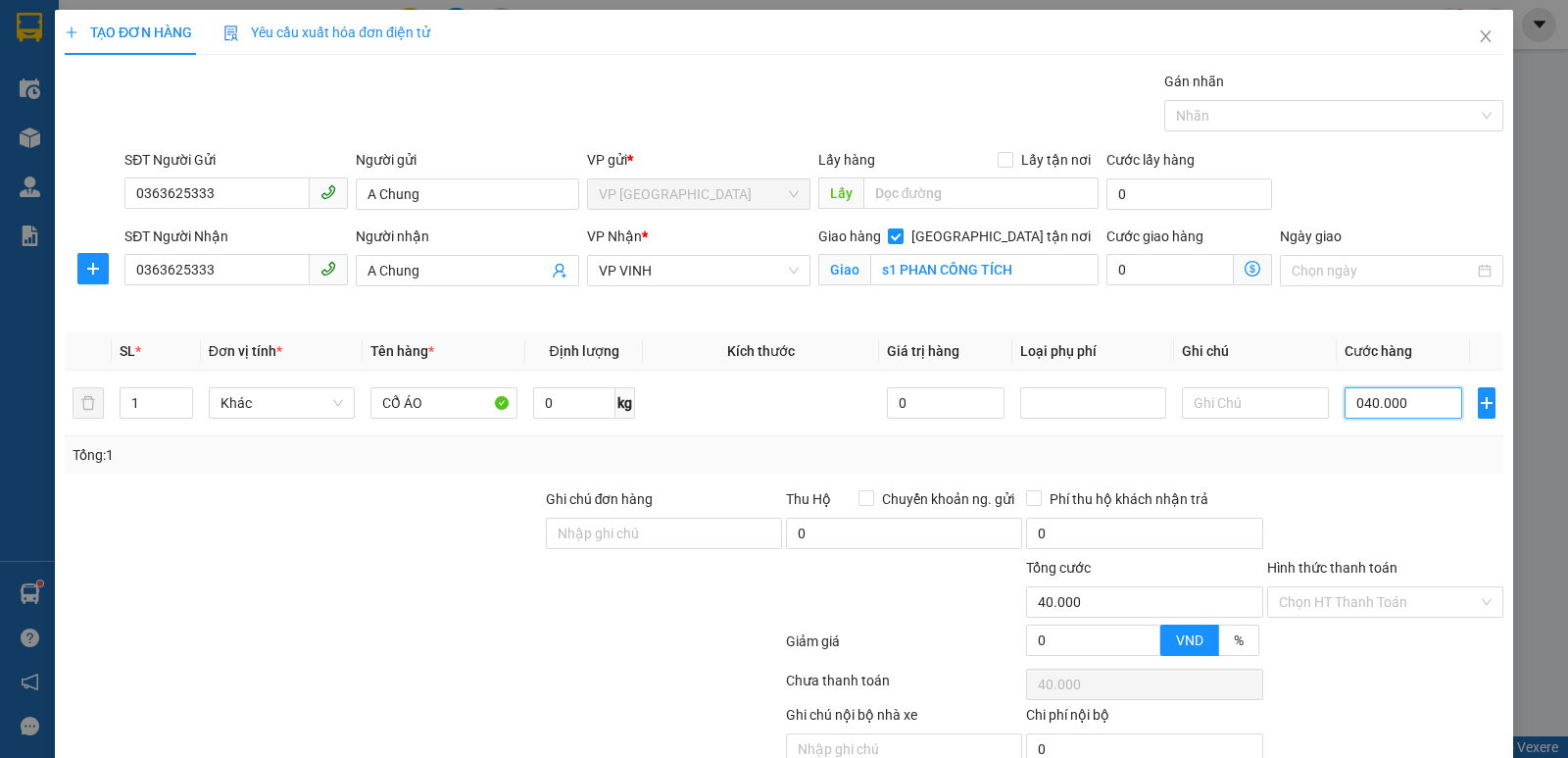
scroll to position [92, 0]
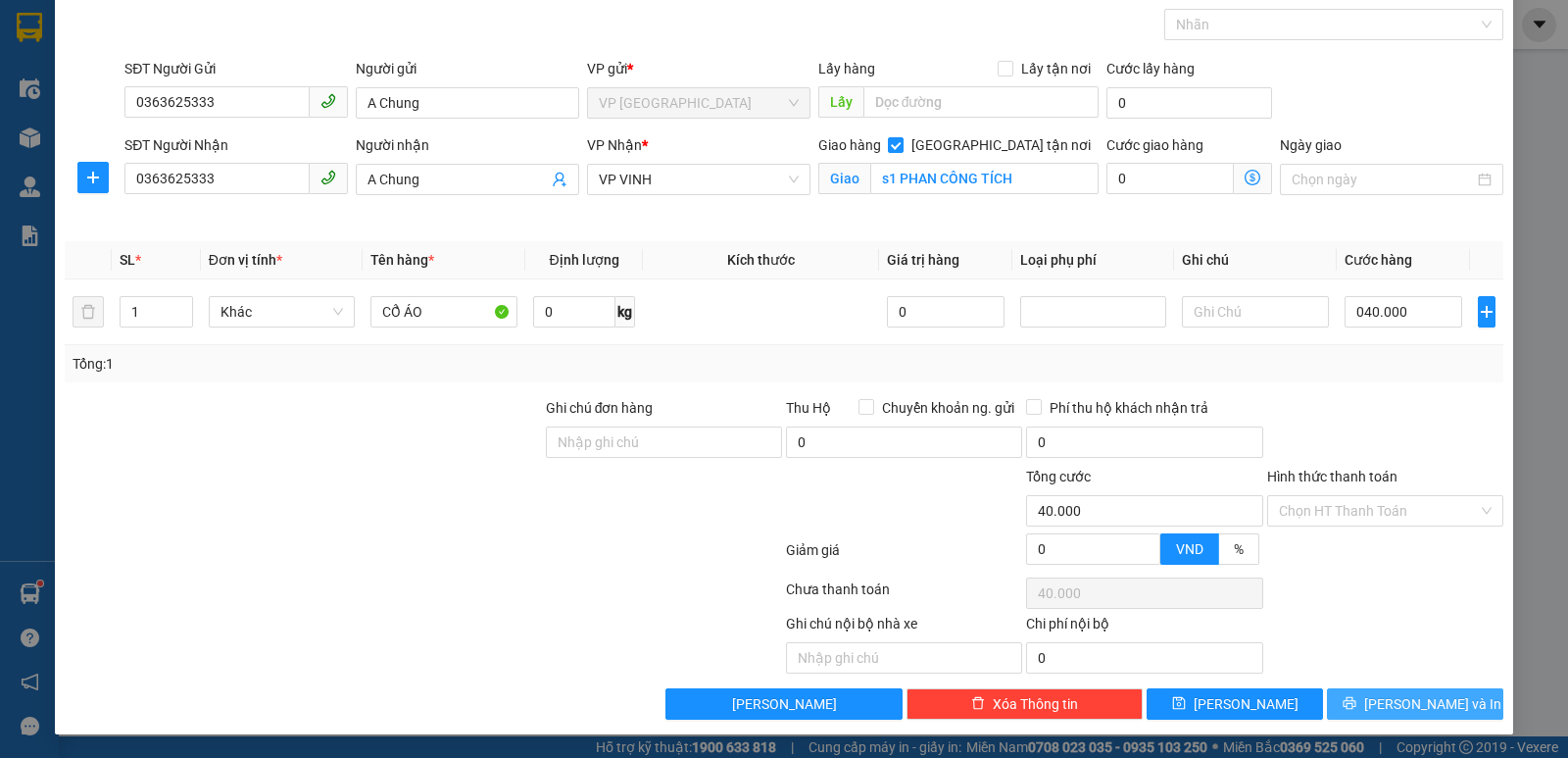
type input "40.000"
click at [1401, 703] on span "[PERSON_NAME] và In" at bounding box center [1433, 704] width 137 height 22
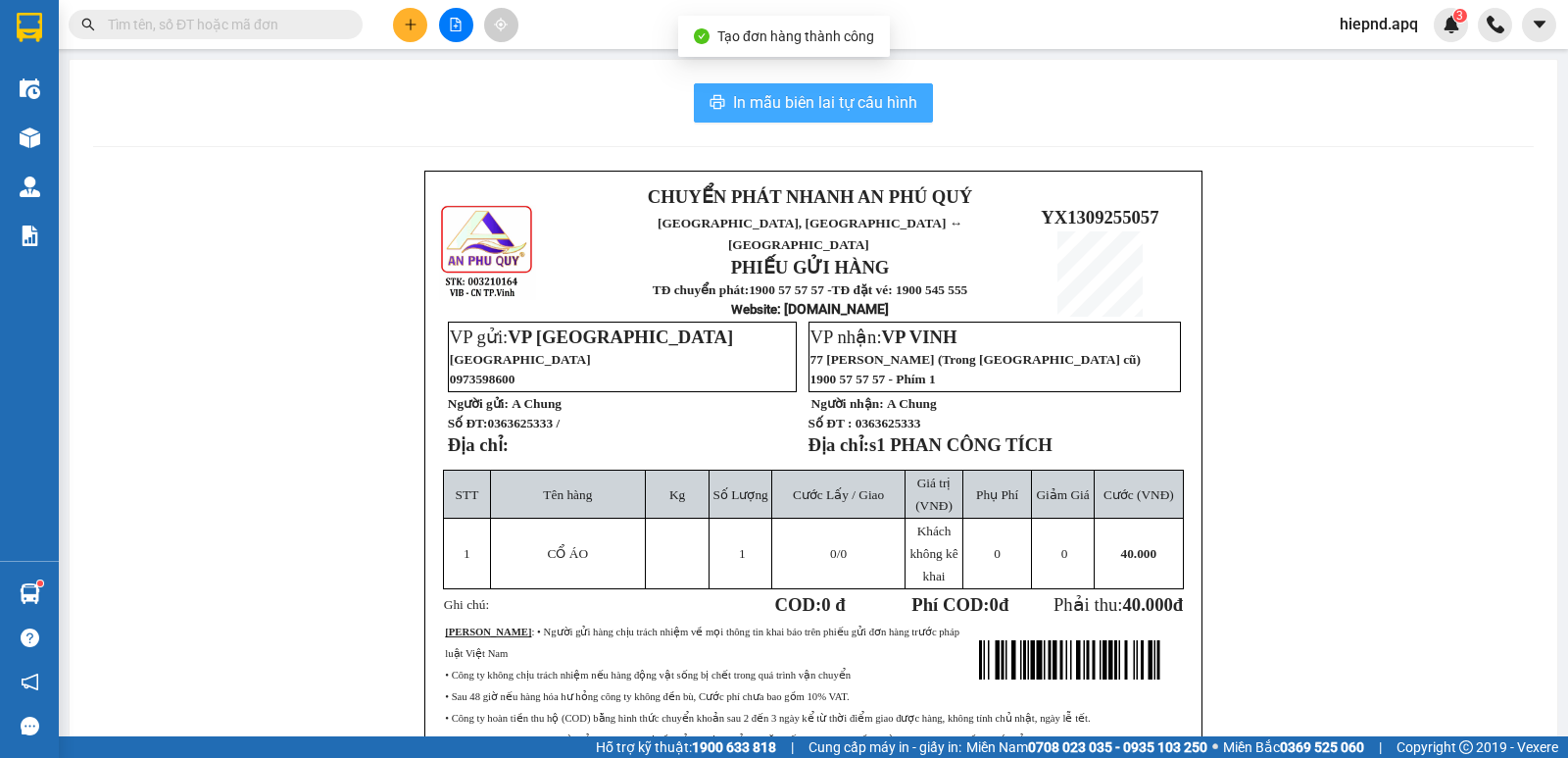
click at [813, 104] on span "In mẫu biên lai tự cấu hình" at bounding box center [824, 103] width 184 height 25
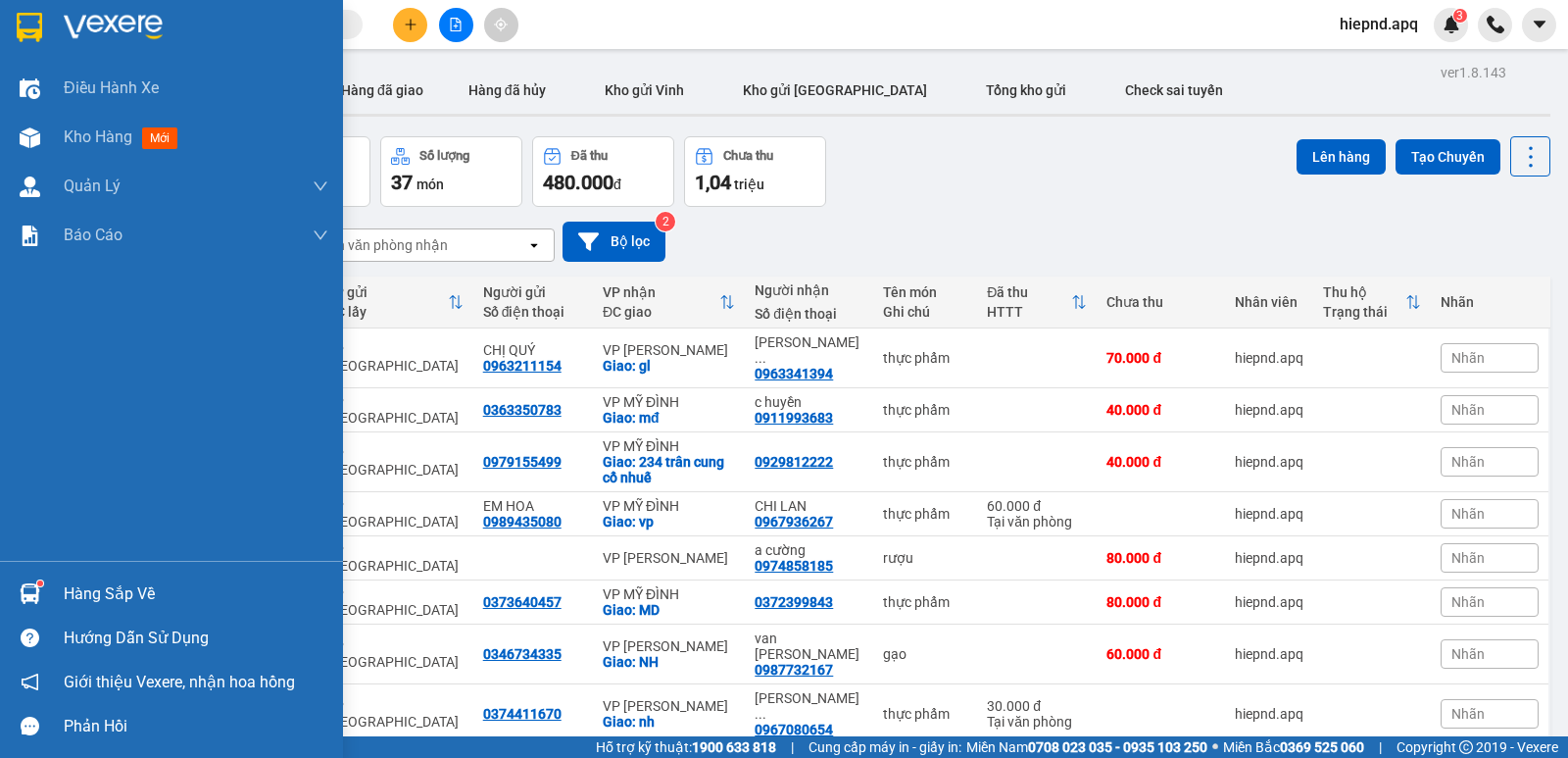
click at [130, 602] on div "Hàng sắp về" at bounding box center [196, 595] width 265 height 30
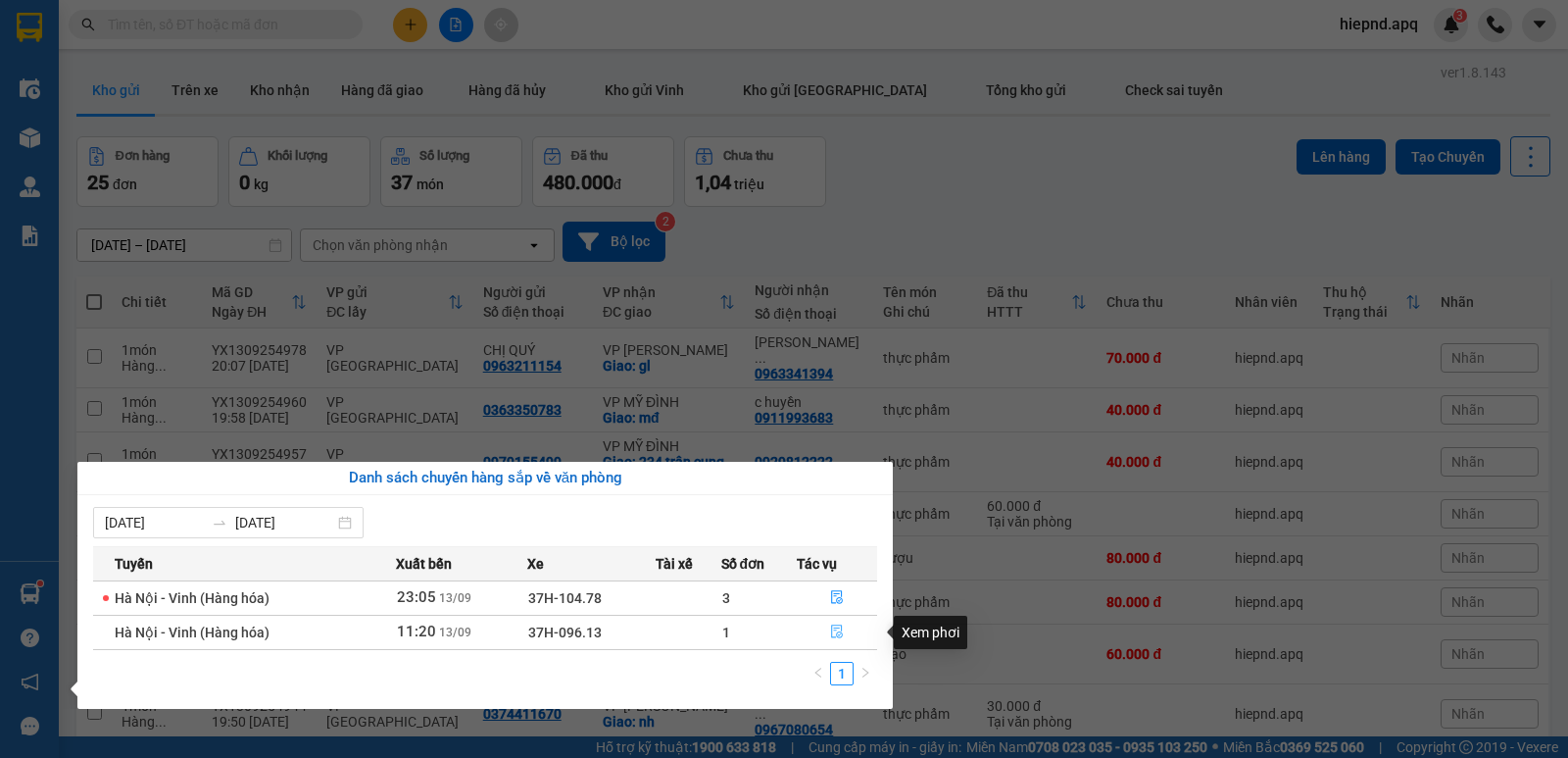
click at [840, 626] on icon "file-done" at bounding box center [837, 632] width 12 height 14
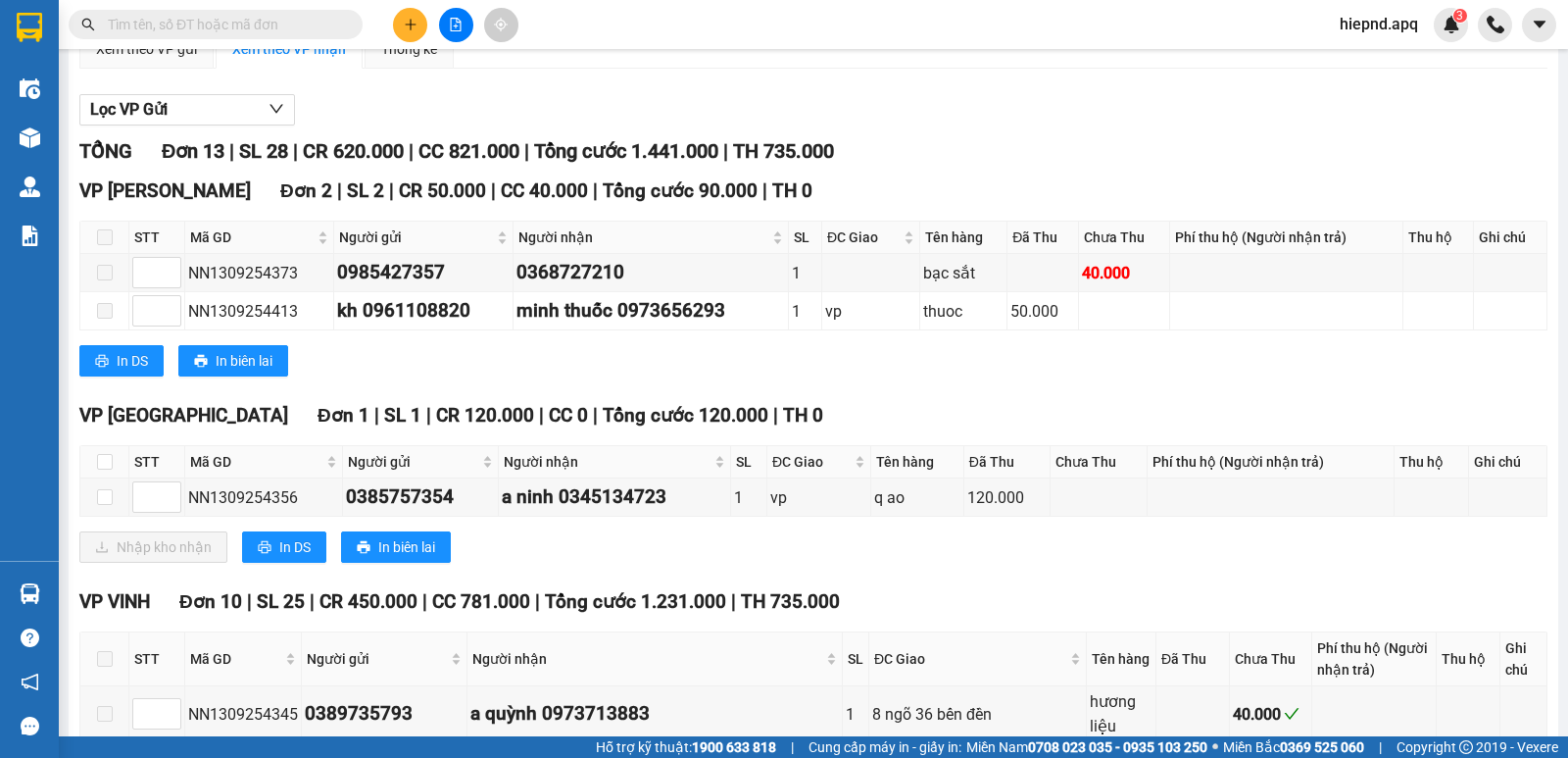
scroll to position [196, 0]
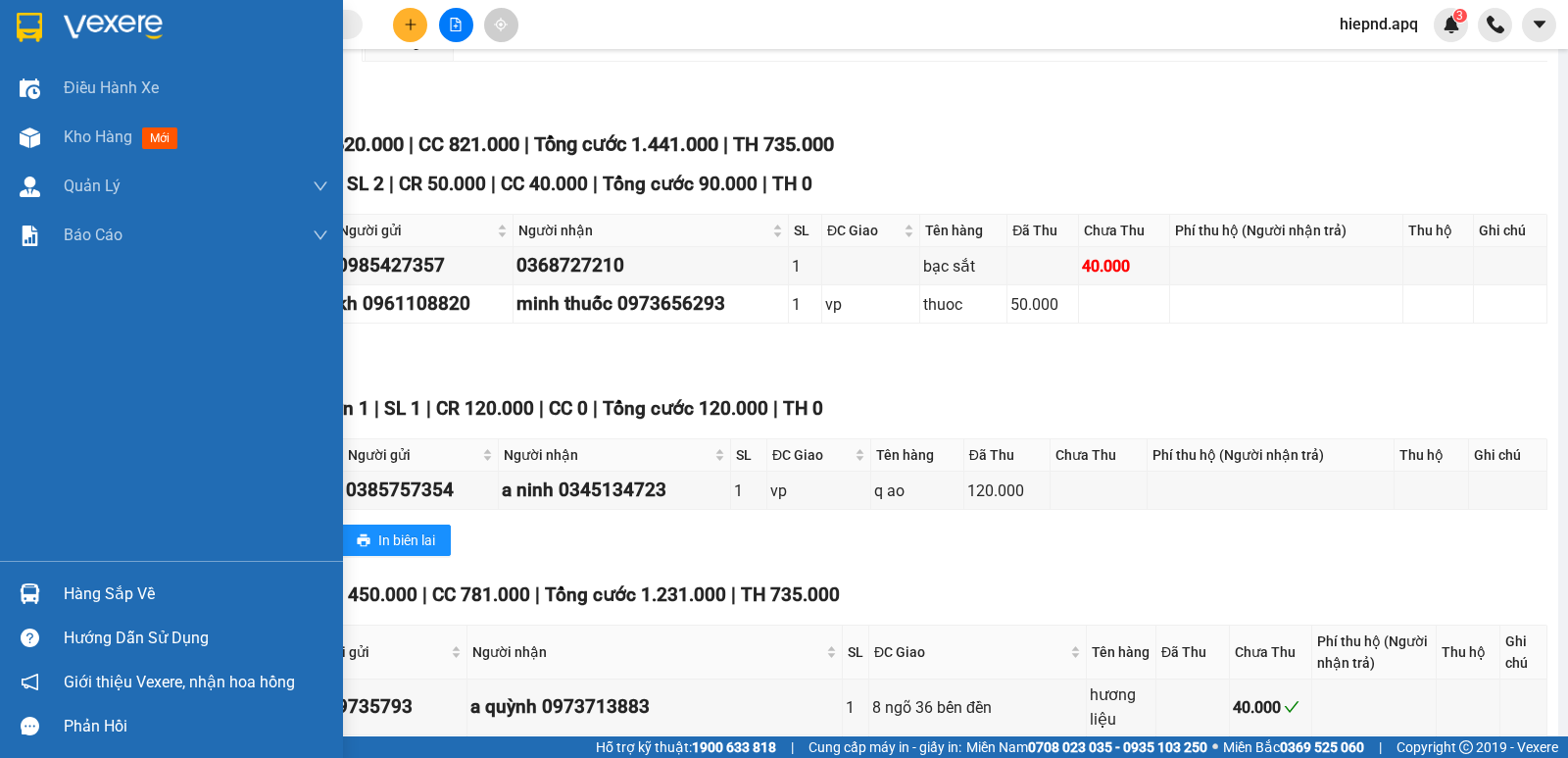
click at [111, 594] on div "Hàng sắp về" at bounding box center [196, 595] width 265 height 30
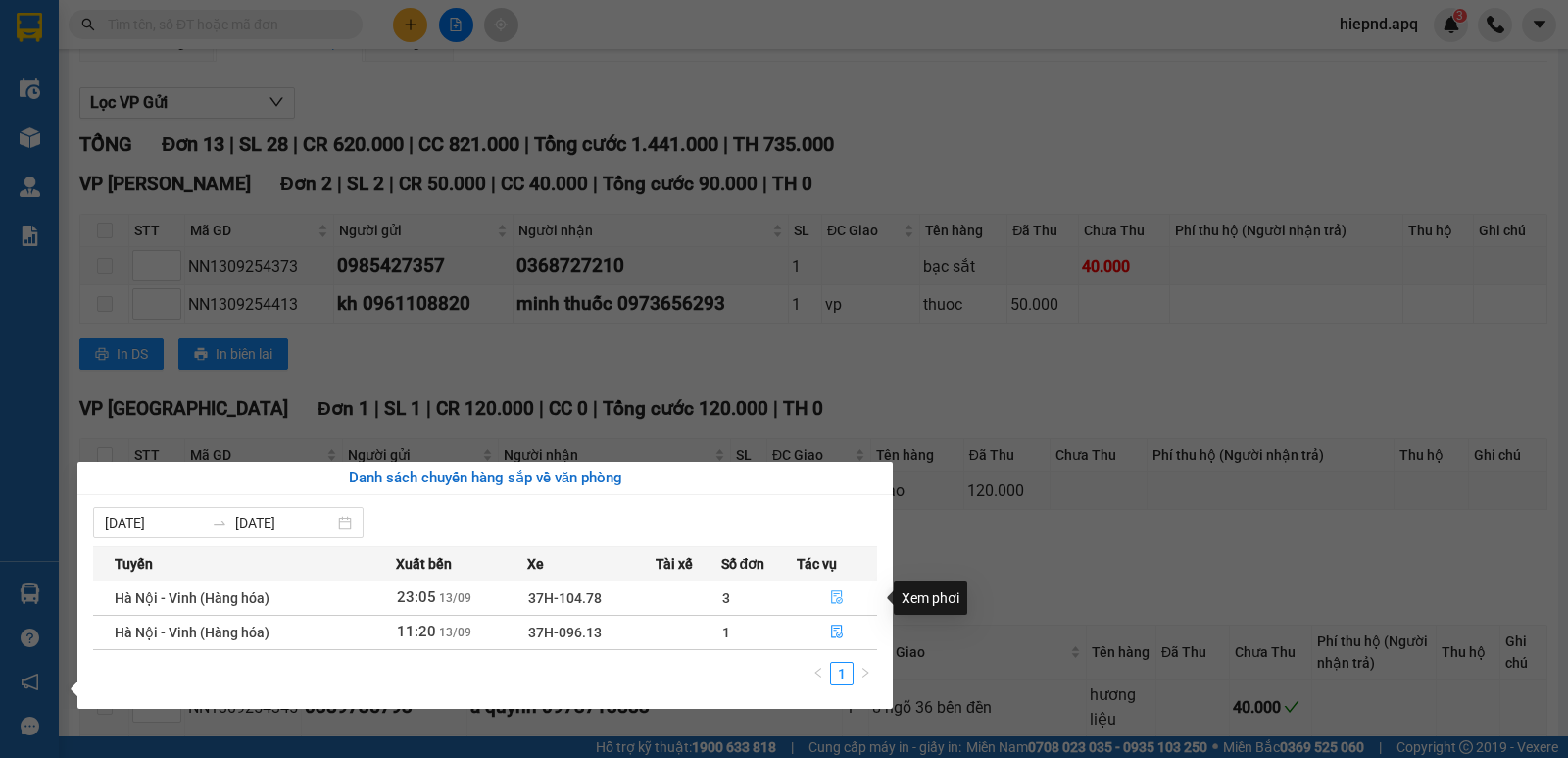
click at [837, 601] on icon "file-done" at bounding box center [837, 599] width 12 height 14
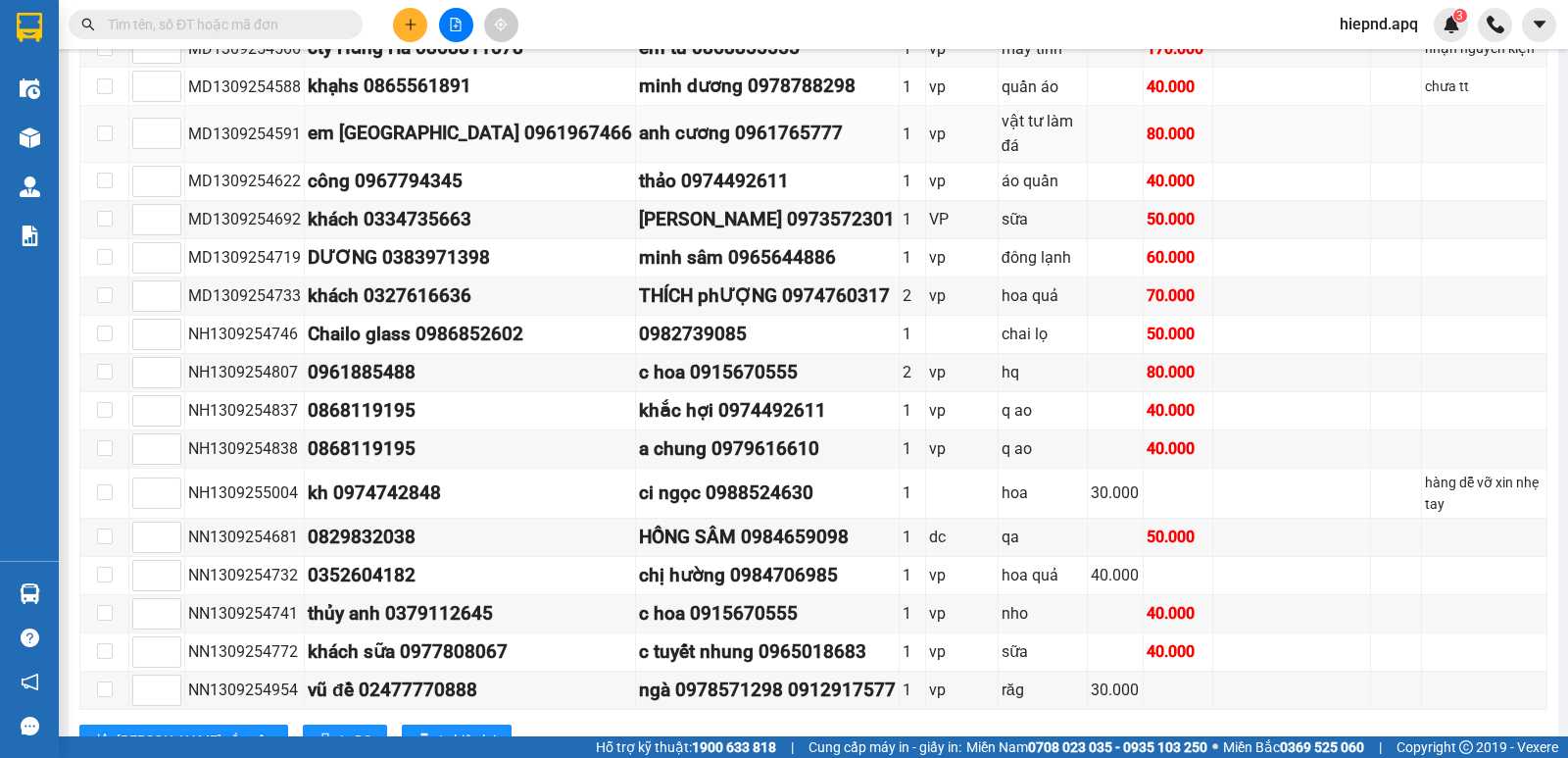
scroll to position [895, 0]
